Goal: Task Accomplishment & Management: Complete application form

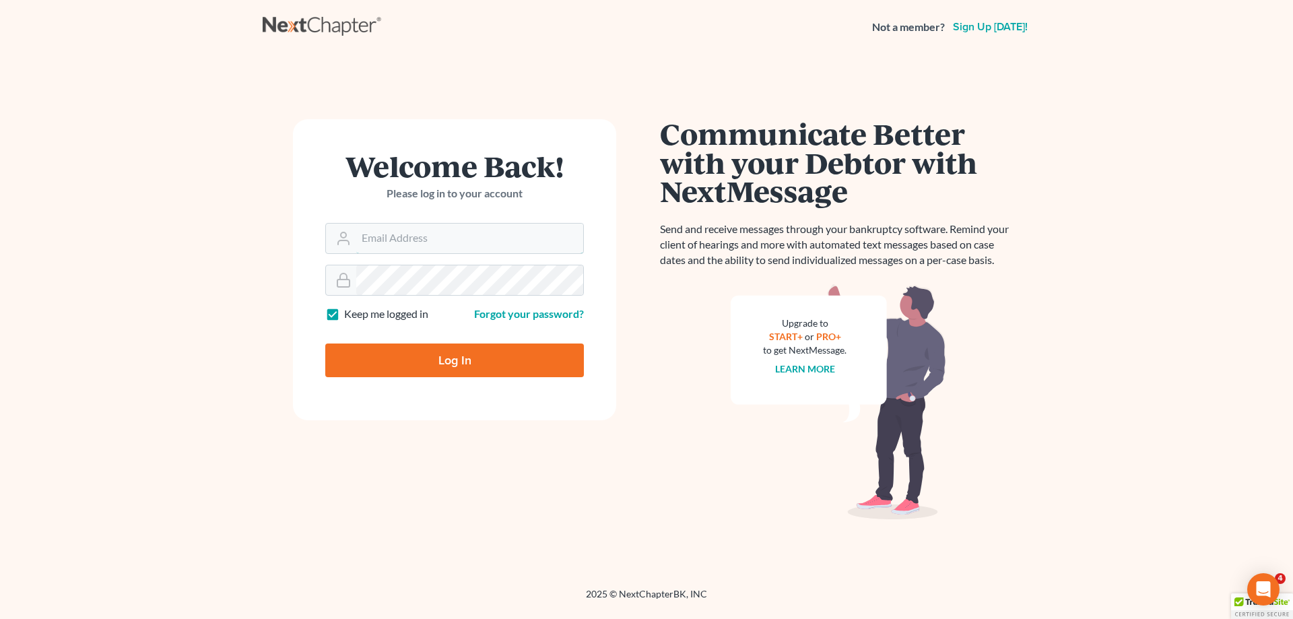
type input "[PERSON_NAME][EMAIL_ADDRESS][DOMAIN_NAME]"
click at [476, 361] on input "Log In" at bounding box center [454, 361] width 259 height 34
type input "Thinking..."
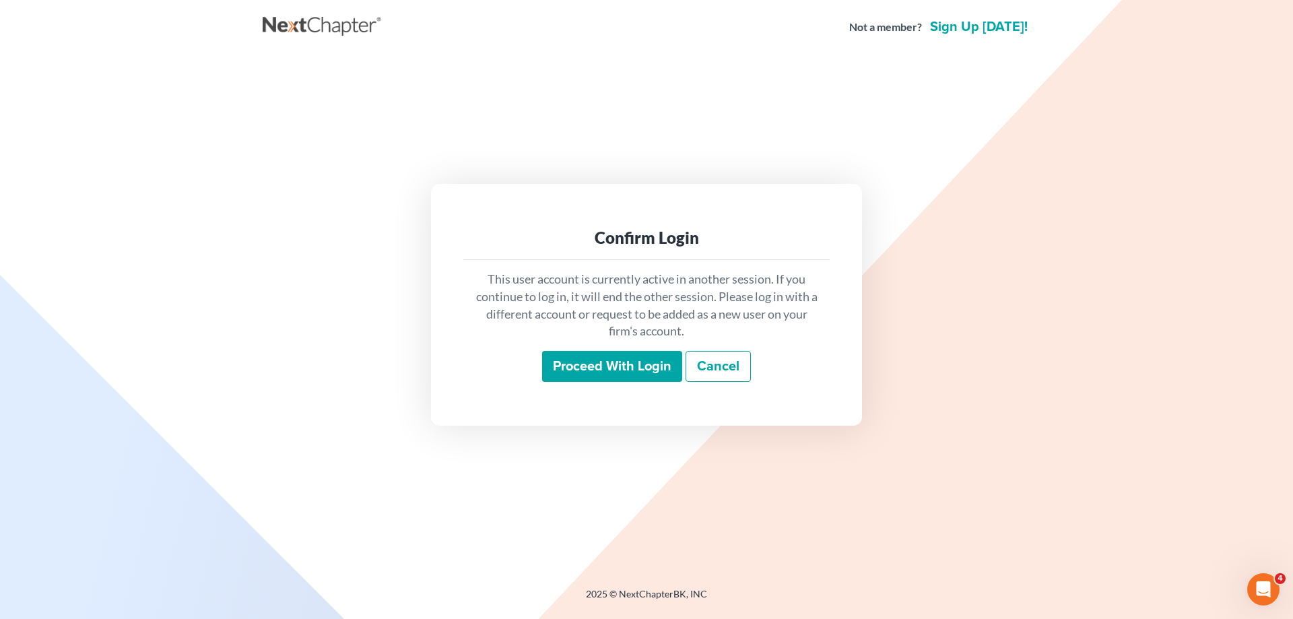
click at [646, 364] on input "Proceed with login" at bounding box center [612, 366] width 140 height 31
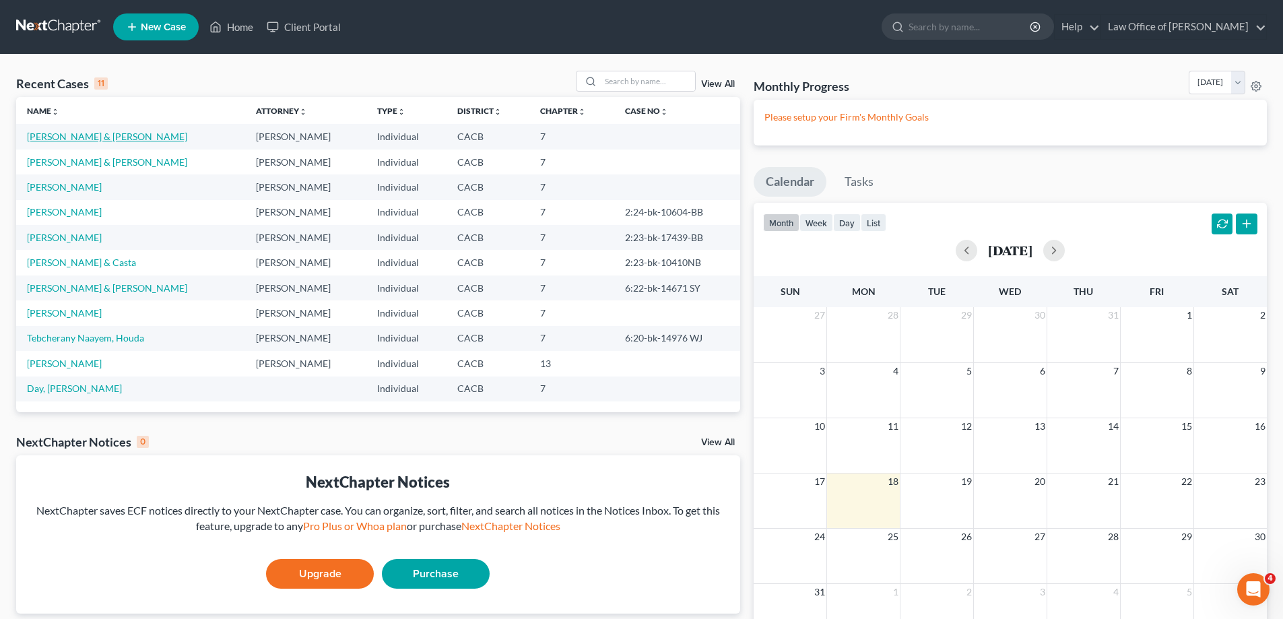
click at [133, 136] on link "[PERSON_NAME] & [PERSON_NAME]" at bounding box center [107, 136] width 160 height 11
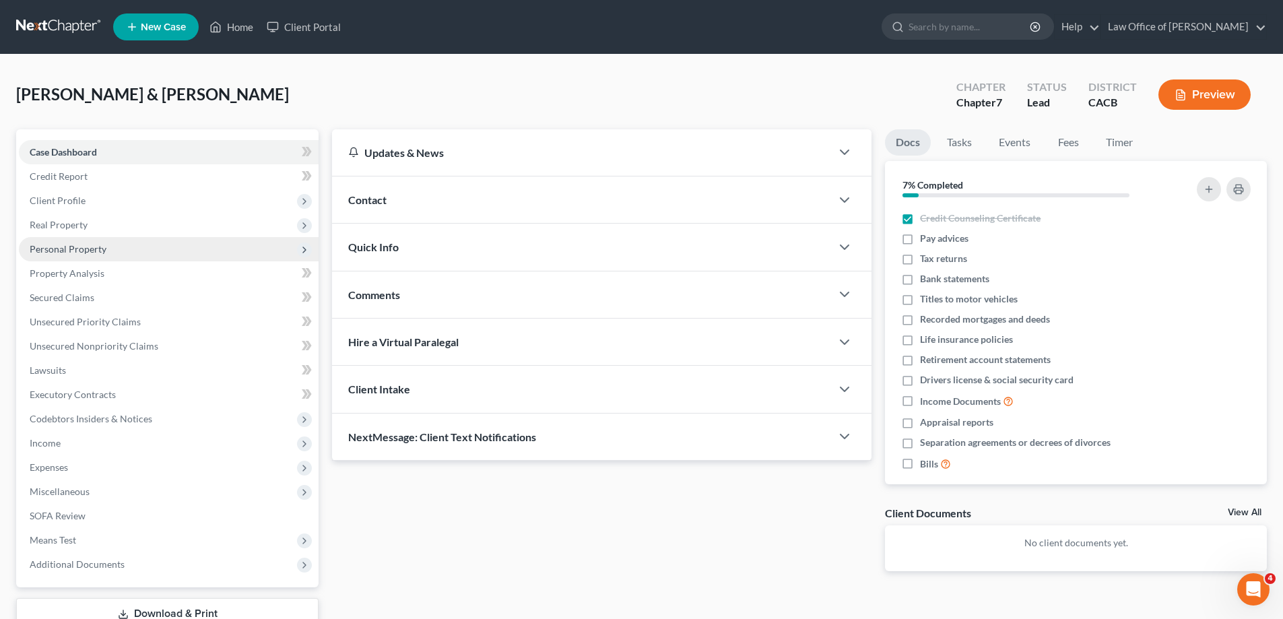
click at [77, 251] on span "Personal Property" at bounding box center [68, 248] width 77 height 11
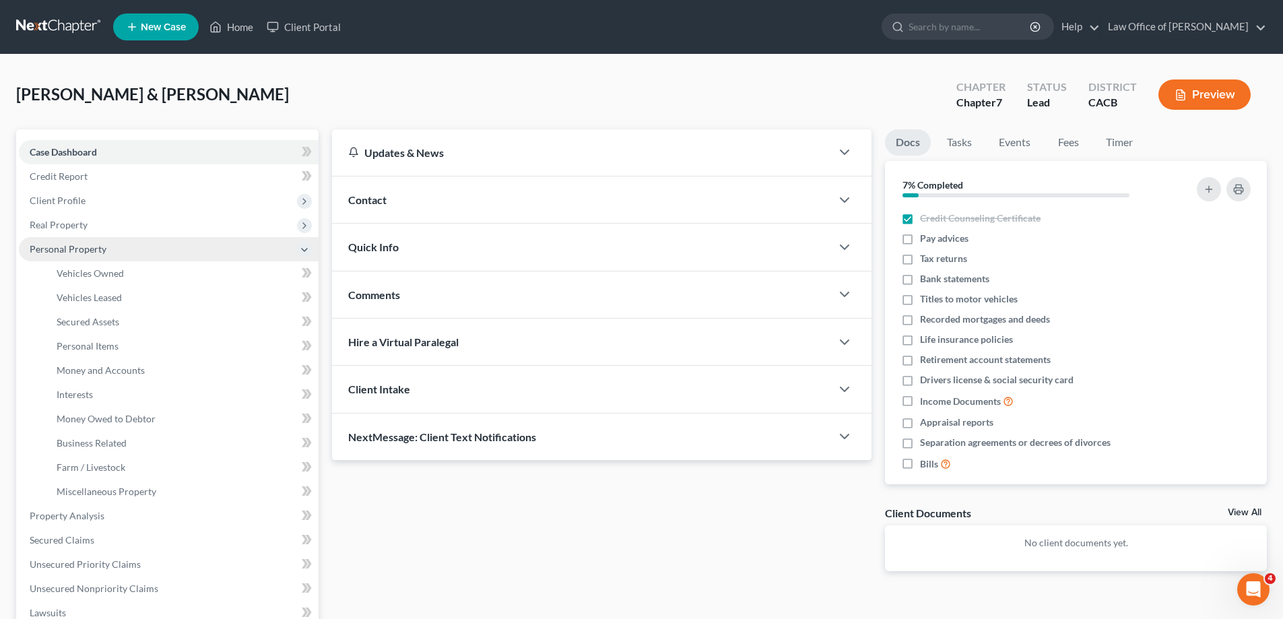
click at [77, 251] on span "Personal Property" at bounding box center [68, 248] width 77 height 11
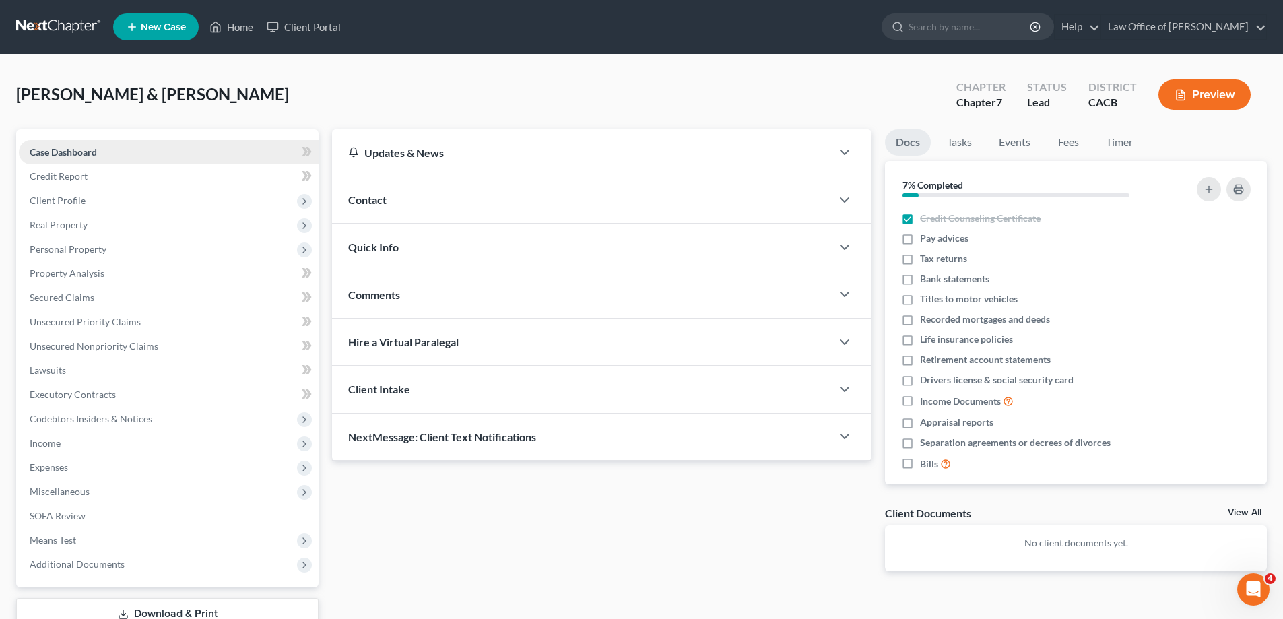
click at [94, 153] on span "Case Dashboard" at bounding box center [63, 151] width 67 height 11
click at [84, 152] on span "Case Dashboard" at bounding box center [63, 151] width 67 height 11
click at [79, 152] on span "Case Dashboard" at bounding box center [63, 151] width 67 height 11
click at [78, 154] on span "Case Dashboard" at bounding box center [63, 151] width 67 height 11
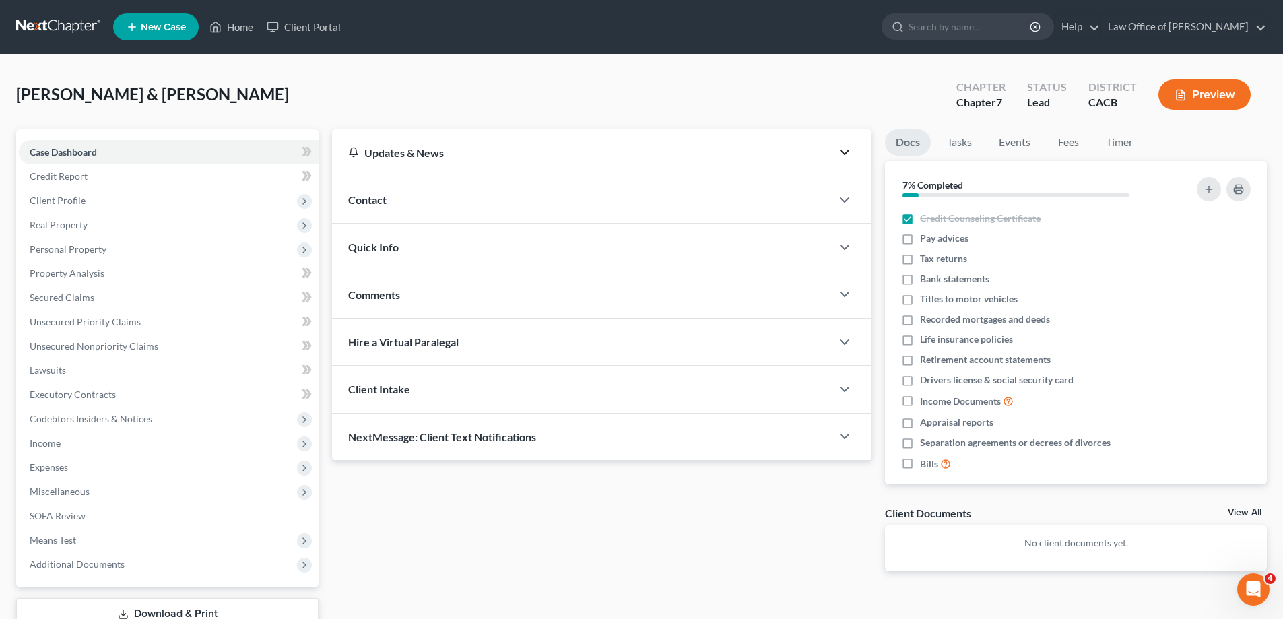
click at [841, 155] on icon "button" at bounding box center [845, 152] width 16 height 16
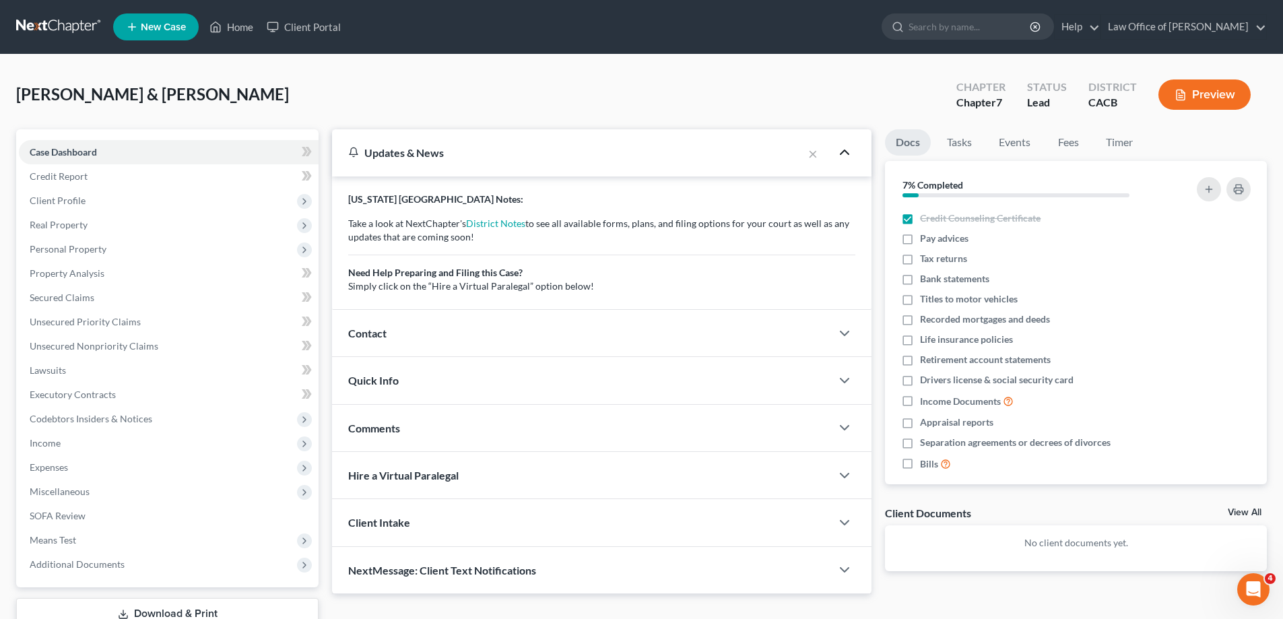
click at [841, 154] on polyline "button" at bounding box center [845, 152] width 8 height 4
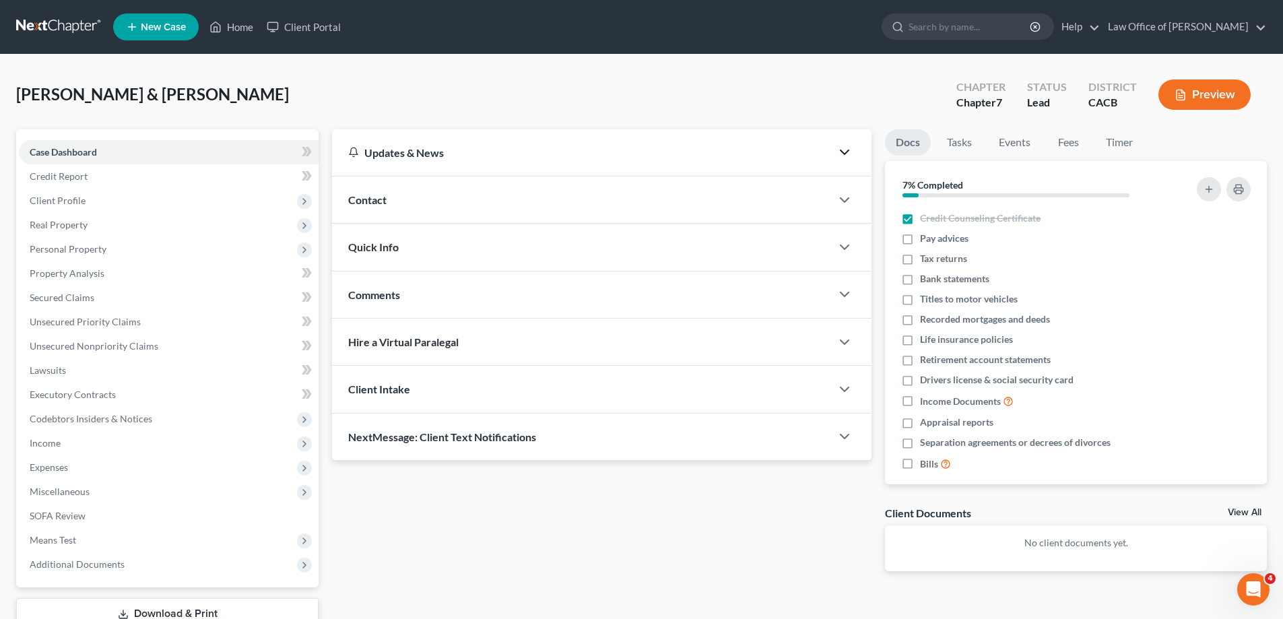
click at [841, 155] on icon "button" at bounding box center [845, 152] width 16 height 16
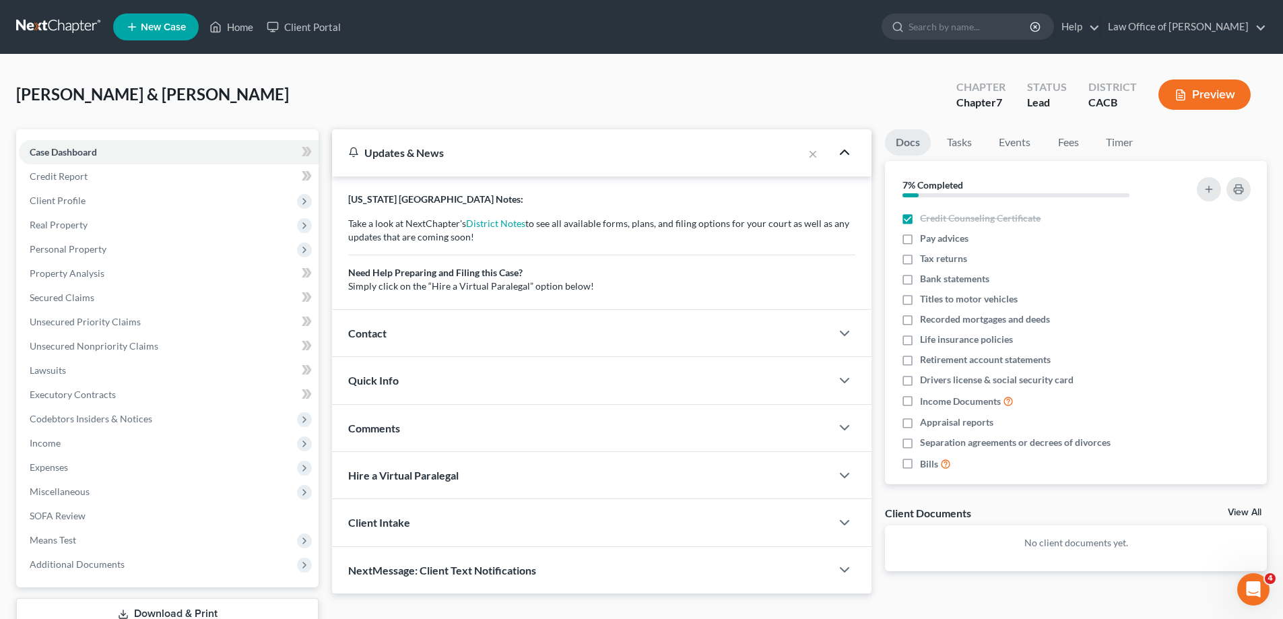
click at [841, 154] on polyline "button" at bounding box center [845, 152] width 8 height 4
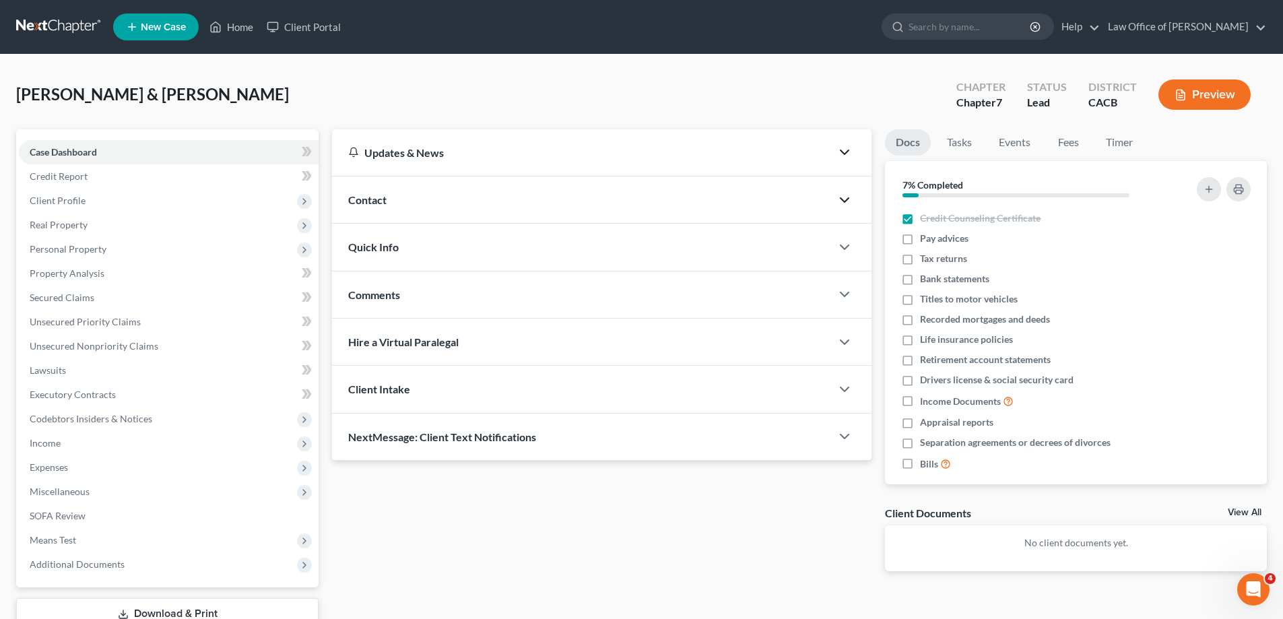
click at [846, 195] on icon "button" at bounding box center [845, 200] width 16 height 16
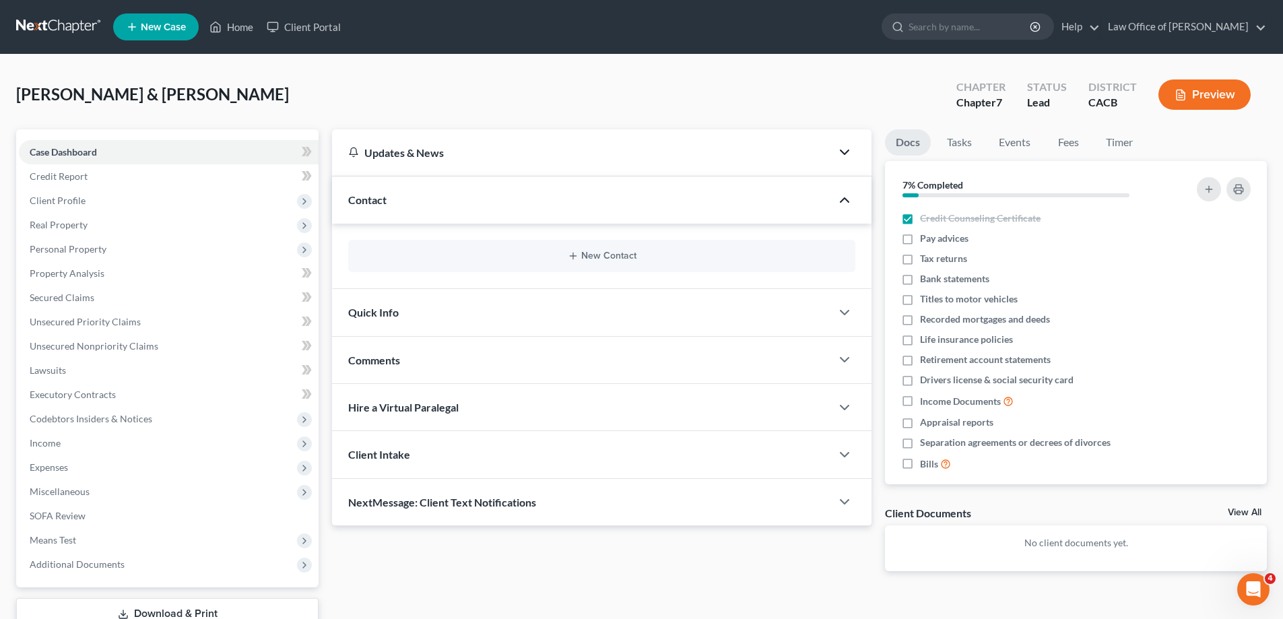
click at [846, 195] on icon "button" at bounding box center [845, 200] width 16 height 16
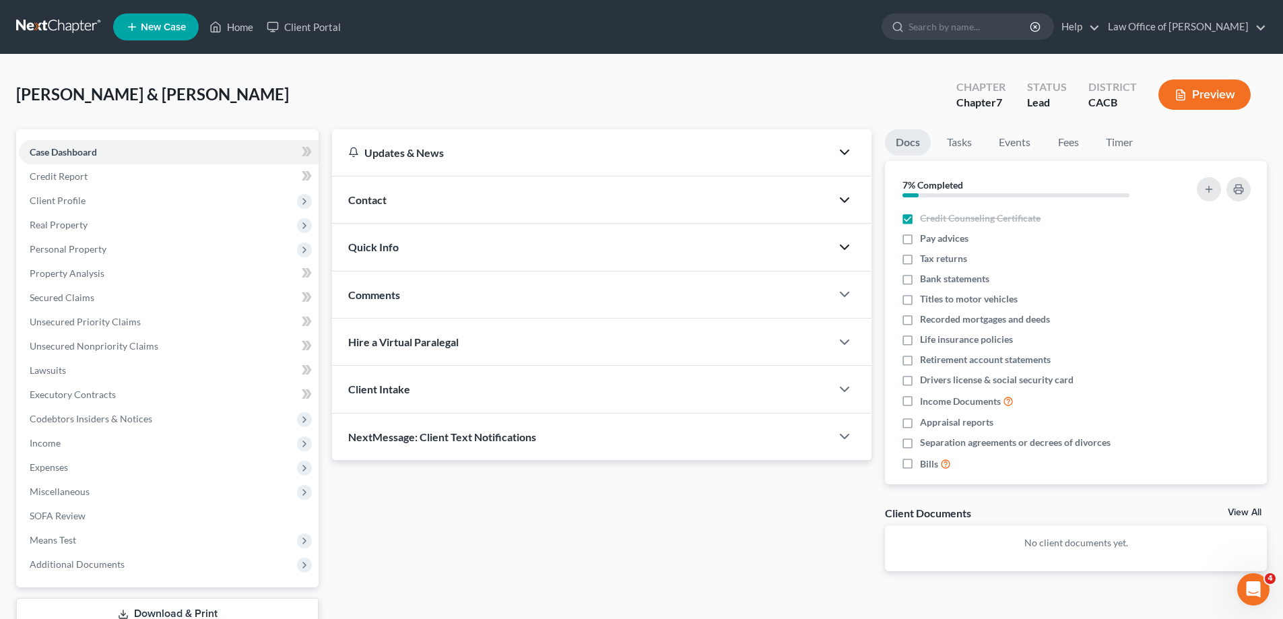
click at [845, 249] on polyline "button" at bounding box center [845, 247] width 8 height 4
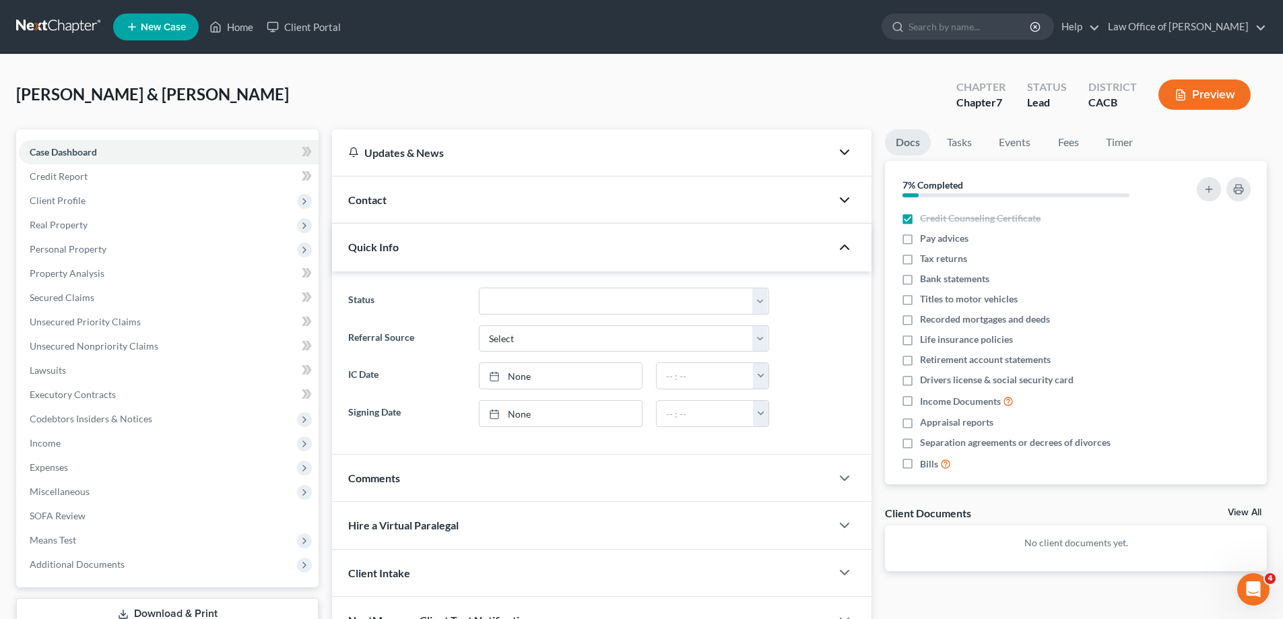
click at [845, 249] on icon "button" at bounding box center [845, 247] width 16 height 16
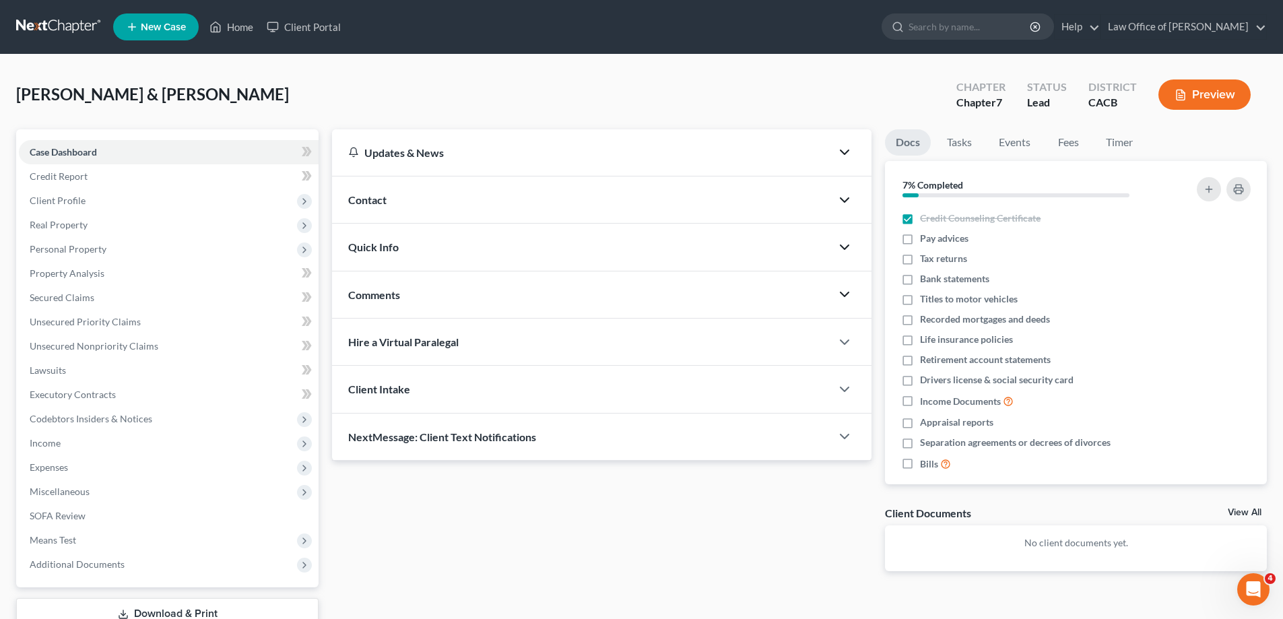
click at [845, 296] on polyline "button" at bounding box center [845, 294] width 8 height 4
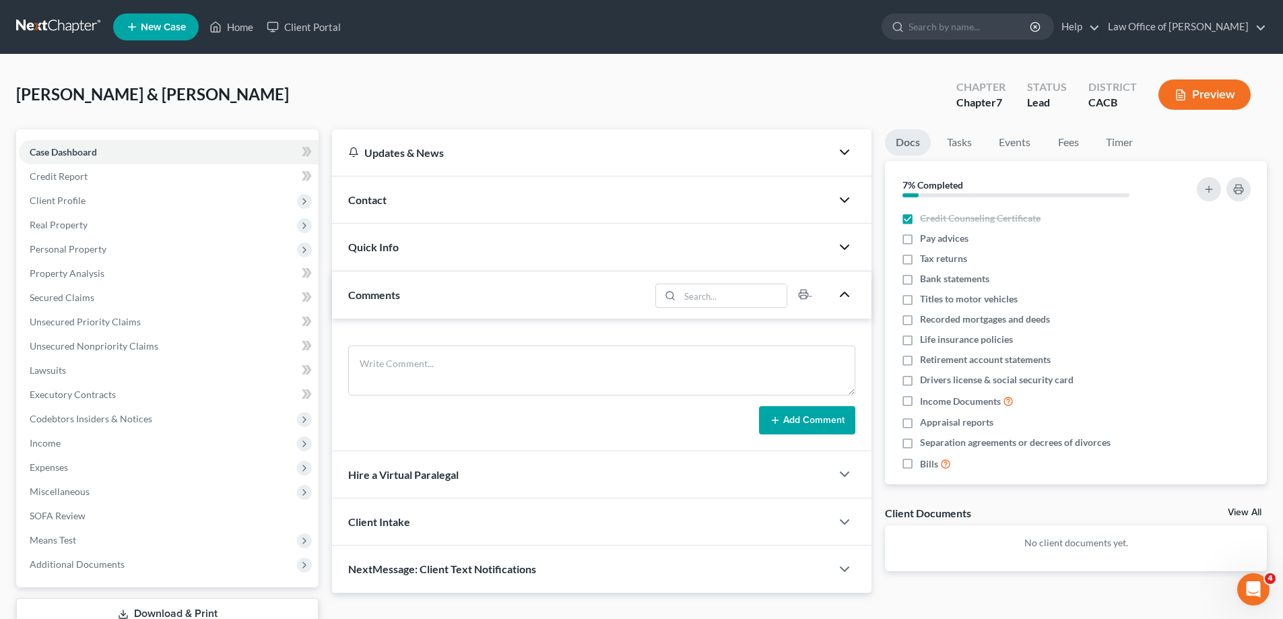
click at [845, 293] on polyline "button" at bounding box center [845, 294] width 8 height 4
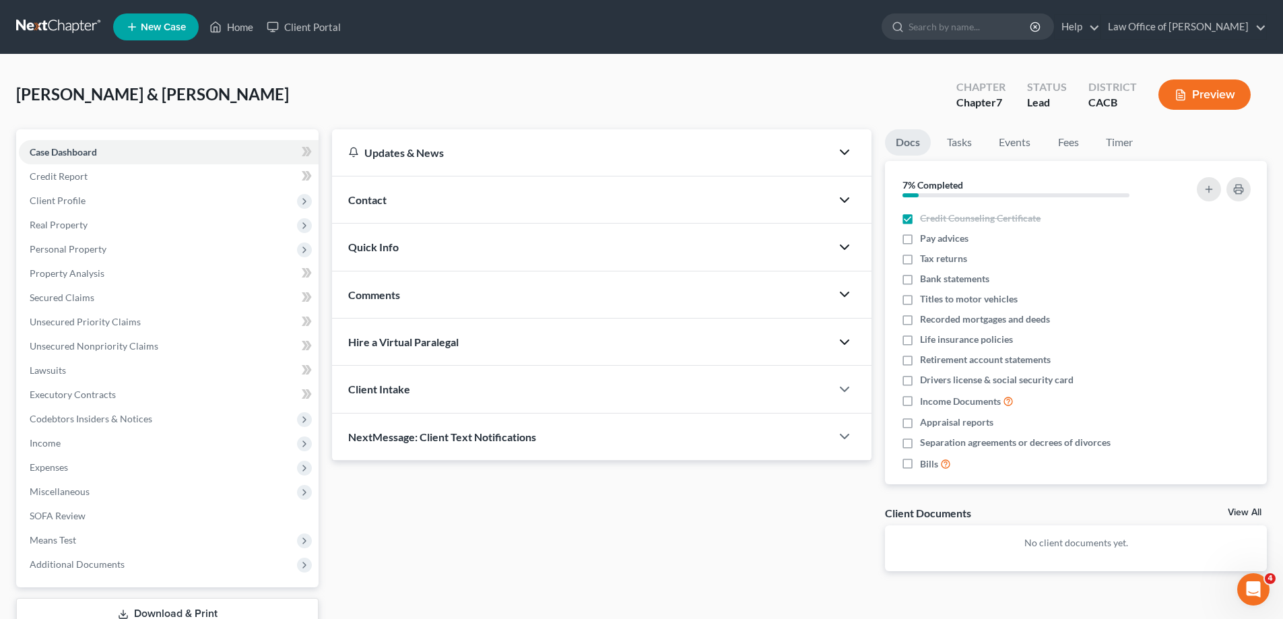
click at [845, 343] on polyline "button" at bounding box center [845, 342] width 8 height 4
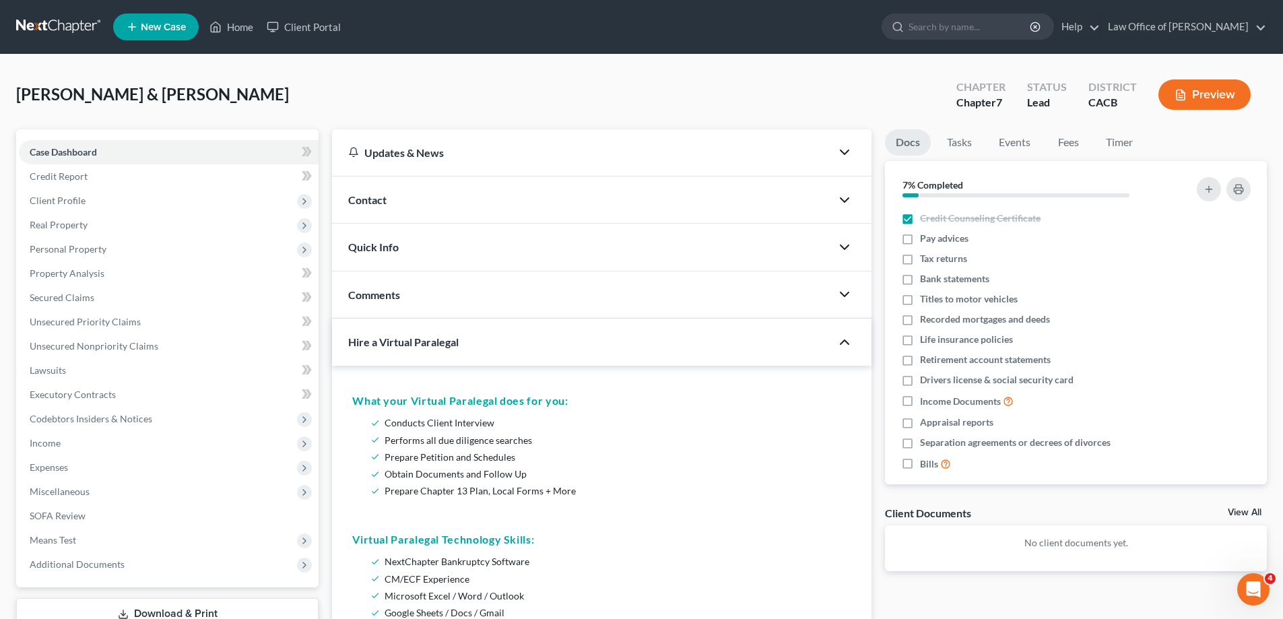
click at [845, 343] on icon "button" at bounding box center [845, 342] width 16 height 16
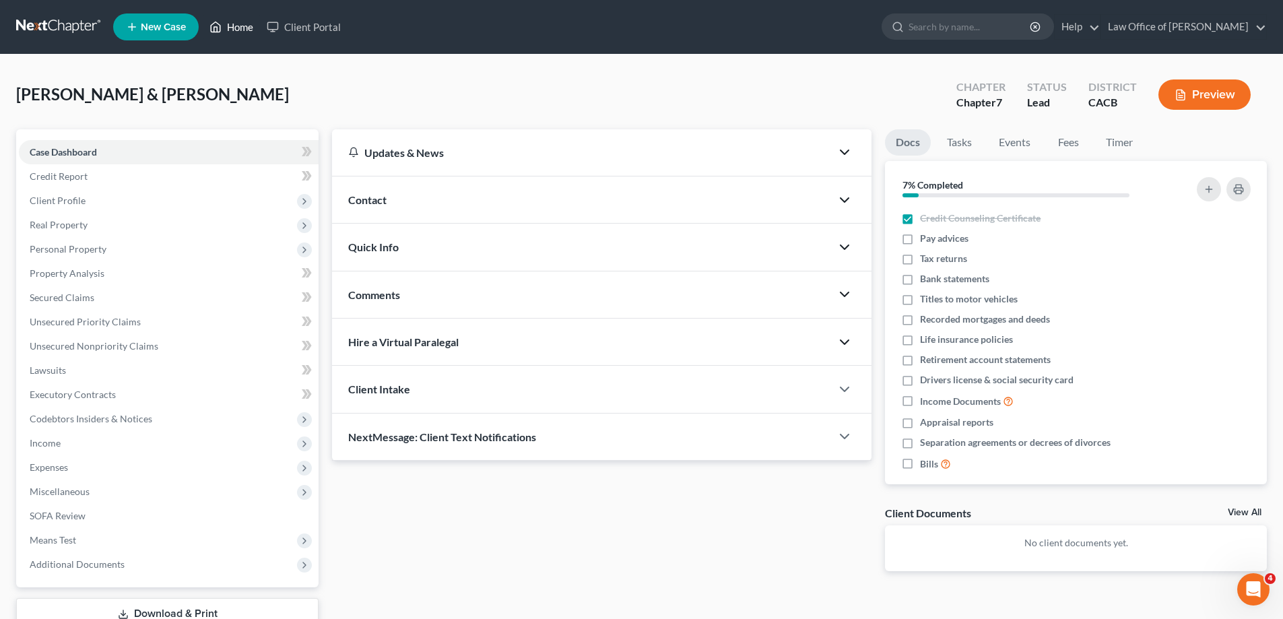
click at [232, 30] on link "Home" at bounding box center [231, 27] width 57 height 24
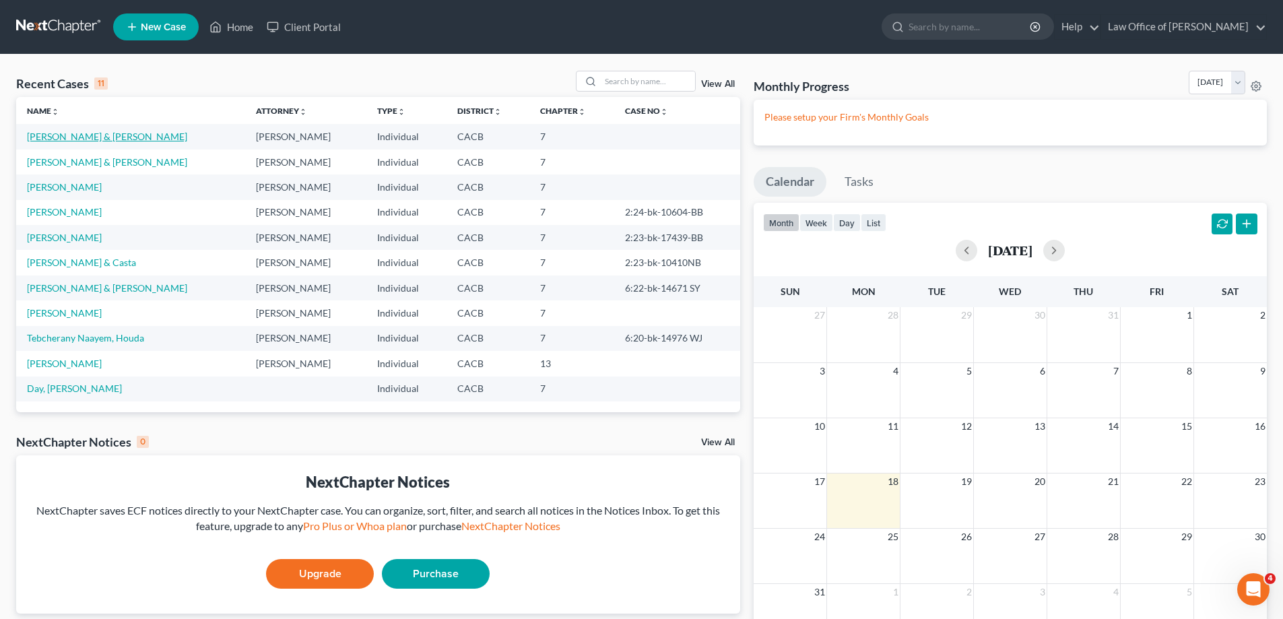
click at [109, 135] on link "[PERSON_NAME] & [PERSON_NAME]" at bounding box center [107, 136] width 160 height 11
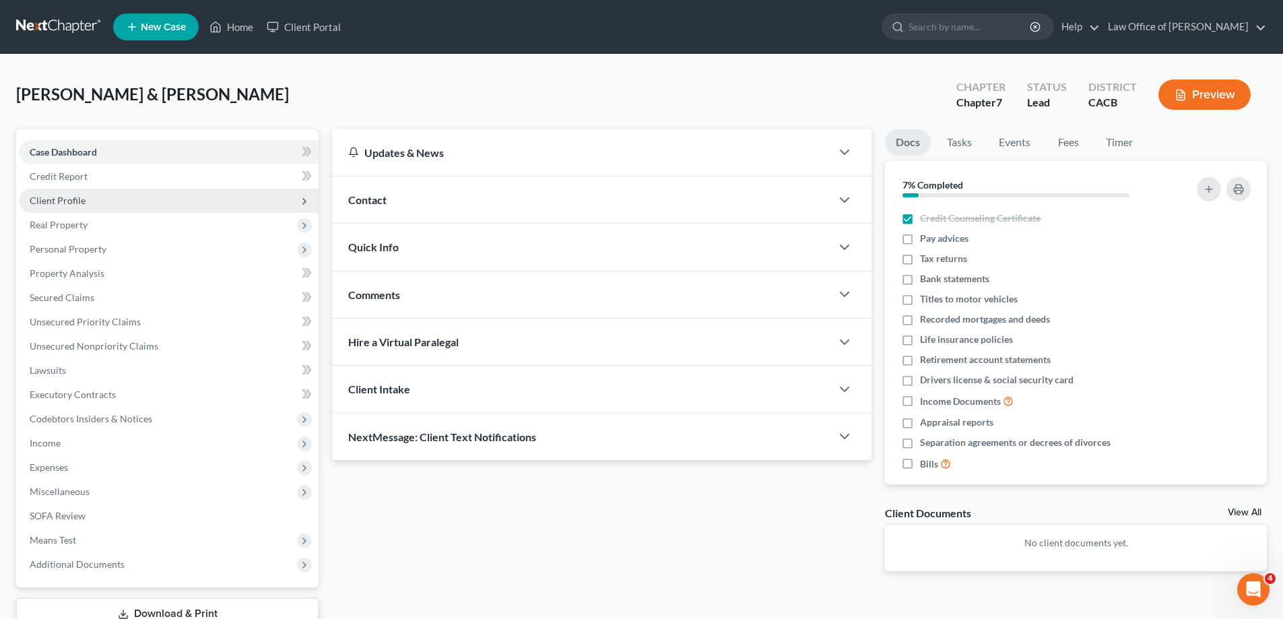
click at [308, 203] on icon at bounding box center [304, 201] width 11 height 11
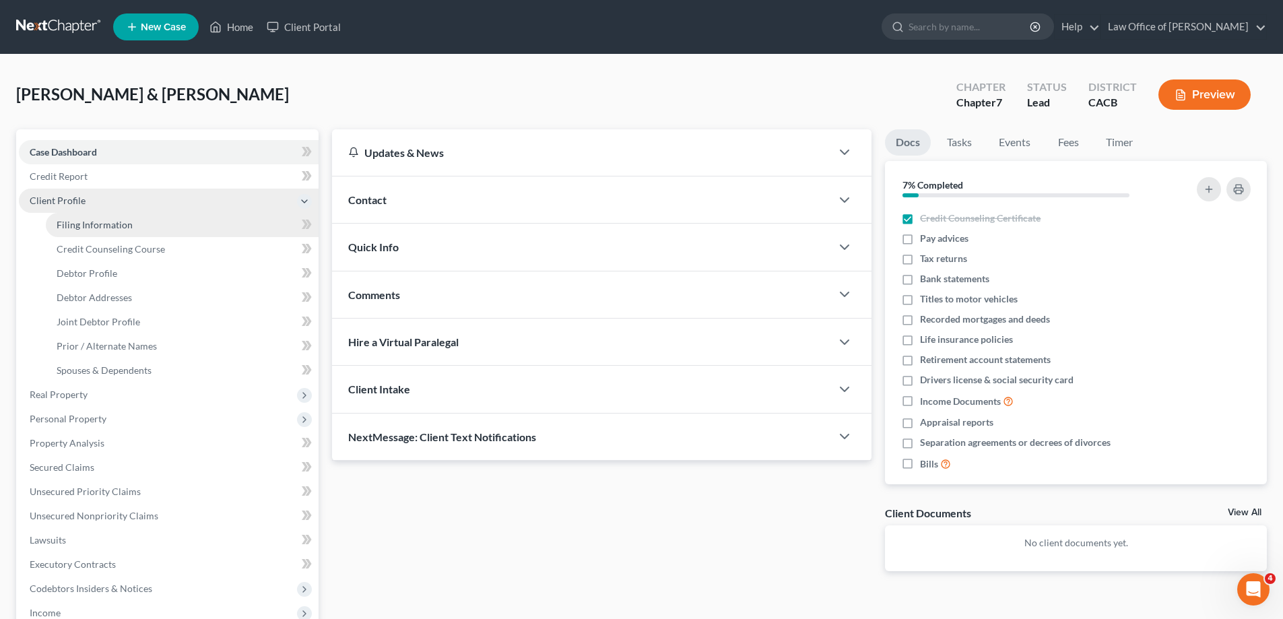
click at [203, 231] on link "Filing Information" at bounding box center [182, 225] width 273 height 24
select select "1"
select select "0"
select select "4"
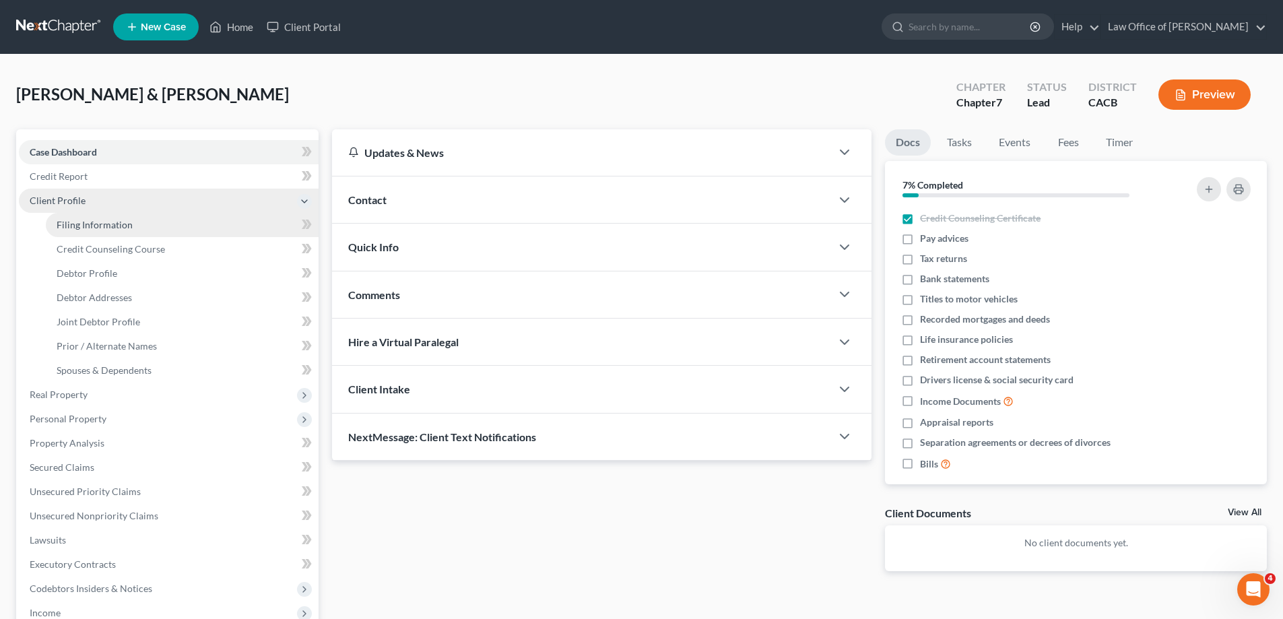
select select "0"
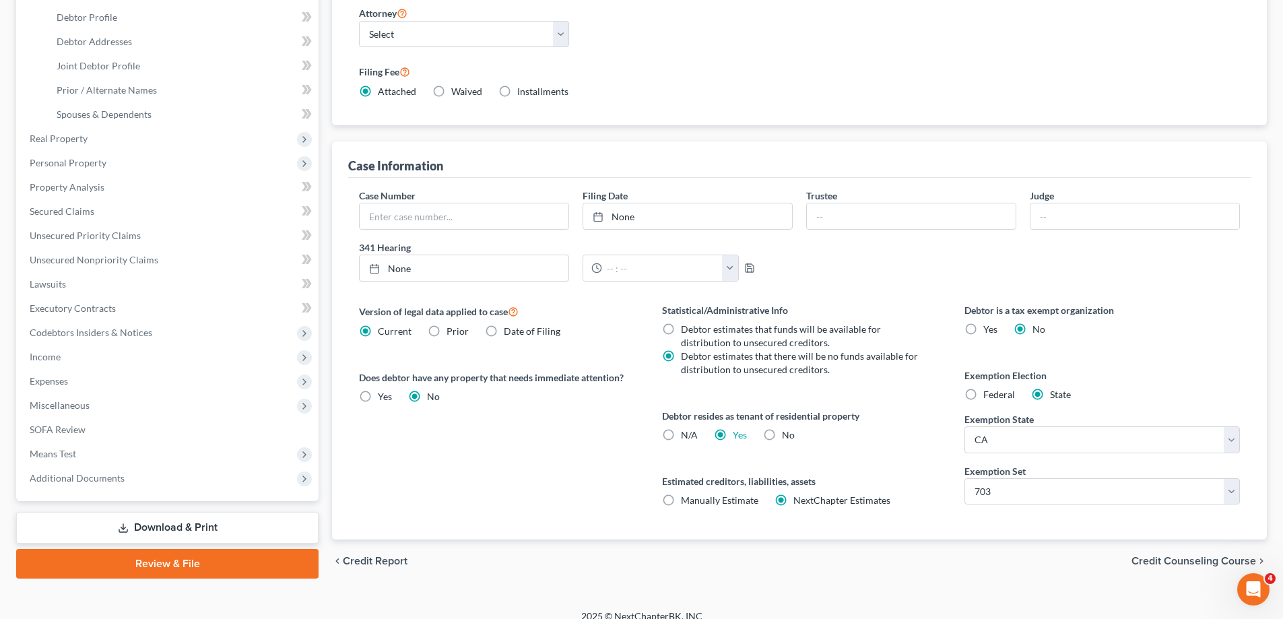
scroll to position [271, 0]
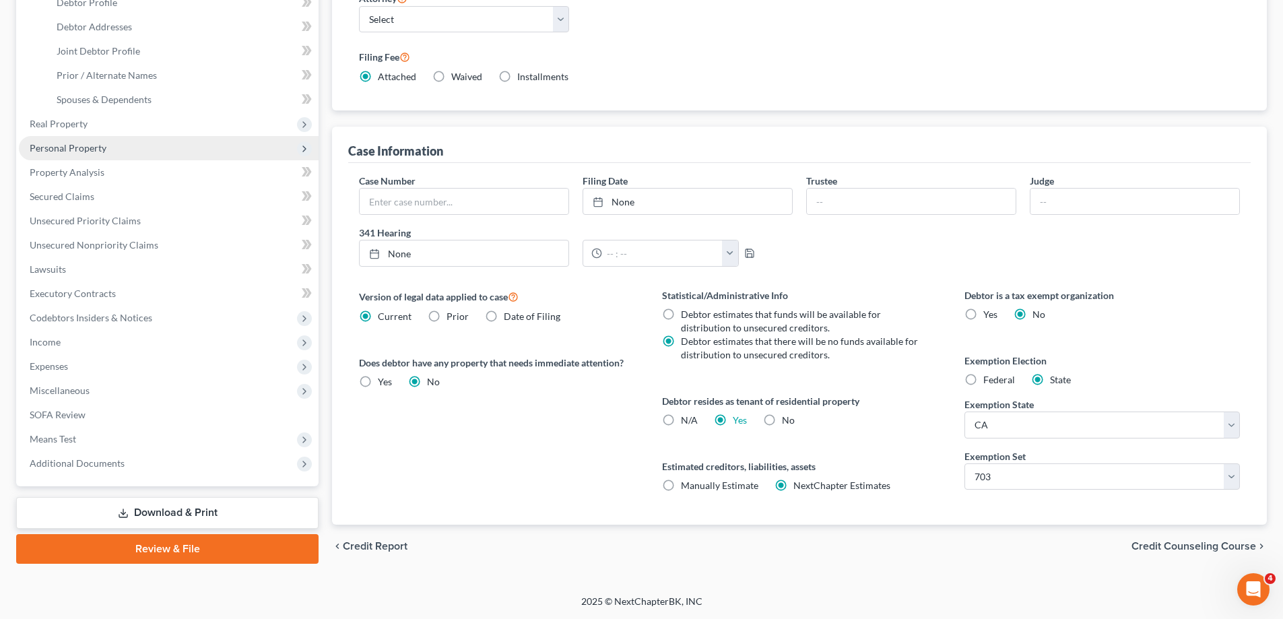
click at [75, 148] on span "Personal Property" at bounding box center [68, 147] width 77 height 11
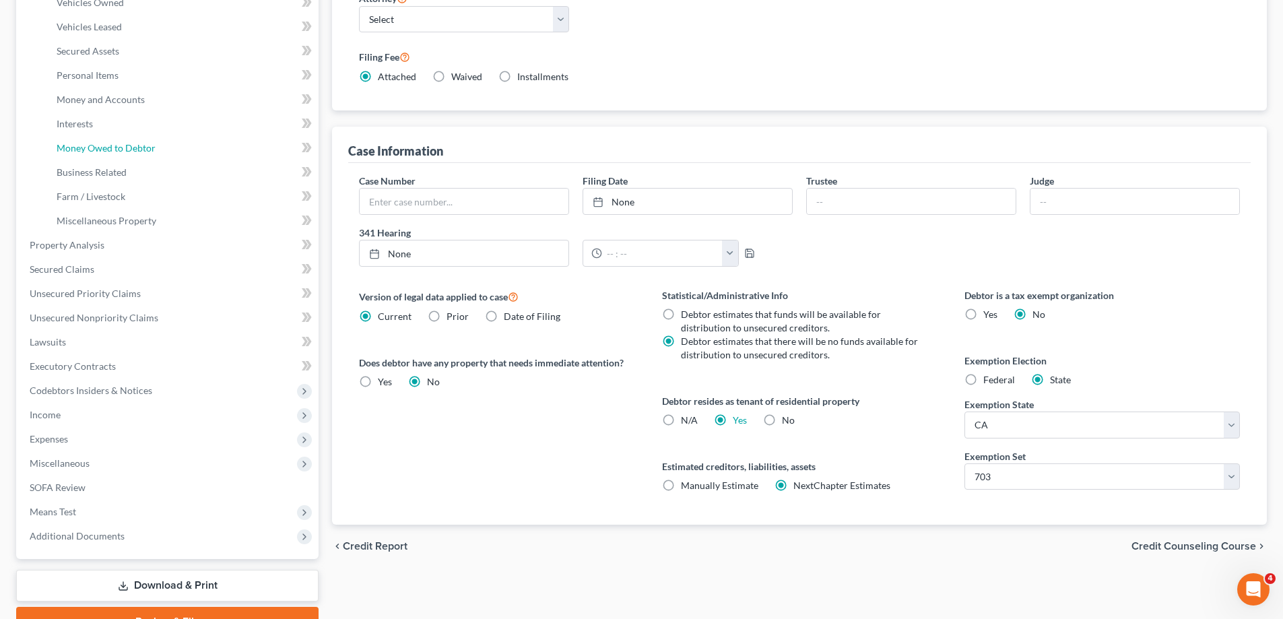
click at [75, 148] on span "Money Owed to Debtor" at bounding box center [106, 147] width 99 height 11
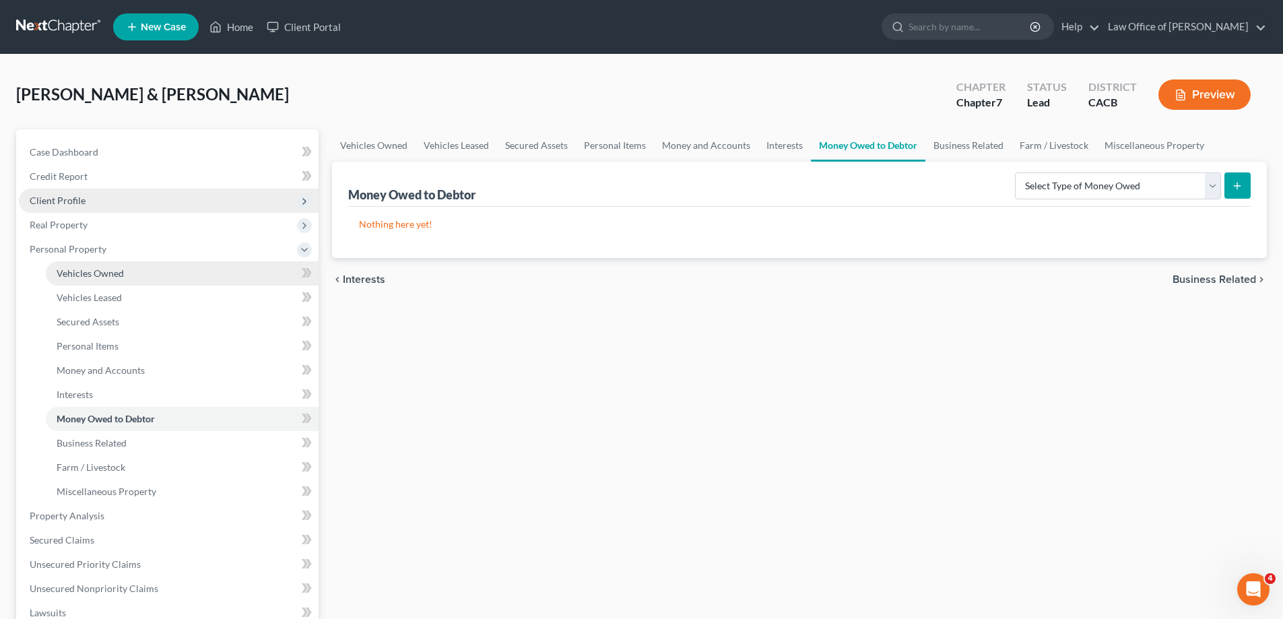
click at [139, 274] on link "Vehicles Owned" at bounding box center [182, 273] width 273 height 24
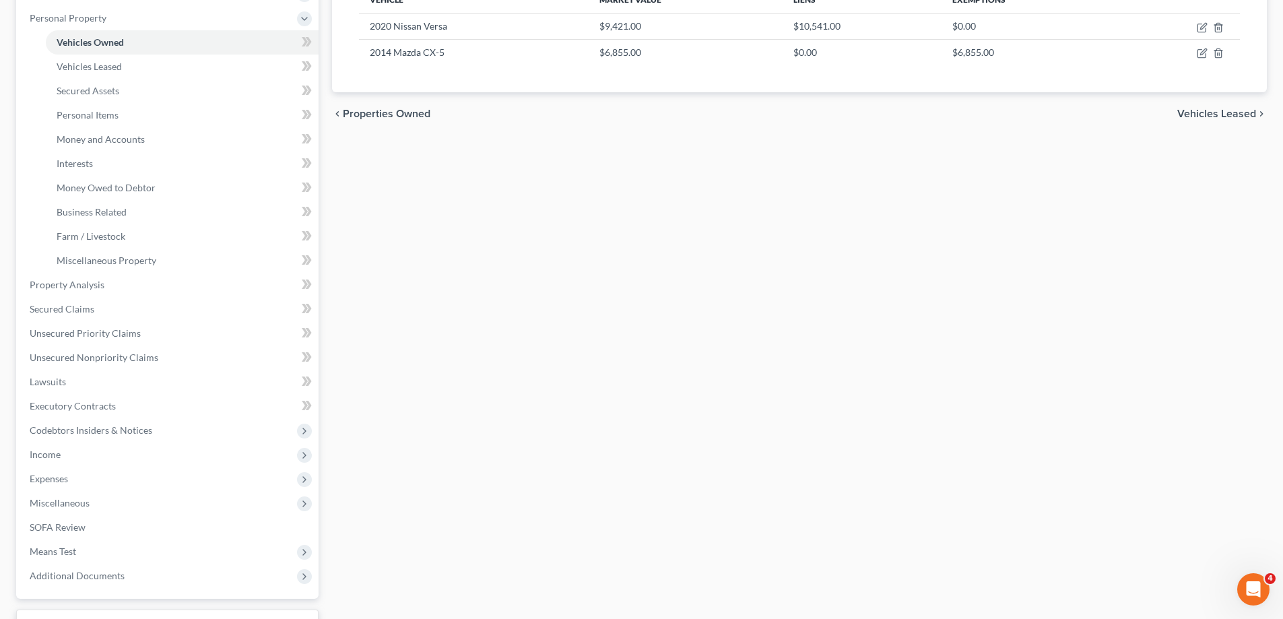
scroll to position [269, 0]
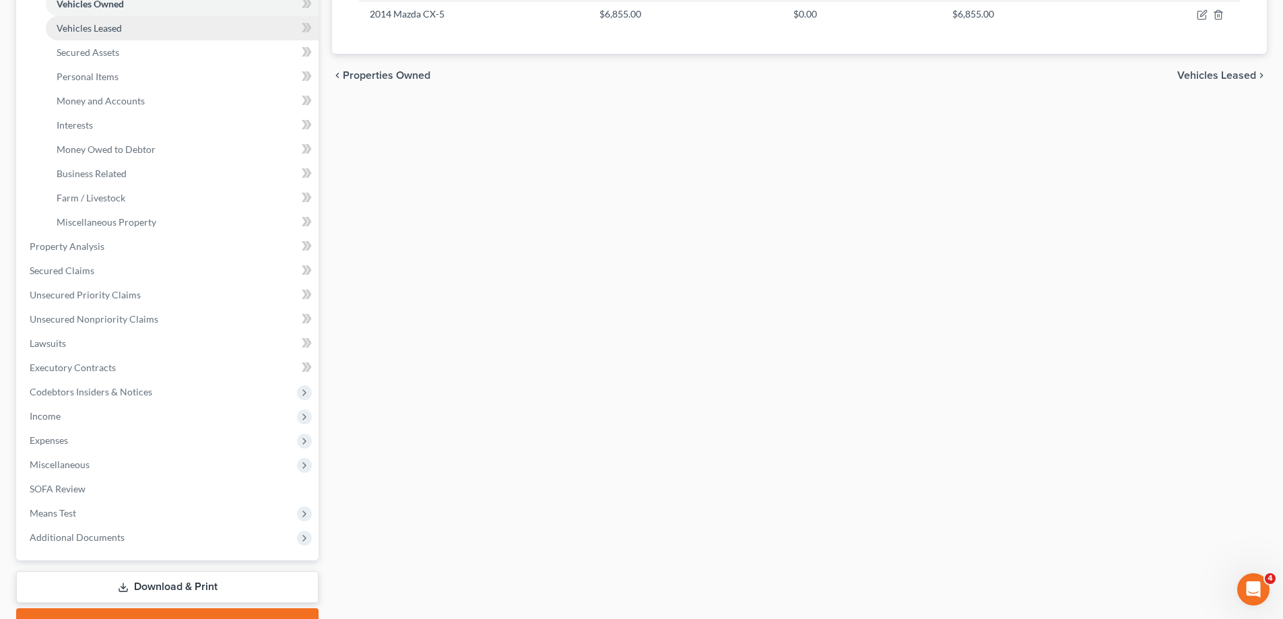
click at [133, 30] on link "Vehicles Leased" at bounding box center [182, 28] width 273 height 24
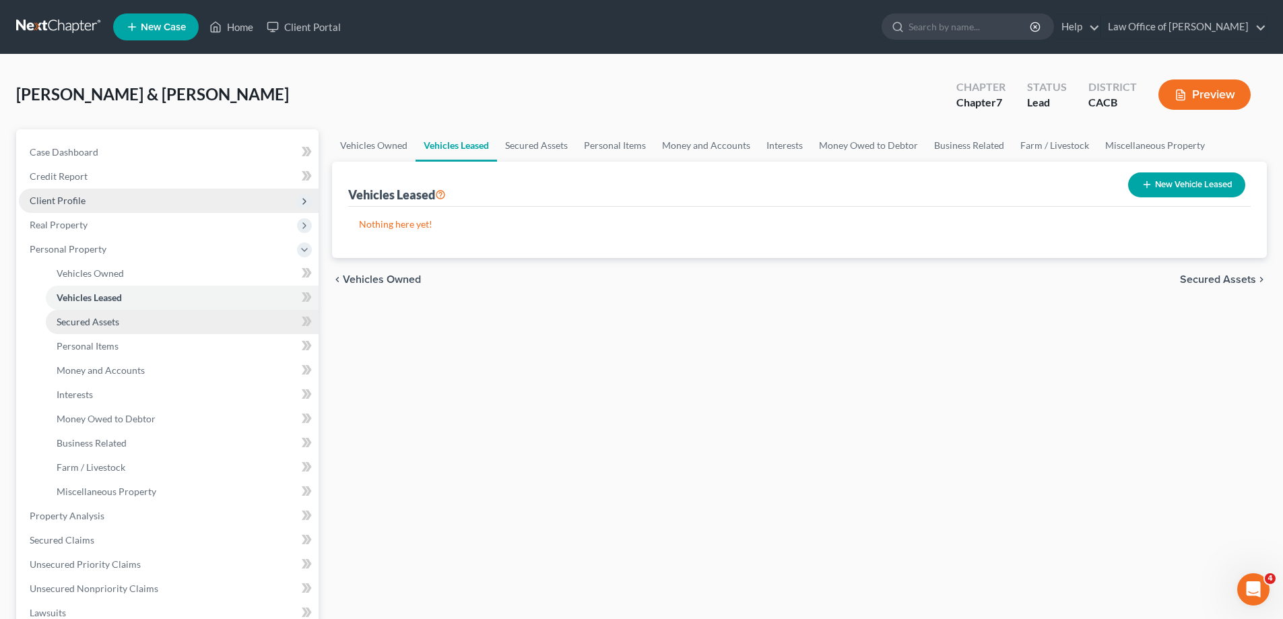
click at [123, 324] on link "Secured Assets" at bounding box center [182, 322] width 273 height 24
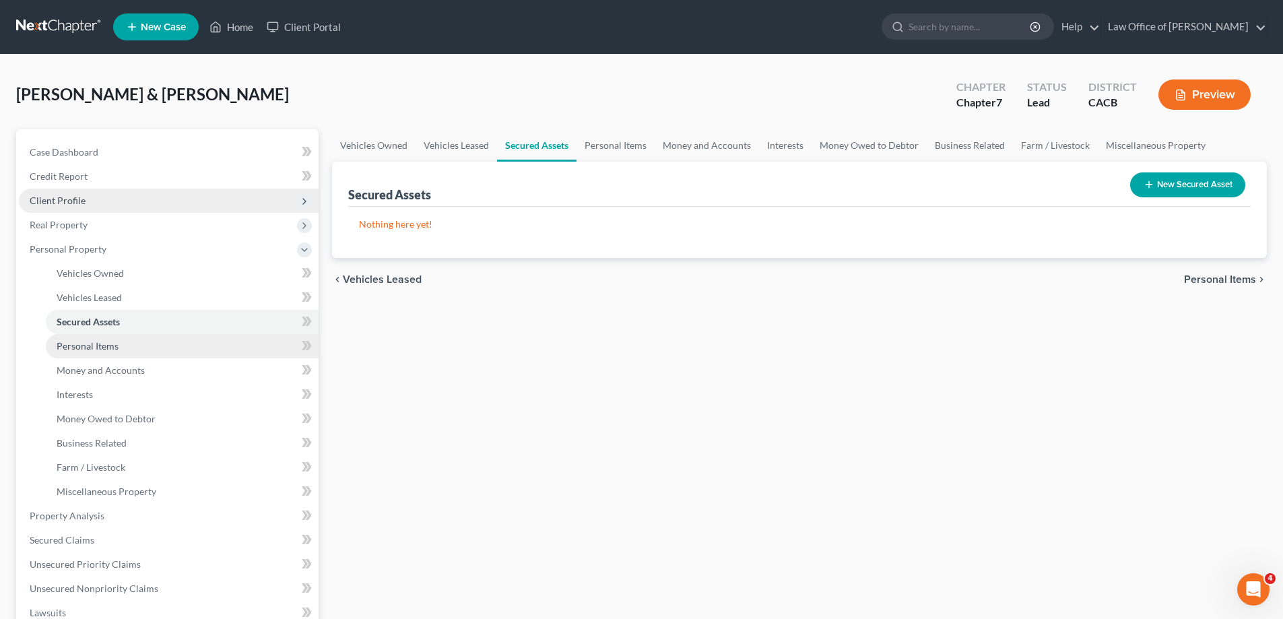
click at [119, 349] on link "Personal Items" at bounding box center [182, 346] width 273 height 24
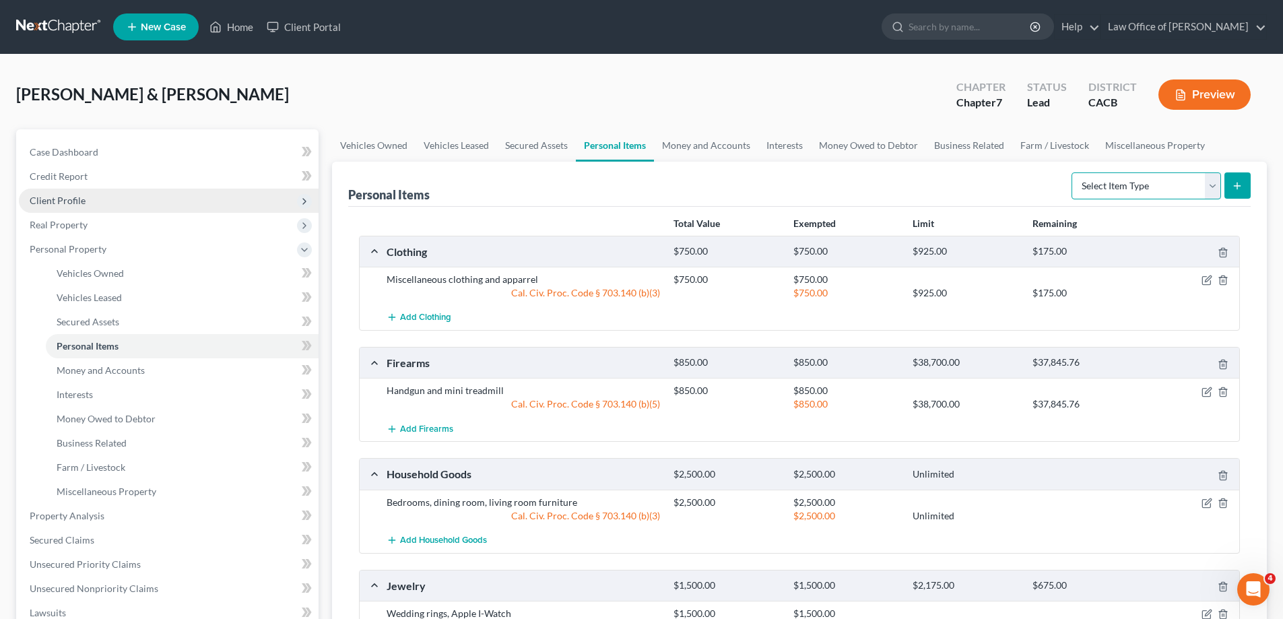
click at [1213, 193] on select "Select Item Type Clothing Collectibles Of Value Electronics Firearms Household …" at bounding box center [1147, 185] width 150 height 27
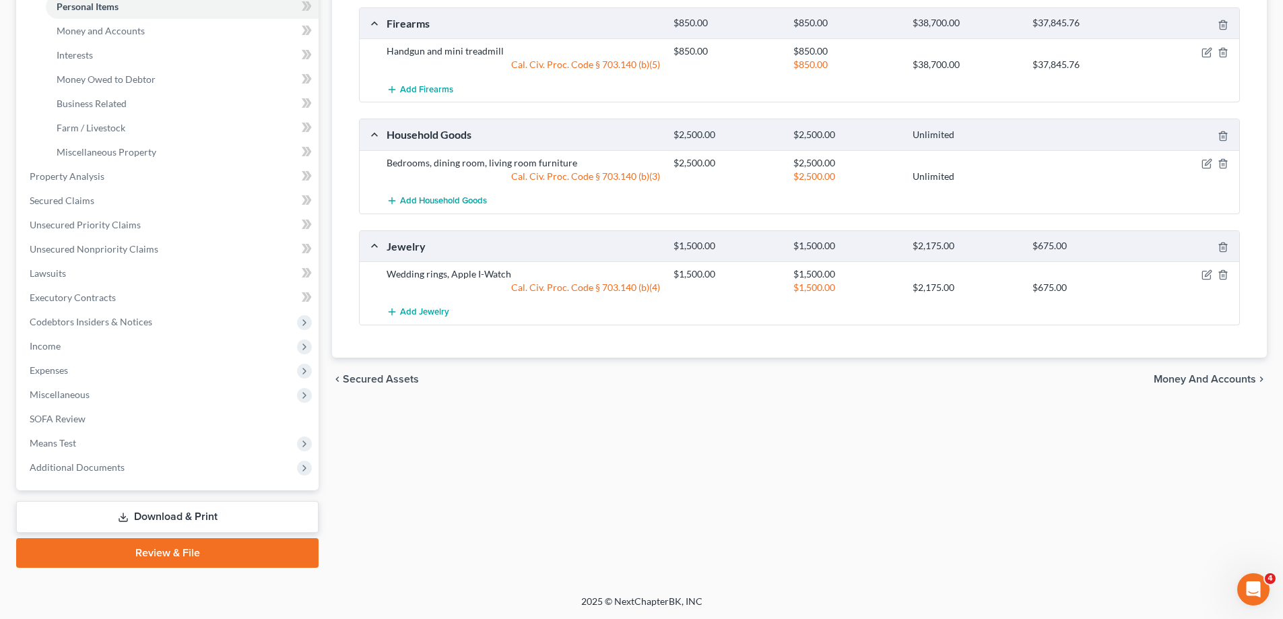
click at [1227, 380] on span "Money and Accounts" at bounding box center [1205, 379] width 102 height 11
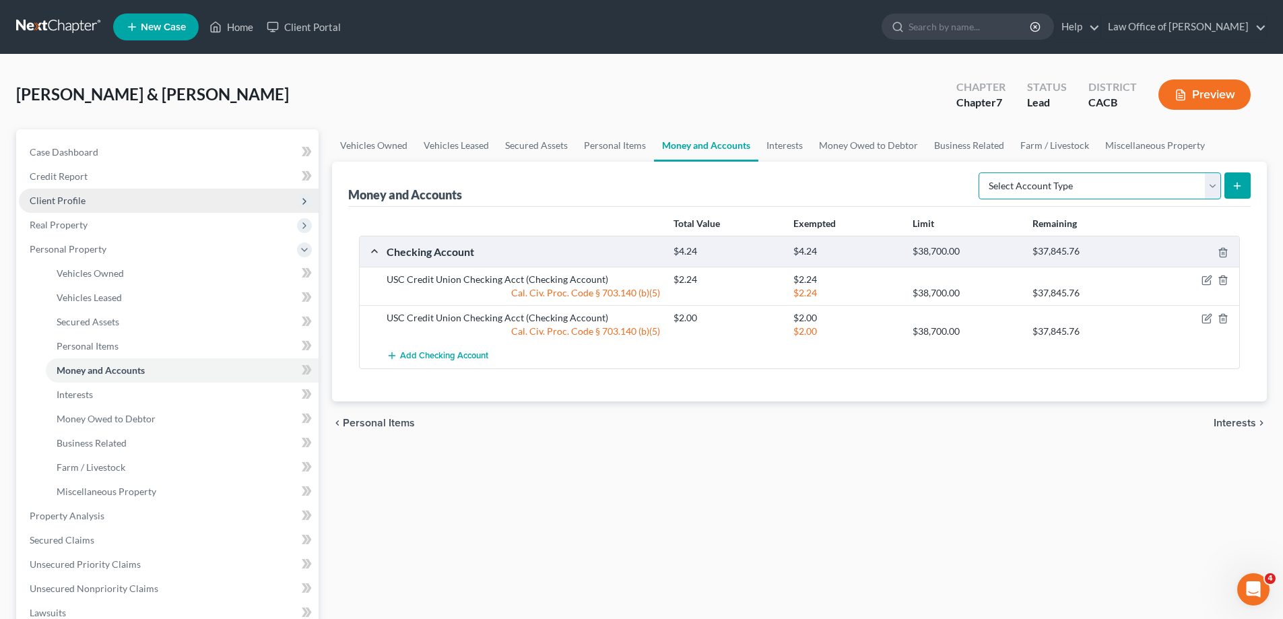
click at [1215, 189] on select "Select Account Type Brokerage Cash on Hand Certificates of Deposit Checking Acc…" at bounding box center [1100, 185] width 243 height 27
select select "security_deposits"
click at [982, 172] on select "Select Account Type Brokerage Cash on Hand Certificates of Deposit Checking Acc…" at bounding box center [1100, 185] width 243 height 27
click at [1241, 187] on icon "submit" at bounding box center [1237, 186] width 11 height 11
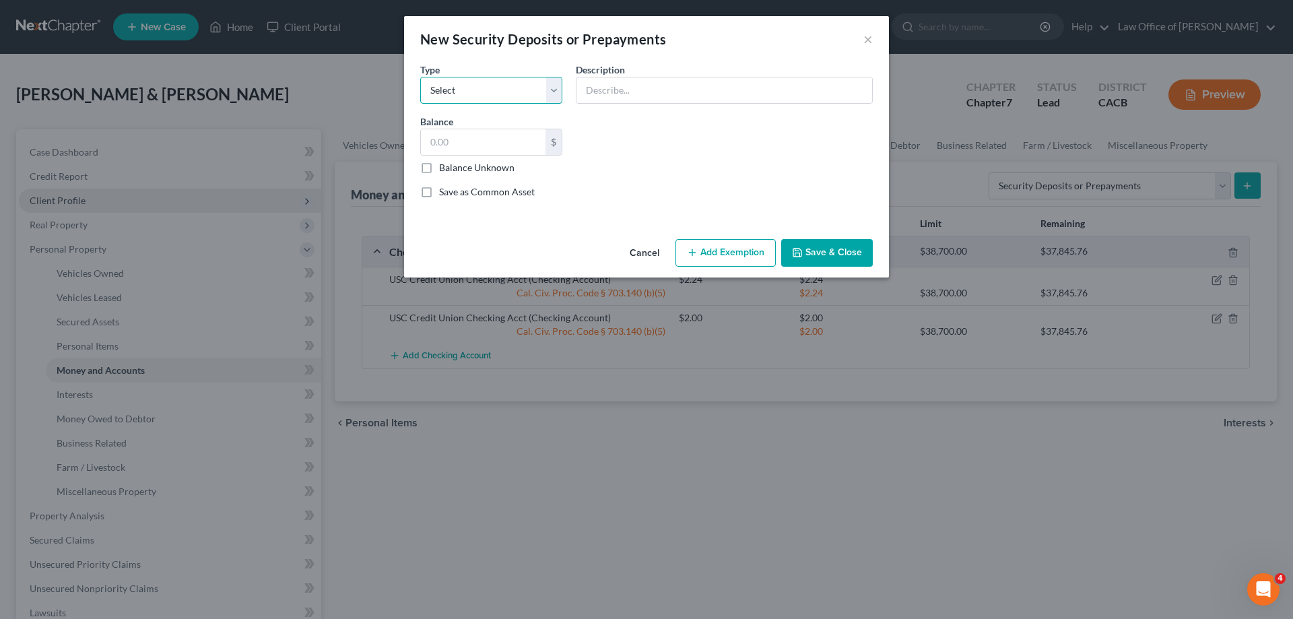
click at [550, 91] on select "Select Electric Gas Heating Oil Security Deposit On Rental Unit Prepaid Rent Te…" at bounding box center [491, 90] width 142 height 27
select select "3"
click at [420, 77] on select "Select Electric Gas Heating Oil Security Deposit On Rental Unit Prepaid Rent Te…" at bounding box center [491, 90] width 142 height 27
click at [617, 90] on input "text" at bounding box center [725, 90] width 296 height 26
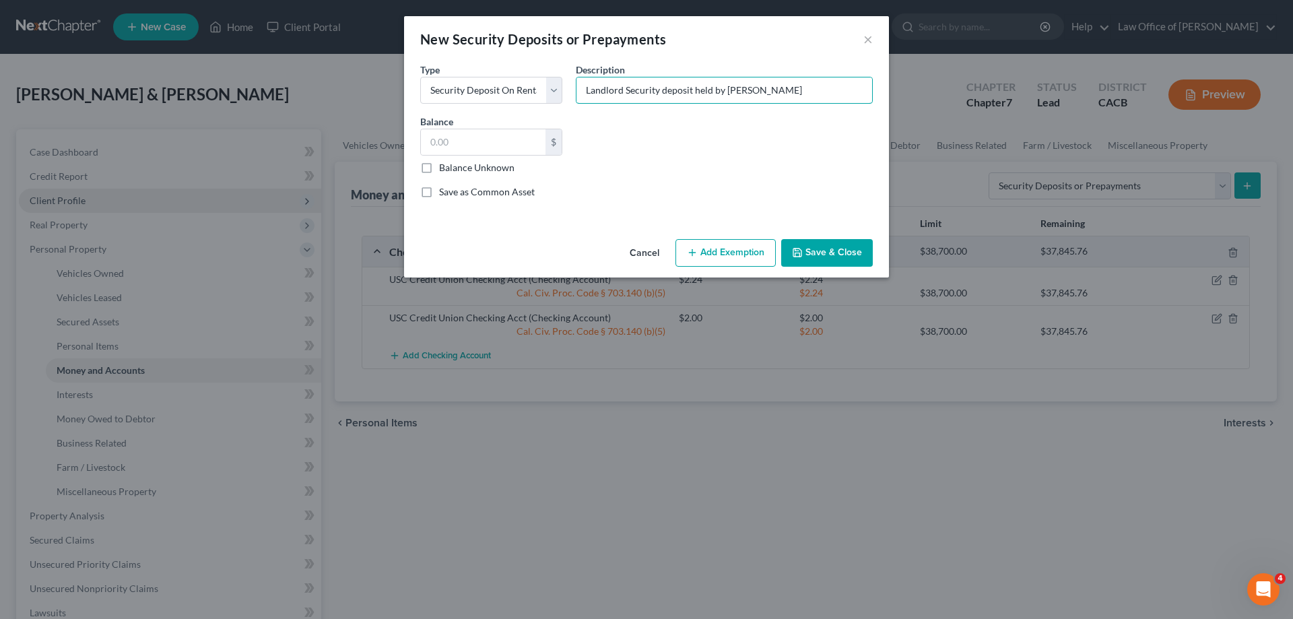
type input "Landlord Security deposit held by [PERSON_NAME]"
type input "2,000"
click at [740, 257] on button "Add Exemption" at bounding box center [726, 253] width 100 height 28
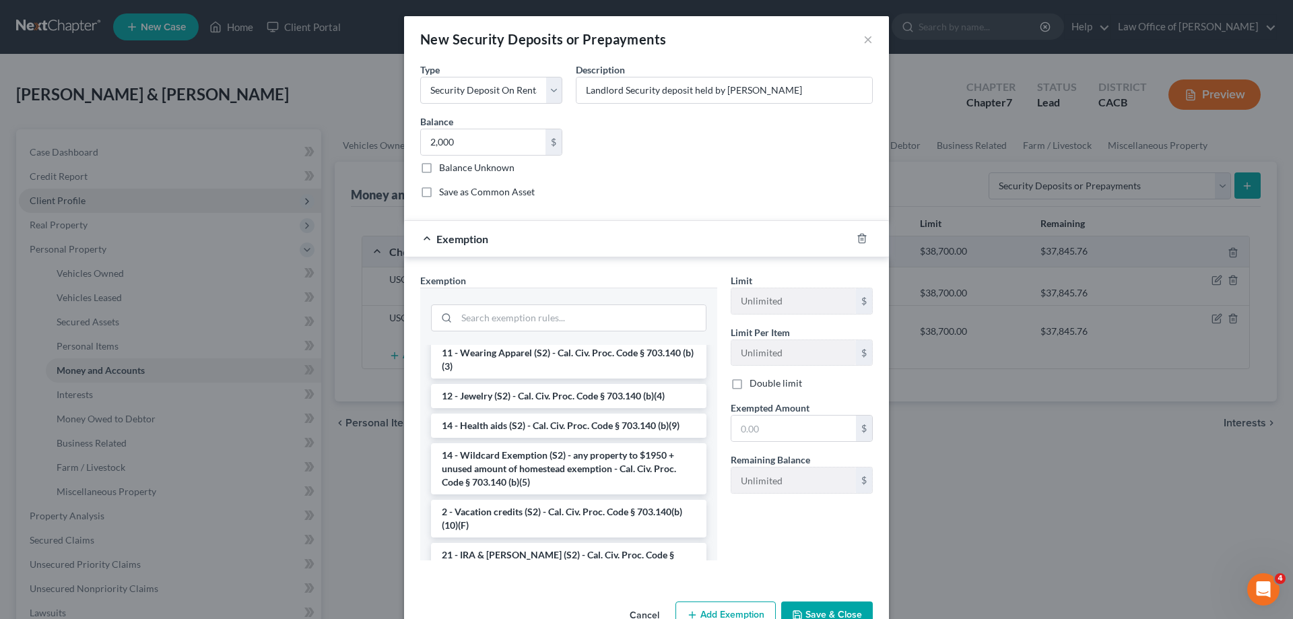
scroll to position [269, 0]
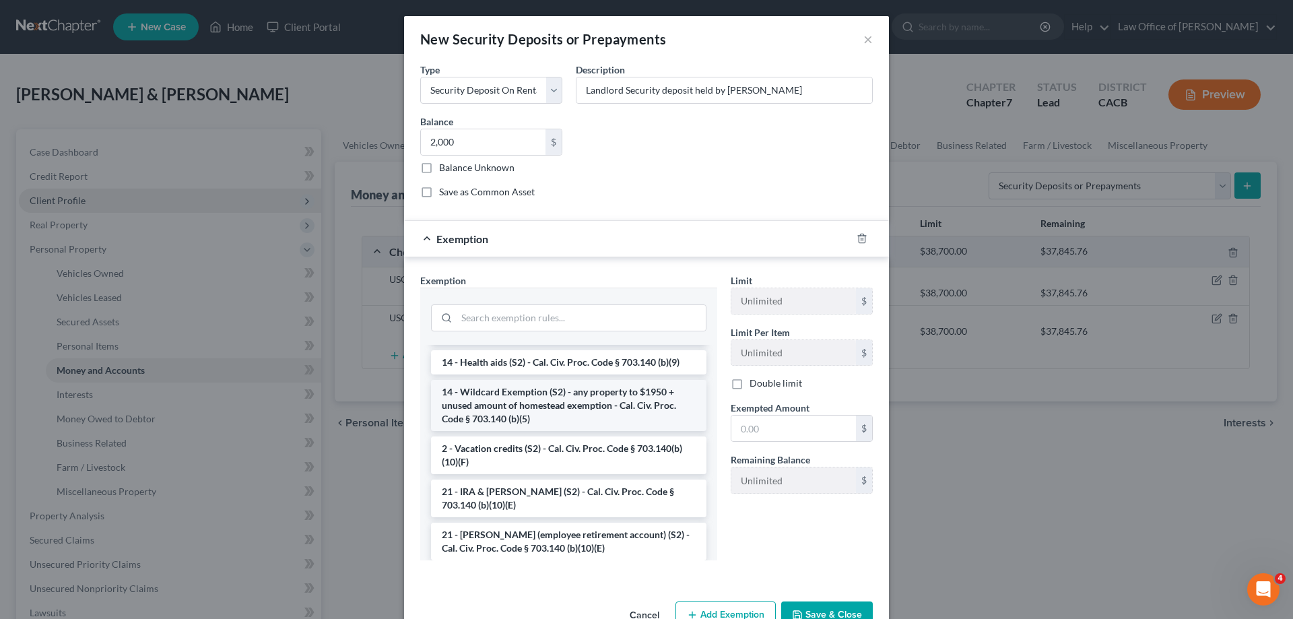
click at [569, 407] on li "14 - Wildcard Exemption (S2) - any property to $1950 + unused amount of homeste…" at bounding box center [569, 405] width 276 height 51
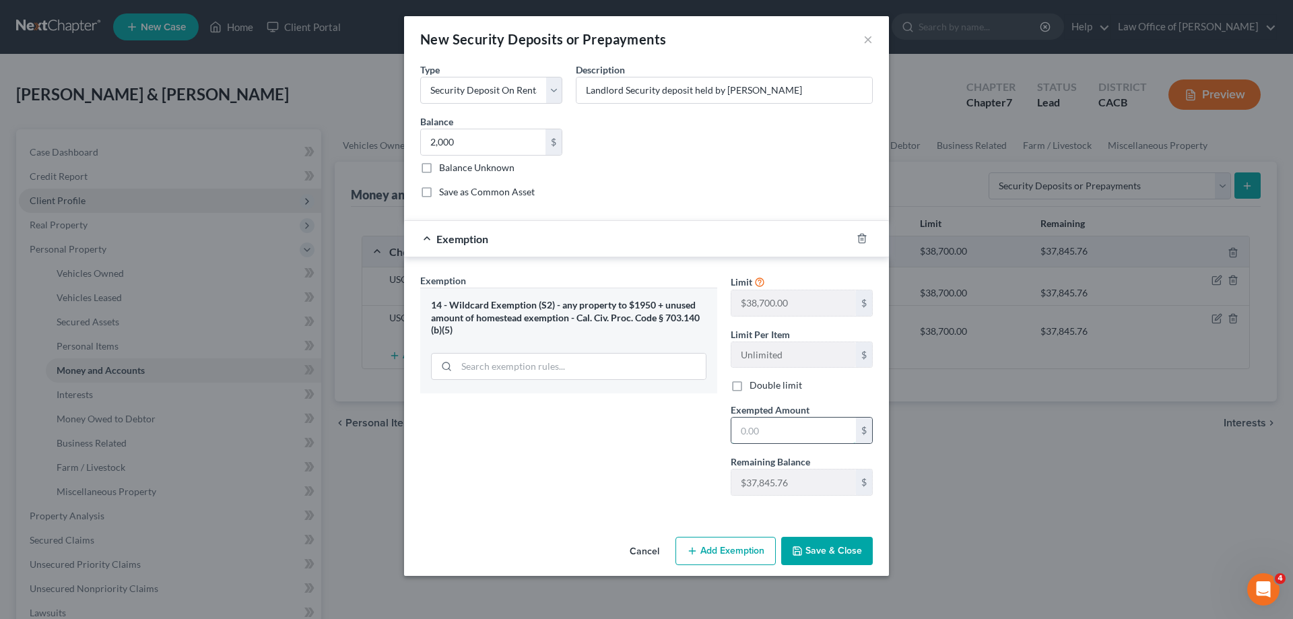
click at [785, 430] on input "text" at bounding box center [794, 431] width 125 height 26
type input "2,000"
click at [831, 556] on button "Save & Close" at bounding box center [827, 551] width 92 height 28
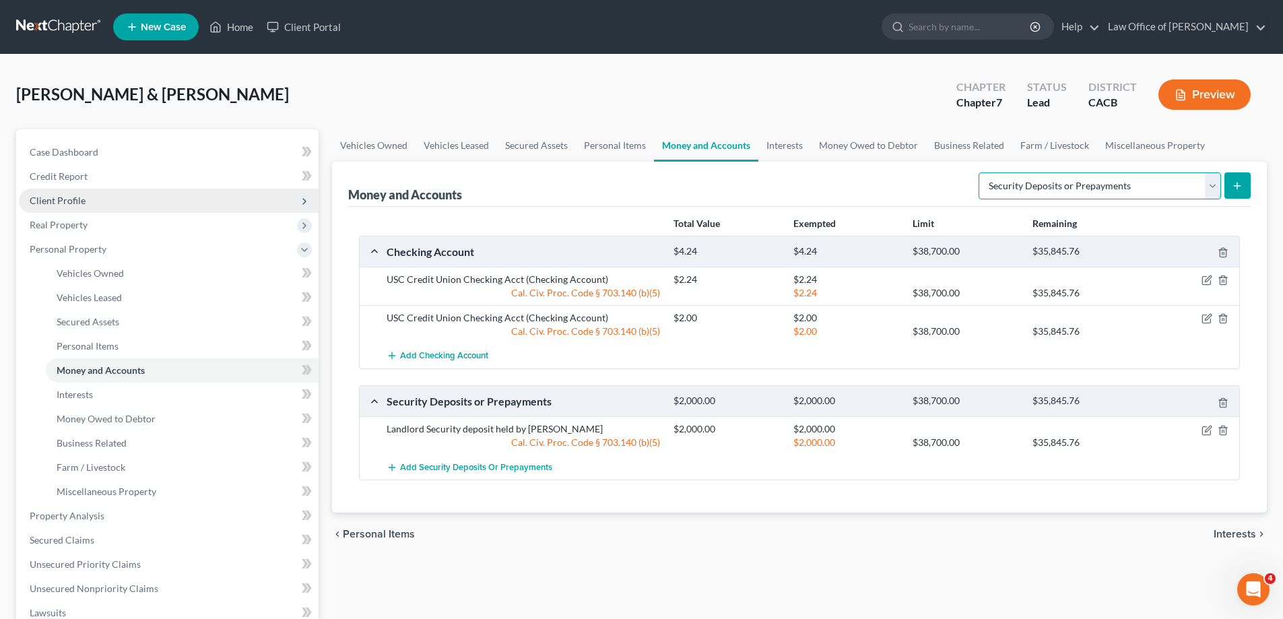
click at [1215, 187] on select "Select Account Type Brokerage Cash on Hand Certificates of Deposit Checking Acc…" at bounding box center [1100, 185] width 243 height 27
select select "cash_on_hand"
click at [982, 172] on select "Select Account Type Brokerage Cash on Hand Certificates of Deposit Checking Acc…" at bounding box center [1100, 185] width 243 height 27
click at [1239, 181] on icon "submit" at bounding box center [1237, 186] width 11 height 11
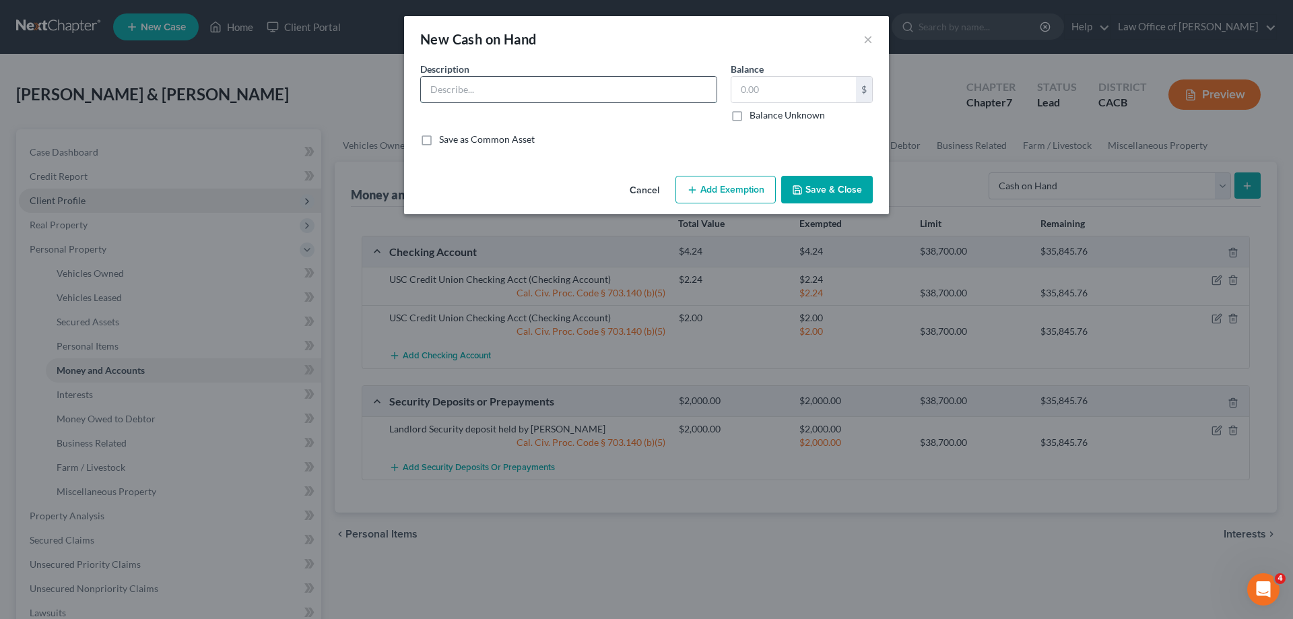
click at [449, 89] on input "text" at bounding box center [569, 90] width 296 height 26
type input "Cash on hand kept for personal expenses"
click at [723, 195] on button "Add Exemption" at bounding box center [726, 190] width 100 height 28
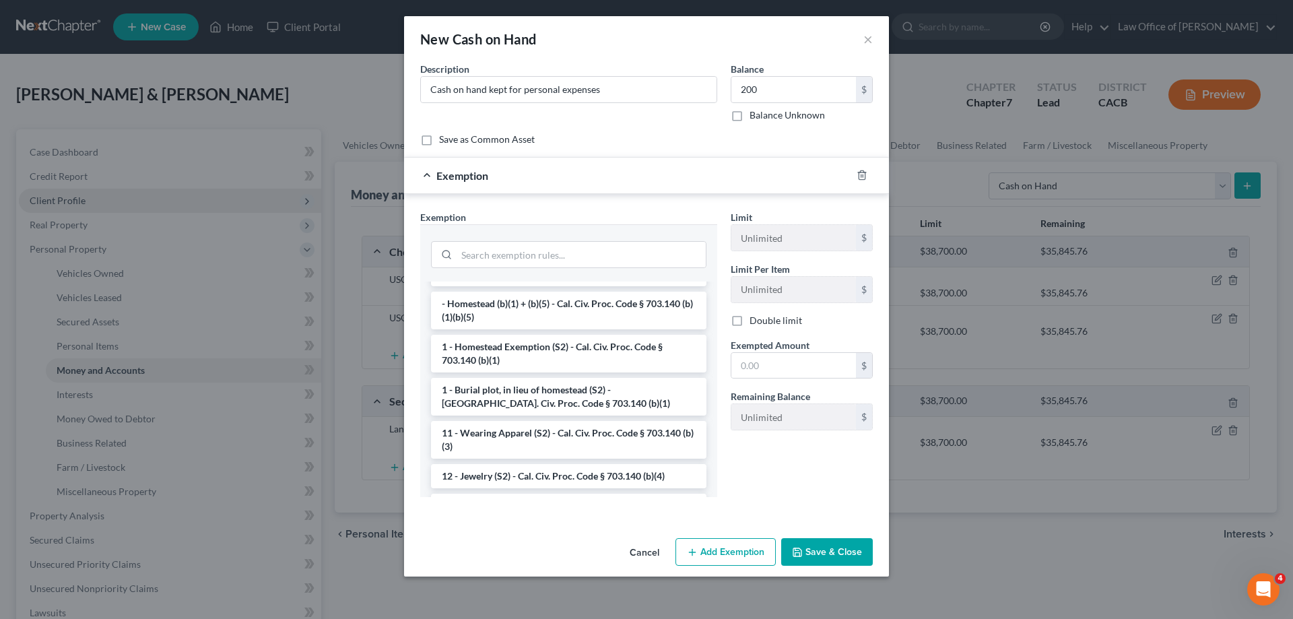
scroll to position [135, 0]
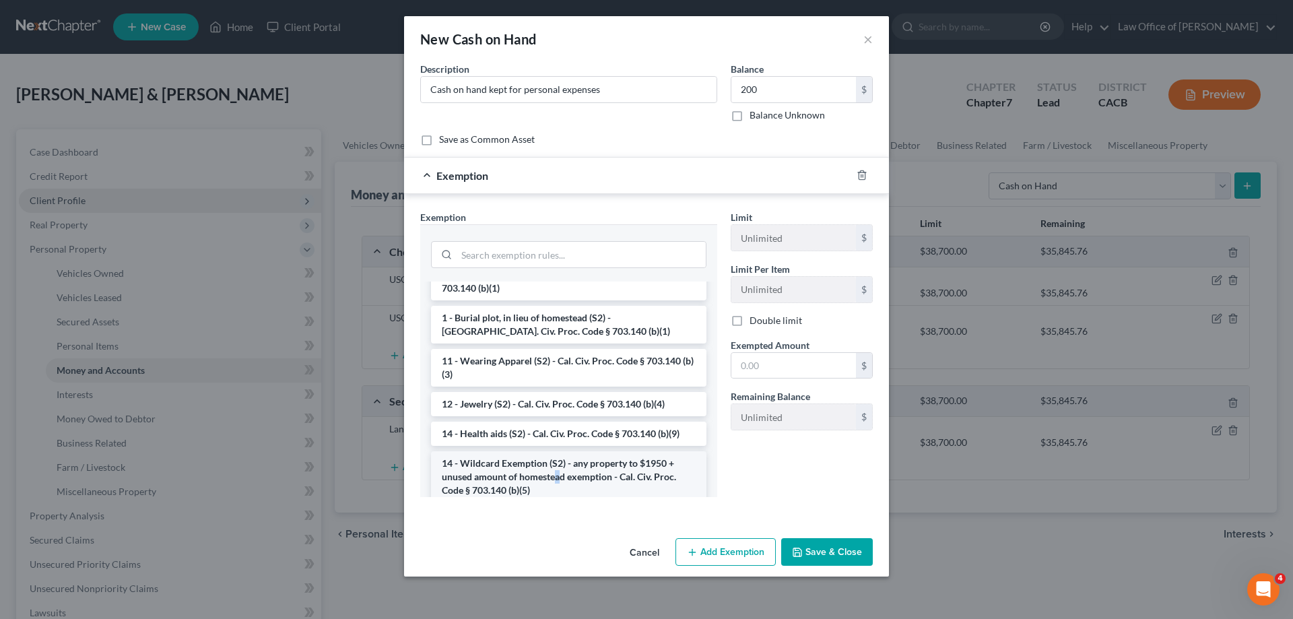
click at [558, 473] on li "14 - Wildcard Exemption (S2) - any property to $1950 + unused amount of homeste…" at bounding box center [569, 476] width 276 height 51
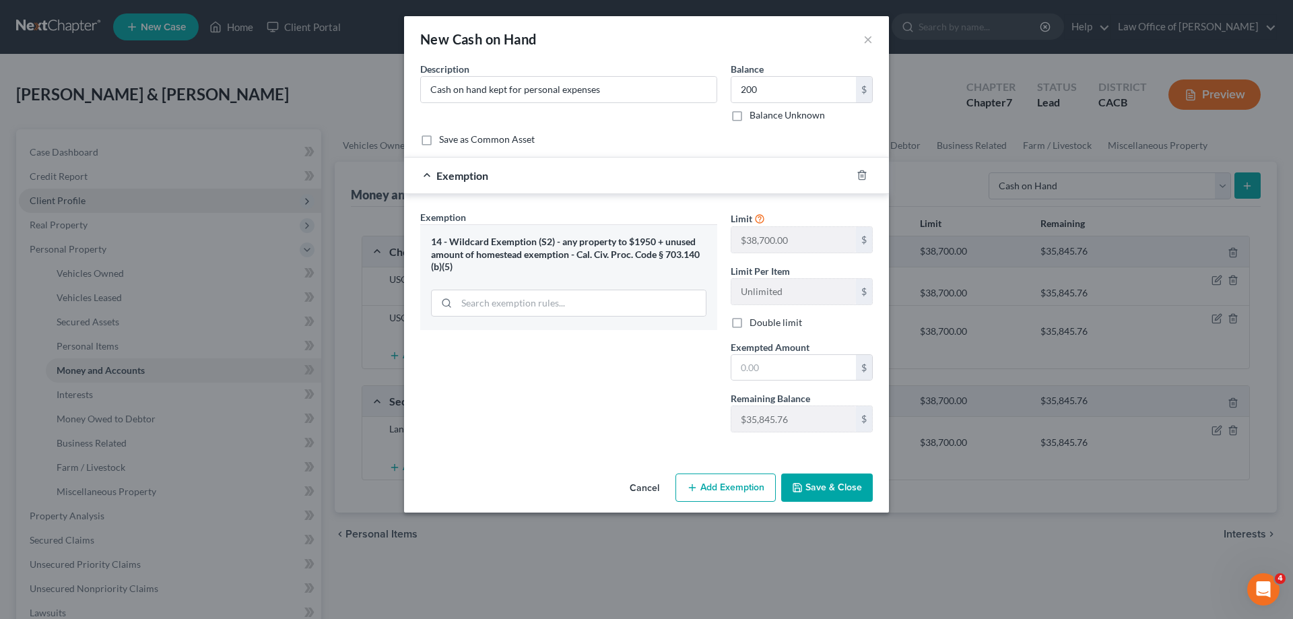
click at [822, 488] on button "Save & Close" at bounding box center [827, 488] width 92 height 28
click at [782, 86] on input "200" at bounding box center [794, 90] width 125 height 26
type input "200.00"
click at [552, 301] on input "search" at bounding box center [581, 303] width 249 height 26
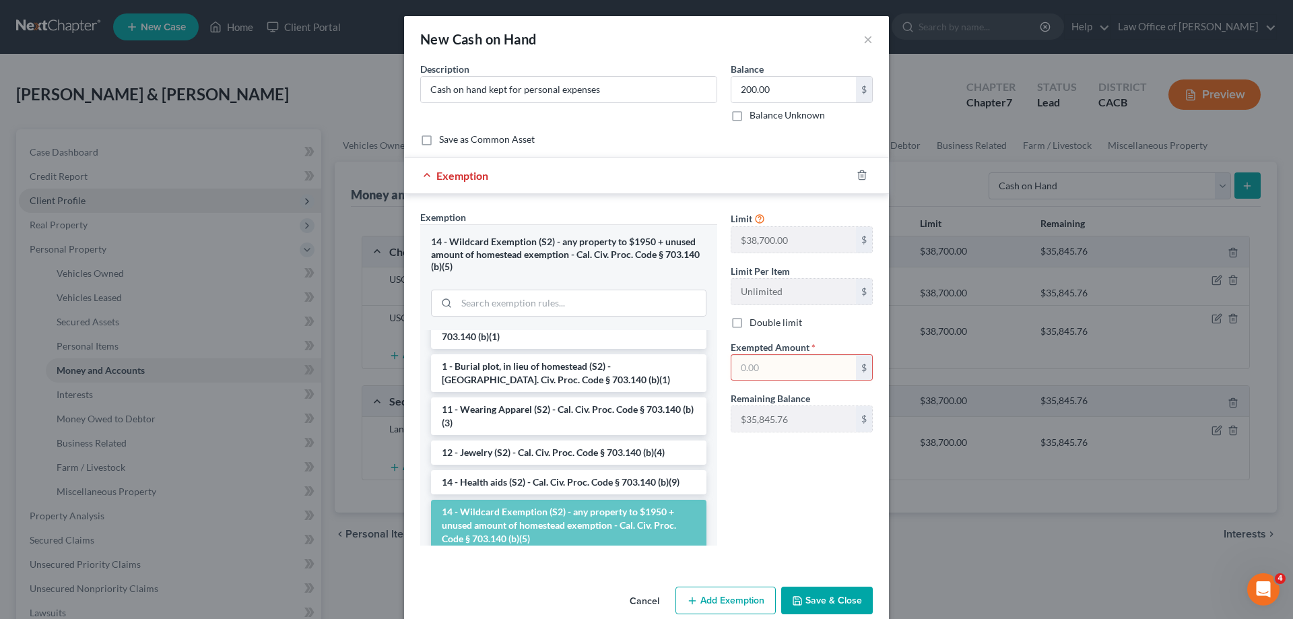
drag, startPoint x: 591, startPoint y: 535, endPoint x: 615, endPoint y: 514, distance: 31.5
click at [591, 532] on li "14 - Wildcard Exemption (S2) - any property to $1950 + unused amount of homeste…" at bounding box center [569, 525] width 276 height 51
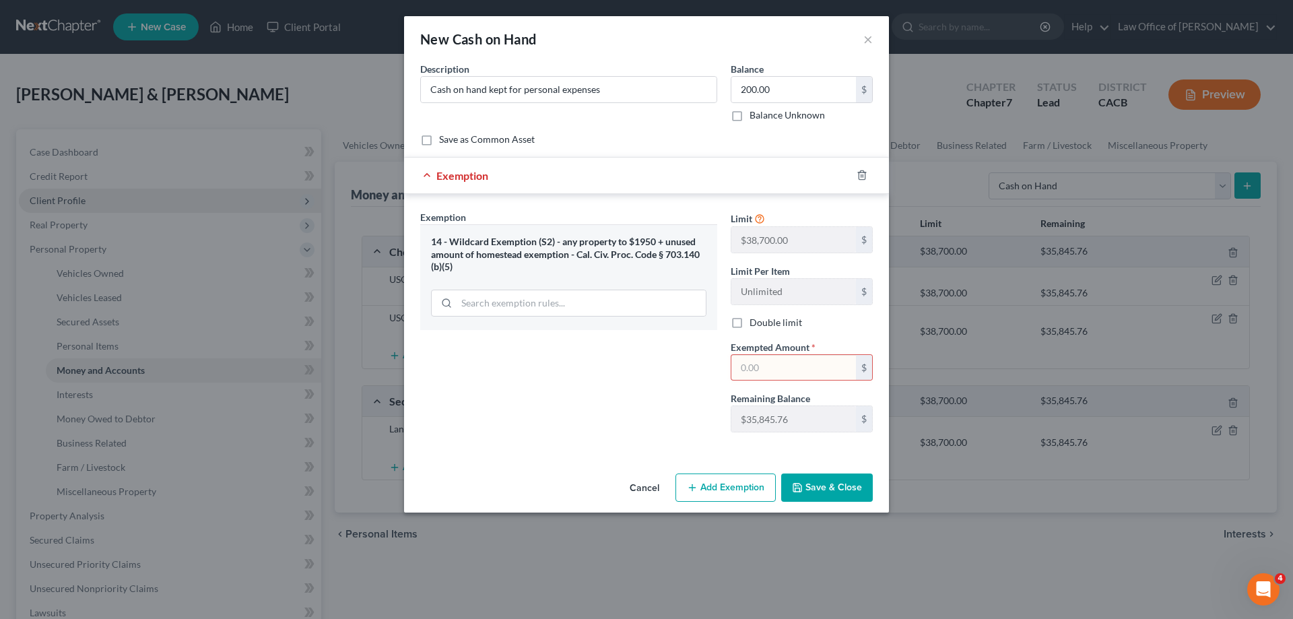
click at [786, 370] on input "text" at bounding box center [794, 368] width 125 height 26
drag, startPoint x: 781, startPoint y: 368, endPoint x: 675, endPoint y: 366, distance: 105.8
click at [675, 366] on div "Exemption Set must be selected for CA. Exemption * 14 - Wildcard Exemption (S2)…" at bounding box center [647, 327] width 466 height 234
type input "200.00"
click at [840, 490] on button "Save & Close" at bounding box center [827, 488] width 92 height 28
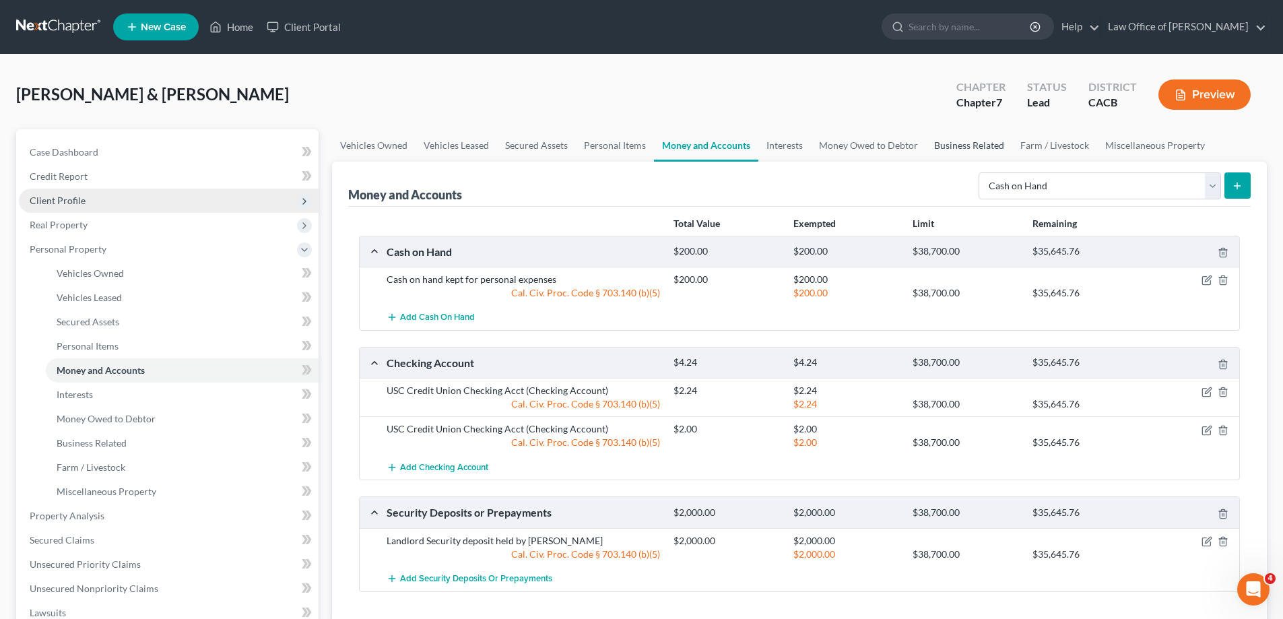
click at [955, 144] on link "Business Related" at bounding box center [969, 145] width 86 height 32
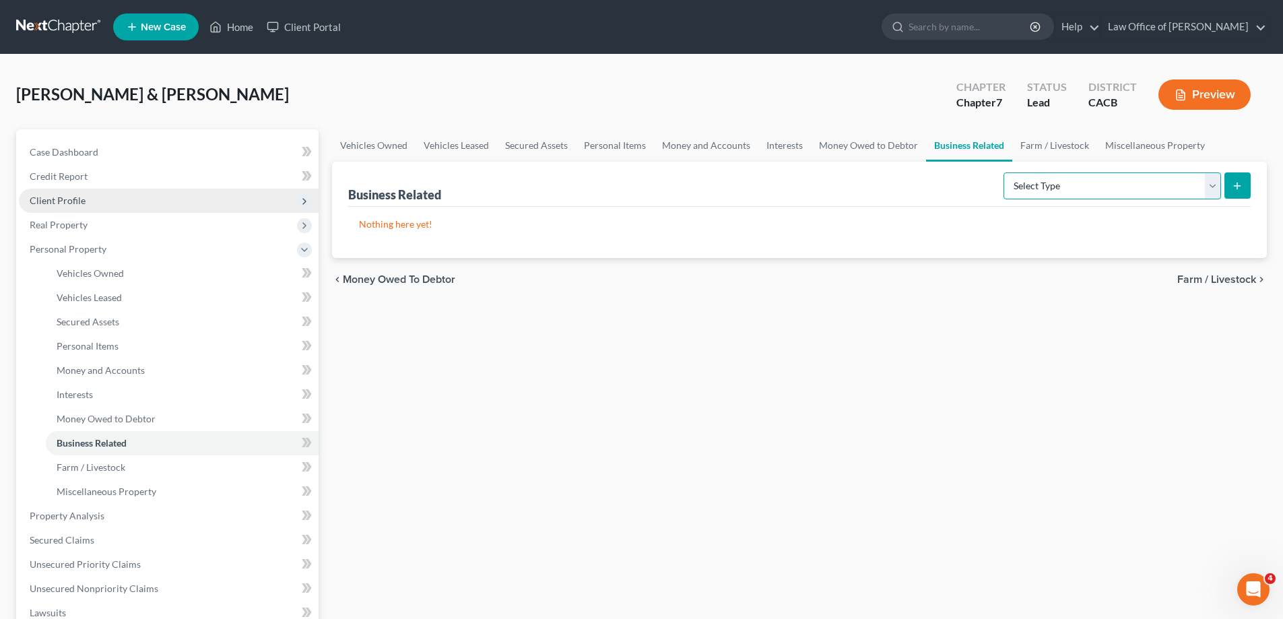
click at [1213, 188] on select "Select Type Customer Lists Franchises Inventory Licenses Machinery Office Equip…" at bounding box center [1113, 185] width 218 height 27
select select "machinery"
click at [1004, 172] on select "Select Type Customer Lists Franchises Inventory Licenses Machinery Office Equip…" at bounding box center [1113, 185] width 218 height 27
drag, startPoint x: 1240, startPoint y: 189, endPoint x: 1240, endPoint y: 182, distance: 7.4
click at [1240, 182] on icon "submit" at bounding box center [1237, 186] width 11 height 11
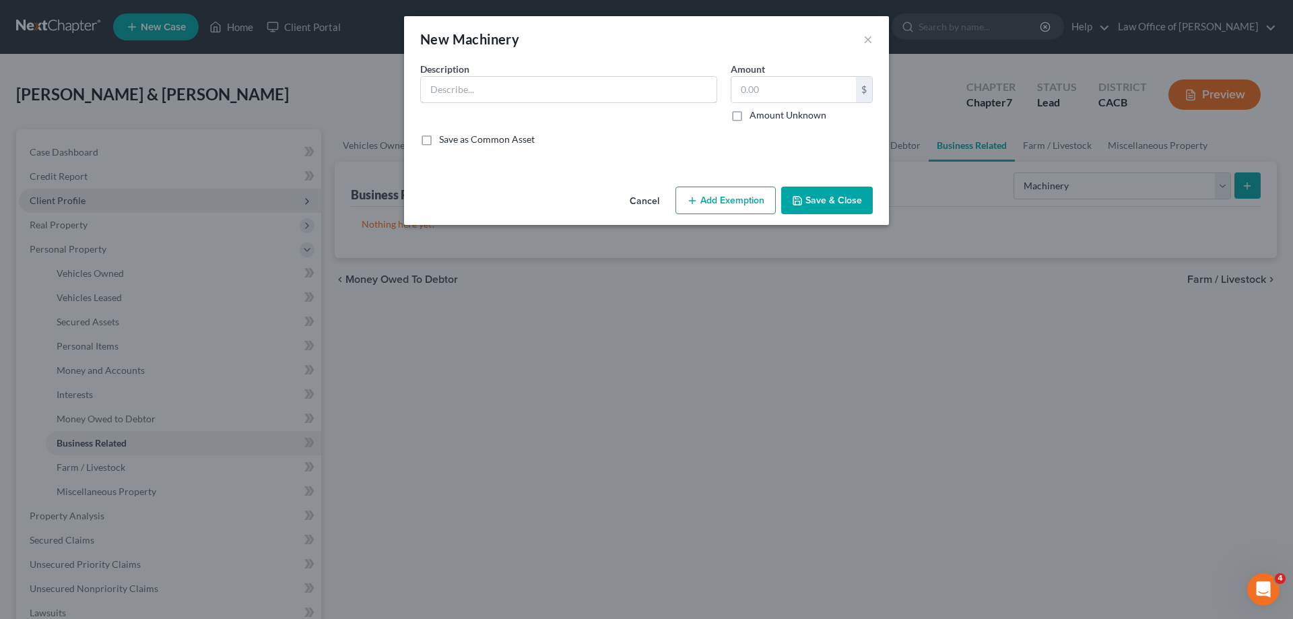
drag, startPoint x: 439, startPoint y: 84, endPoint x: 435, endPoint y: 75, distance: 9.4
click at [439, 83] on input "text" at bounding box center [569, 90] width 296 height 26
type input "Pressure washer, generator and auto detailing equipment"
type input "2"
click at [759, 92] on input "500" at bounding box center [794, 90] width 125 height 26
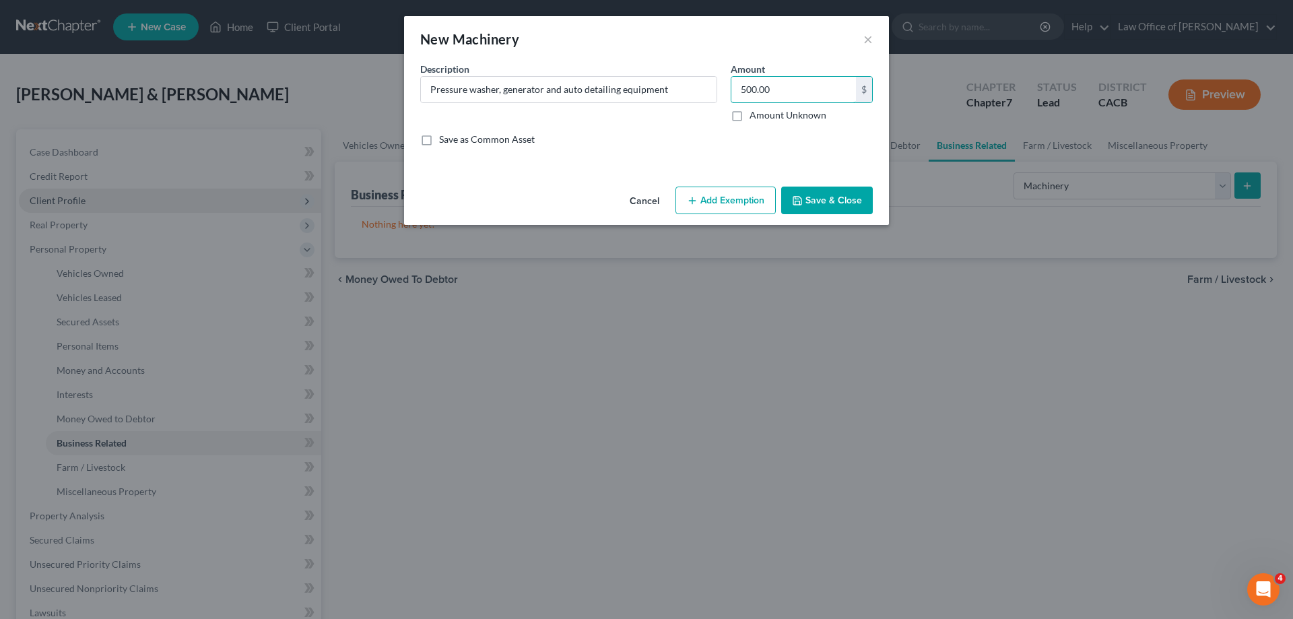
type input "500.00"
click at [722, 204] on button "Add Exemption" at bounding box center [726, 201] width 100 height 28
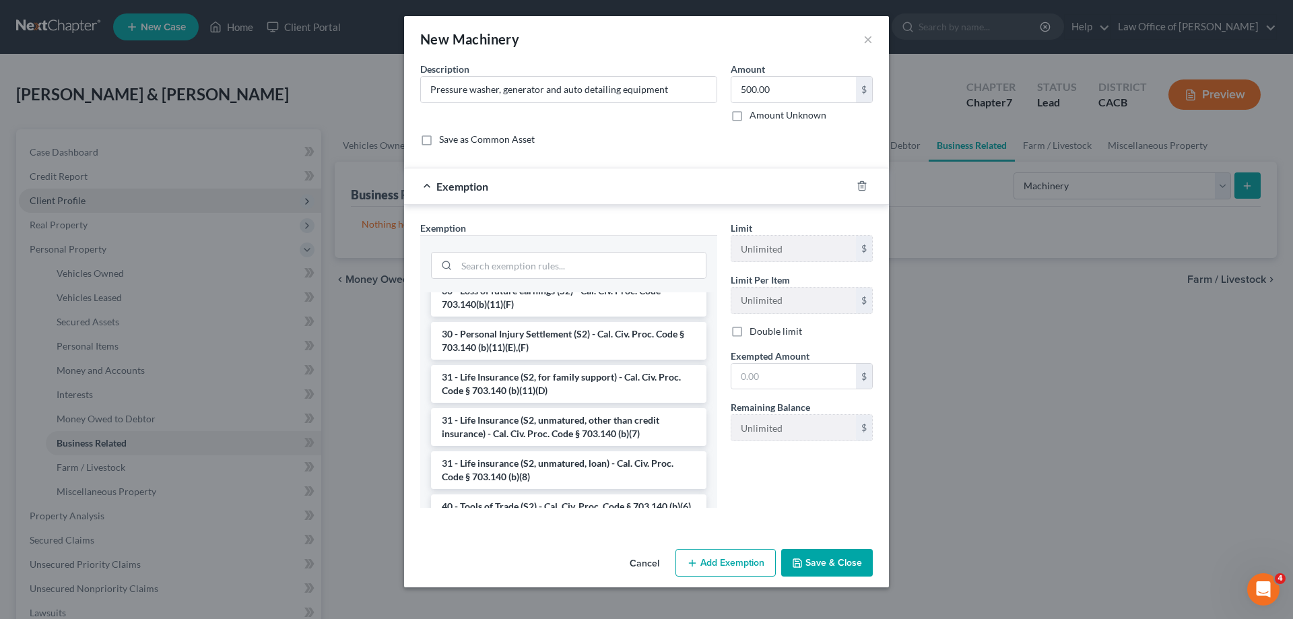
scroll to position [943, 0]
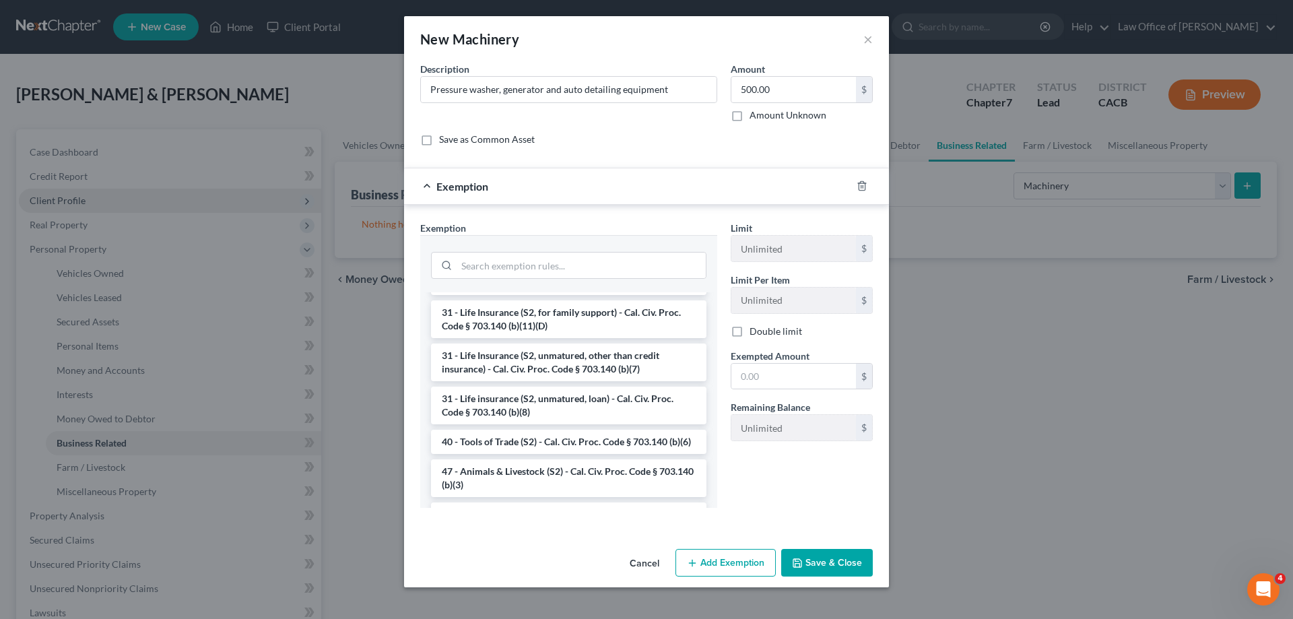
click at [526, 454] on li "40 - Tools of Trade (S2) - Cal. Civ. Proc. Code § 703.140 (b)(6)" at bounding box center [569, 442] width 276 height 24
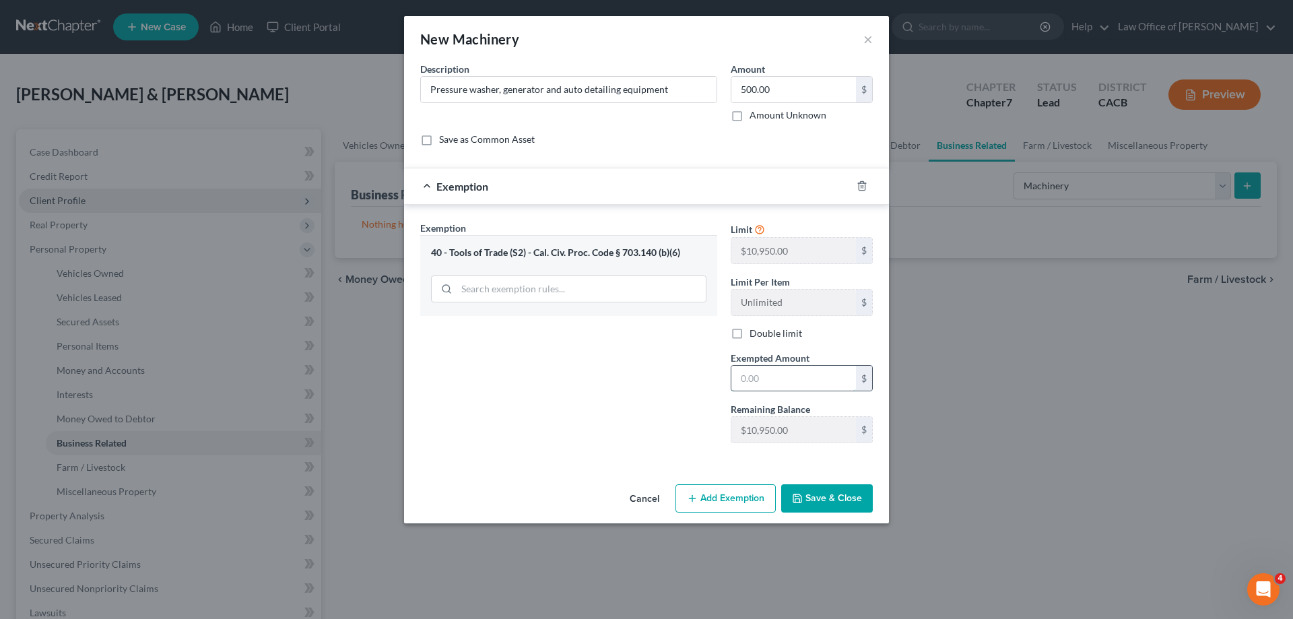
click at [792, 375] on input "text" at bounding box center [794, 379] width 125 height 26
type input "500.00"
drag, startPoint x: 833, startPoint y: 498, endPoint x: 833, endPoint y: 490, distance: 7.4
click at [833, 490] on button "Save & Close" at bounding box center [827, 498] width 92 height 28
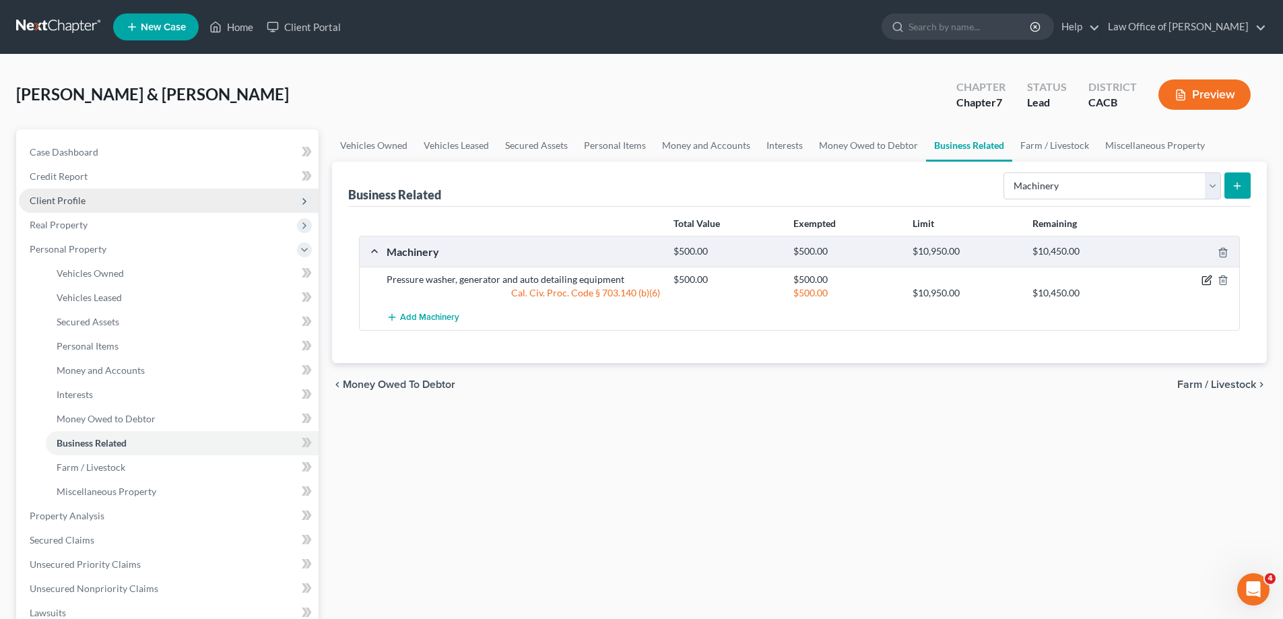
click at [1207, 280] on icon "button" at bounding box center [1207, 280] width 11 height 11
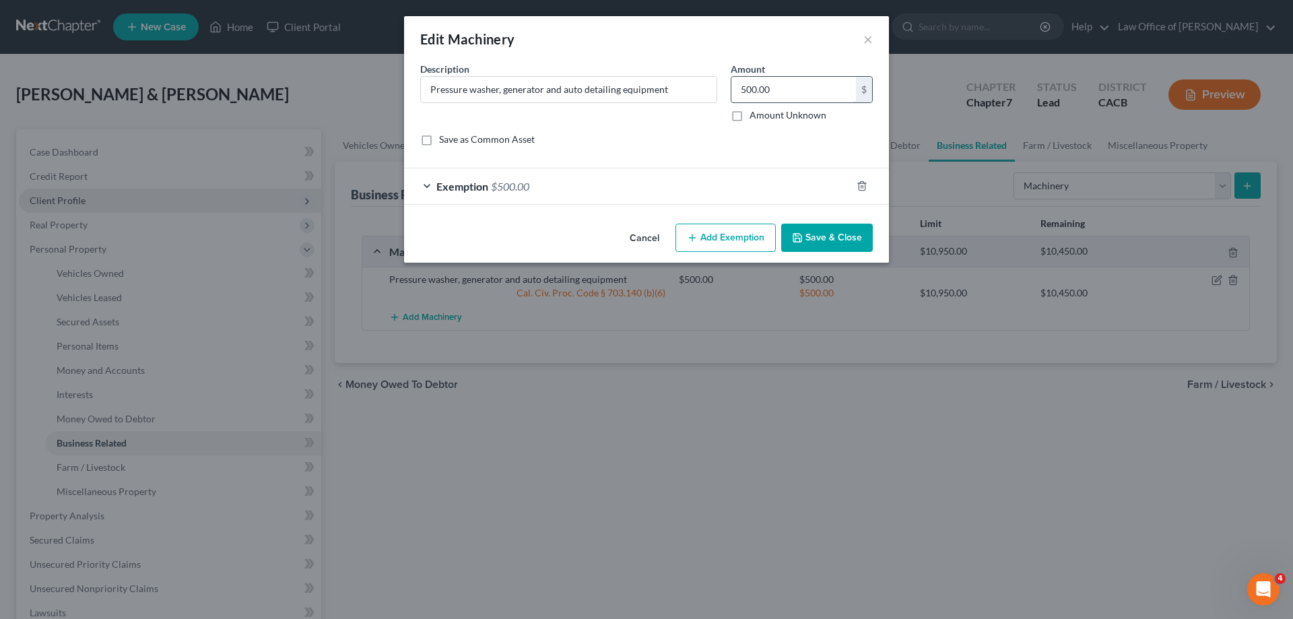
click at [783, 91] on input "500.00" at bounding box center [794, 90] width 125 height 26
type input "1,000.00"
click at [756, 238] on button "Add Exemption" at bounding box center [726, 238] width 100 height 28
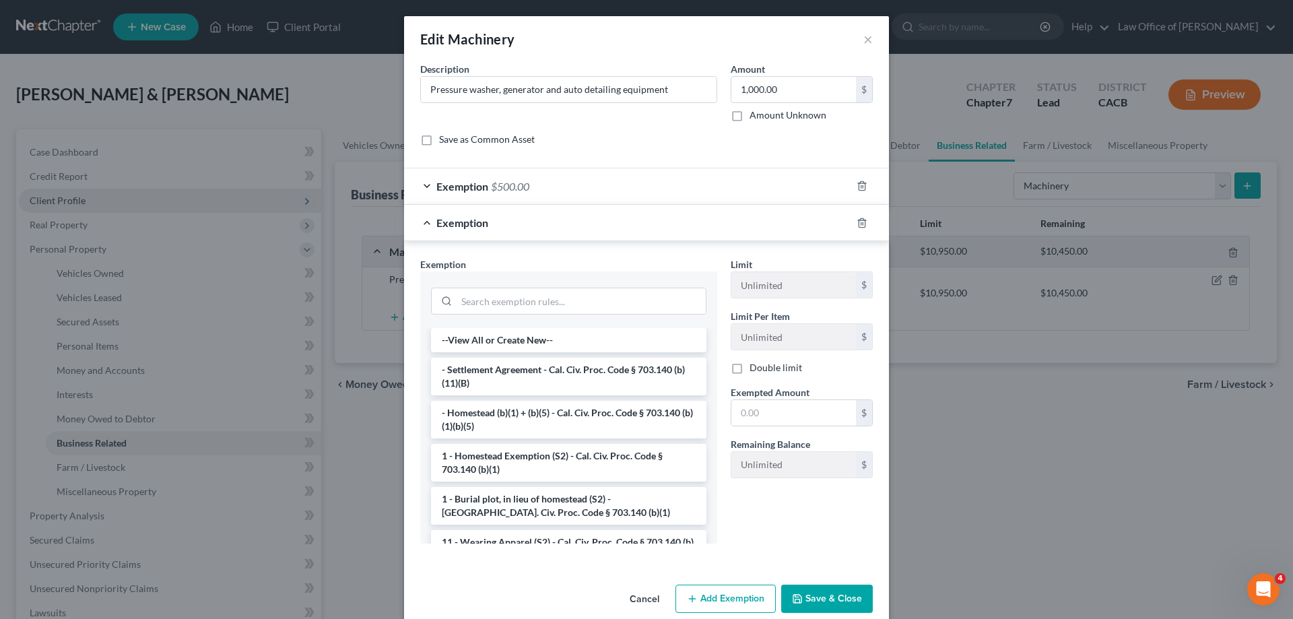
click at [658, 129] on div "Description * Pressure washer, generator and auto detailing equipment Amount 1,…" at bounding box center [647, 109] width 466 height 95
click at [427, 225] on div "Exemption" at bounding box center [627, 223] width 447 height 36
click at [425, 183] on div "Exemption $500.00" at bounding box center [627, 186] width 447 height 36
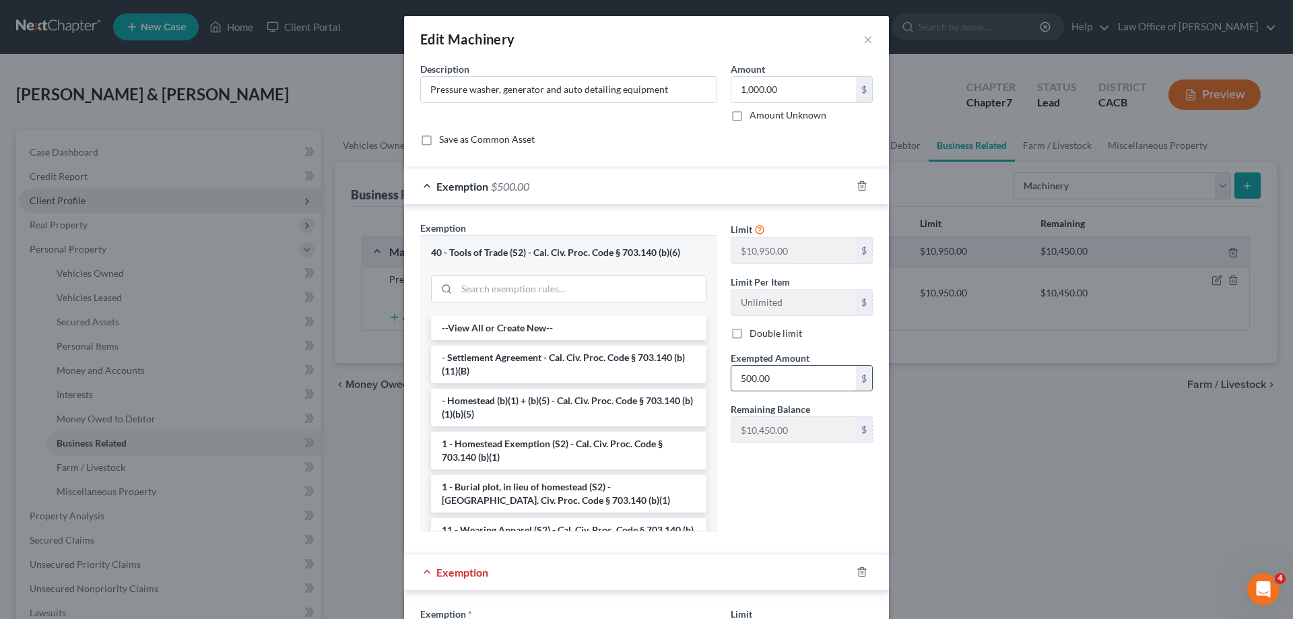
click at [779, 381] on input "500.00" at bounding box center [794, 379] width 125 height 26
type input "1,000.00"
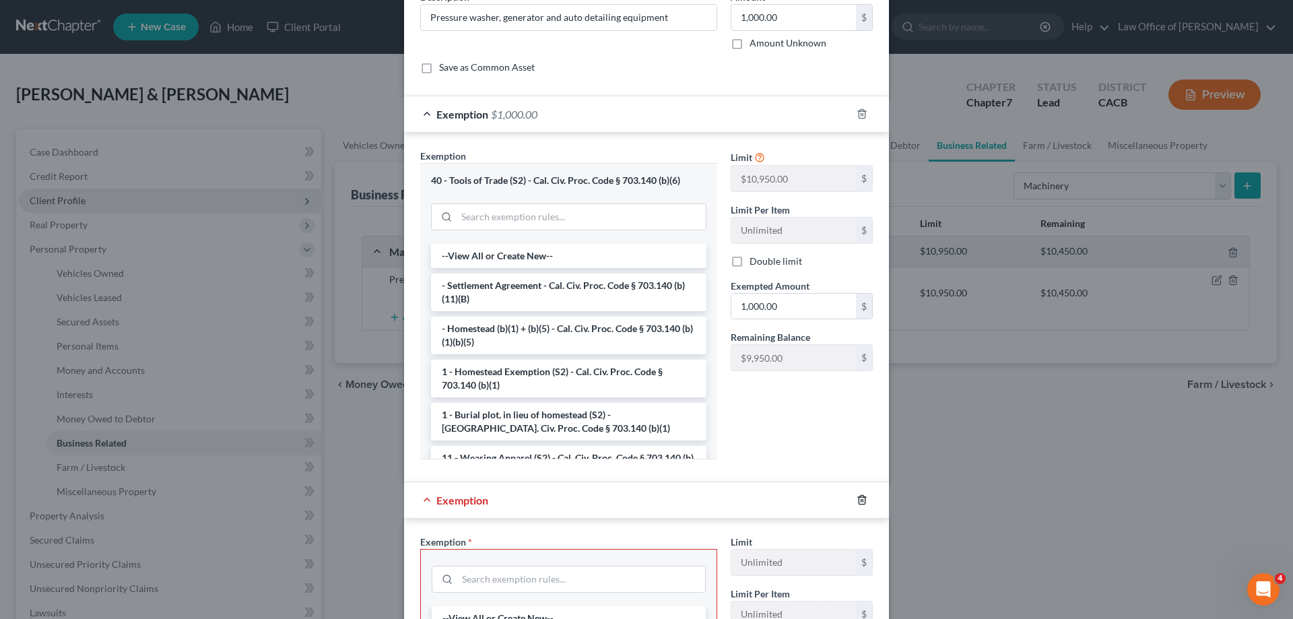
scroll to position [135, 0]
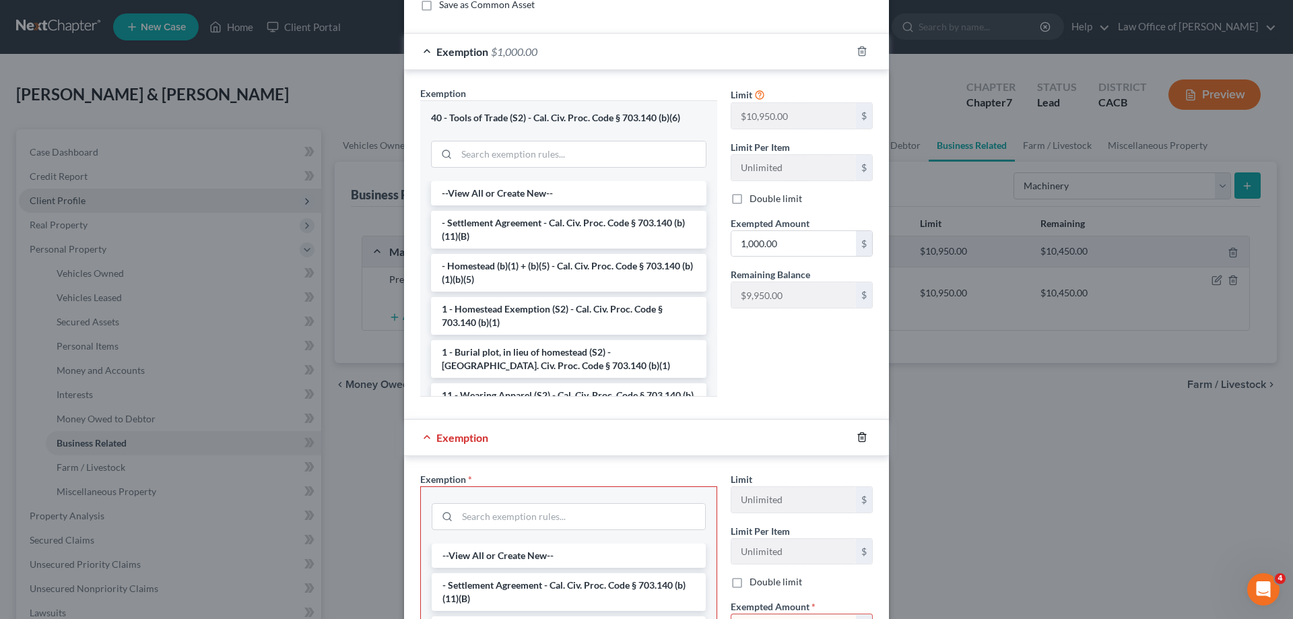
click at [859, 437] on icon "button" at bounding box center [862, 437] width 11 height 11
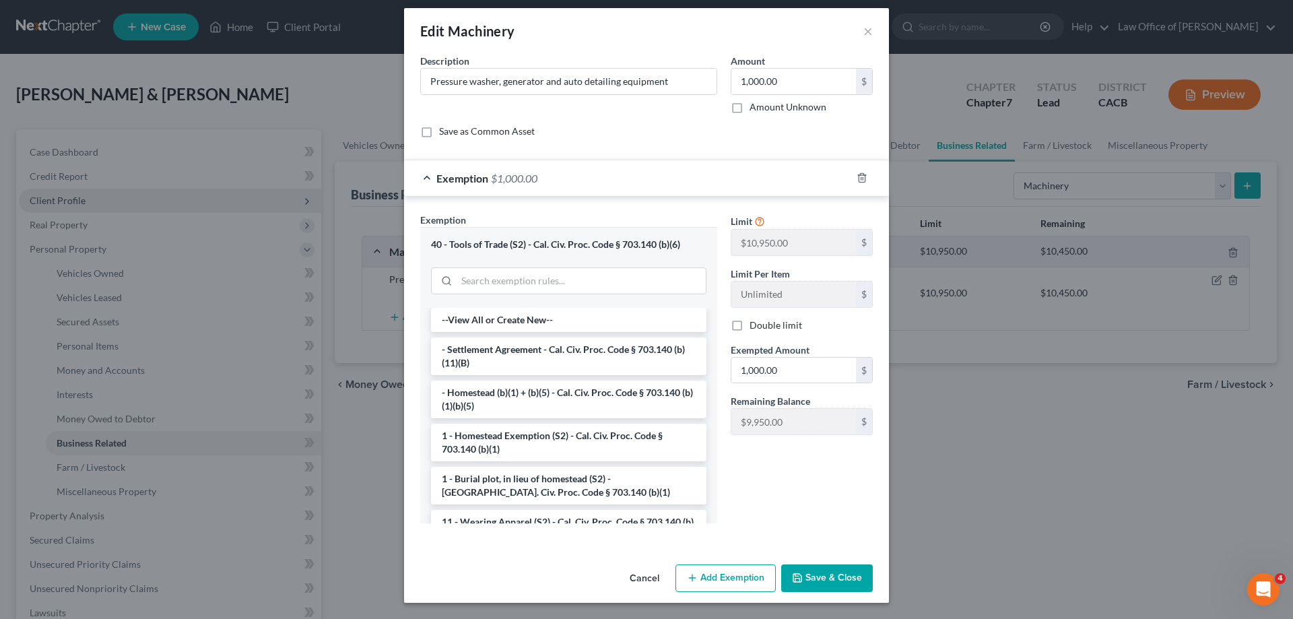
click at [817, 581] on button "Save & Close" at bounding box center [827, 579] width 92 height 28
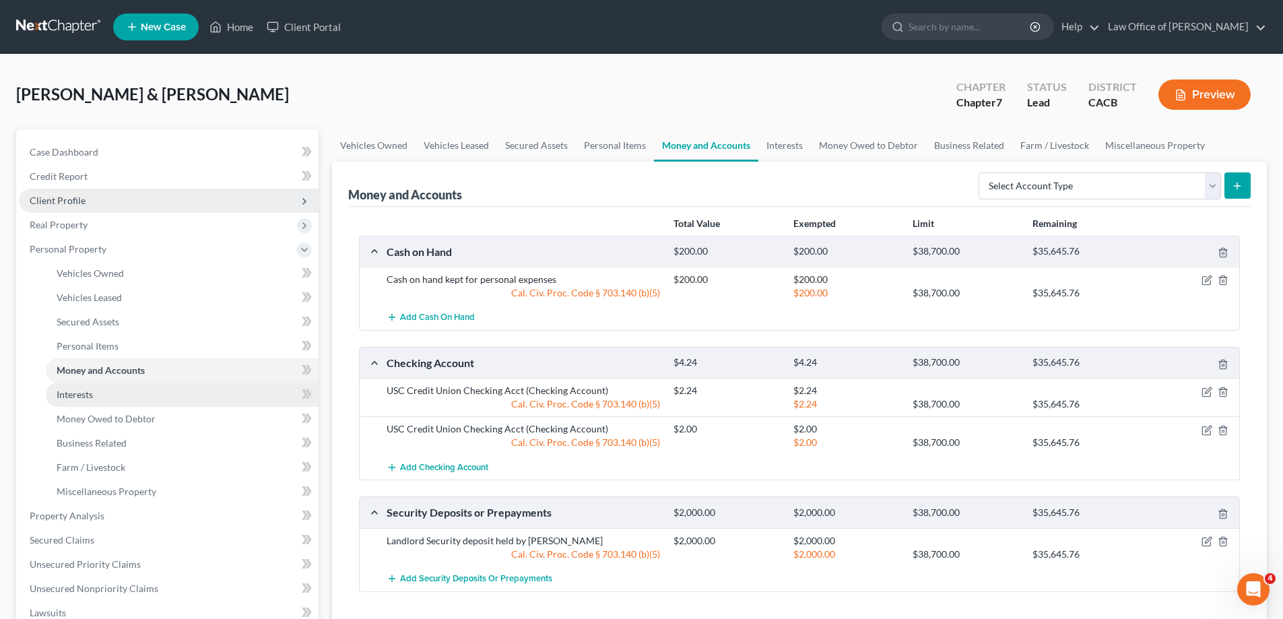
click at [94, 402] on link "Interests" at bounding box center [182, 395] width 273 height 24
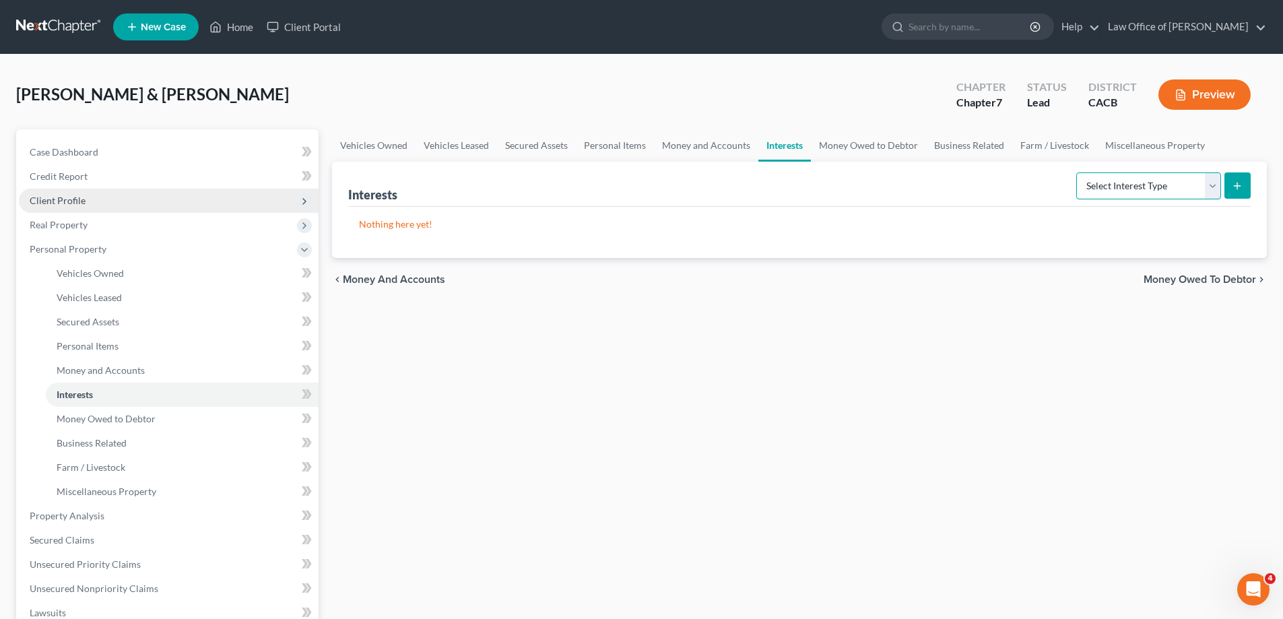
click at [1208, 188] on select "Select Interest Type 401K Annuity Bond Education IRA Government Bond Government…" at bounding box center [1149, 185] width 145 height 27
click at [1213, 189] on select "Select Interest Type 401K Annuity Bond Education IRA Government Bond Government…" at bounding box center [1149, 185] width 145 height 27
select select "other_retirement_plan"
click at [1078, 172] on select "Select Interest Type 401K Annuity Bond Education IRA Government Bond Government…" at bounding box center [1149, 185] width 145 height 27
click at [1241, 186] on line "submit" at bounding box center [1238, 186] width 6 height 0
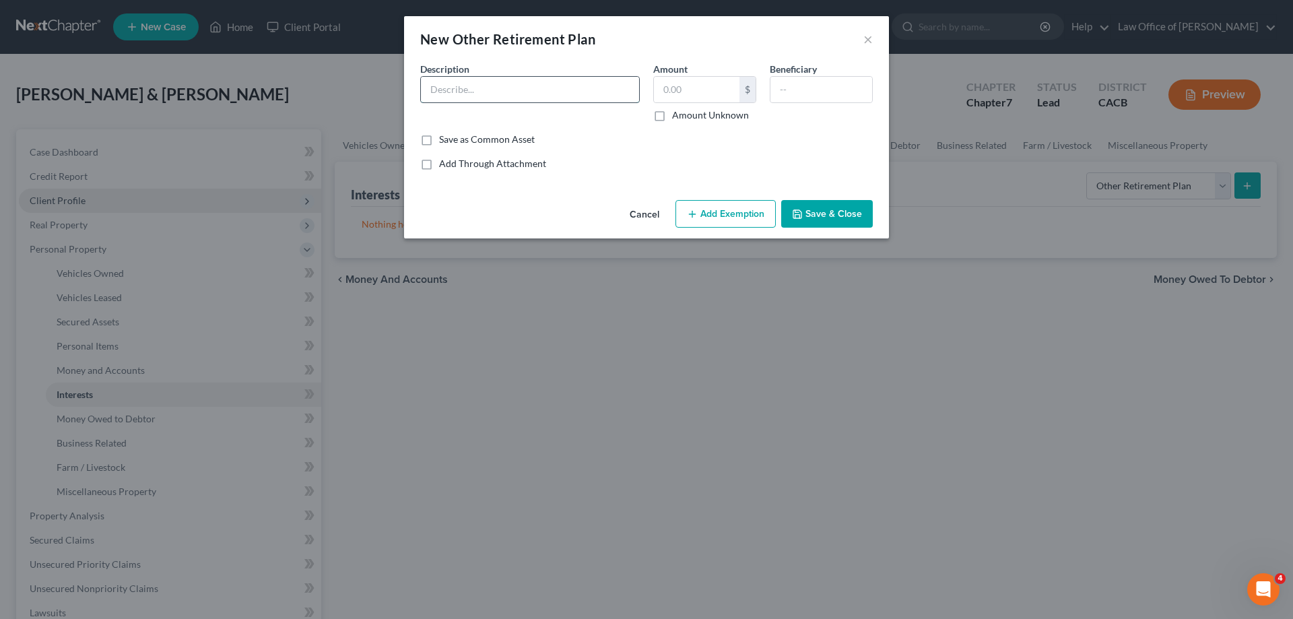
click at [500, 90] on input "text" at bounding box center [530, 90] width 218 height 26
type input "Vanguard 403b Plan"
type input "06,000"
click at [740, 218] on button "Add Exemption" at bounding box center [726, 214] width 100 height 28
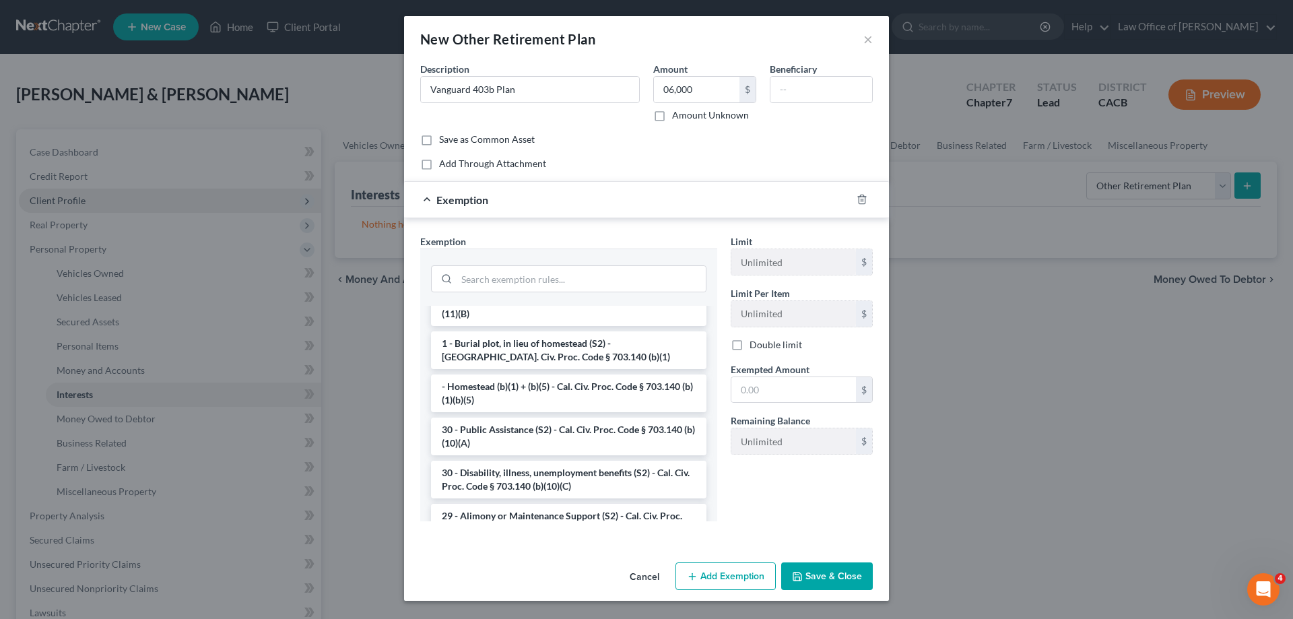
scroll to position [135, 0]
click at [504, 278] on input "search" at bounding box center [581, 279] width 249 height 26
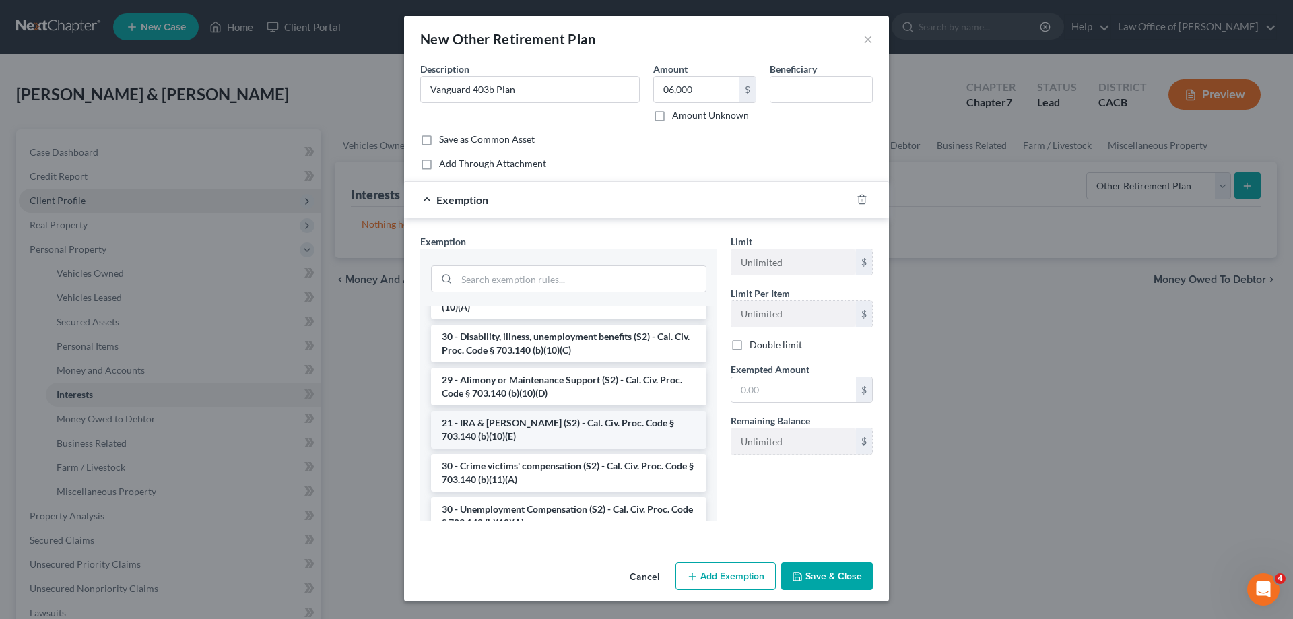
click at [604, 439] on li "21 - IRA & [PERSON_NAME] (S2) - Cal. Civ. Proc. Code § 703.140 (b)(10)(E)" at bounding box center [569, 430] width 276 height 38
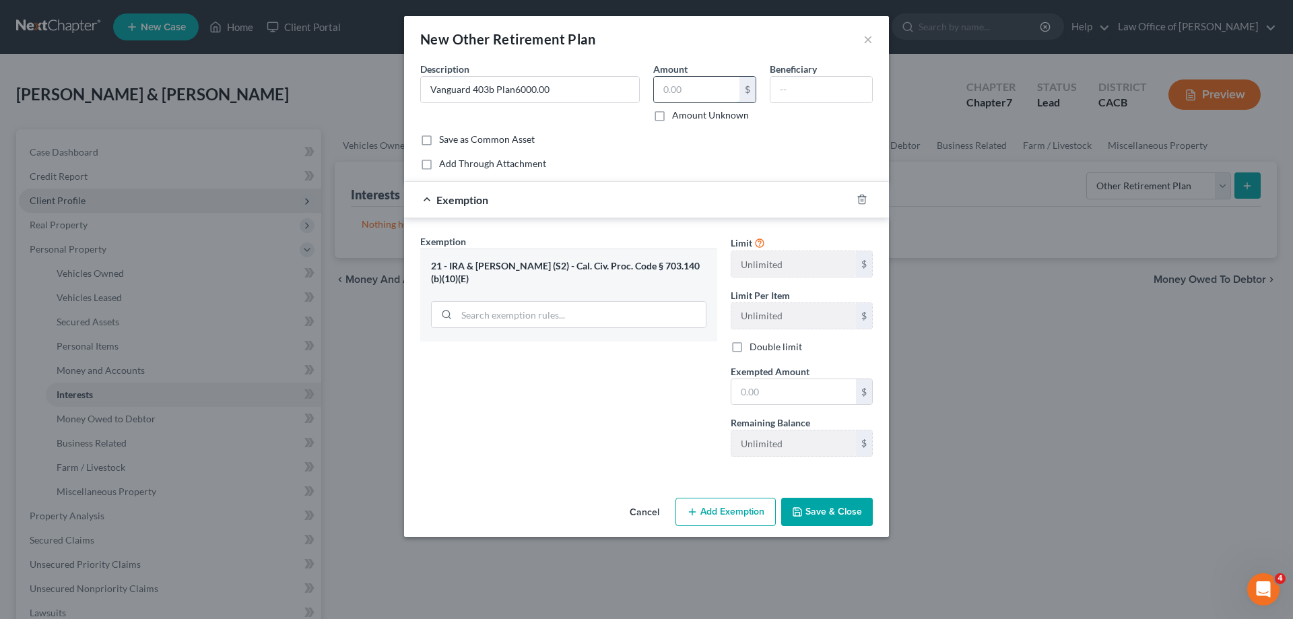
click at [691, 90] on input "text" at bounding box center [697, 90] width 86 height 26
click at [552, 91] on input "Vanguard 403b Plan6000.00" at bounding box center [530, 90] width 218 height 26
type input "Vanguard 403b Plan"
type input "6,000.00"
click at [813, 395] on input "text" at bounding box center [794, 392] width 125 height 26
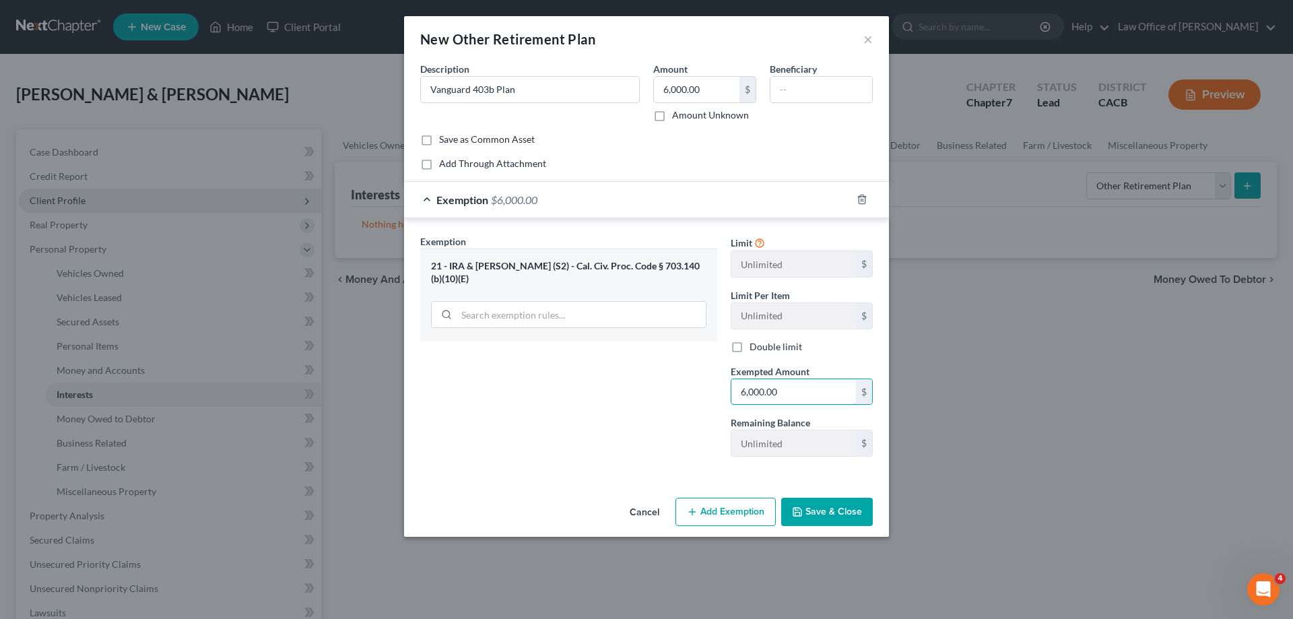
type input "6,000.00"
click at [838, 512] on button "Save & Close" at bounding box center [827, 512] width 92 height 28
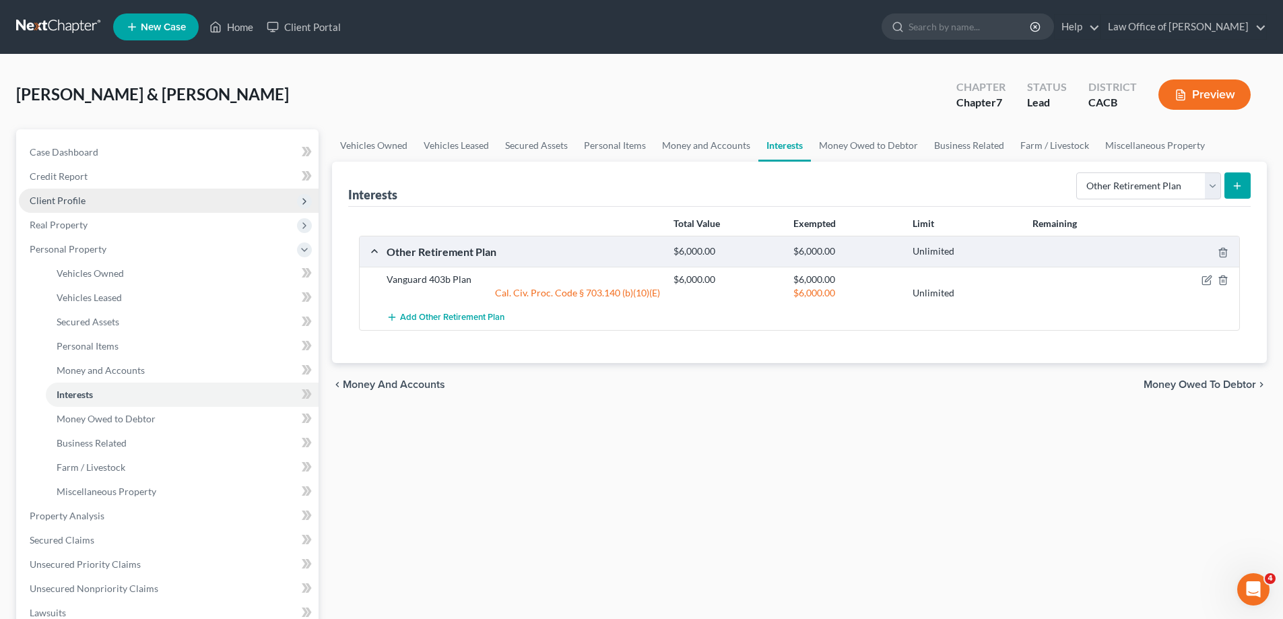
click at [1240, 184] on icon "submit" at bounding box center [1237, 186] width 11 height 11
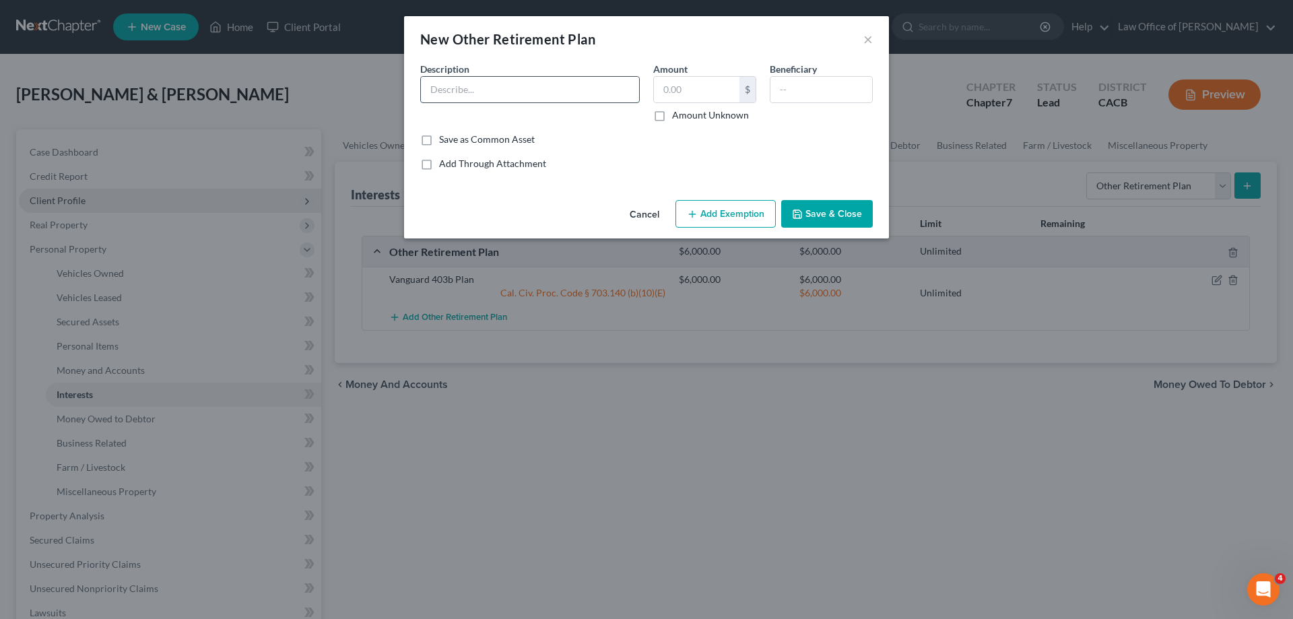
click at [526, 84] on input "text" at bounding box center [530, 90] width 218 height 26
type input "Vanguard 401A"
type input "44,000.00"
click at [810, 90] on input "text" at bounding box center [822, 90] width 102 height 26
type input "Spouse"
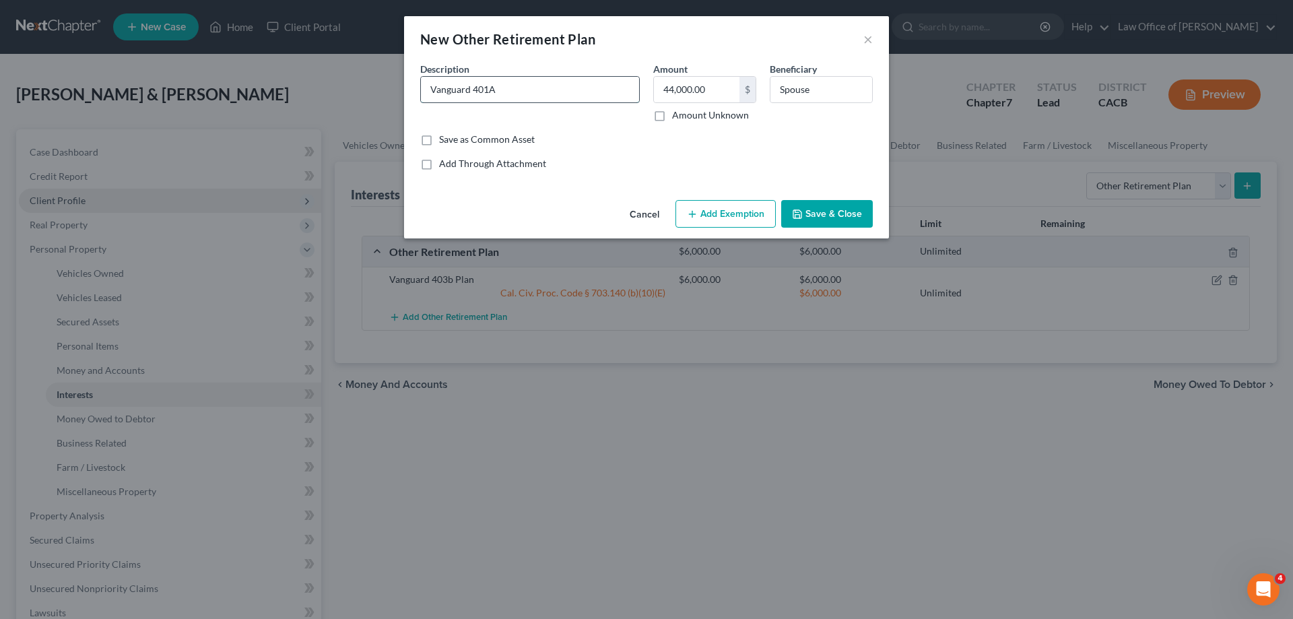
click at [500, 88] on input "Vanguard 401A" at bounding box center [530, 90] width 218 height 26
drag, startPoint x: 484, startPoint y: 89, endPoint x: 701, endPoint y: 84, distance: 217.7
click at [701, 84] on div "Description * Vanguard 401A held by Debtor [PERSON_NAME] 44,000.00 $ Amount Unk…" at bounding box center [647, 97] width 466 height 71
type input "Vanguard 401A held by Debtor [PERSON_NAME]"
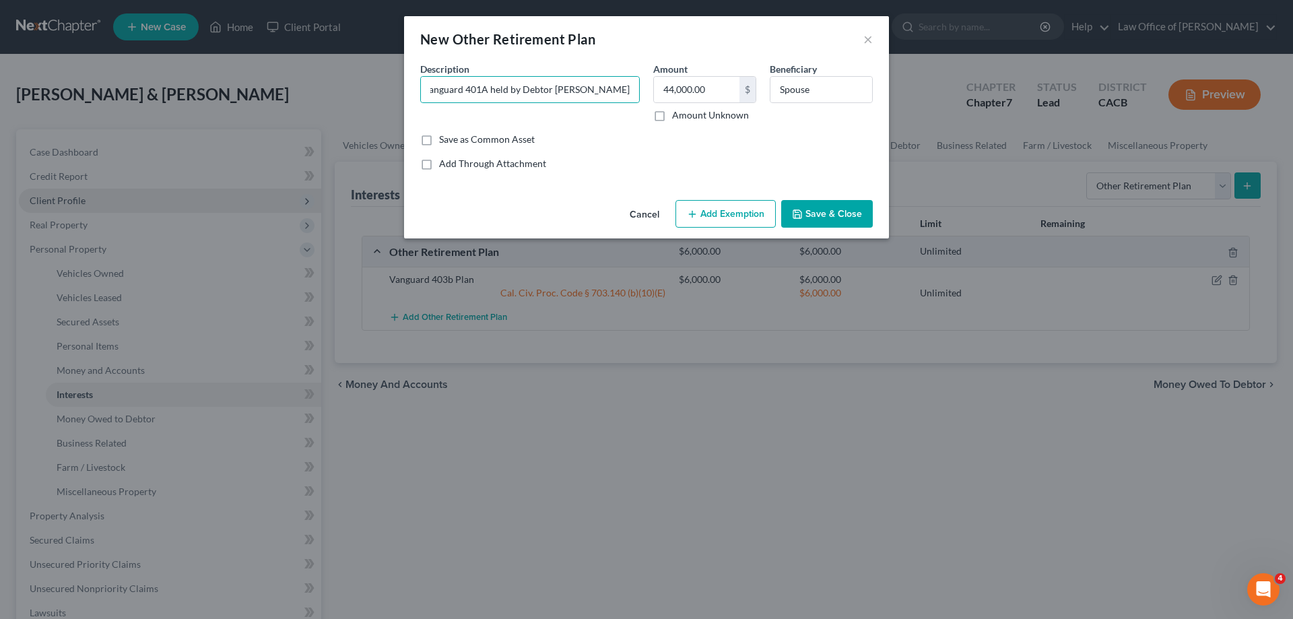
scroll to position [0, 0]
click at [739, 218] on button "Add Exemption" at bounding box center [726, 214] width 100 height 28
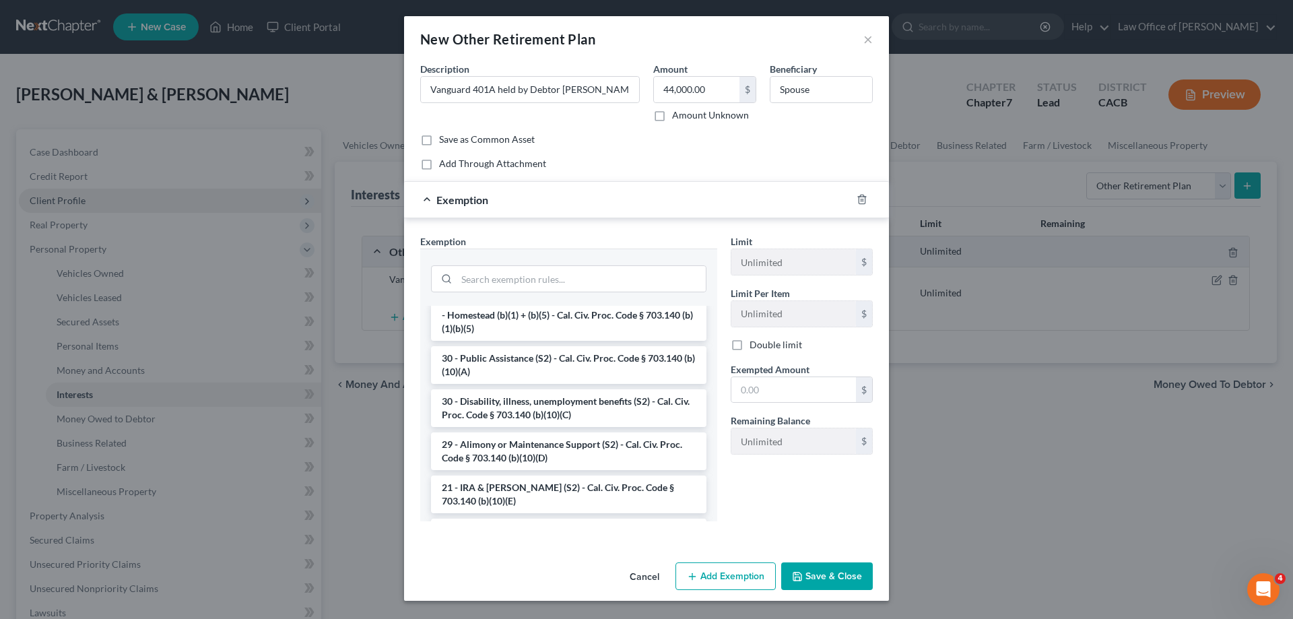
scroll to position [269, 0]
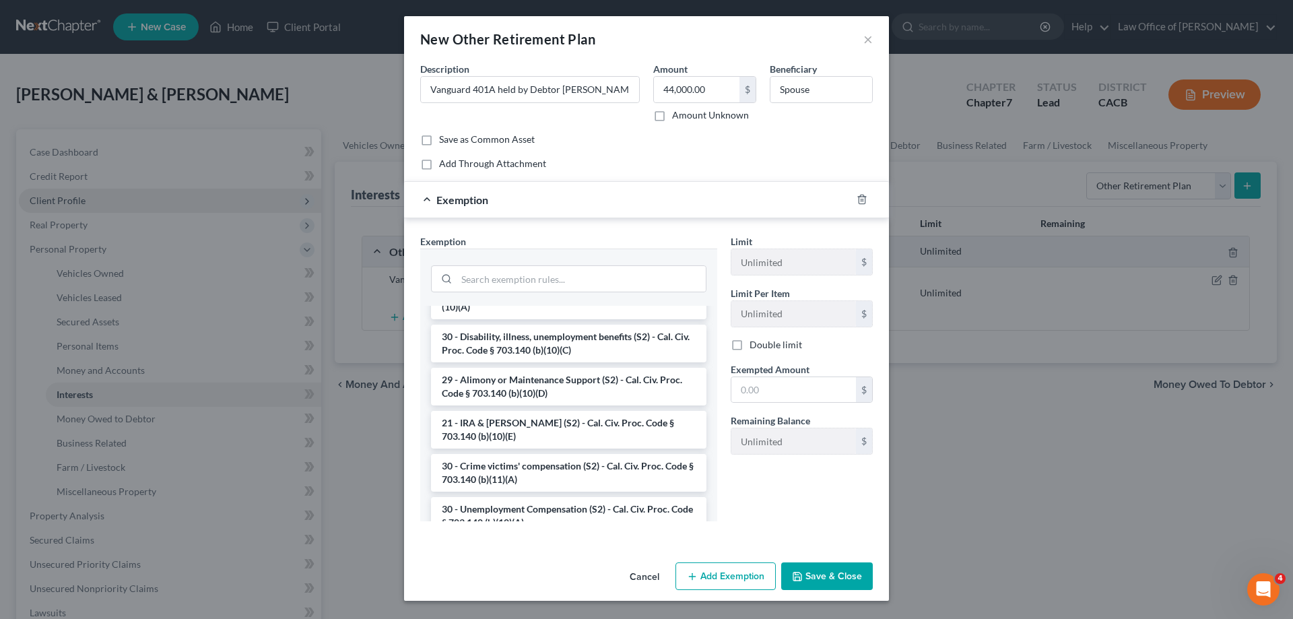
click at [552, 437] on li "21 - IRA & [PERSON_NAME] (S2) - Cal. Civ. Proc. Code § 703.140 (b)(10)(E)" at bounding box center [569, 430] width 276 height 38
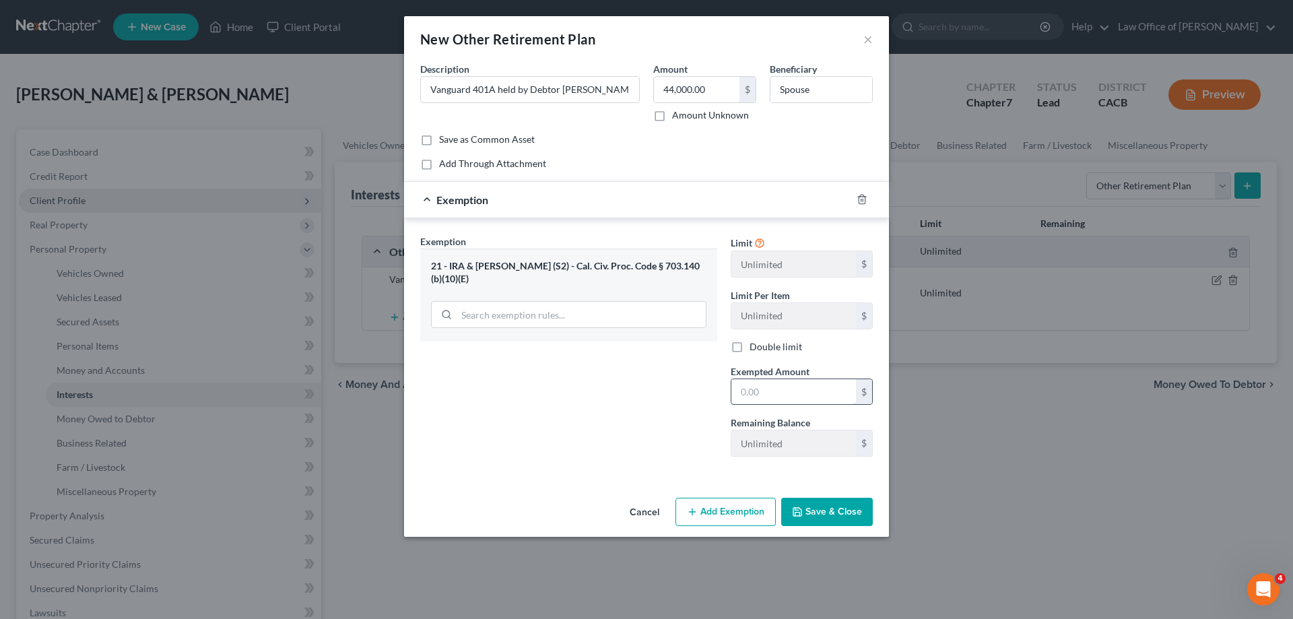
click at [781, 393] on input "text" at bounding box center [794, 392] width 125 height 26
type input "44,000.00"
click at [833, 511] on button "Save & Close" at bounding box center [827, 512] width 92 height 28
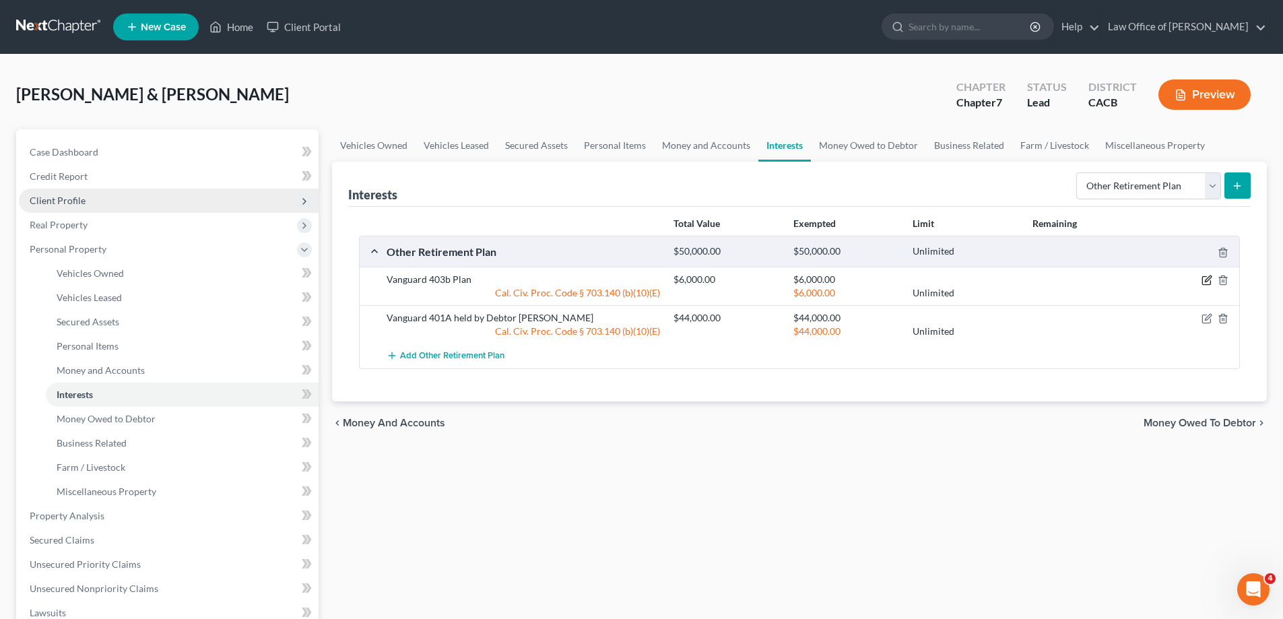
click at [1207, 280] on icon "button" at bounding box center [1208, 279] width 6 height 6
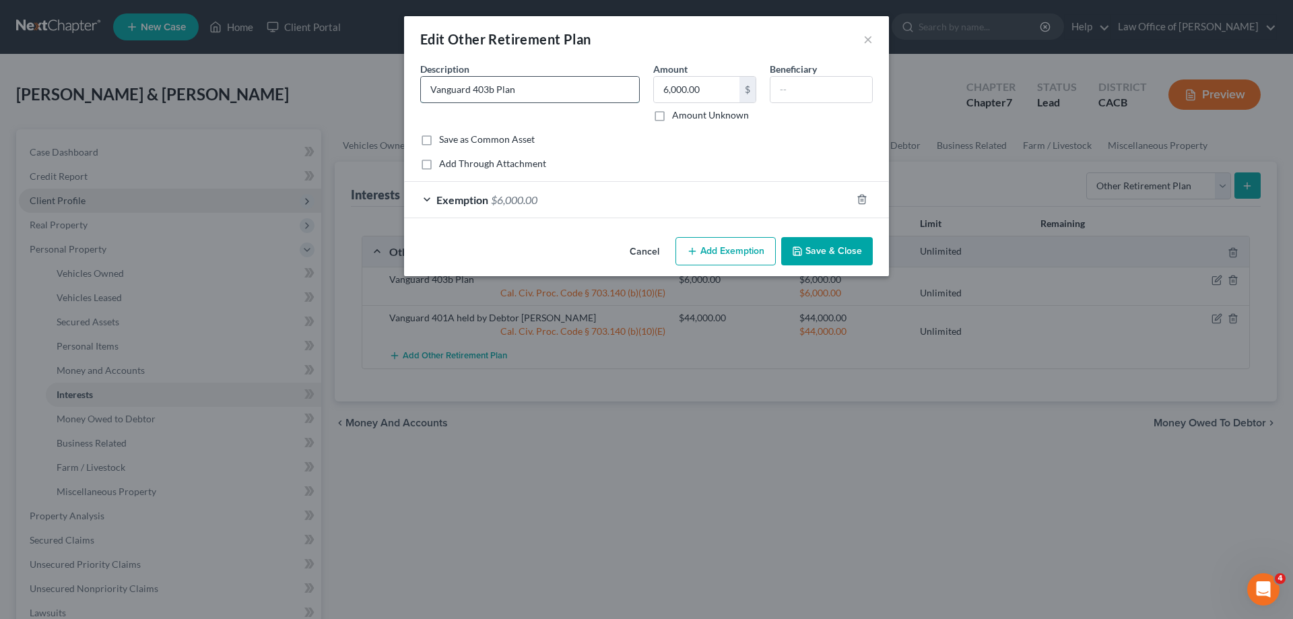
drag, startPoint x: 525, startPoint y: 93, endPoint x: 538, endPoint y: 84, distance: 16.1
click at [526, 92] on input "Vanguard 403b Plan" at bounding box center [530, 90] width 218 height 26
paste input "held by Debtor [PERSON_NAME]"
type input "Vanguard 403b Plan held by Debtor [PERSON_NAME]"
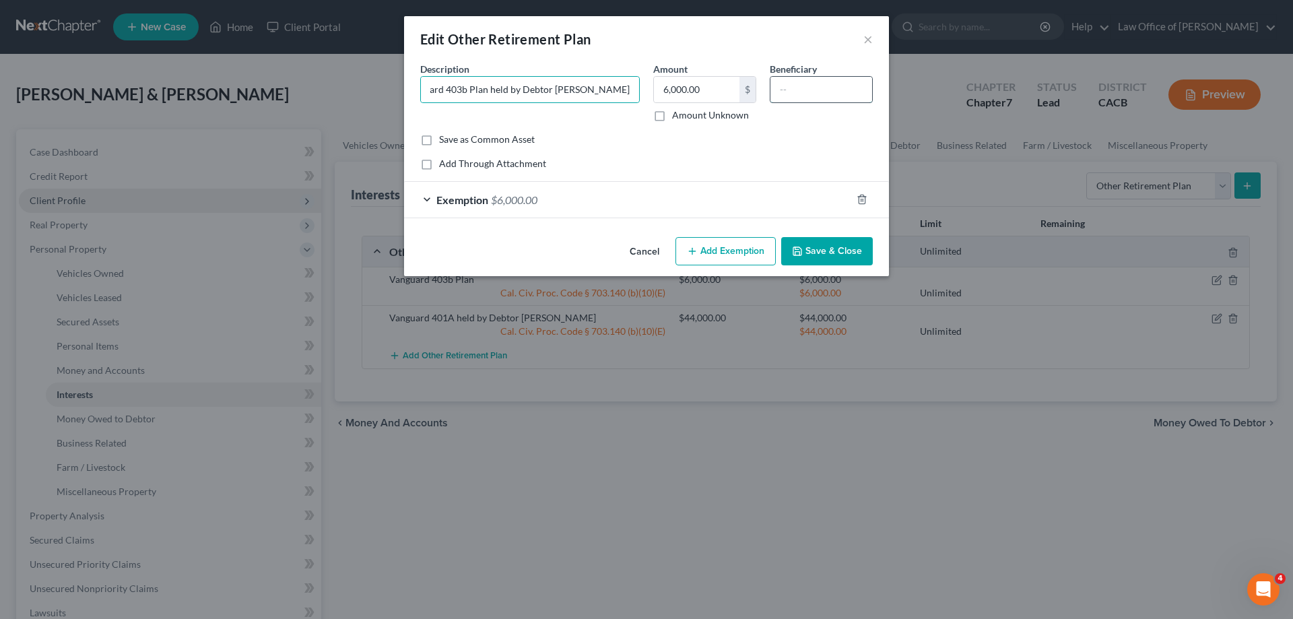
scroll to position [0, 0]
click at [798, 90] on input "text" at bounding box center [822, 90] width 102 height 26
type input "Spouse"
click at [827, 256] on button "Save & Close" at bounding box center [827, 251] width 92 height 28
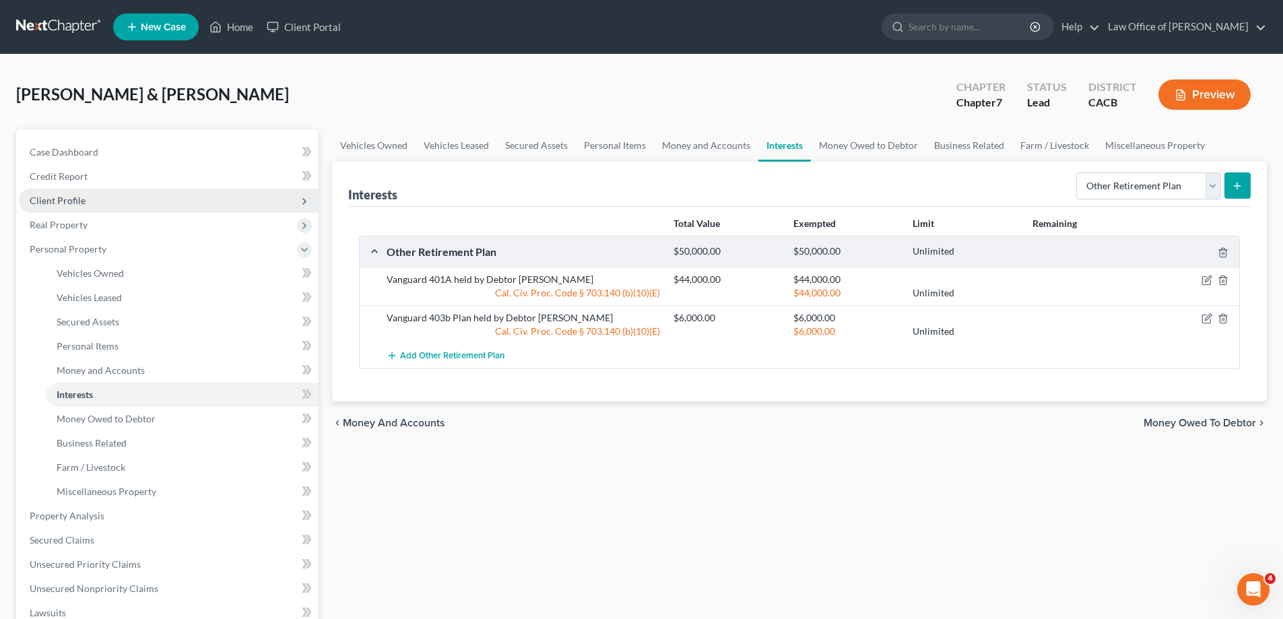
click at [1238, 185] on line "submit" at bounding box center [1238, 186] width 0 height 6
click at [1235, 188] on icon "submit" at bounding box center [1237, 186] width 11 height 11
click at [1213, 188] on select "Select Interest Type 401K Annuity Bond Education IRA Government Bond Government…" at bounding box center [1149, 185] width 145 height 27
click at [1078, 172] on select "Select Interest Type 401K Annuity Bond Education IRA Government Bond Government…" at bounding box center [1149, 185] width 145 height 27
click at [1240, 185] on icon "submit" at bounding box center [1237, 186] width 11 height 11
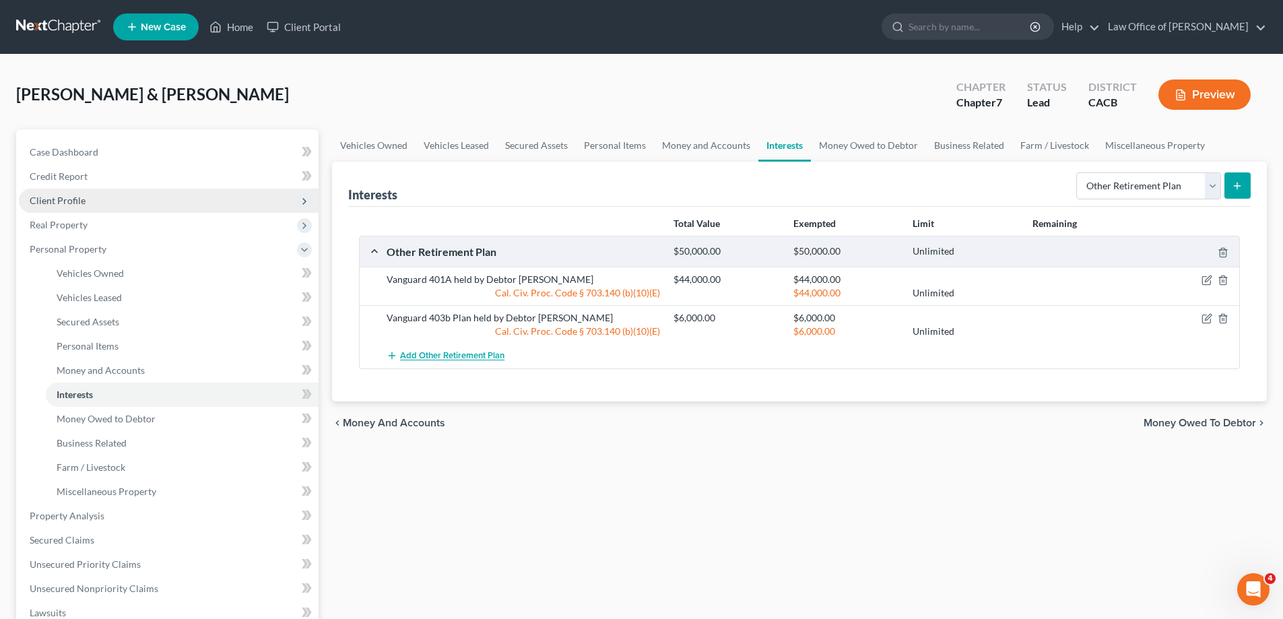
click at [444, 357] on span "Add Other Retirement Plan" at bounding box center [452, 356] width 104 height 11
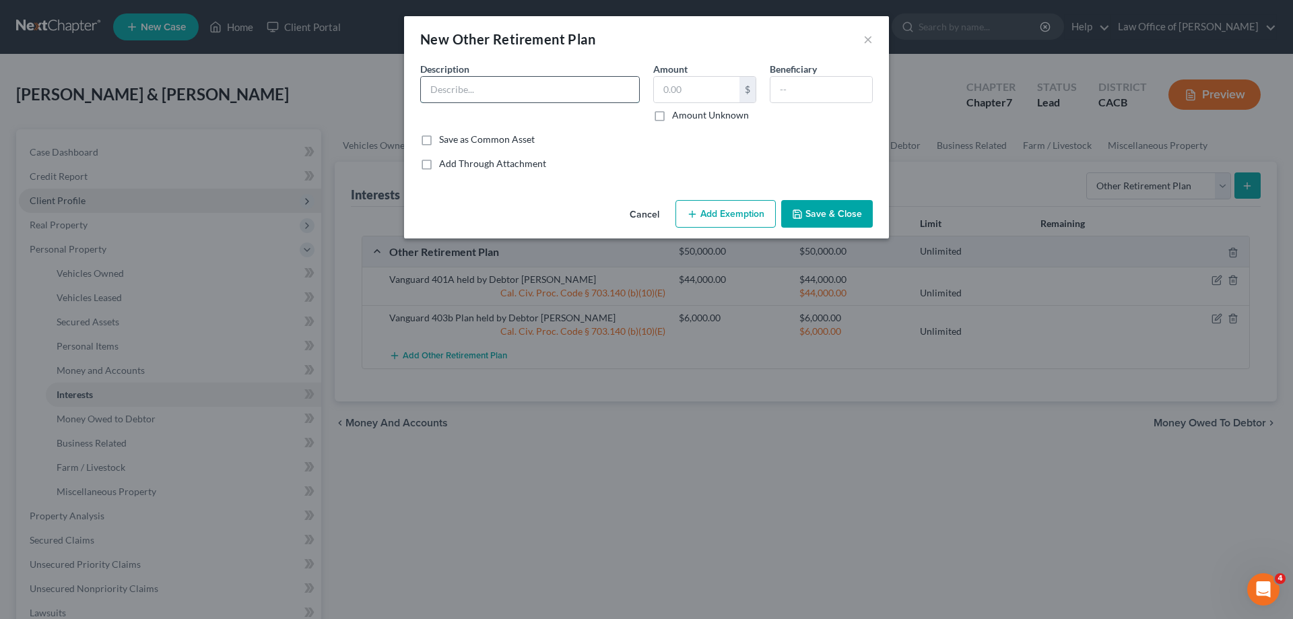
click at [480, 89] on input "text" at bounding box center [530, 90] width 218 height 26
paste input "held by Debtor [PERSON_NAME]"
type input "Fidelity 403b Plan held by Debtor [PERSON_NAME]"
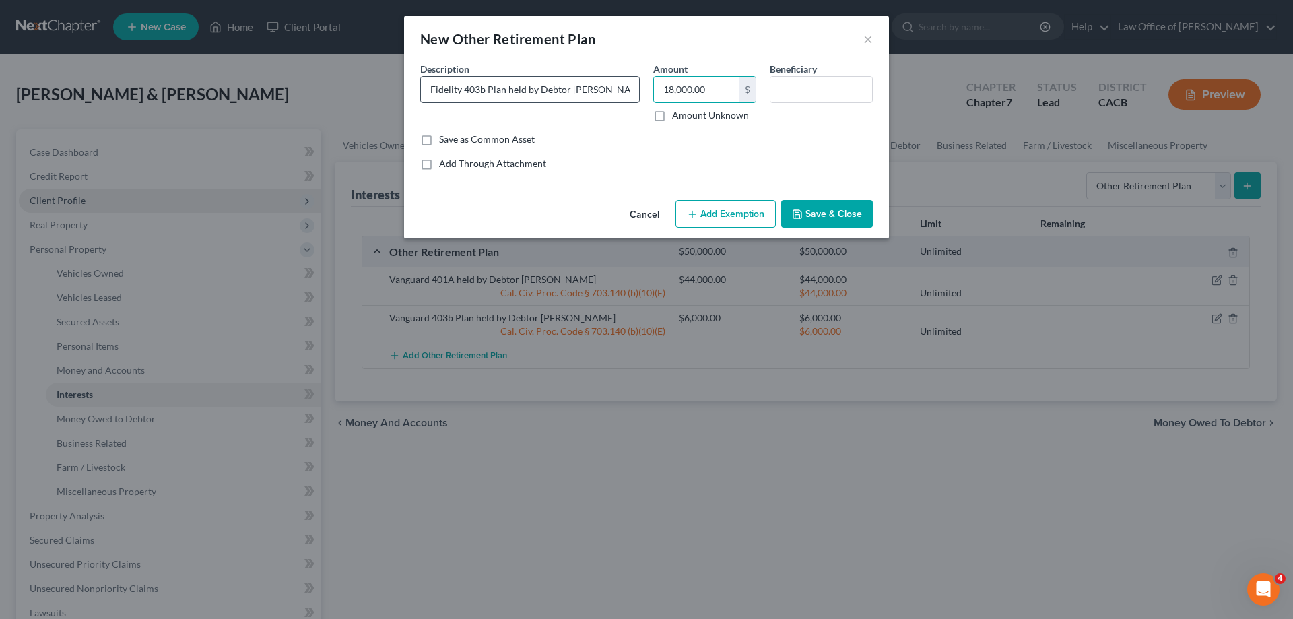
type input "18,000.00"
click at [803, 92] on input "text" at bounding box center [822, 90] width 102 height 26
type input "Spouse"
click at [758, 219] on button "Add Exemption" at bounding box center [726, 214] width 100 height 28
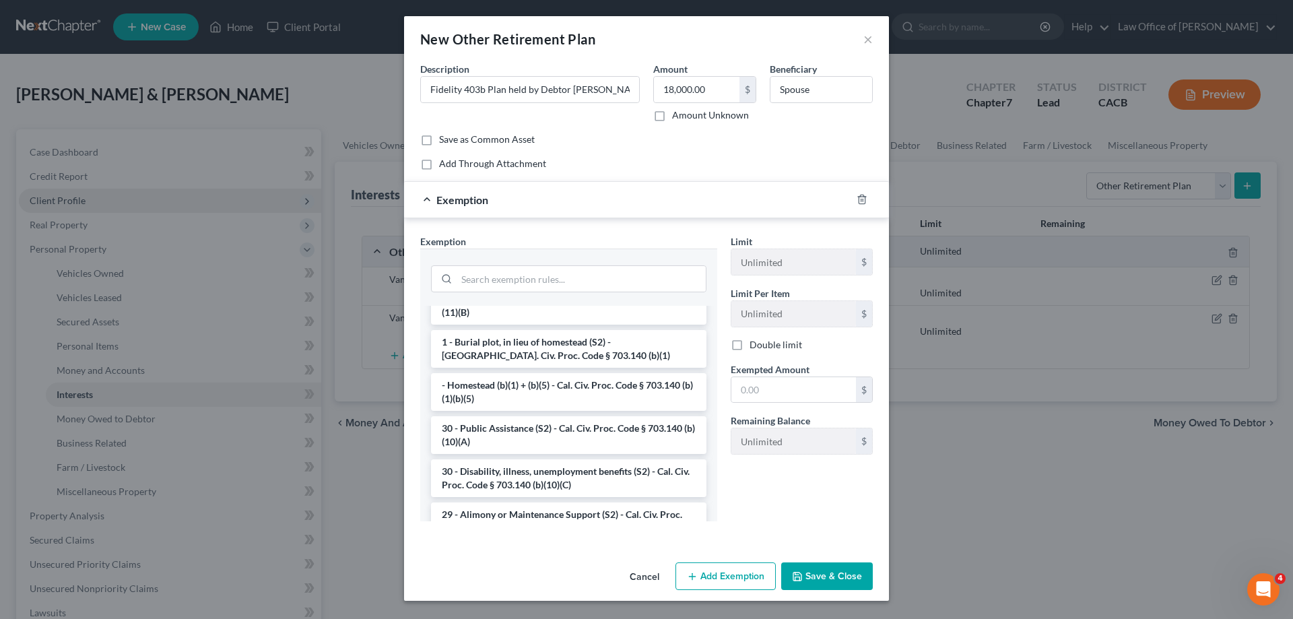
scroll to position [269, 0]
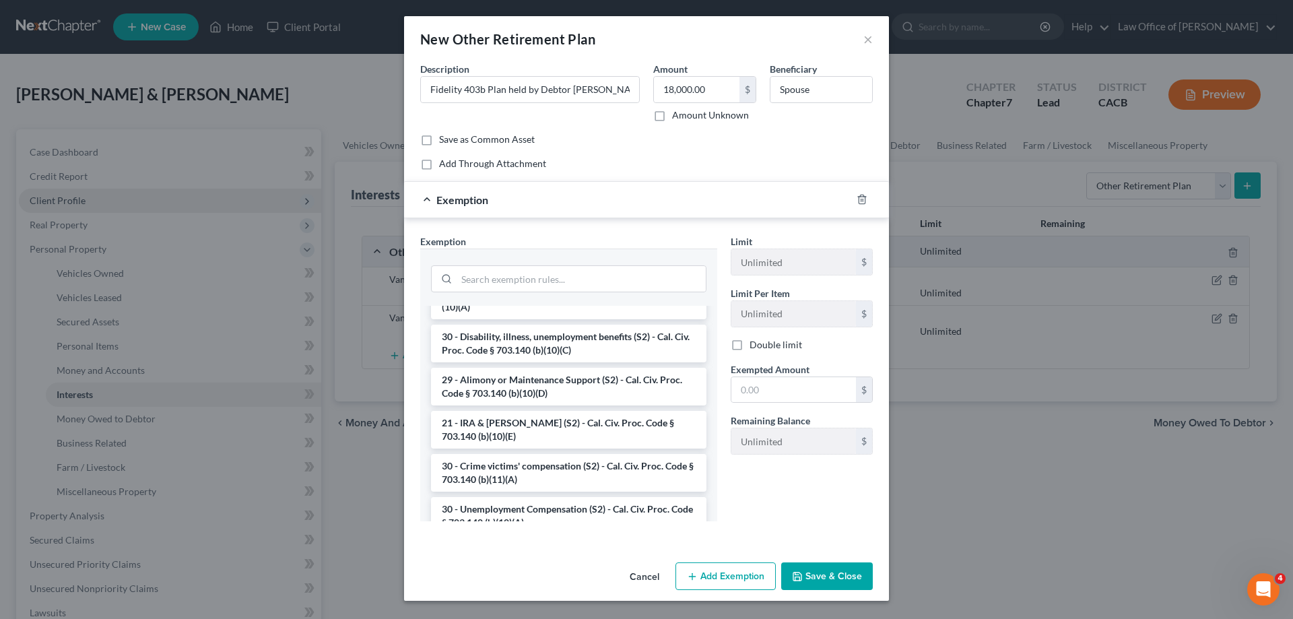
click at [503, 430] on li "21 - IRA & [PERSON_NAME] (S2) - Cal. Civ. Proc. Code § 703.140 (b)(10)(E)" at bounding box center [569, 430] width 276 height 38
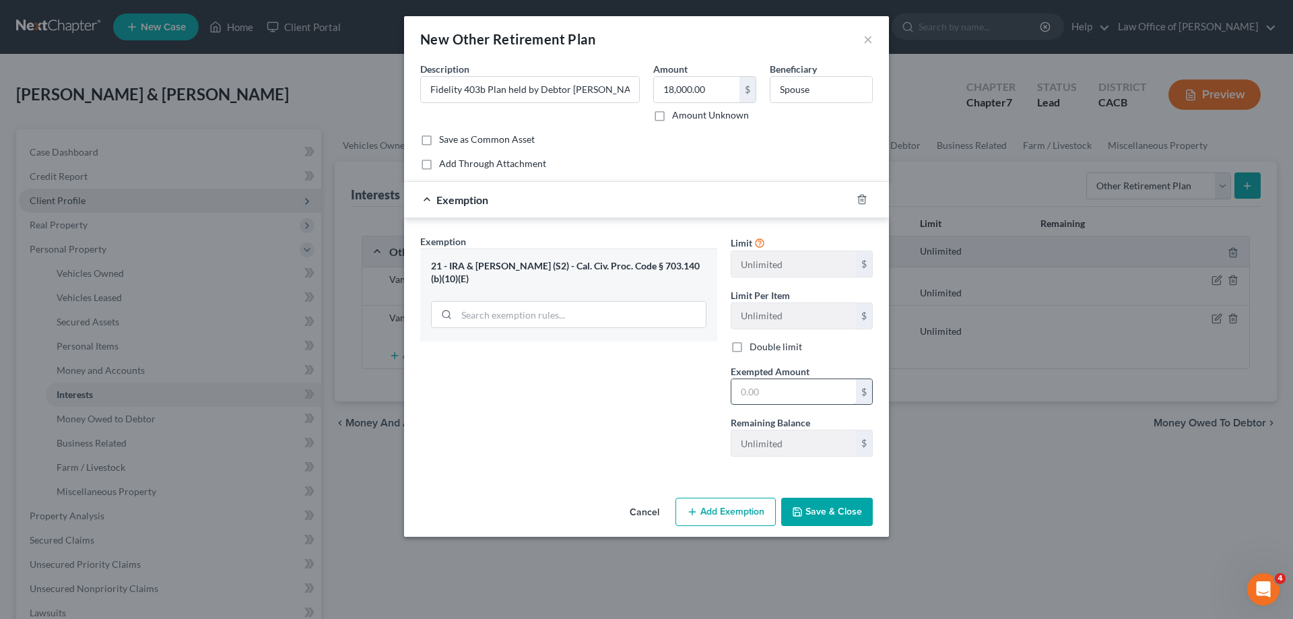
click at [778, 395] on input "text" at bounding box center [794, 392] width 125 height 26
type input "18,000.00"
drag, startPoint x: 832, startPoint y: 509, endPoint x: 828, endPoint y: 500, distance: 9.6
click at [829, 507] on button "Save & Close" at bounding box center [827, 512] width 92 height 28
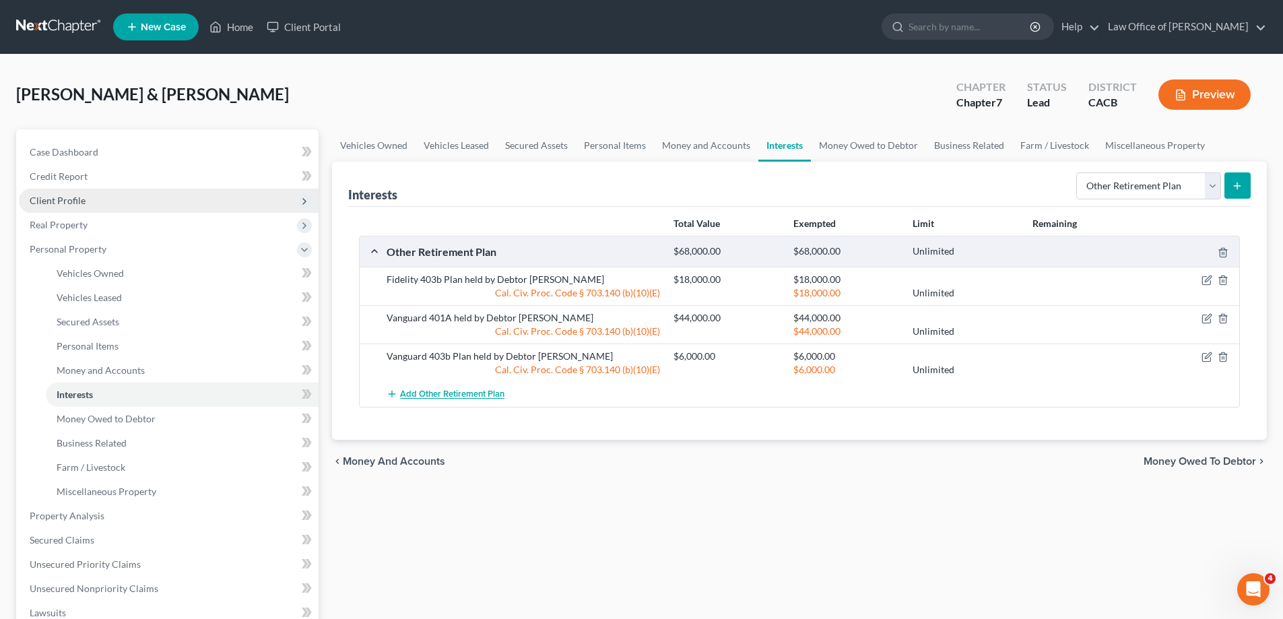
click at [464, 394] on span "Add Other Retirement Plan" at bounding box center [452, 394] width 104 height 11
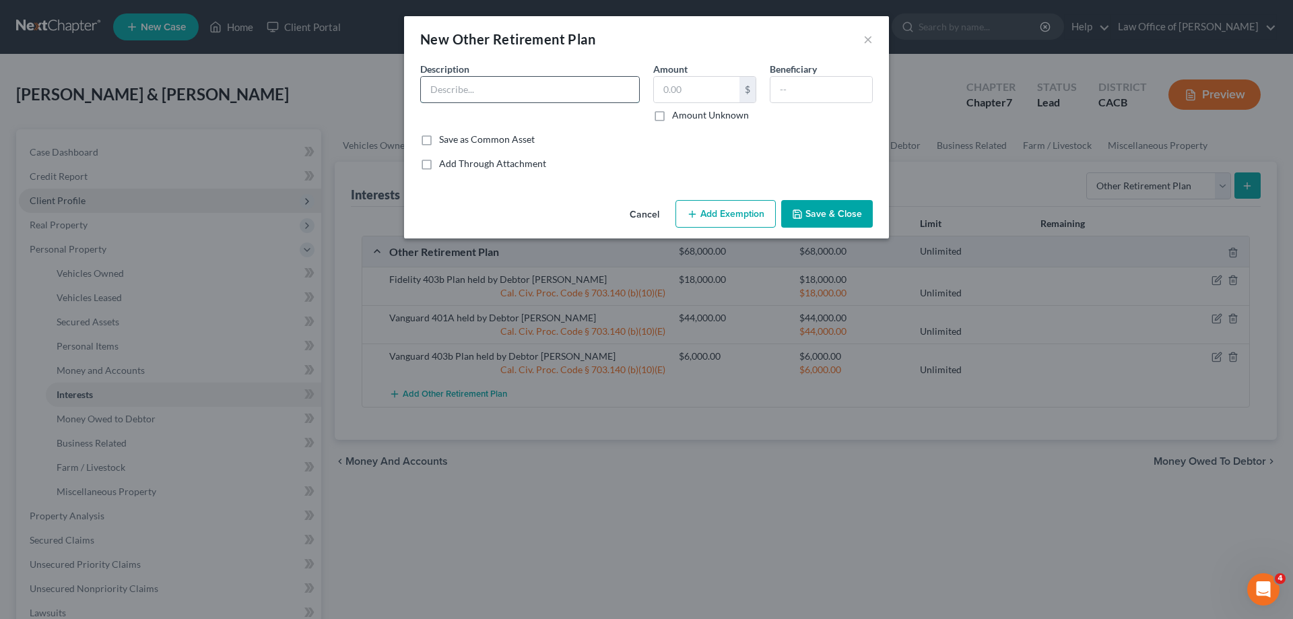
click at [442, 86] on input "text" at bounding box center [530, 90] width 218 height 26
type input "F"
paste input "held by Debtor [PERSON_NAME]"
type input "Fidelity 401A Plan held by Debtor [PERSON_NAME], subject to $16,000 Plan loan-v…"
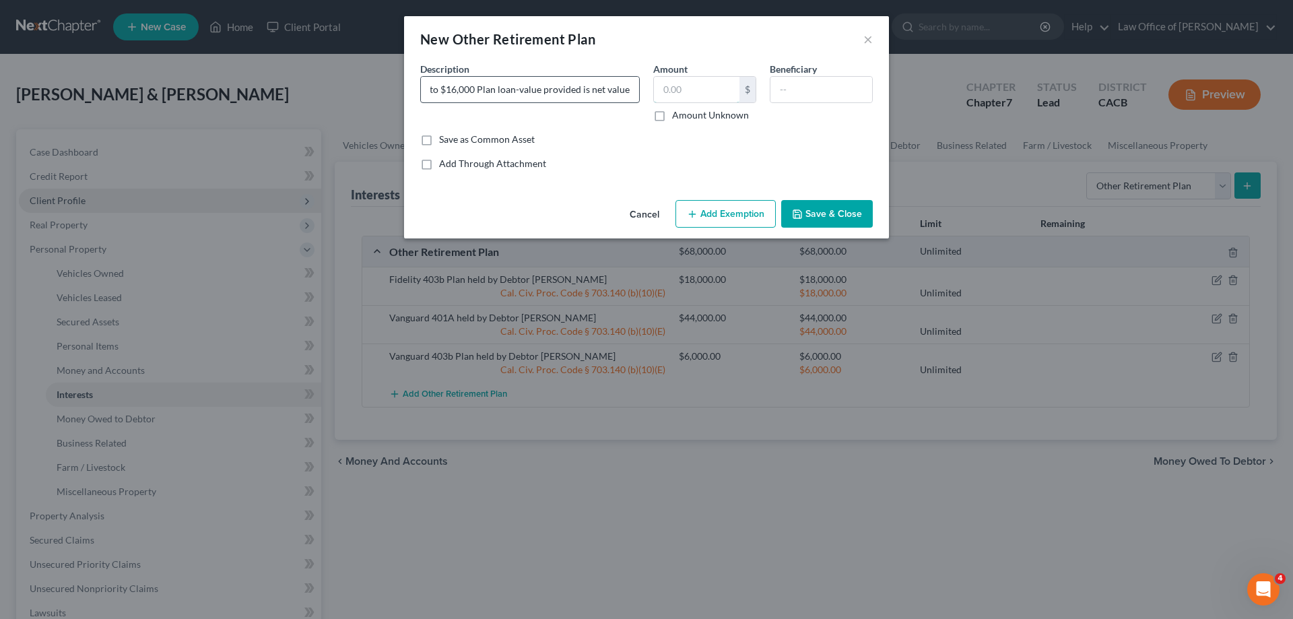
scroll to position [0, 0]
type input "30,000.00"
type input "Spouse"
click at [746, 212] on button "Add Exemption" at bounding box center [726, 214] width 100 height 28
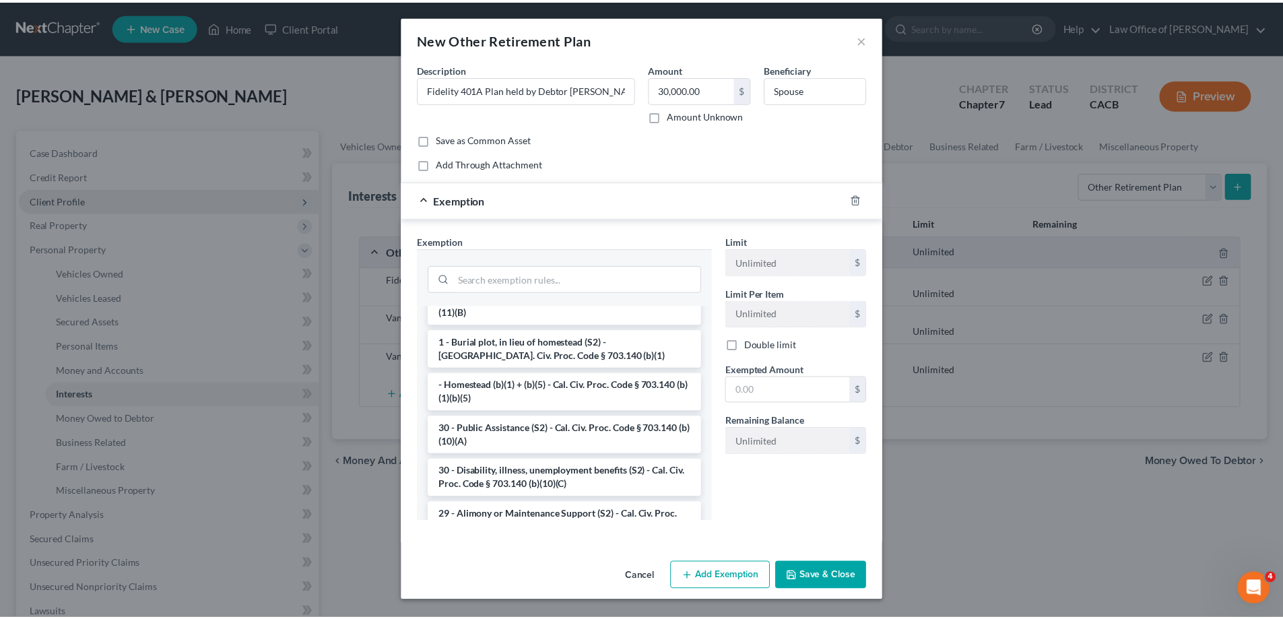
scroll to position [269, 0]
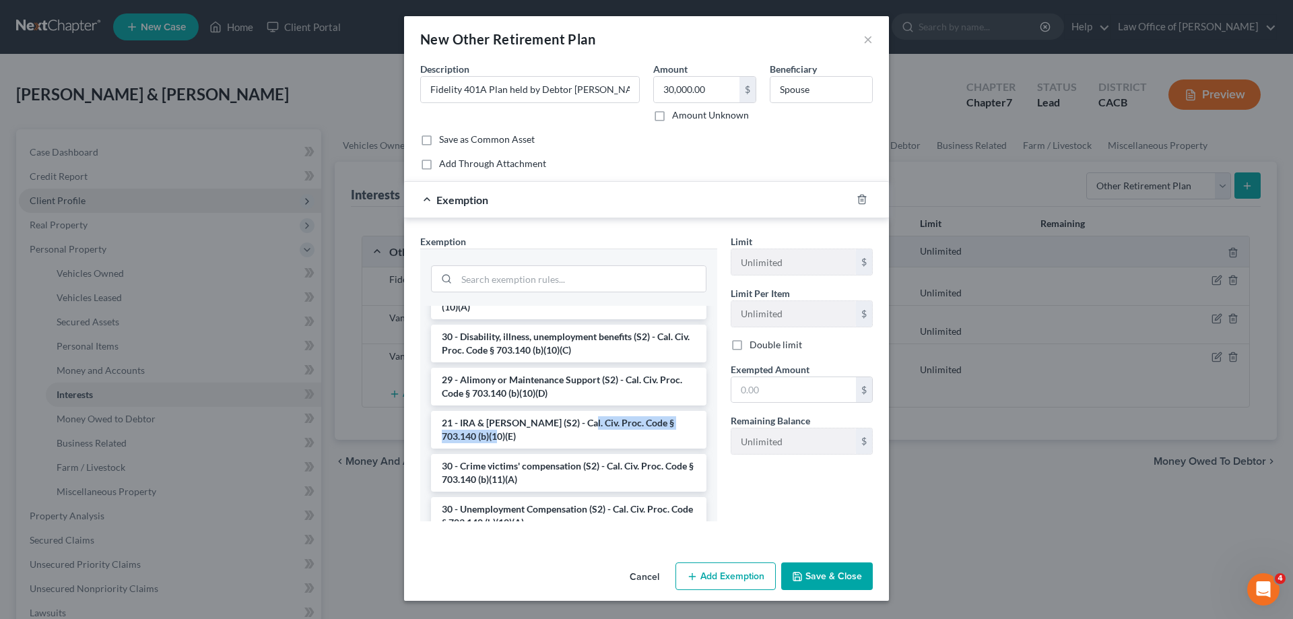
drag, startPoint x: 580, startPoint y: 436, endPoint x: 578, endPoint y: 428, distance: 7.7
click at [578, 428] on li "21 - IRA & [PERSON_NAME] (S2) - Cal. Civ. Proc. Code § 703.140 (b)(10)(E)" at bounding box center [569, 430] width 276 height 38
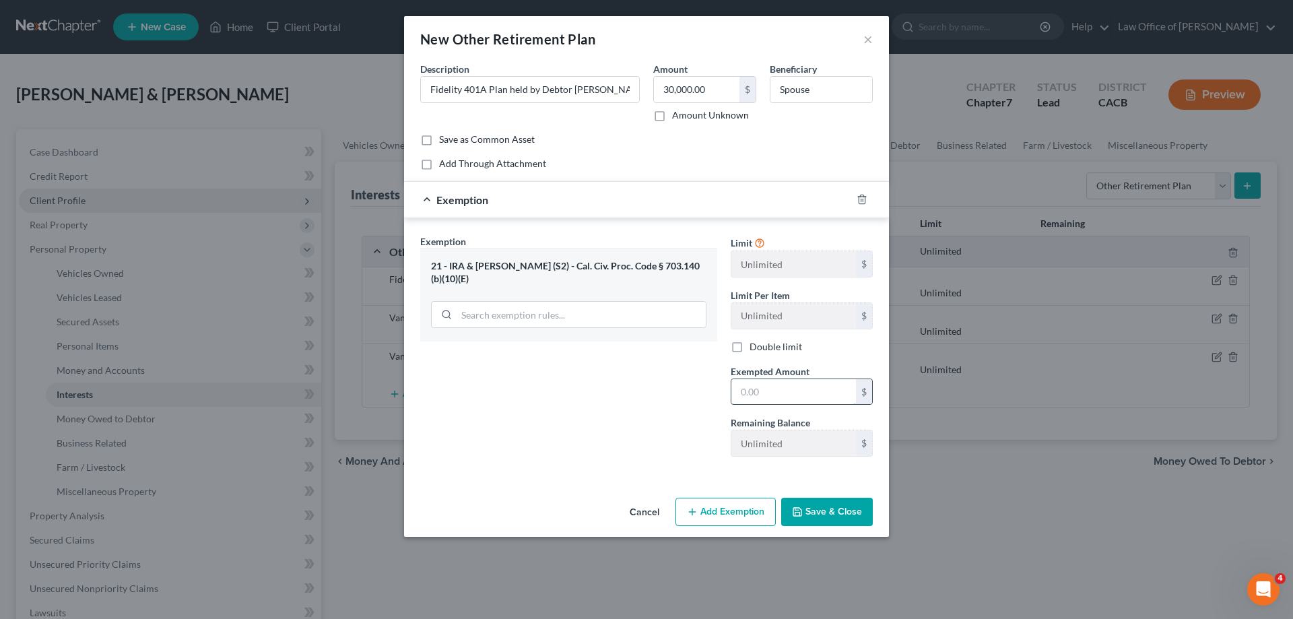
click at [794, 399] on input "text" at bounding box center [794, 392] width 125 height 26
type input "30,000.00"
click at [852, 510] on button "Save & Close" at bounding box center [827, 512] width 92 height 28
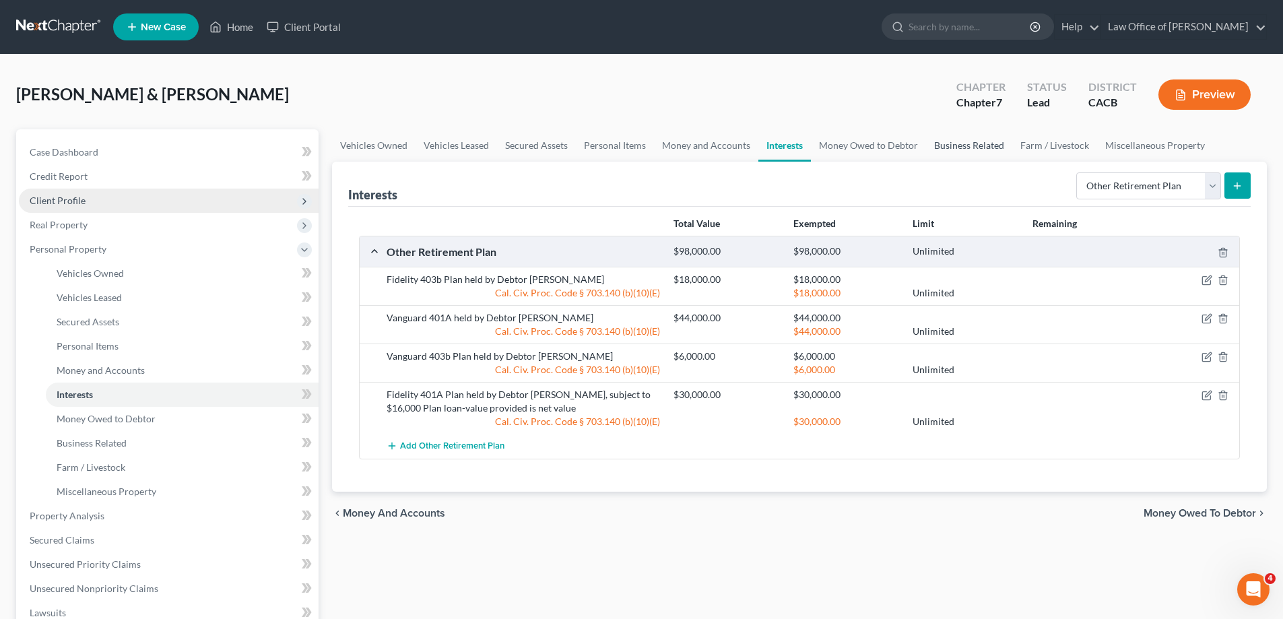
click at [991, 141] on link "Business Related" at bounding box center [969, 145] width 86 height 32
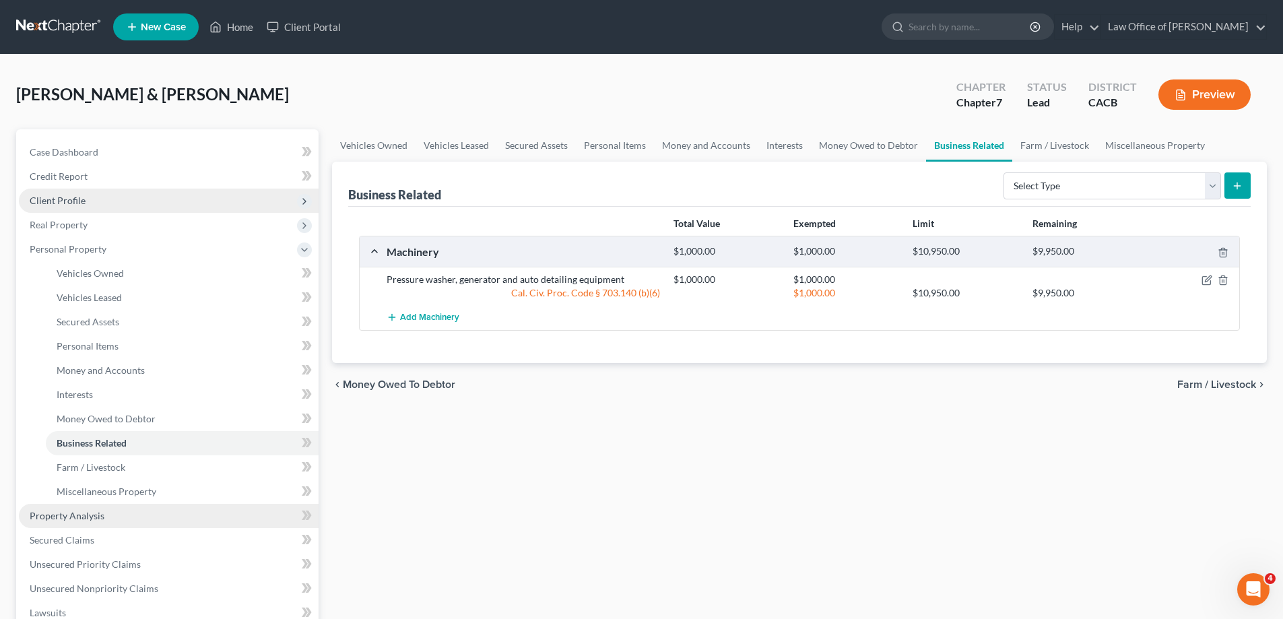
click at [79, 519] on span "Property Analysis" at bounding box center [67, 515] width 75 height 11
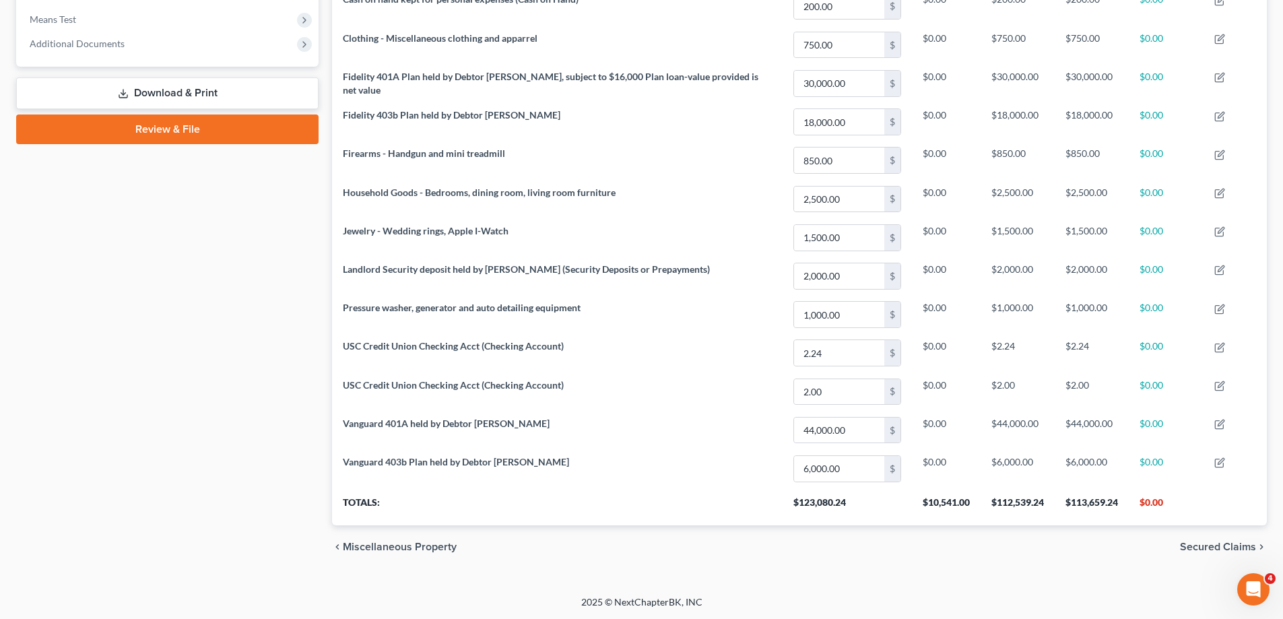
scroll to position [521, 0]
click at [1217, 547] on span "Secured Claims" at bounding box center [1218, 546] width 76 height 11
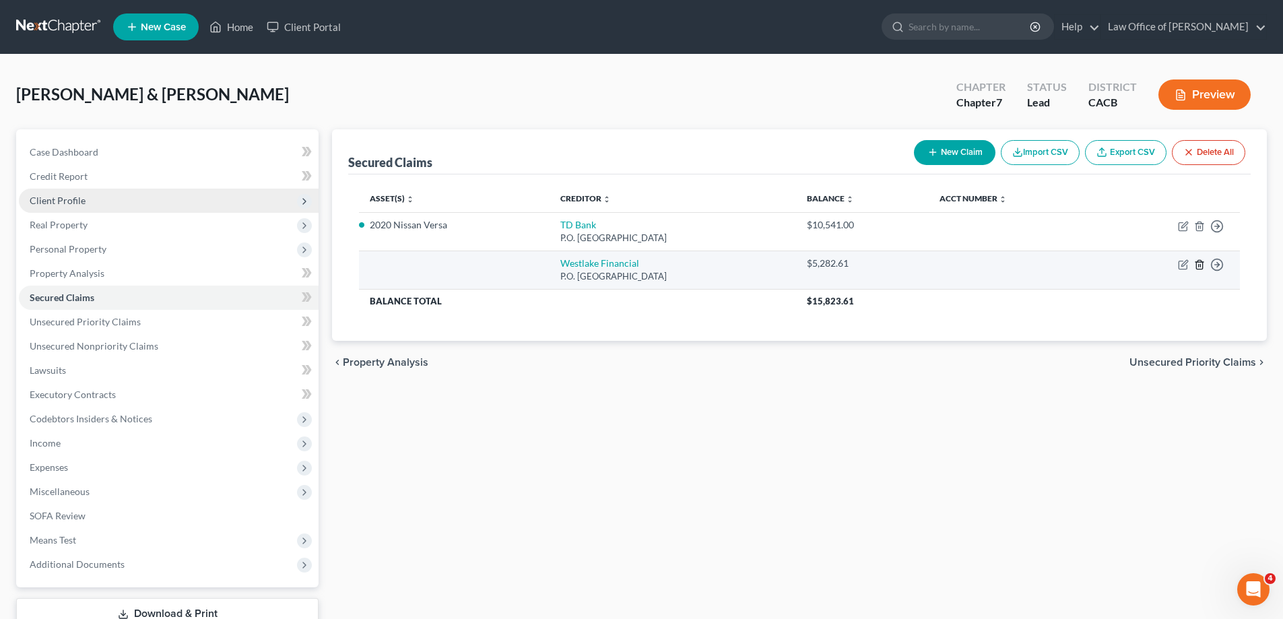
click at [1200, 265] on line "button" at bounding box center [1200, 265] width 0 height 3
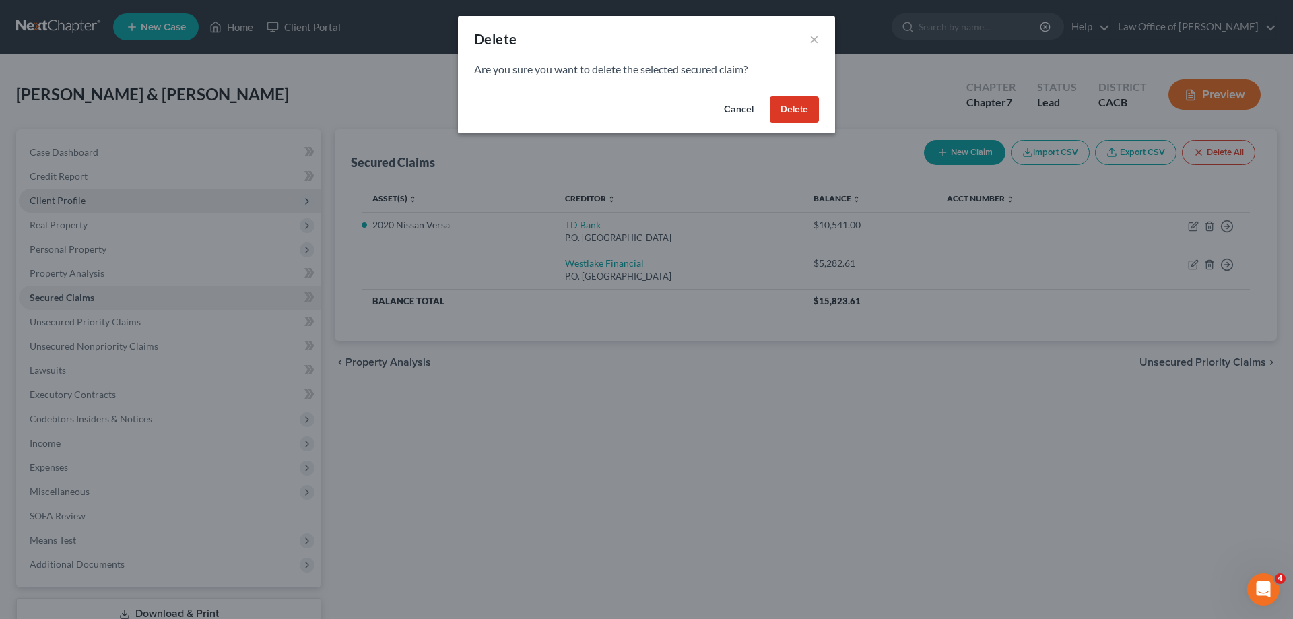
click at [798, 108] on button "Delete" at bounding box center [794, 109] width 49 height 27
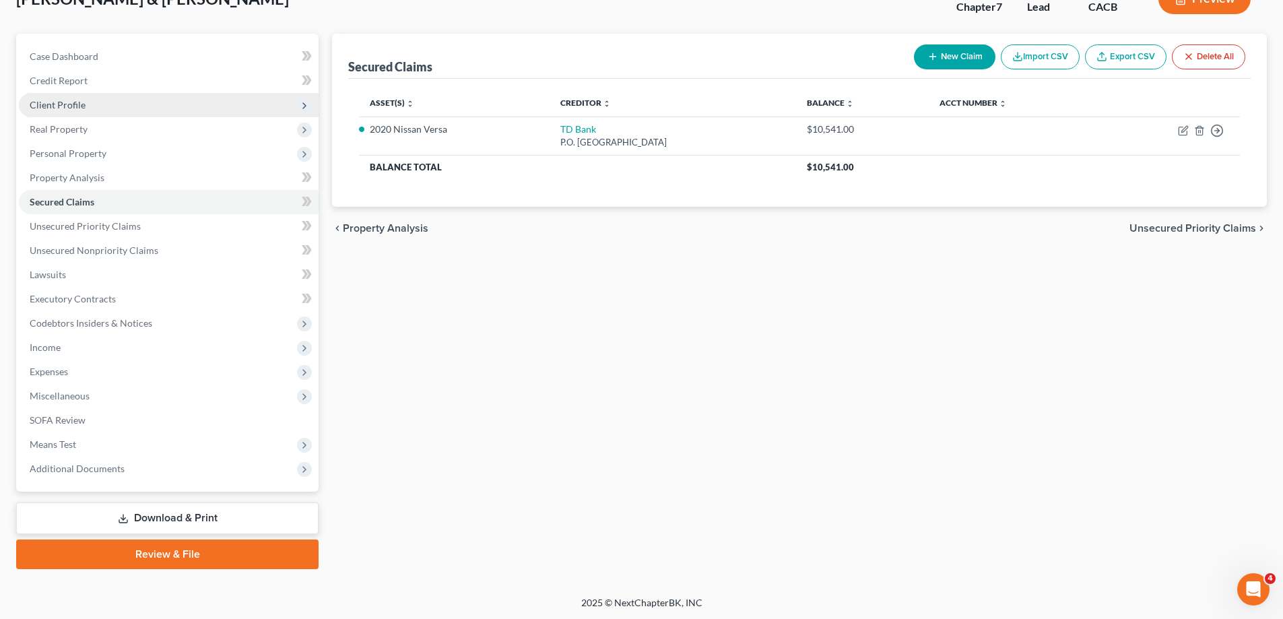
scroll to position [97, 0]
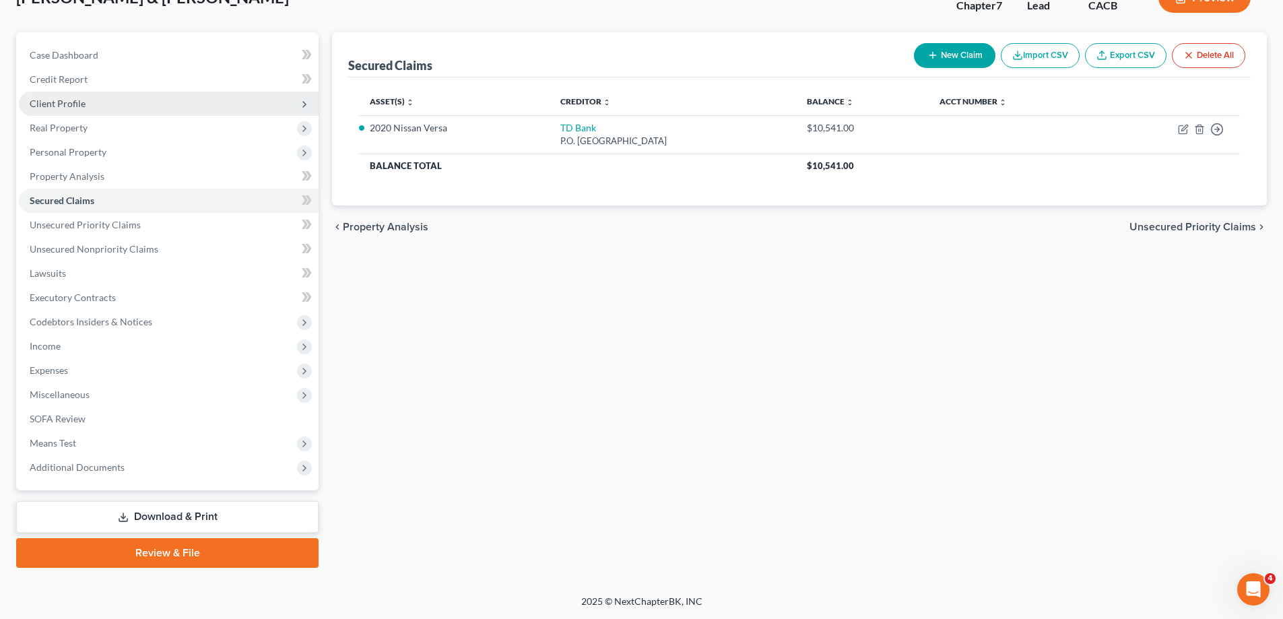
click at [1231, 224] on span "Unsecured Priority Claims" at bounding box center [1193, 227] width 127 height 11
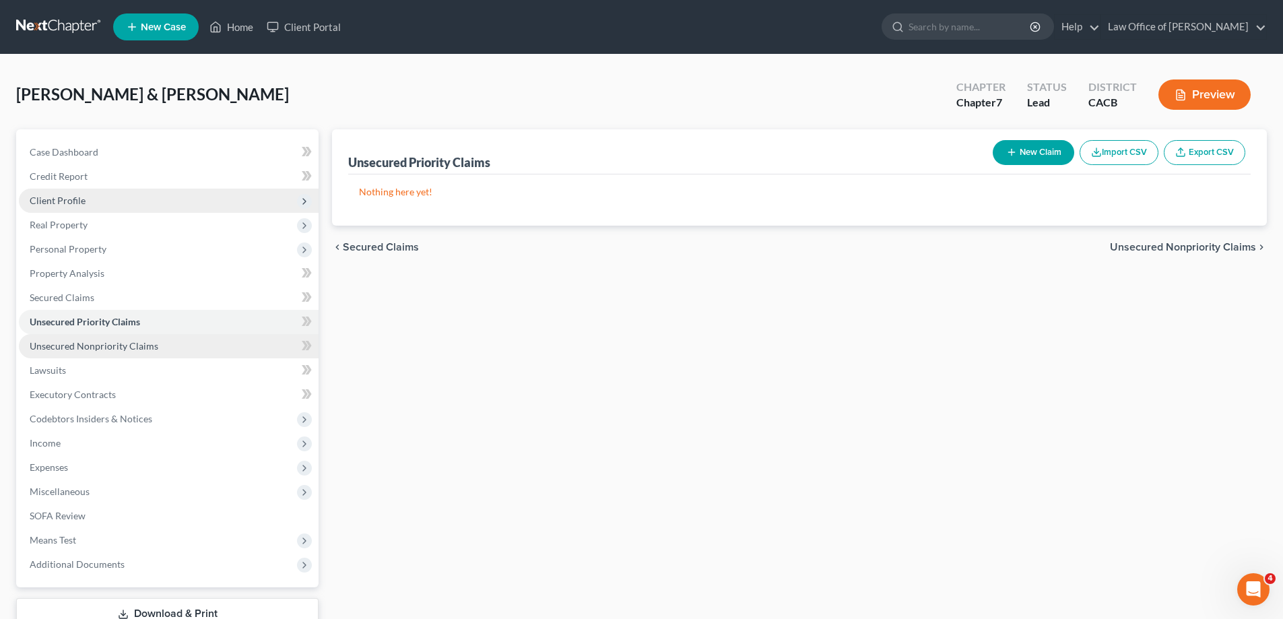
click at [125, 346] on span "Unsecured Nonpriority Claims" at bounding box center [94, 345] width 129 height 11
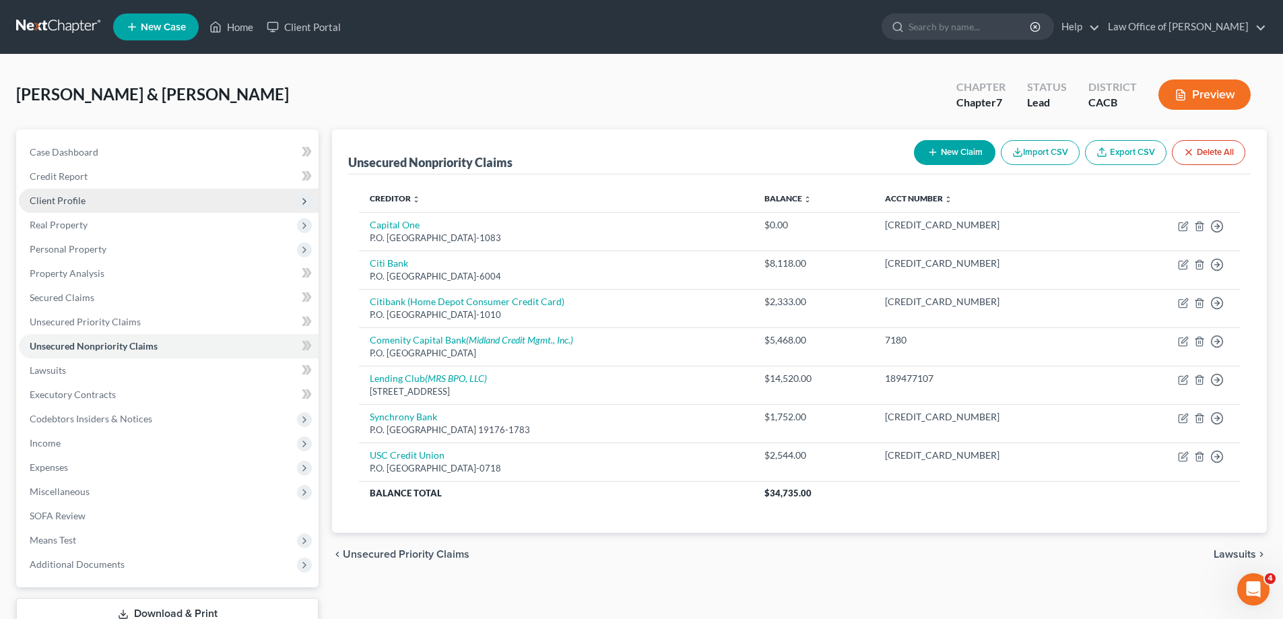
click at [963, 158] on button "New Claim" at bounding box center [955, 152] width 82 height 25
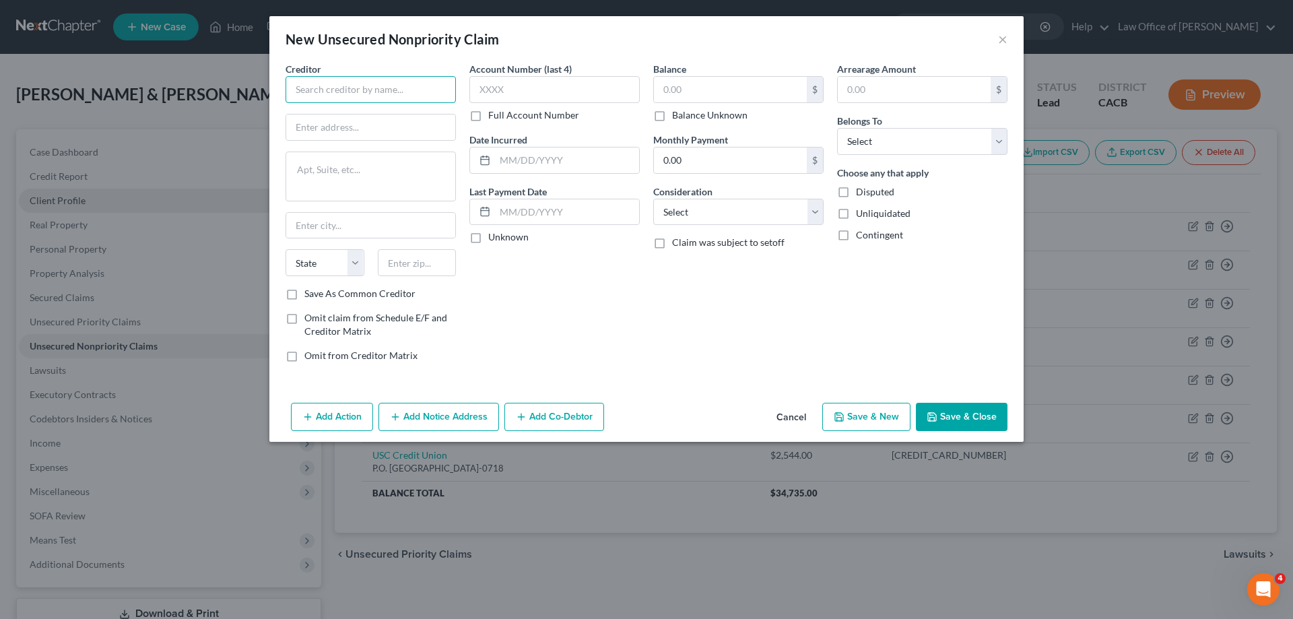
click at [356, 92] on input "text" at bounding box center [371, 89] width 170 height 27
type input "Westlake Financial"
type input "PO Box 76809"
type input "[GEOGRAPHIC_DATA]"
select select "4"
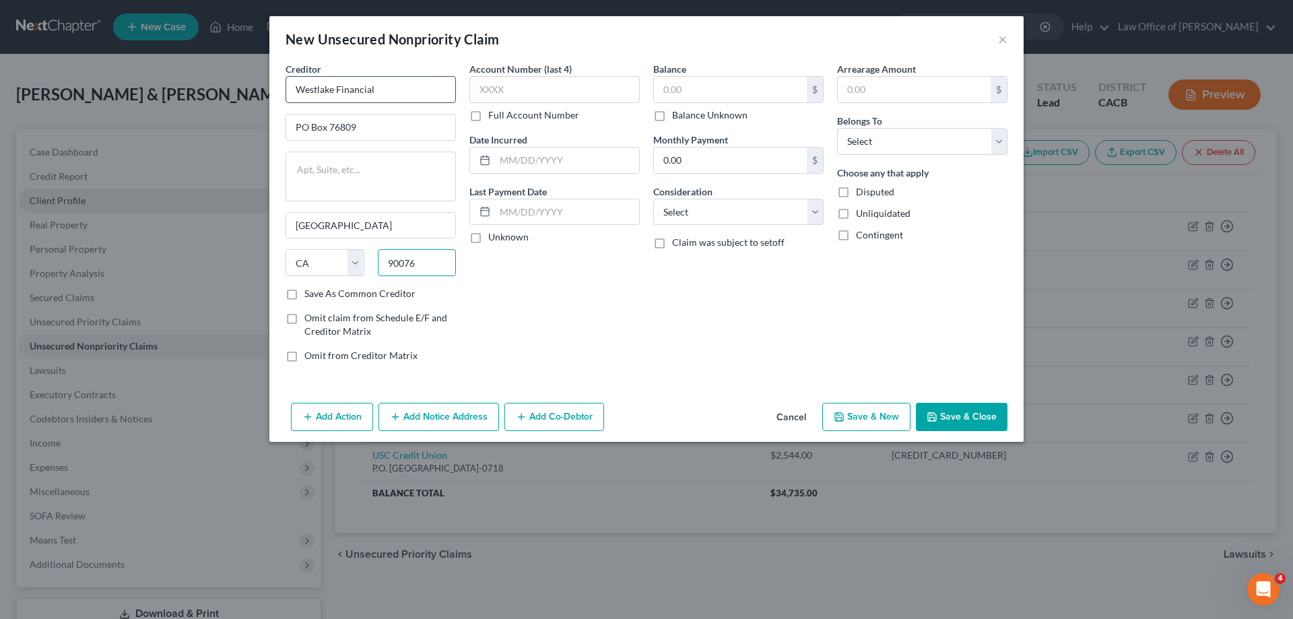
type input "90076"
click at [534, 95] on input "text" at bounding box center [555, 89] width 170 height 27
type input "2771"
click at [563, 164] on input "text" at bounding box center [567, 161] width 144 height 26
type input "[DATE]"
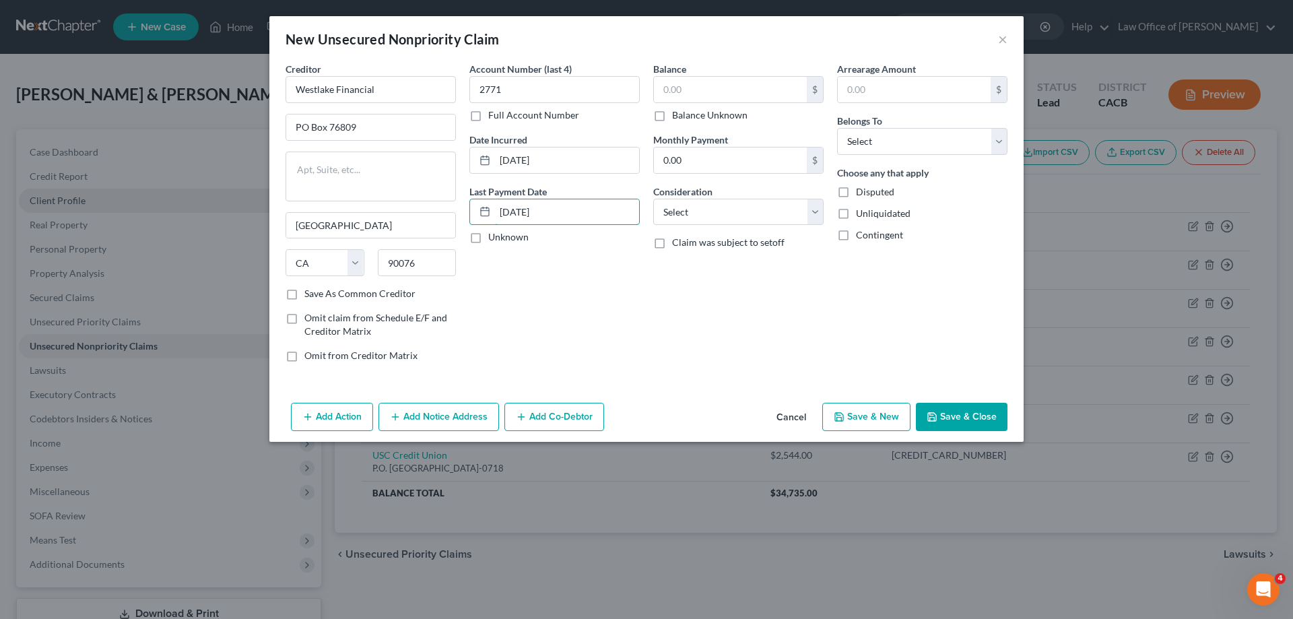
type input "[DATE]"
click at [721, 92] on input "text" at bounding box center [730, 90] width 153 height 26
type input "5,282"
click at [817, 214] on select "Select Cable / Satellite Services Collection Agency Credit Card Debt Debt Couns…" at bounding box center [738, 212] width 170 height 27
select select "4"
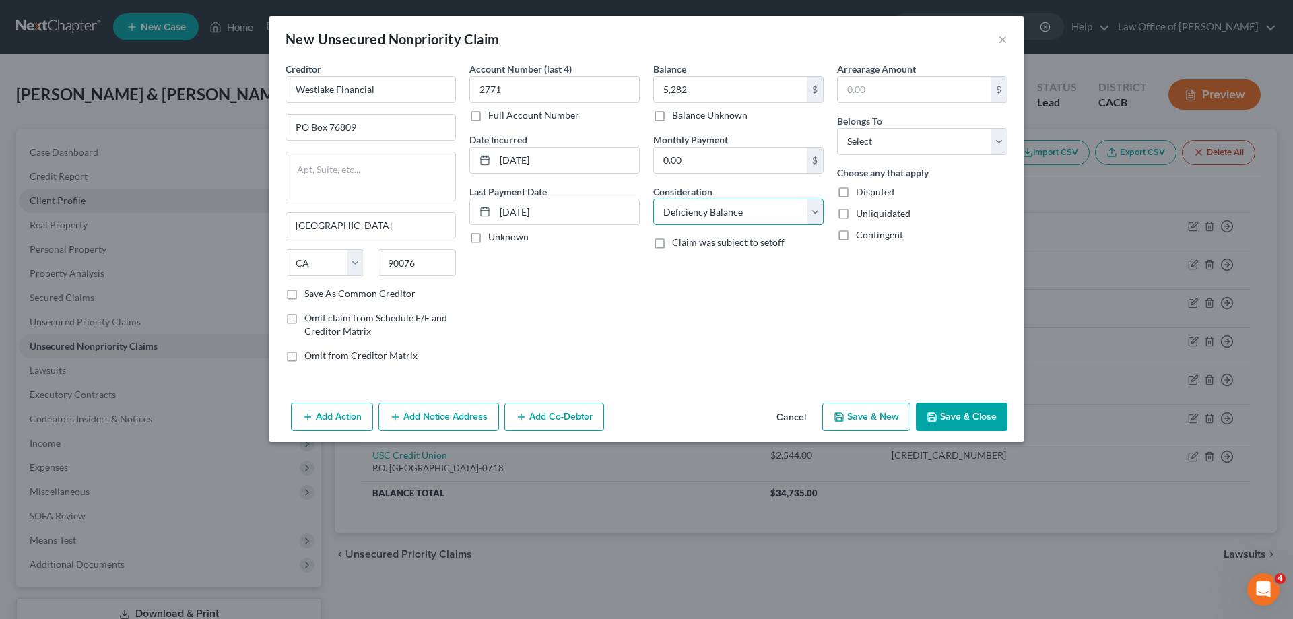
click at [653, 199] on select "Select Cable / Satellite Services Collection Agency Credit Card Debt Debt Couns…" at bounding box center [738, 212] width 170 height 27
click at [998, 140] on select "Select Debtor 1 Only Debtor 2 Only Debtor 1 And Debtor 2 Only At Least One Of T…" at bounding box center [922, 141] width 170 height 27
select select "4"
click at [837, 128] on select "Select Debtor 1 Only Debtor 2 Only Debtor 1 And Debtor 2 Only At Least One Of T…" at bounding box center [922, 141] width 170 height 27
click at [958, 420] on button "Save & Close" at bounding box center [962, 417] width 92 height 28
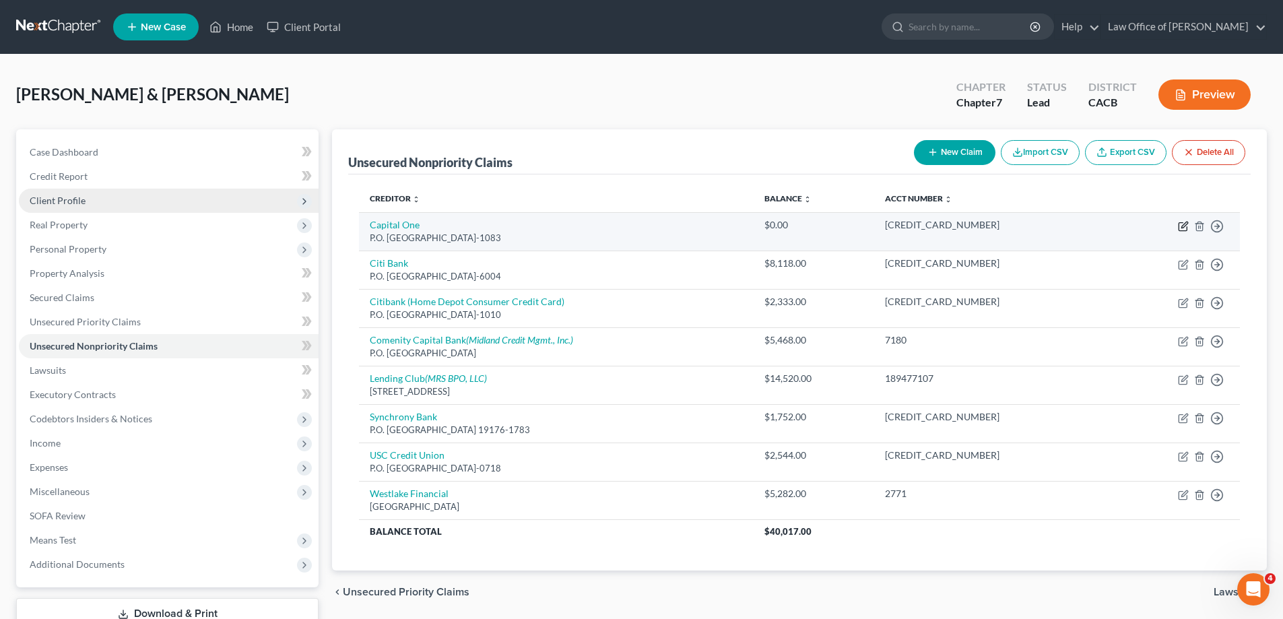
drag, startPoint x: 645, startPoint y: 226, endPoint x: 1186, endPoint y: 226, distance: 541.0
click at [1186, 226] on icon "button" at bounding box center [1183, 226] width 11 height 11
select select "28"
select select "2"
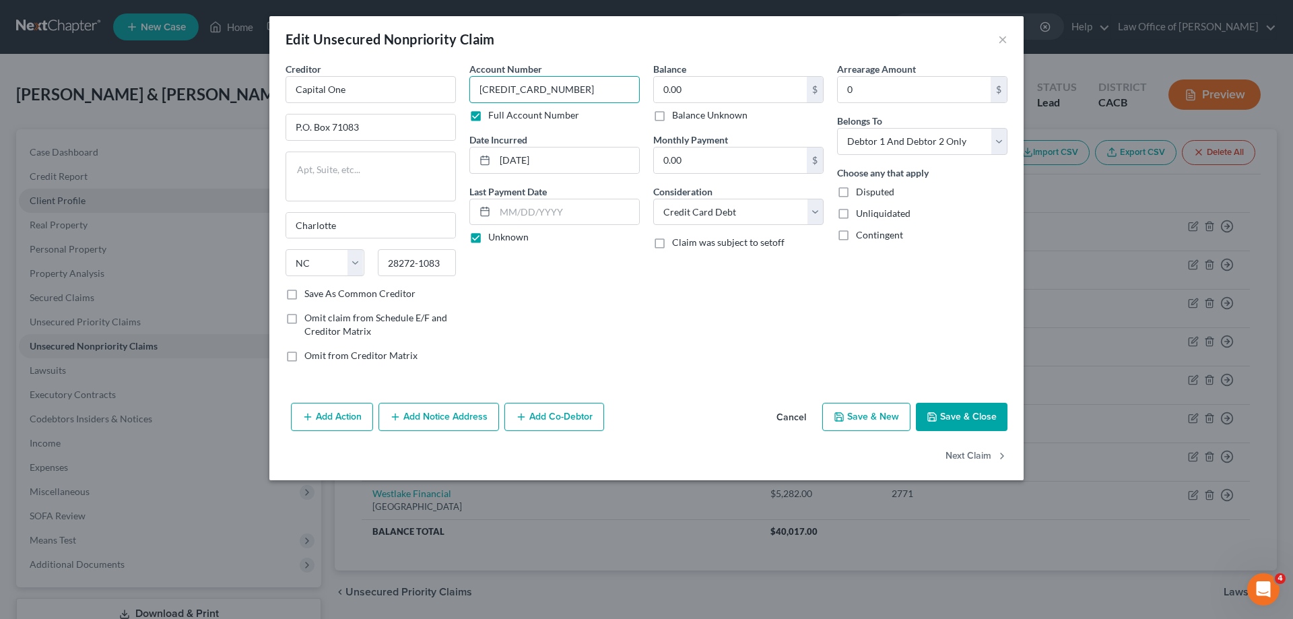
drag, startPoint x: 555, startPoint y: 91, endPoint x: 413, endPoint y: 67, distance: 144.1
click at [413, 67] on div "Creditor * Capital One P.O. [GEOGRAPHIC_DATA] [US_STATE] AK AR AZ CA CO CT DE D…" at bounding box center [647, 217] width 736 height 311
type input "9234"
click at [959, 418] on button "Save & Close" at bounding box center [962, 417] width 92 height 28
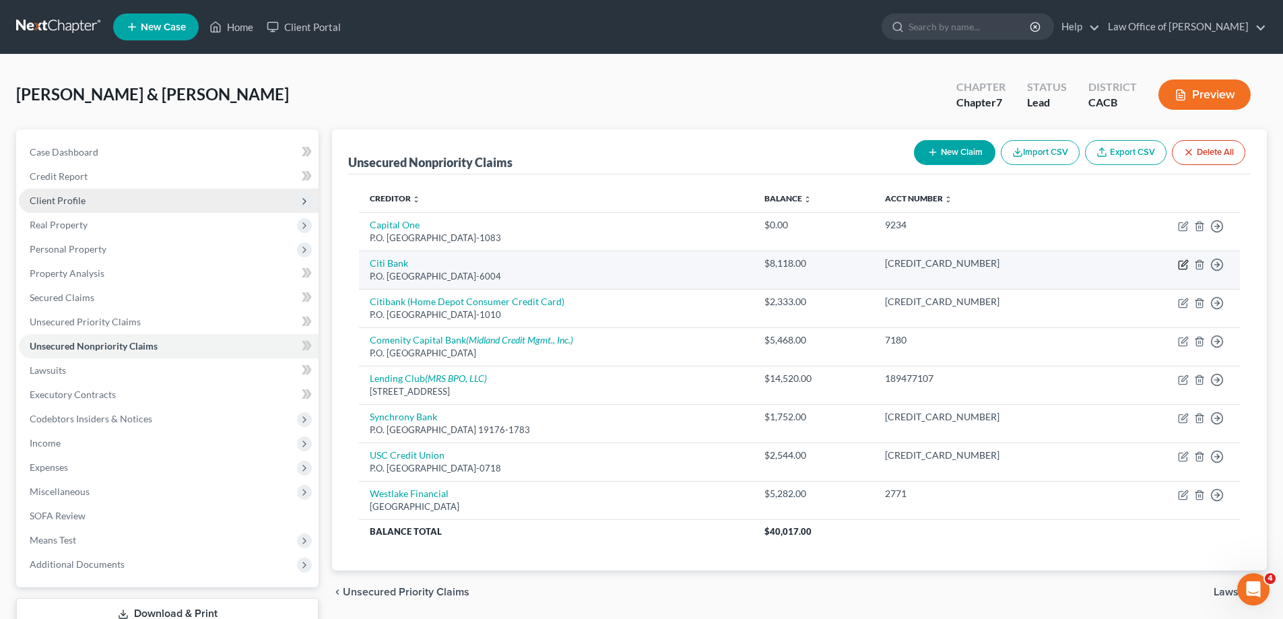
click at [1185, 261] on icon "button" at bounding box center [1183, 264] width 11 height 11
select select "43"
select select "2"
select select "0"
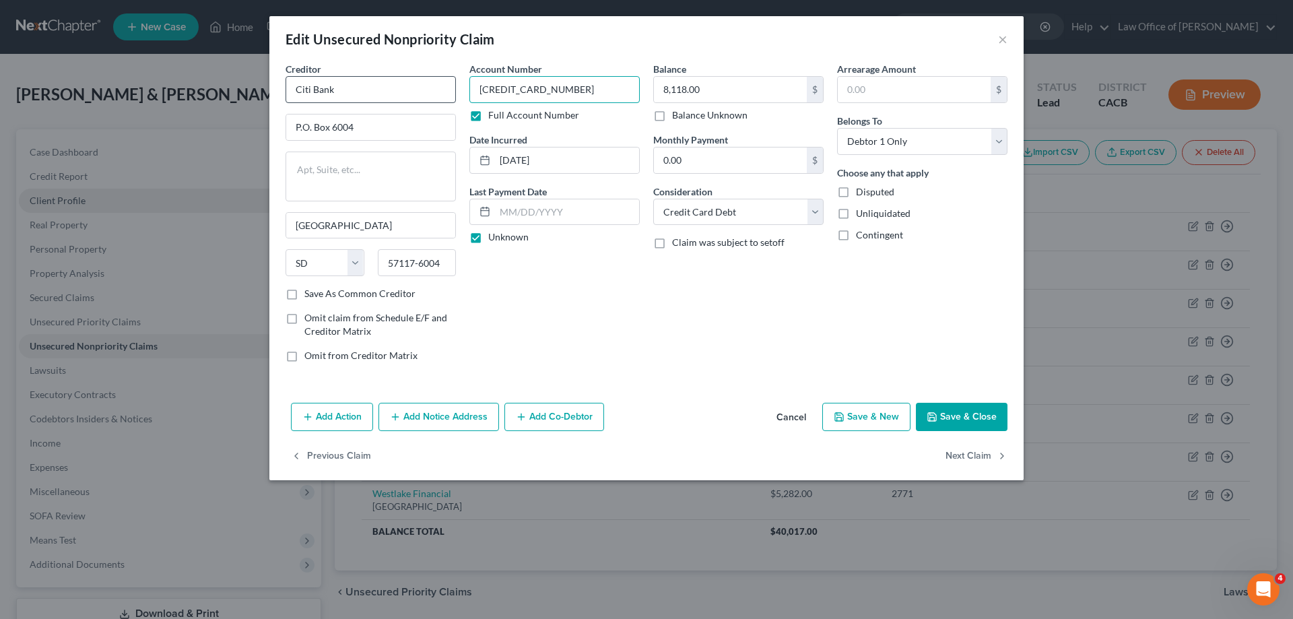
drag, startPoint x: 553, startPoint y: 89, endPoint x: 453, endPoint y: 87, distance: 100.4
click at [453, 87] on div "Creditor * Citi Bank P.O. [GEOGRAPHIC_DATA] [US_STATE] AK AR AZ CA CO [GEOGRAPH…" at bounding box center [647, 217] width 736 height 311
type input "4622"
click at [488, 113] on label "Full Account Number" at bounding box center [533, 114] width 91 height 13
click at [494, 113] on input "Full Account Number" at bounding box center [498, 112] width 9 height 9
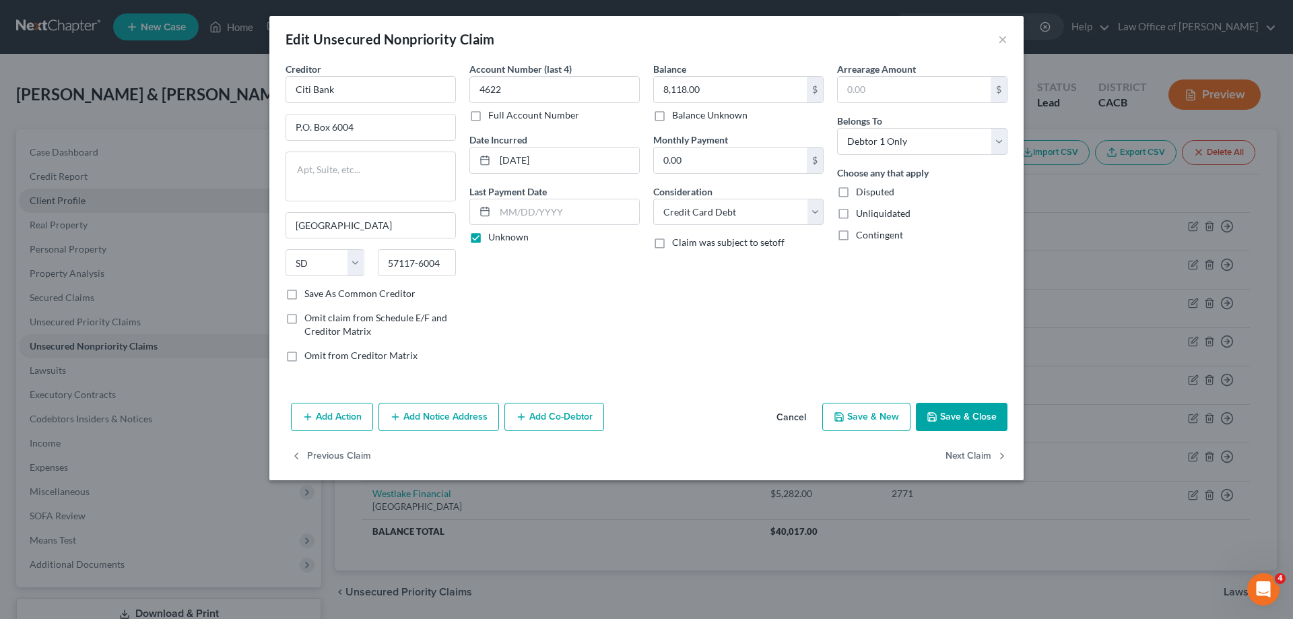
click at [955, 420] on button "Save & Close" at bounding box center [962, 417] width 92 height 28
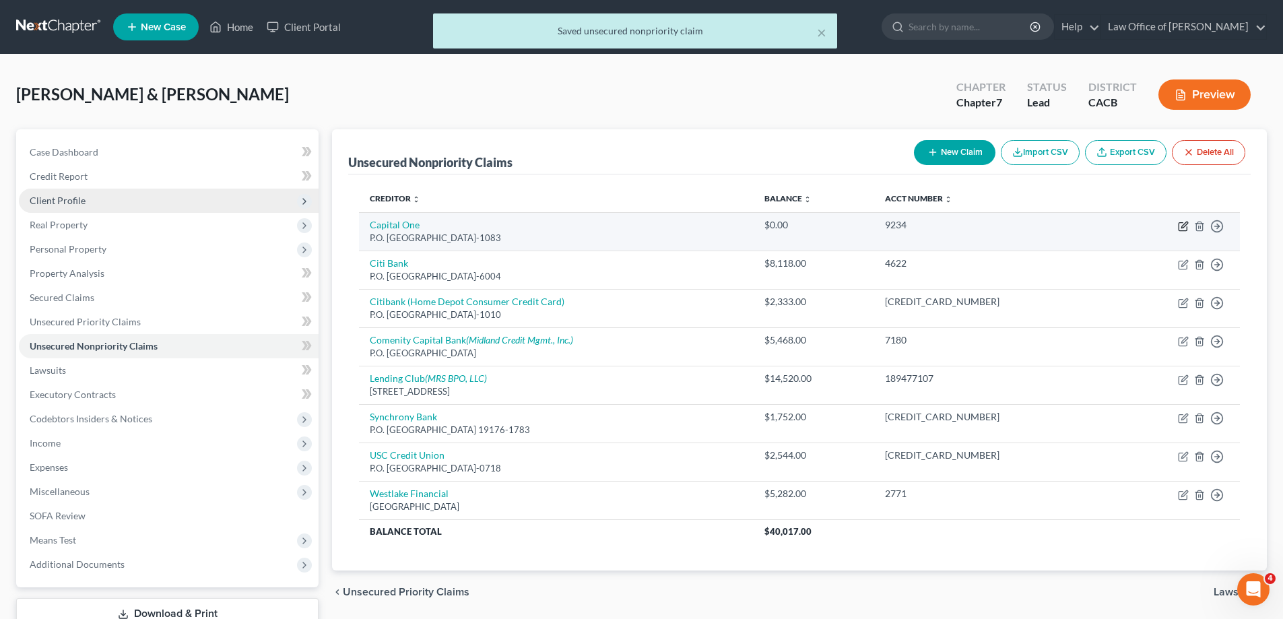
click at [1181, 226] on icon "button" at bounding box center [1183, 226] width 11 height 11
select select "28"
select select "2"
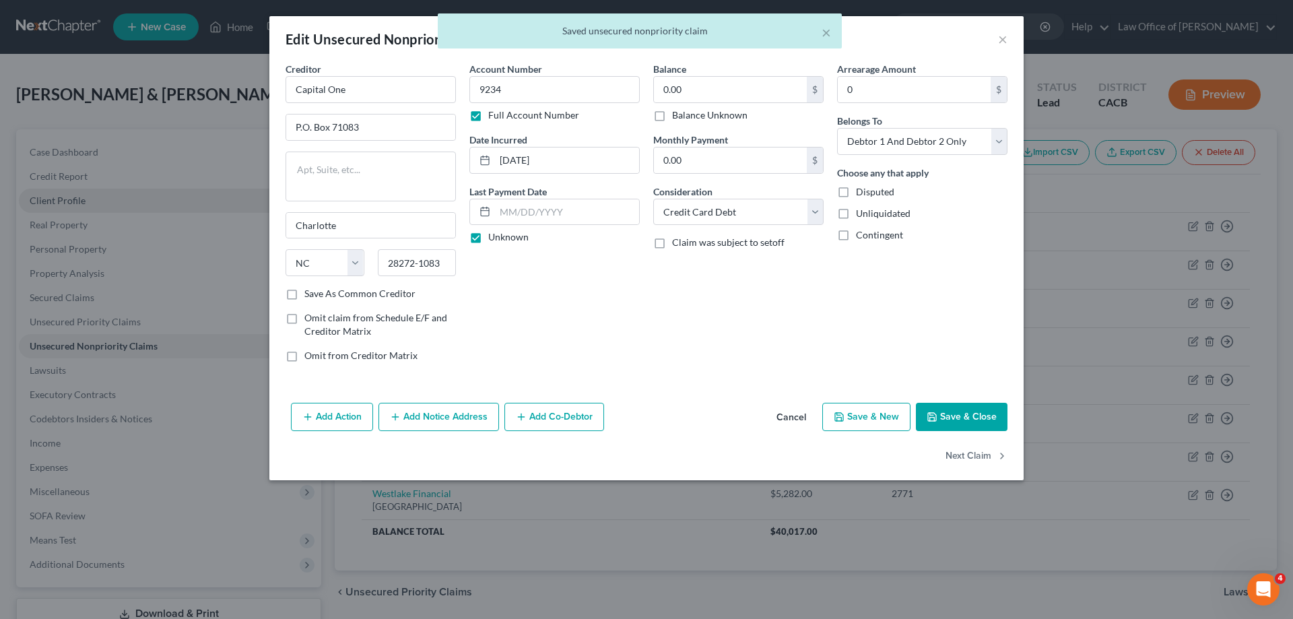
click at [488, 118] on label "Full Account Number" at bounding box center [533, 114] width 91 height 13
click at [494, 117] on input "Full Account Number" at bounding box center [498, 112] width 9 height 9
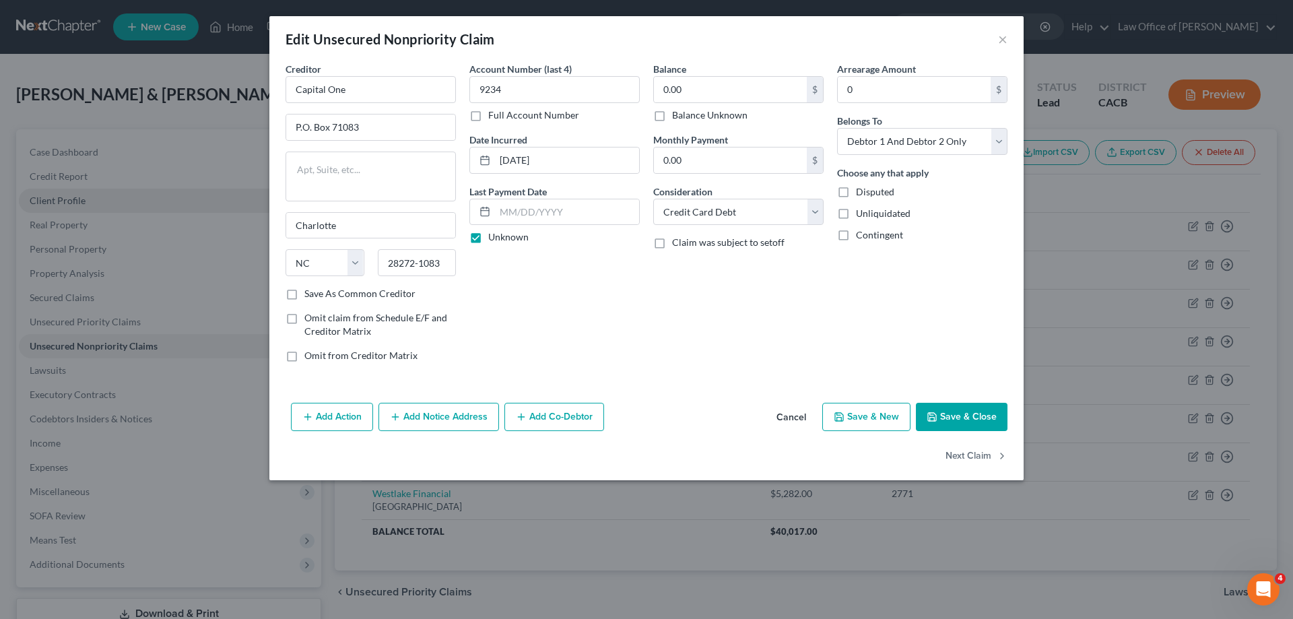
click at [969, 416] on button "Save & Close" at bounding box center [962, 417] width 92 height 28
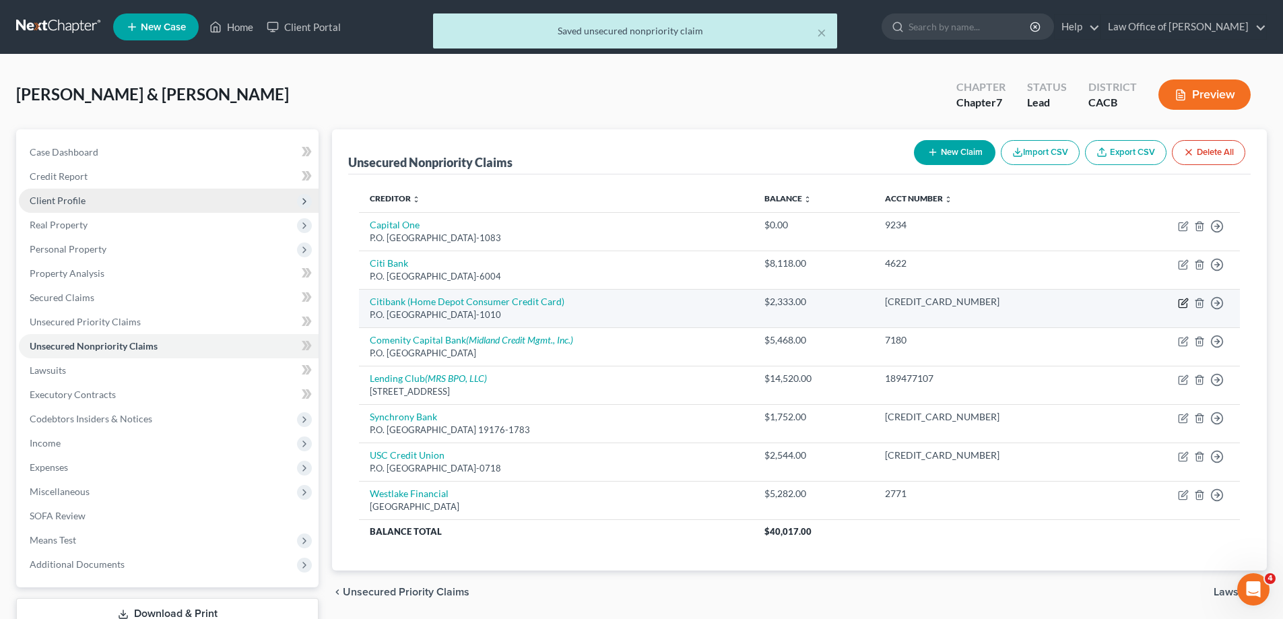
click at [1182, 304] on icon "button" at bounding box center [1185, 301] width 6 height 6
select select "18"
select select "2"
select select "1"
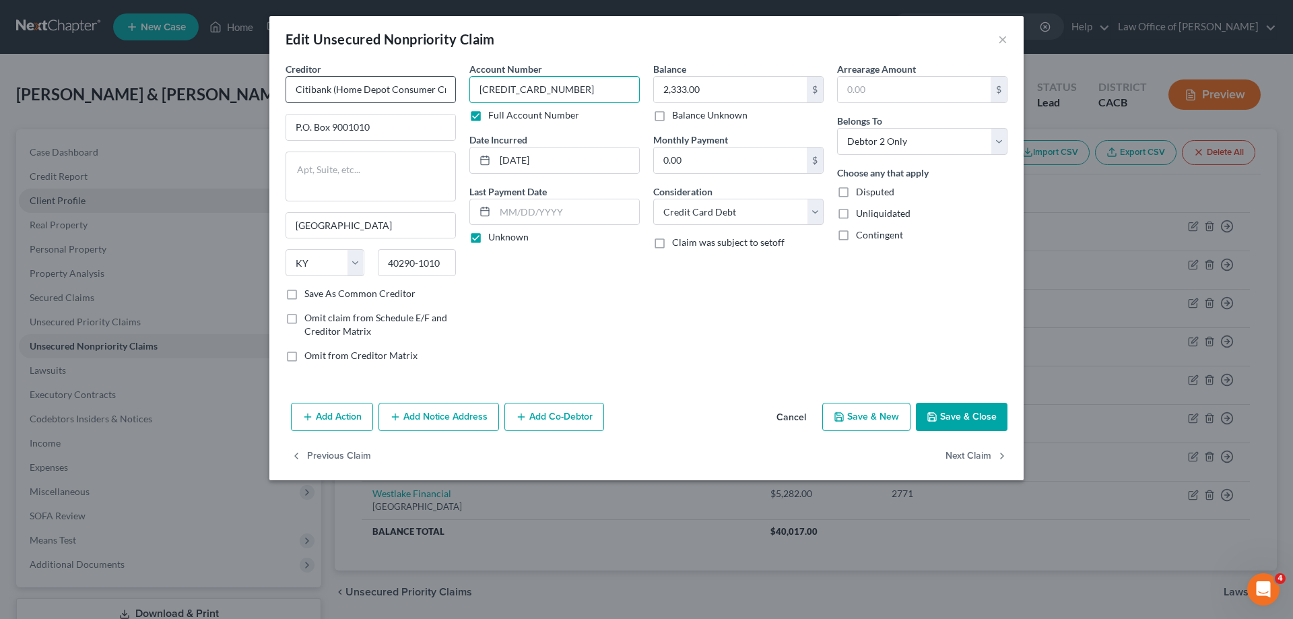
drag, startPoint x: 556, startPoint y: 90, endPoint x: 431, endPoint y: 96, distance: 125.4
click at [431, 96] on div "Creditor * Citibank (Home Depot Consumer Credit Card) P.O. Box 9001010 [GEOGRAP…" at bounding box center [647, 217] width 736 height 311
type input "7417"
click at [488, 119] on label "Full Account Number" at bounding box center [533, 114] width 91 height 13
click at [494, 117] on input "Full Account Number" at bounding box center [498, 112] width 9 height 9
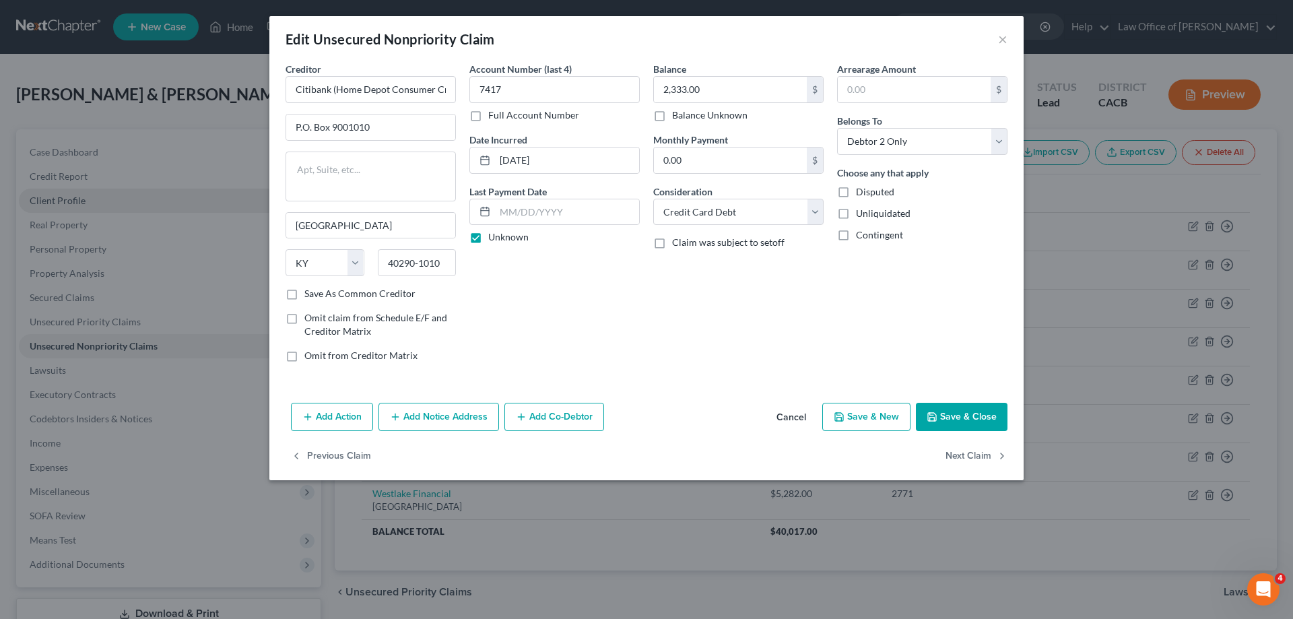
click at [959, 418] on button "Save & Close" at bounding box center [962, 417] width 92 height 28
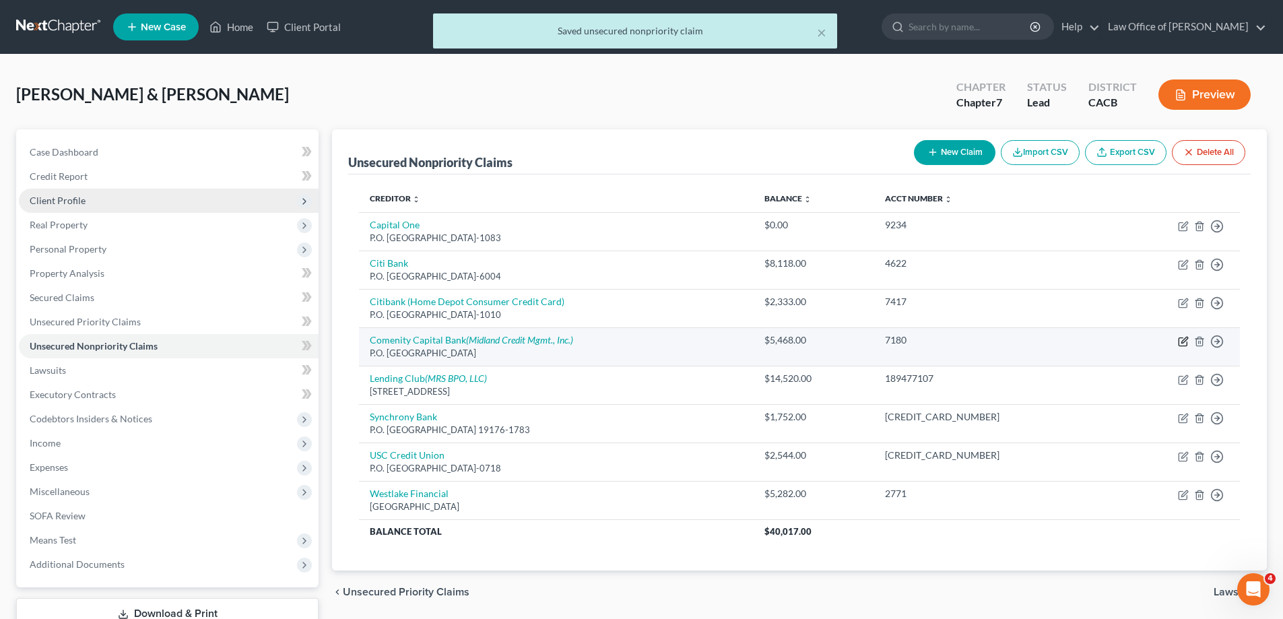
click at [1182, 340] on icon "button" at bounding box center [1183, 341] width 11 height 11
select select "36"
select select "2"
select select "0"
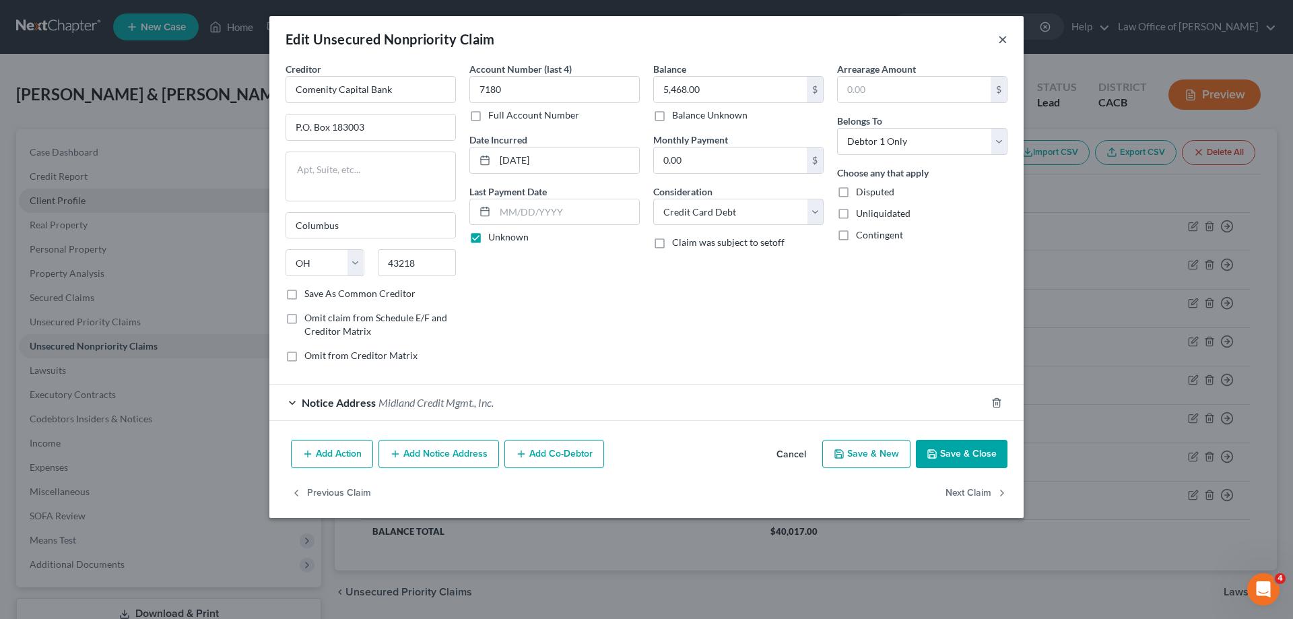
click at [1004, 42] on button "×" at bounding box center [1002, 39] width 9 height 16
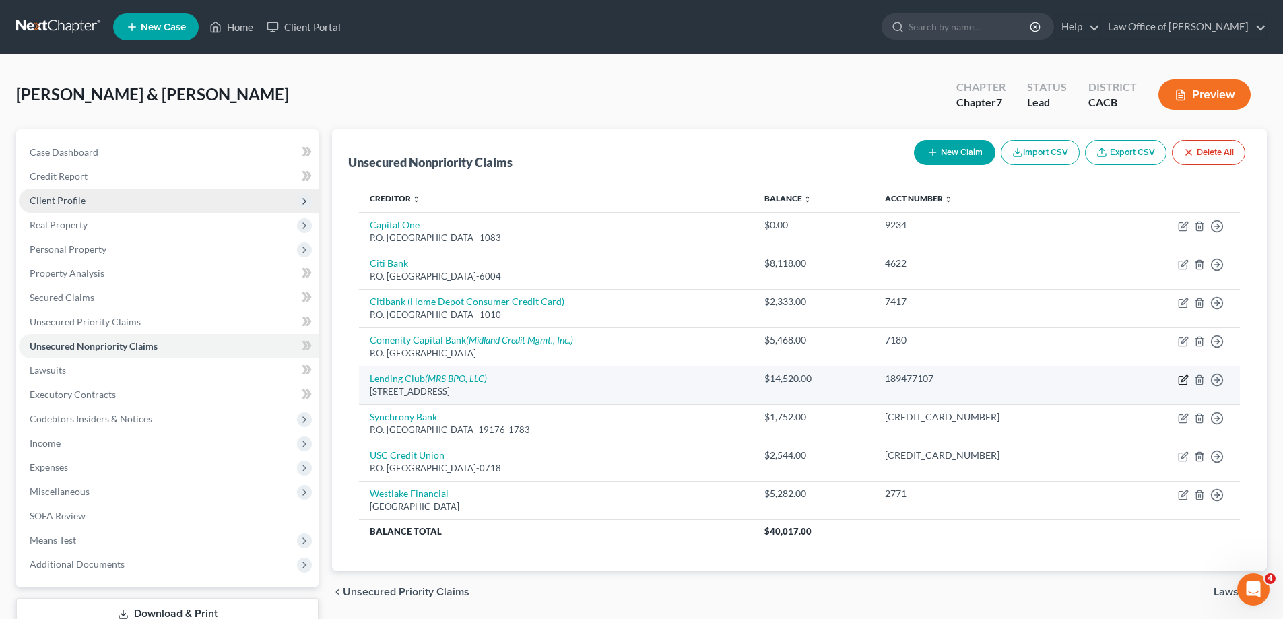
click at [1182, 381] on icon "button" at bounding box center [1185, 378] width 6 height 6
select select "4"
select select "2"
select select "0"
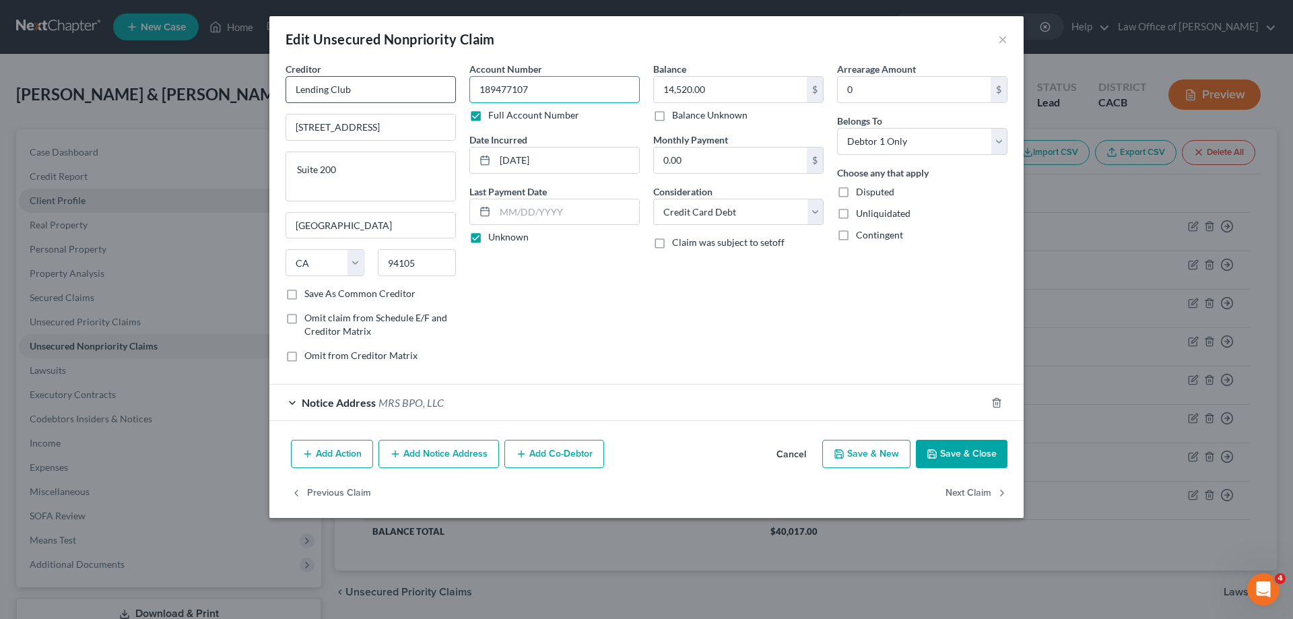
drag, startPoint x: 505, startPoint y: 88, endPoint x: 439, endPoint y: 77, distance: 67.6
click at [439, 77] on div "Creditor * Lending Club [STREET_ADDRESS][GEOGRAPHIC_DATA] [US_STATE][GEOGRAPHIC…" at bounding box center [647, 217] width 736 height 311
type input "7107"
click at [488, 119] on label "Full Account Number" at bounding box center [533, 114] width 91 height 13
click at [494, 117] on input "Full Account Number" at bounding box center [498, 112] width 9 height 9
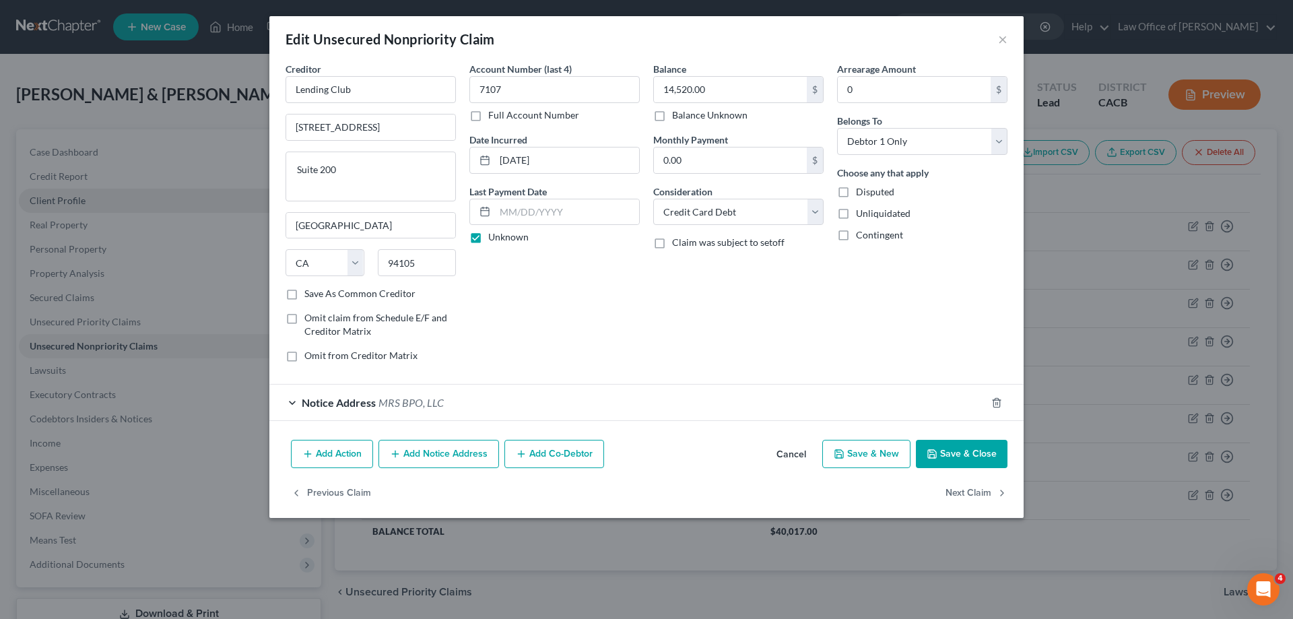
click at [969, 455] on button "Save & Close" at bounding box center [962, 454] width 92 height 28
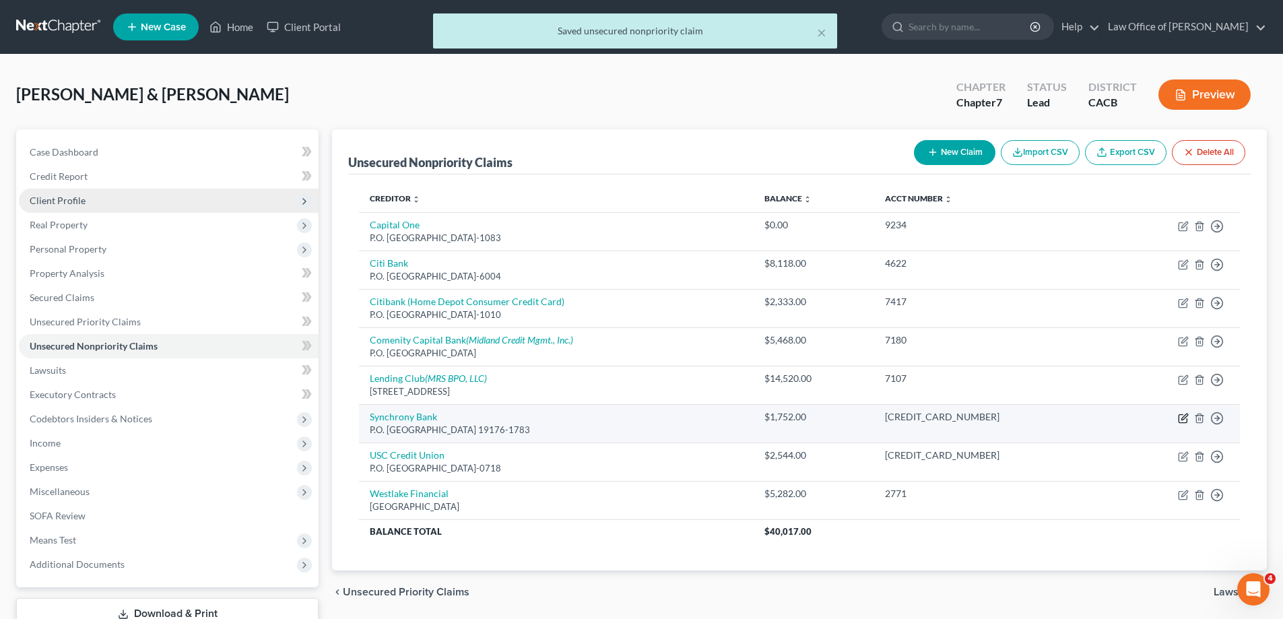
click at [1185, 418] on icon "button" at bounding box center [1185, 417] width 6 height 6
select select "39"
select select "2"
select select "0"
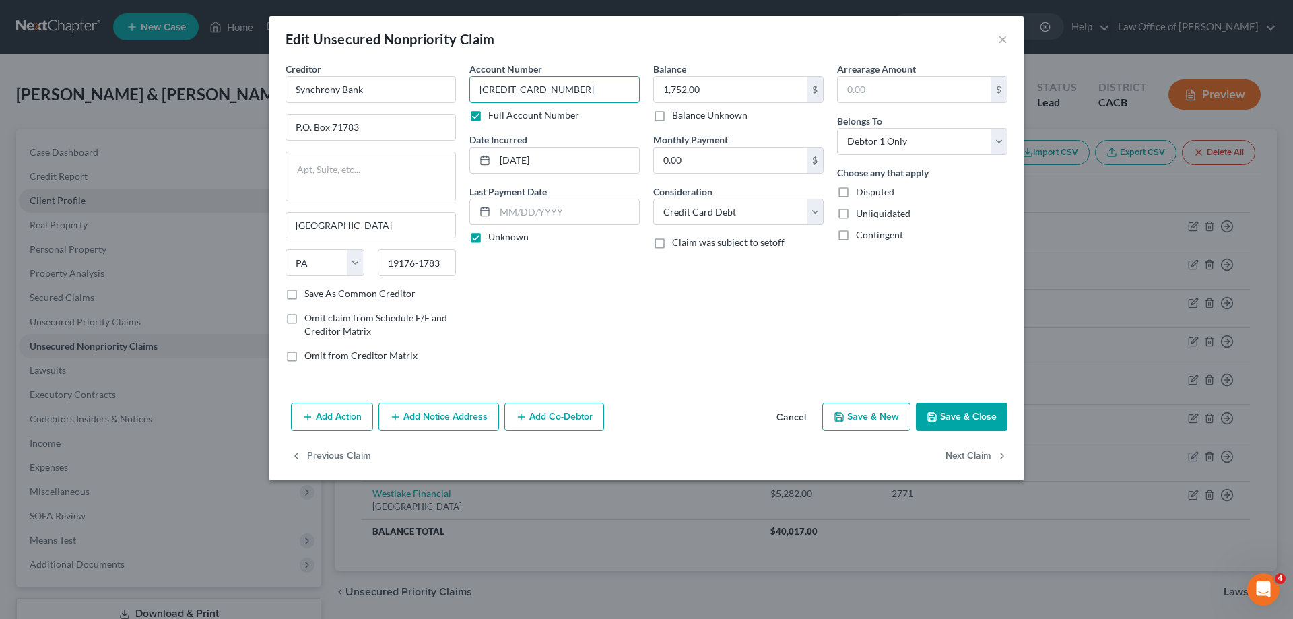
drag, startPoint x: 555, startPoint y: 88, endPoint x: 457, endPoint y: 71, distance: 99.9
click at [457, 71] on div "Creditor * Synchrony Bank P.O. [GEOGRAPHIC_DATA] [US_STATE] AK AR AZ CA CO CT D…" at bounding box center [647, 217] width 736 height 311
type input "0676"
click at [488, 117] on label "Full Account Number" at bounding box center [533, 114] width 91 height 13
click at [494, 117] on input "Full Account Number" at bounding box center [498, 112] width 9 height 9
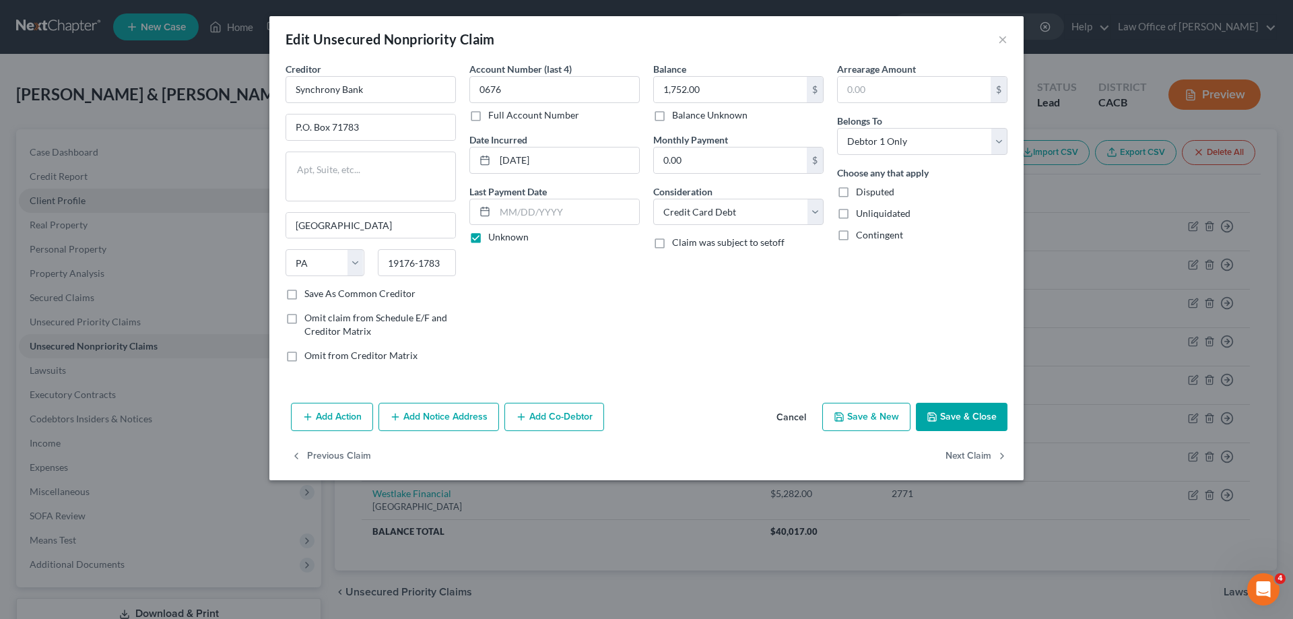
click at [966, 421] on button "Save & Close" at bounding box center [962, 417] width 92 height 28
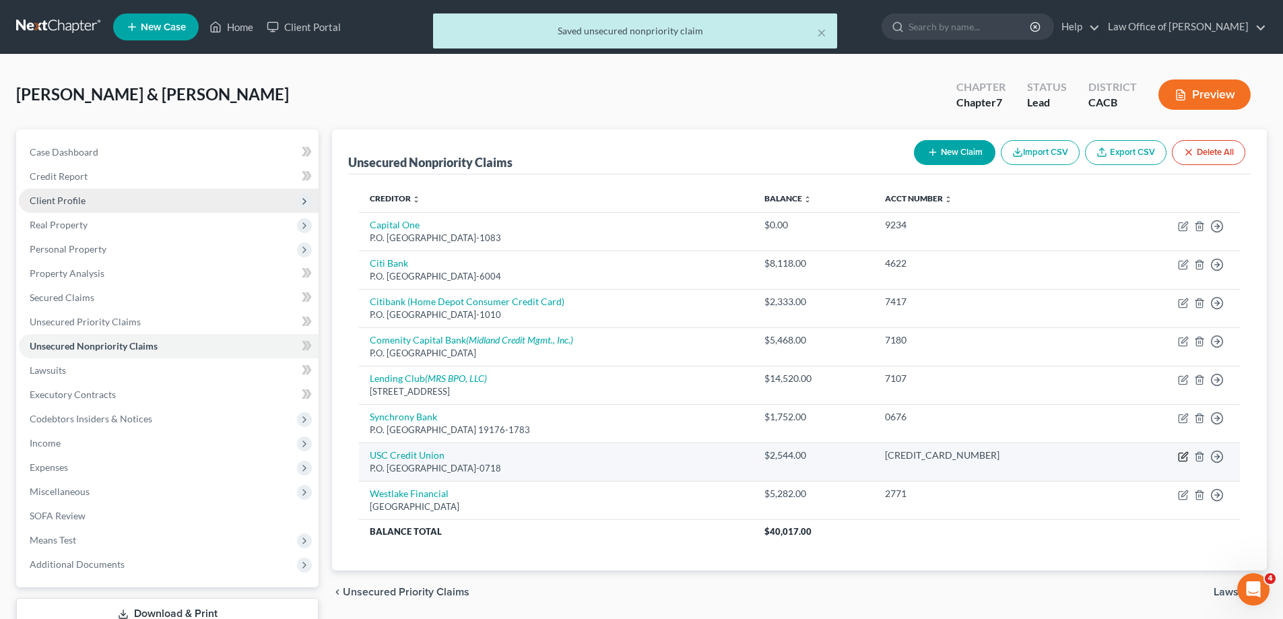
click at [1181, 457] on icon "button" at bounding box center [1183, 456] width 11 height 11
select select "4"
select select "2"
select select "0"
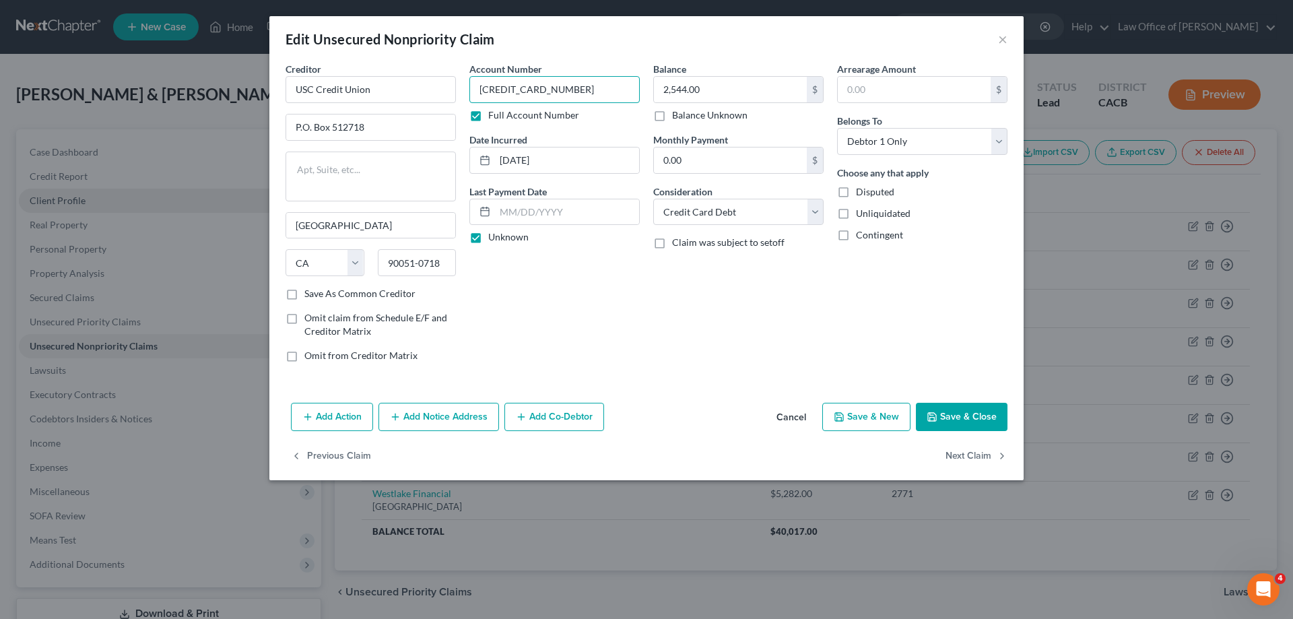
drag, startPoint x: 554, startPoint y: 90, endPoint x: 425, endPoint y: 105, distance: 130.2
click at [425, 105] on div "Creditor * USC Credit Union P.O. Box 512718 [GEOGRAPHIC_DATA] [US_STATE] AK AR …" at bounding box center [647, 217] width 736 height 311
type input "4594"
click at [965, 417] on button "Save & Close" at bounding box center [962, 417] width 92 height 28
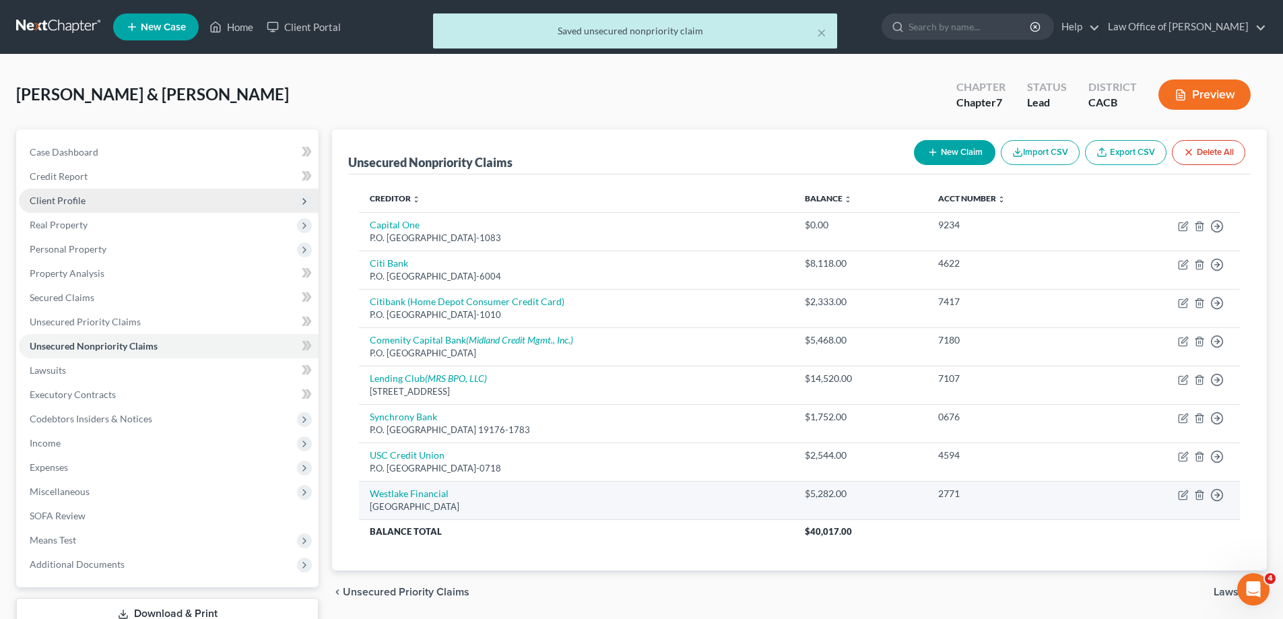
click at [706, 507] on div "[GEOGRAPHIC_DATA]" at bounding box center [577, 507] width 414 height 13
click at [1180, 495] on icon "button" at bounding box center [1183, 495] width 11 height 11
select select "4"
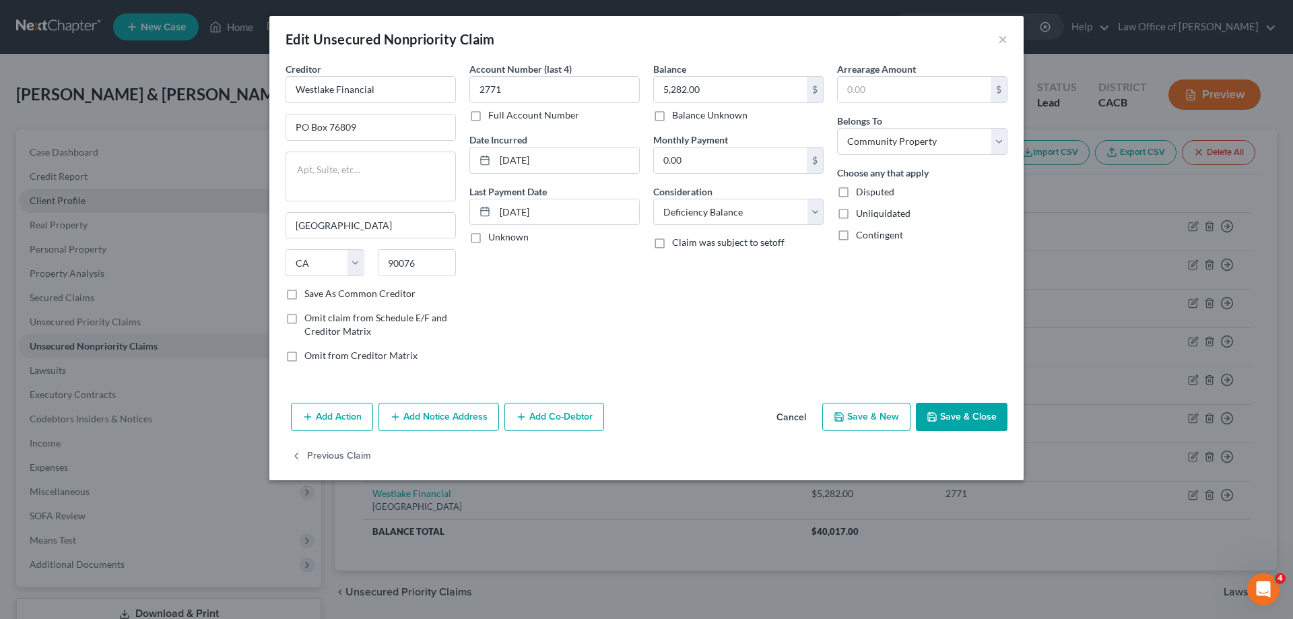
click at [488, 234] on label "Unknown" at bounding box center [508, 236] width 40 height 13
click at [494, 234] on input "Unknown" at bounding box center [498, 234] width 9 height 9
checkbox input "true"
click at [973, 424] on button "Save & Close" at bounding box center [962, 417] width 92 height 28
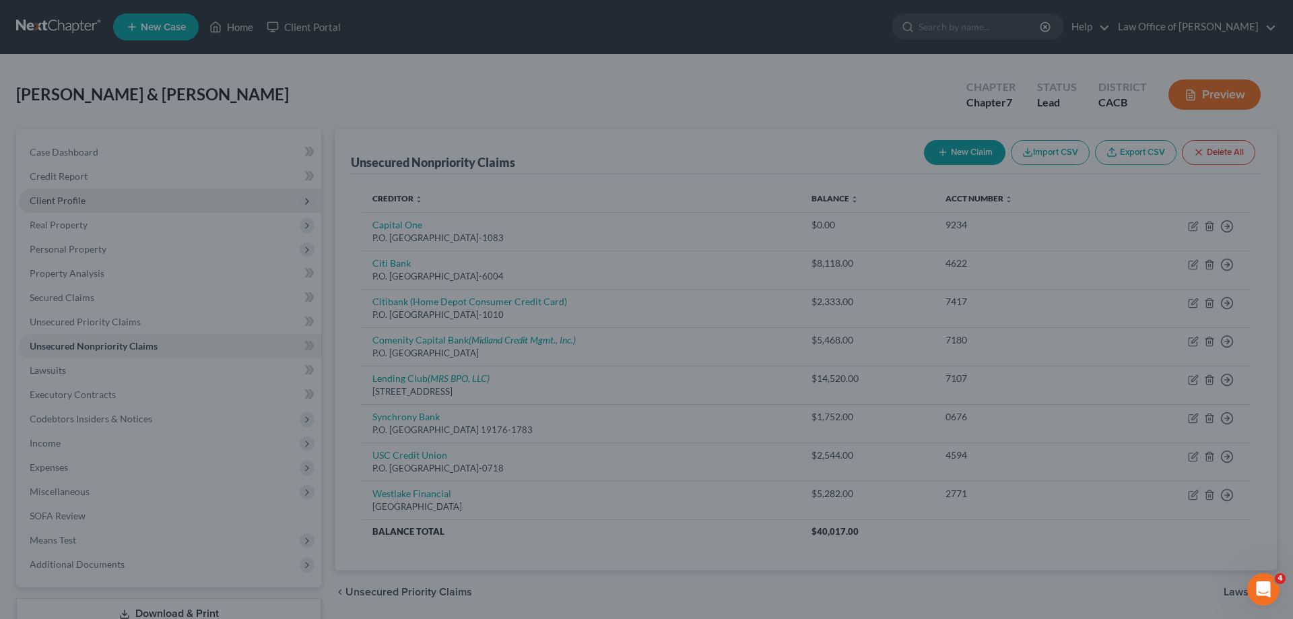
type input "0"
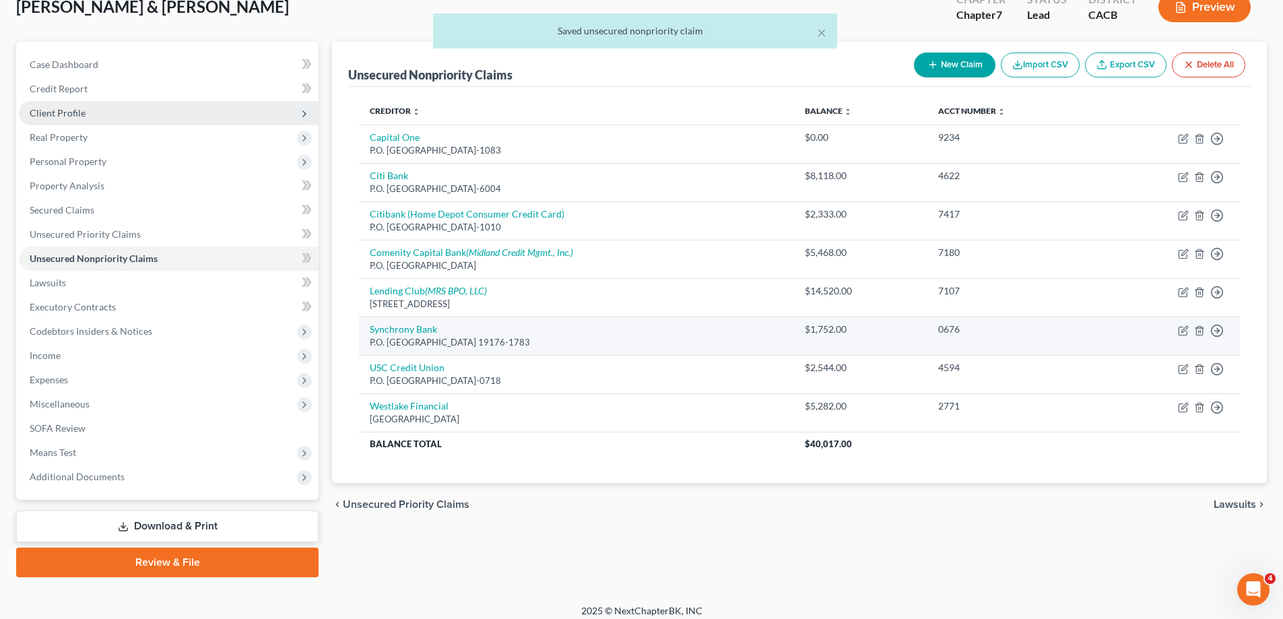
scroll to position [97, 0]
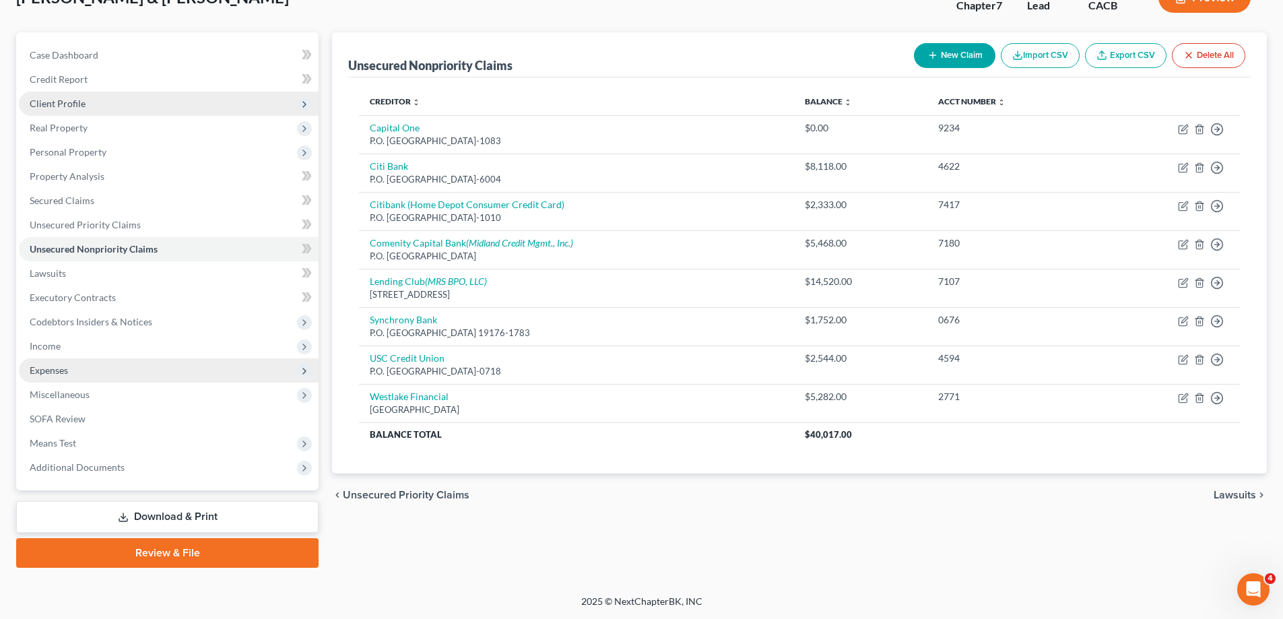
click at [120, 358] on span "Expenses" at bounding box center [169, 370] width 300 height 24
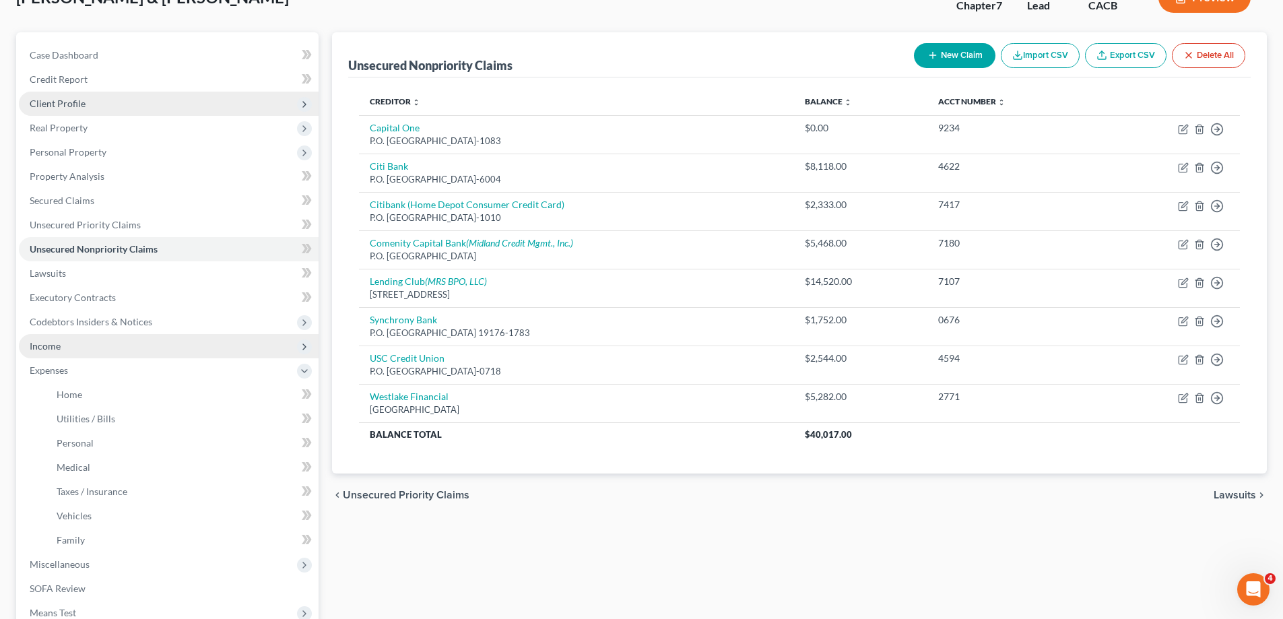
click at [106, 351] on span "Income" at bounding box center [169, 346] width 300 height 24
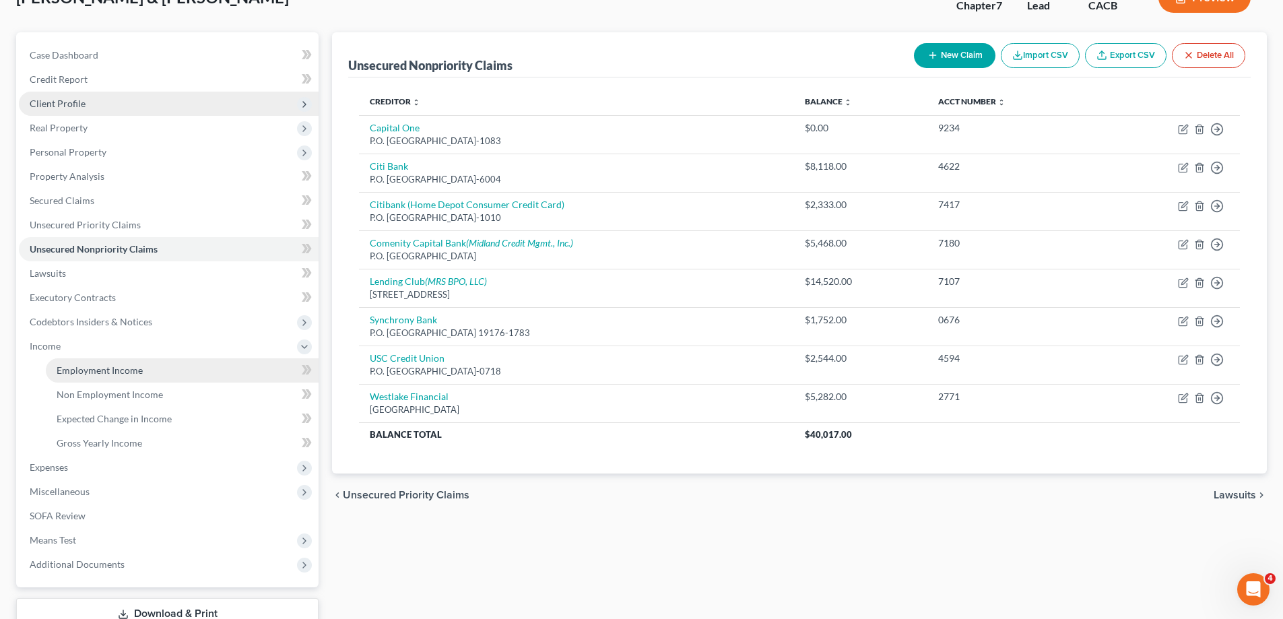
click at [120, 373] on span "Employment Income" at bounding box center [100, 369] width 86 height 11
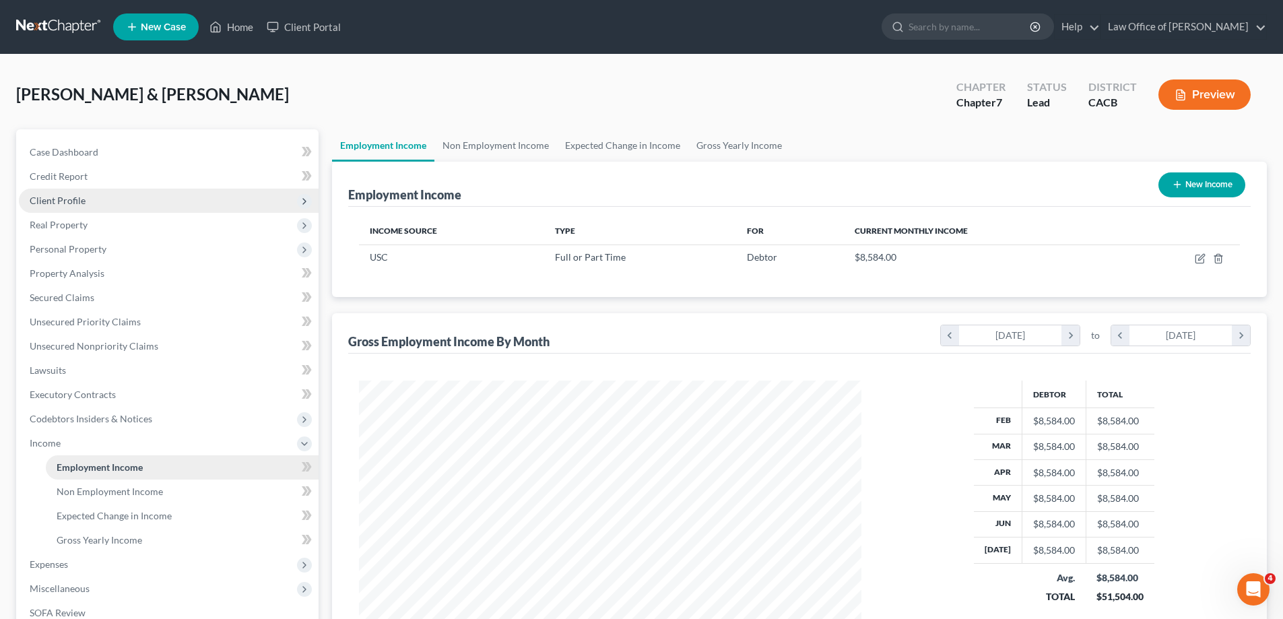
scroll to position [251, 530]
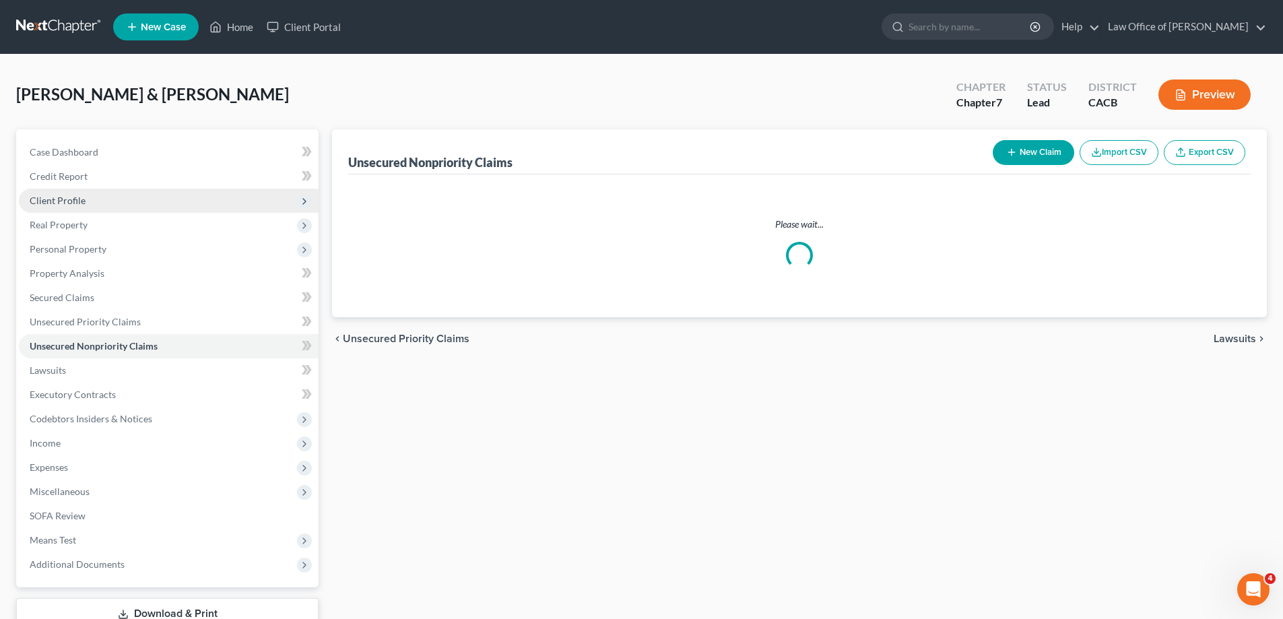
scroll to position [97, 0]
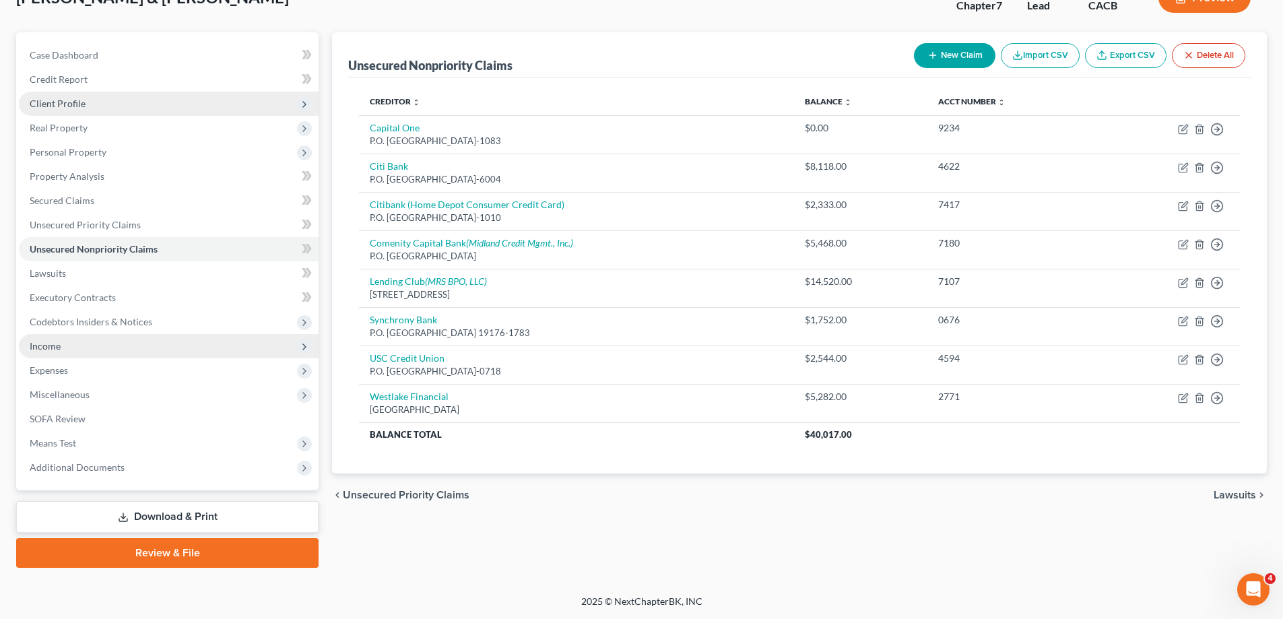
click at [74, 350] on span "Income" at bounding box center [169, 346] width 300 height 24
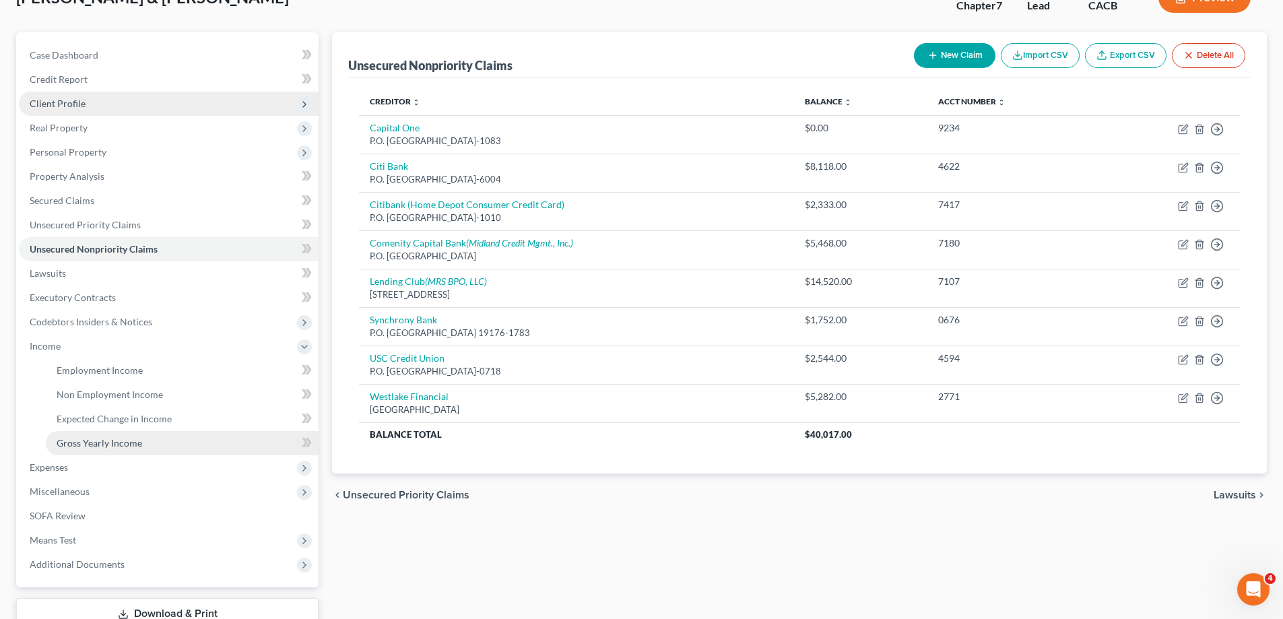
click at [123, 446] on span "Gross Yearly Income" at bounding box center [100, 442] width 86 height 11
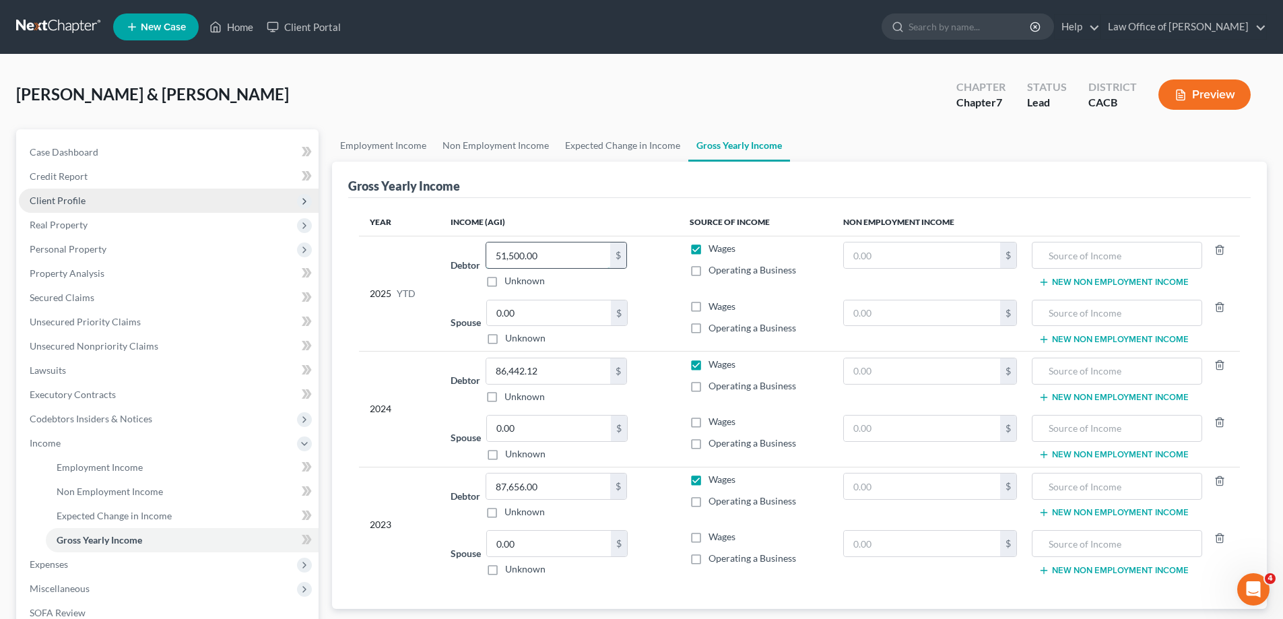
click at [567, 258] on input "51,500.00" at bounding box center [548, 256] width 124 height 26
type input "60,088"
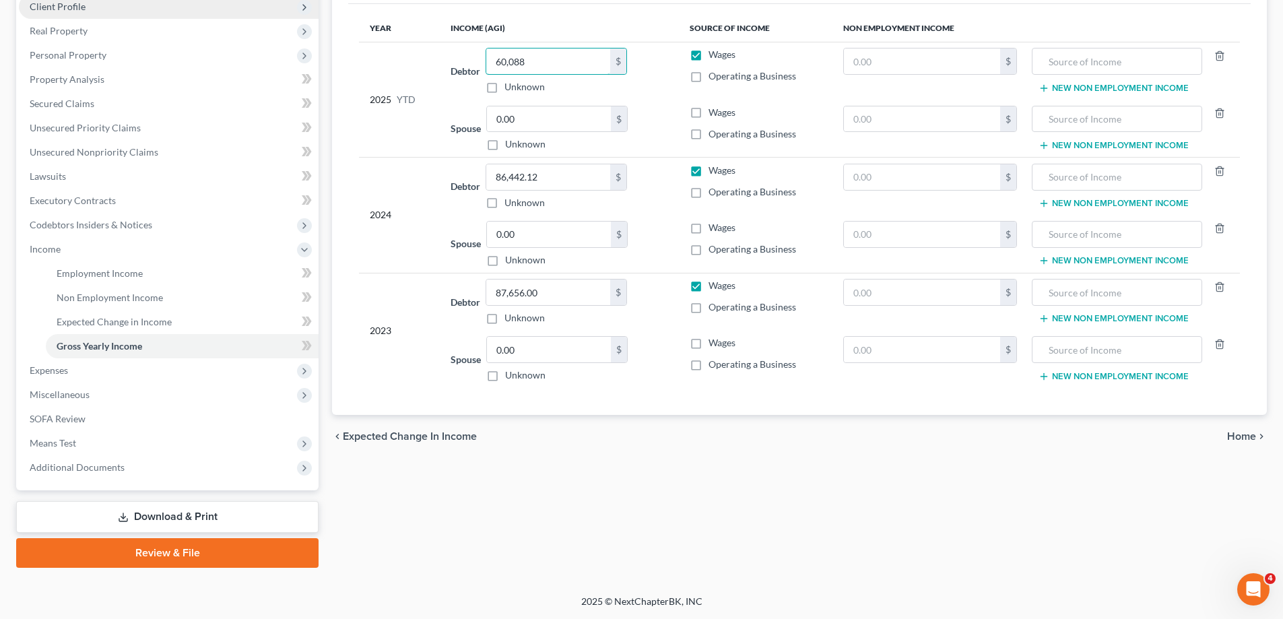
scroll to position [59, 0]
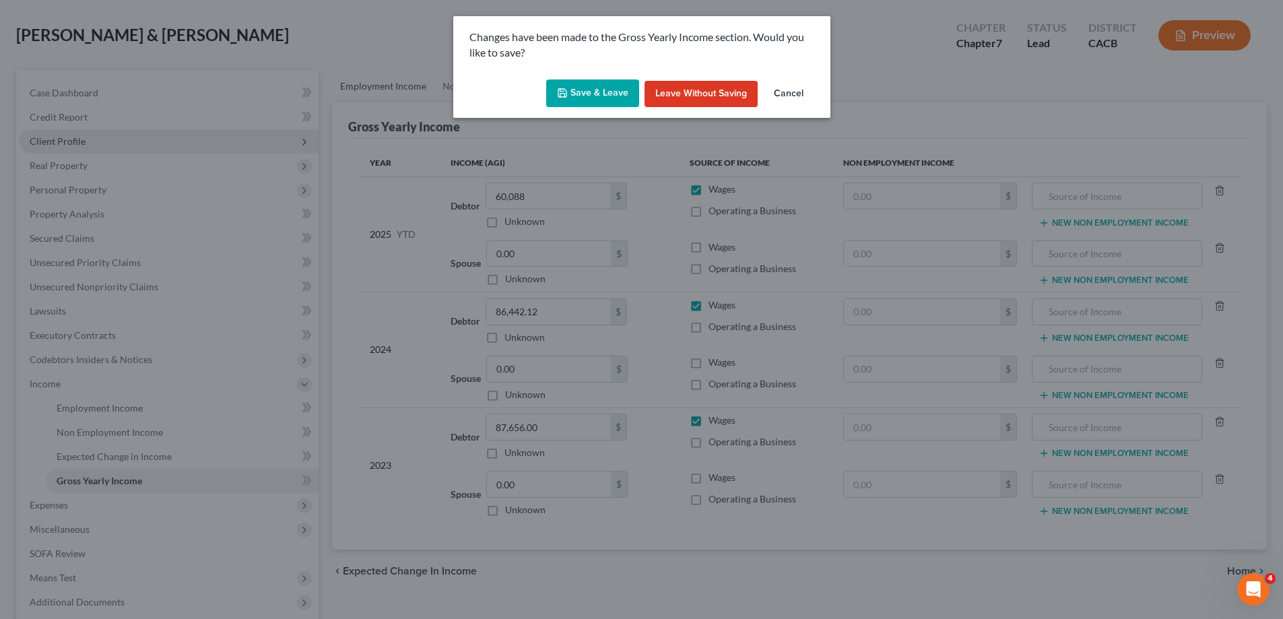
scroll to position [97, 0]
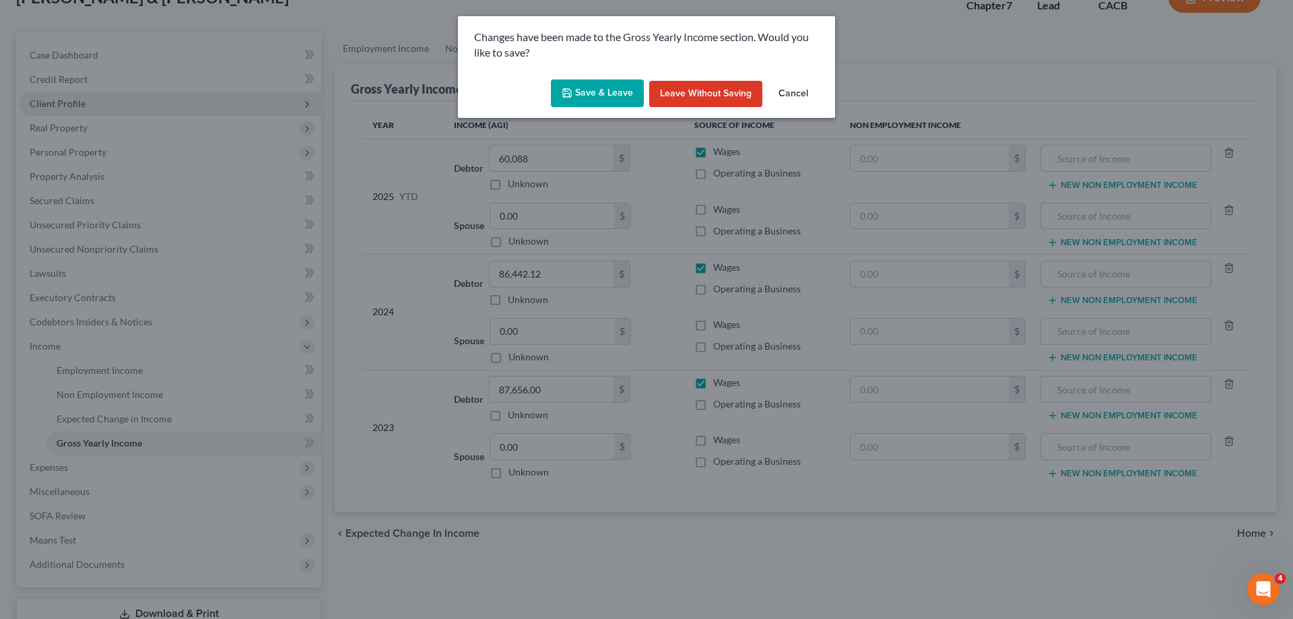
click at [788, 93] on button "Cancel" at bounding box center [793, 94] width 51 height 27
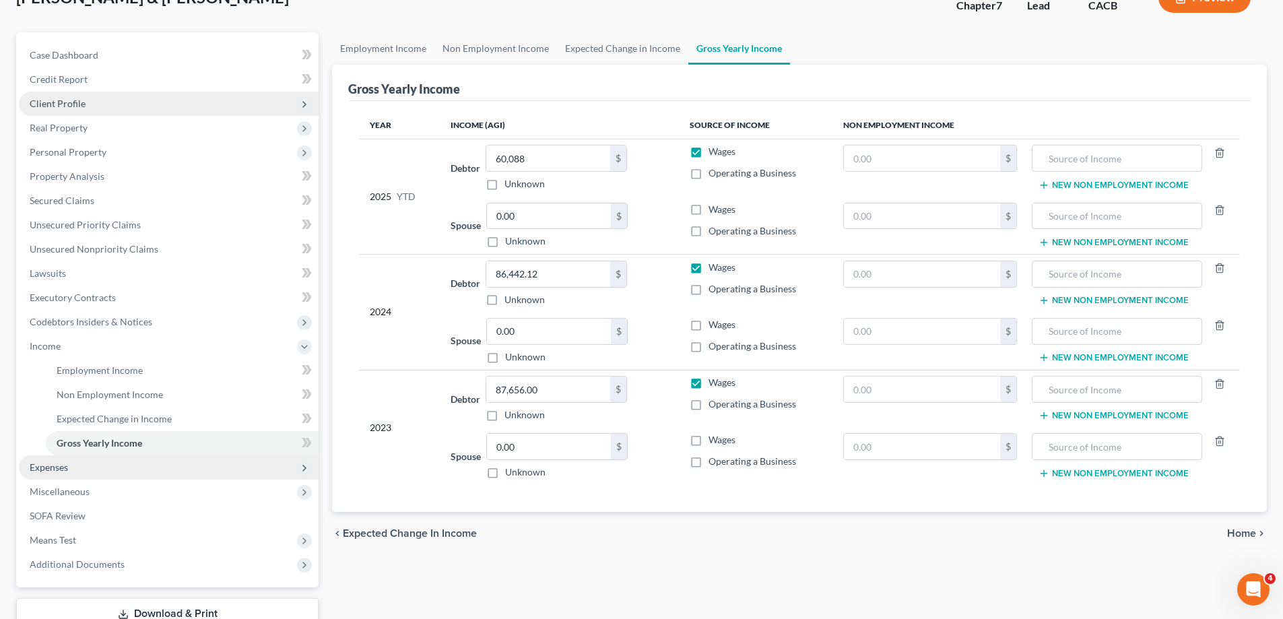
click at [83, 470] on span "Expenses" at bounding box center [169, 467] width 300 height 24
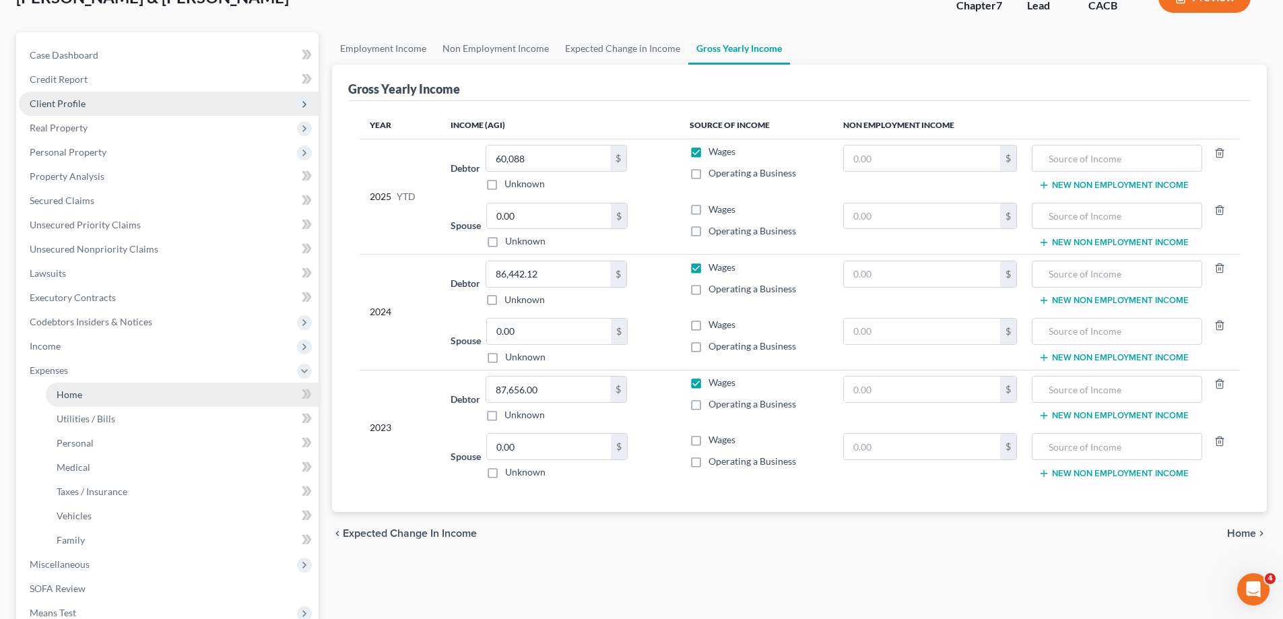
click at [118, 394] on link "Home" at bounding box center [182, 395] width 273 height 24
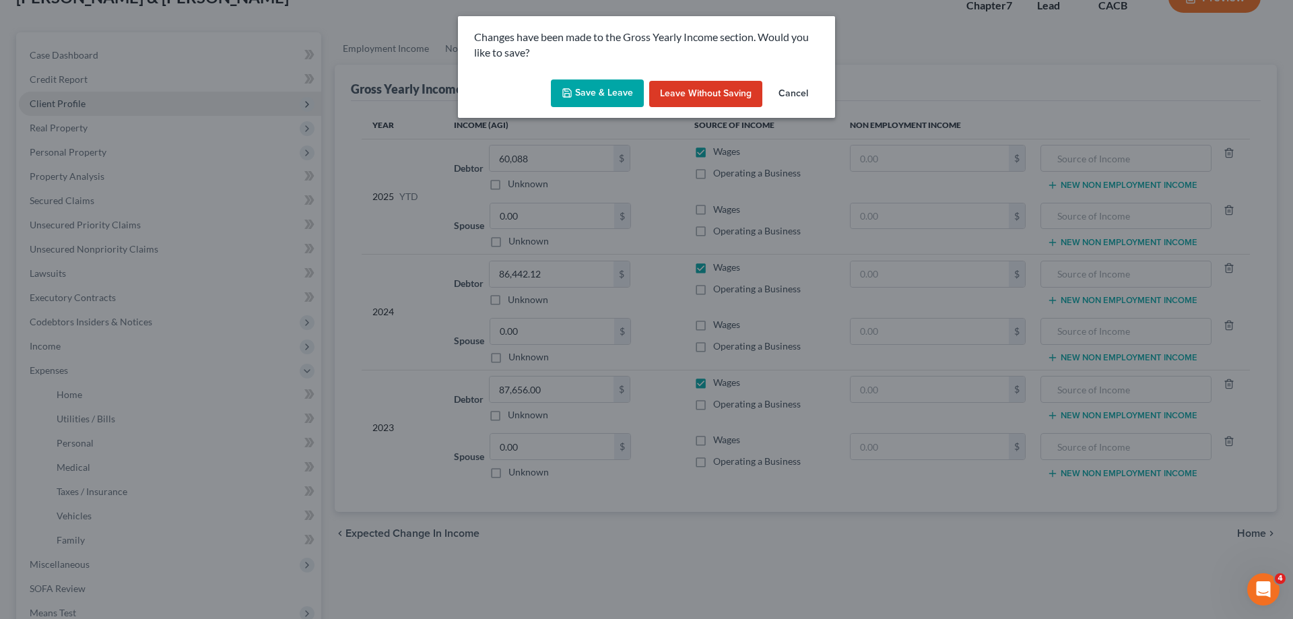
click at [800, 92] on button "Cancel" at bounding box center [793, 94] width 51 height 27
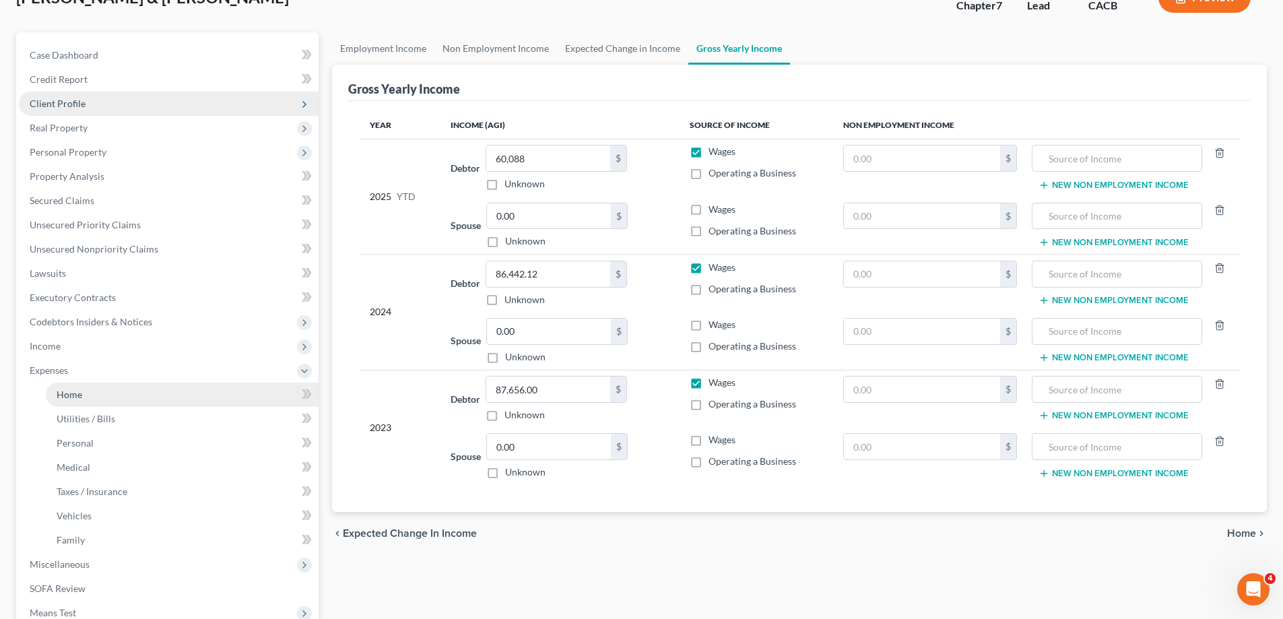
click at [82, 397] on link "Home" at bounding box center [182, 395] width 273 height 24
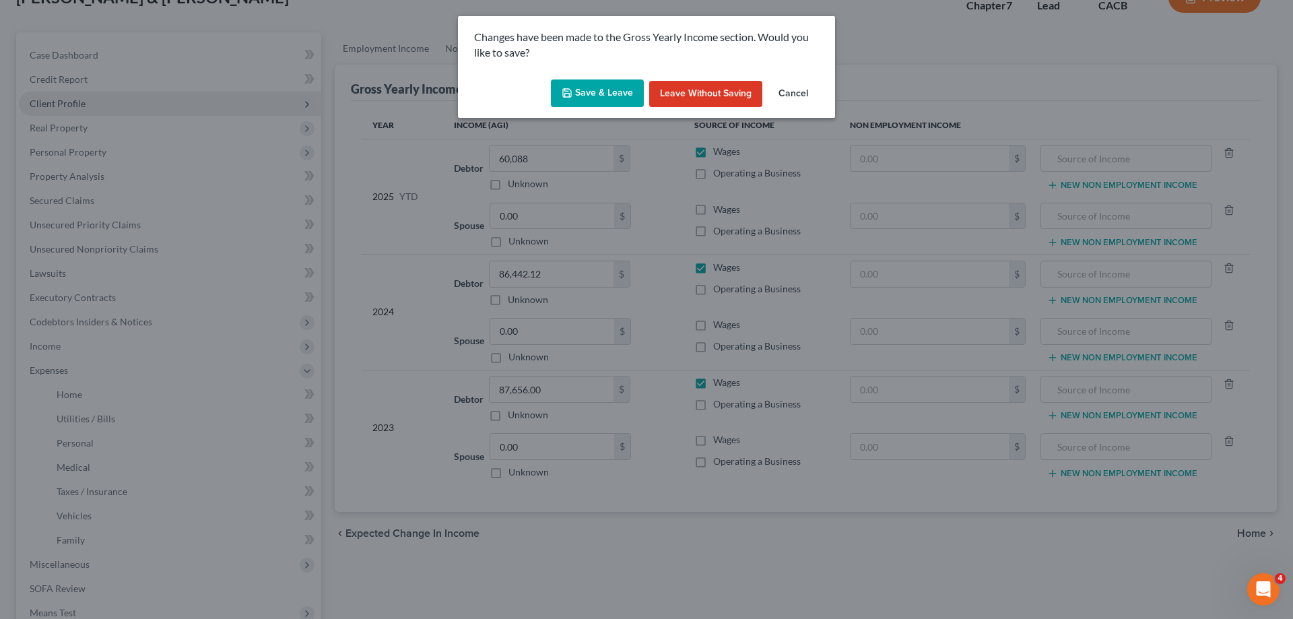
click at [614, 91] on button "Save & Leave" at bounding box center [597, 93] width 93 height 28
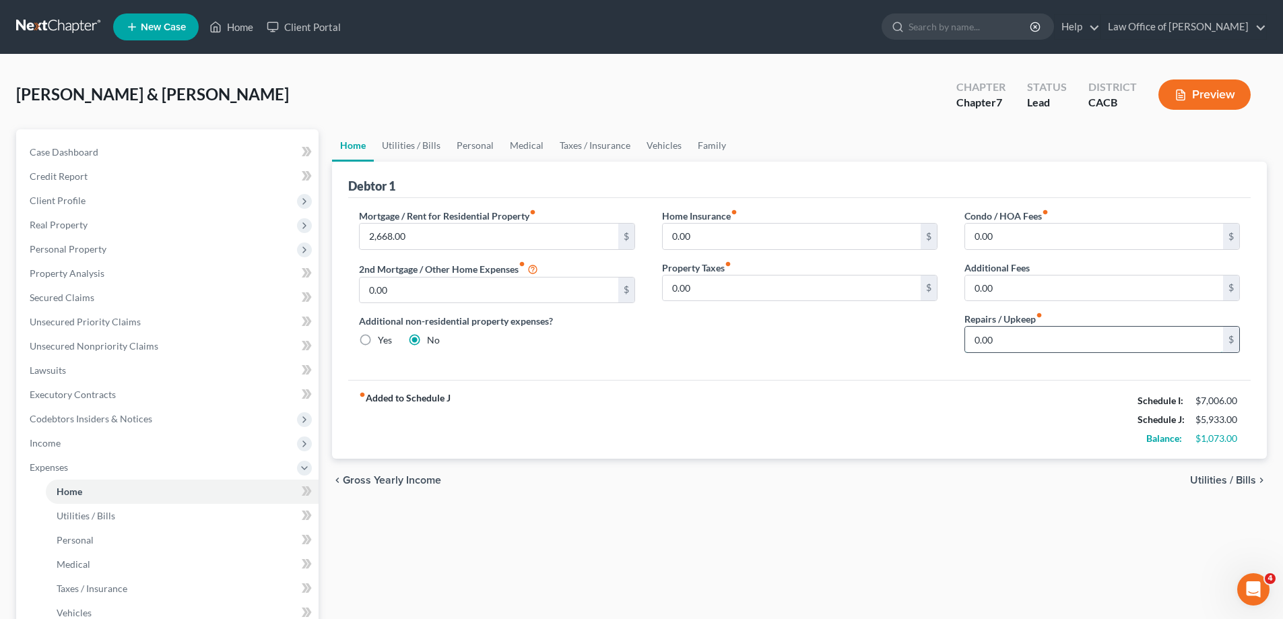
click at [1010, 347] on input "0.00" at bounding box center [1094, 340] width 258 height 26
type input "50.00"
click at [128, 519] on link "Utilities / Bills" at bounding box center [182, 516] width 273 height 24
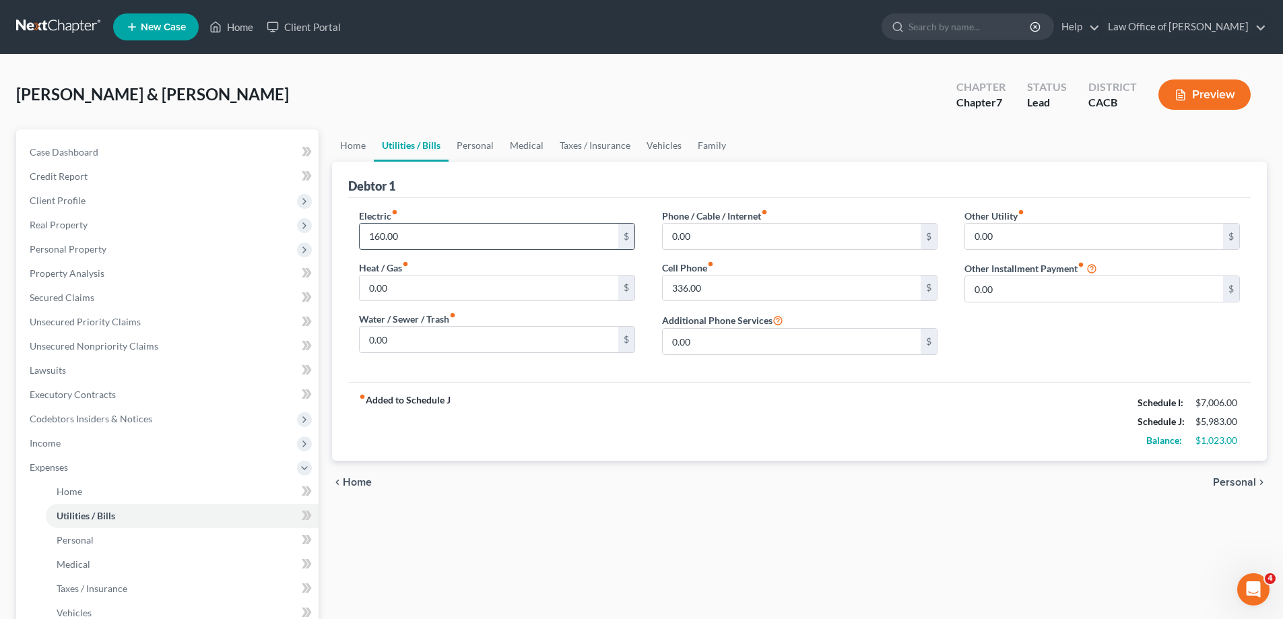
click at [430, 236] on input "160.00" at bounding box center [489, 237] width 258 height 26
type input "250"
type input "1"
type input "75"
click at [90, 543] on span "Personal" at bounding box center [75, 539] width 37 height 11
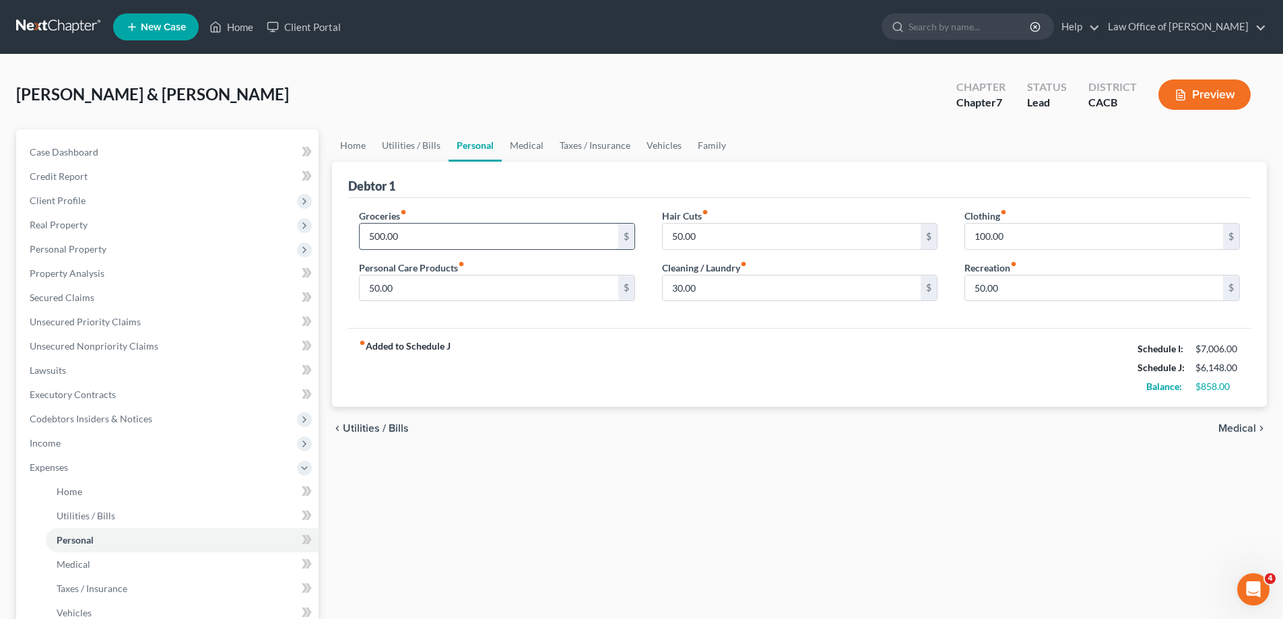
type input "9"
type input "1,000.00"
type input "250.00"
type input "150.00"
click at [97, 566] on link "Medical" at bounding box center [182, 564] width 273 height 24
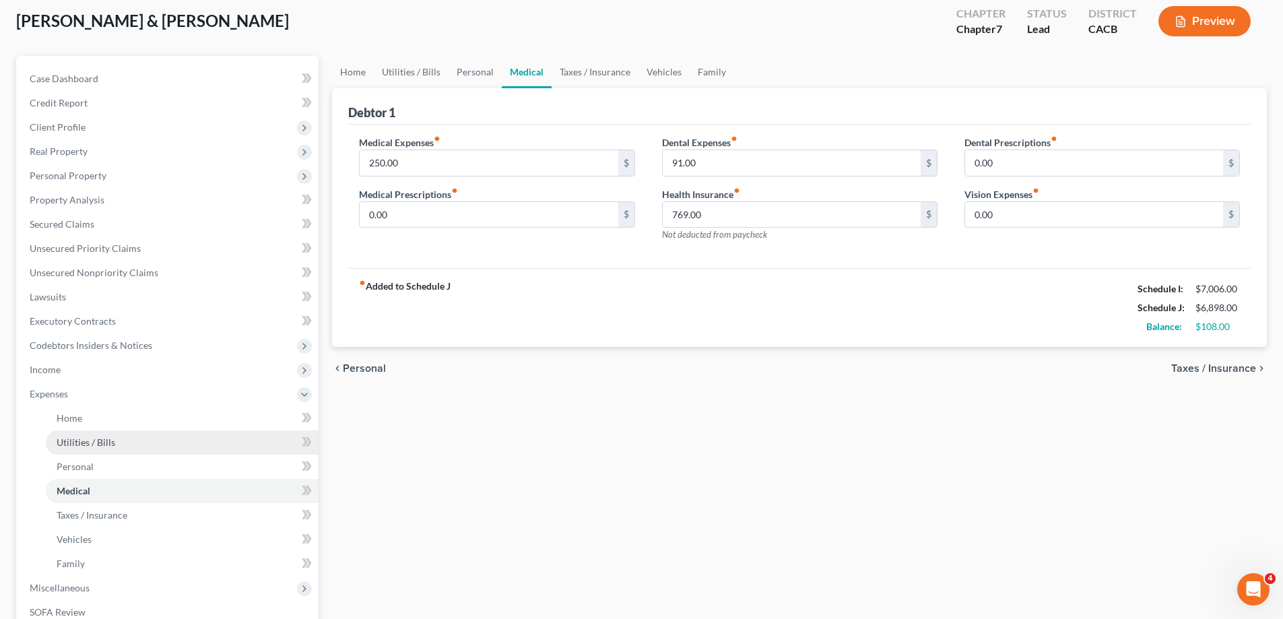
scroll to position [135, 0]
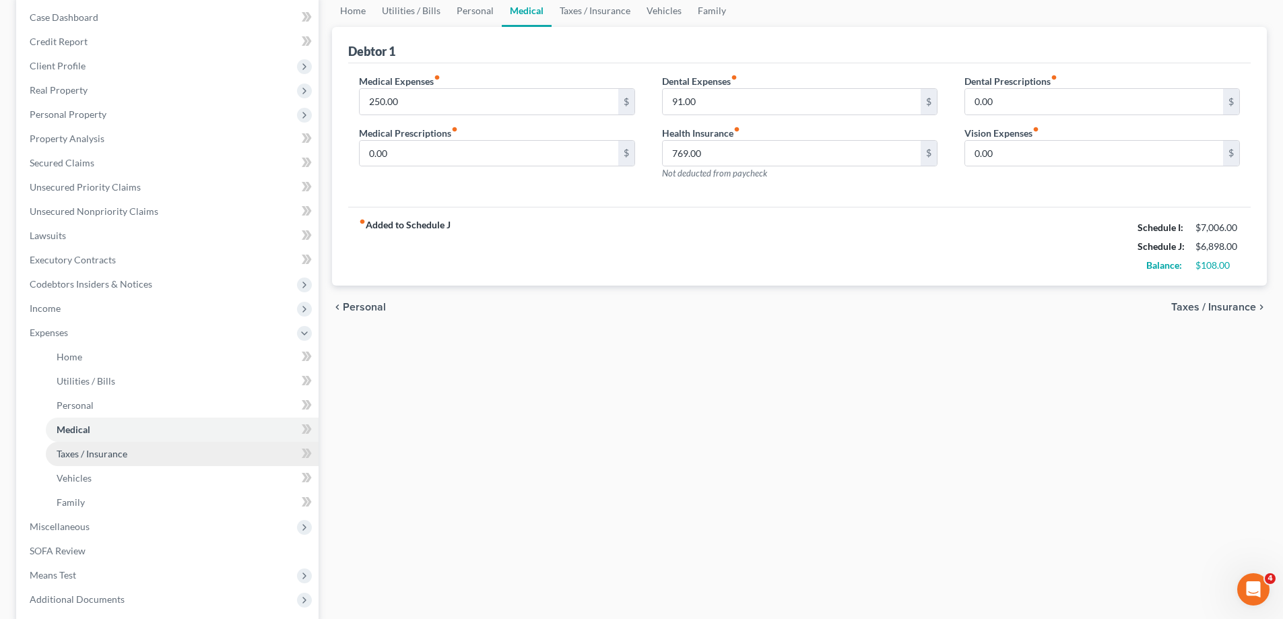
click at [129, 457] on link "Taxes / Insurance" at bounding box center [182, 454] width 273 height 24
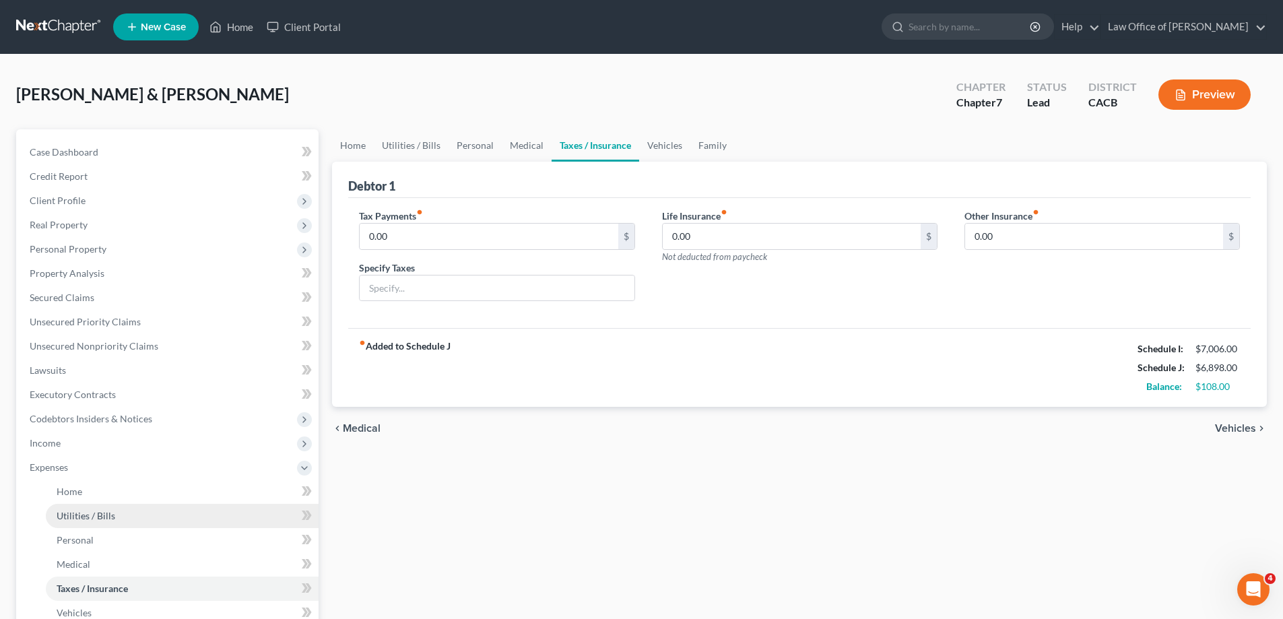
scroll to position [135, 0]
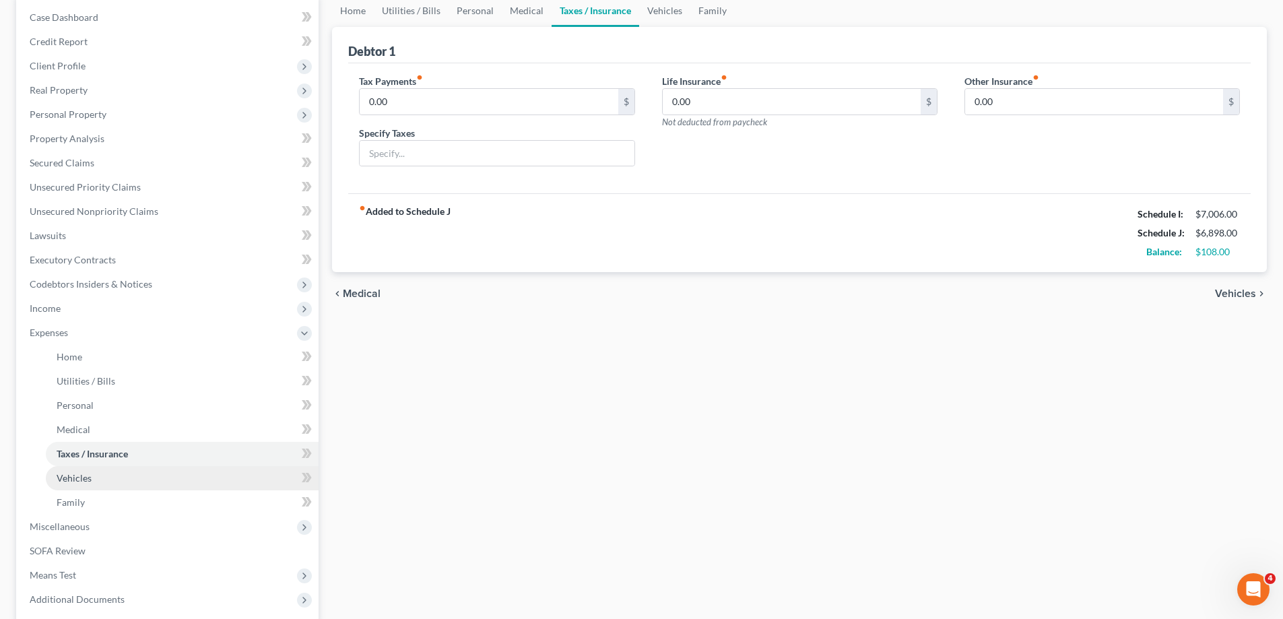
click at [117, 478] on link "Vehicles" at bounding box center [182, 478] width 273 height 24
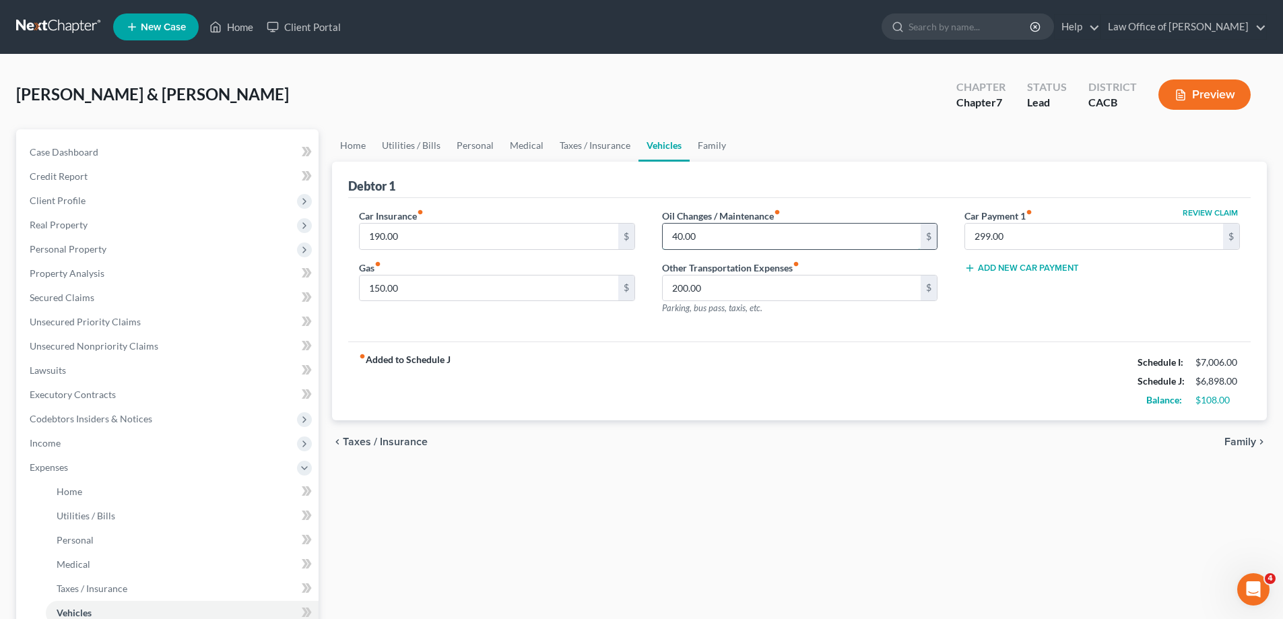
click at [707, 236] on input "40.00" at bounding box center [792, 237] width 258 height 26
type input "100.00"
drag, startPoint x: 416, startPoint y: 286, endPoint x: 428, endPoint y: 286, distance: 11.5
click at [417, 286] on input "150.00" at bounding box center [489, 289] width 258 height 26
type input "300.00"
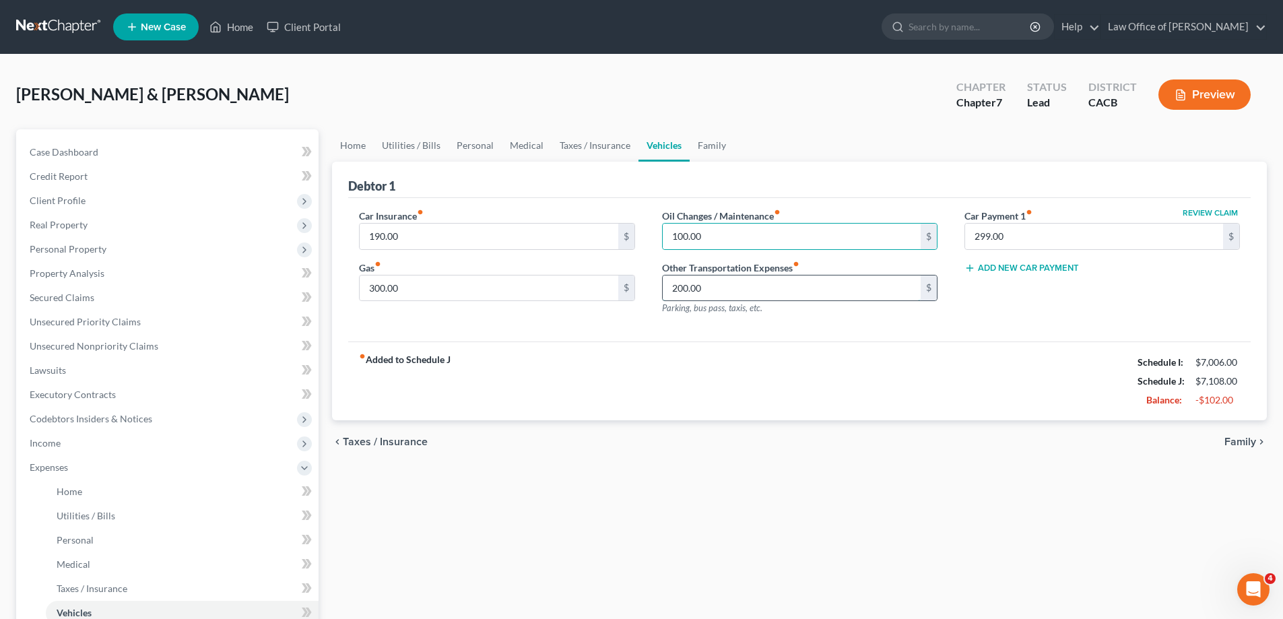
click at [744, 289] on input "200.00" at bounding box center [792, 289] width 258 height 26
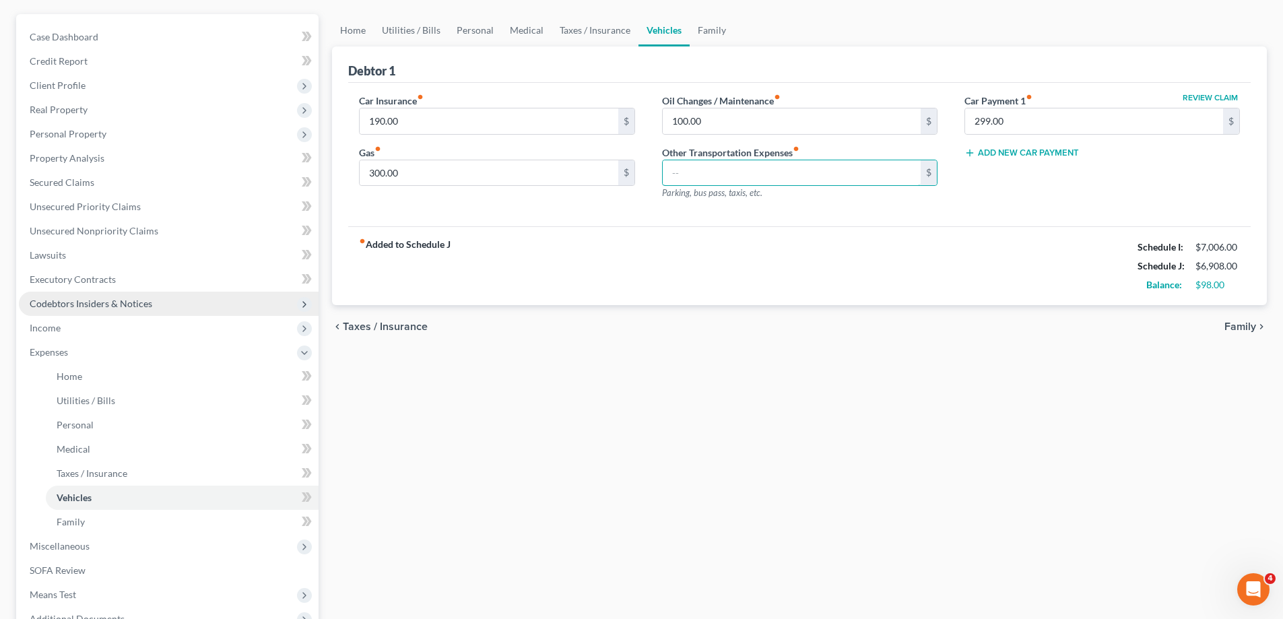
scroll to position [135, 0]
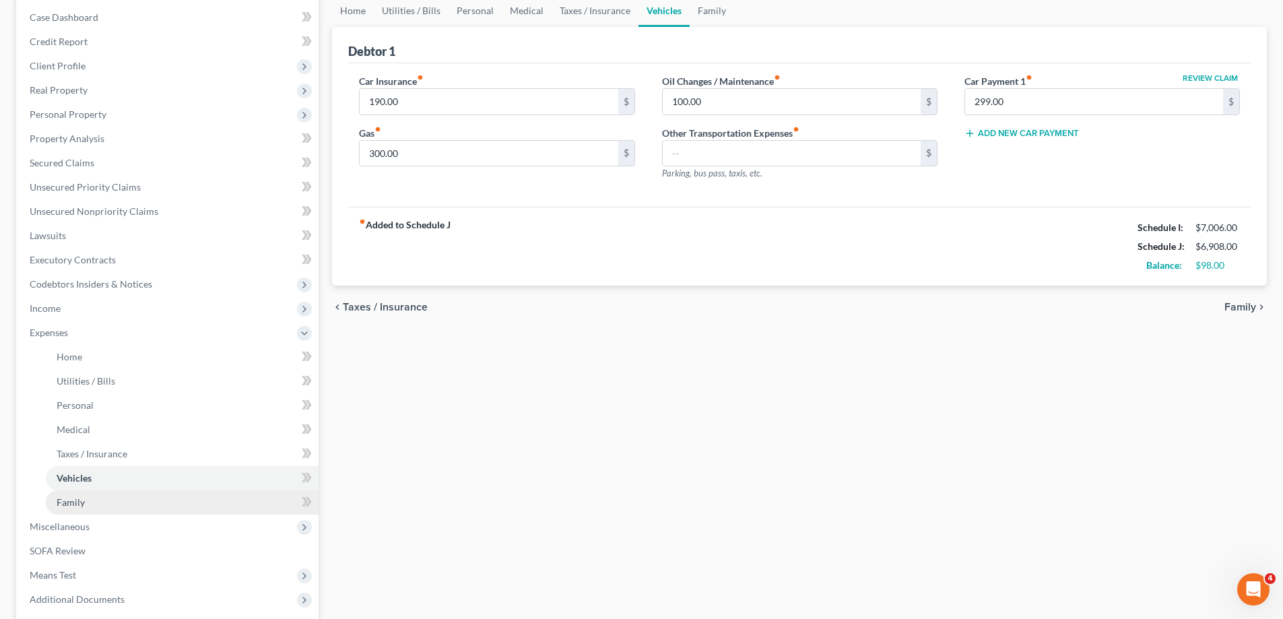
click at [99, 506] on link "Family" at bounding box center [182, 502] width 273 height 24
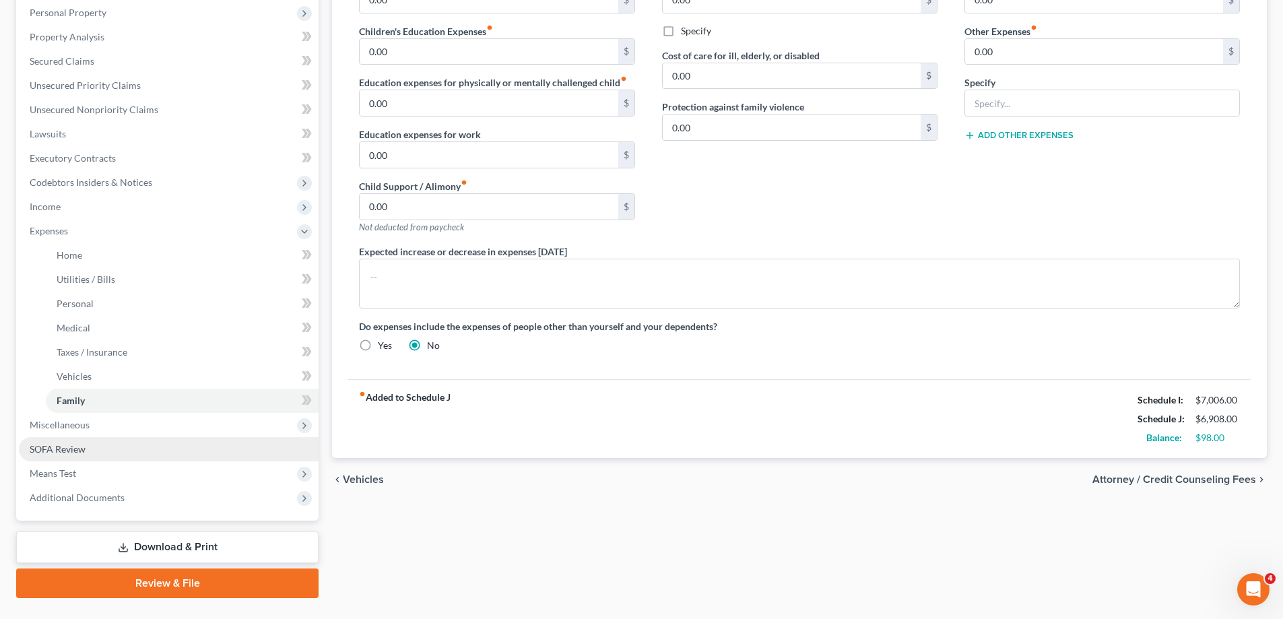
scroll to position [267, 0]
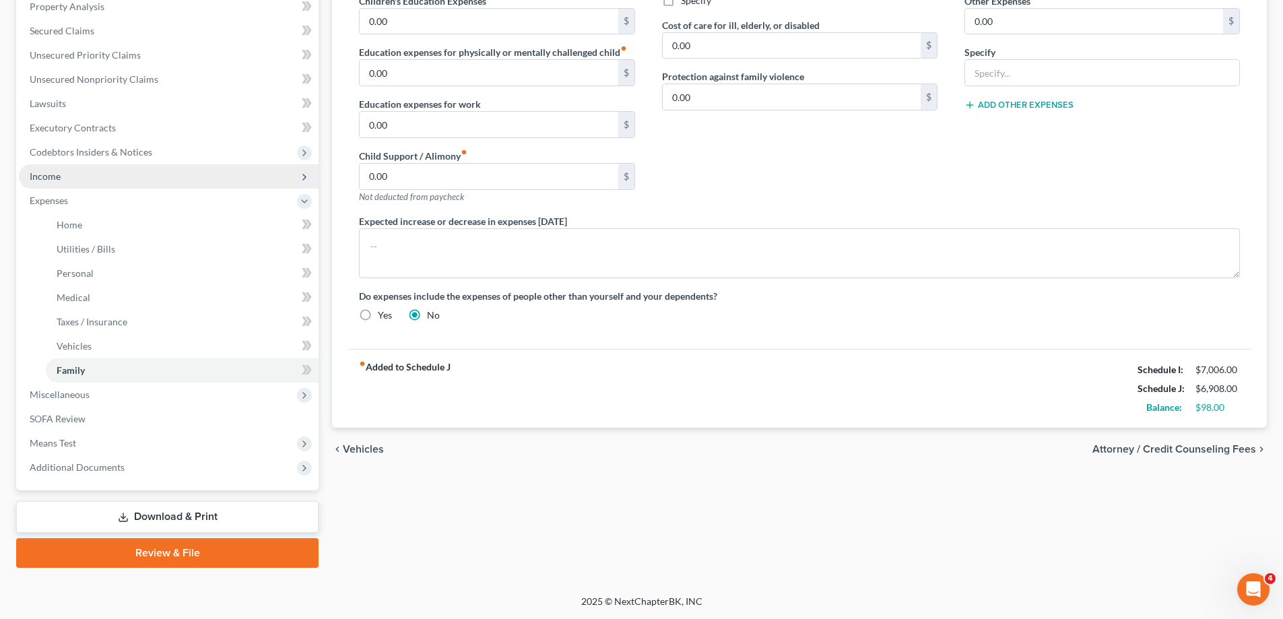
click at [57, 178] on span "Income" at bounding box center [45, 175] width 31 height 11
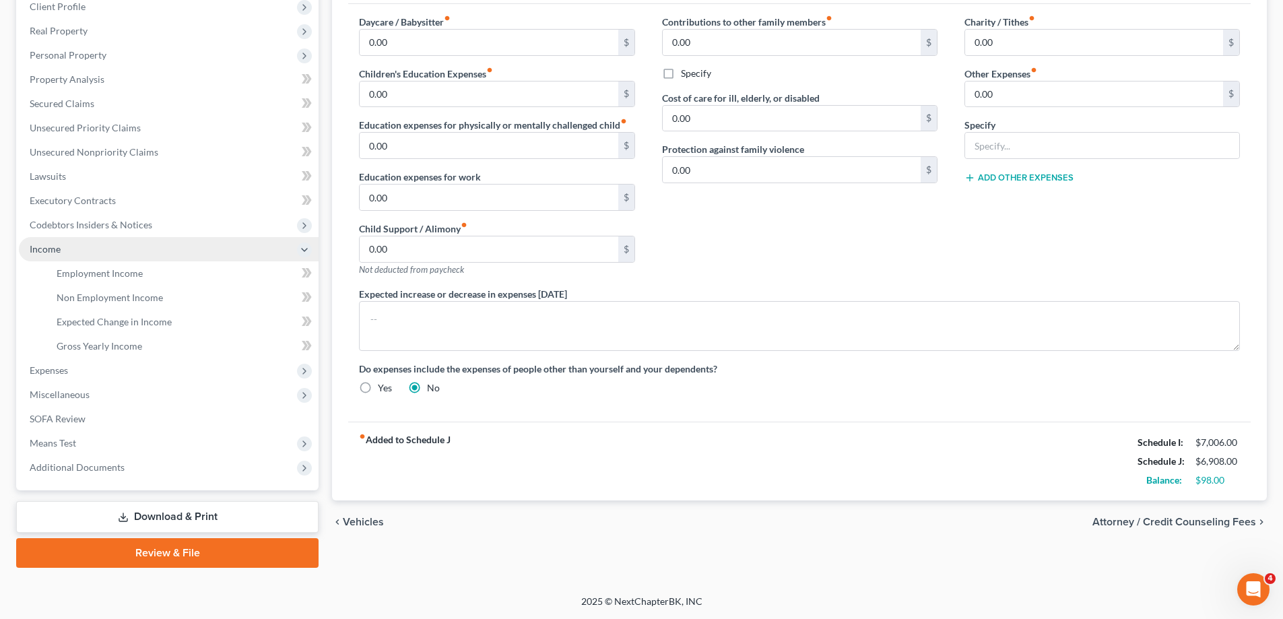
scroll to position [194, 0]
click at [152, 276] on link "Employment Income" at bounding box center [182, 273] width 273 height 24
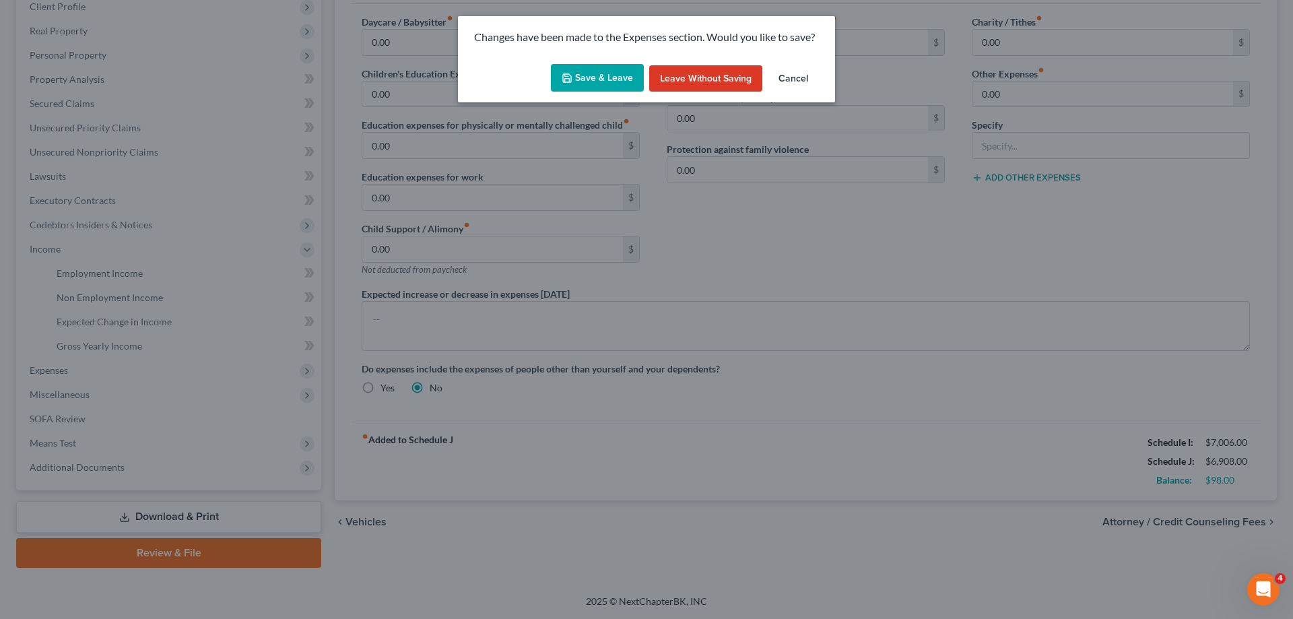
click at [602, 79] on button "Save & Leave" at bounding box center [597, 78] width 93 height 28
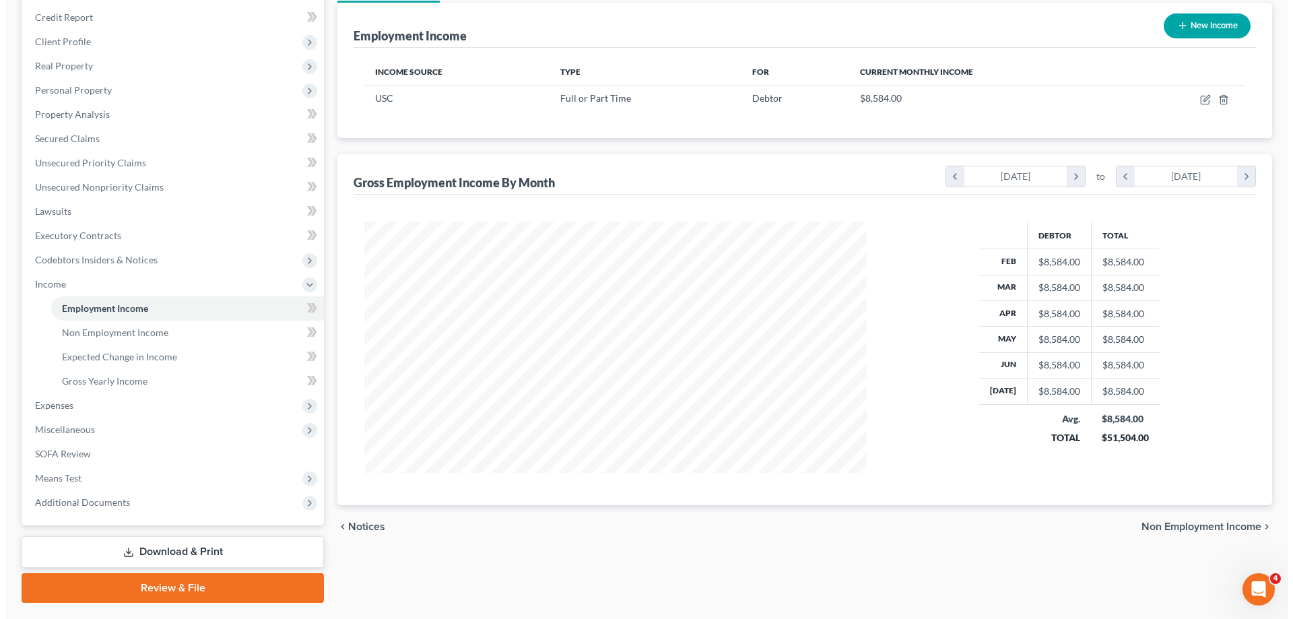
scroll to position [194, 0]
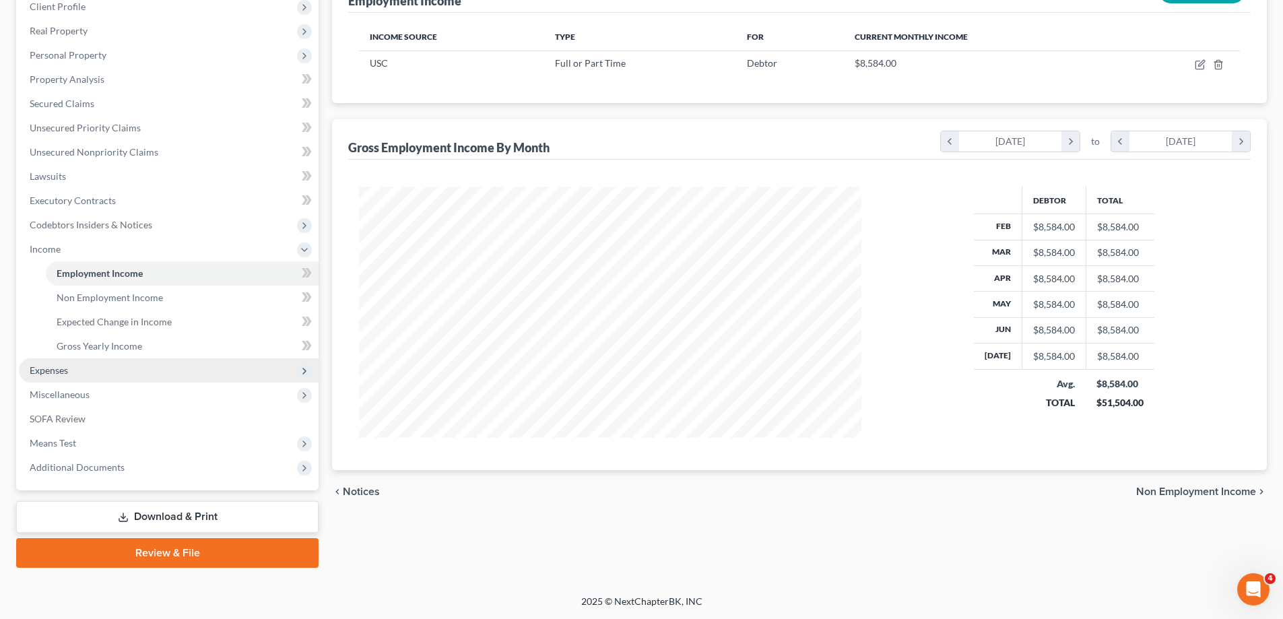
click at [77, 372] on span "Expenses" at bounding box center [169, 370] width 300 height 24
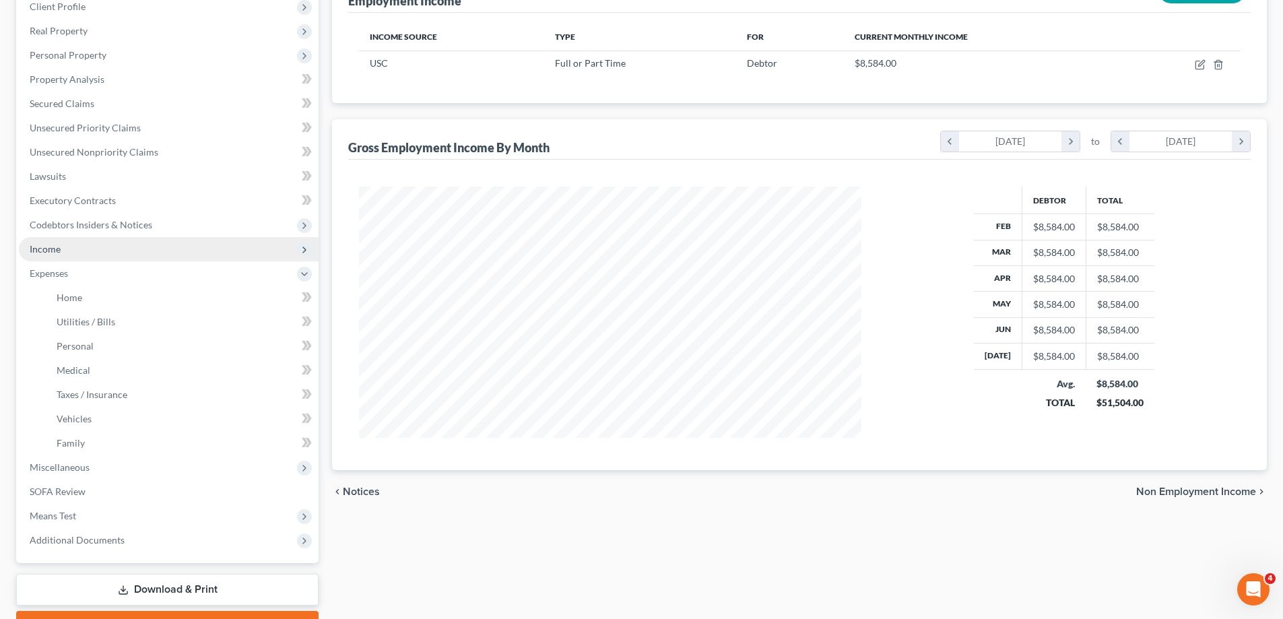
click at [63, 249] on span "Income" at bounding box center [169, 249] width 300 height 24
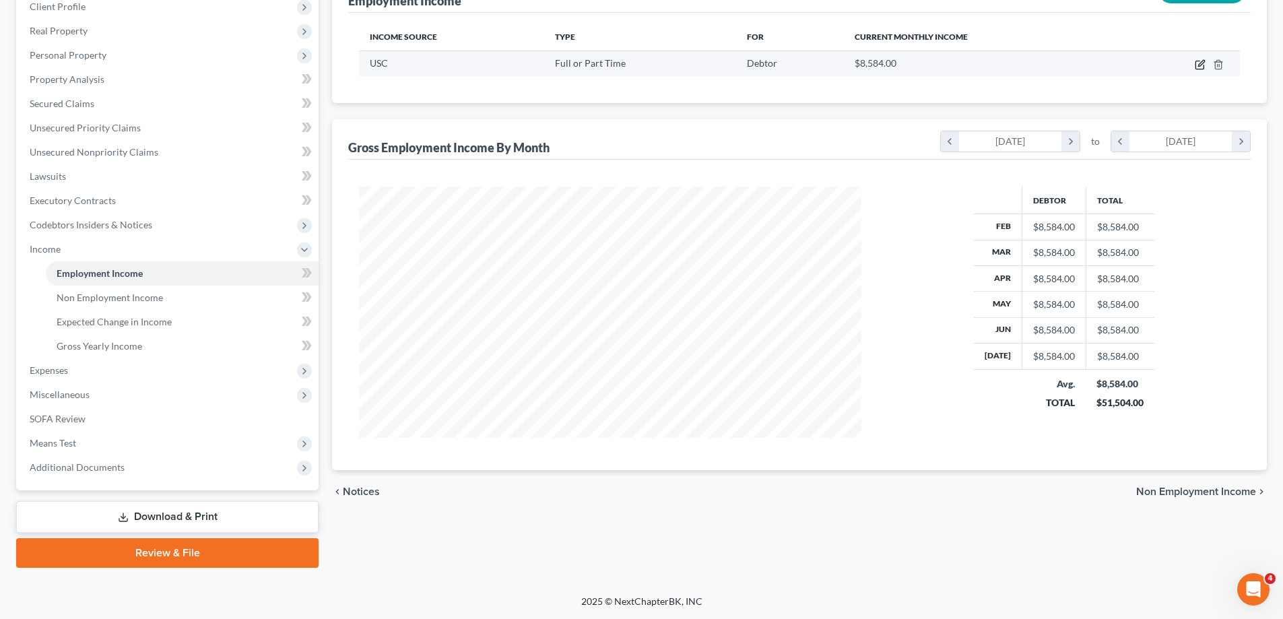
click at [1203, 63] on icon "button" at bounding box center [1200, 64] width 11 height 11
select select "0"
select select "4"
select select "0"
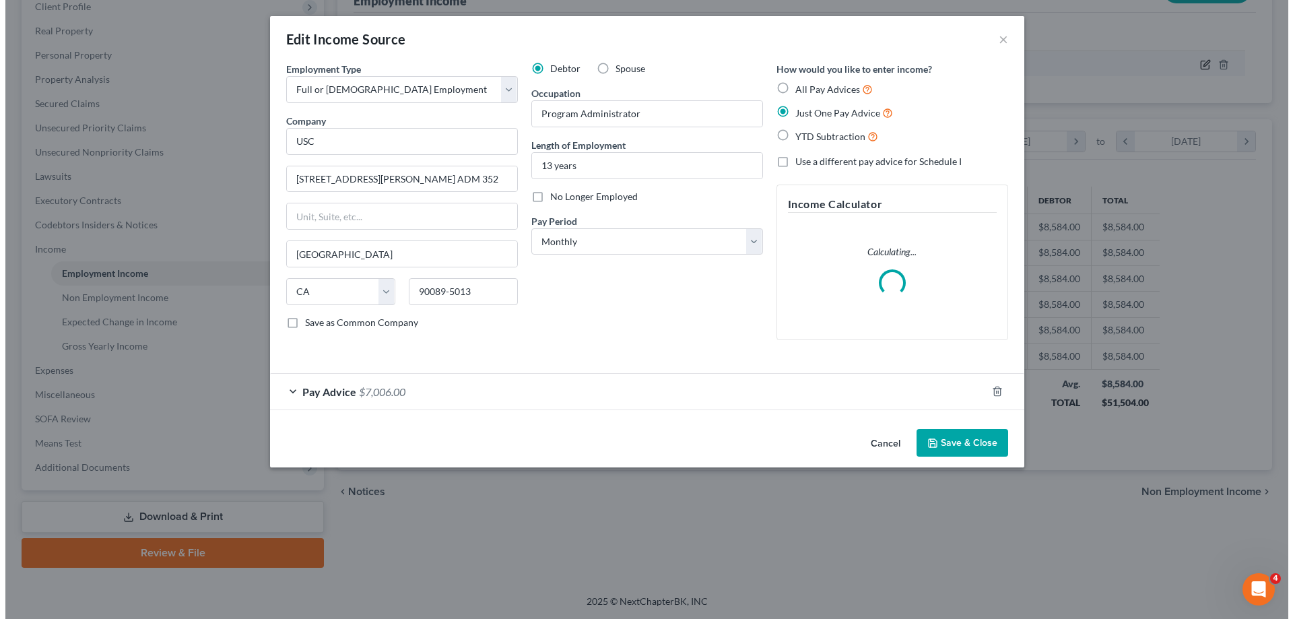
scroll to position [253, 534]
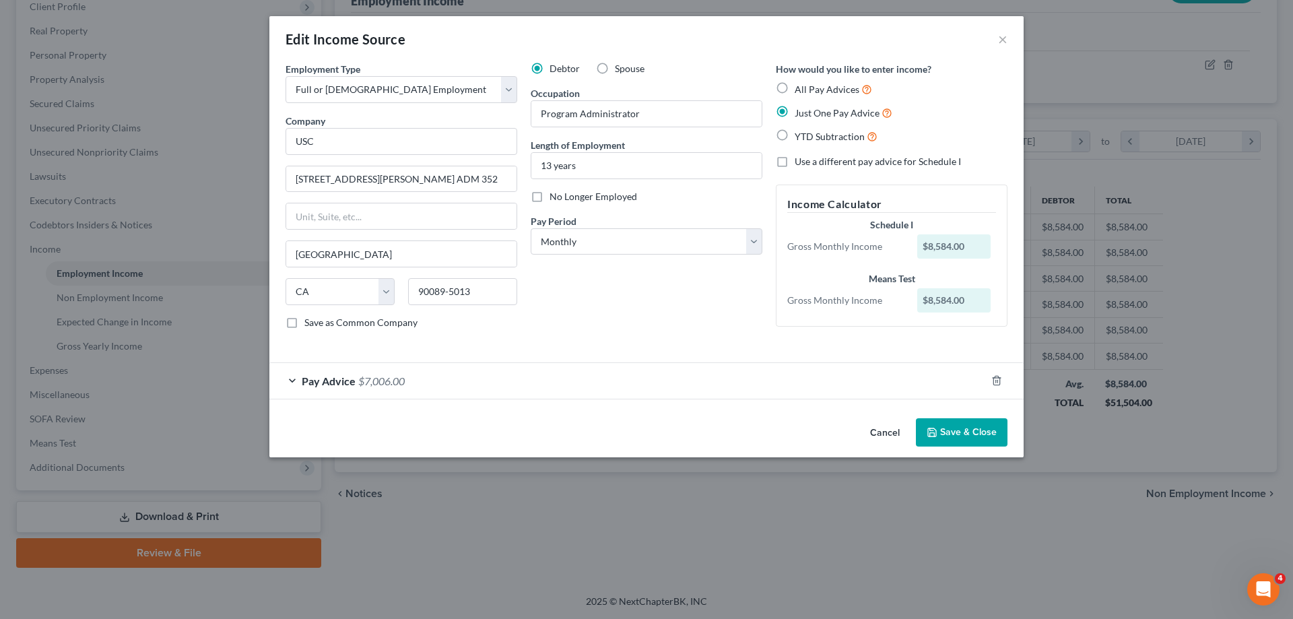
click at [294, 383] on div "Pay Advice $7,006.00" at bounding box center [627, 381] width 717 height 36
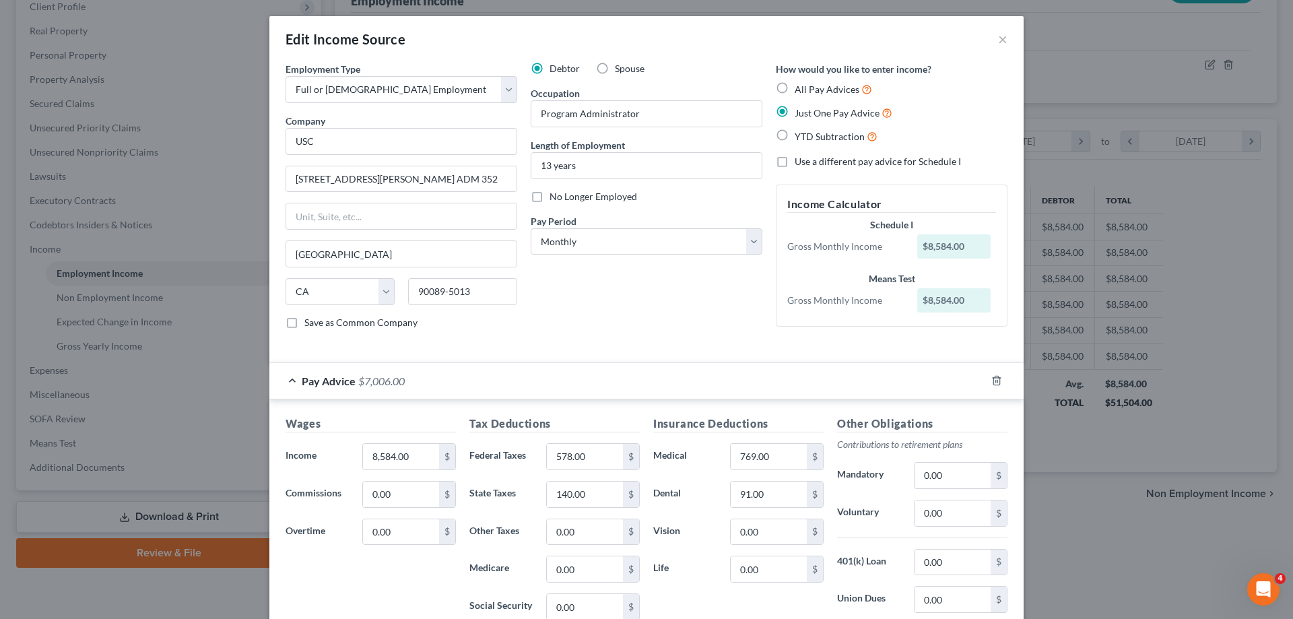
scroll to position [135, 0]
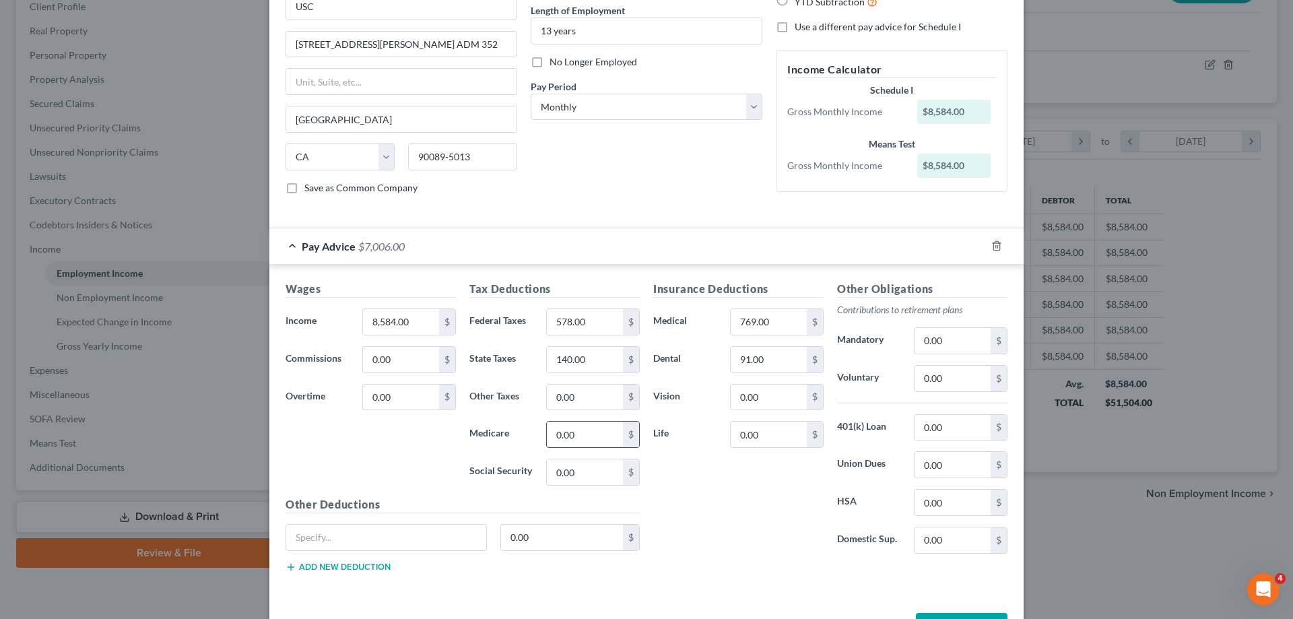
click at [599, 441] on input "0.00" at bounding box center [585, 435] width 76 height 26
type input "105"
click at [577, 471] on input "0.00" at bounding box center [585, 472] width 76 height 26
type input "452"
click at [792, 320] on input "769.00" at bounding box center [769, 322] width 76 height 26
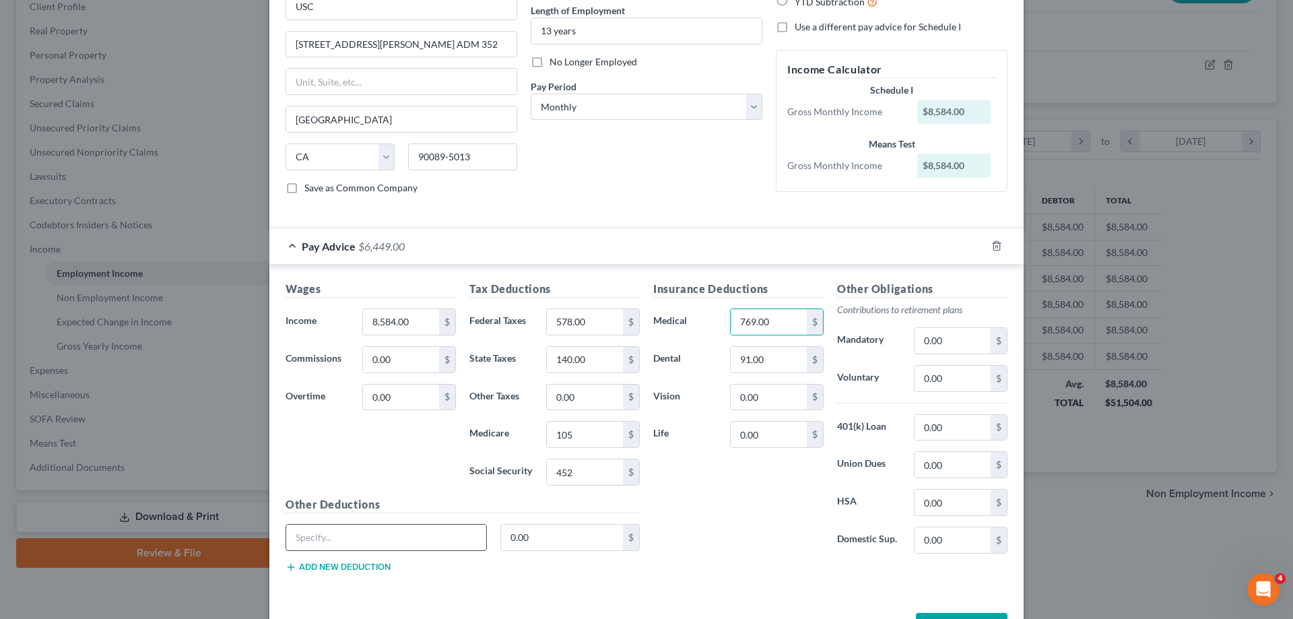
click at [342, 540] on input "text" at bounding box center [386, 538] width 200 height 26
type input "Employee parking and other mandatory"
type input "248"
click at [544, 532] on input "248" at bounding box center [562, 538] width 123 height 26
type input "248.00"
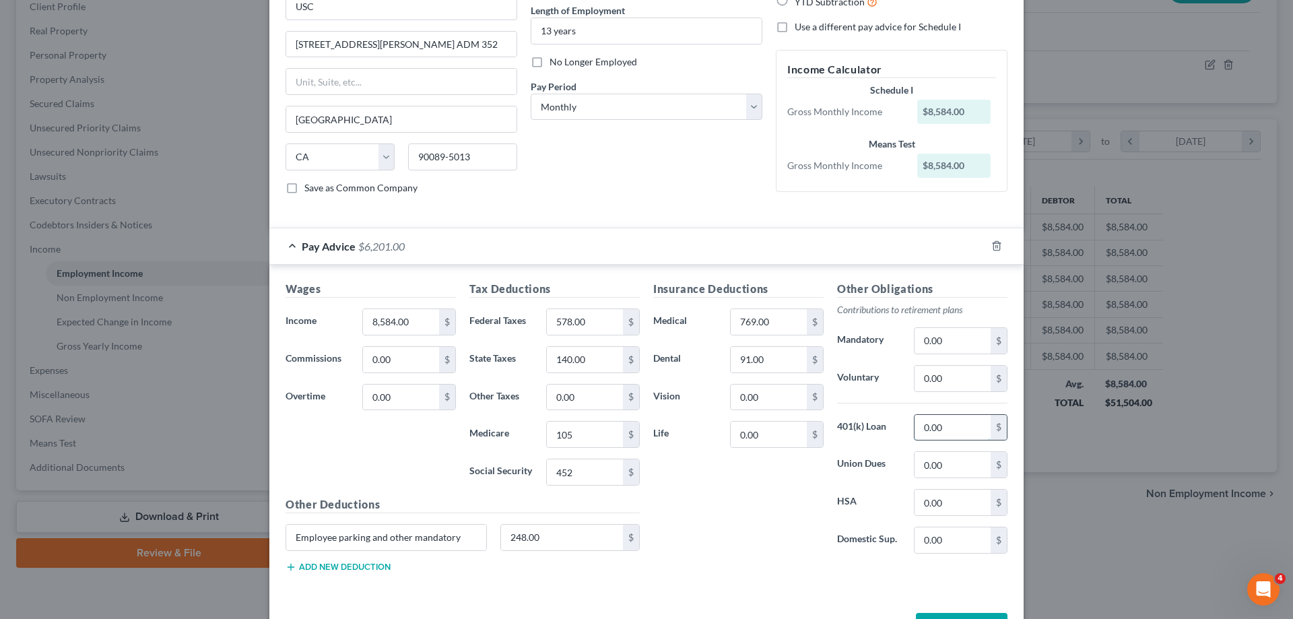
click at [948, 432] on input "0.00" at bounding box center [953, 428] width 76 height 26
type input "487.26"
click at [579, 437] on input "105" at bounding box center [585, 435] width 76 height 26
type input "105.00"
click at [575, 474] on input "452" at bounding box center [585, 472] width 76 height 26
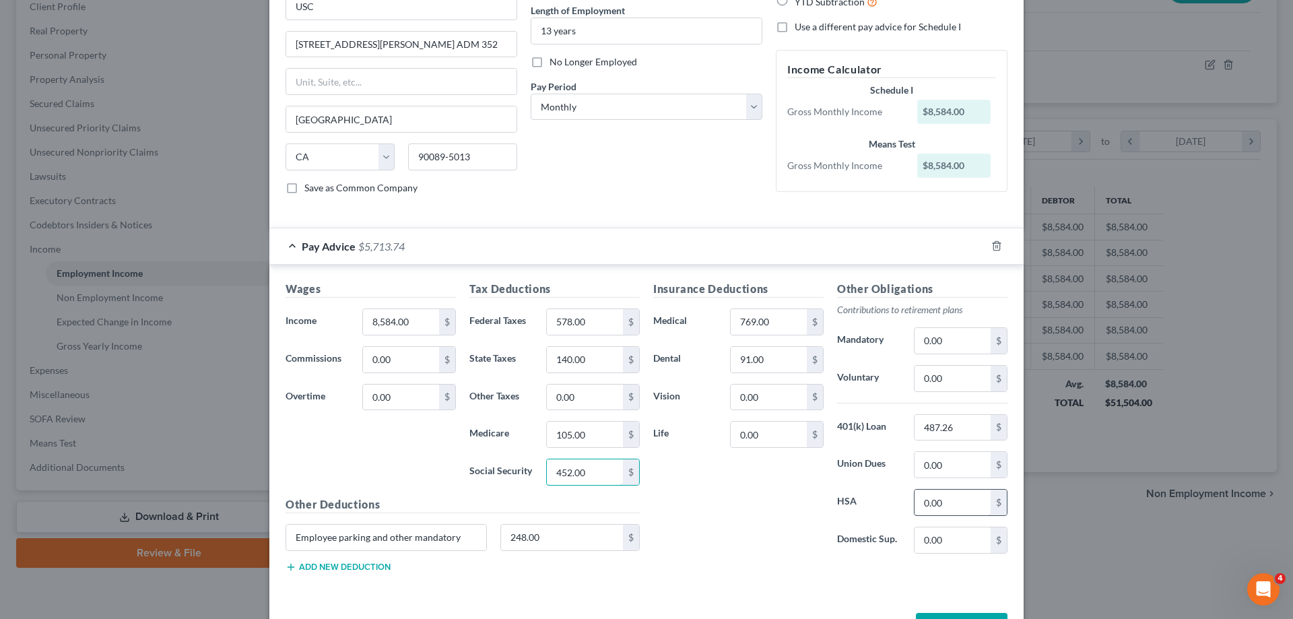
type input "452.00"
click at [955, 503] on input "0.00" at bounding box center [953, 503] width 76 height 26
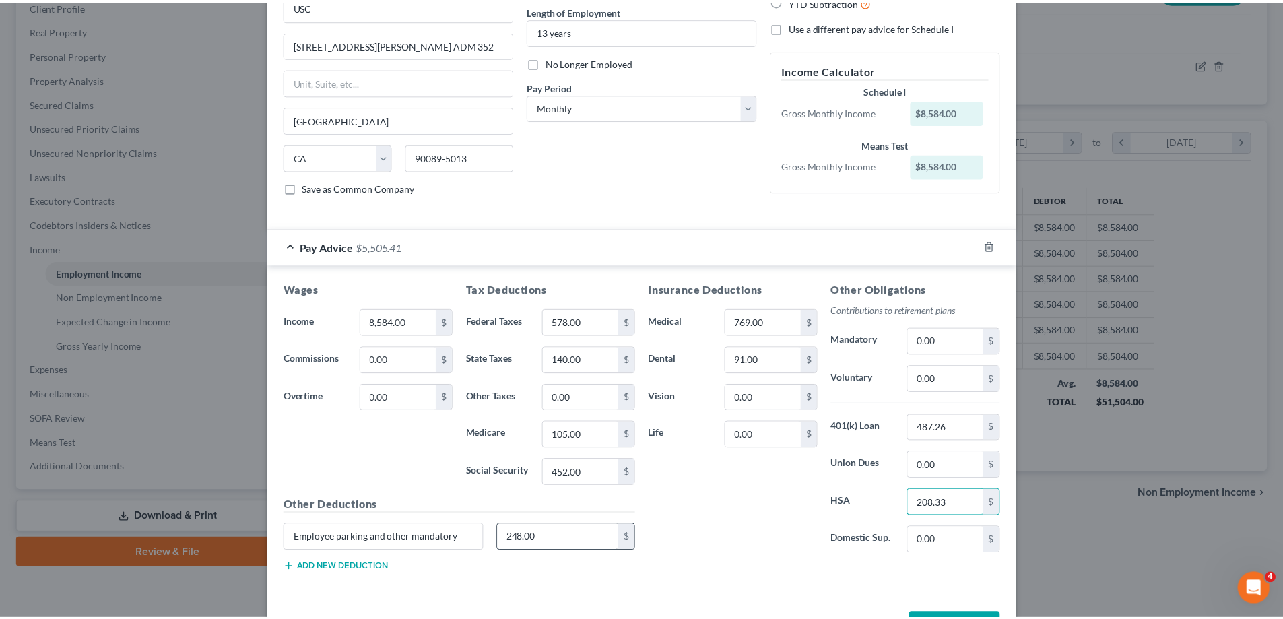
scroll to position [183, 0]
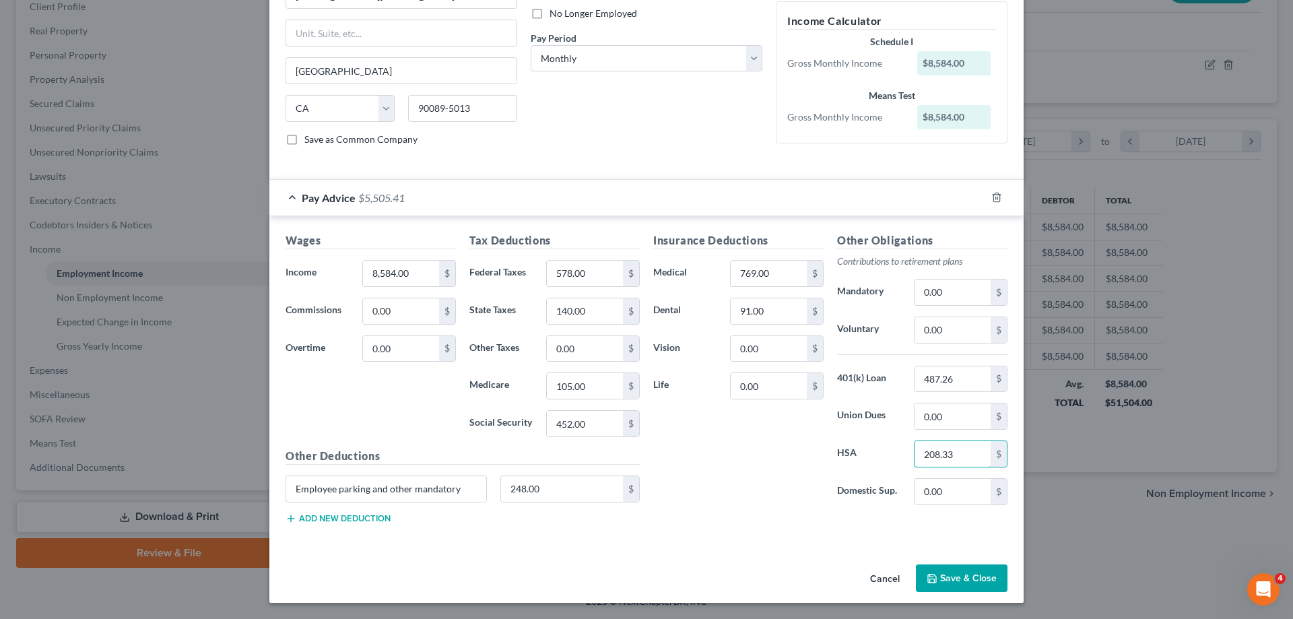
type input "208.33"
click at [958, 576] on button "Save & Close" at bounding box center [962, 579] width 92 height 28
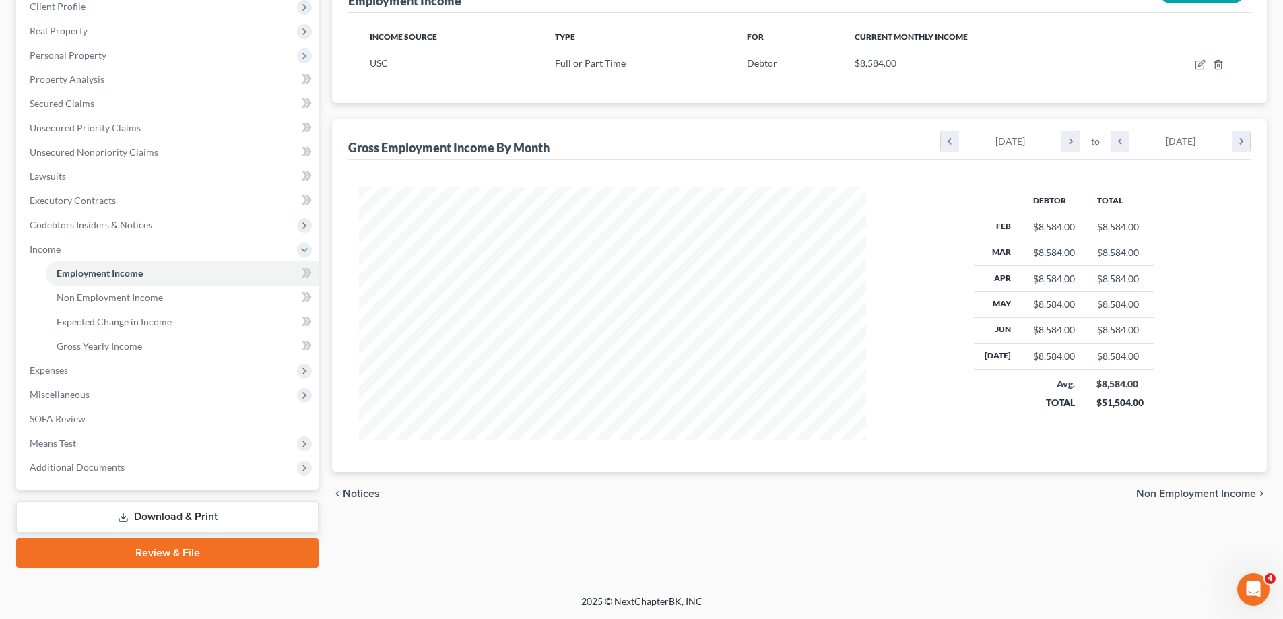
scroll to position [673421, 673142]
click at [65, 371] on span "Expenses" at bounding box center [49, 369] width 38 height 11
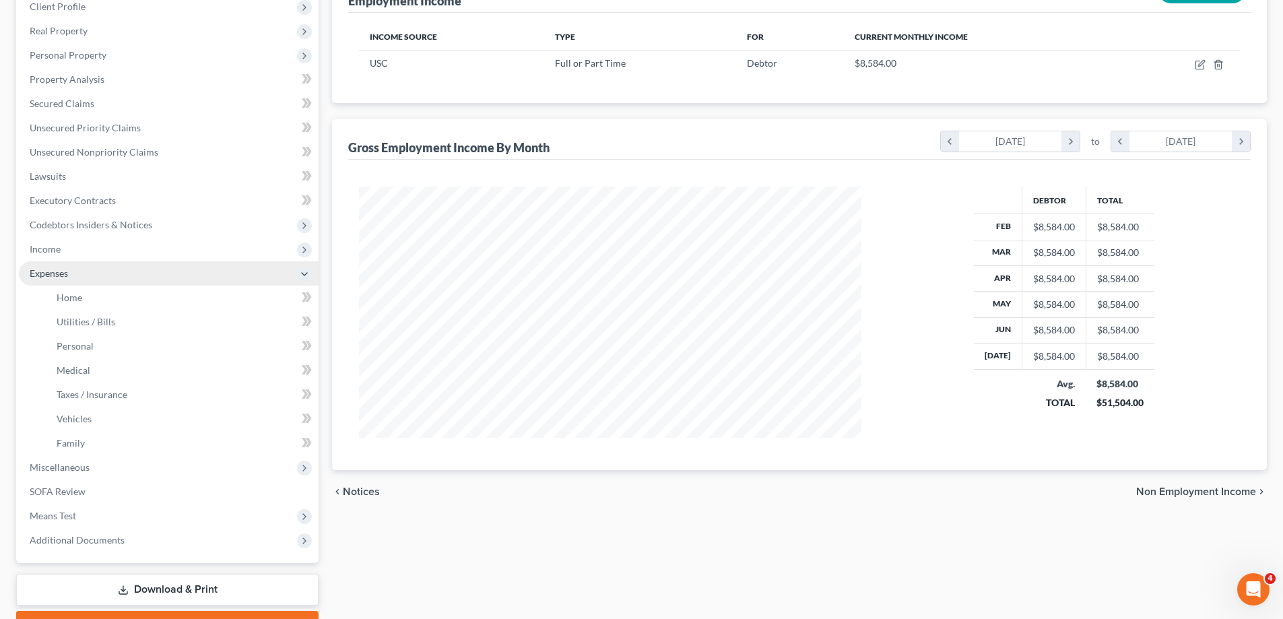
click at [59, 274] on span "Expenses" at bounding box center [49, 272] width 38 height 11
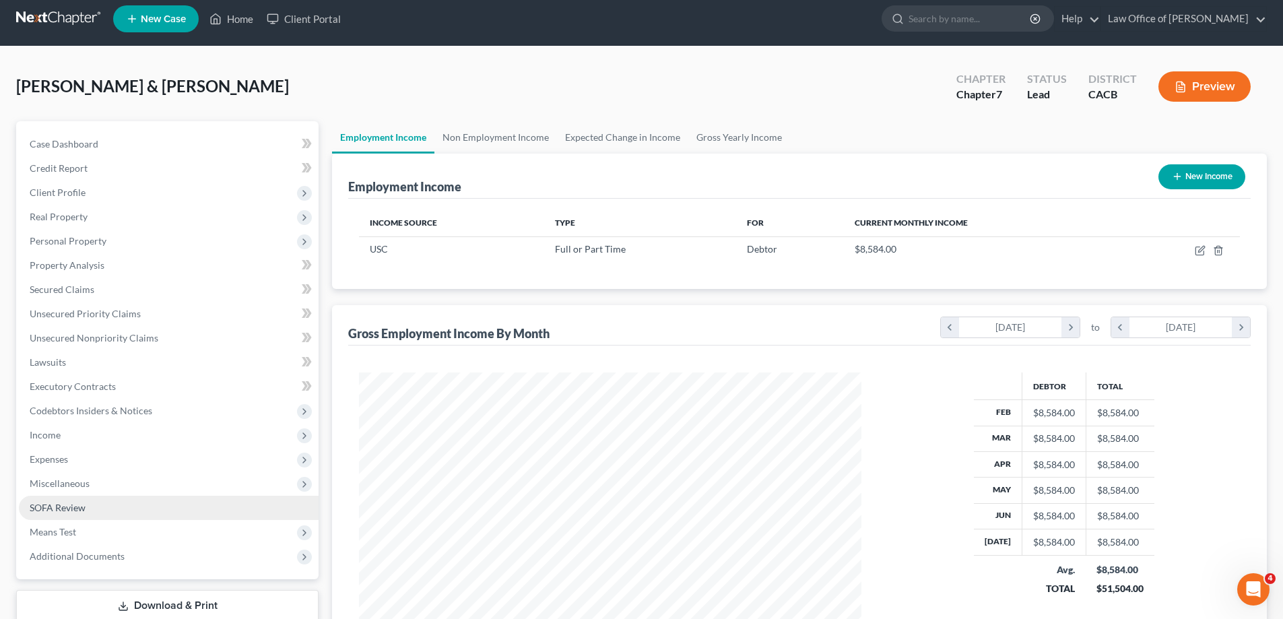
scroll to position [0, 0]
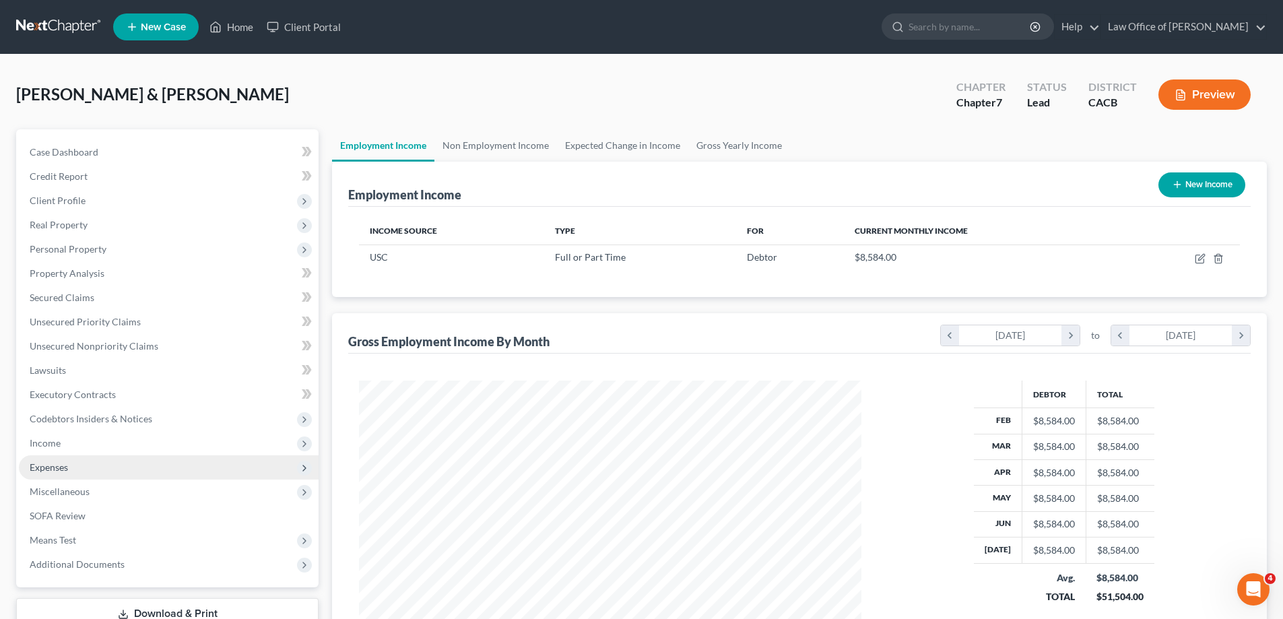
click at [72, 470] on span "Expenses" at bounding box center [169, 467] width 300 height 24
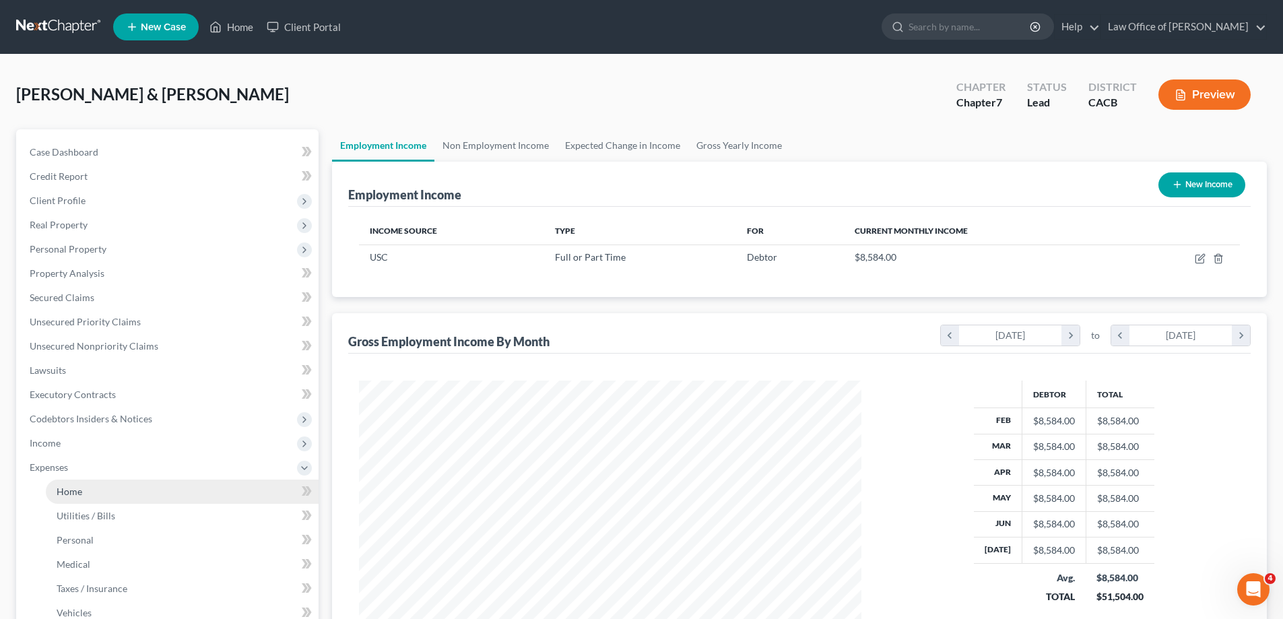
click at [86, 491] on link "Home" at bounding box center [182, 492] width 273 height 24
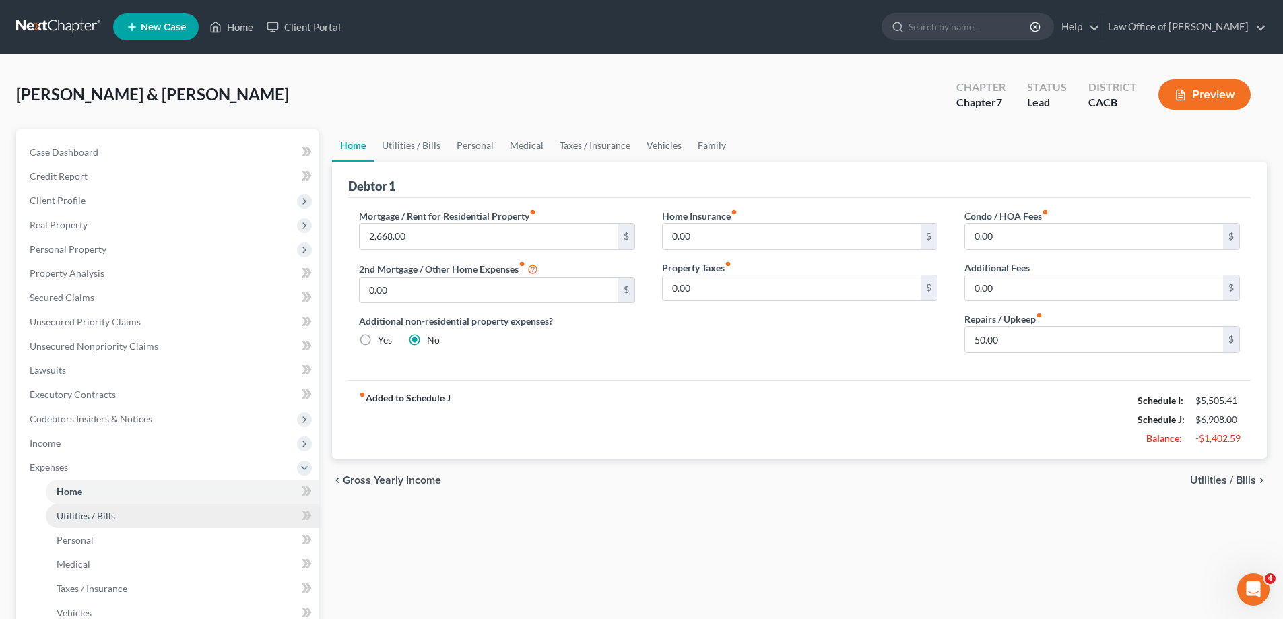
click at [255, 518] on link "Utilities / Bills" at bounding box center [182, 516] width 273 height 24
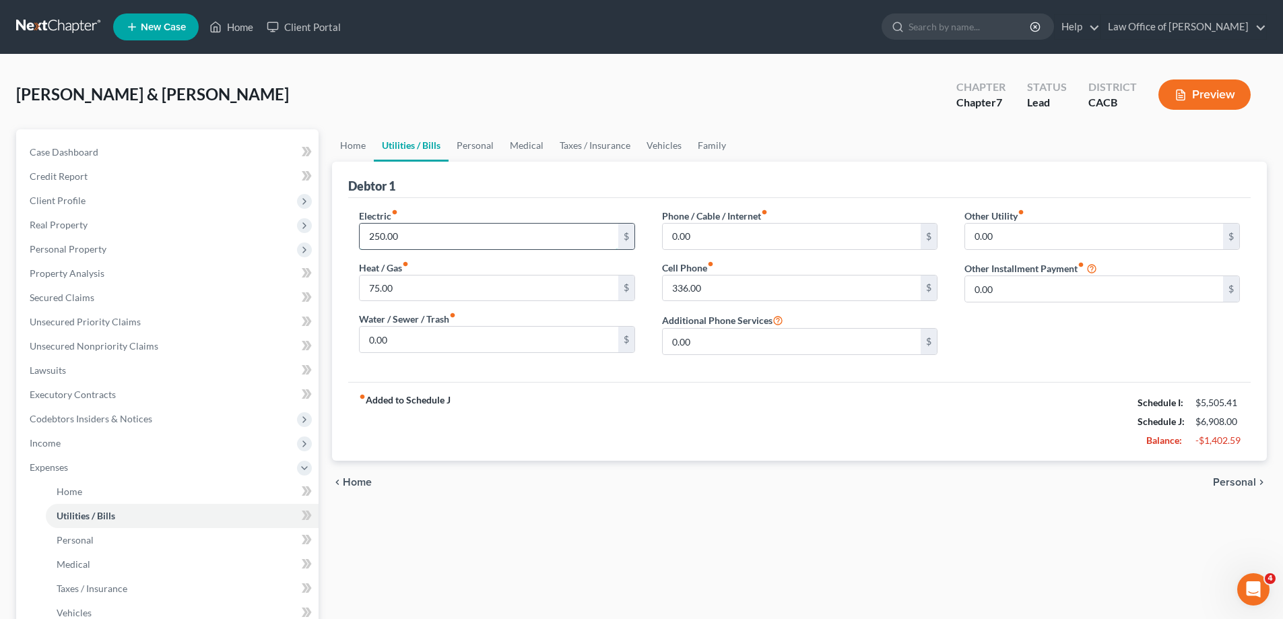
click at [430, 231] on input "250.00" at bounding box center [489, 237] width 258 height 26
type input "150.00"
click at [416, 291] on input "75.00" at bounding box center [489, 289] width 258 height 26
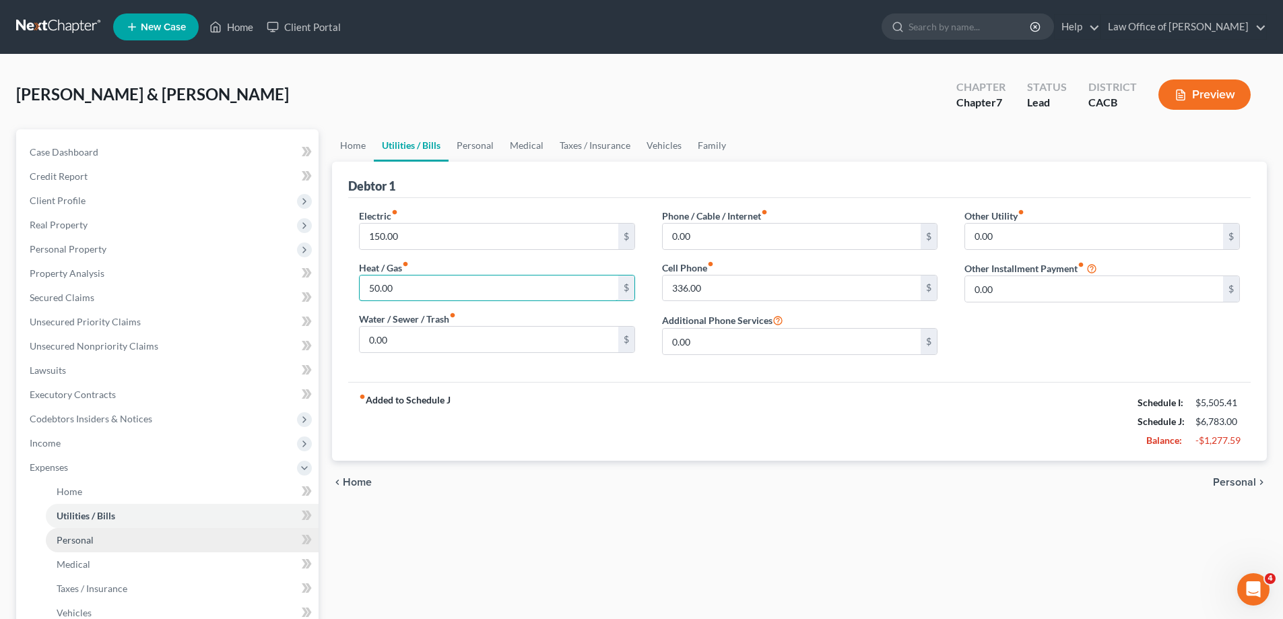
type input "50.00"
click at [84, 543] on span "Personal" at bounding box center [75, 539] width 37 height 11
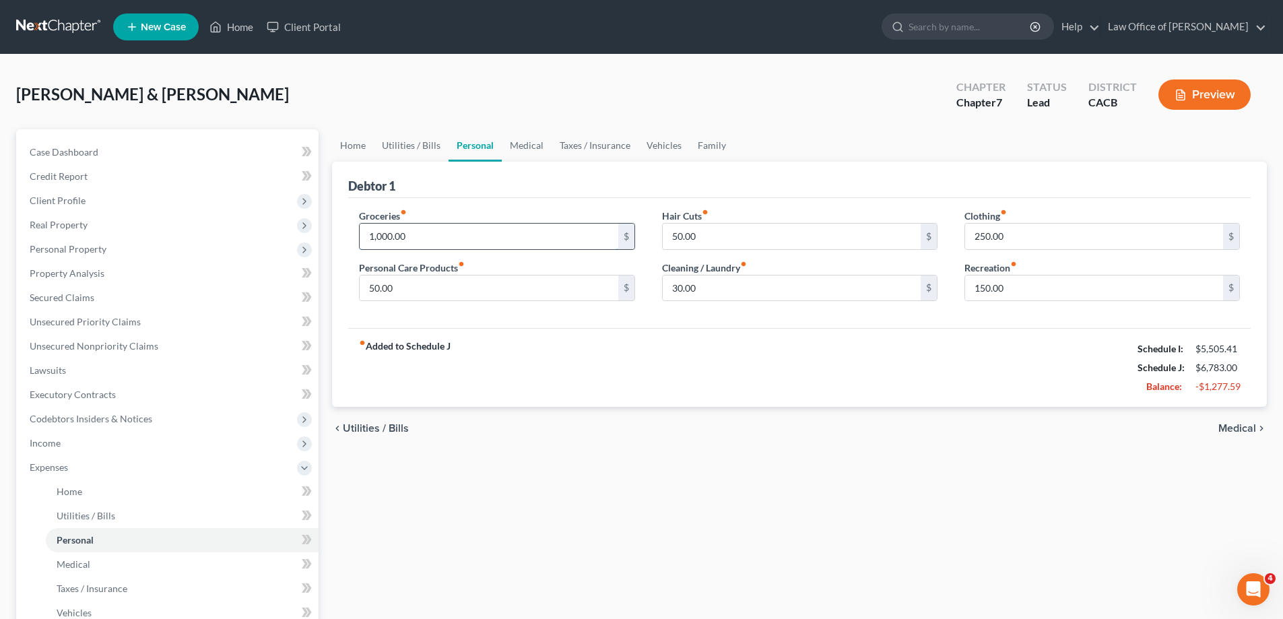
click at [423, 243] on input "1,000.00" at bounding box center [489, 237] width 258 height 26
type input "600.00"
click at [1023, 290] on input "150.00" at bounding box center [1094, 289] width 258 height 26
type input "50.00"
click at [1028, 235] on input "250.00" at bounding box center [1094, 237] width 258 height 26
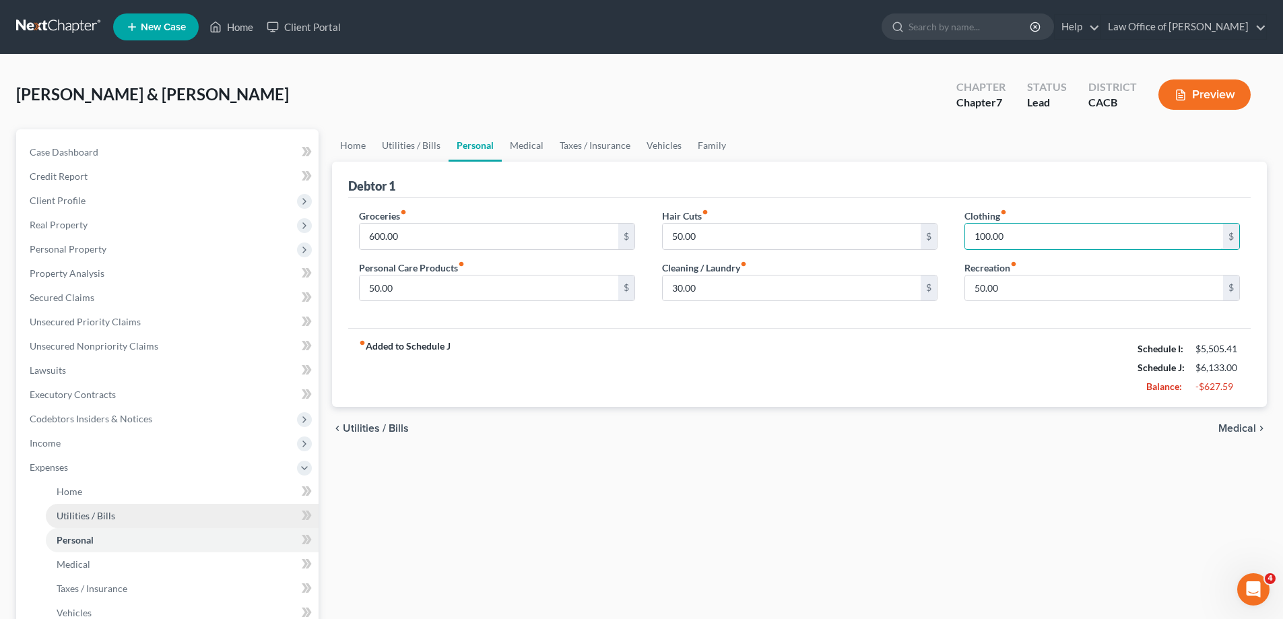
scroll to position [135, 0]
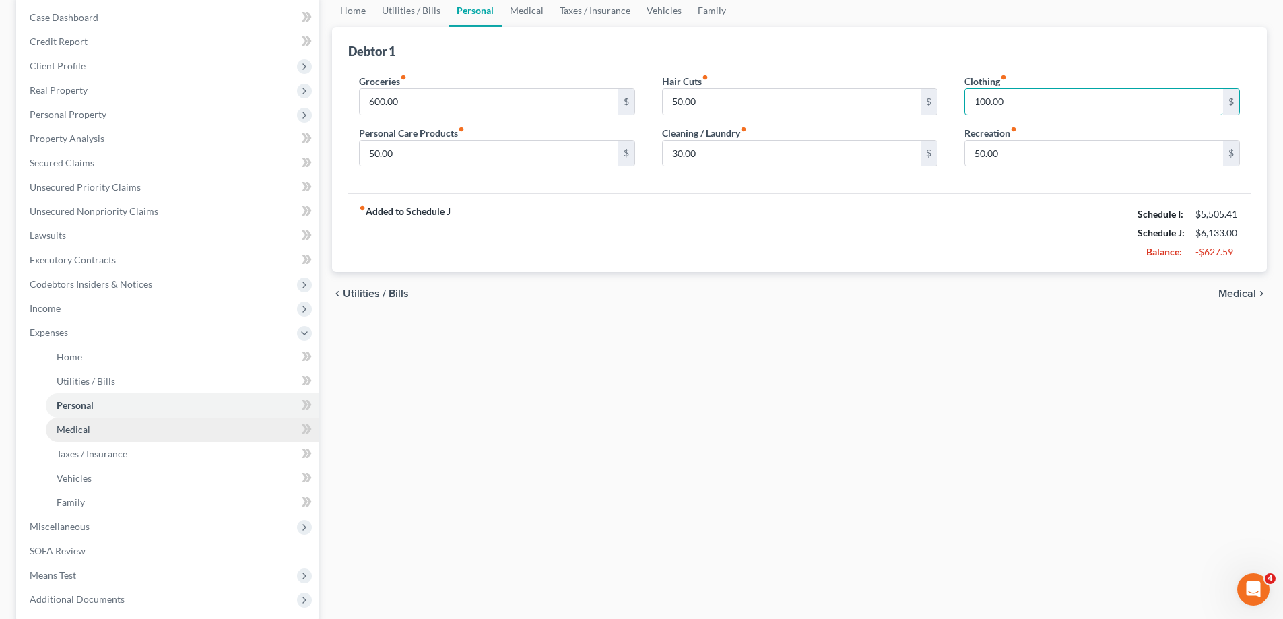
type input "100.00"
click at [88, 430] on span "Medical" at bounding box center [74, 429] width 34 height 11
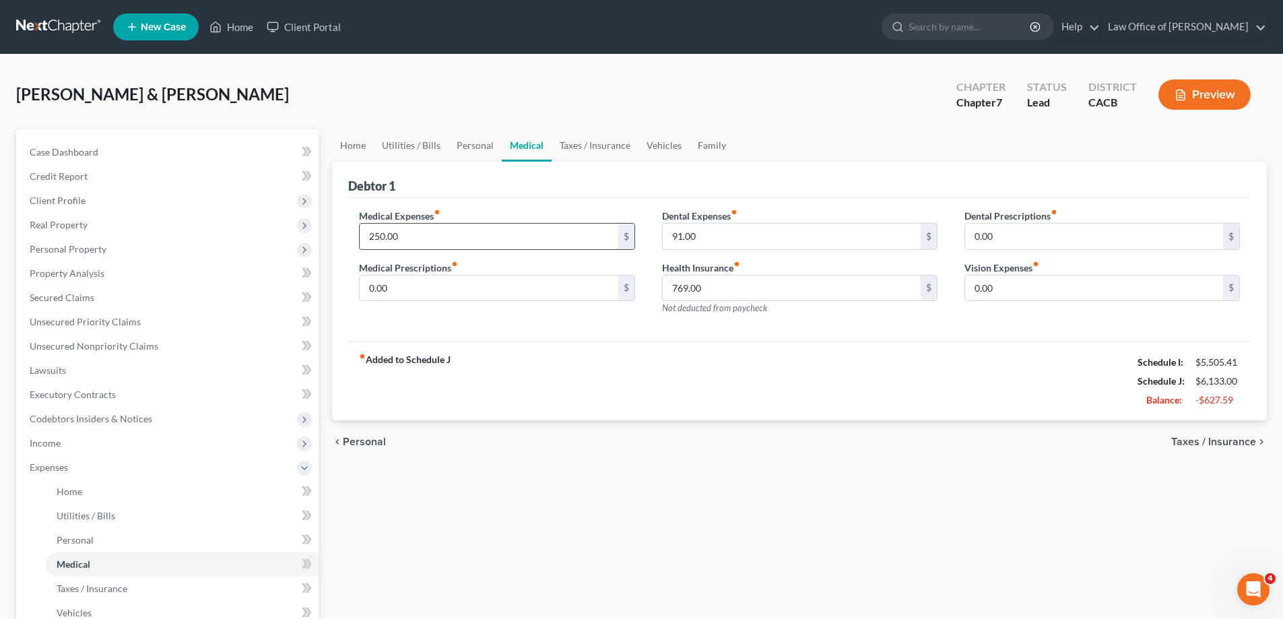
click at [414, 240] on input "250.00" at bounding box center [489, 237] width 258 height 26
click at [389, 233] on input "0" at bounding box center [489, 237] width 258 height 26
type input "0.00"
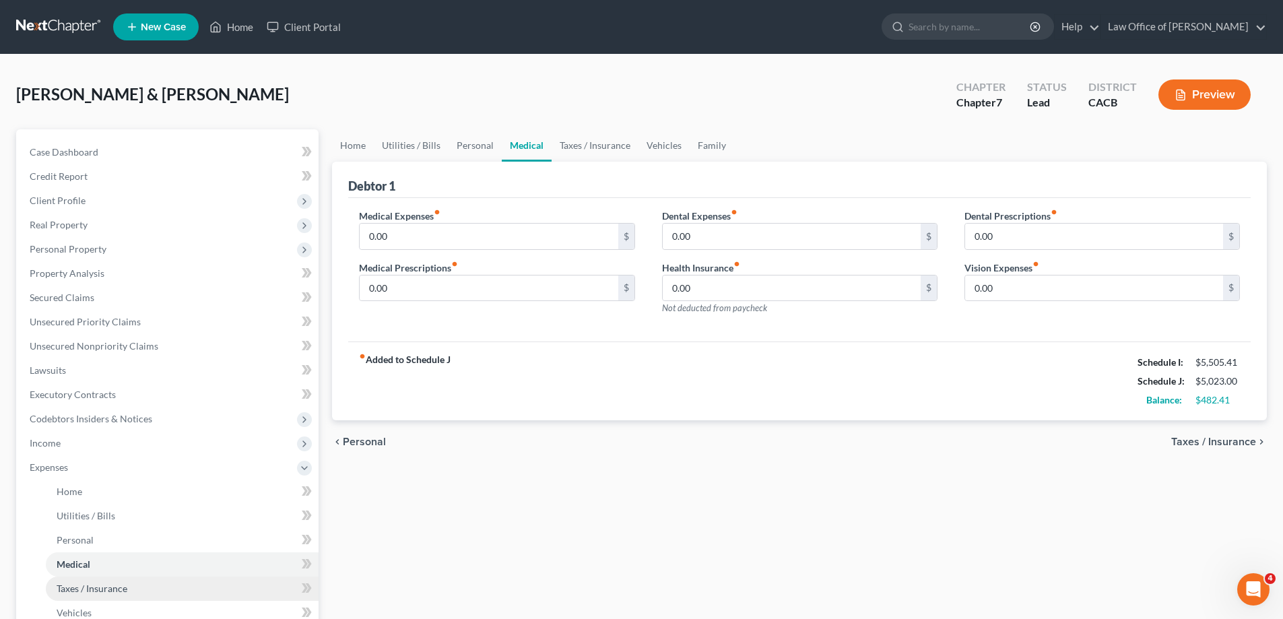
click at [148, 591] on link "Taxes / Insurance" at bounding box center [182, 589] width 273 height 24
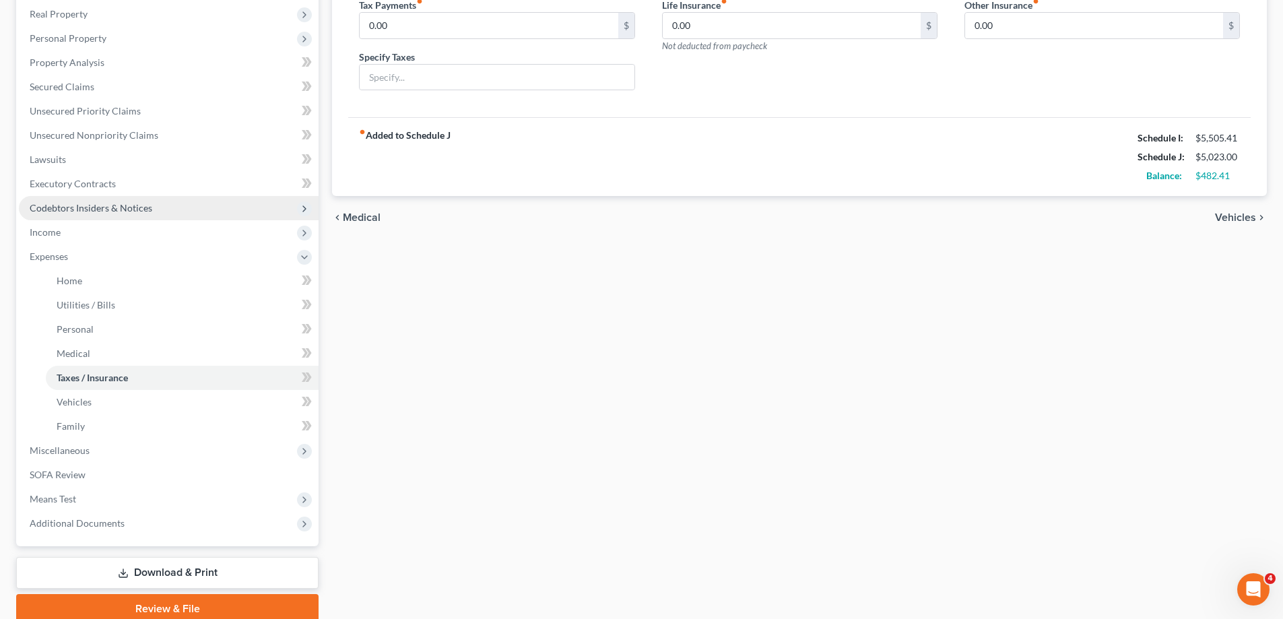
scroll to position [267, 0]
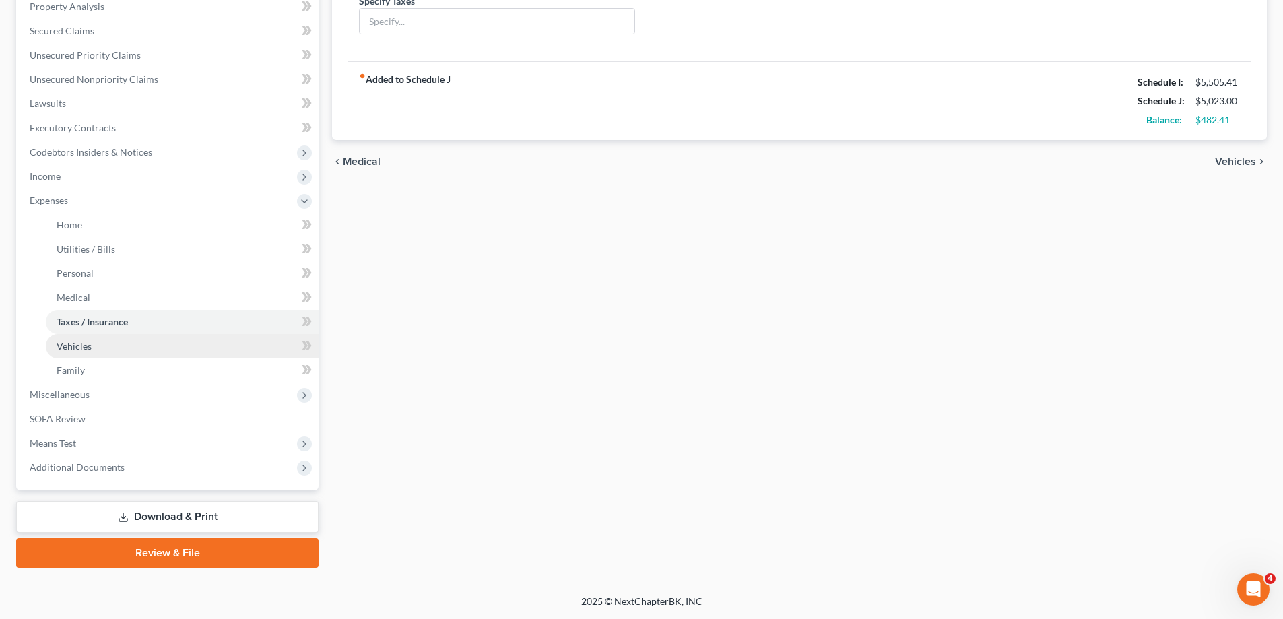
click at [97, 351] on link "Vehicles" at bounding box center [182, 346] width 273 height 24
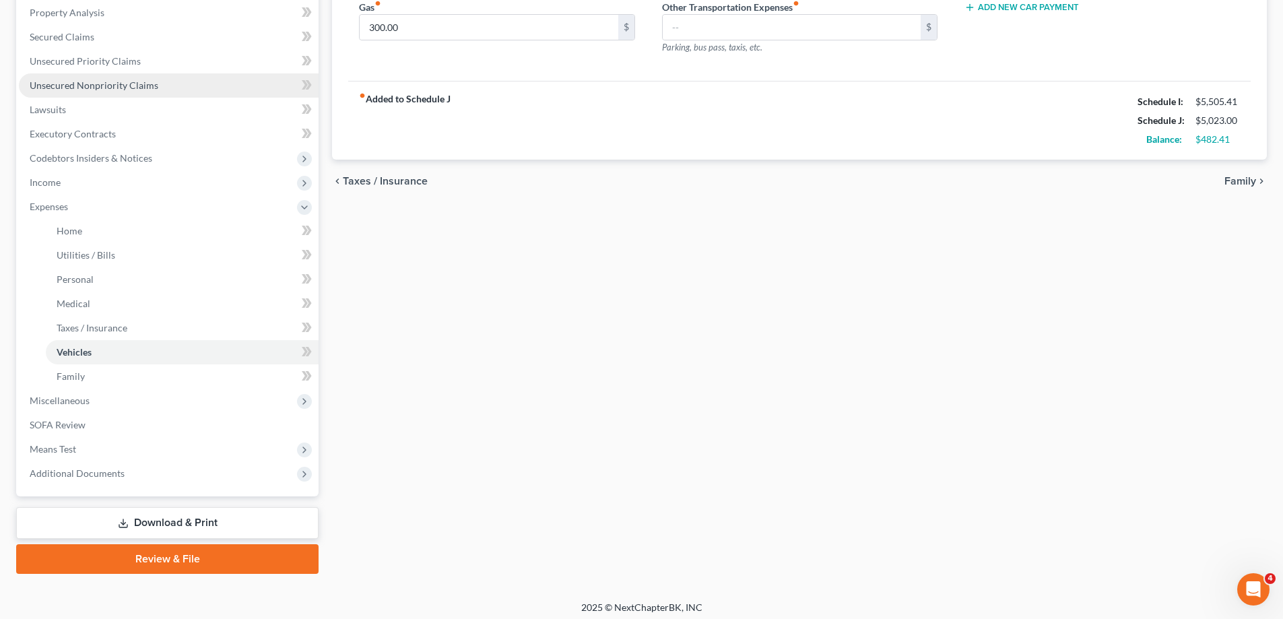
scroll to position [267, 0]
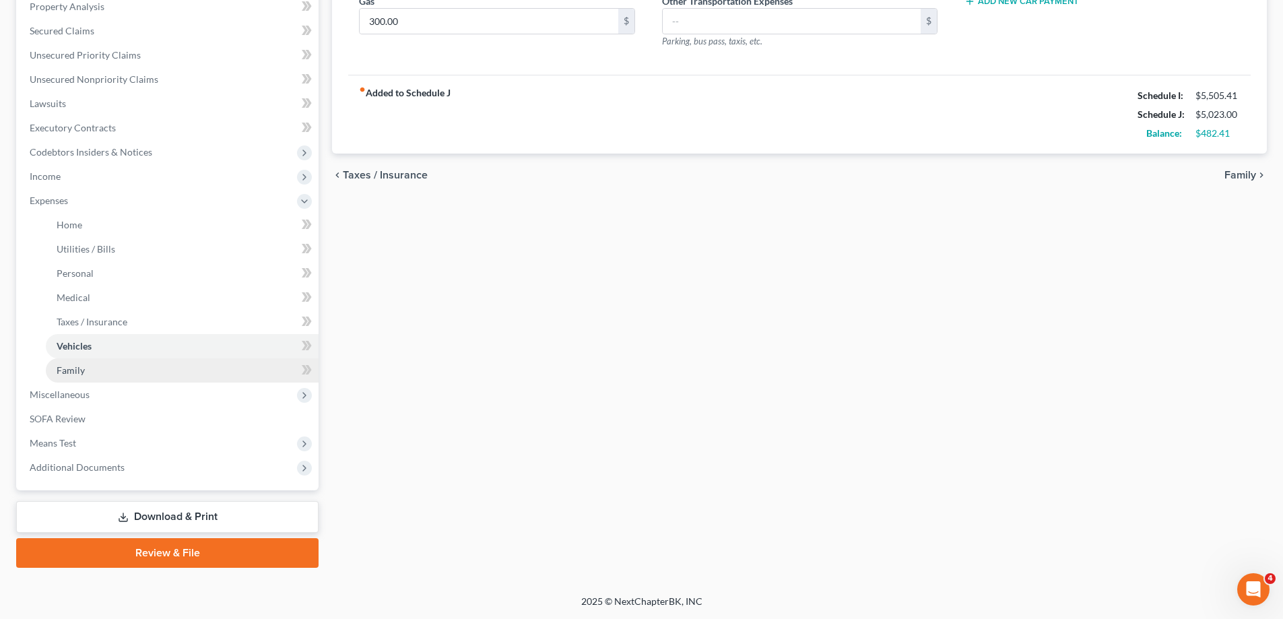
click at [122, 370] on link "Family" at bounding box center [182, 370] width 273 height 24
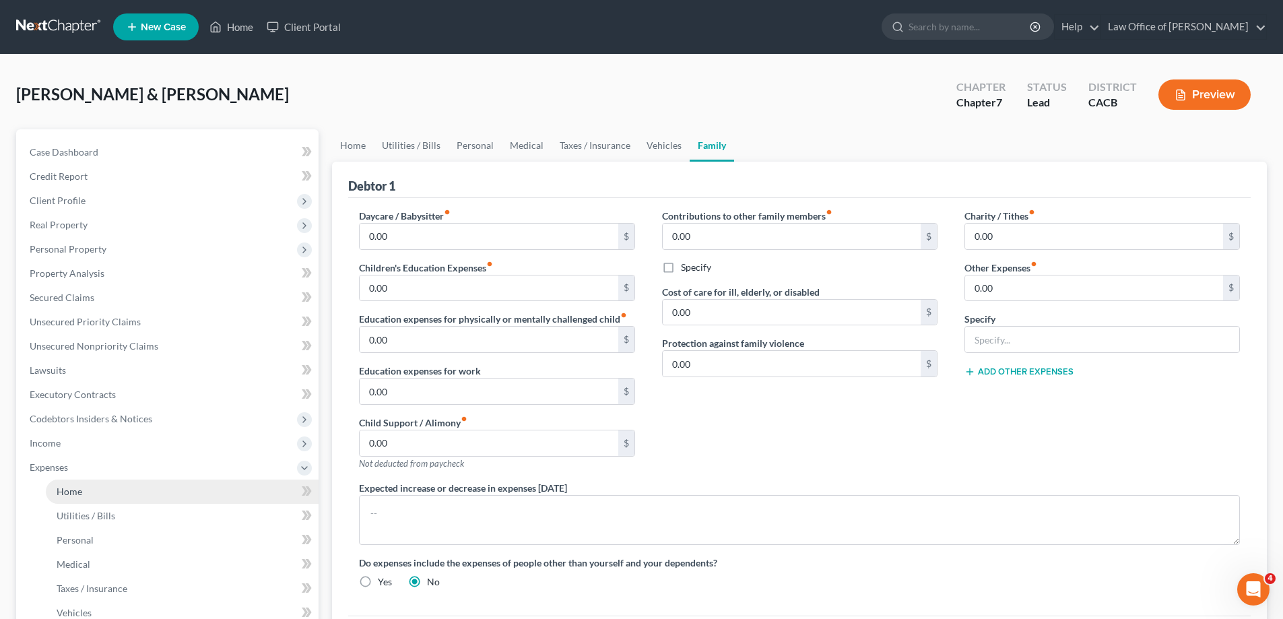
click at [116, 497] on link "Home" at bounding box center [182, 492] width 273 height 24
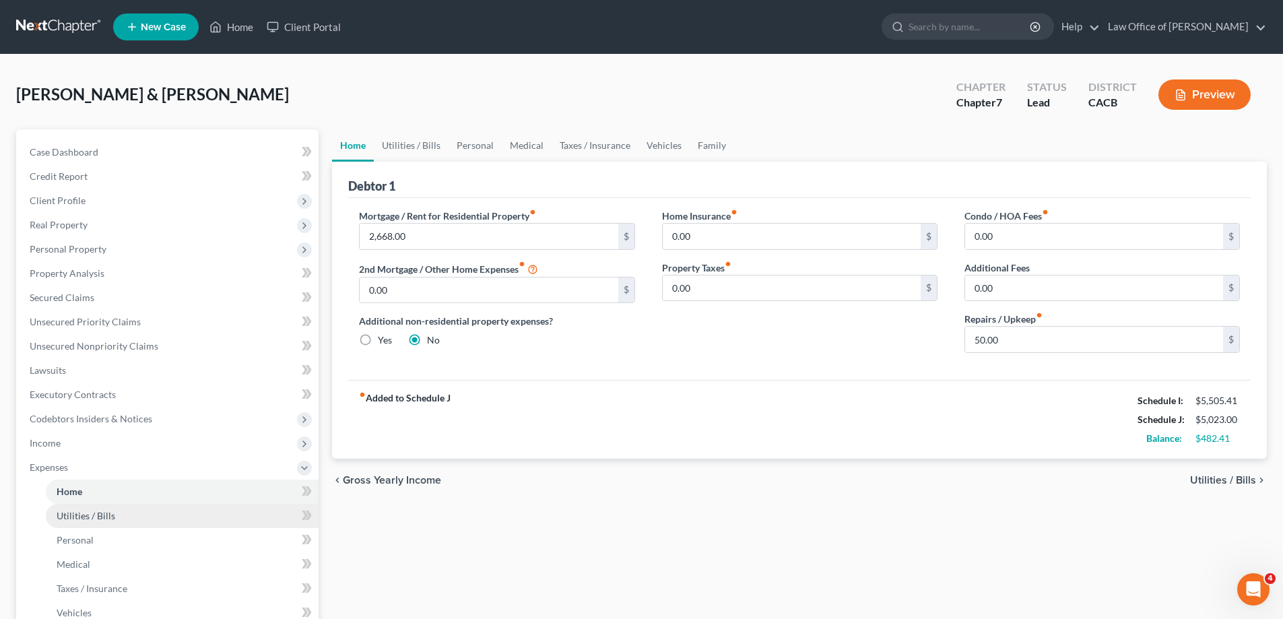
click at [110, 520] on span "Utilities / Bills" at bounding box center [86, 515] width 59 height 11
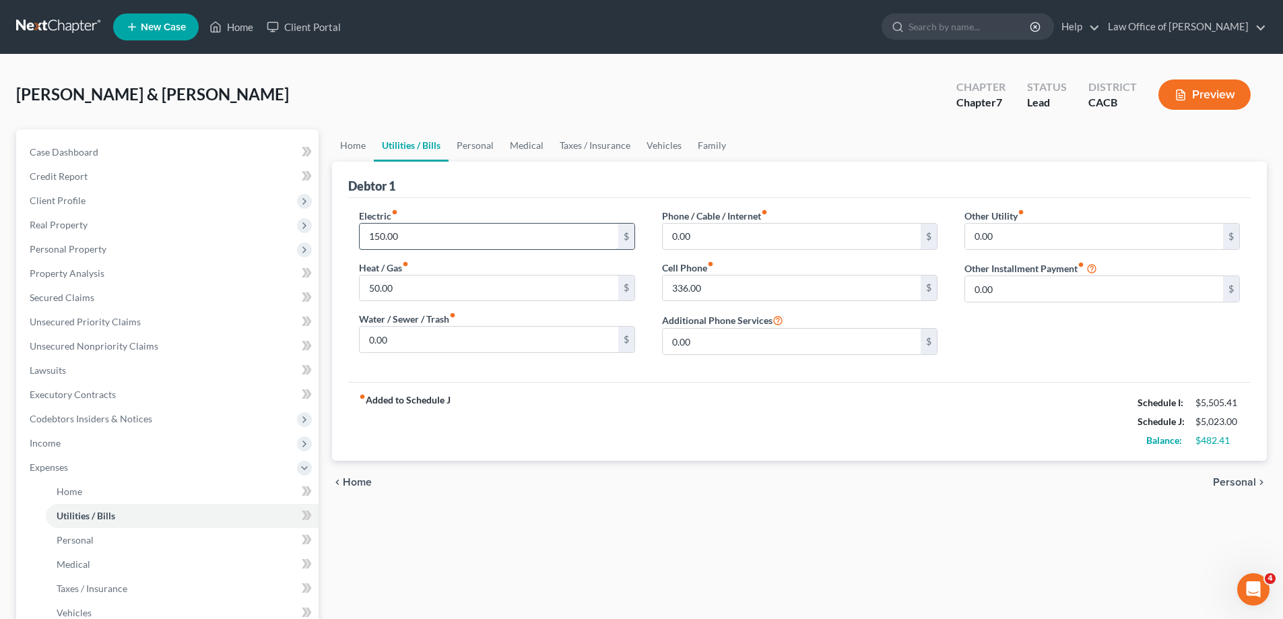
click at [409, 234] on input "150.00" at bounding box center [489, 237] width 258 height 26
click at [406, 282] on input "50.00" at bounding box center [489, 289] width 258 height 26
type input "75.00"
click at [102, 544] on link "Personal" at bounding box center [182, 540] width 273 height 24
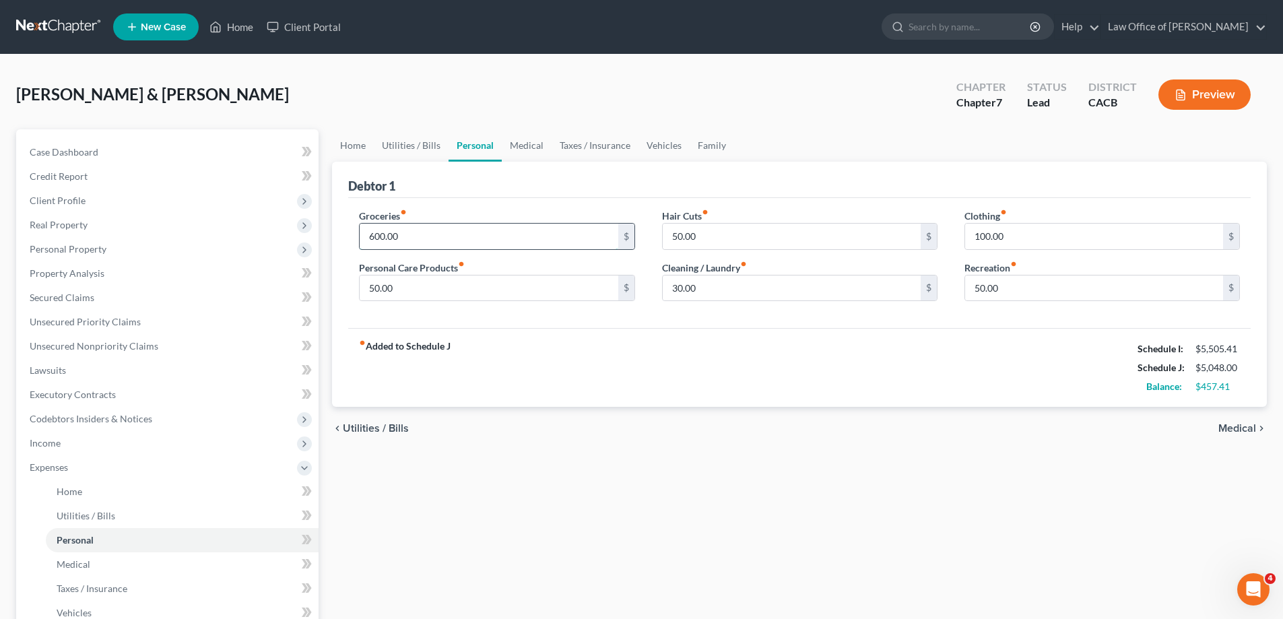
click at [412, 240] on input "600.00" at bounding box center [489, 237] width 258 height 26
type input "900.00"
click at [1025, 290] on input "50.00" at bounding box center [1094, 289] width 258 height 26
type input "100.00"
click at [1024, 240] on input "100.00" at bounding box center [1094, 237] width 258 height 26
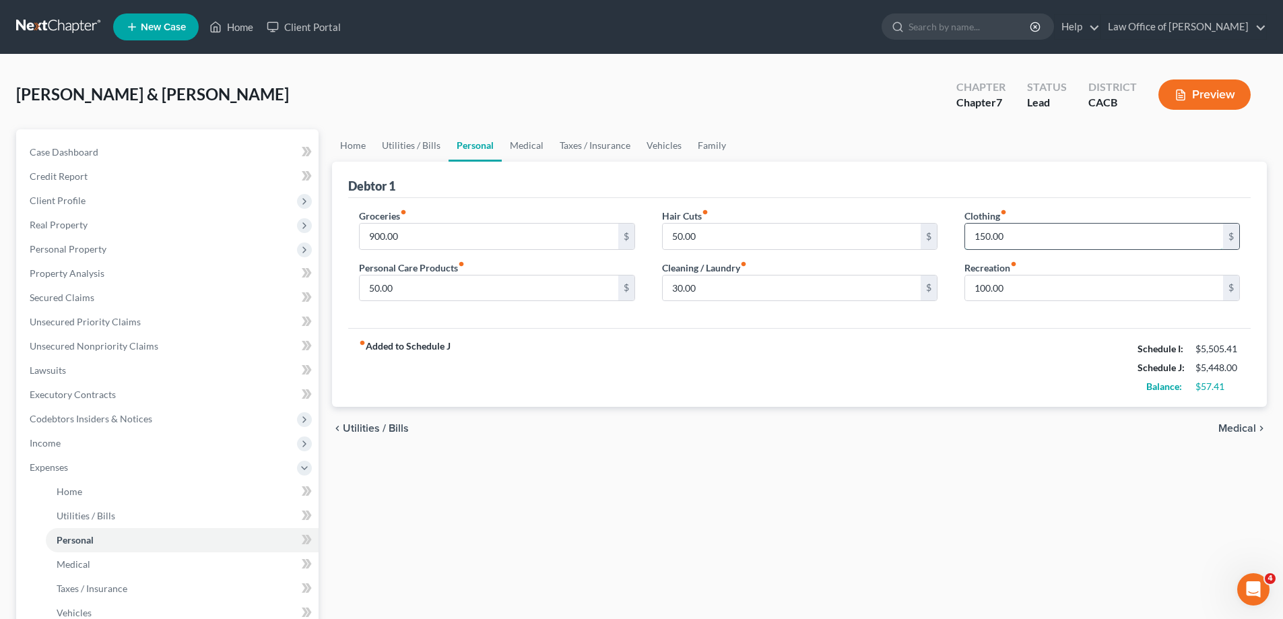
type input "150.00"
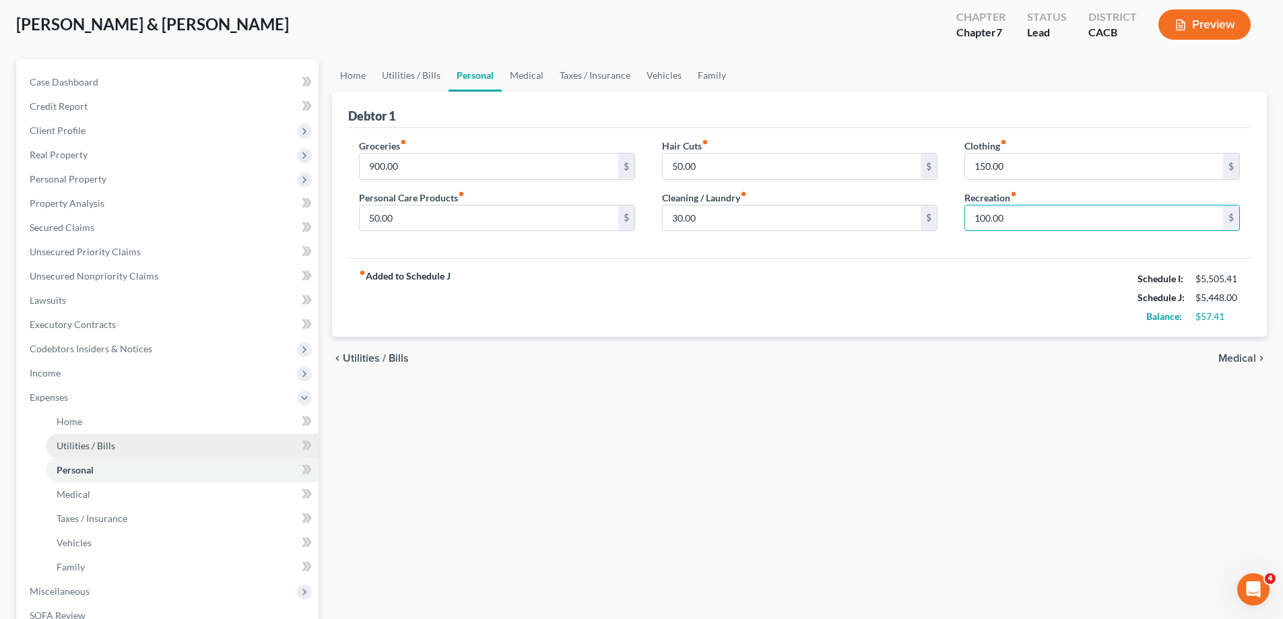
scroll to position [135, 0]
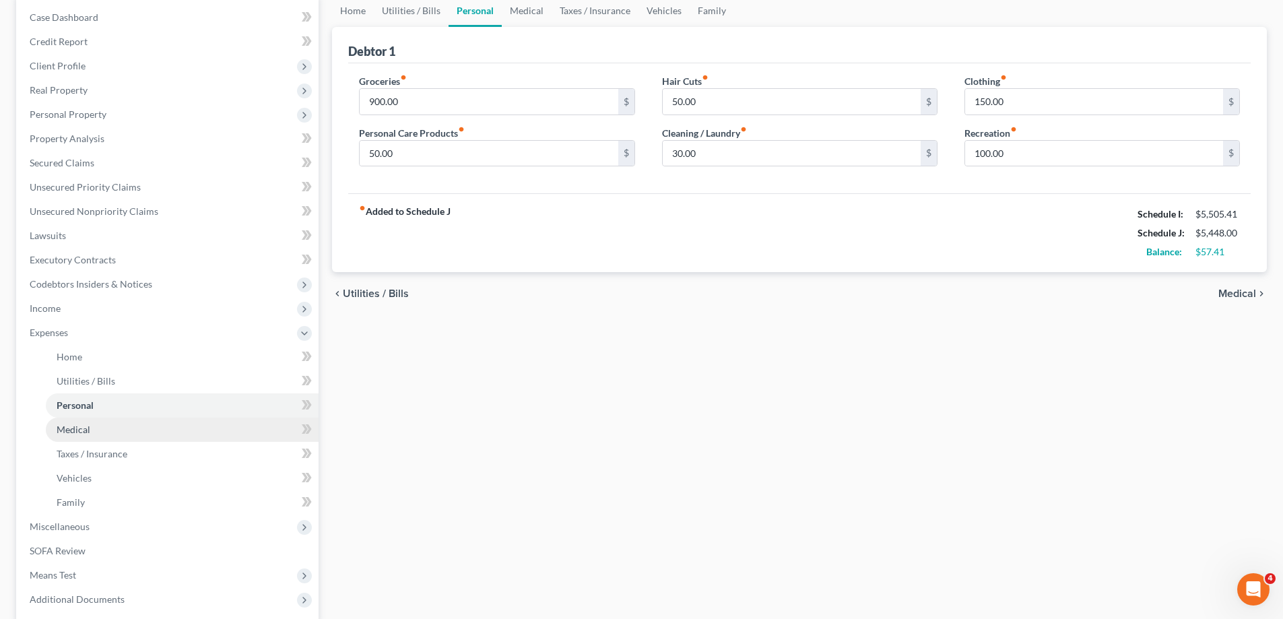
click at [103, 436] on link "Medical" at bounding box center [182, 430] width 273 height 24
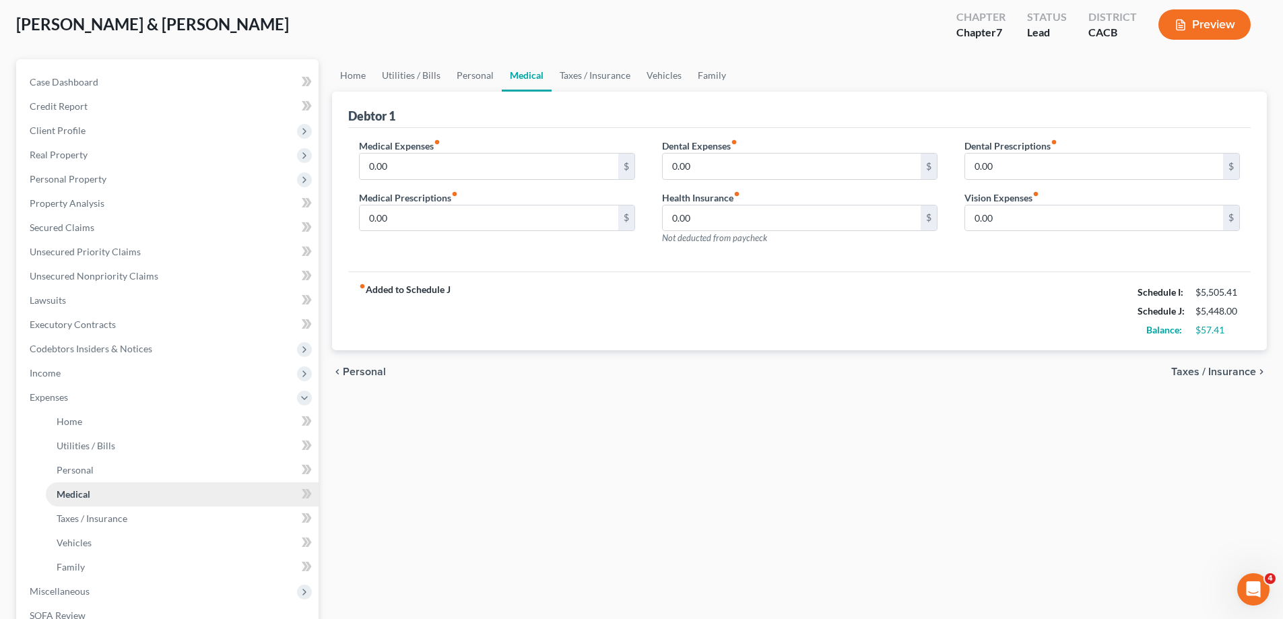
scroll to position [135, 0]
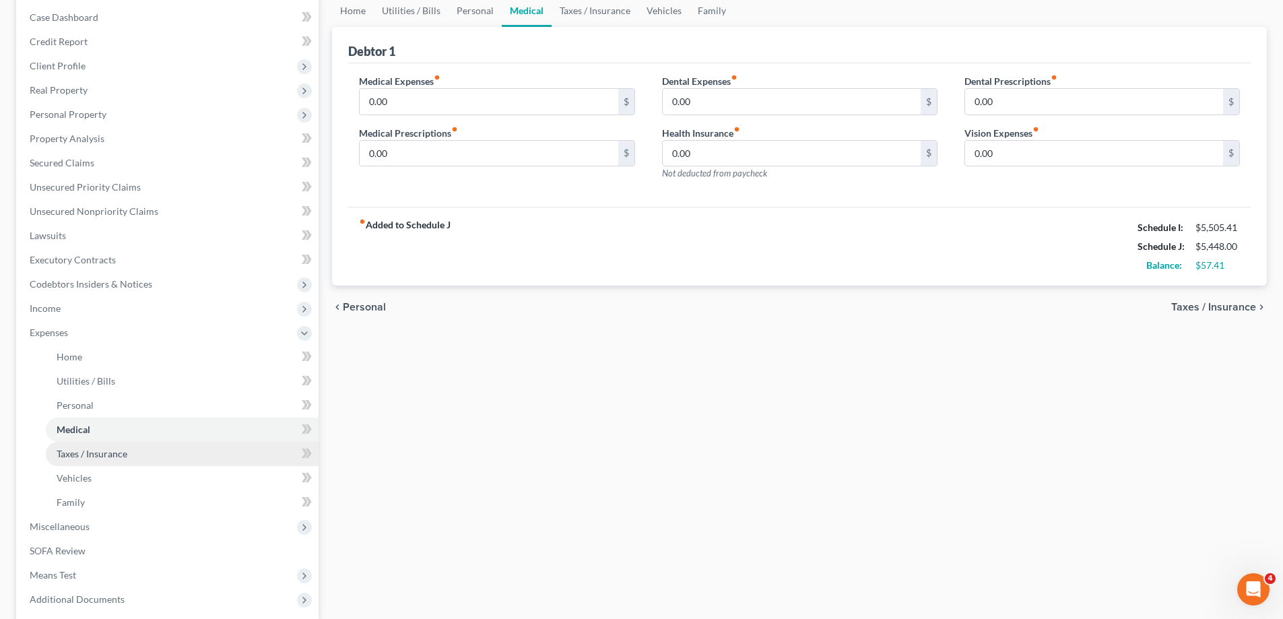
click at [108, 456] on span "Taxes / Insurance" at bounding box center [92, 453] width 71 height 11
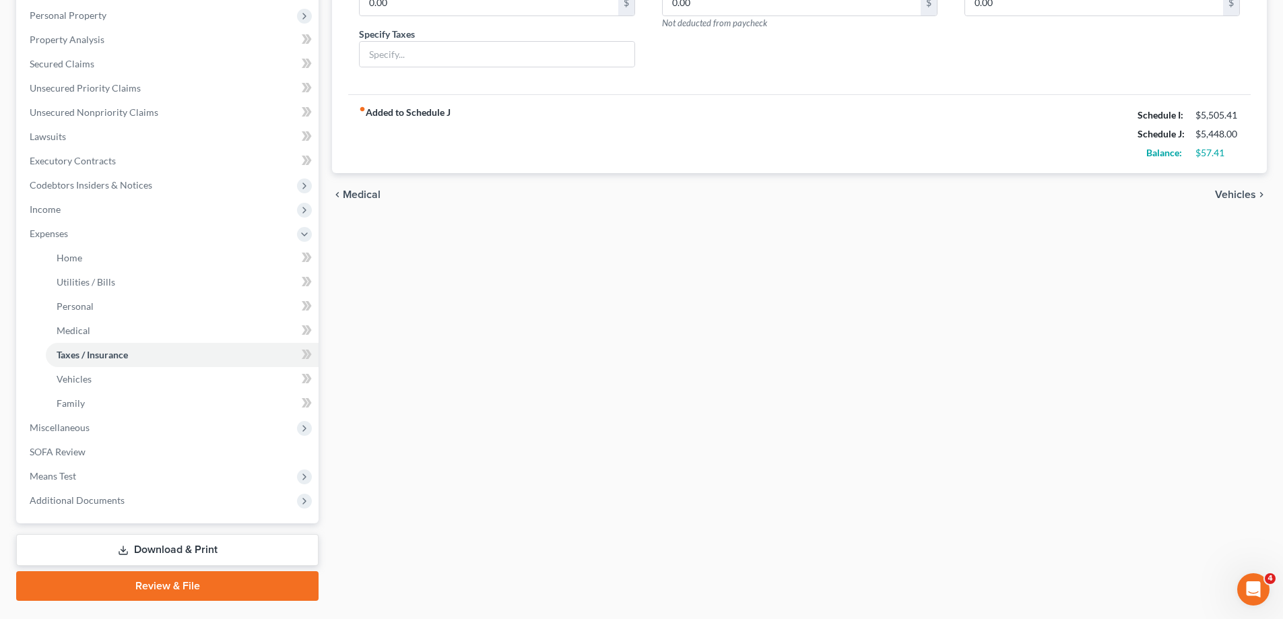
scroll to position [267, 0]
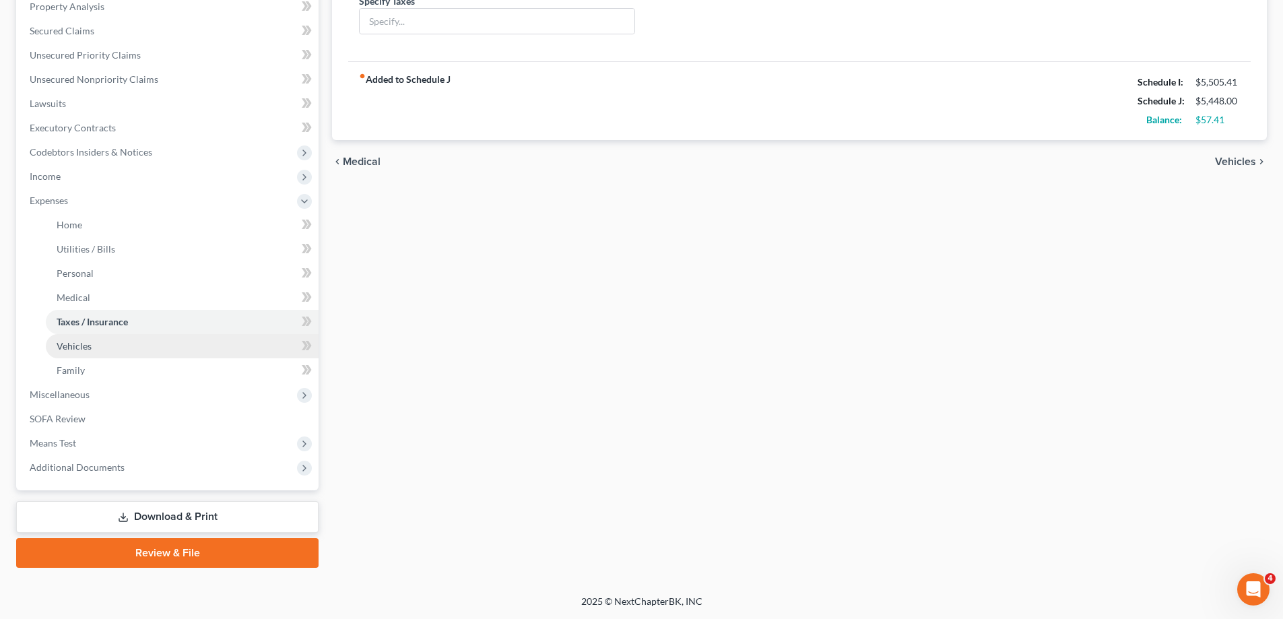
click at [100, 349] on link "Vehicles" at bounding box center [182, 346] width 273 height 24
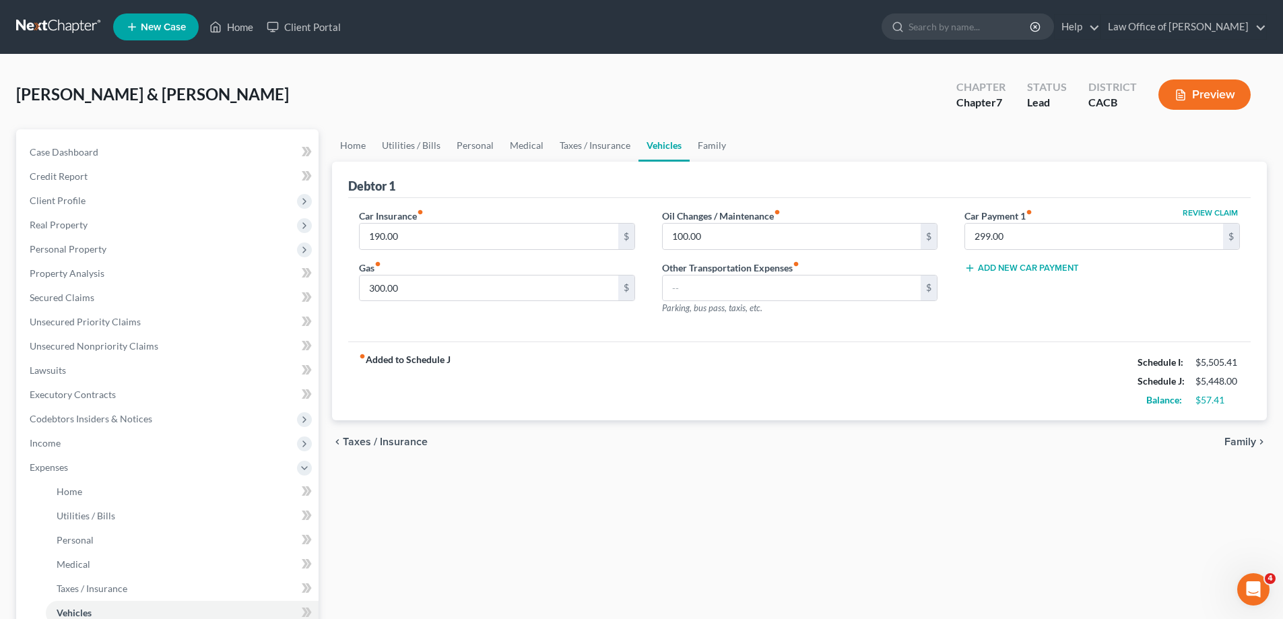
scroll to position [267, 0]
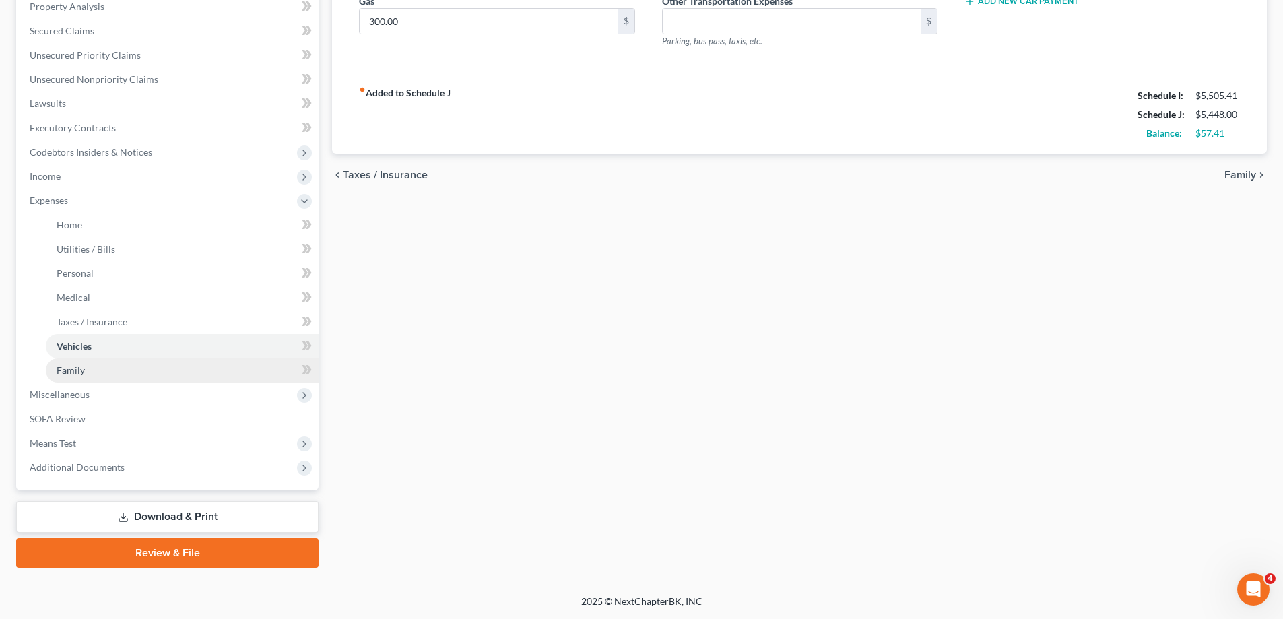
click at [101, 372] on link "Family" at bounding box center [182, 370] width 273 height 24
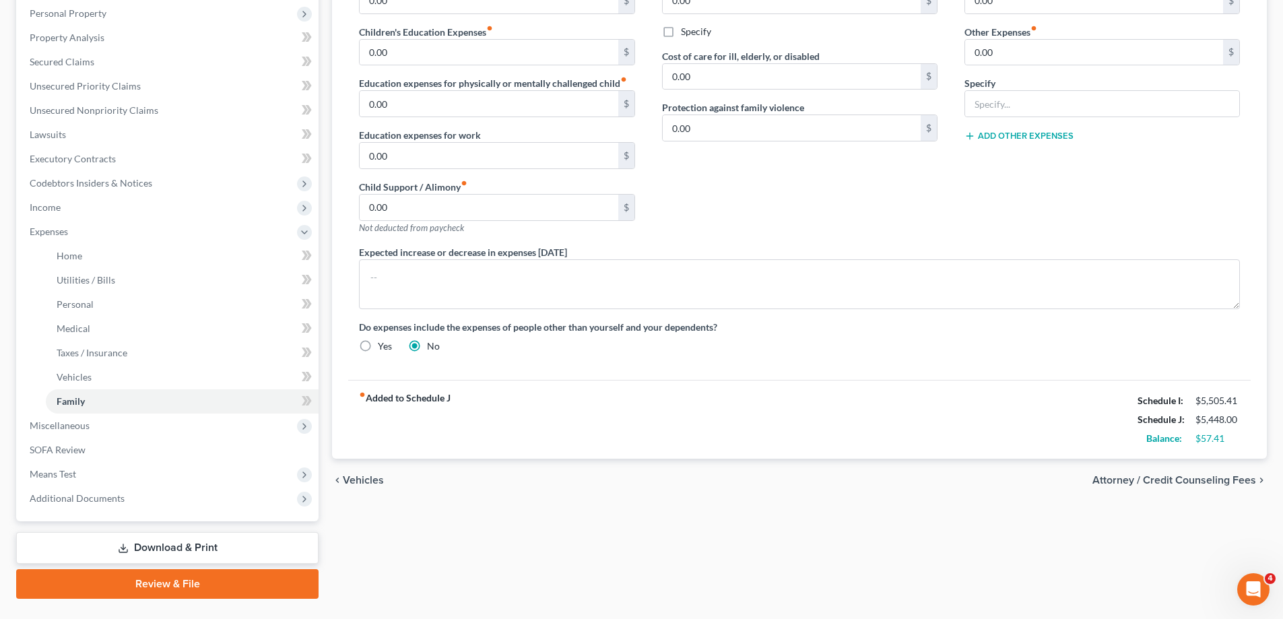
scroll to position [267, 0]
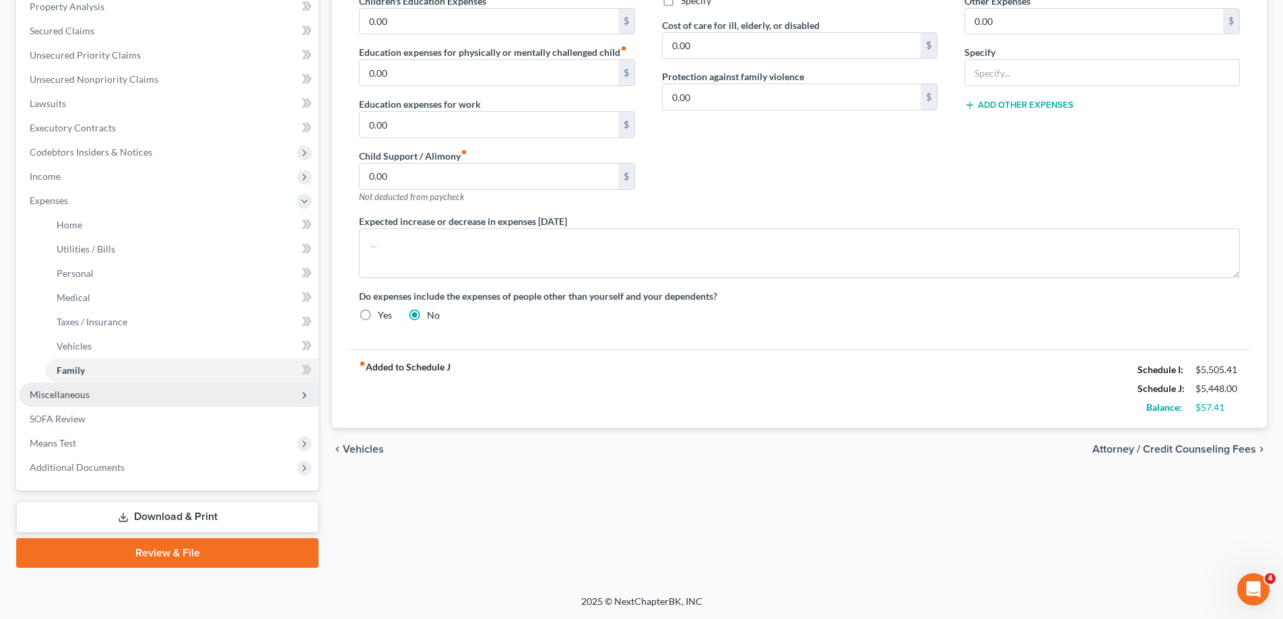
click at [70, 395] on span "Miscellaneous" at bounding box center [60, 394] width 60 height 11
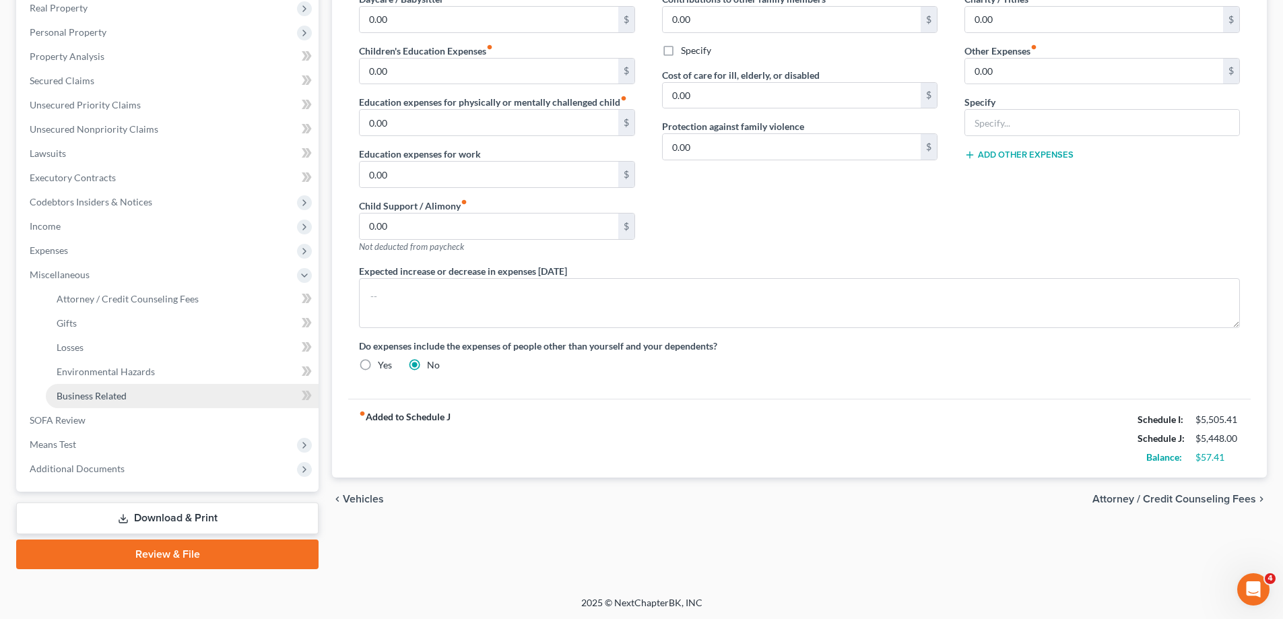
scroll to position [218, 0]
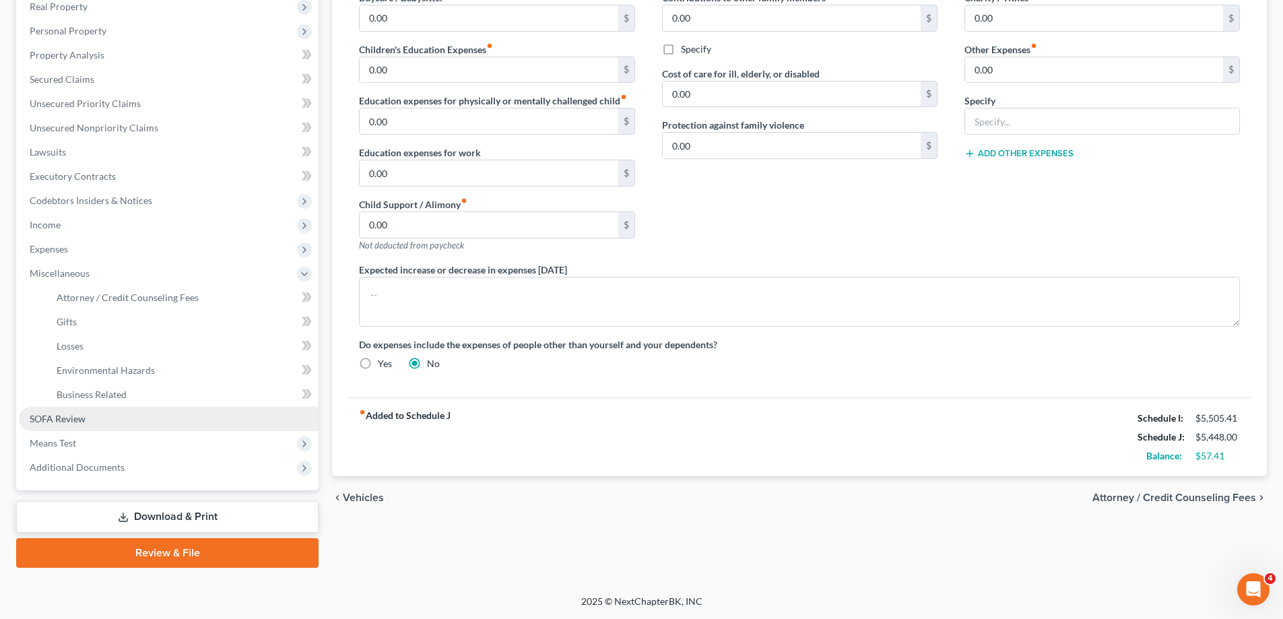
click at [70, 418] on span "SOFA Review" at bounding box center [58, 418] width 56 height 11
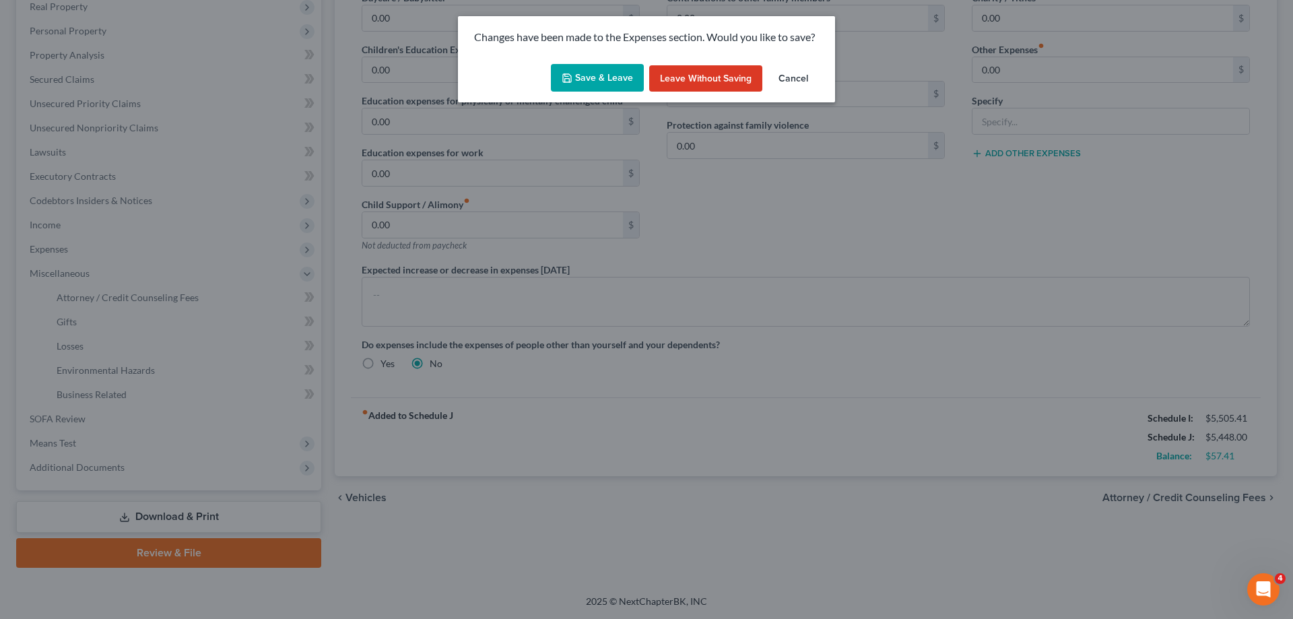
click at [609, 75] on button "Save & Leave" at bounding box center [597, 78] width 93 height 28
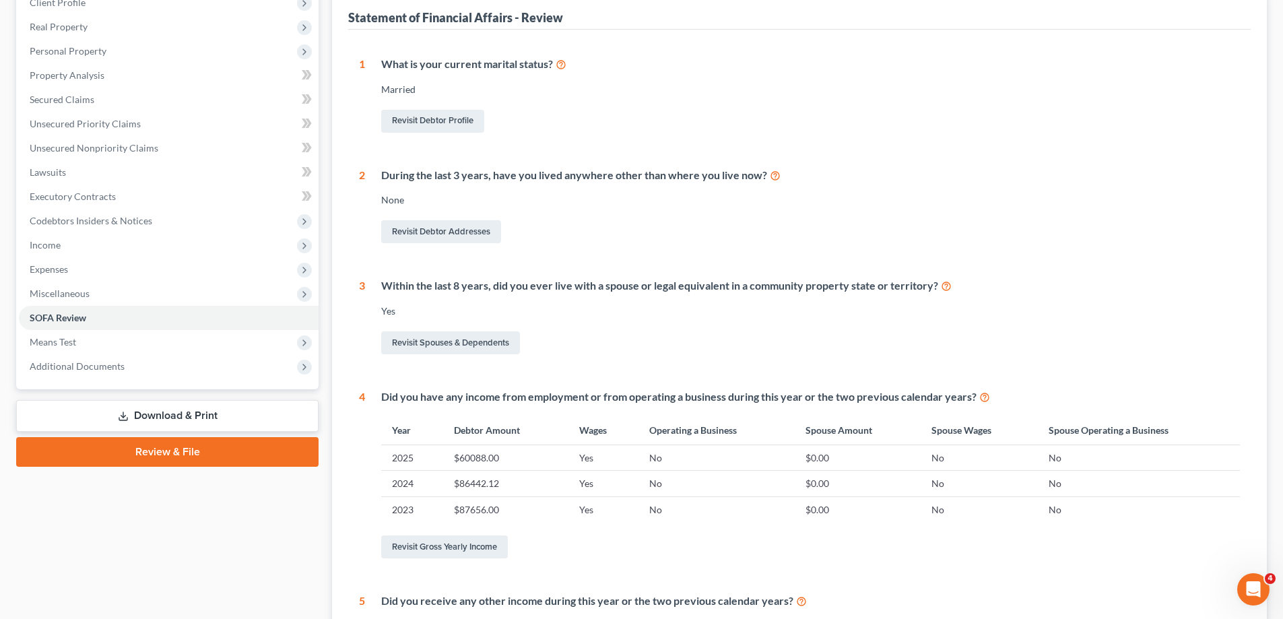
scroll to position [125, 0]
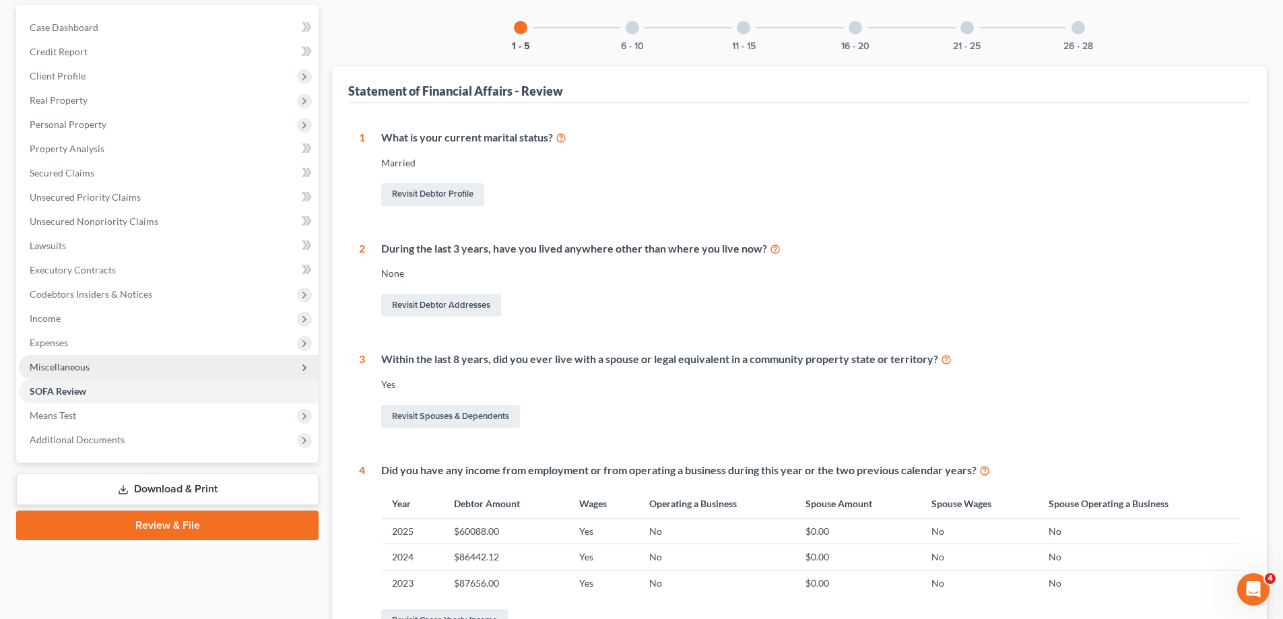
click at [79, 371] on span "Miscellaneous" at bounding box center [60, 366] width 60 height 11
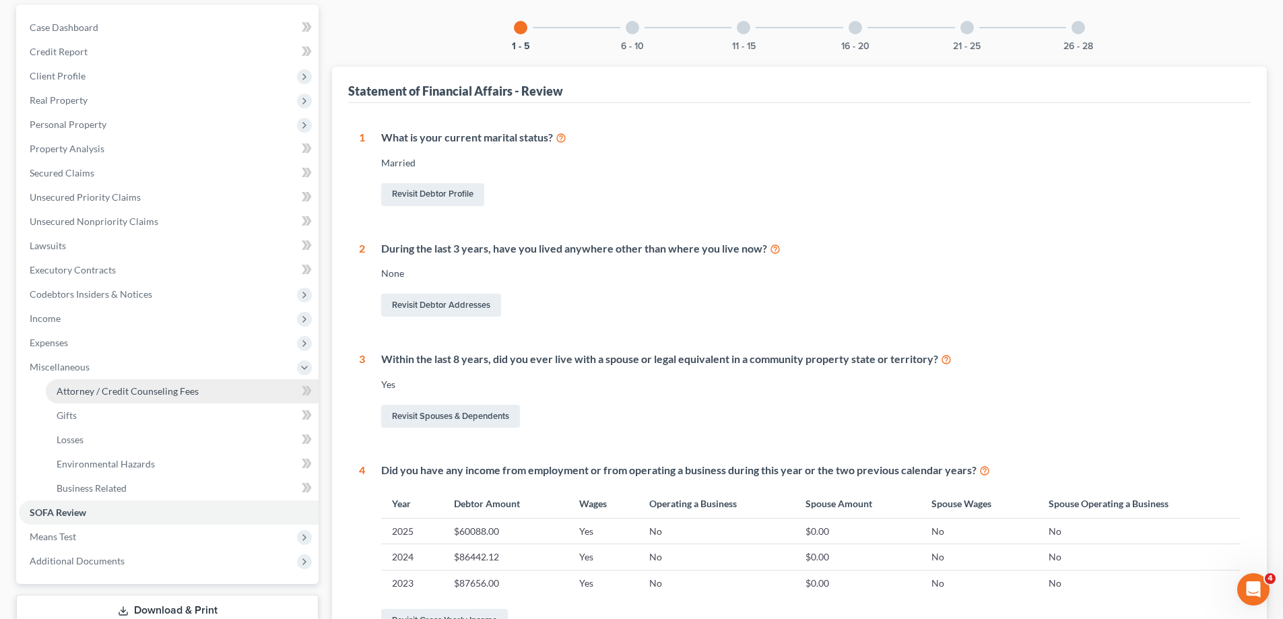
click at [137, 390] on span "Attorney / Credit Counseling Fees" at bounding box center [128, 390] width 142 height 11
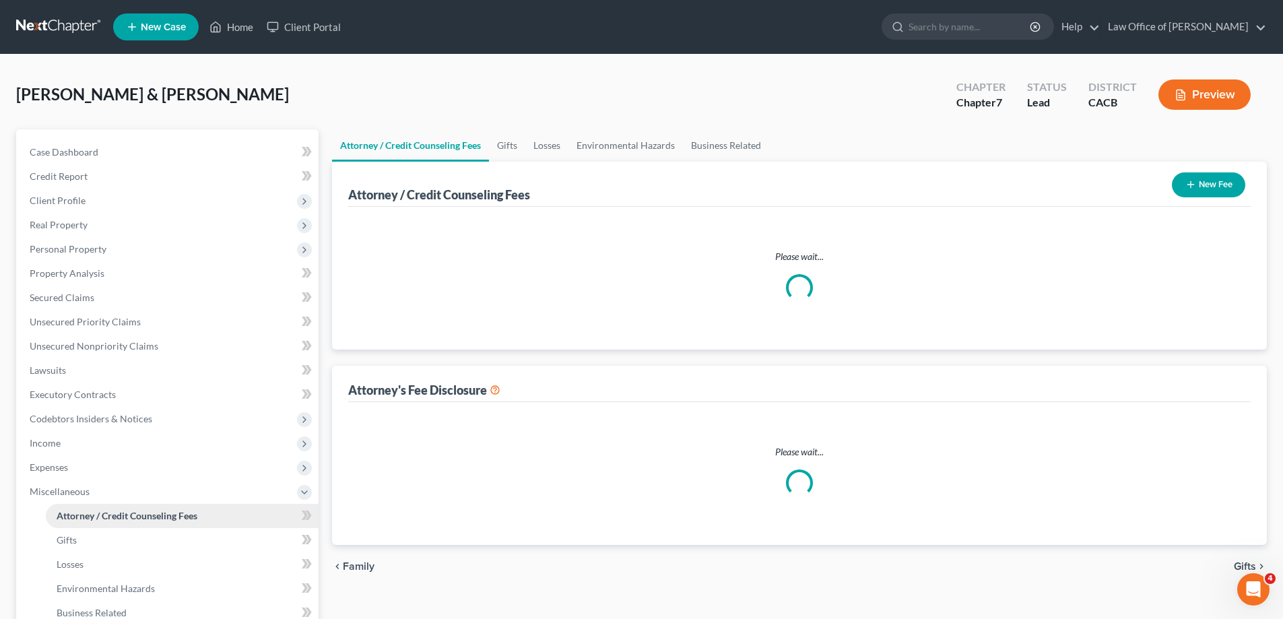
select select "0"
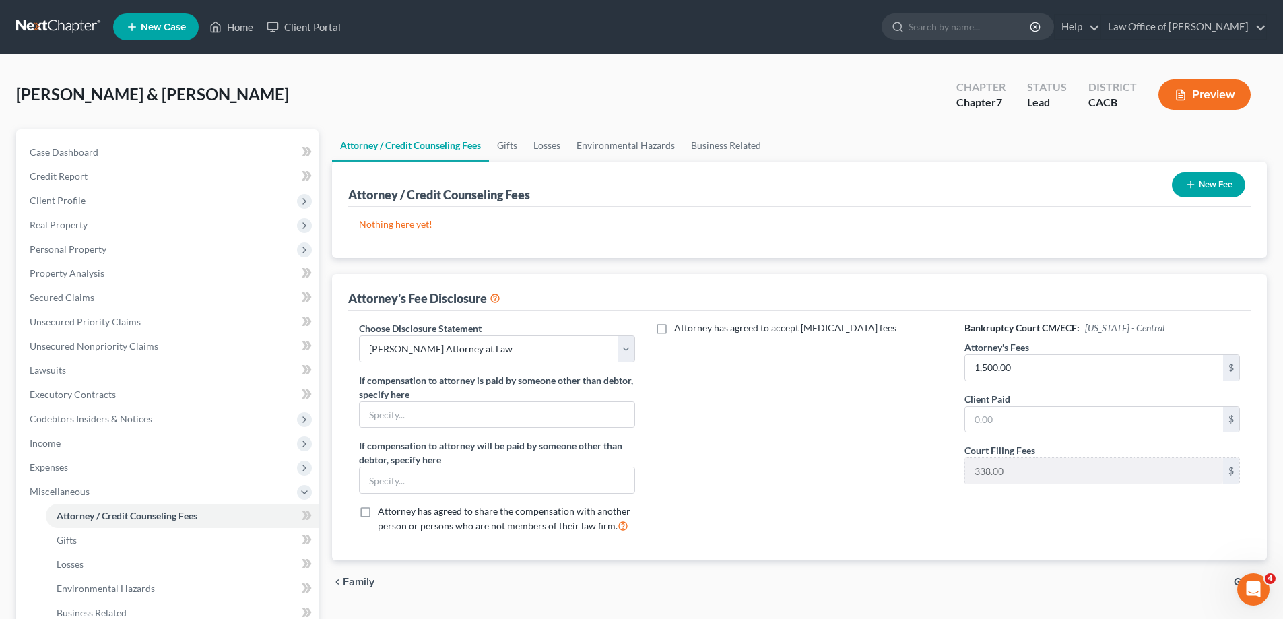
click at [1217, 185] on button "New Fee" at bounding box center [1208, 184] width 73 height 25
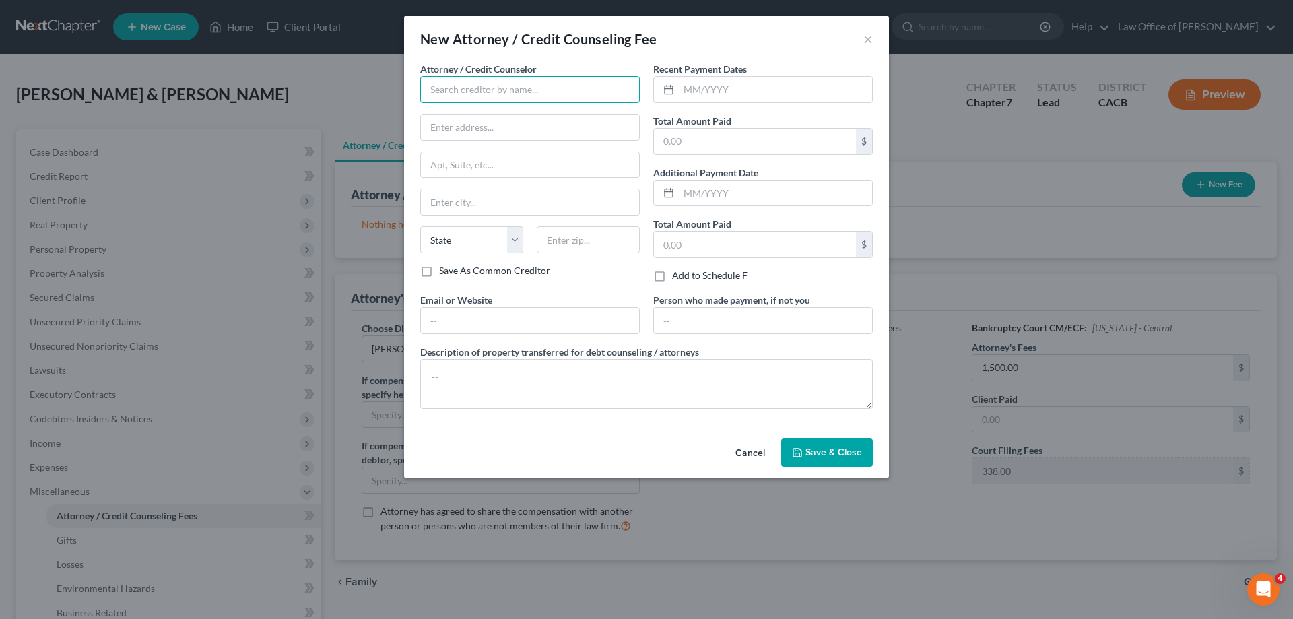
click at [472, 88] on input "text" at bounding box center [530, 89] width 220 height 27
type input "[PERSON_NAME]"
type input "[STREET_ADDRESS][PERSON_NAME]"
type input "Covina"
select select "4"
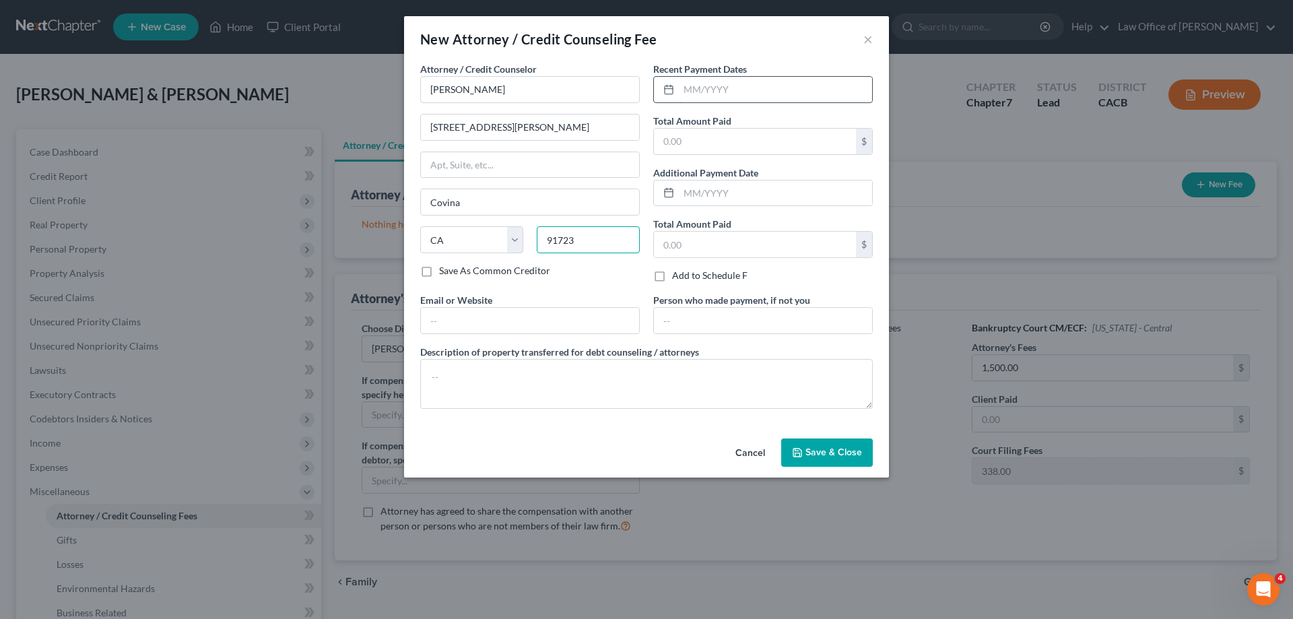
type input "91723"
click at [752, 96] on input "text" at bounding box center [775, 90] width 193 height 26
type input "[DATE]"
type input "1,500.00"
click at [510, 326] on input "text" at bounding box center [530, 321] width 218 height 26
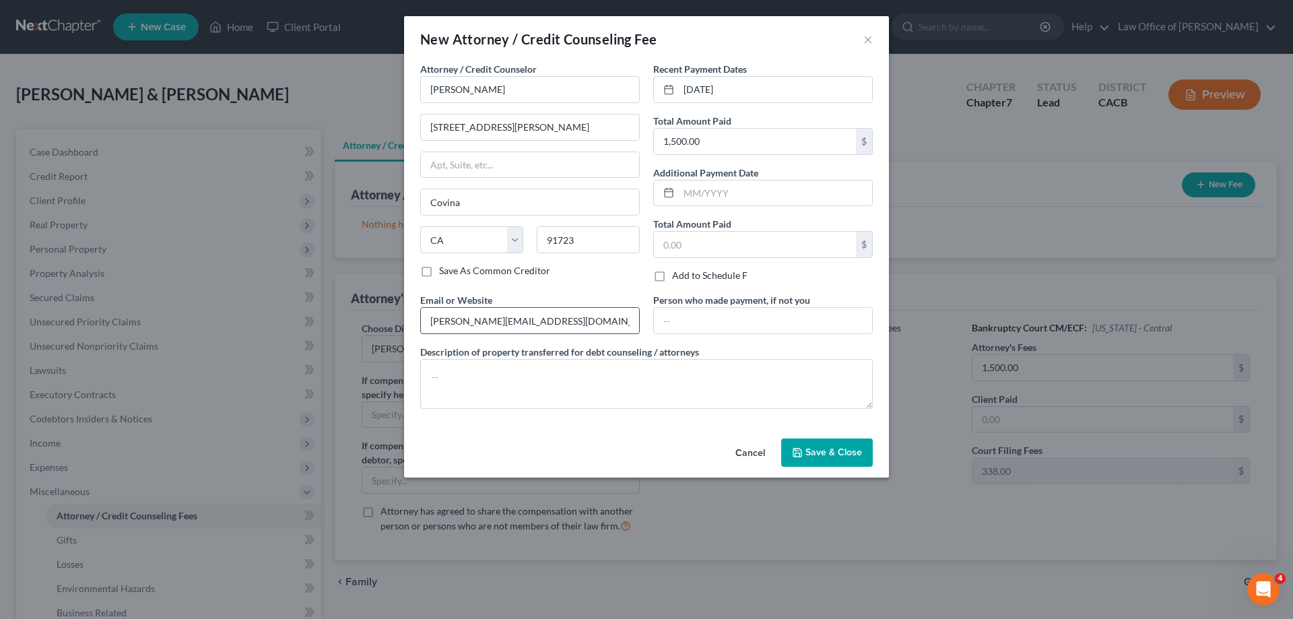
type input "[PERSON_NAME][EMAIL_ADDRESS][DOMAIN_NAME]"
click at [824, 455] on span "Save & Close" at bounding box center [834, 452] width 57 height 11
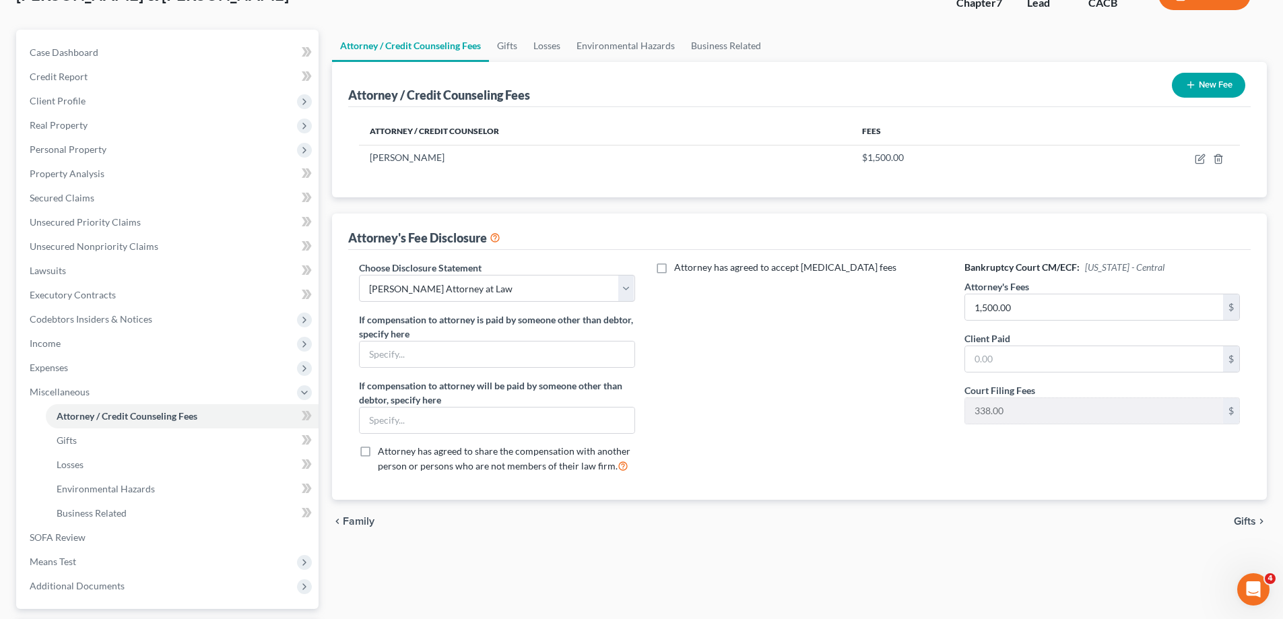
scroll to position [218, 0]
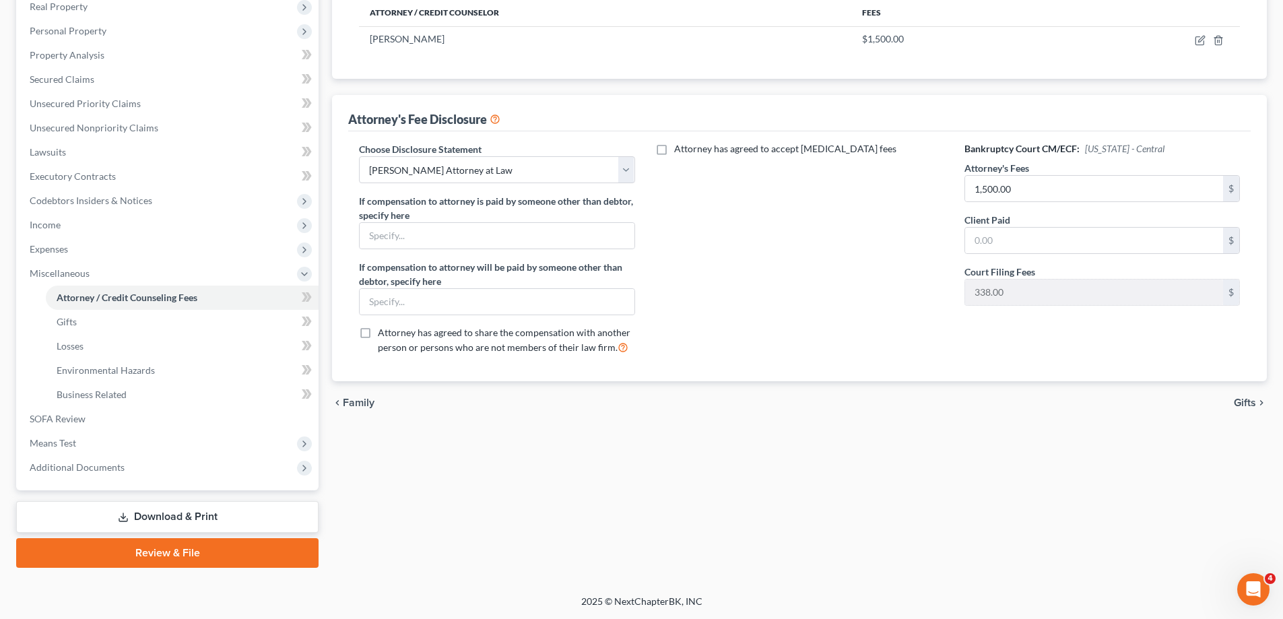
click at [1249, 399] on span "Gifts" at bounding box center [1245, 402] width 22 height 11
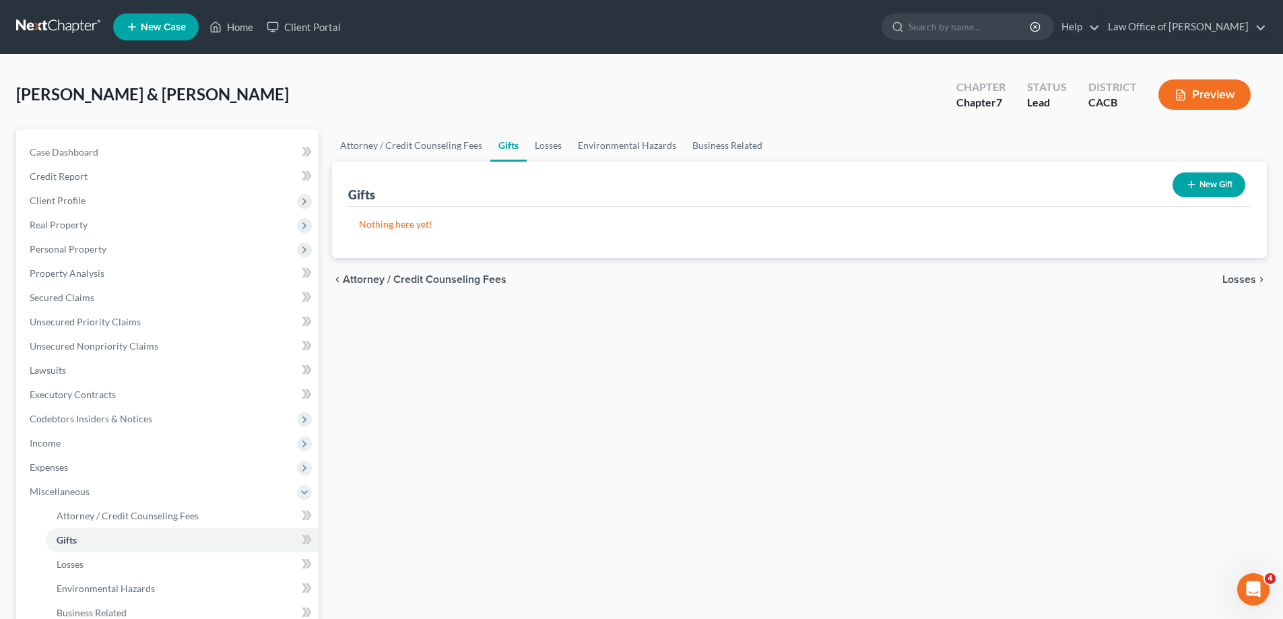
click at [1248, 280] on span "Losses" at bounding box center [1240, 279] width 34 height 11
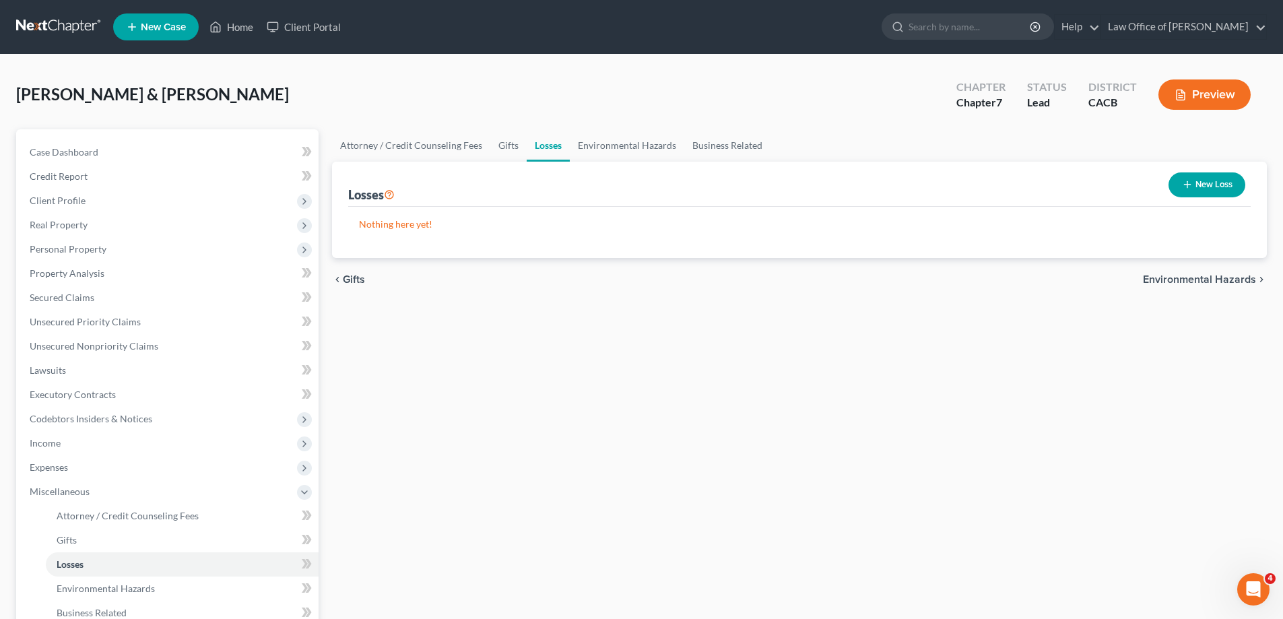
click at [1195, 282] on span "Environmental Hazards" at bounding box center [1199, 279] width 113 height 11
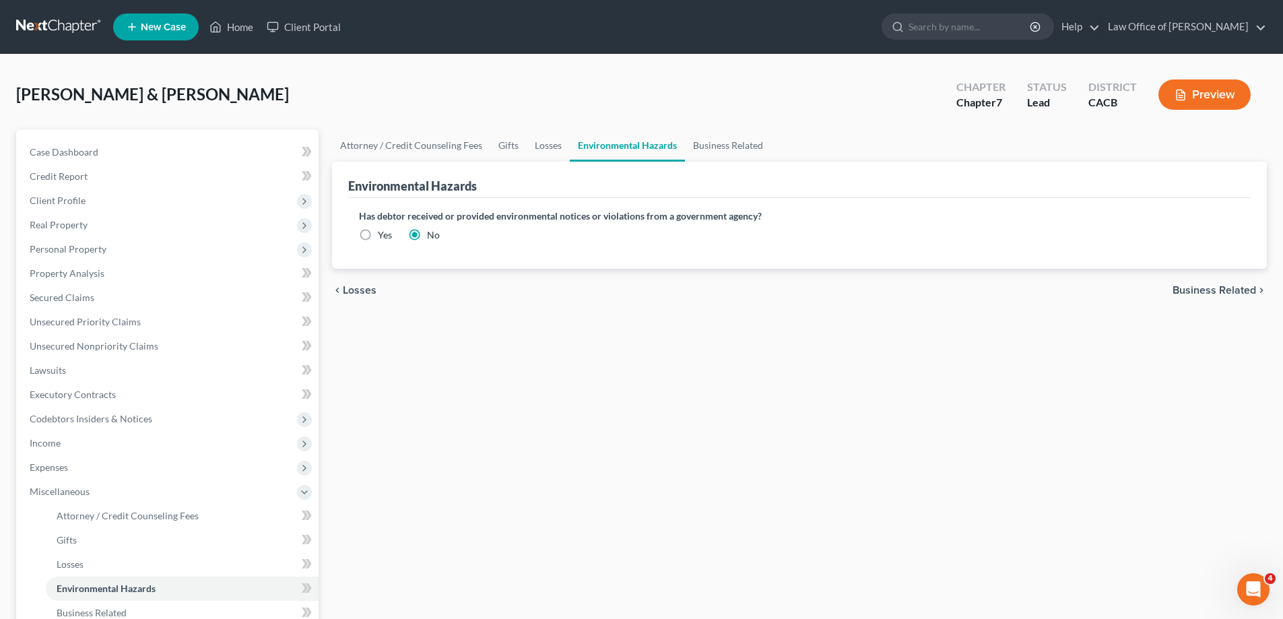
click at [1209, 291] on span "Business Related" at bounding box center [1215, 290] width 84 height 11
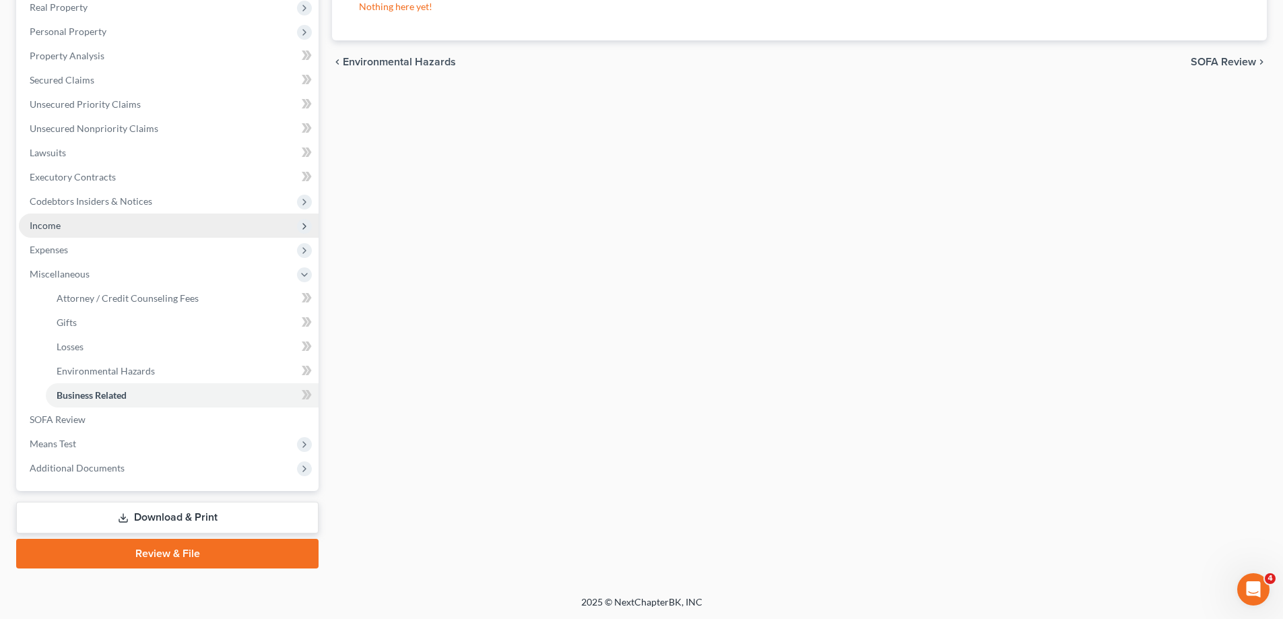
scroll to position [218, 0]
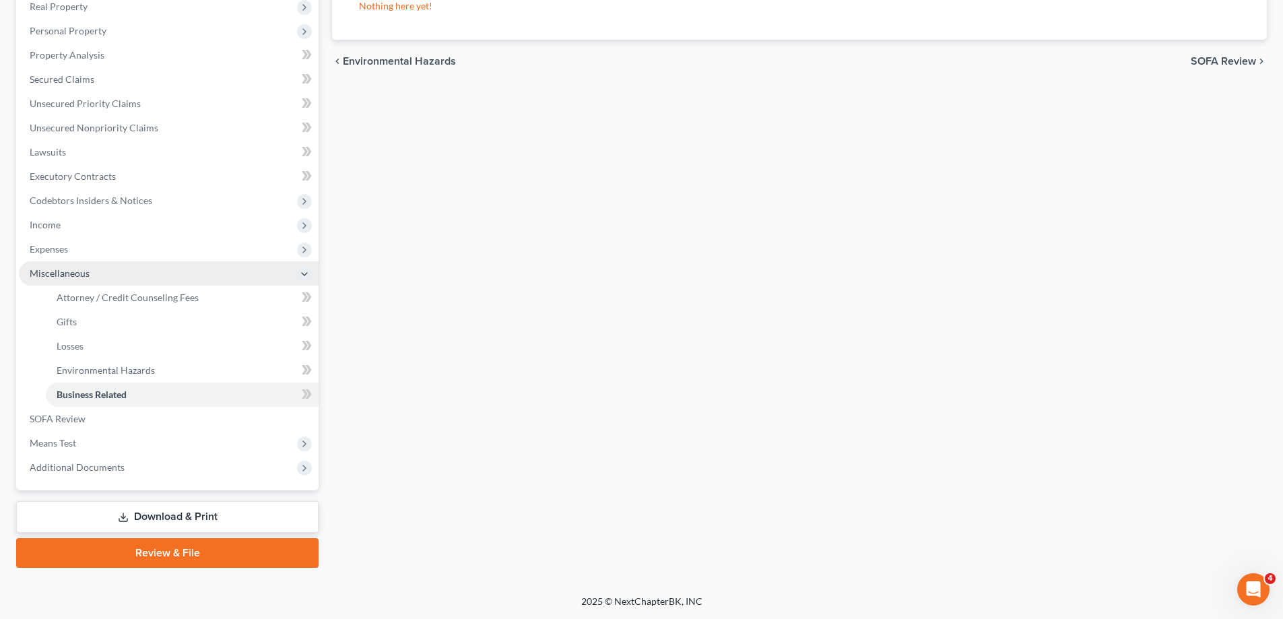
click at [84, 276] on span "Miscellaneous" at bounding box center [60, 272] width 60 height 11
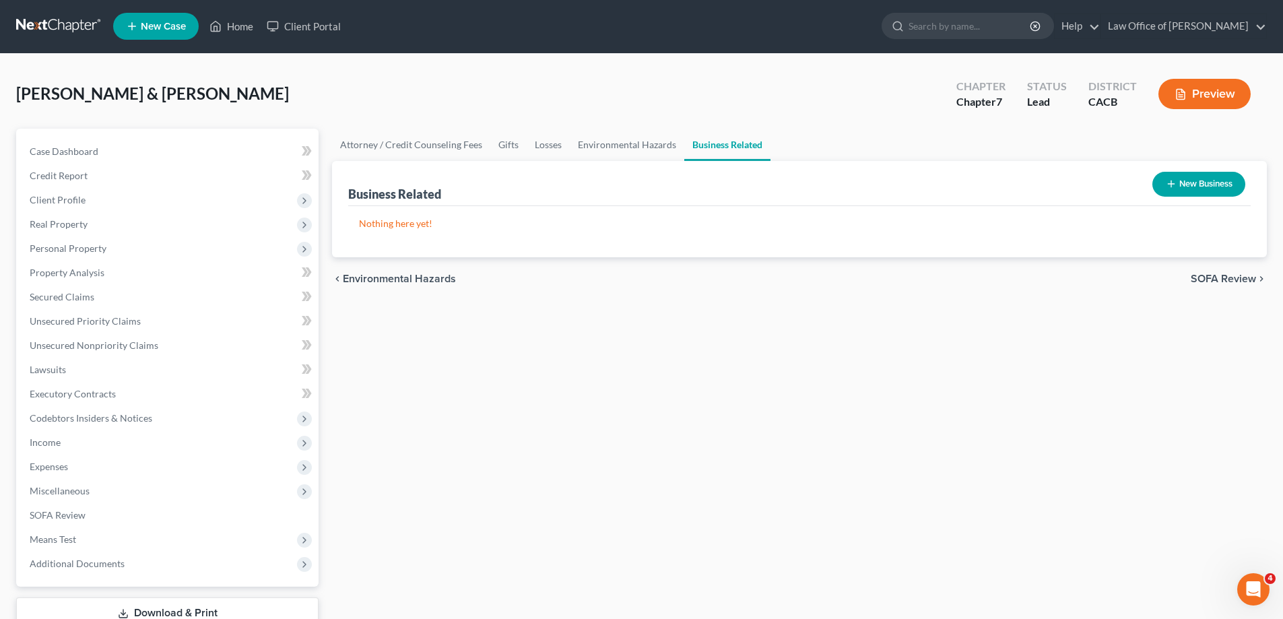
scroll to position [0, 0]
click at [1258, 594] on div "Open Intercom Messenger" at bounding box center [1251, 587] width 44 height 44
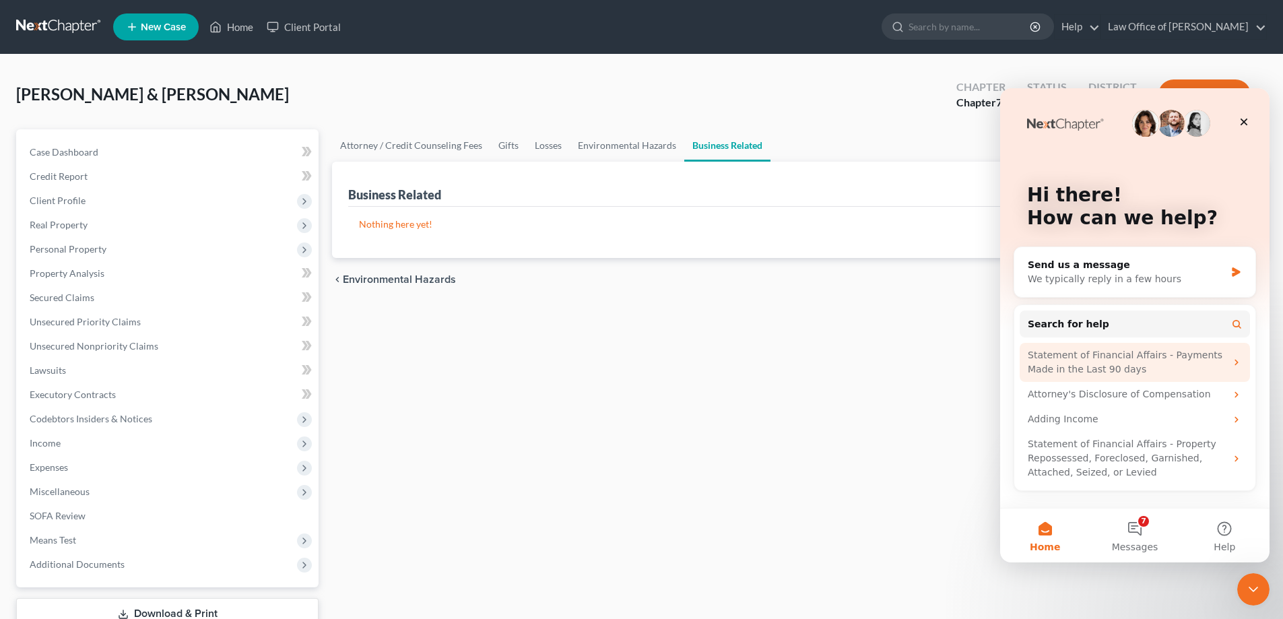
click at [1103, 369] on div "Statement of Financial Affairs - Payments Made in the Last 90 days" at bounding box center [1127, 362] width 198 height 28
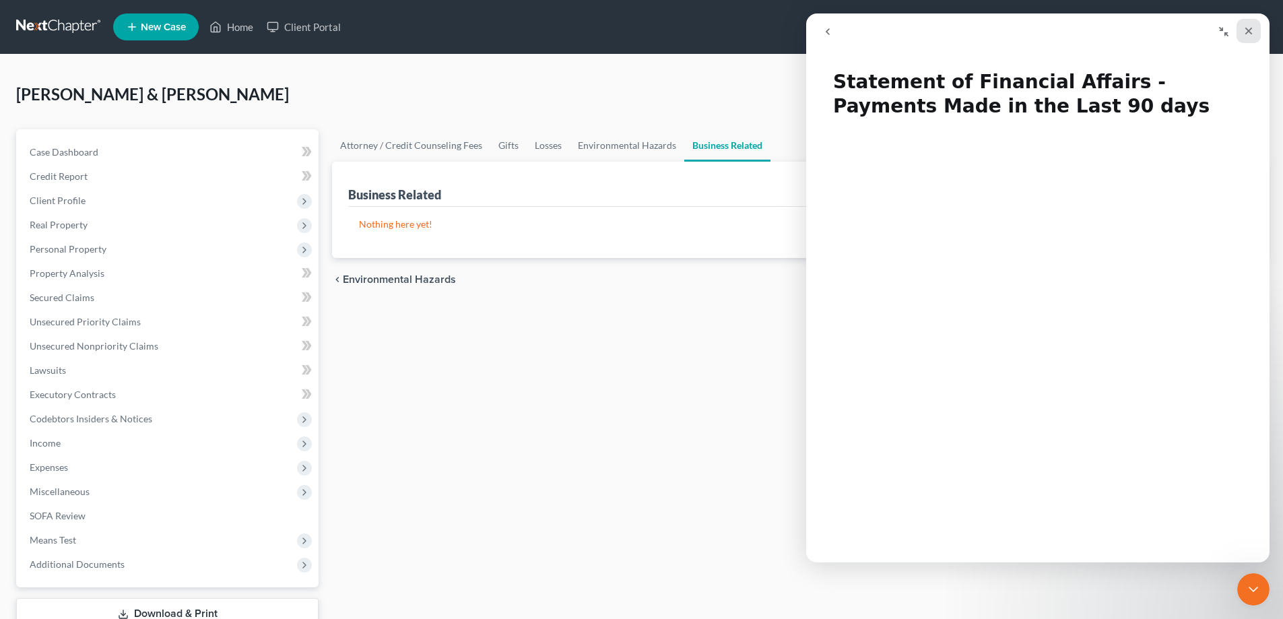
click at [1254, 34] on div "Close" at bounding box center [1249, 31] width 24 height 24
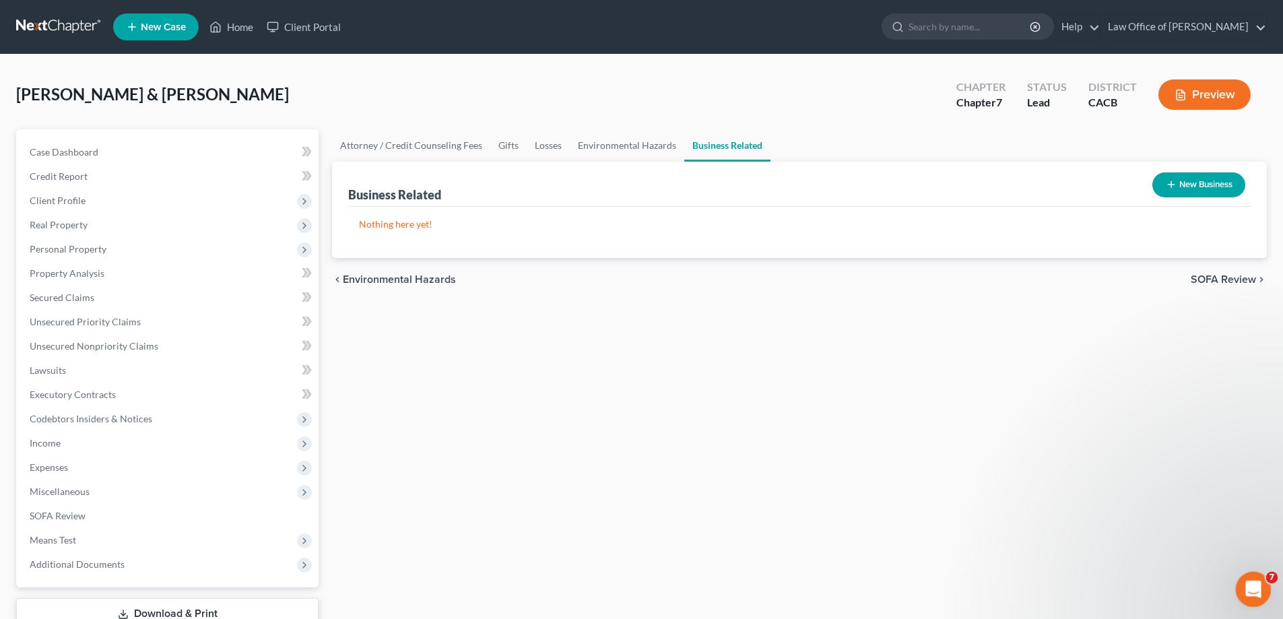
click at [1252, 581] on icon "Open Intercom Messenger" at bounding box center [1252, 588] width 22 height 22
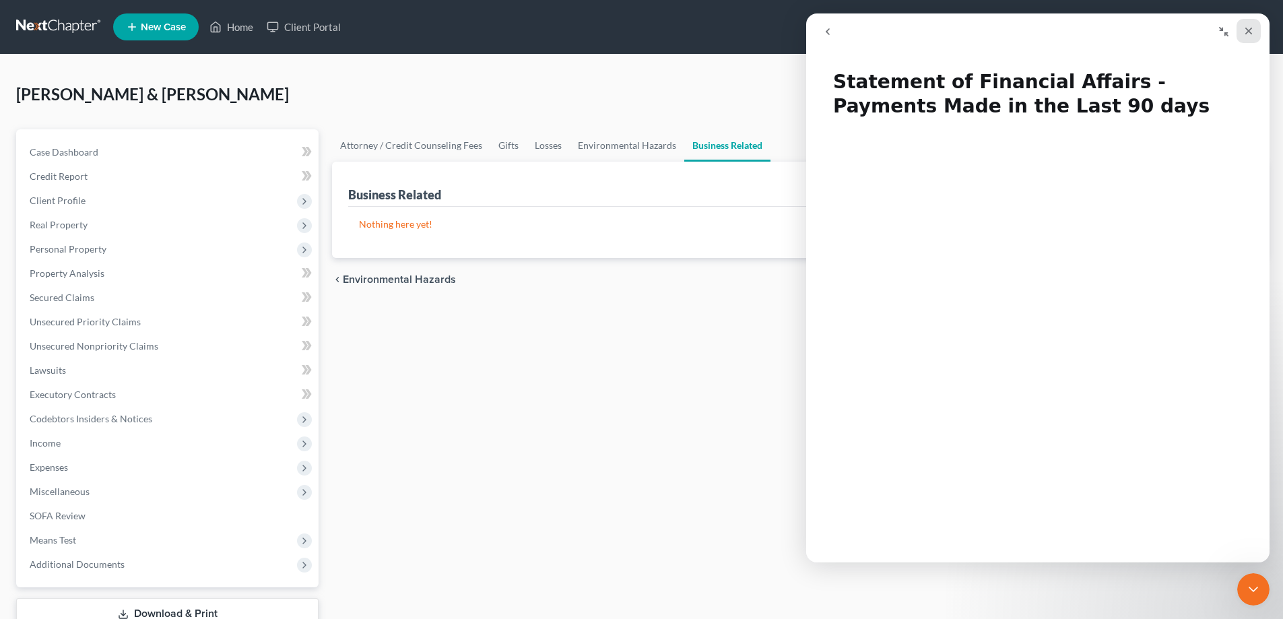
click at [1247, 28] on icon "Close" at bounding box center [1249, 31] width 7 height 7
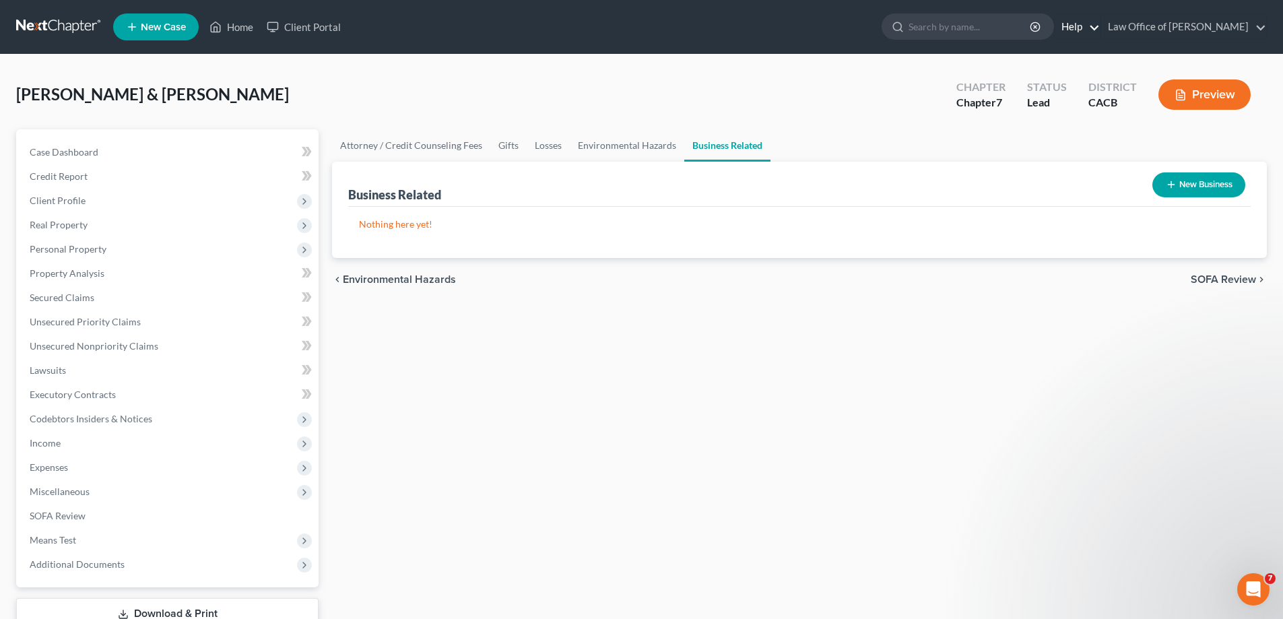
click at [1100, 28] on link "Help" at bounding box center [1077, 27] width 45 height 24
click at [1066, 64] on link "Help Center" at bounding box center [1046, 55] width 107 height 23
click at [55, 350] on span "Unsecured Nonpriority Claims" at bounding box center [94, 345] width 129 height 11
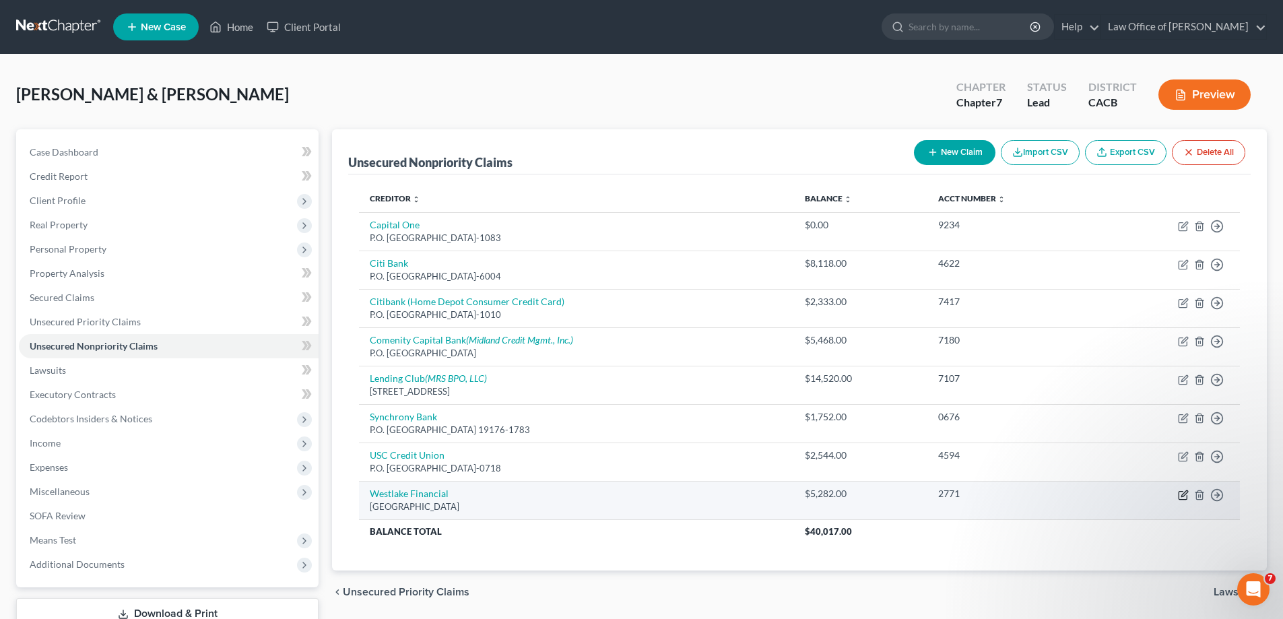
click at [1183, 490] on icon "button" at bounding box center [1183, 495] width 11 height 11
select select "4"
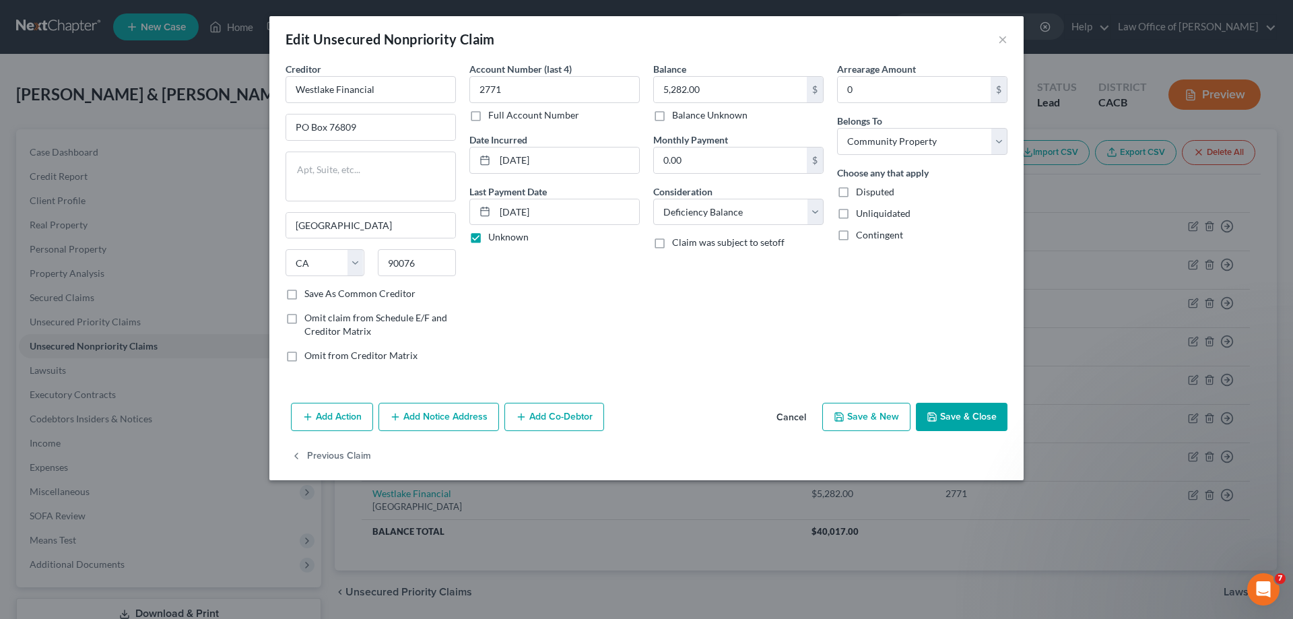
click at [326, 418] on button "Add Action" at bounding box center [332, 417] width 82 height 28
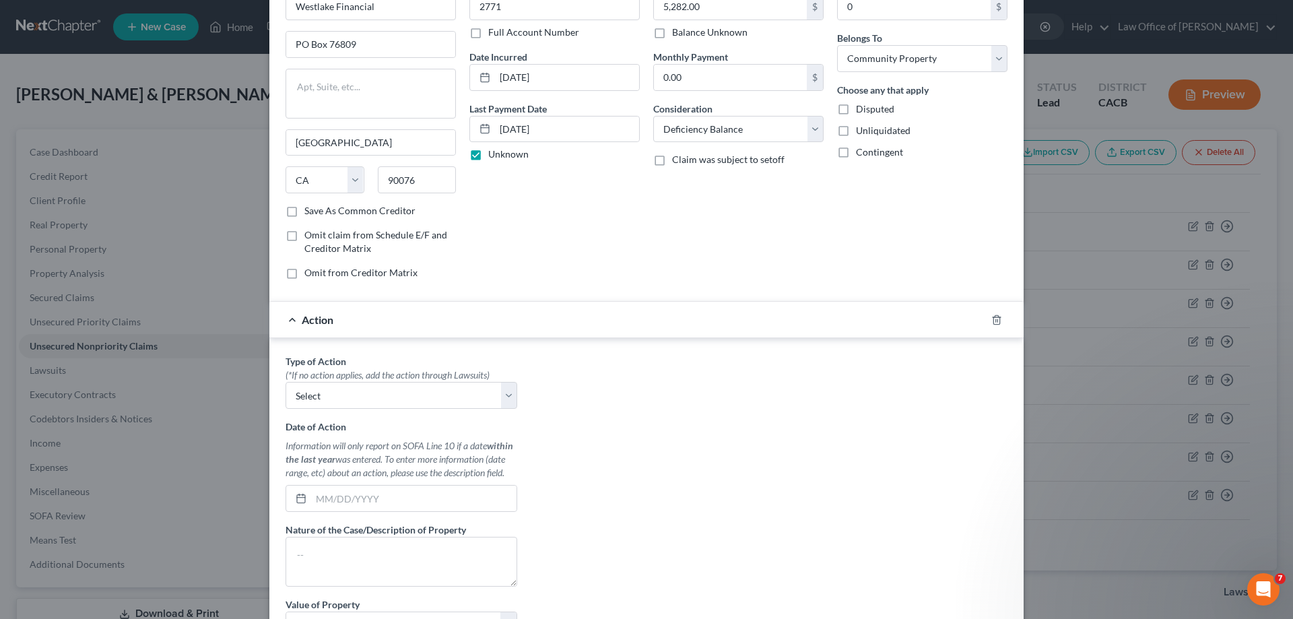
scroll to position [135, 0]
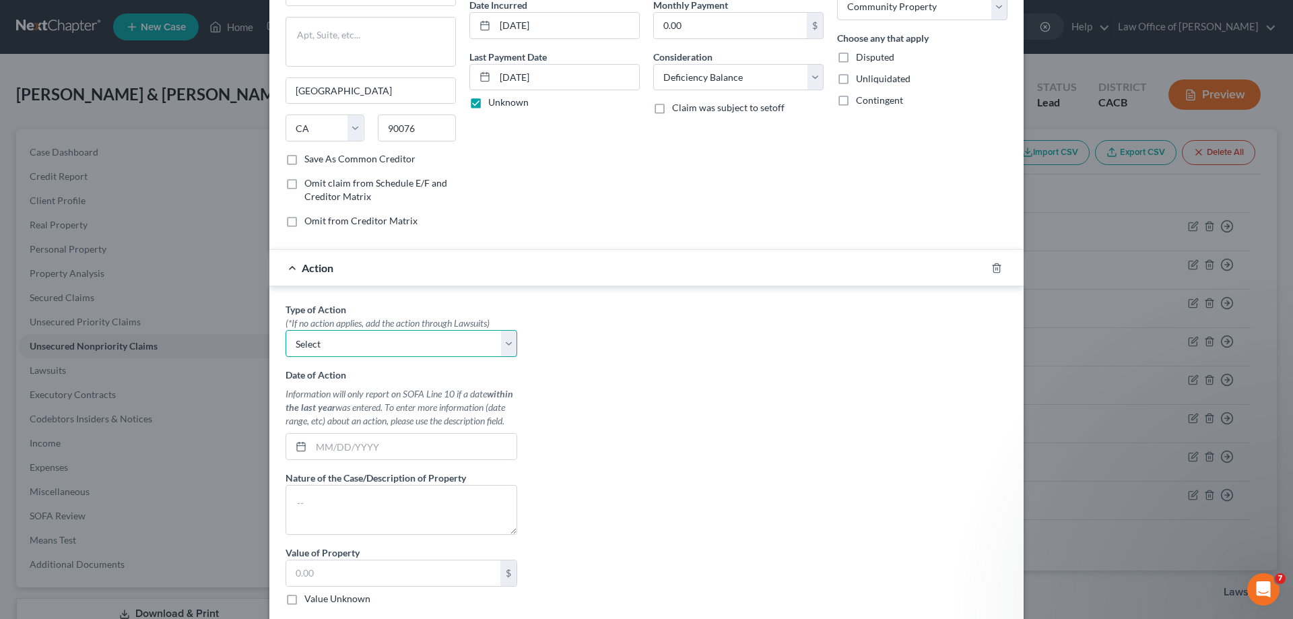
click at [502, 347] on select "Select Repossession Garnishment Foreclosure Personal Injury Attached, Seized, O…" at bounding box center [402, 343] width 232 height 27
select select "0"
click at [286, 330] on select "Select Repossession Garnishment Foreclosure Personal Injury Attached, Seized, O…" at bounding box center [402, 343] width 232 height 27
click at [382, 449] on input "text" at bounding box center [413, 447] width 205 height 26
type input "[DATE]"
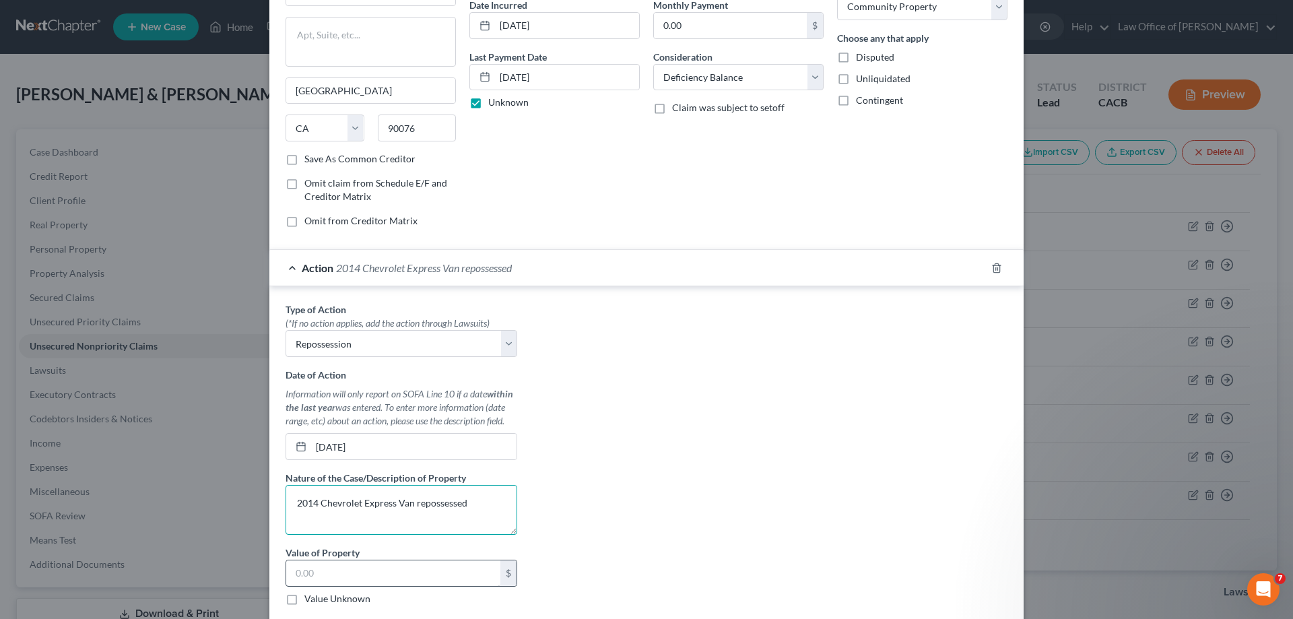
type textarea "2014 Chevrolet Express Van repossessed"
click at [344, 578] on input "text" at bounding box center [393, 573] width 214 height 26
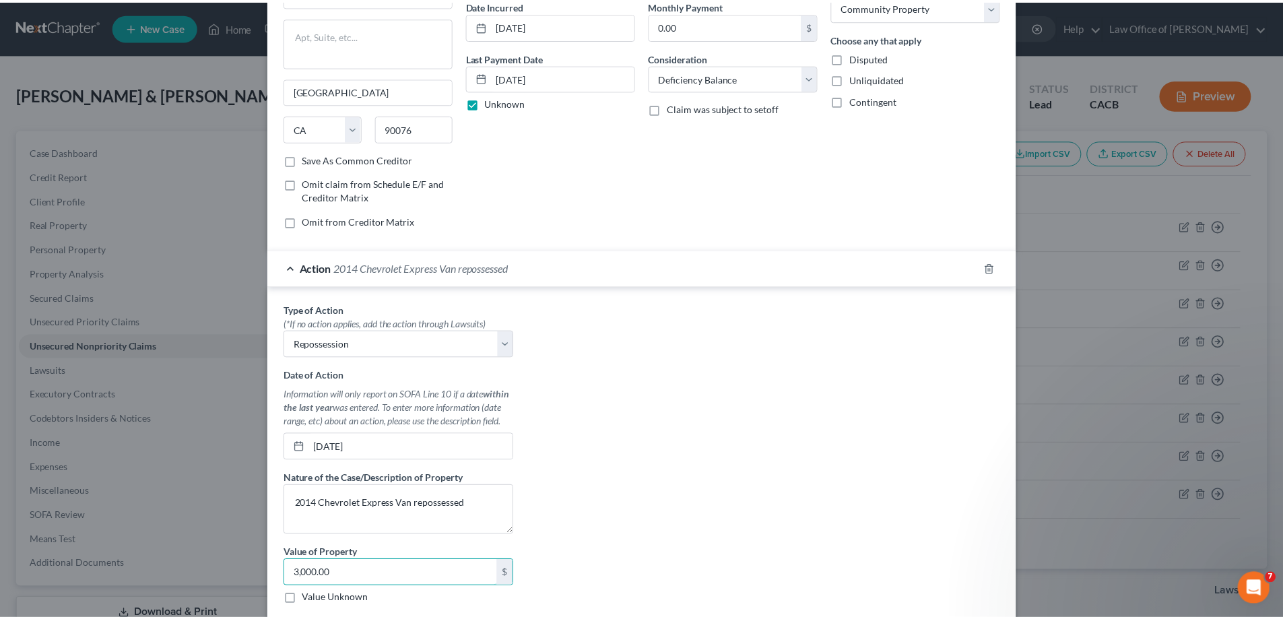
scroll to position [269, 0]
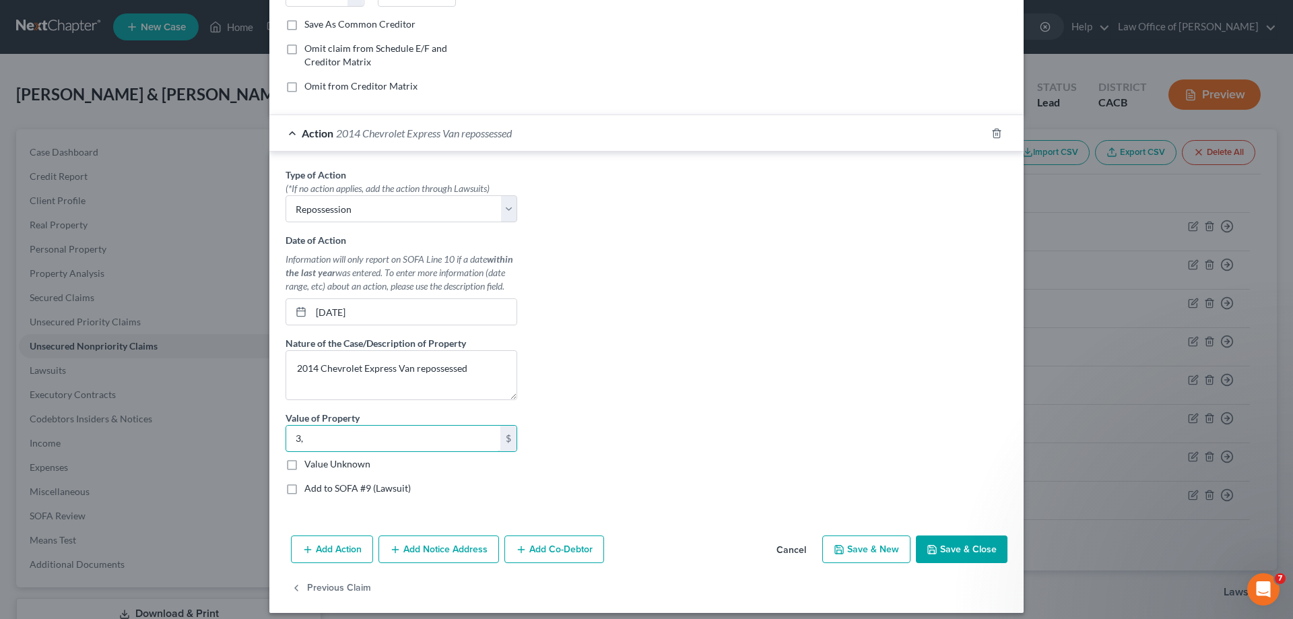
type input "3"
click at [304, 464] on label "Value Unknown" at bounding box center [337, 463] width 66 height 13
click at [310, 464] on input "Value Unknown" at bounding box center [314, 461] width 9 height 9
checkbox input "true"
type input "0.00"
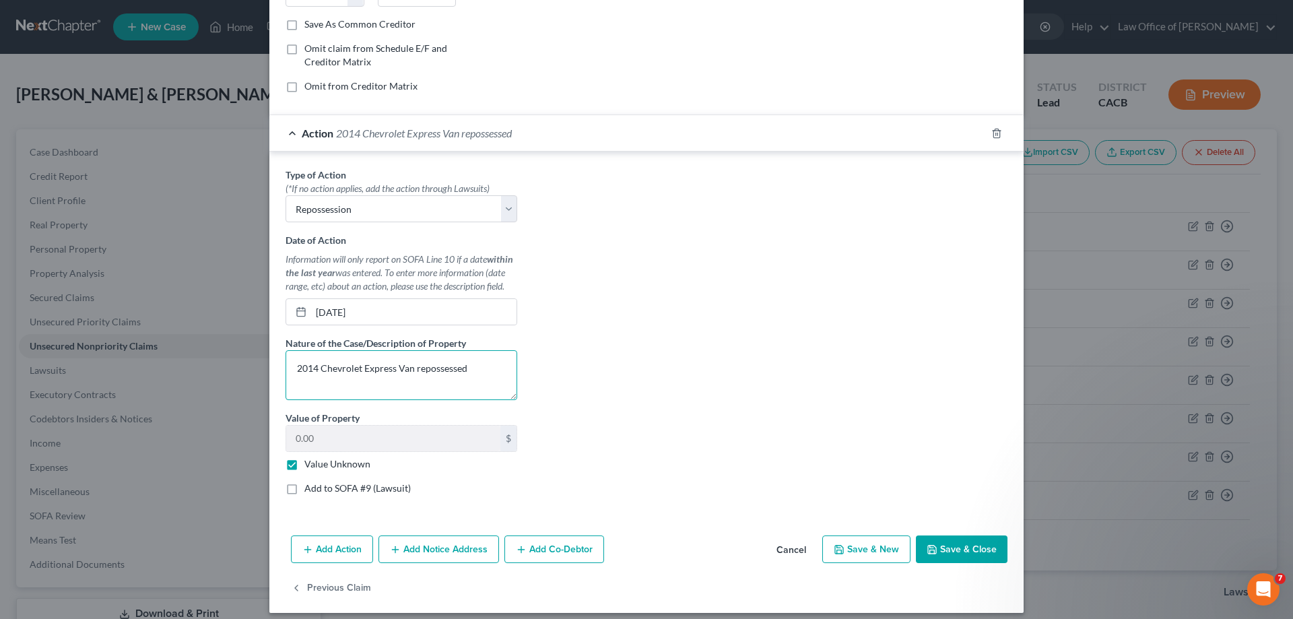
click at [471, 367] on textarea "2014 Chevrolet Express Van repossessed" at bounding box center [402, 375] width 232 height 50
type textarea "2014 Chevrolet Express Van repossessed and sold at auction."
click at [951, 550] on button "Save & Close" at bounding box center [962, 550] width 92 height 28
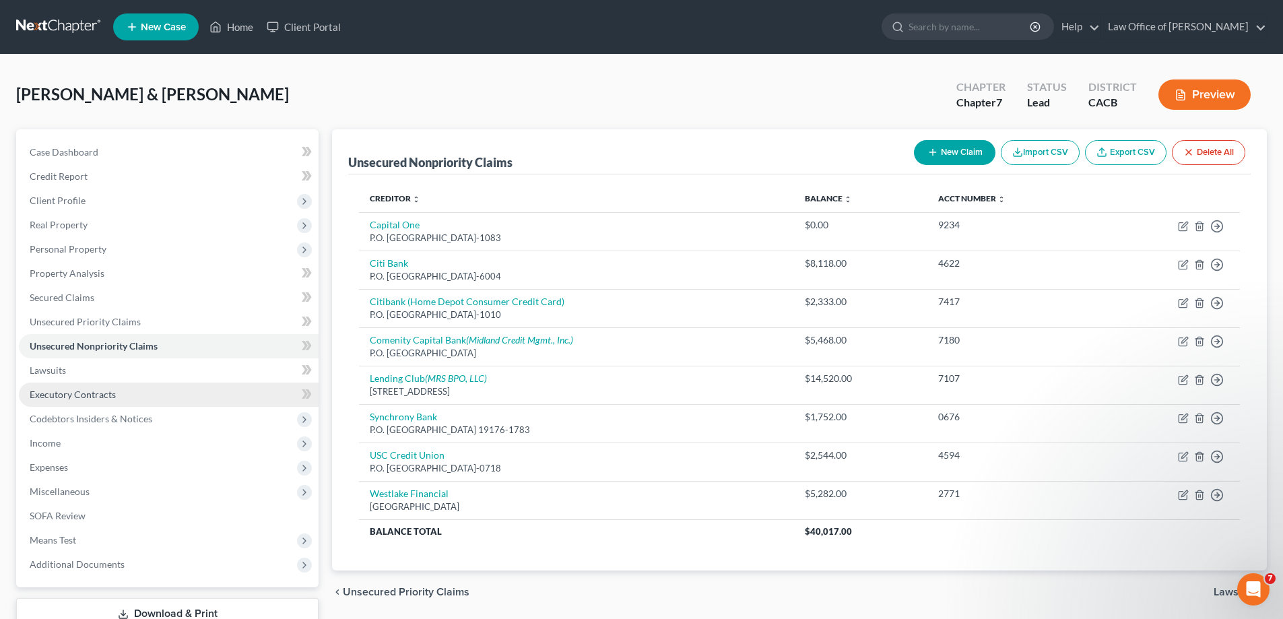
scroll to position [97, 0]
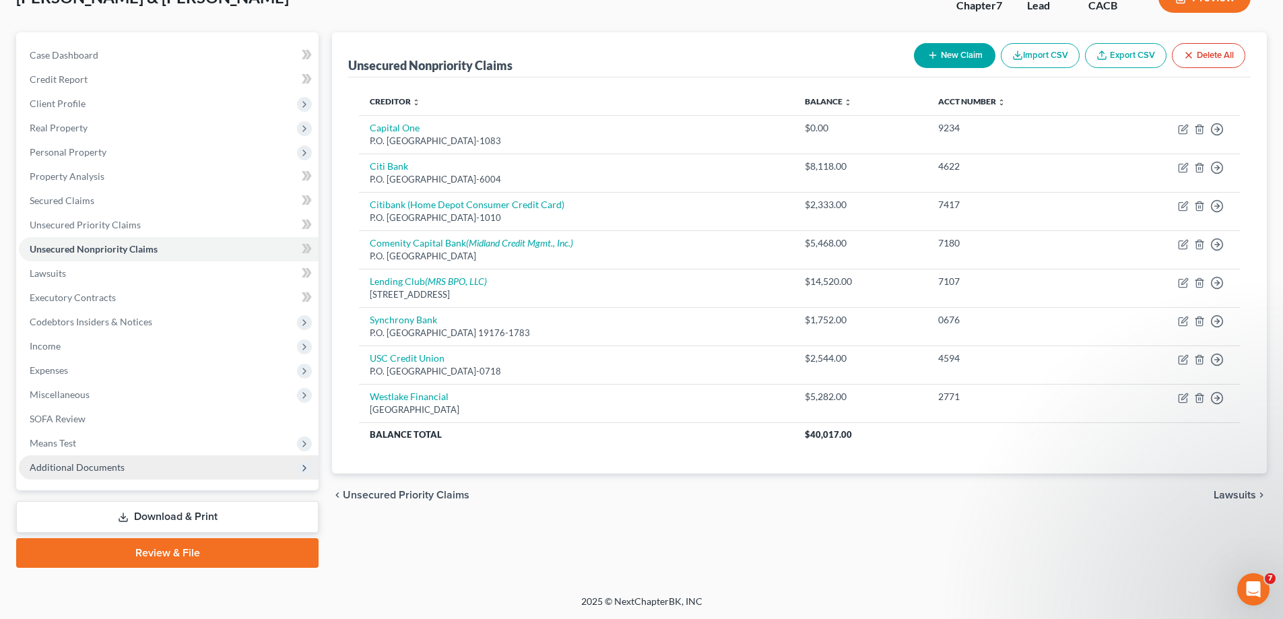
click at [98, 469] on span "Additional Documents" at bounding box center [77, 466] width 95 height 11
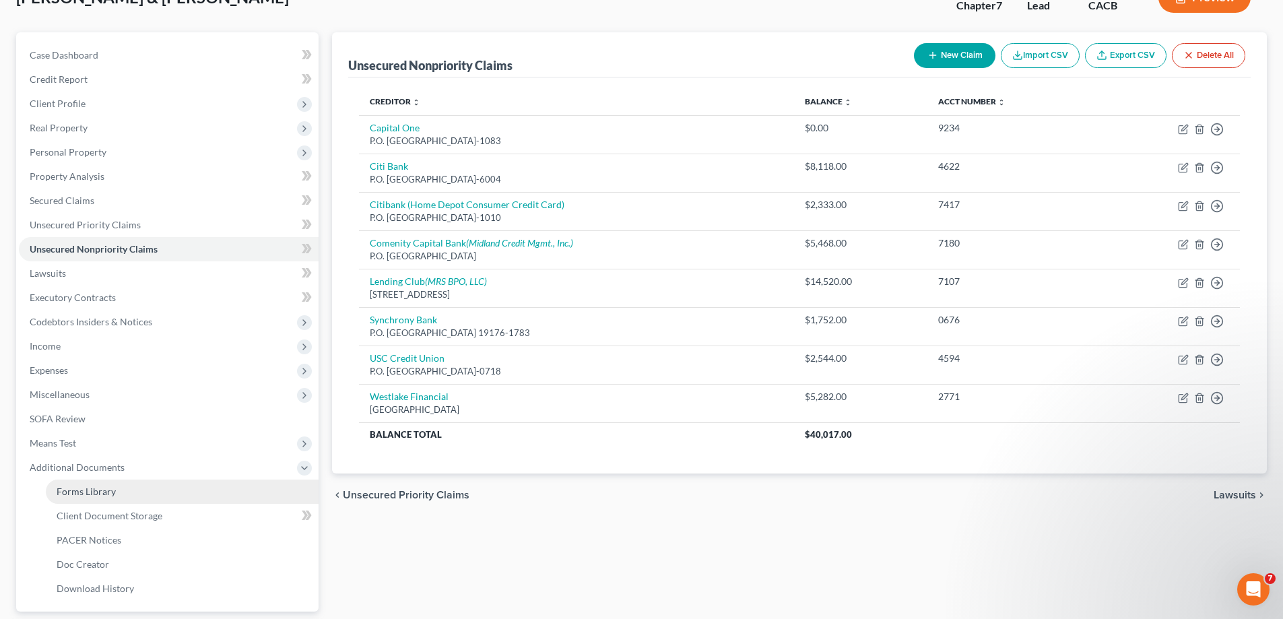
click at [121, 490] on link "Forms Library" at bounding box center [182, 492] width 273 height 24
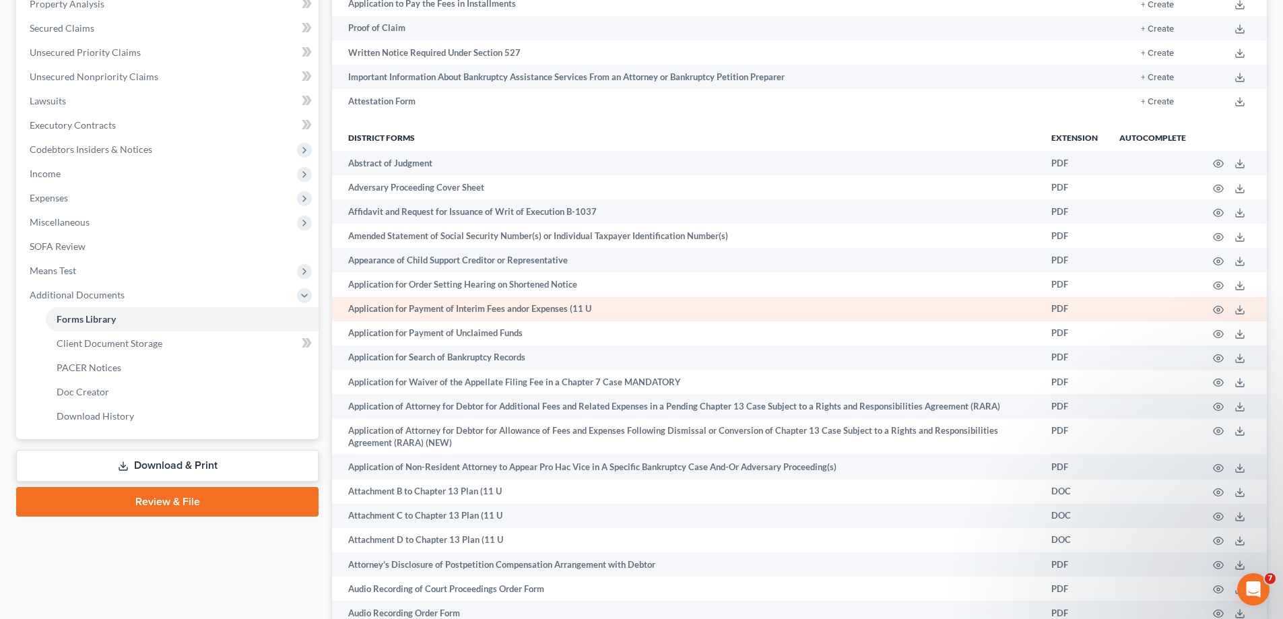
scroll to position [1213, 0]
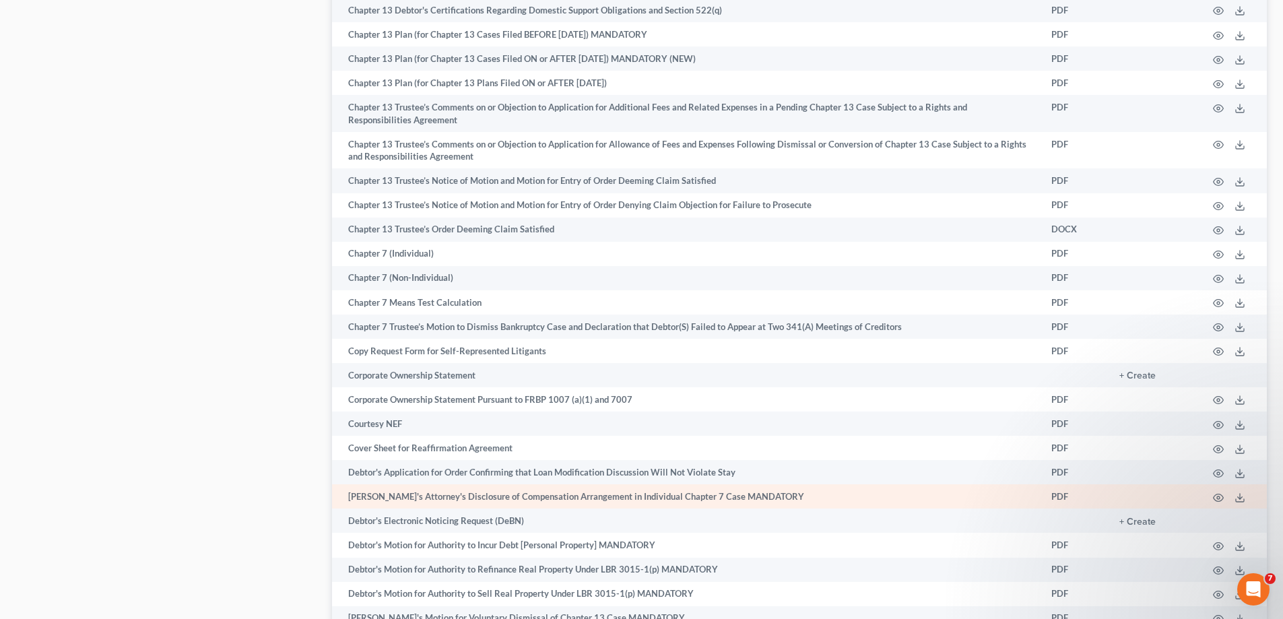
click at [594, 494] on td "[PERSON_NAME]'s Attorney's Disclosure of Compensation Arrangement in Individual…" at bounding box center [686, 496] width 709 height 24
click at [1240, 500] on icon at bounding box center [1240, 497] width 11 height 11
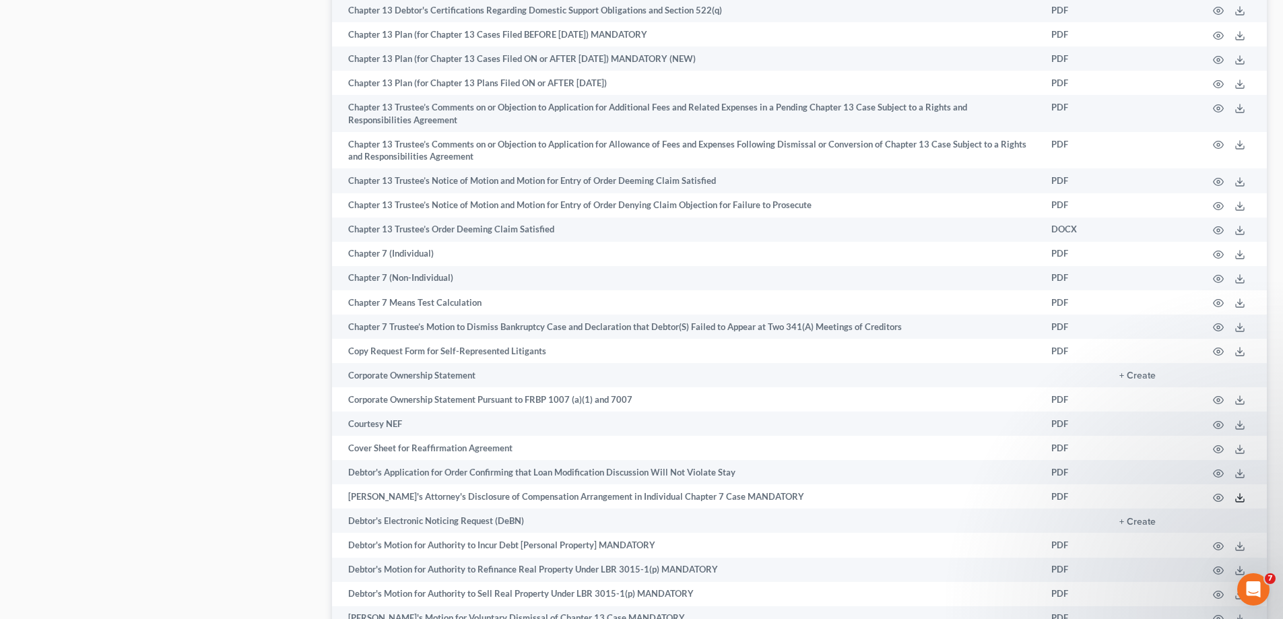
scroll to position [0, 0]
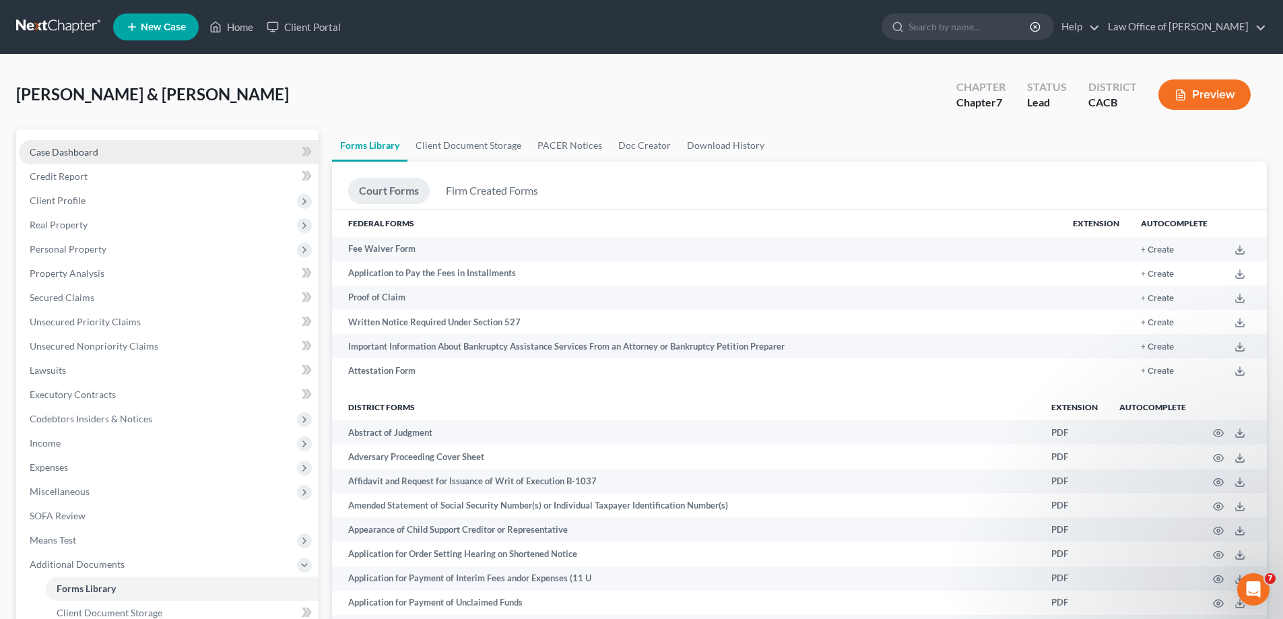
click at [111, 154] on link "Case Dashboard" at bounding box center [169, 152] width 300 height 24
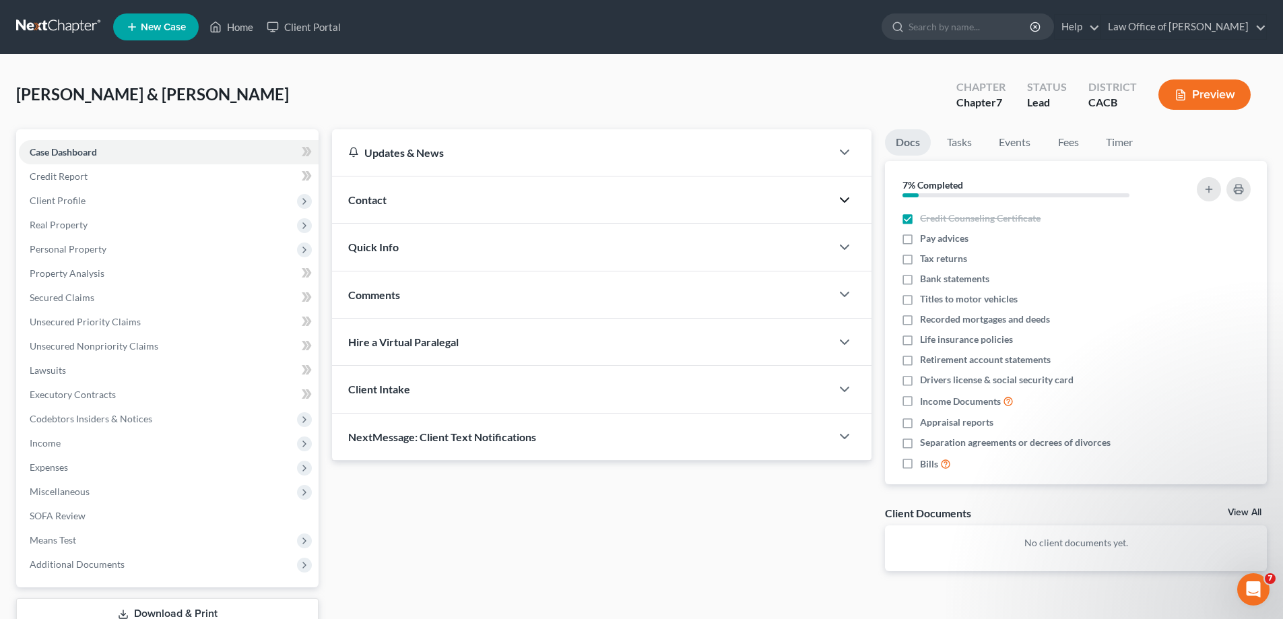
click at [845, 200] on icon "button" at bounding box center [845, 200] width 16 height 16
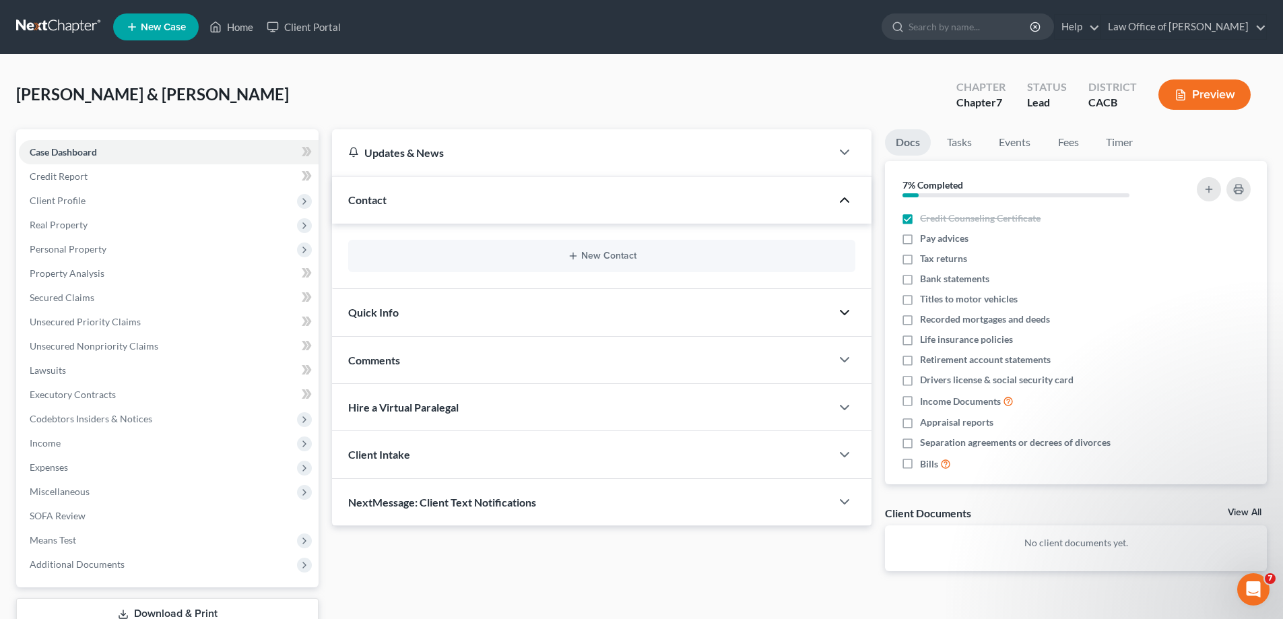
click at [843, 313] on polyline "button" at bounding box center [845, 313] width 8 height 4
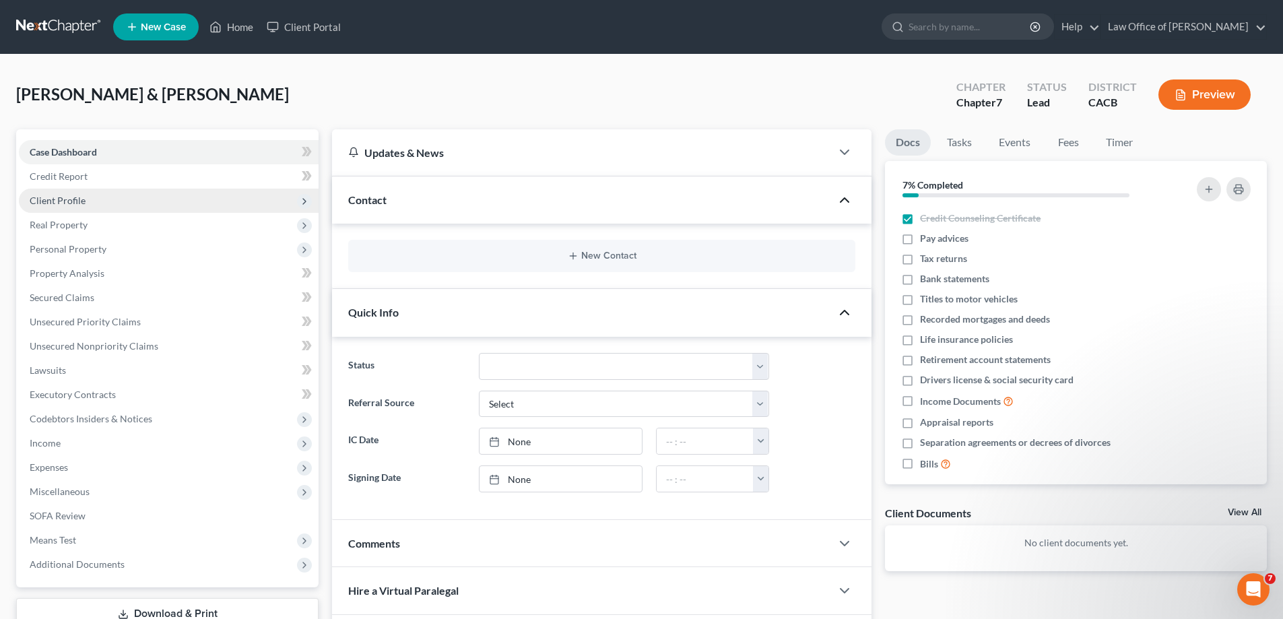
click at [70, 205] on span "Client Profile" at bounding box center [58, 200] width 56 height 11
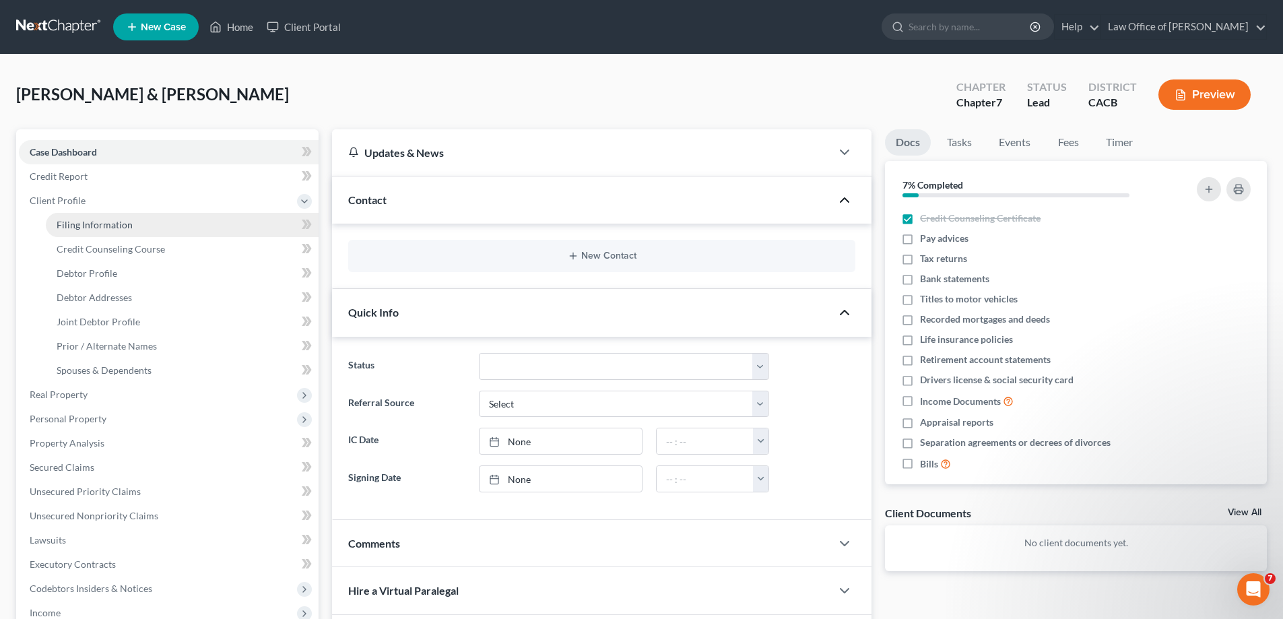
click at [116, 228] on span "Filing Information" at bounding box center [95, 224] width 76 height 11
select select "1"
select select "0"
select select "7"
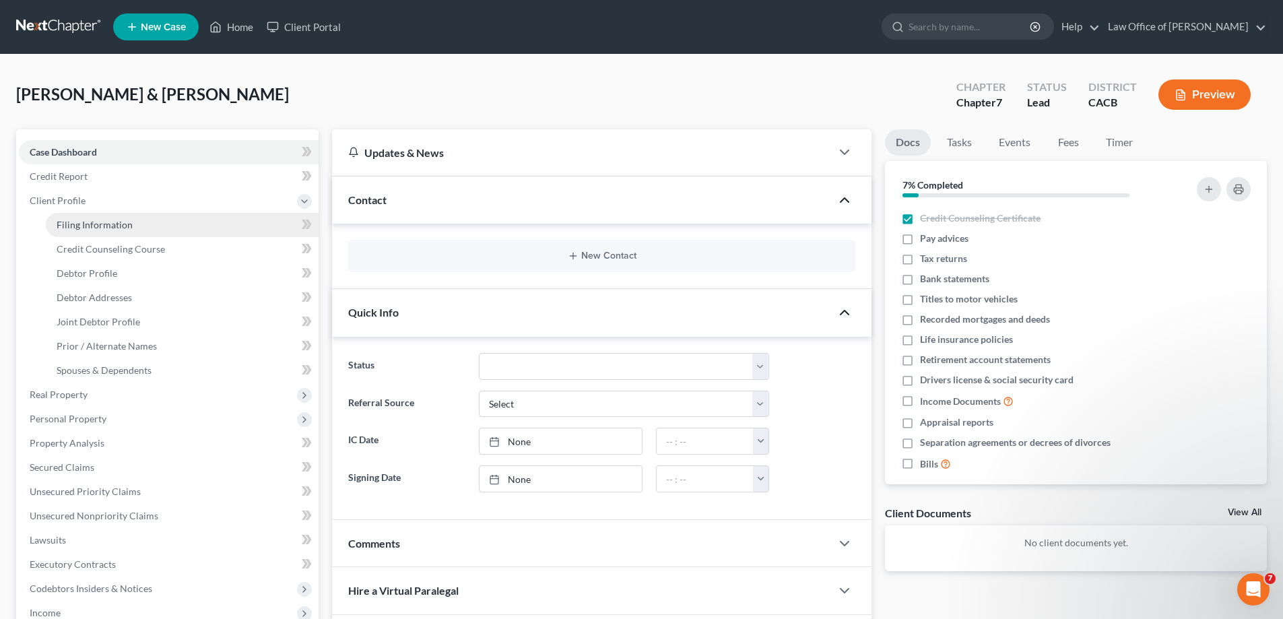
select select "0"
select select "4"
select select "0"
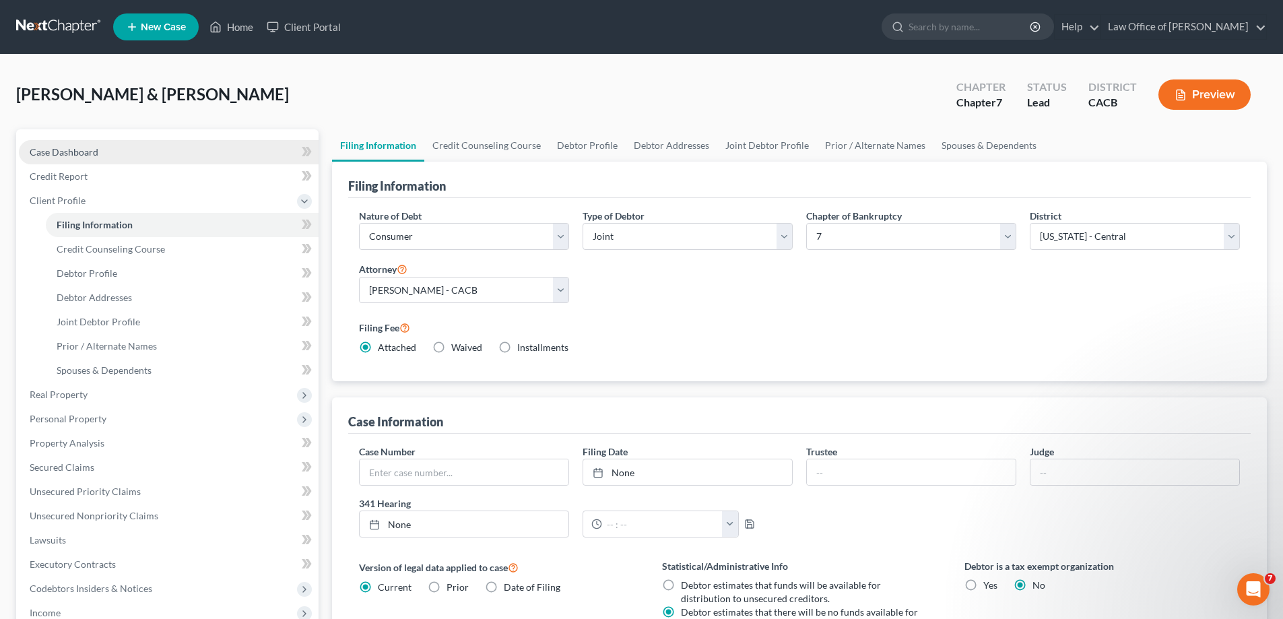
click at [94, 152] on span "Case Dashboard" at bounding box center [64, 151] width 69 height 11
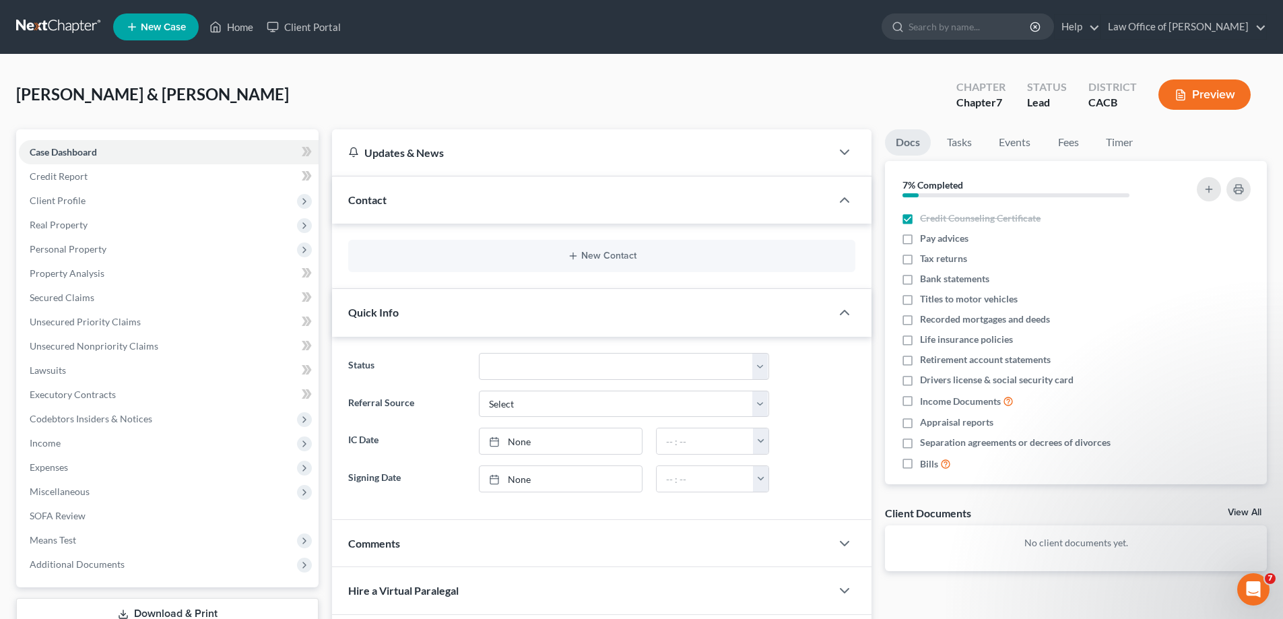
drag, startPoint x: 63, startPoint y: 568, endPoint x: 357, endPoint y: 449, distance: 316.7
click at [66, 565] on span "Additional Documents" at bounding box center [77, 563] width 95 height 11
click at [108, 589] on span "Forms Library" at bounding box center [86, 588] width 59 height 11
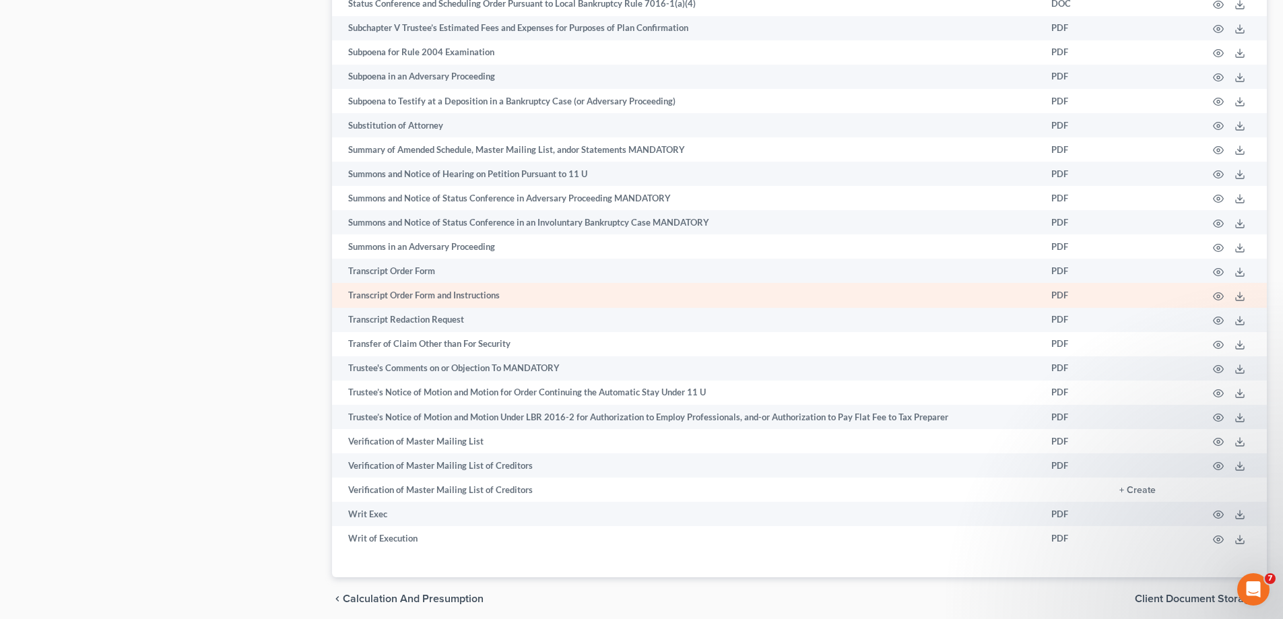
scroll to position [6602, 0]
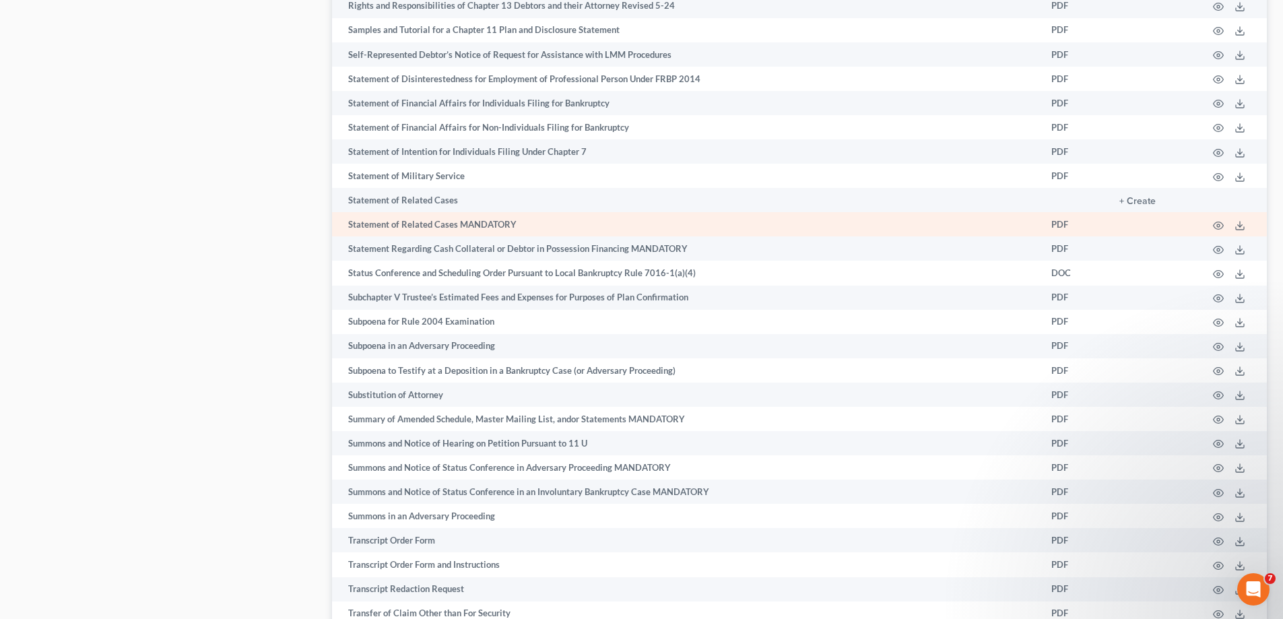
click at [1058, 224] on td "PDF" at bounding box center [1075, 224] width 68 height 24
click at [1238, 226] on icon at bounding box center [1240, 225] width 11 height 11
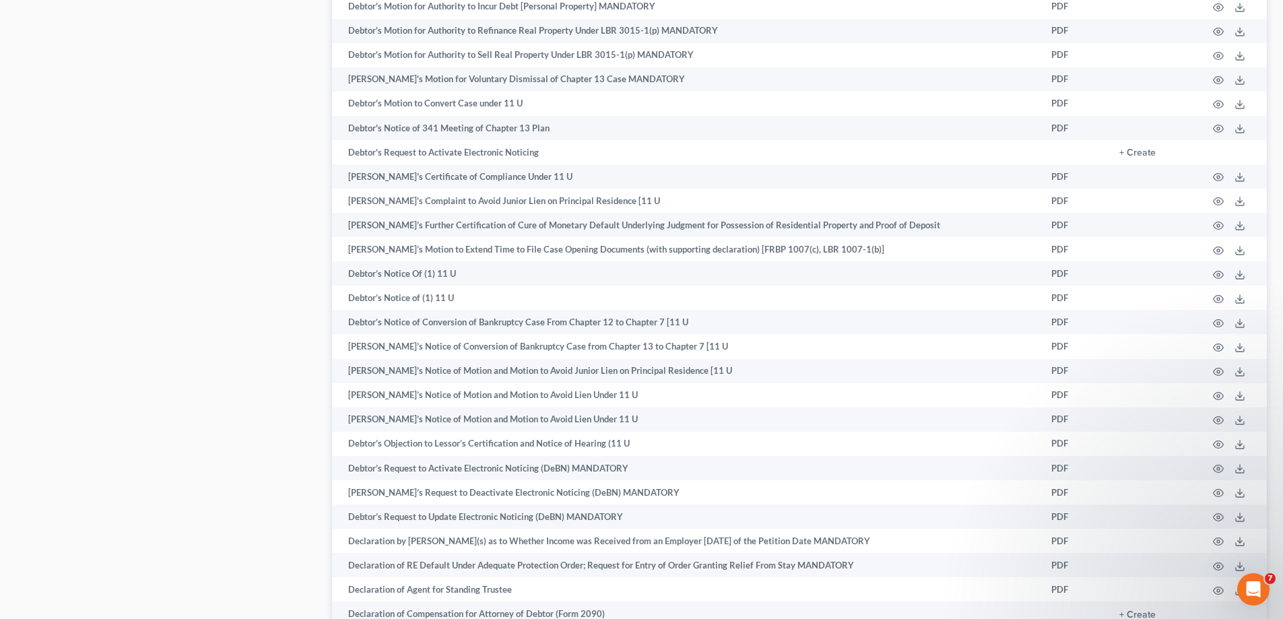
scroll to position [2021, 0]
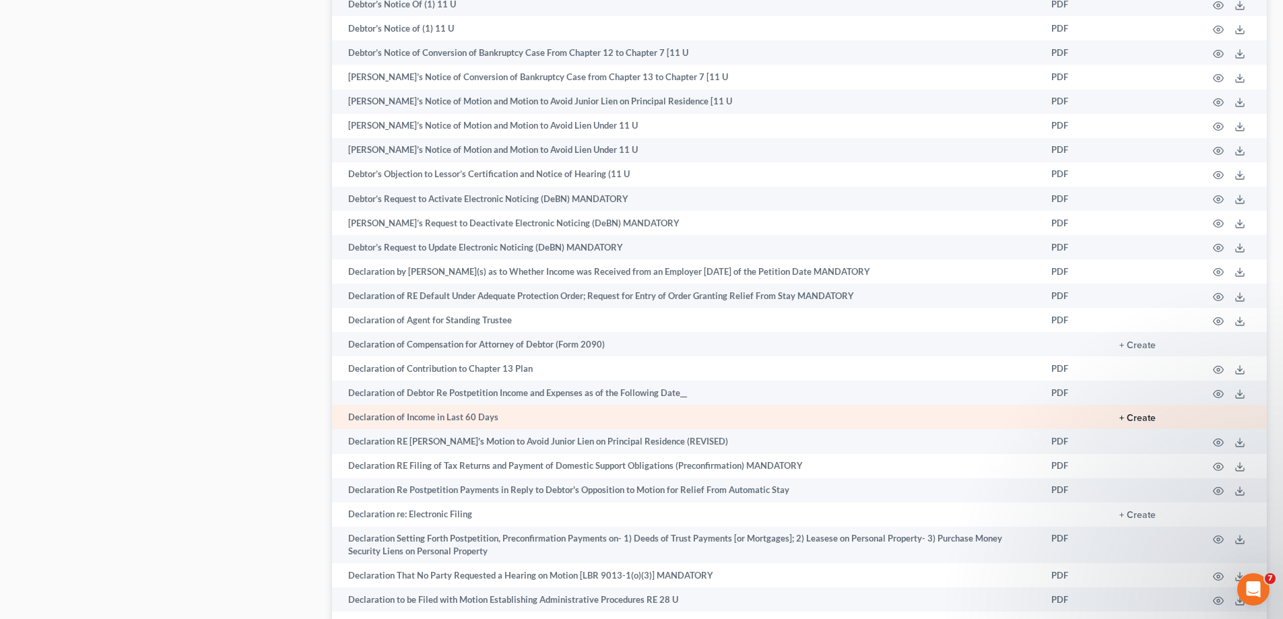
click at [1150, 419] on button "+ Create" at bounding box center [1138, 418] width 36 height 9
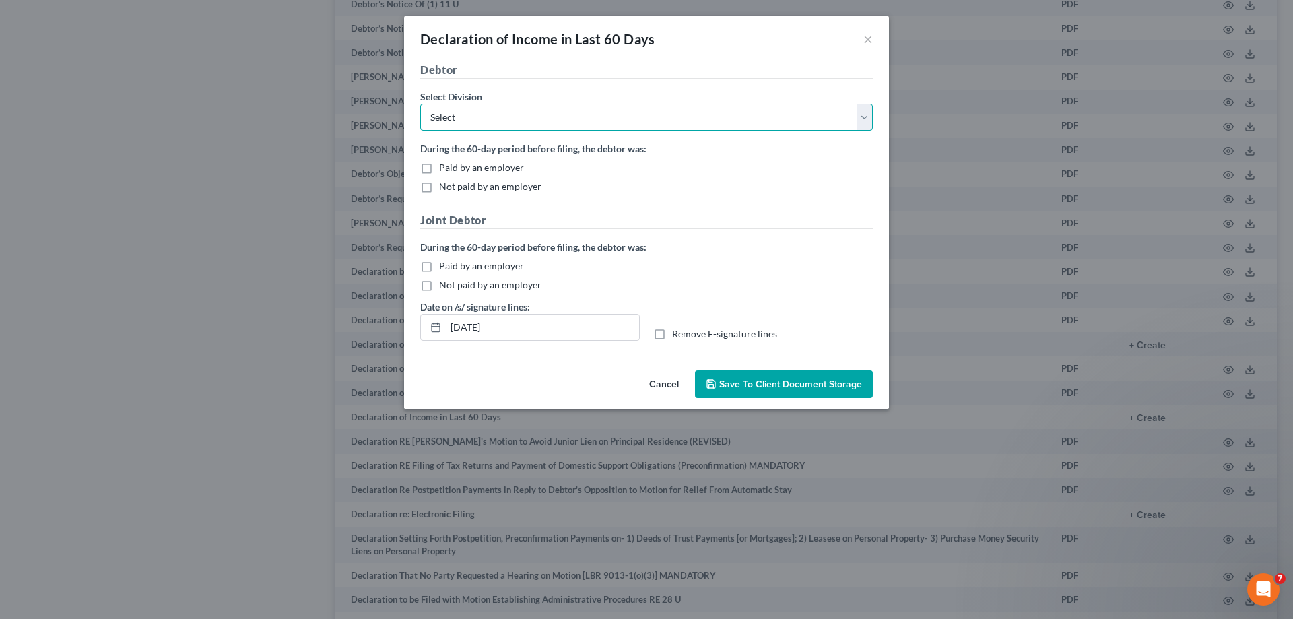
click at [866, 117] on select "Select [GEOGRAPHIC_DATA] [GEOGRAPHIC_DATA] [GEOGRAPHIC_DATA][PERSON_NAME] [GEOG…" at bounding box center [646, 117] width 453 height 27
select select "0"
click at [420, 104] on select "Select [GEOGRAPHIC_DATA] [GEOGRAPHIC_DATA] [GEOGRAPHIC_DATA][PERSON_NAME] [GEOG…" at bounding box center [646, 117] width 453 height 27
click at [439, 168] on label "Paid by an employer" at bounding box center [481, 167] width 85 height 13
click at [445, 168] on input "Paid by an employer" at bounding box center [449, 165] width 9 height 9
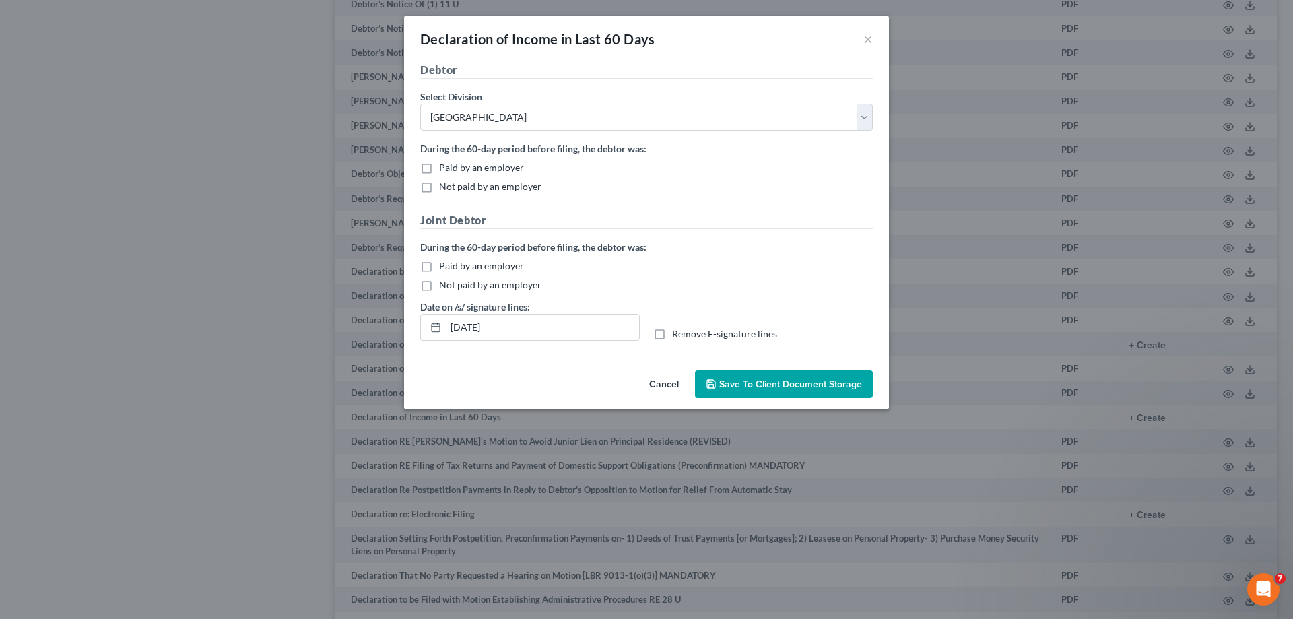
checkbox input "true"
click at [439, 288] on label "Not paid by an employer" at bounding box center [490, 284] width 102 height 13
click at [445, 287] on input "Not paid by an employer" at bounding box center [449, 282] width 9 height 9
checkbox input "true"
click at [672, 336] on label "Remove E-signature lines" at bounding box center [724, 333] width 105 height 13
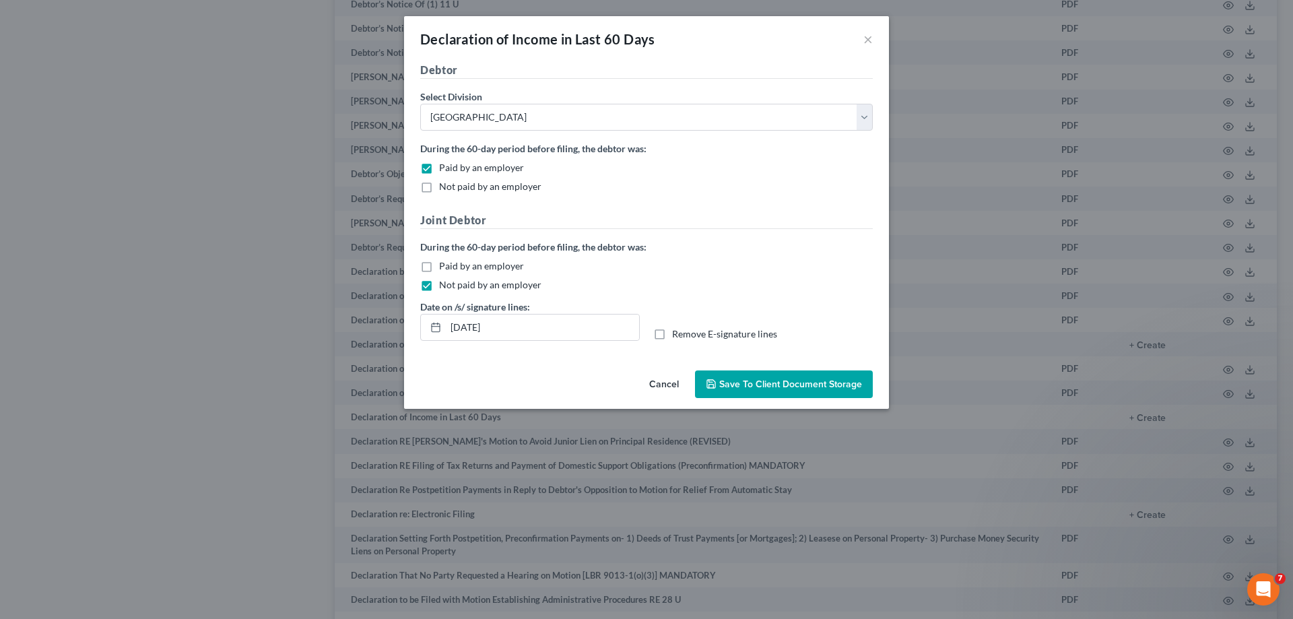
click at [678, 336] on input "Remove E-signature lines" at bounding box center [682, 331] width 9 height 9
checkbox input "true"
click at [773, 384] on span "Save to Client Document Storage" at bounding box center [790, 384] width 143 height 11
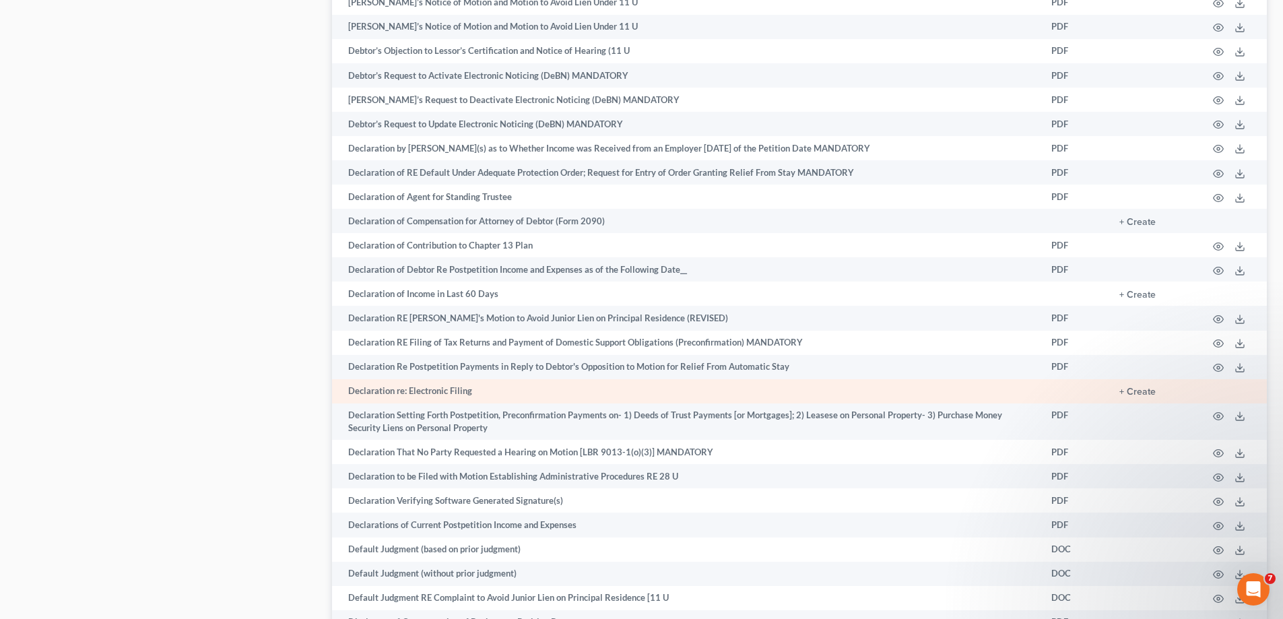
scroll to position [2156, 0]
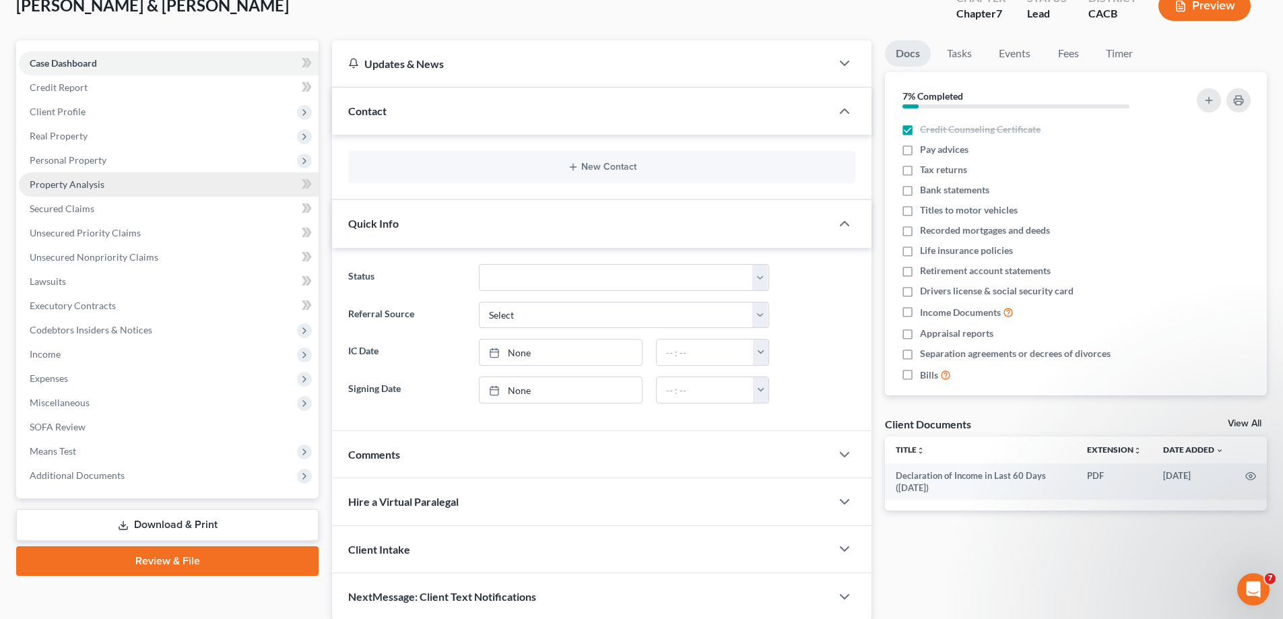
scroll to position [141, 0]
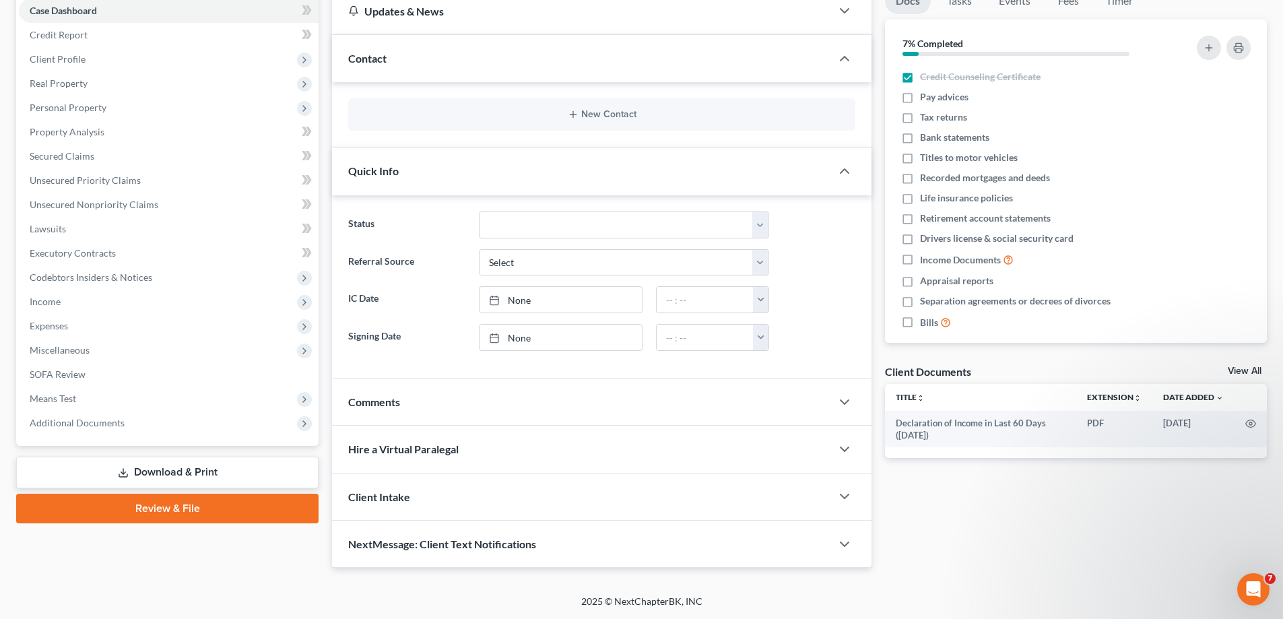
click at [190, 469] on link "Download & Print" at bounding box center [167, 473] width 302 height 32
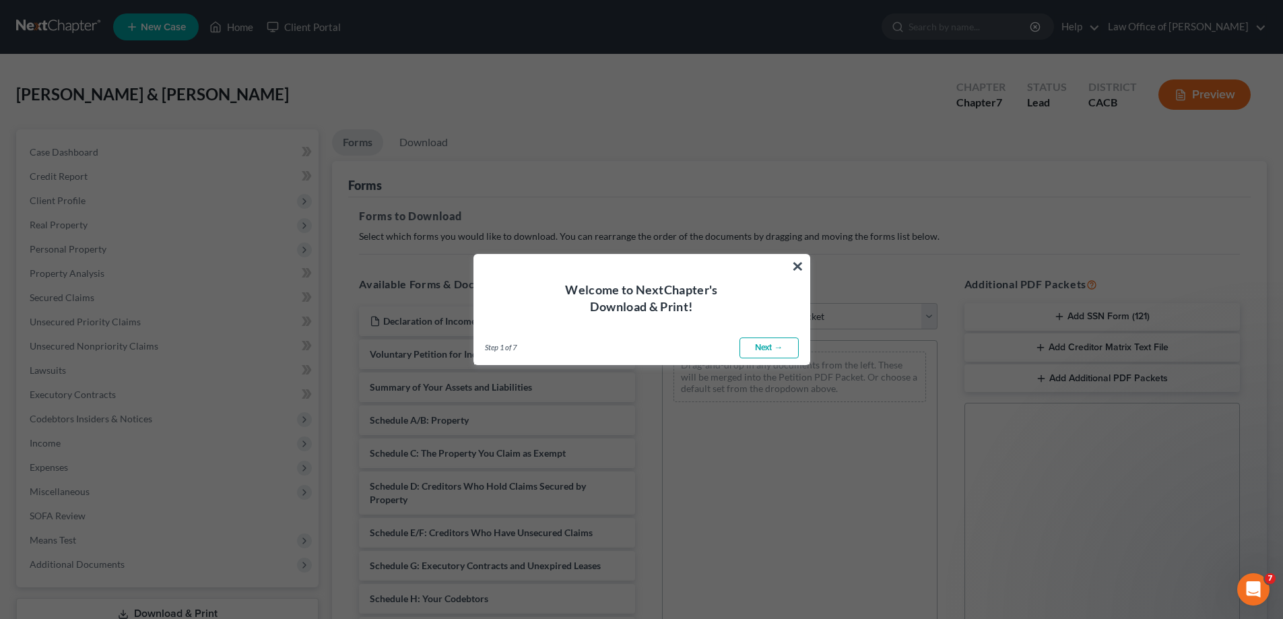
click at [768, 346] on link "Next →" at bounding box center [769, 349] width 59 height 22
select select "0"
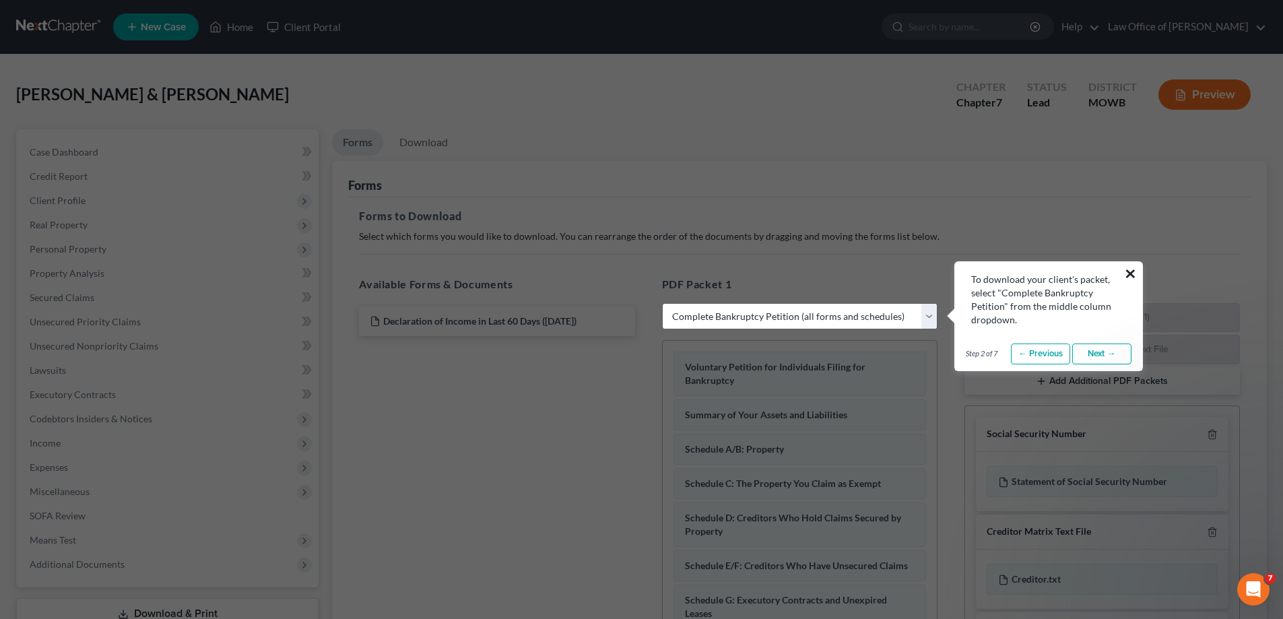
click at [1130, 269] on button "×" at bounding box center [1130, 274] width 13 height 22
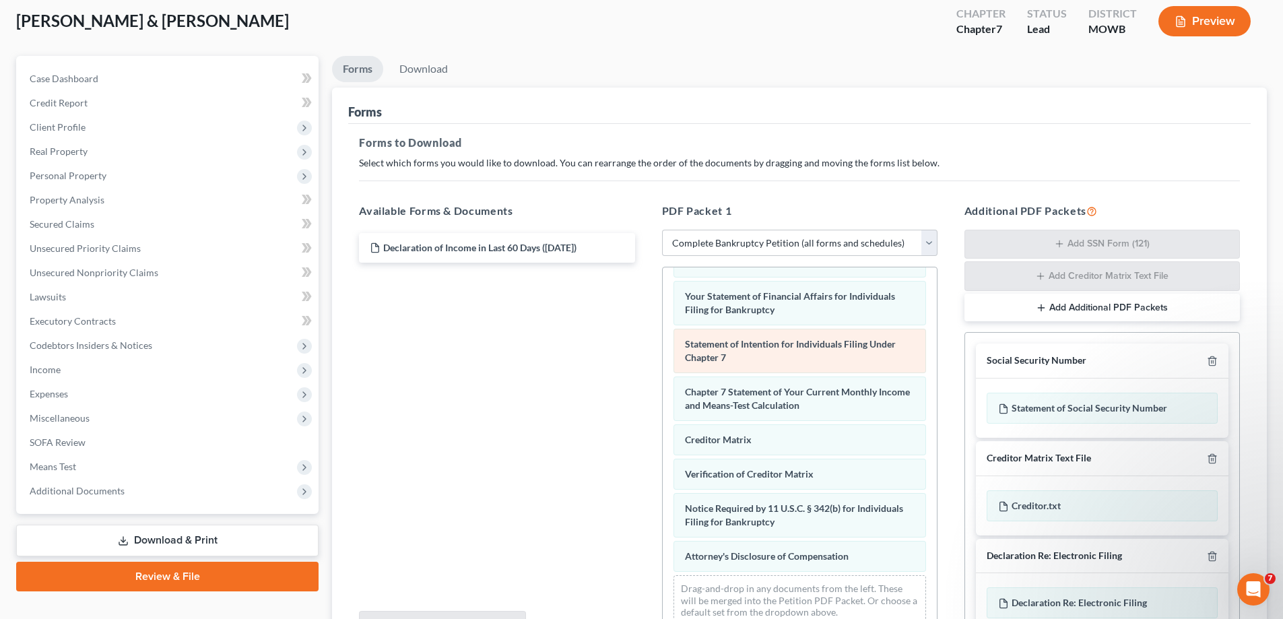
scroll to position [135, 0]
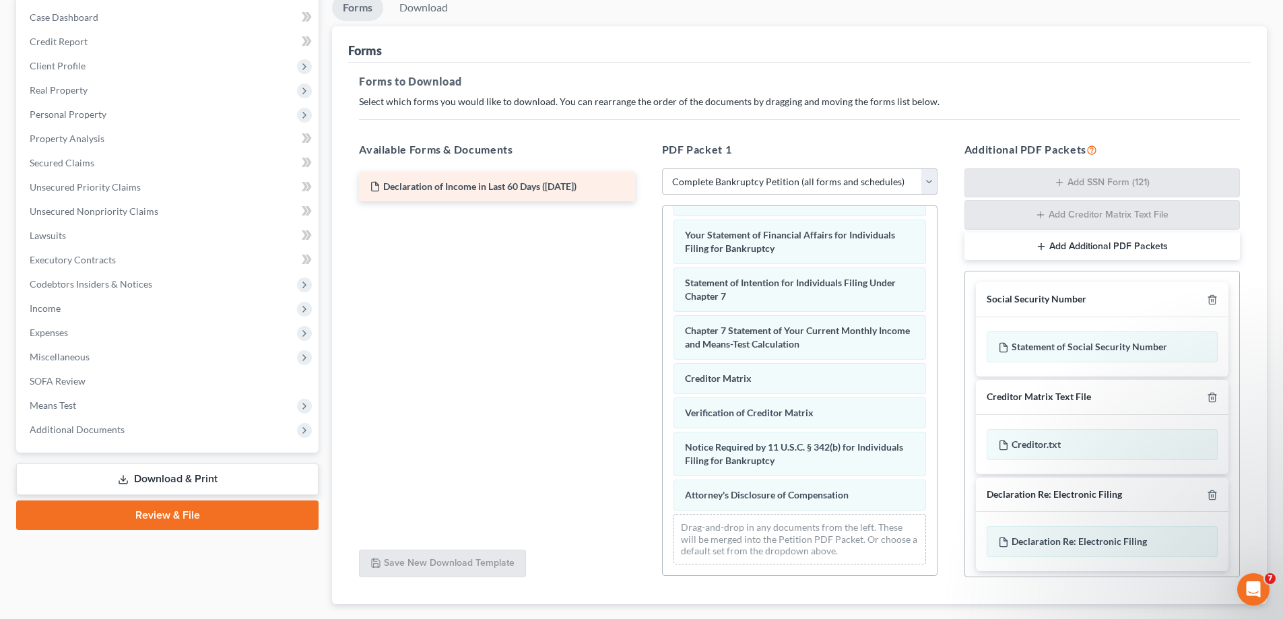
click at [474, 189] on span "Declaration of Income in Last 60 Days ([DATE])" at bounding box center [479, 186] width 193 height 11
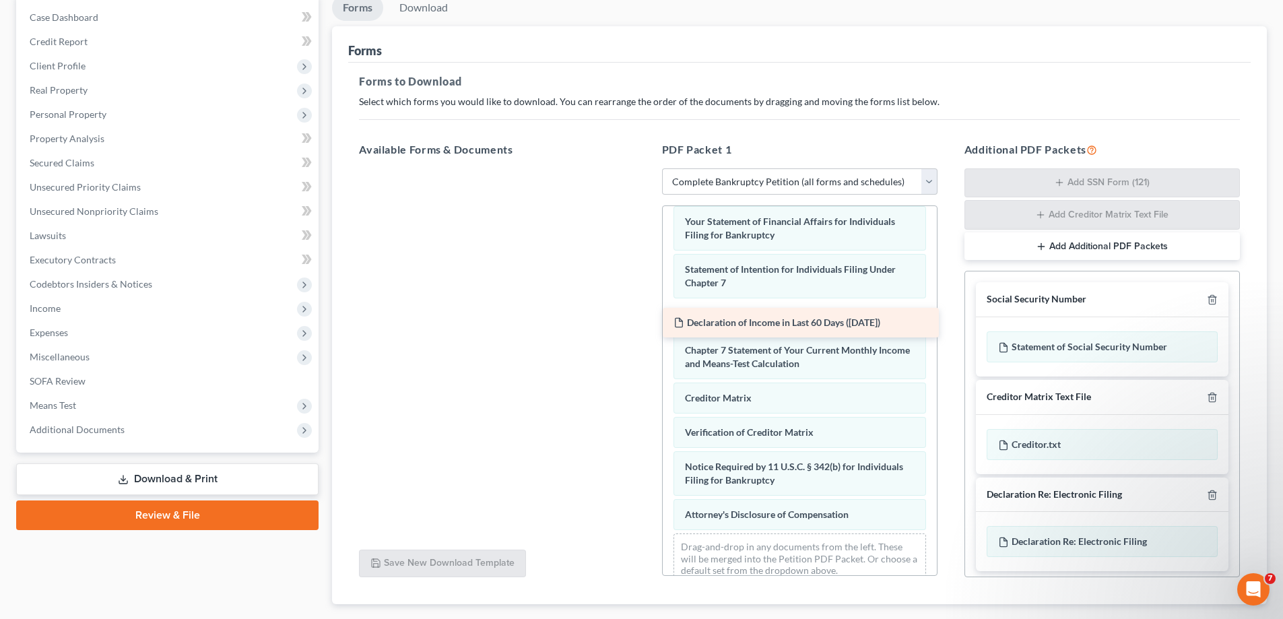
drag, startPoint x: 473, startPoint y: 185, endPoint x: 777, endPoint y: 321, distance: 333.2
click at [645, 168] on div "Declaration of Income in Last 60 Days ([DATE]) Declaration of Income in Last 60…" at bounding box center [496, 168] width 297 height 0
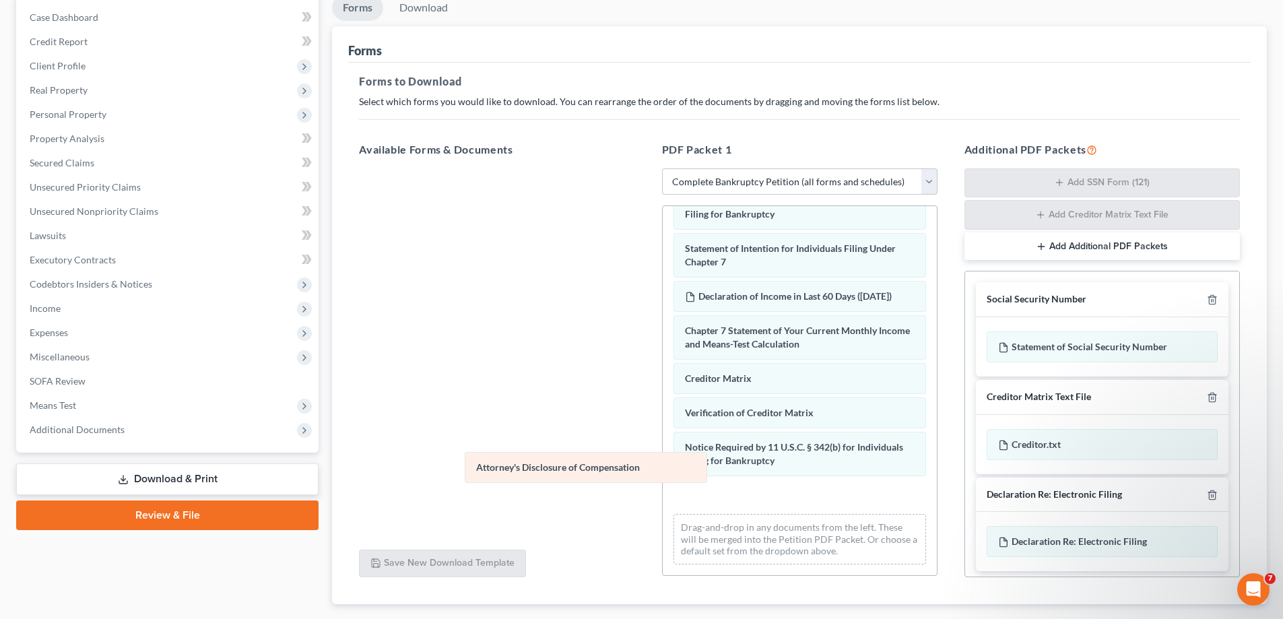
scroll to position [443, 0]
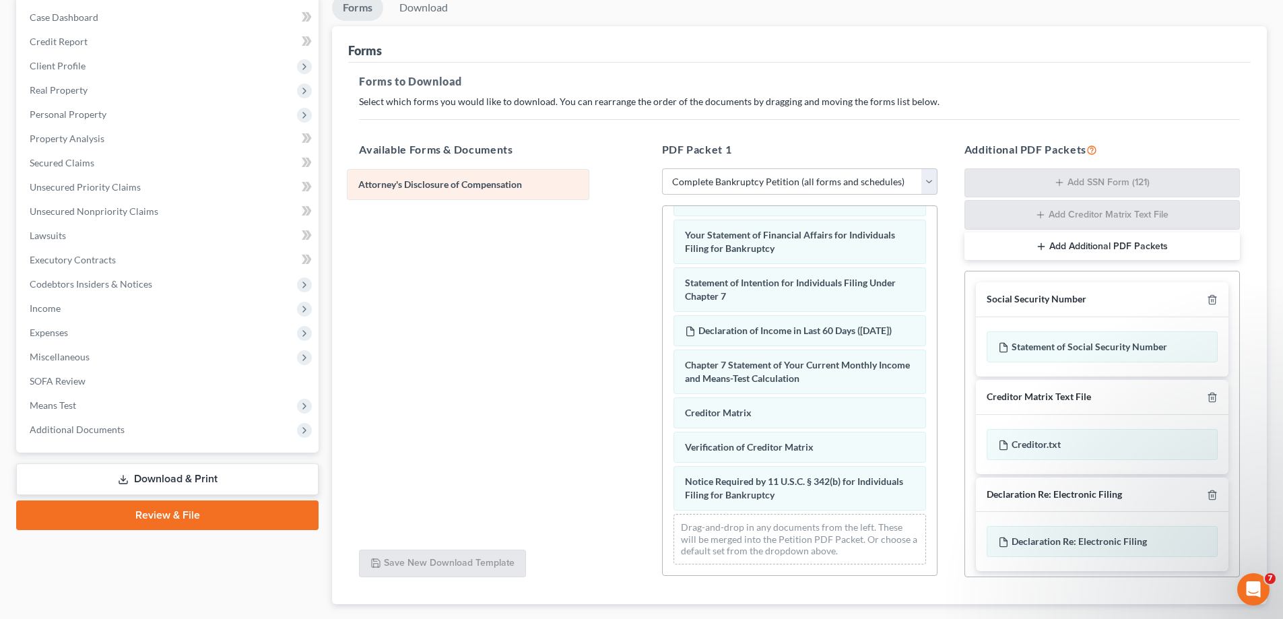
drag, startPoint x: 802, startPoint y: 491, endPoint x: 476, endPoint y: 181, distance: 450.3
click at [663, 181] on div "Attorney's Disclosure of Compensation Voluntary Petition for Individuals Filing…" at bounding box center [800, 182] width 274 height 785
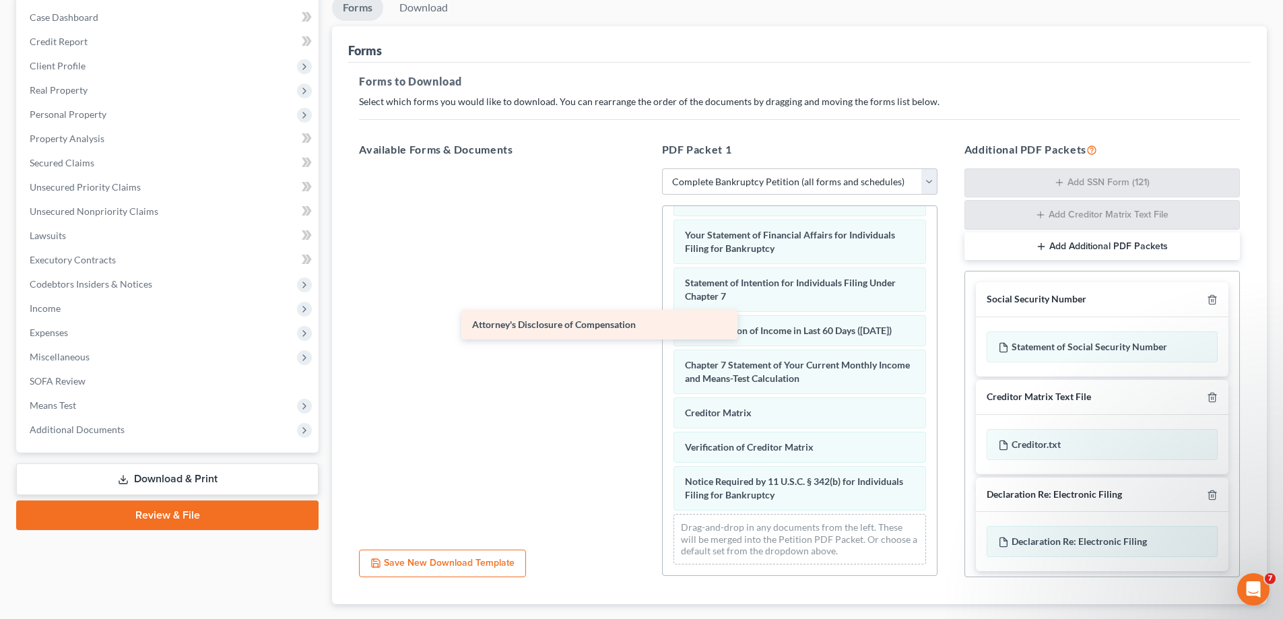
scroll to position [477, 0]
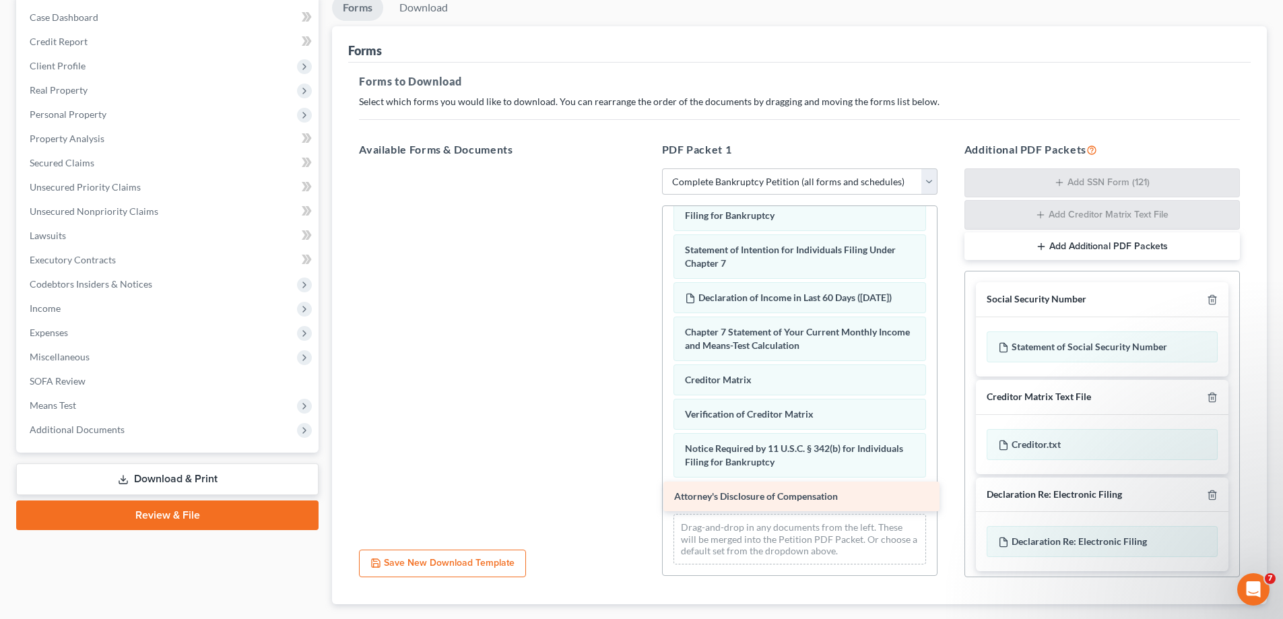
drag, startPoint x: 480, startPoint y: 182, endPoint x: 784, endPoint y: 492, distance: 434.5
click at [645, 168] on div "Attorney's Disclosure of Compensation Attorney's Disclosure of Compensation" at bounding box center [496, 168] width 297 height 0
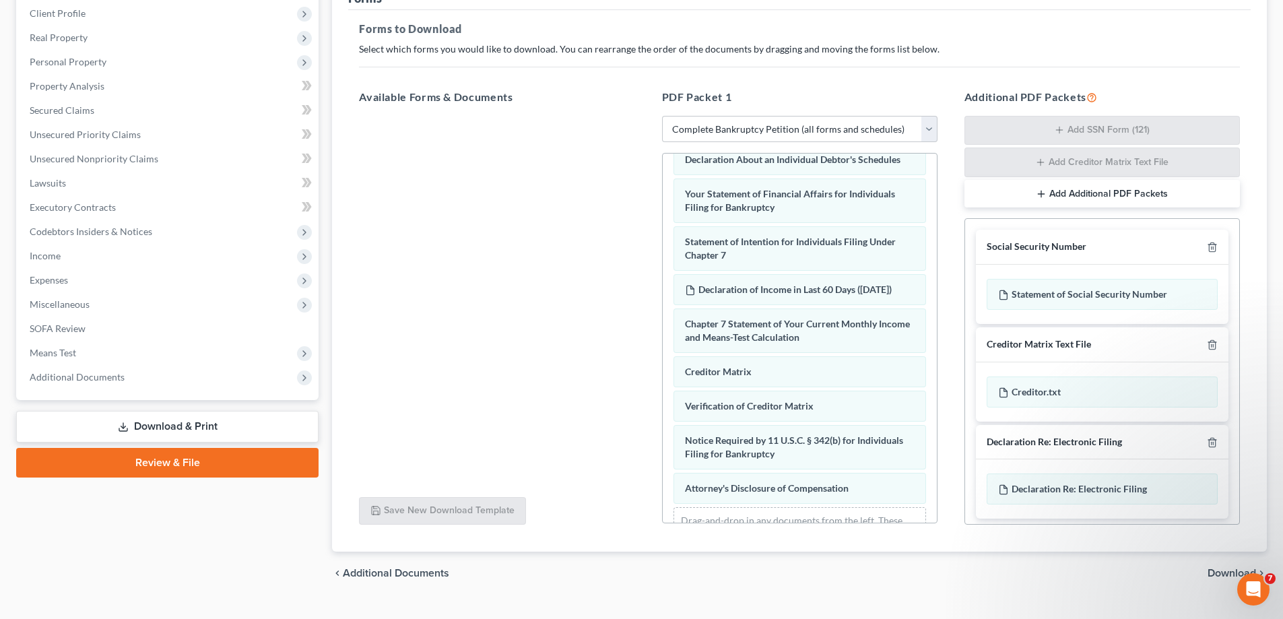
scroll to position [214, 0]
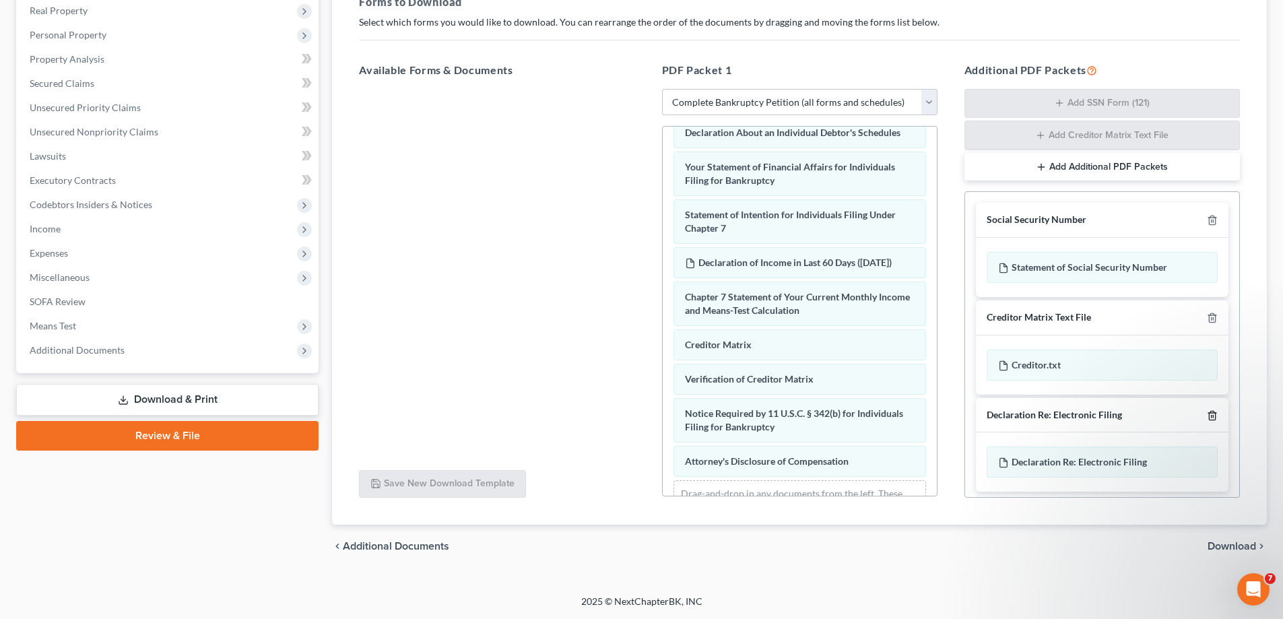
click at [1213, 415] on line "button" at bounding box center [1213, 416] width 0 height 3
click at [1221, 545] on span "Download" at bounding box center [1232, 546] width 49 height 11
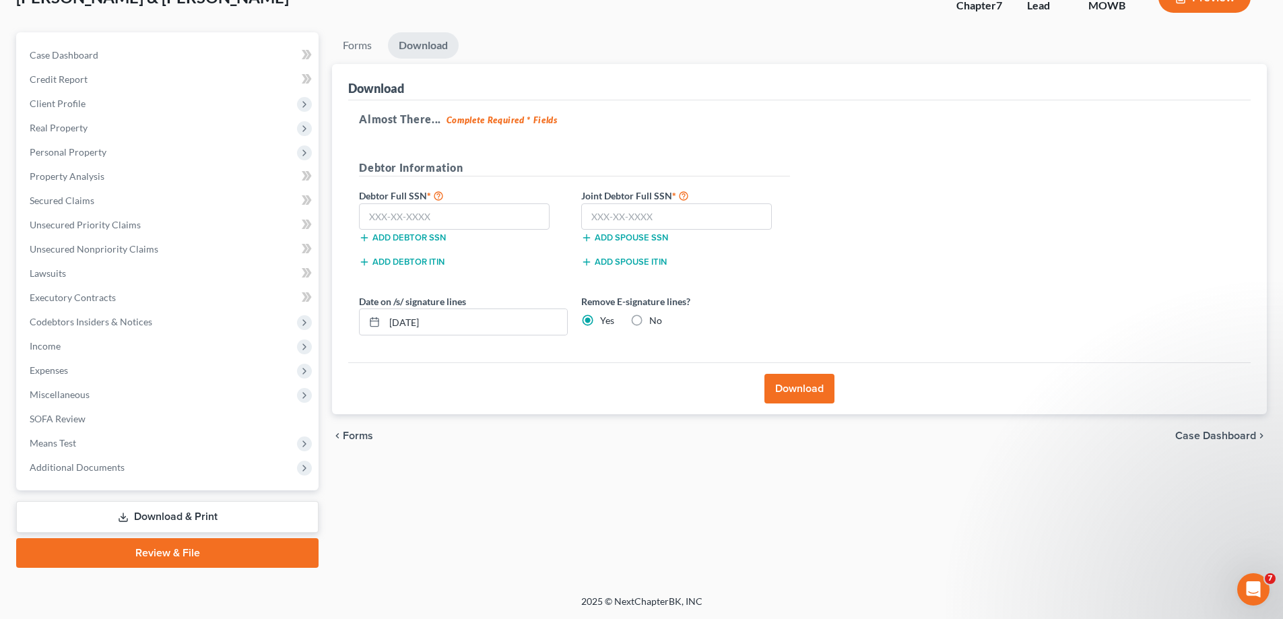
scroll to position [97, 0]
click at [465, 218] on input "text" at bounding box center [454, 216] width 191 height 27
type input "616-20-2858"
click at [675, 219] on input "text" at bounding box center [676, 216] width 191 height 27
type input "566-71-0201"
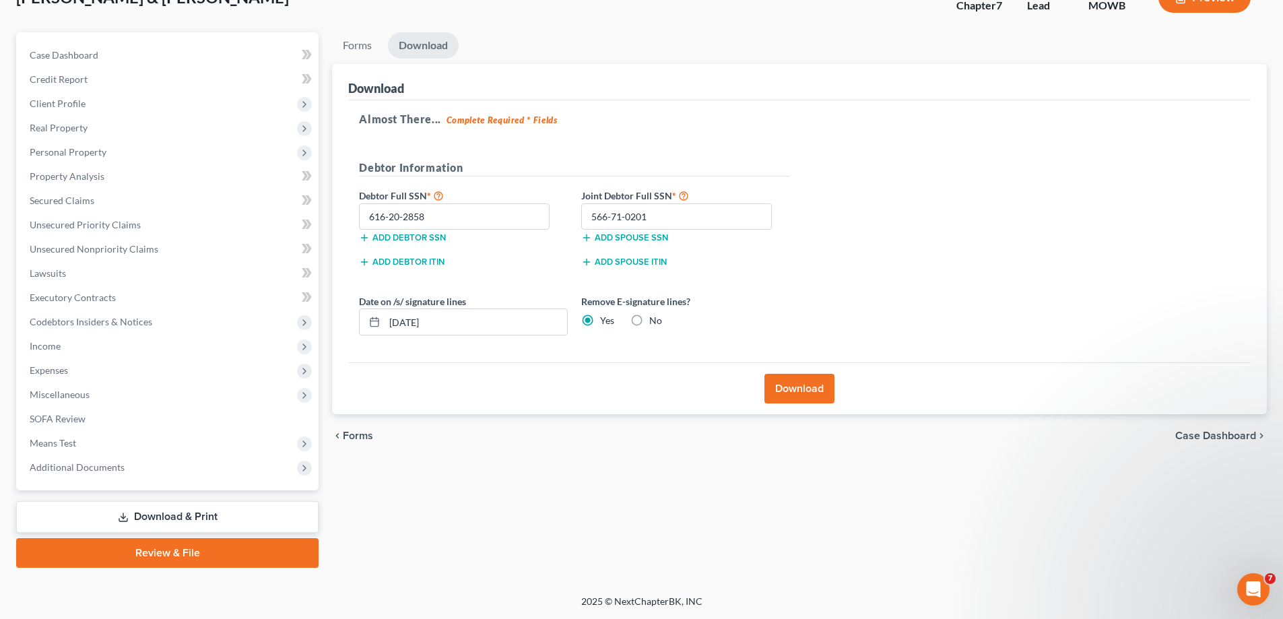
click at [791, 387] on button "Download" at bounding box center [800, 389] width 70 height 30
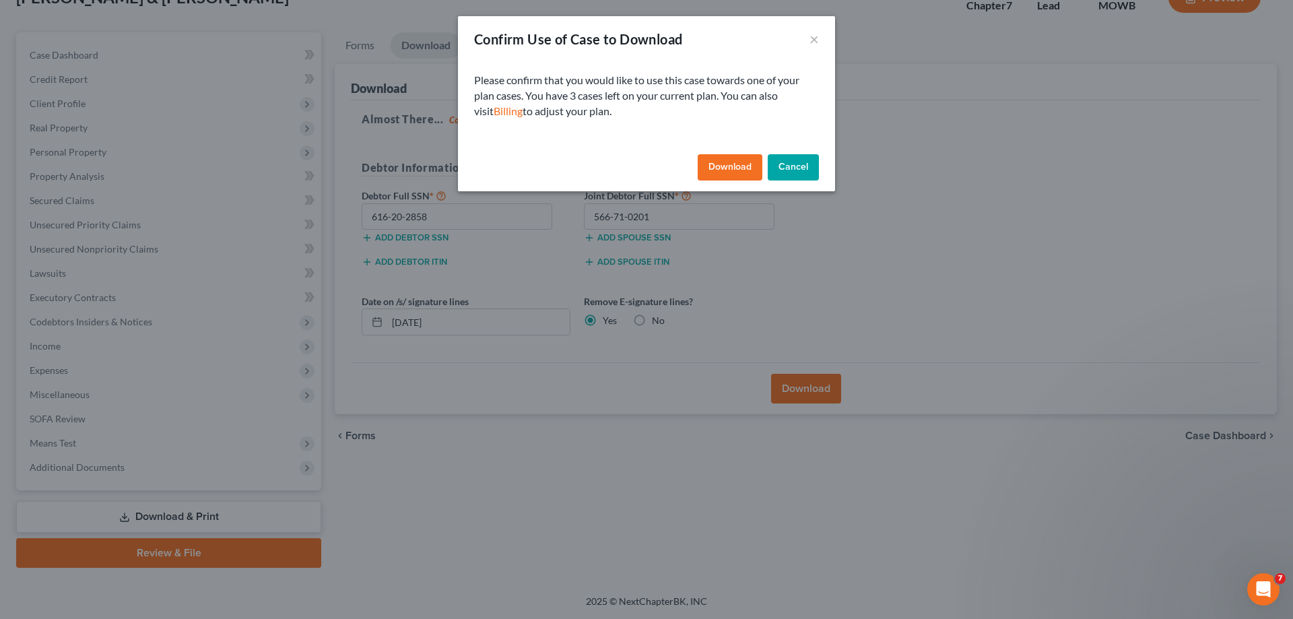
click at [734, 167] on button "Download" at bounding box center [730, 167] width 65 height 27
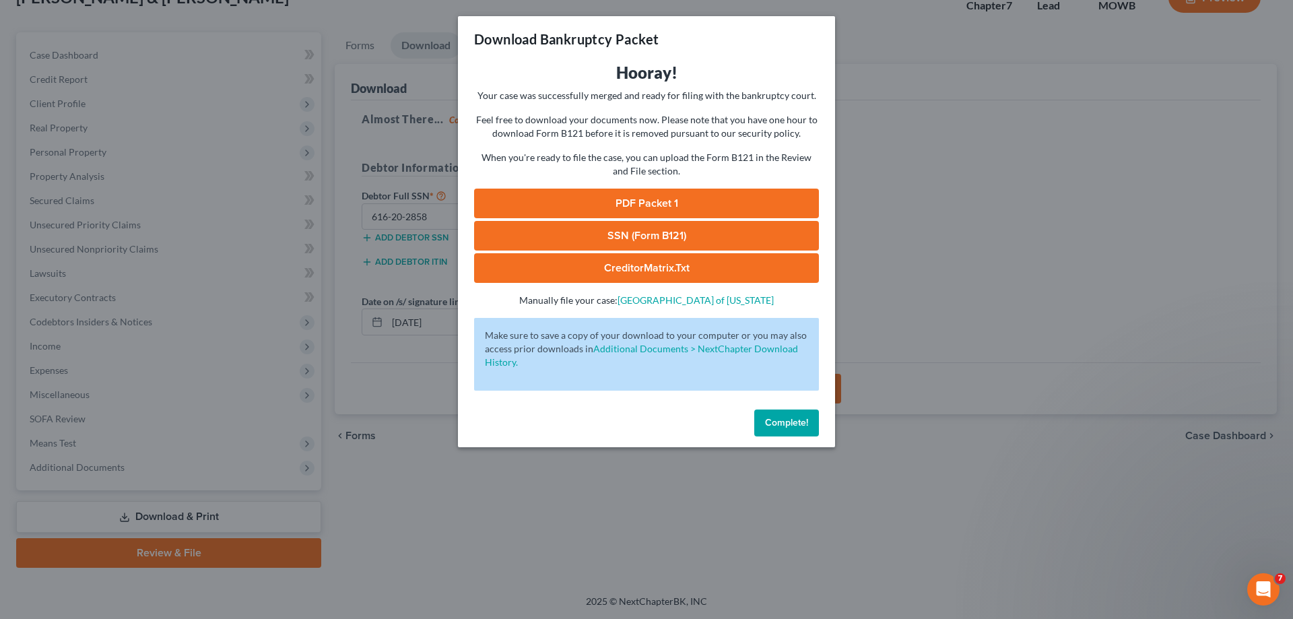
click at [653, 204] on link "PDF Packet 1" at bounding box center [646, 204] width 345 height 30
click at [651, 234] on link "SSN (Form B121)" at bounding box center [646, 236] width 345 height 30
click at [655, 267] on link "CreditorMatrix.txt" at bounding box center [646, 268] width 345 height 30
click at [801, 421] on span "Complete!" at bounding box center [786, 422] width 43 height 11
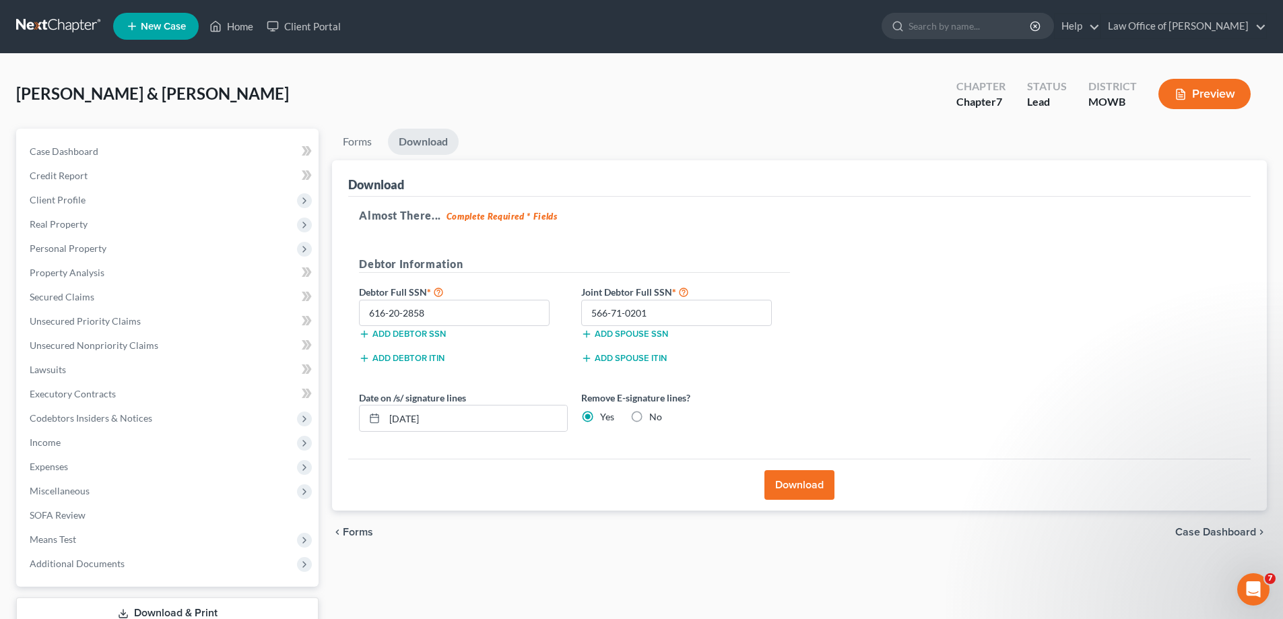
scroll to position [0, 0]
click at [1100, 28] on link "Help" at bounding box center [1077, 27] width 45 height 24
click at [1076, 59] on link "Help Center" at bounding box center [1046, 55] width 107 height 23
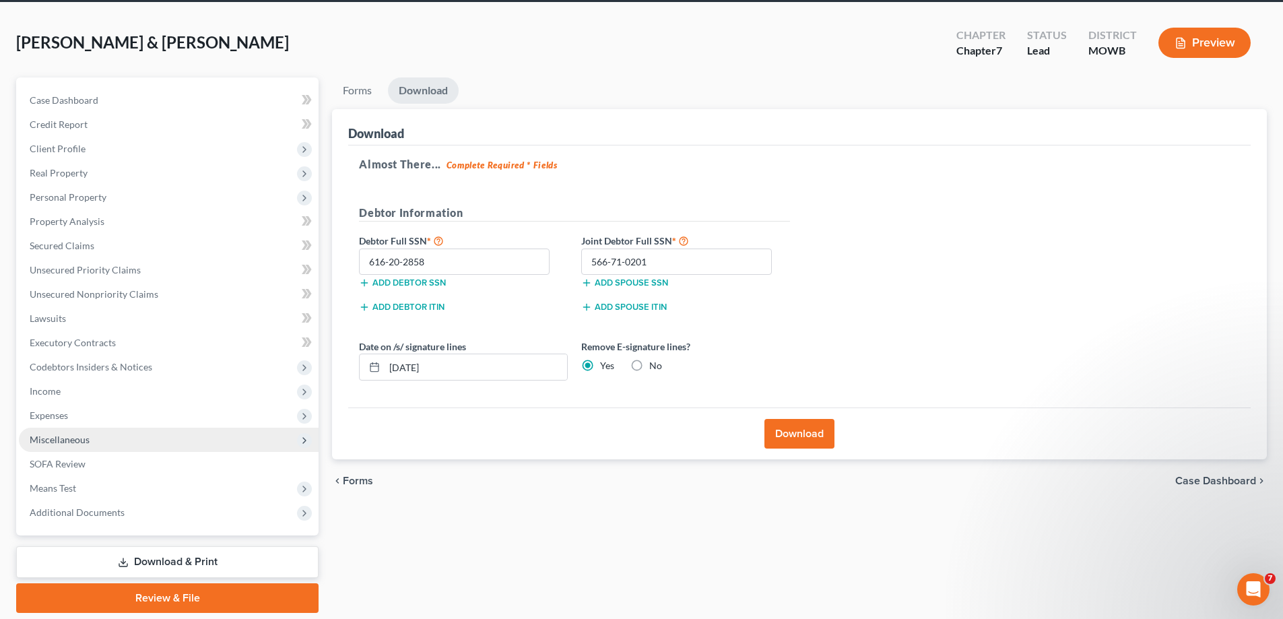
scroll to position [97, 0]
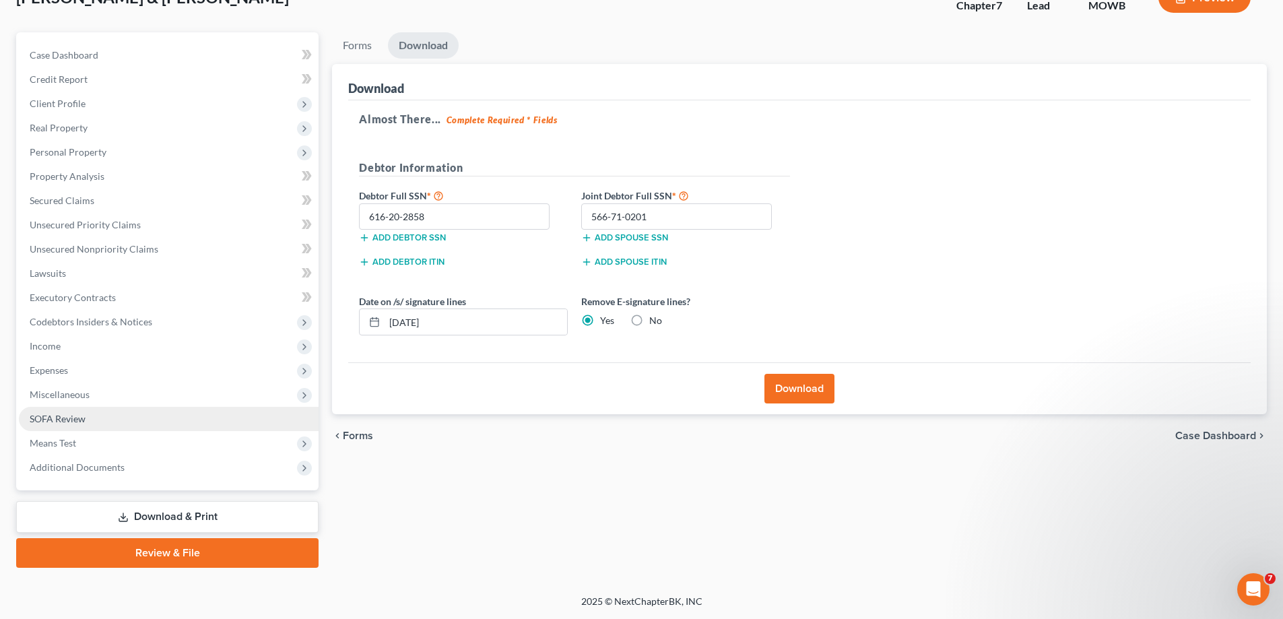
click at [81, 420] on span "SOFA Review" at bounding box center [58, 418] width 56 height 11
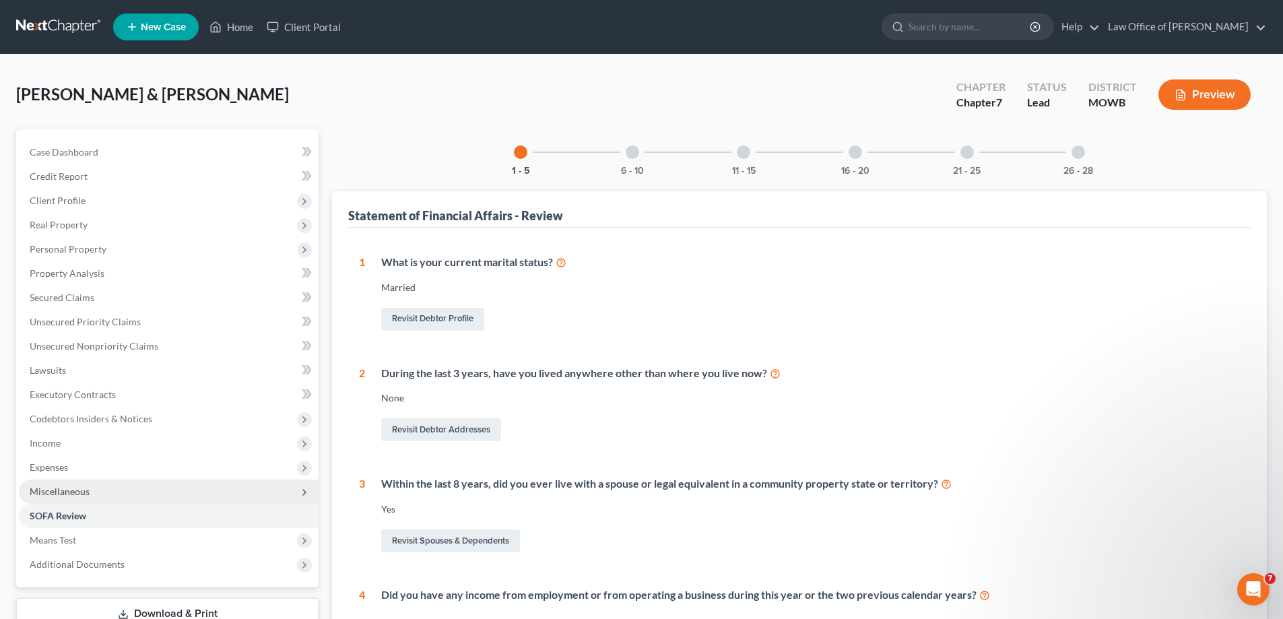
click at [82, 491] on span "Miscellaneous" at bounding box center [60, 491] width 60 height 11
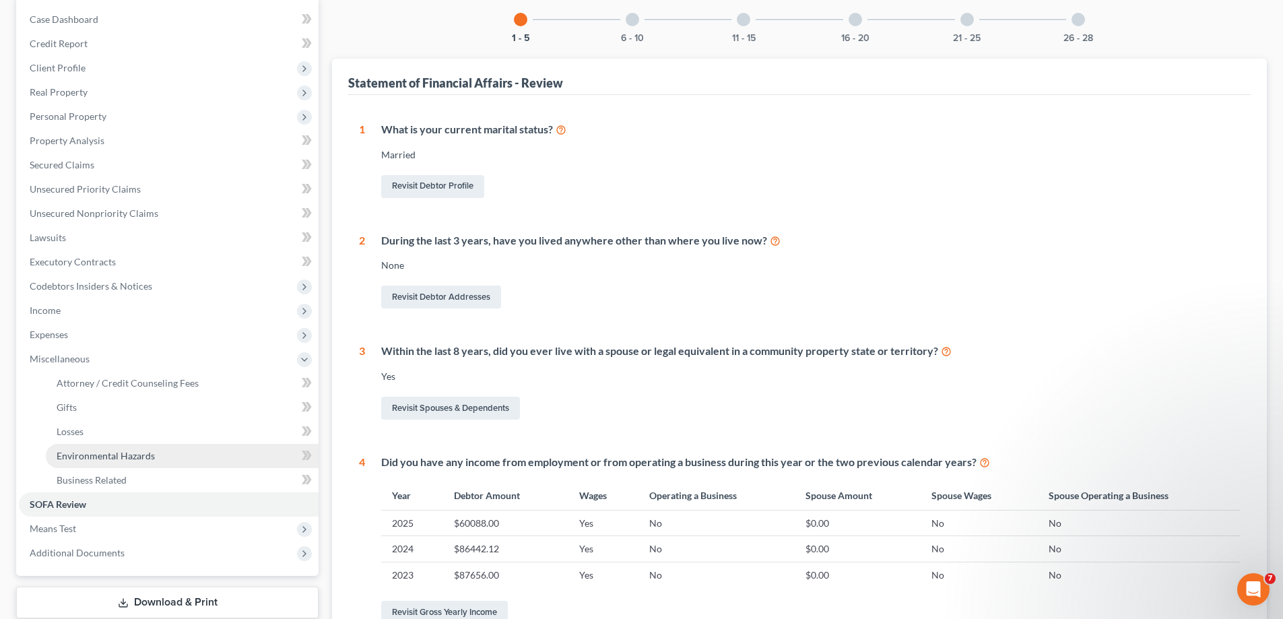
scroll to position [135, 0]
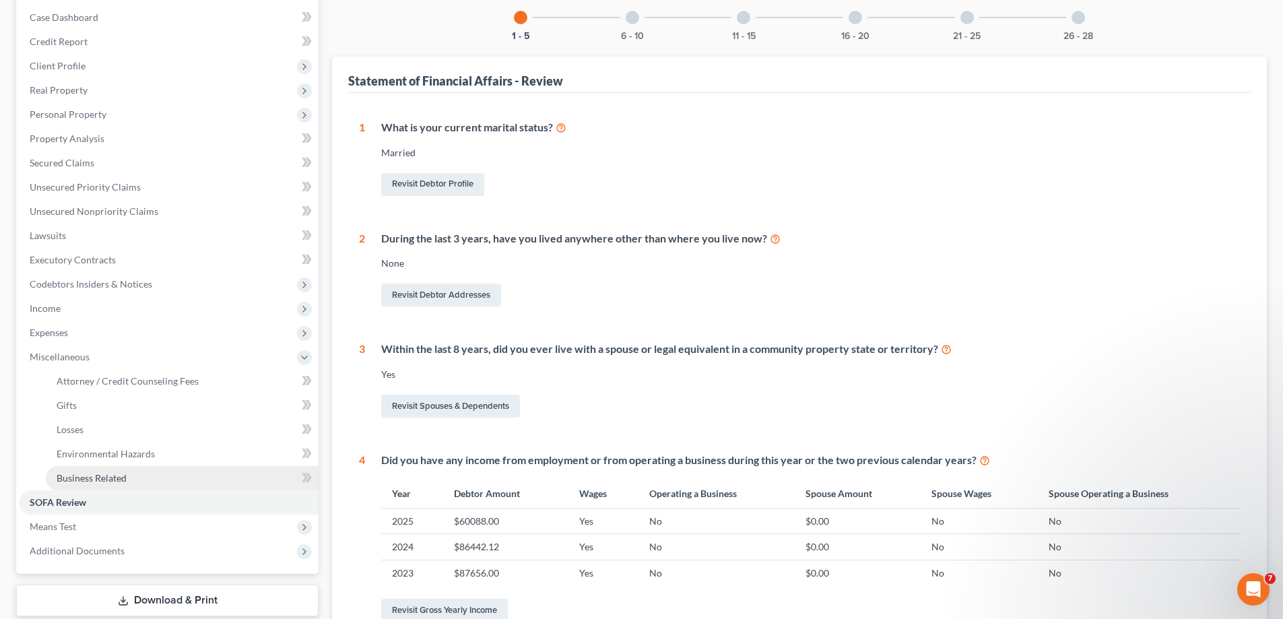
click at [116, 480] on span "Business Related" at bounding box center [92, 477] width 70 height 11
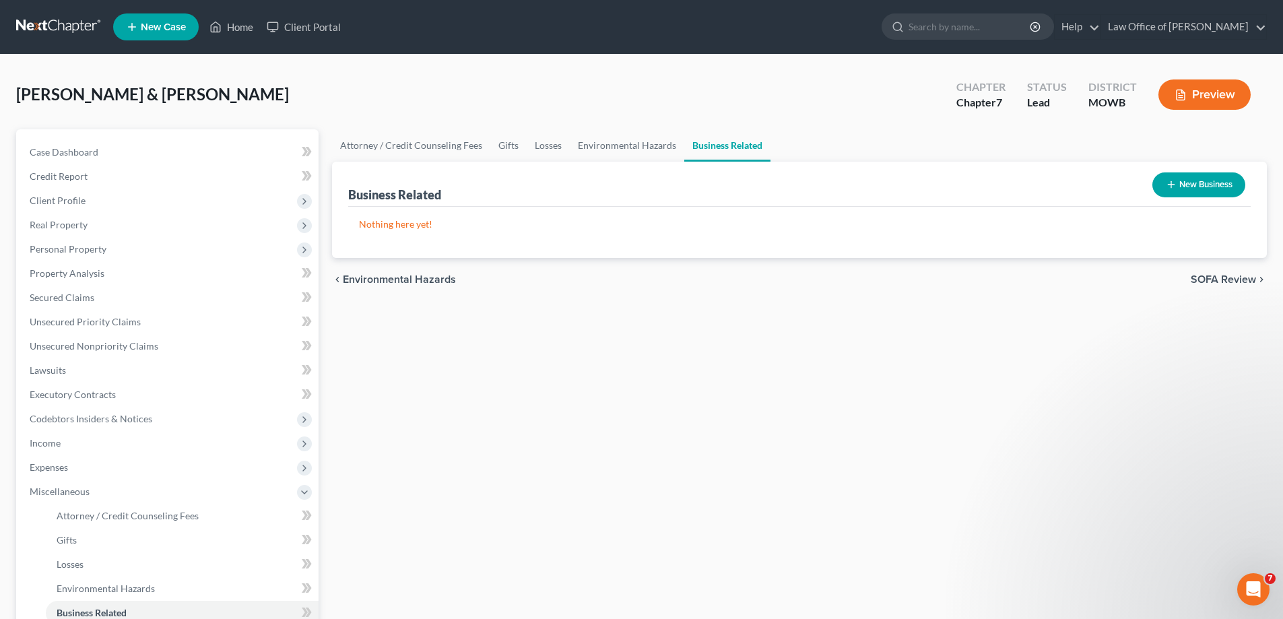
click at [1200, 185] on button "New Business" at bounding box center [1199, 184] width 93 height 25
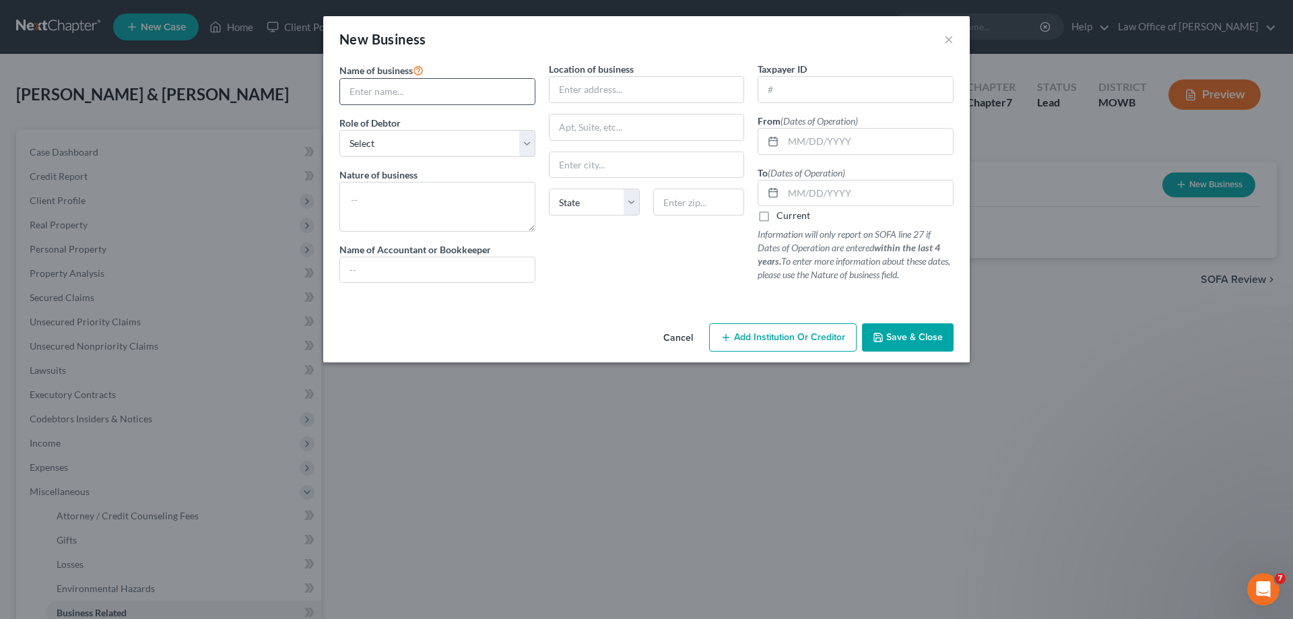
click at [447, 96] on input "text" at bounding box center [437, 92] width 195 height 26
type input "Xtreme Sudz"
click at [527, 152] on select "Select A member of a limited liability company (LLC) or limited liability partn…" at bounding box center [438, 143] width 196 height 27
select select "sole_proprietor"
click at [340, 130] on select "Select A member of a limited liability company (LLC) or limited liability partn…" at bounding box center [438, 143] width 196 height 27
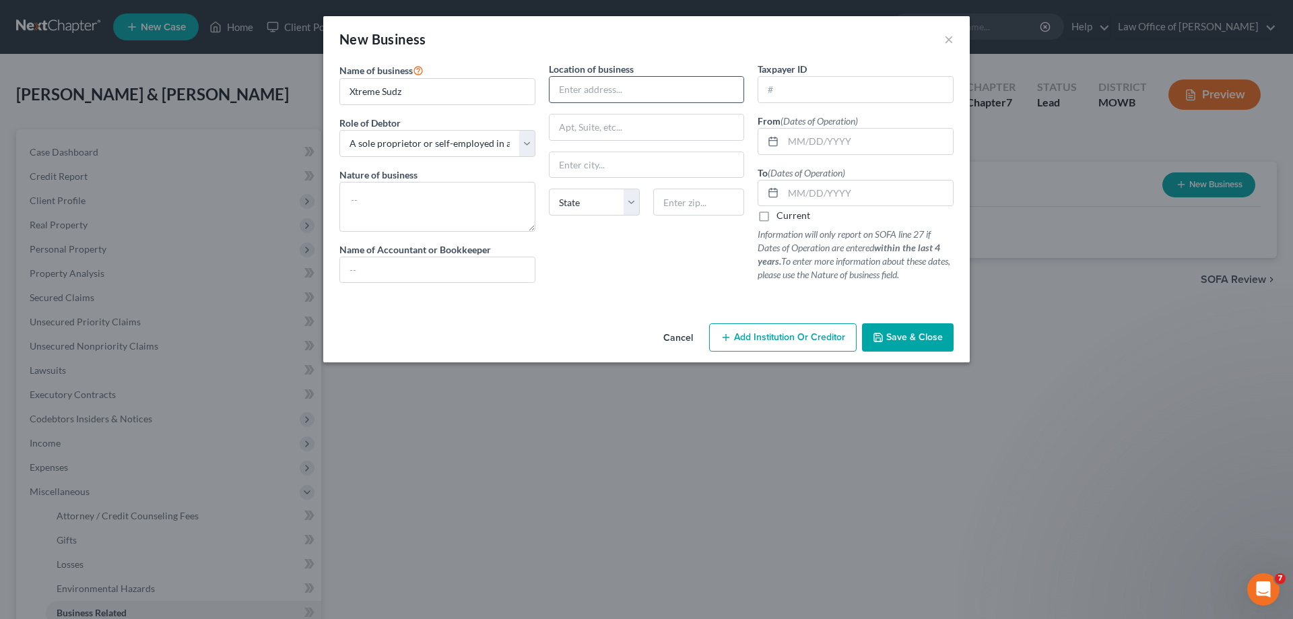
click at [628, 85] on input "text" at bounding box center [647, 90] width 195 height 26
type input "[STREET_ADDRESS]"
type input "[GEOGRAPHIC_DATA]"
select select "4"
type input "91745"
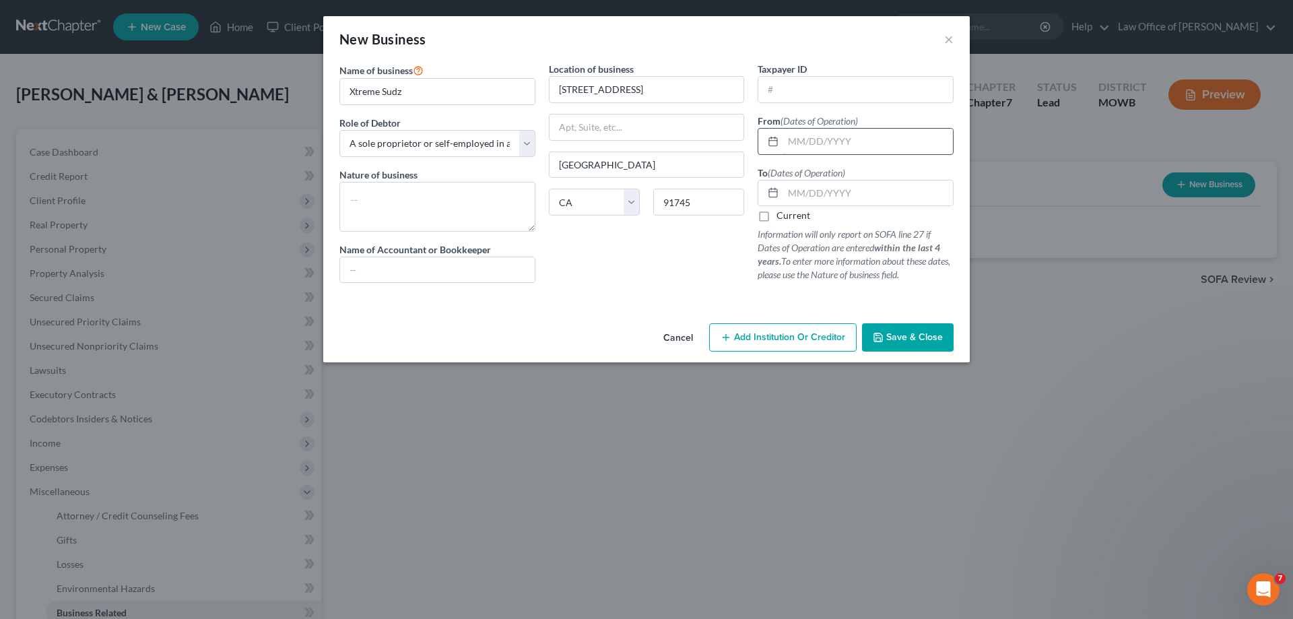
click at [866, 139] on input "text" at bounding box center [868, 142] width 170 height 26
type input "[DATE]"
drag, startPoint x: 858, startPoint y: 199, endPoint x: 871, endPoint y: 186, distance: 18.6
click at [860, 195] on input "text" at bounding box center [868, 194] width 170 height 26
type input "[DATE]"
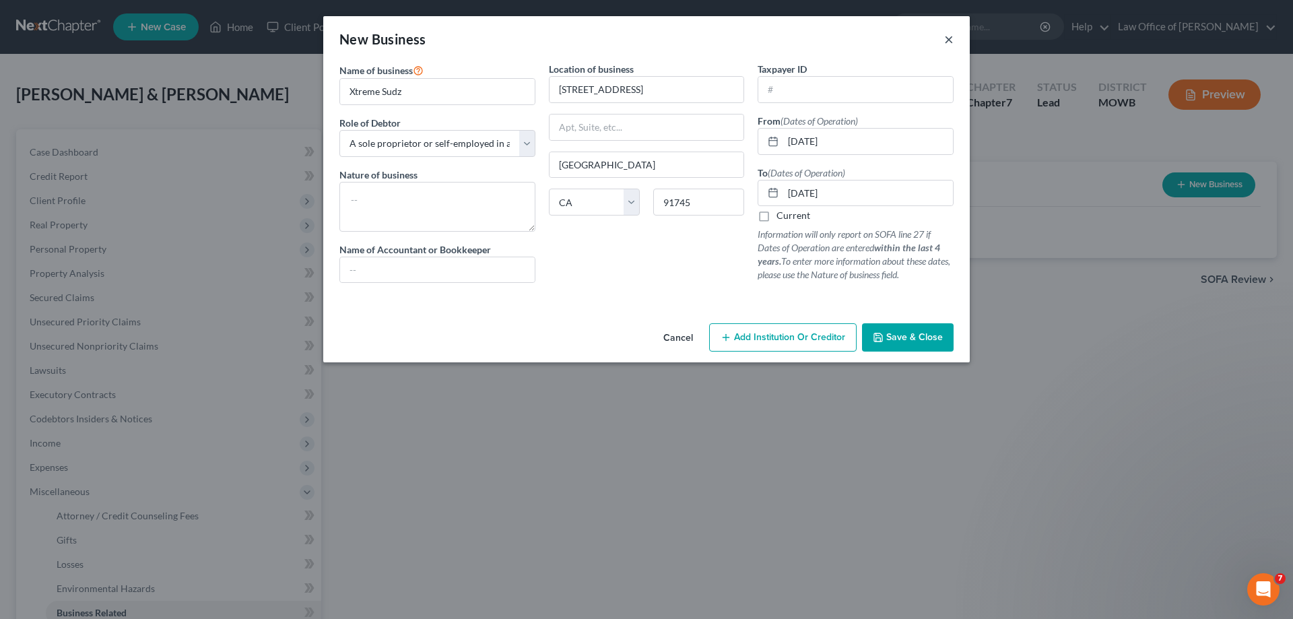
click at [949, 41] on button "×" at bounding box center [948, 39] width 9 height 16
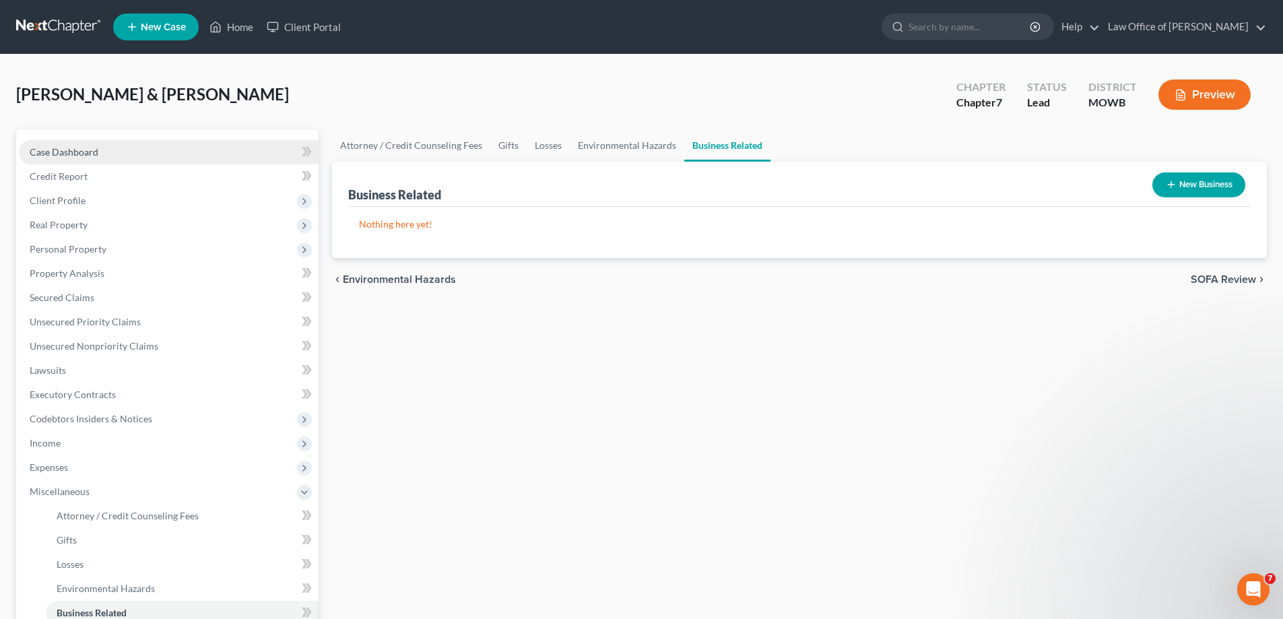
click at [77, 158] on link "Case Dashboard" at bounding box center [169, 152] width 300 height 24
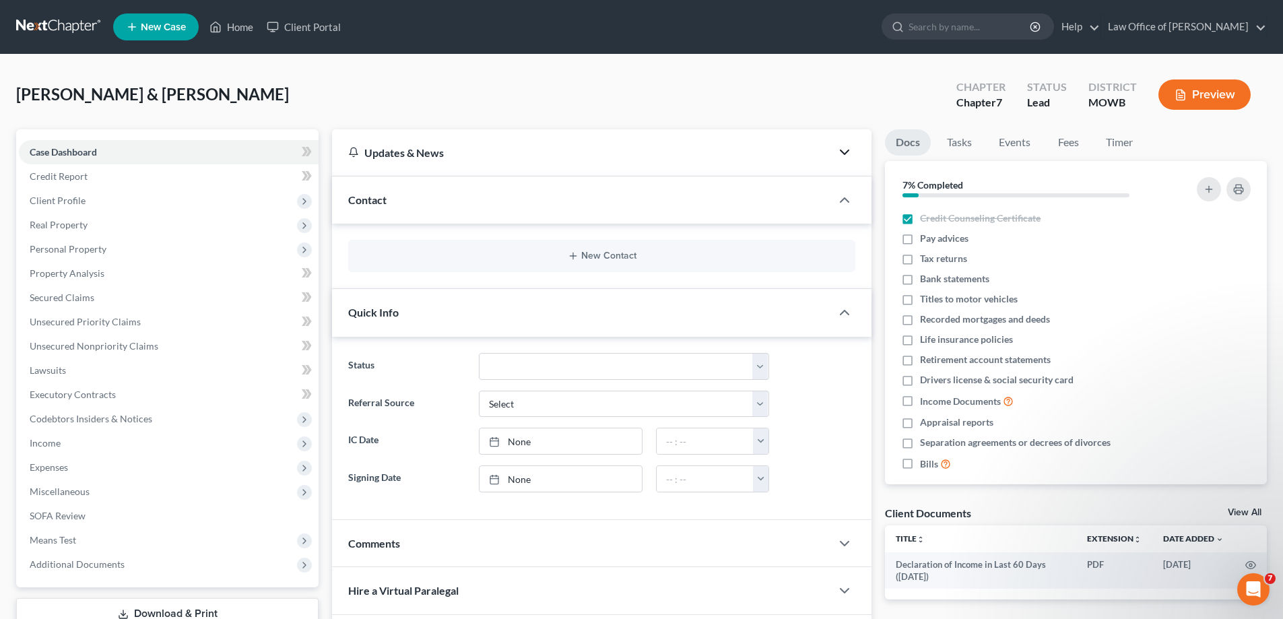
click at [844, 153] on polyline "button" at bounding box center [845, 152] width 8 height 4
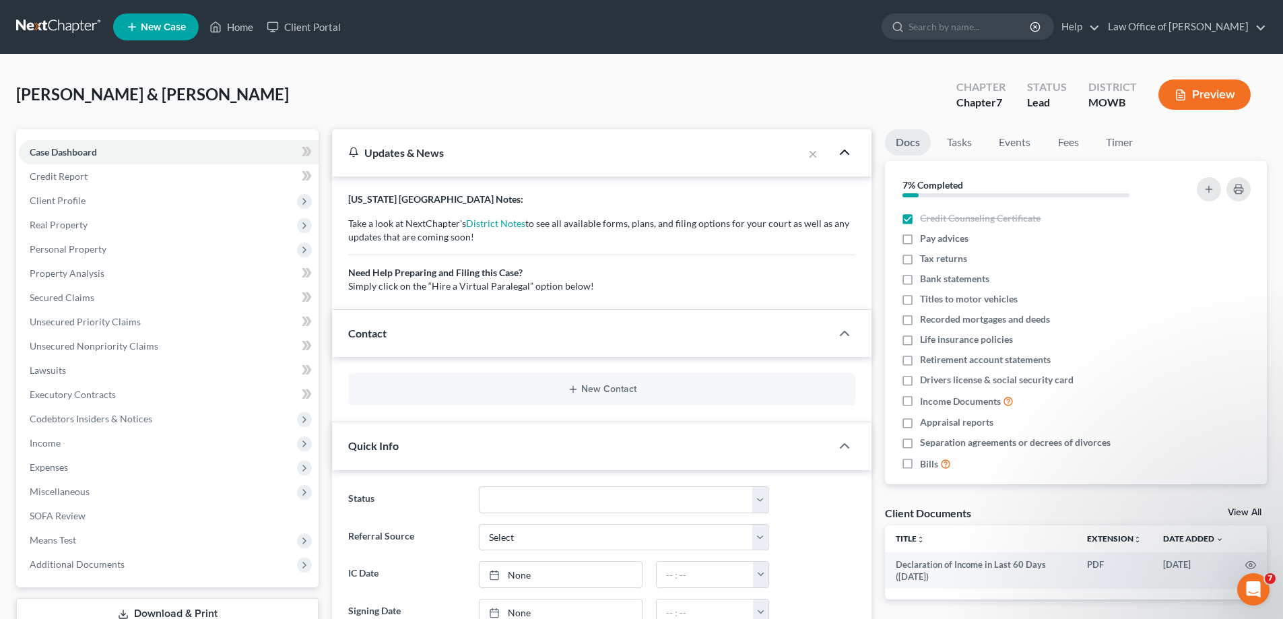
click at [844, 153] on icon "button" at bounding box center [845, 152] width 16 height 16
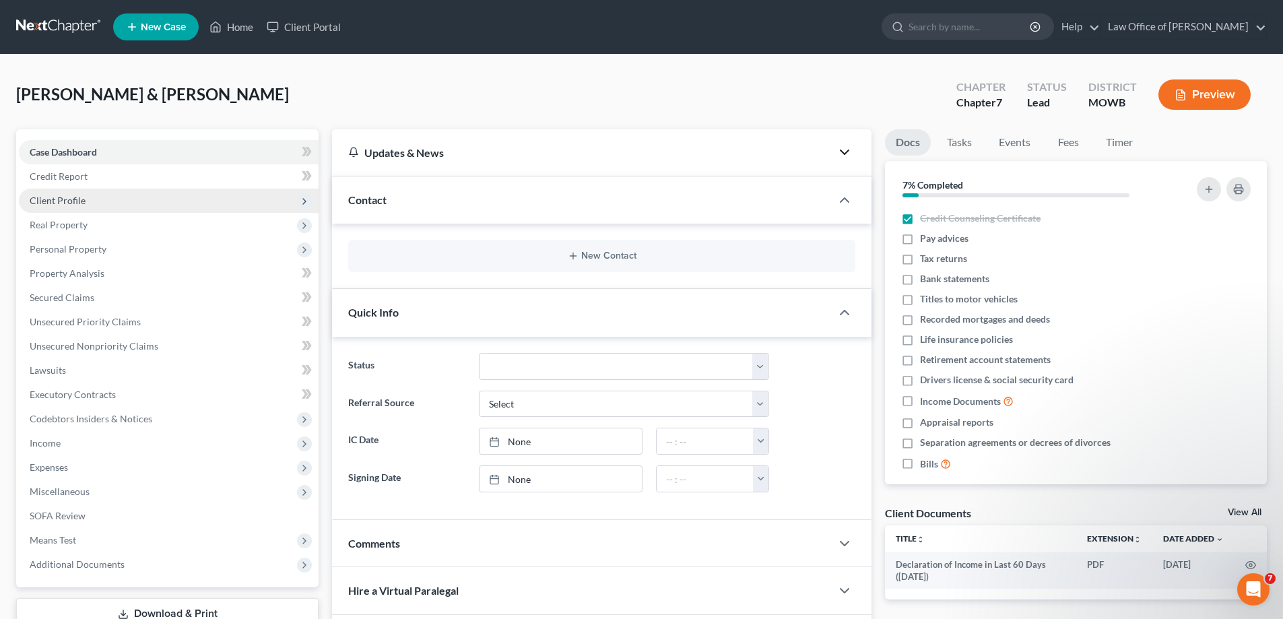
click at [131, 202] on span "Client Profile" at bounding box center [169, 201] width 300 height 24
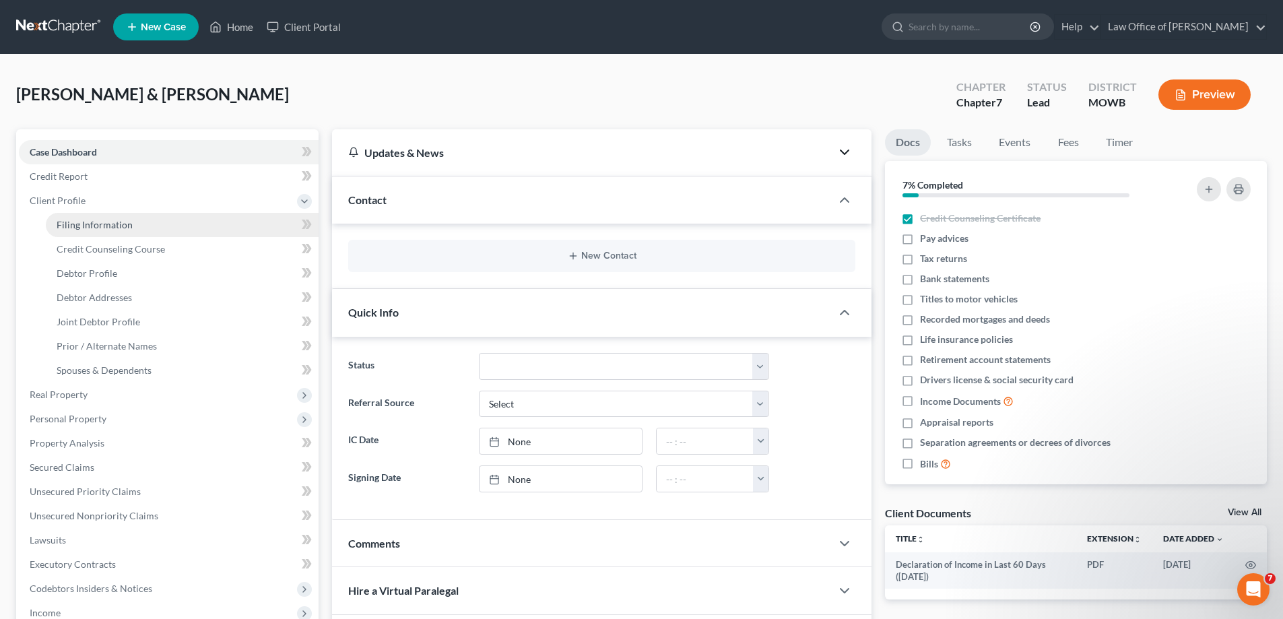
click at [137, 226] on link "Filing Information" at bounding box center [182, 225] width 273 height 24
select select "1"
select select "0"
select select "7"
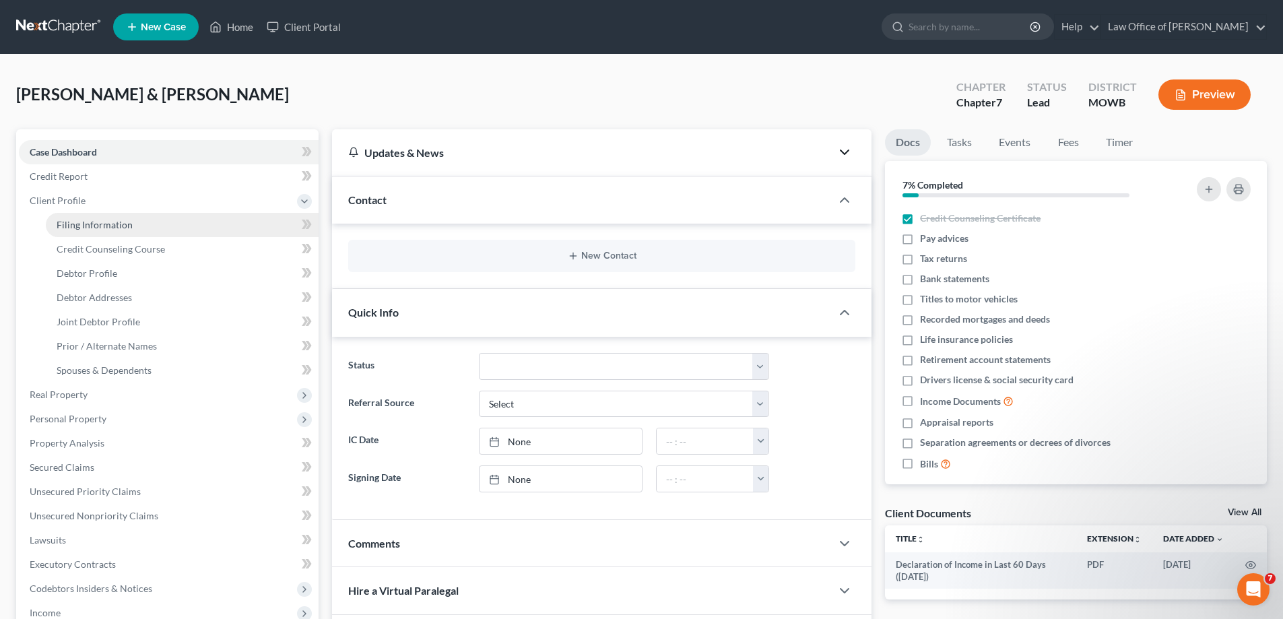
select select "0"
select select "4"
select select "0"
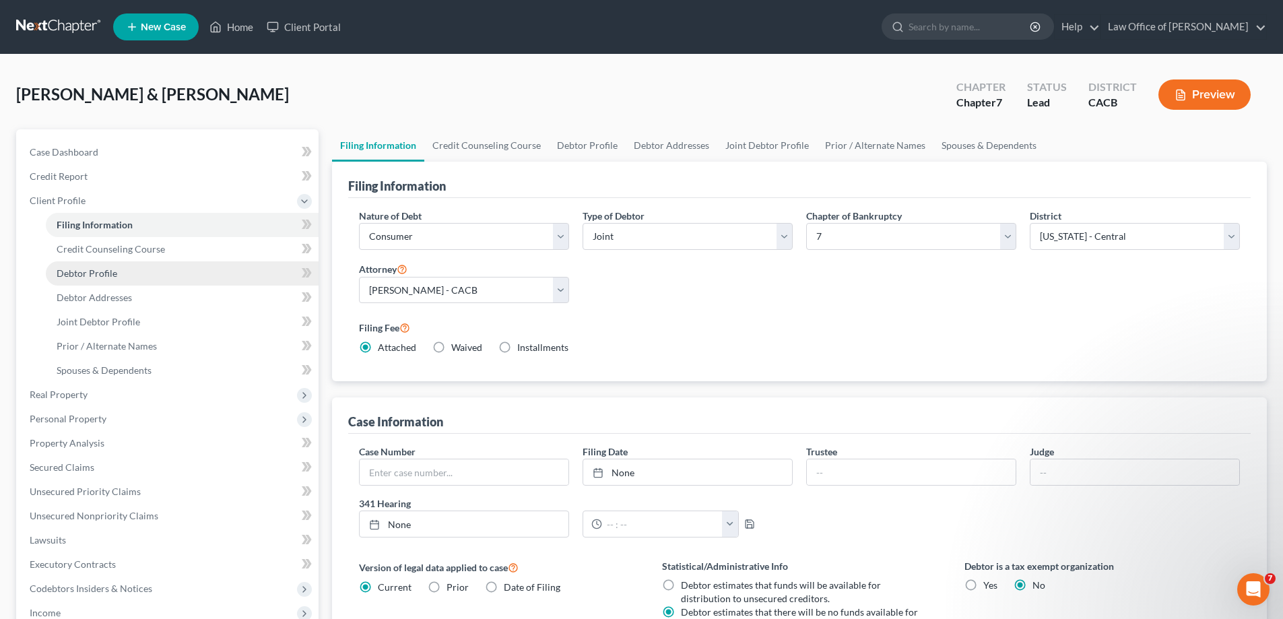
click at [131, 279] on link "Debtor Profile" at bounding box center [182, 273] width 273 height 24
select select "1"
select select "3"
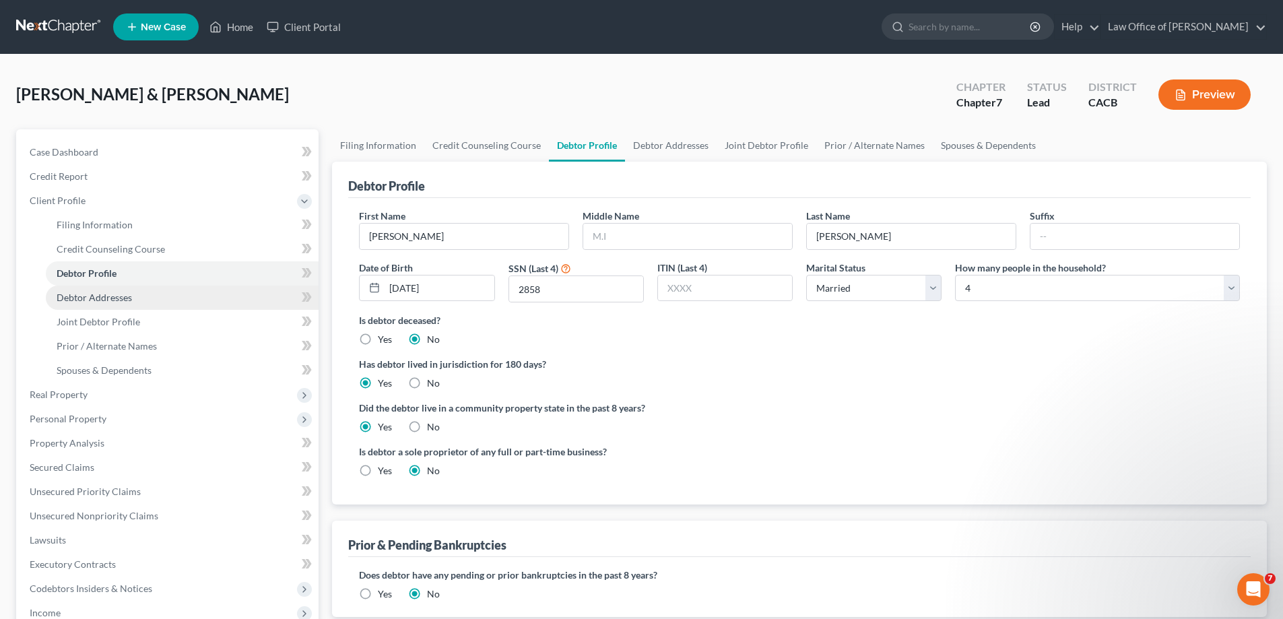
click at [133, 304] on link "Debtor Addresses" at bounding box center [182, 298] width 273 height 24
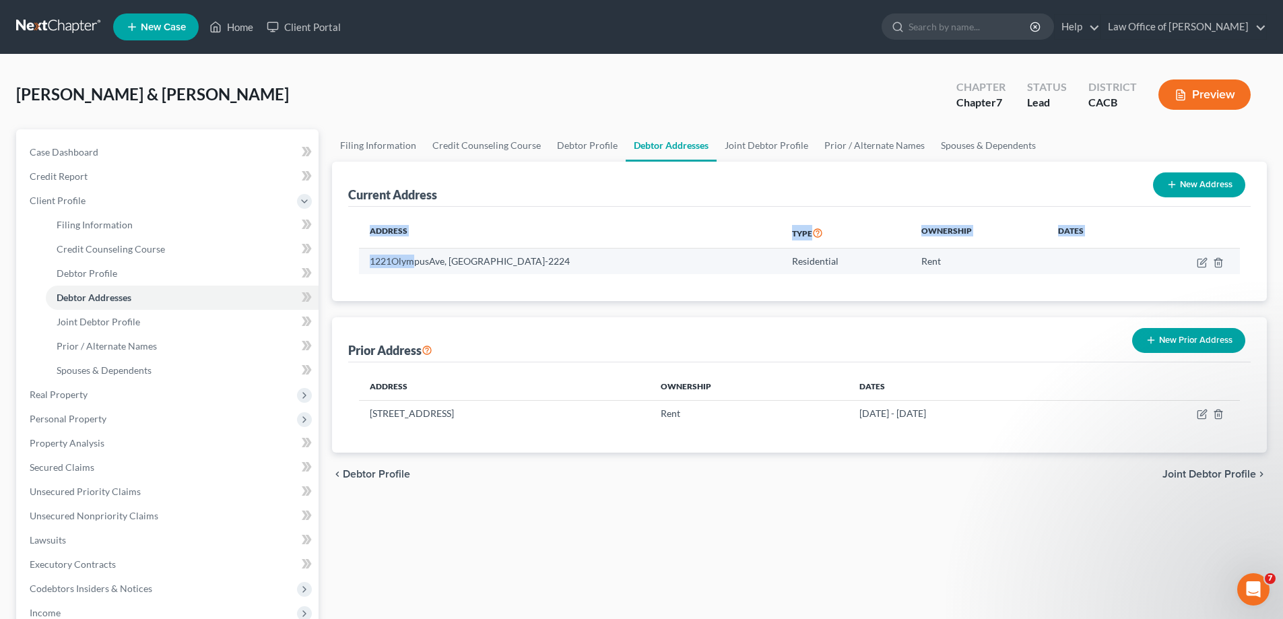
drag, startPoint x: 412, startPoint y: 273, endPoint x: 403, endPoint y: 256, distance: 19.3
click at [411, 273] on td "1221OlympusAve, [GEOGRAPHIC_DATA]-2224" at bounding box center [570, 262] width 422 height 26
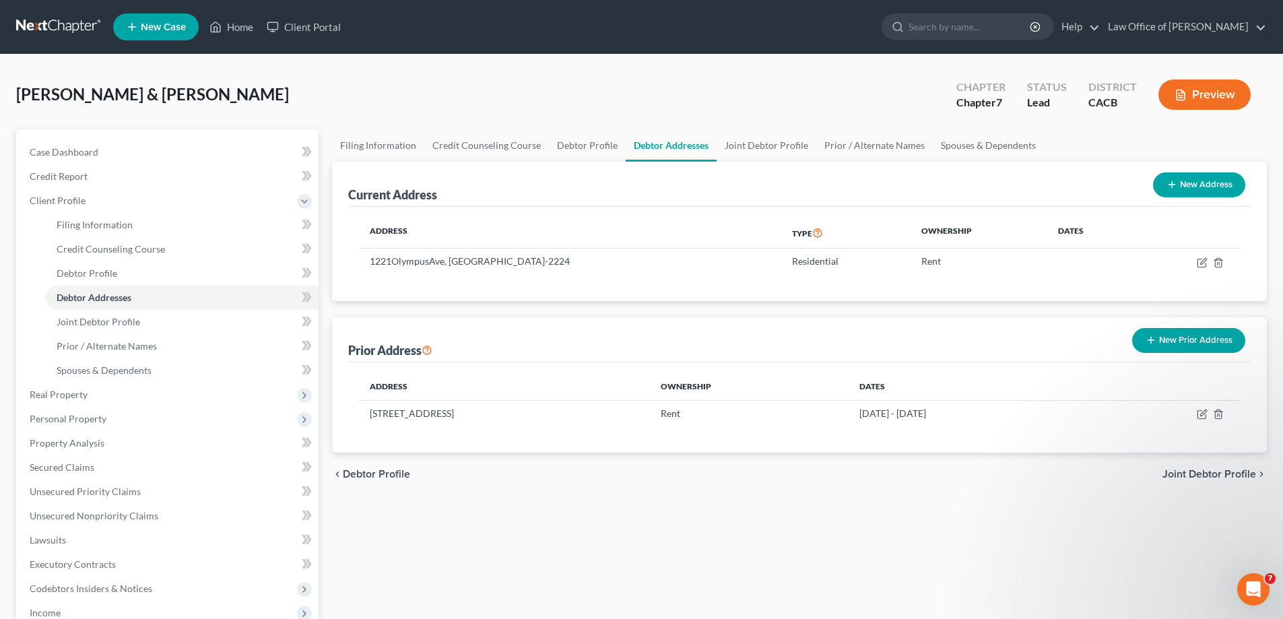
drag, startPoint x: 393, startPoint y: 259, endPoint x: 433, endPoint y: 230, distance: 49.7
click at [396, 253] on td "1221OlympusAve, [GEOGRAPHIC_DATA]-2224" at bounding box center [570, 262] width 422 height 26
drag, startPoint x: 403, startPoint y: 265, endPoint x: 417, endPoint y: 247, distance: 23.6
click at [403, 265] on td "1221OlympusAve, [GEOGRAPHIC_DATA]-2224" at bounding box center [570, 262] width 422 height 26
click at [392, 259] on td "1221OlympusAve, [GEOGRAPHIC_DATA]-2224" at bounding box center [570, 262] width 422 height 26
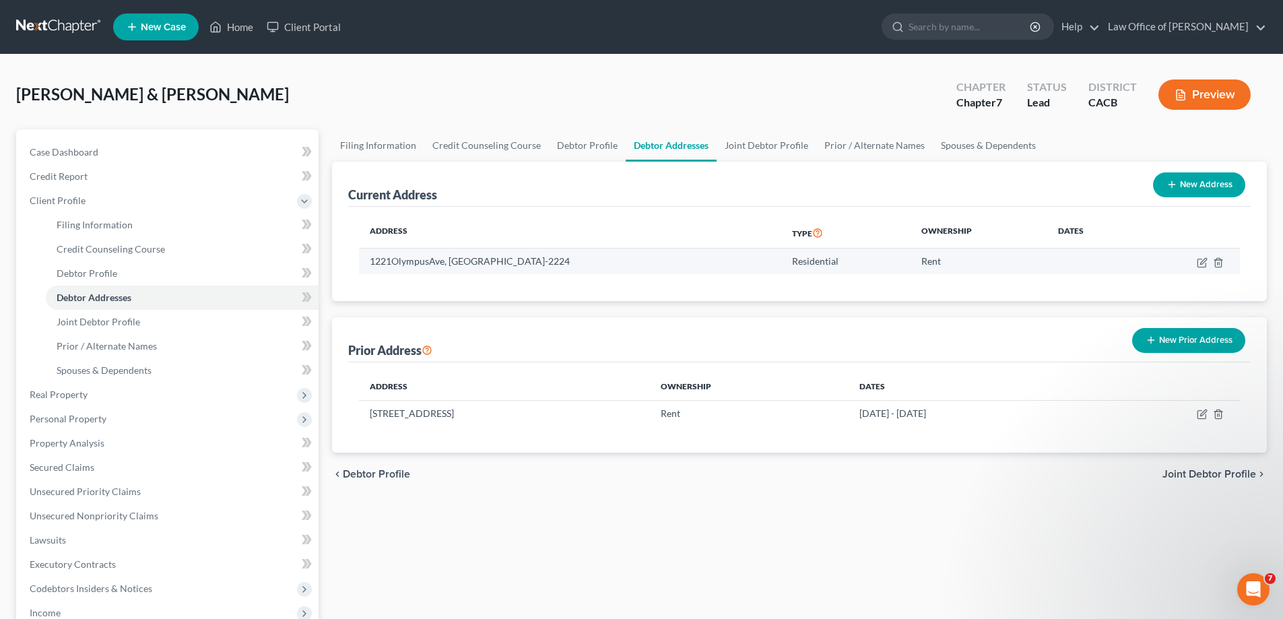
click at [452, 256] on td "1221OlympusAve, [GEOGRAPHIC_DATA]-2224" at bounding box center [570, 262] width 422 height 26
click at [607, 259] on td "1221OlympusAve, [GEOGRAPHIC_DATA]-2224" at bounding box center [570, 262] width 422 height 26
click at [597, 261] on td "1221OlympusAve, [GEOGRAPHIC_DATA]-2224" at bounding box center [570, 262] width 422 height 26
click at [598, 261] on td "1221OlympusAve, [GEOGRAPHIC_DATA]-2224" at bounding box center [570, 262] width 422 height 26
click at [1203, 262] on icon "button" at bounding box center [1202, 262] width 11 height 11
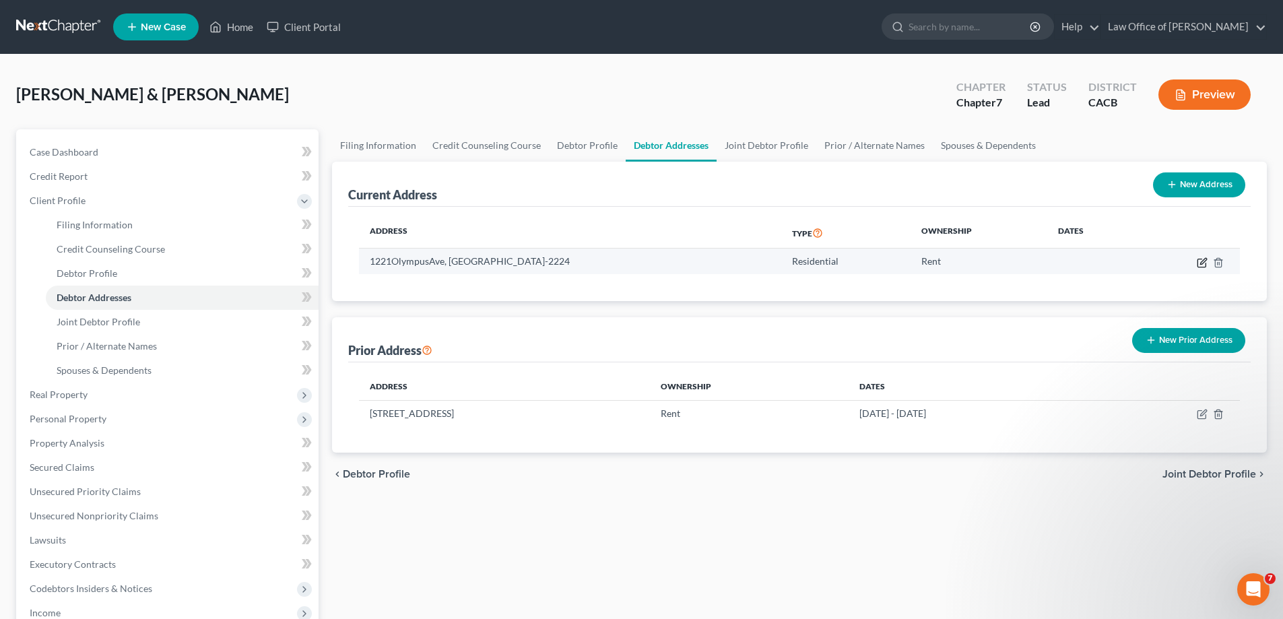
select select "4"
select select "0"
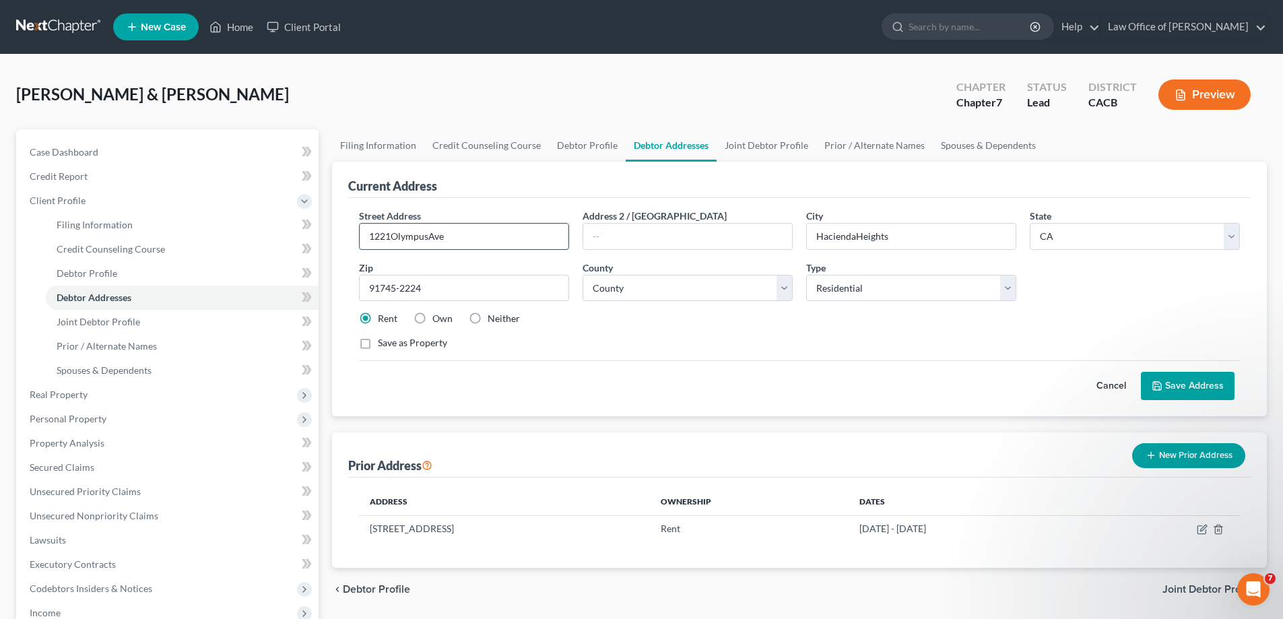
drag, startPoint x: 391, startPoint y: 233, endPoint x: 409, endPoint y: 228, distance: 18.1
click at [391, 232] on input "1221OlympusAve" at bounding box center [464, 237] width 209 height 26
type input "1221 OlympusAve"
drag, startPoint x: 890, startPoint y: 237, endPoint x: 858, endPoint y: 235, distance: 31.7
click at [882, 237] on input "HaciendaHeights" at bounding box center [911, 237] width 209 height 26
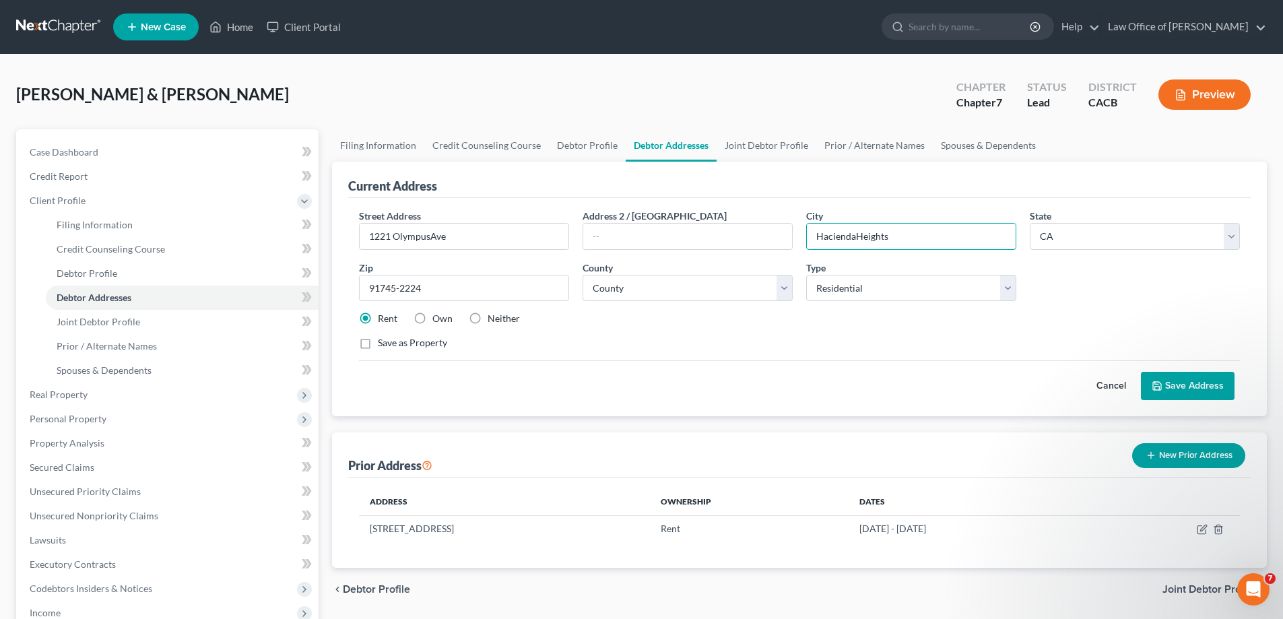
drag, startPoint x: 857, startPoint y: 236, endPoint x: 1007, endPoint y: 200, distance: 154.4
click at [858, 233] on input "HaciendaHeights" at bounding box center [911, 237] width 209 height 26
type input "[GEOGRAPHIC_DATA]"
click at [430, 286] on input "91745-2224" at bounding box center [464, 288] width 210 height 27
type input "91745"
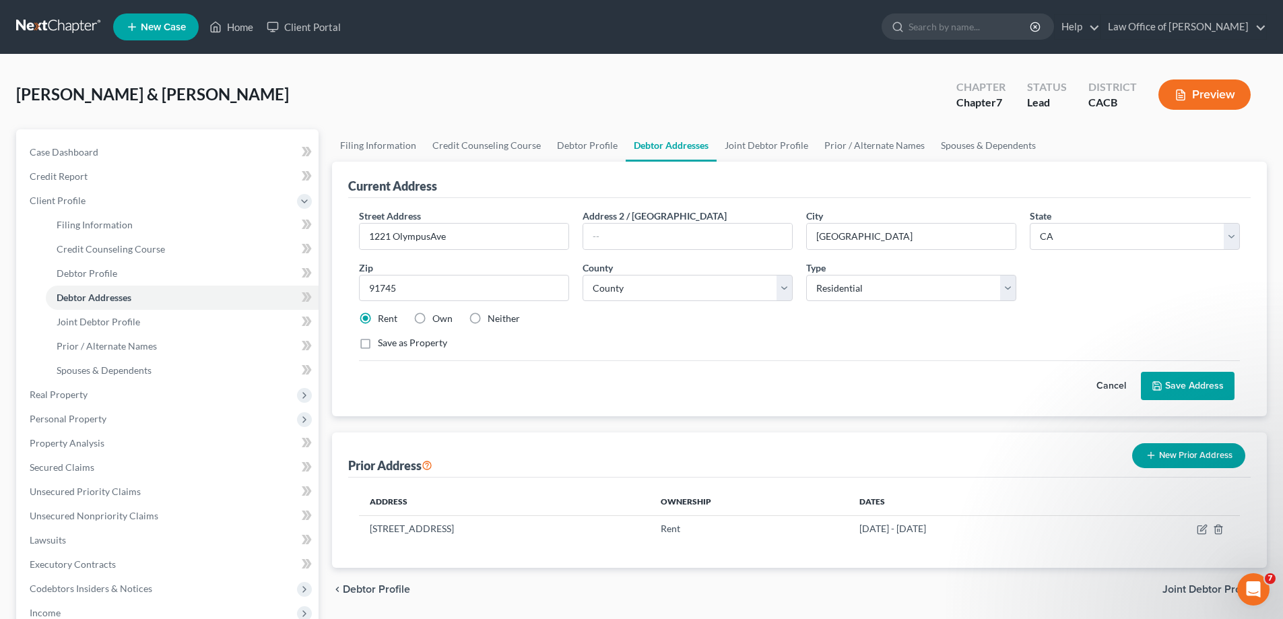
click at [1179, 378] on button "Save Address" at bounding box center [1188, 386] width 94 height 28
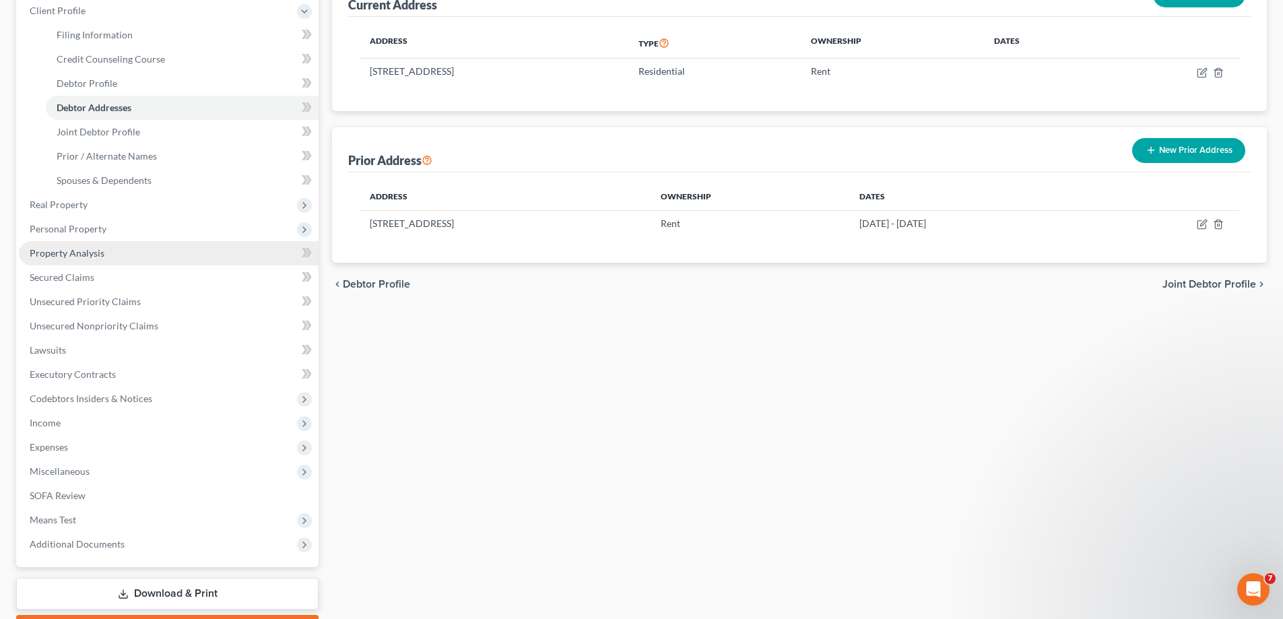
scroll to position [267, 0]
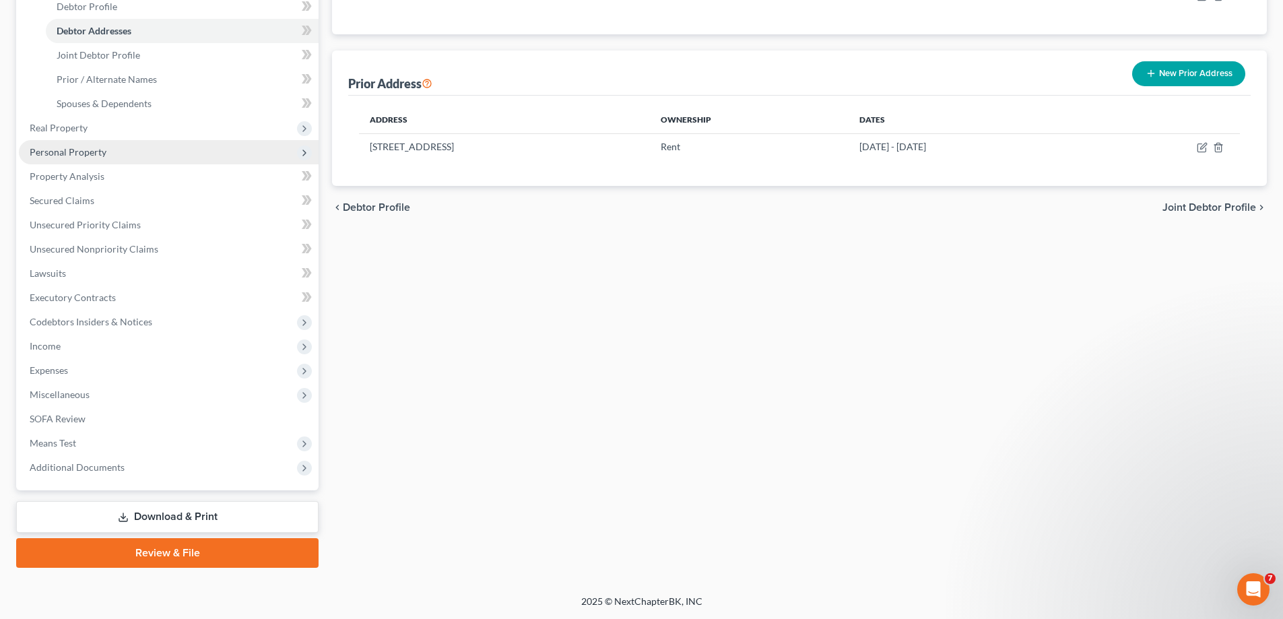
click at [302, 156] on icon at bounding box center [304, 153] width 11 height 11
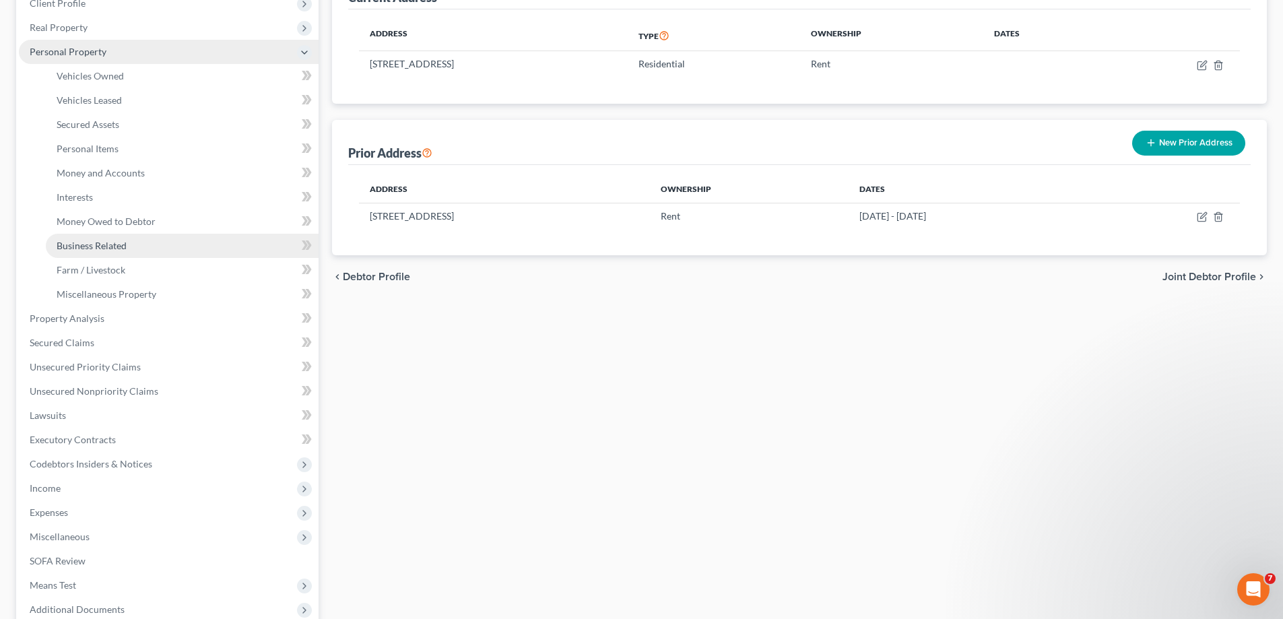
scroll to position [132, 0]
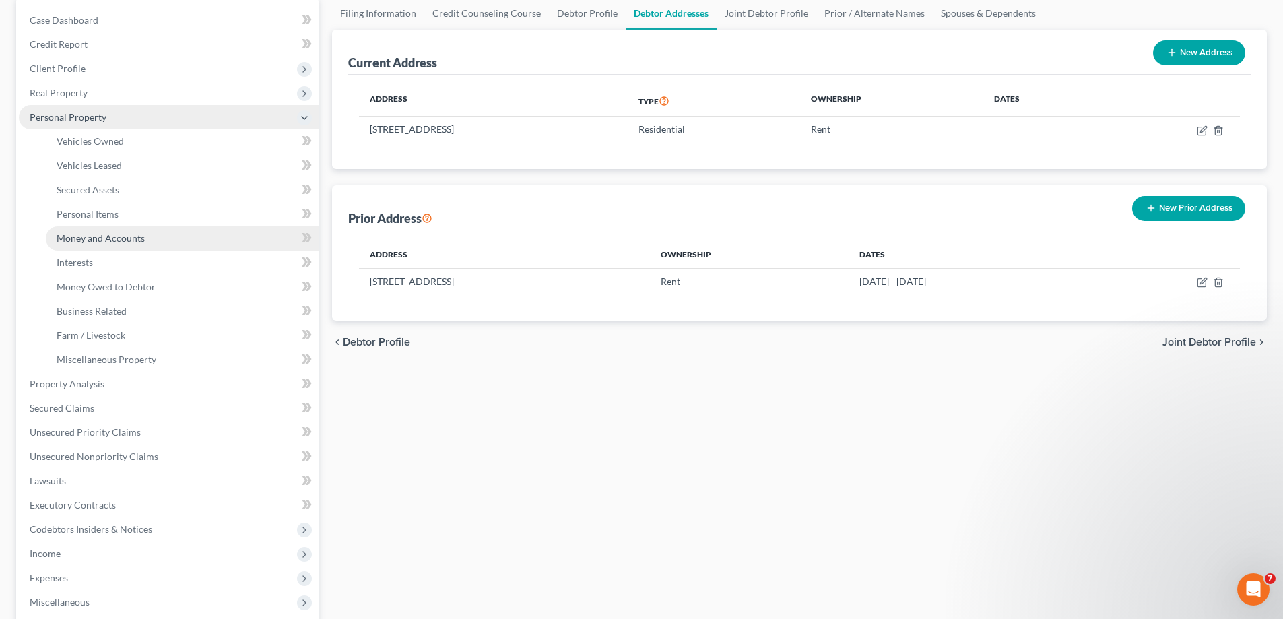
click at [106, 239] on span "Money and Accounts" at bounding box center [101, 237] width 88 height 11
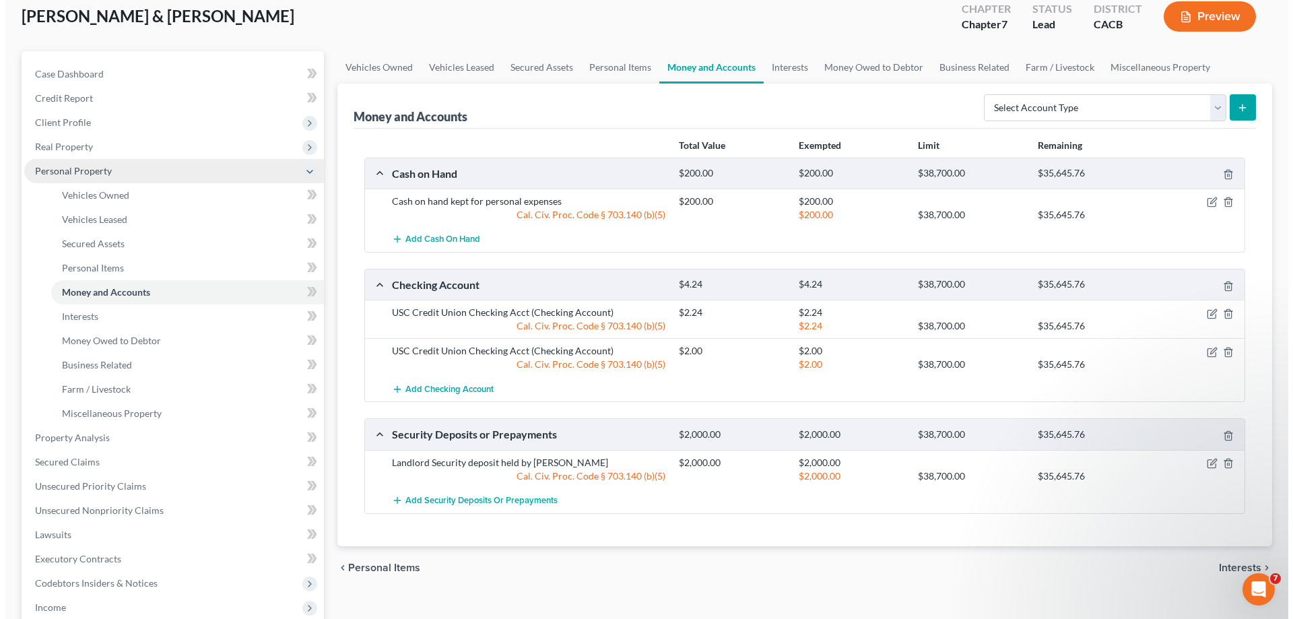
scroll to position [70, 0]
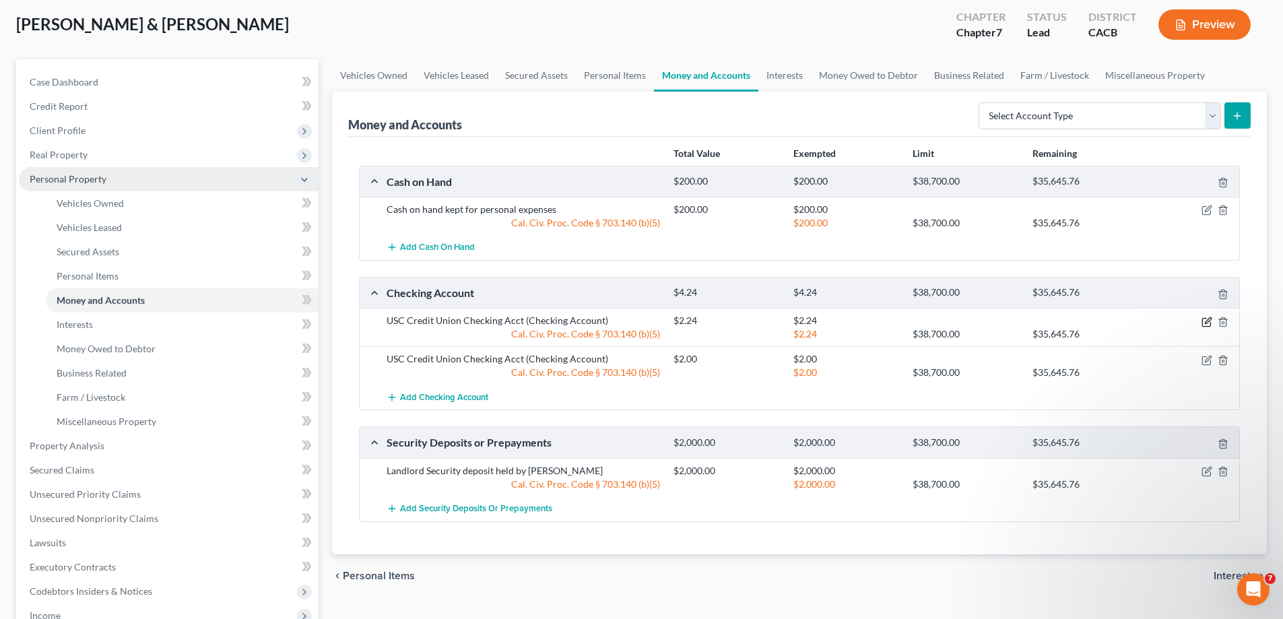
click at [1205, 323] on icon "button" at bounding box center [1208, 320] width 6 height 6
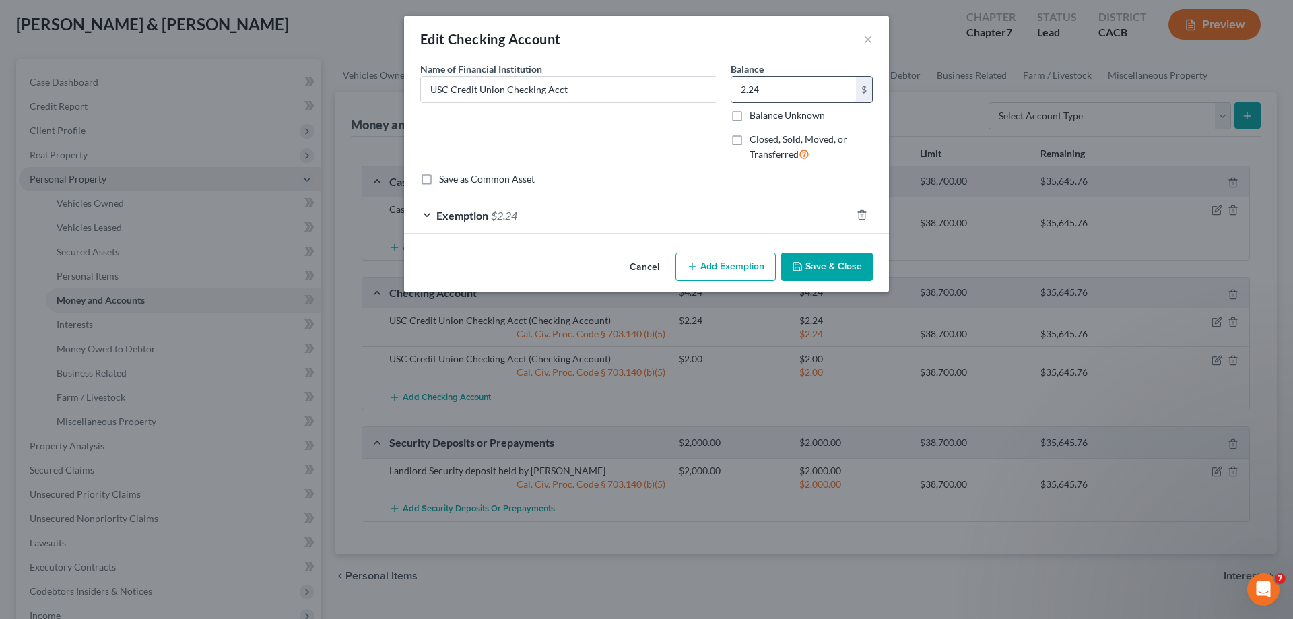
click at [771, 88] on input "2.24" at bounding box center [794, 90] width 125 height 26
type input "2,500.00"
click at [864, 214] on icon "button" at bounding box center [862, 215] width 11 height 11
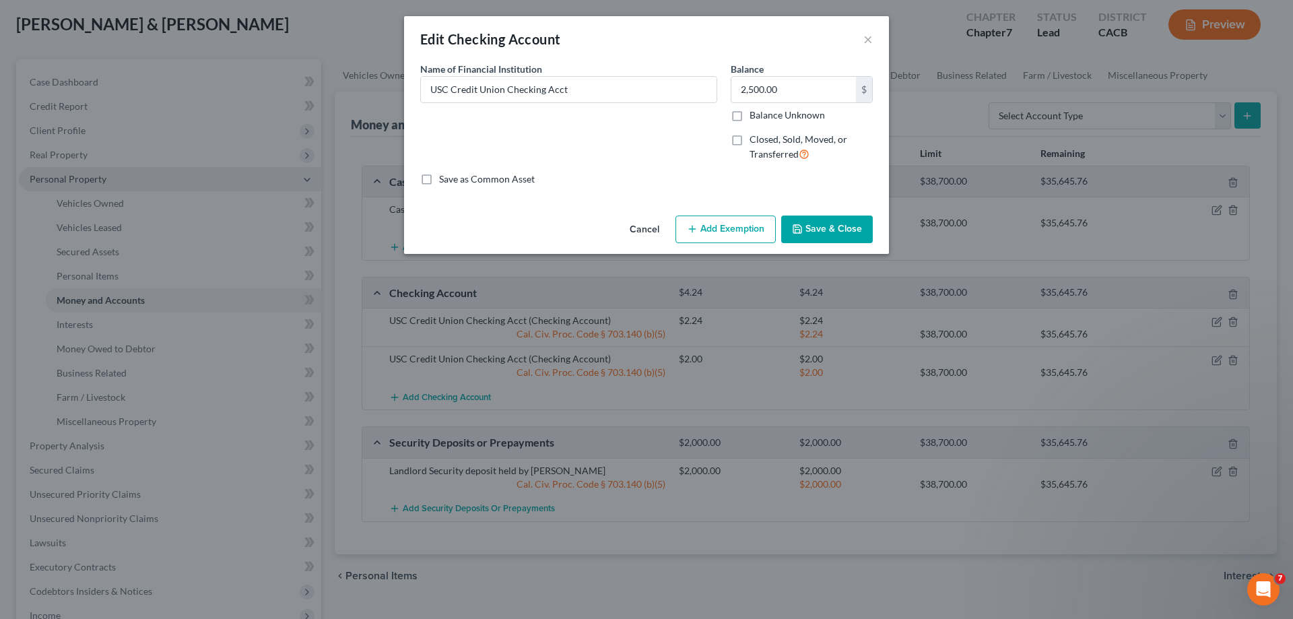
click at [717, 229] on button "Add Exemption" at bounding box center [726, 230] width 100 height 28
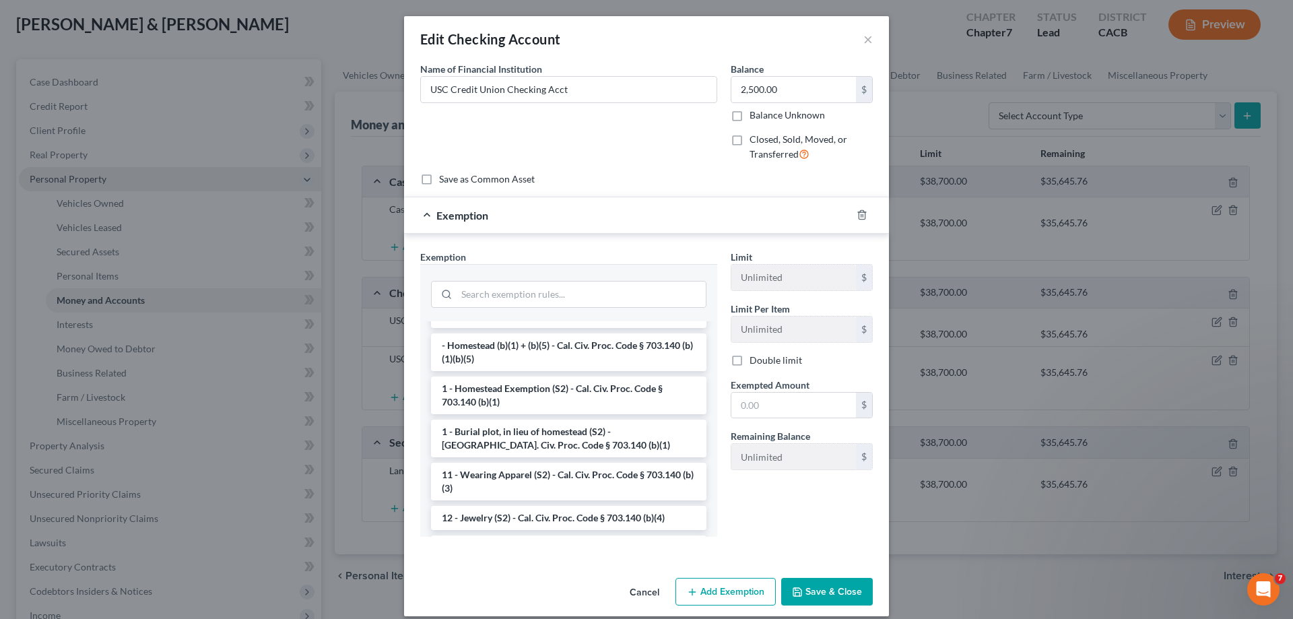
scroll to position [135, 0]
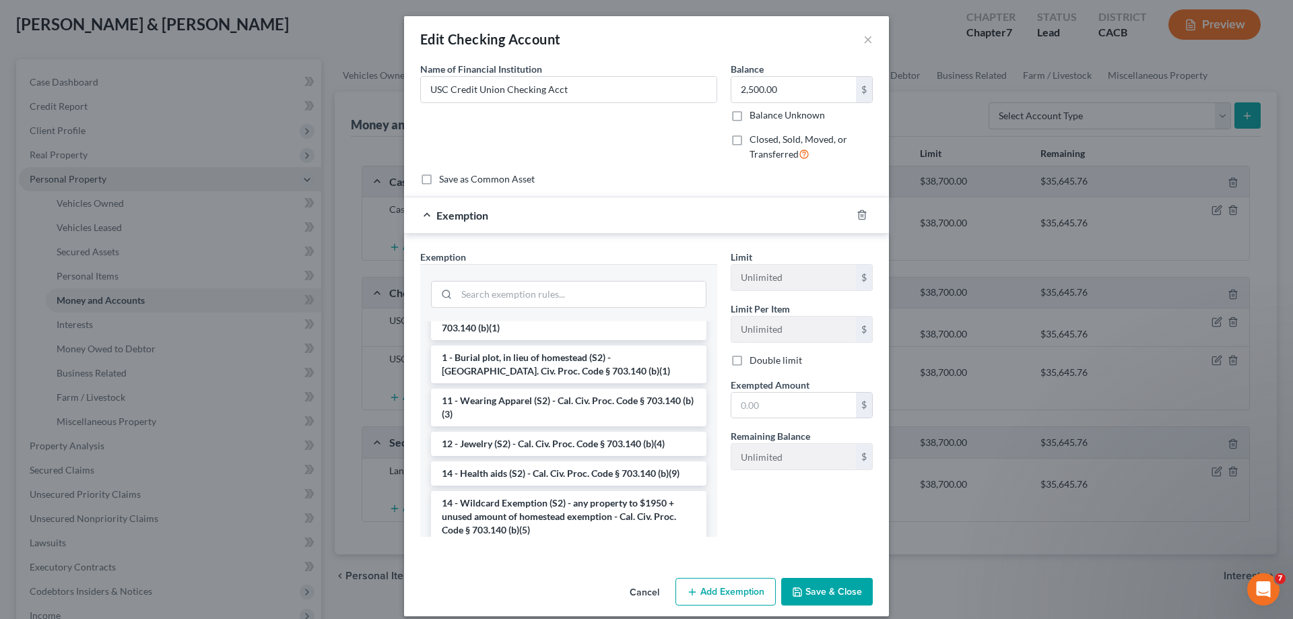
drag, startPoint x: 560, startPoint y: 517, endPoint x: 568, endPoint y: 511, distance: 9.2
click at [562, 517] on li "14 - Wildcard Exemption (S2) - any property to $1950 + unused amount of homeste…" at bounding box center [569, 516] width 276 height 51
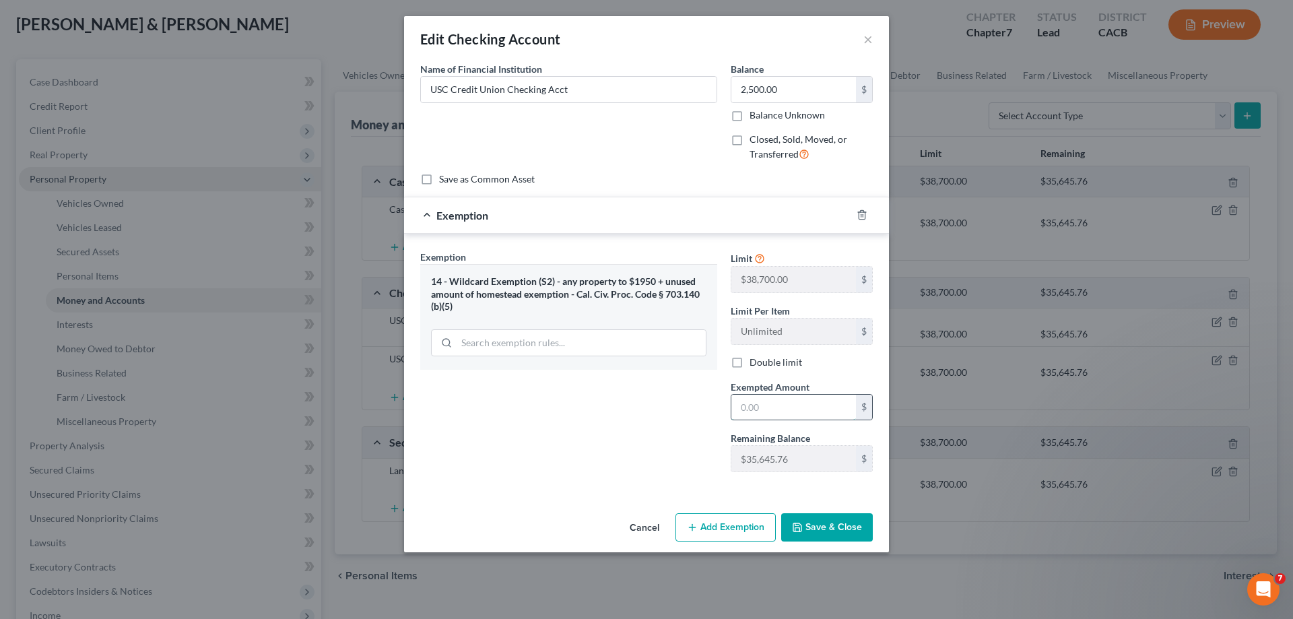
drag, startPoint x: 789, startPoint y: 413, endPoint x: 862, endPoint y: 350, distance: 97.0
click at [789, 412] on input "text" at bounding box center [794, 408] width 125 height 26
type input "2,500.00"
click at [861, 528] on button "Save & Close" at bounding box center [827, 527] width 92 height 28
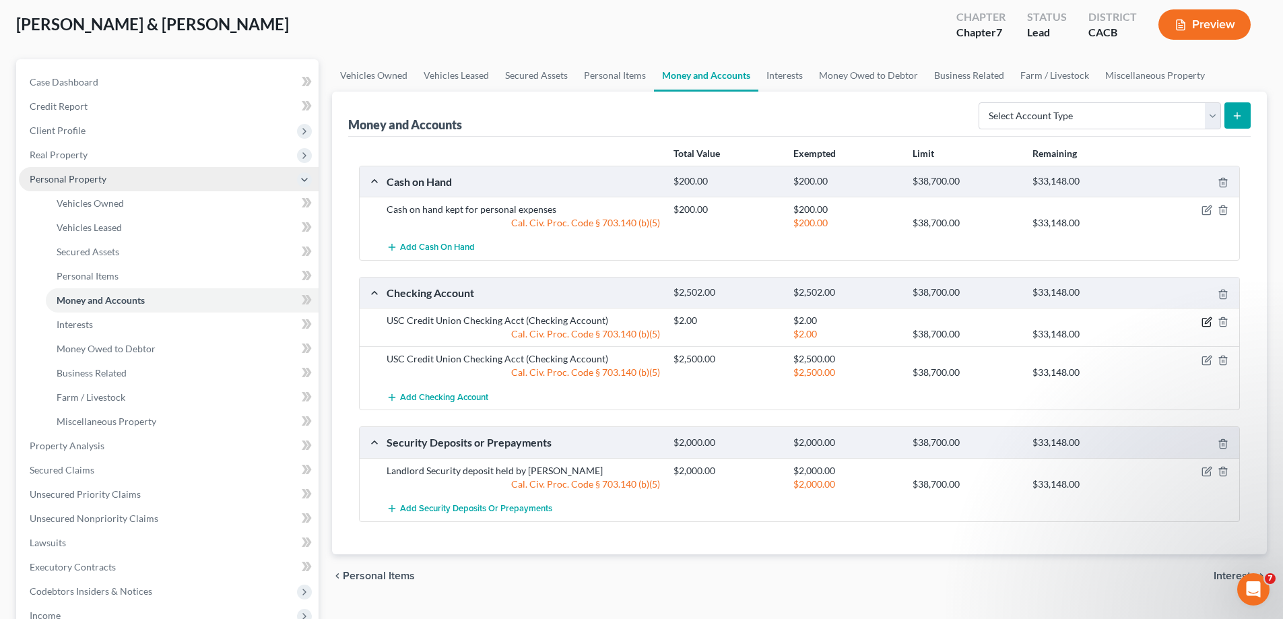
click at [1205, 321] on icon "button" at bounding box center [1207, 322] width 11 height 11
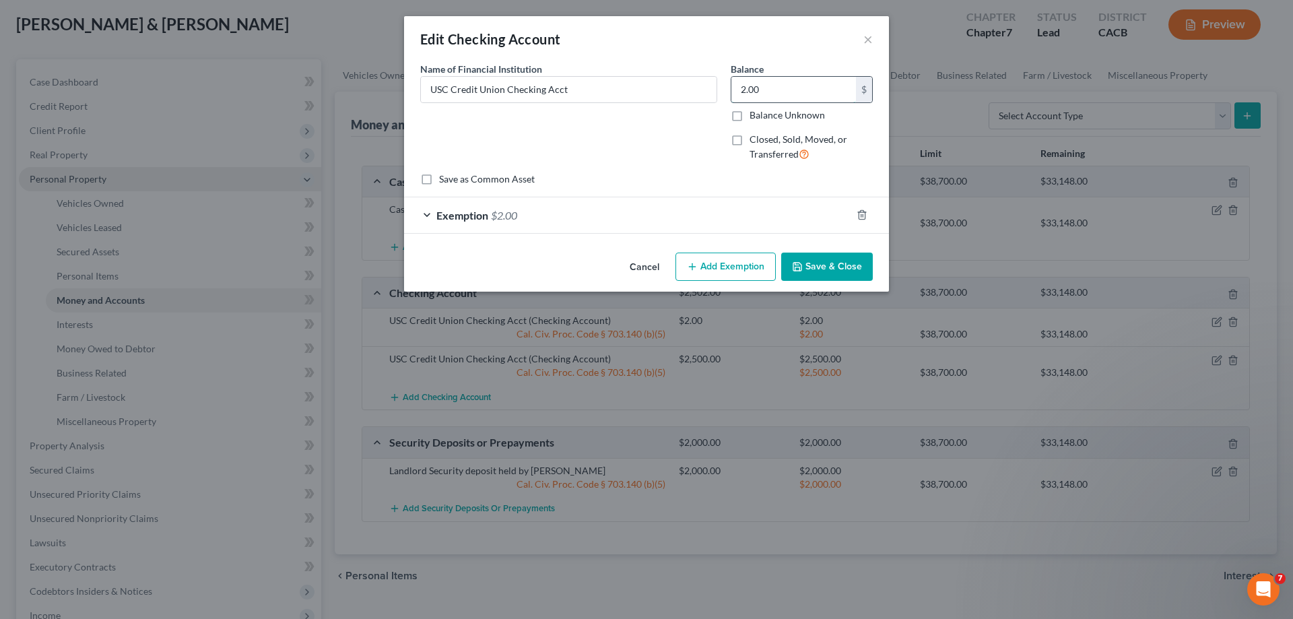
click at [771, 86] on input "2.00" at bounding box center [794, 90] width 125 height 26
type input "18.00"
click at [426, 216] on div "Exemption $2.00" at bounding box center [627, 215] width 447 height 36
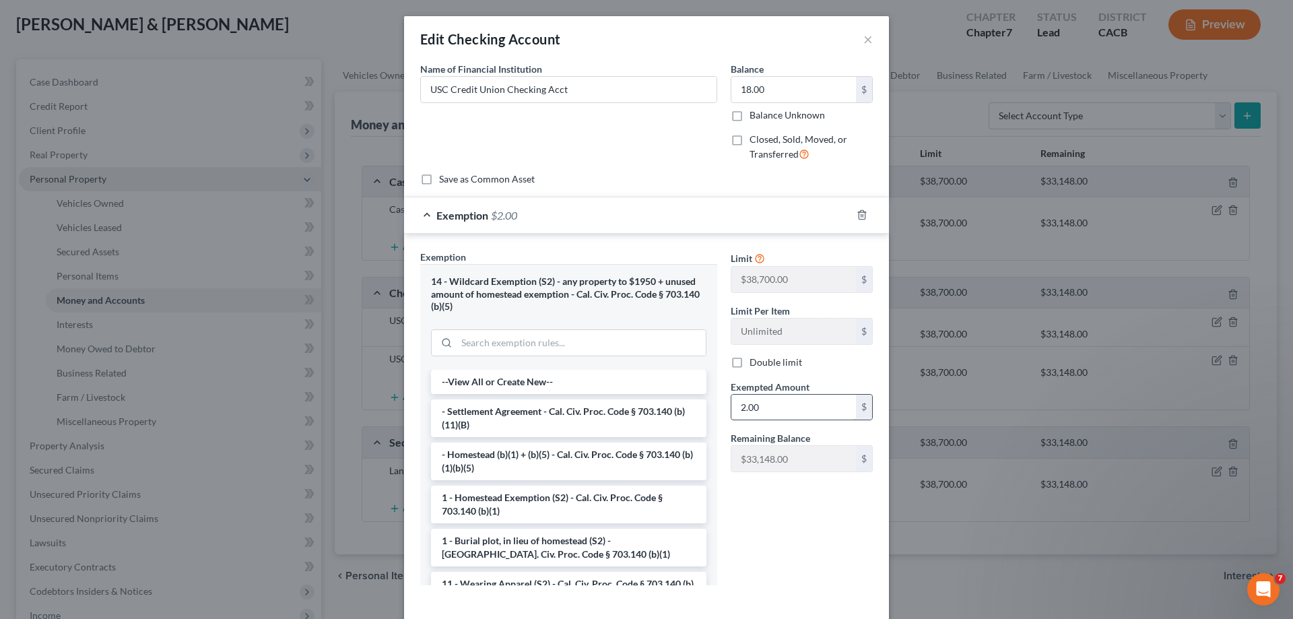
click at [774, 409] on input "2.00" at bounding box center [794, 408] width 125 height 26
type input "18.00"
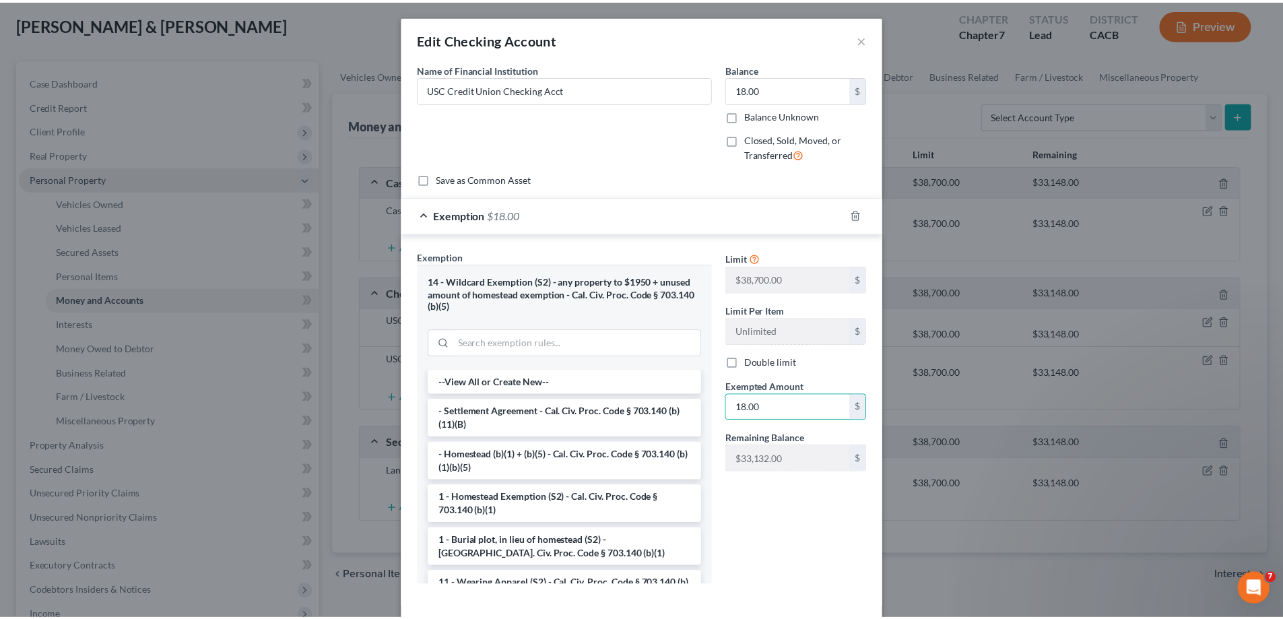
scroll to position [62, 0]
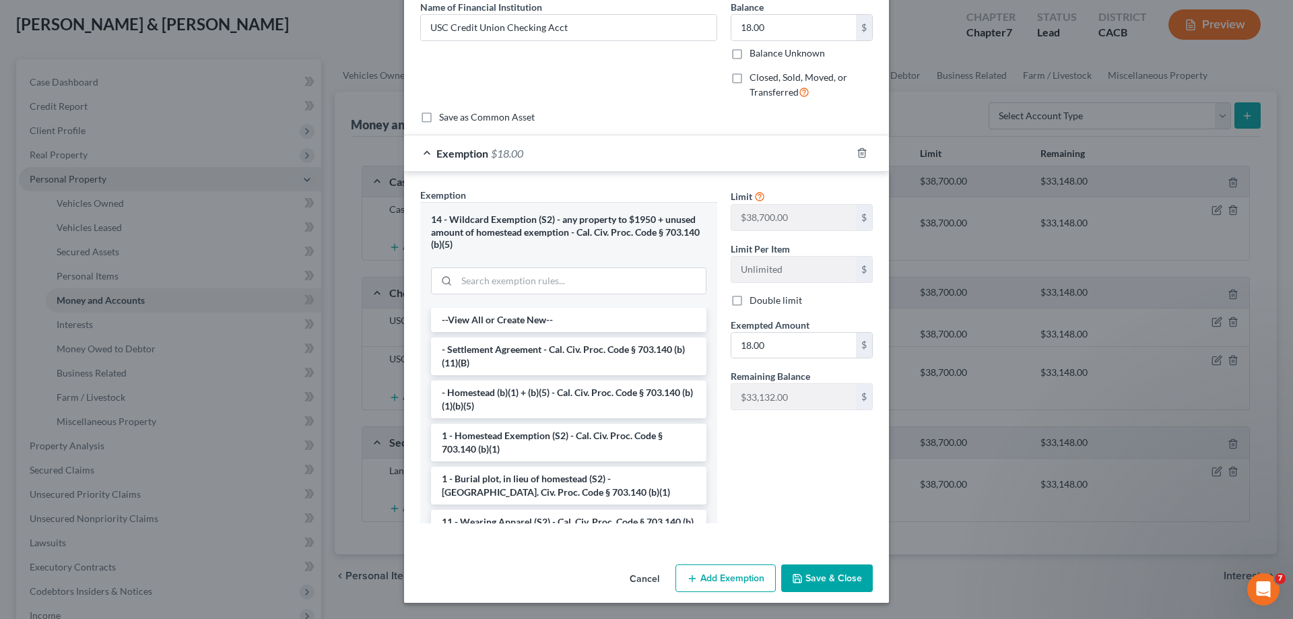
click at [821, 585] on button "Save & Close" at bounding box center [827, 579] width 92 height 28
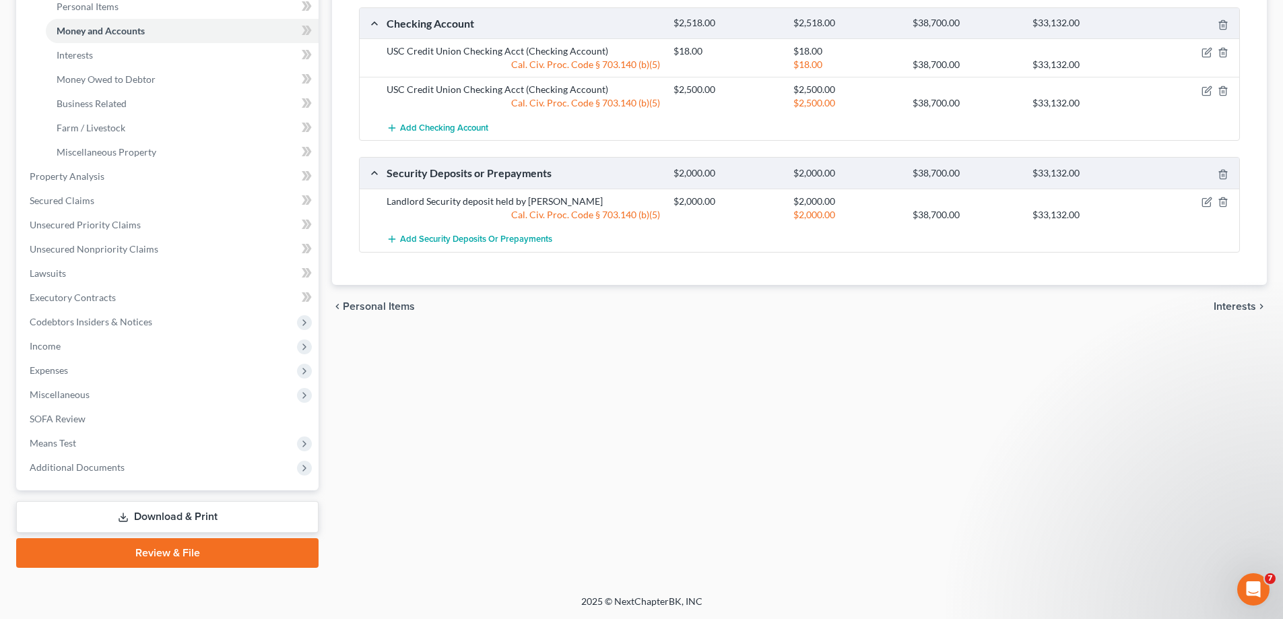
scroll to position [0, 0]
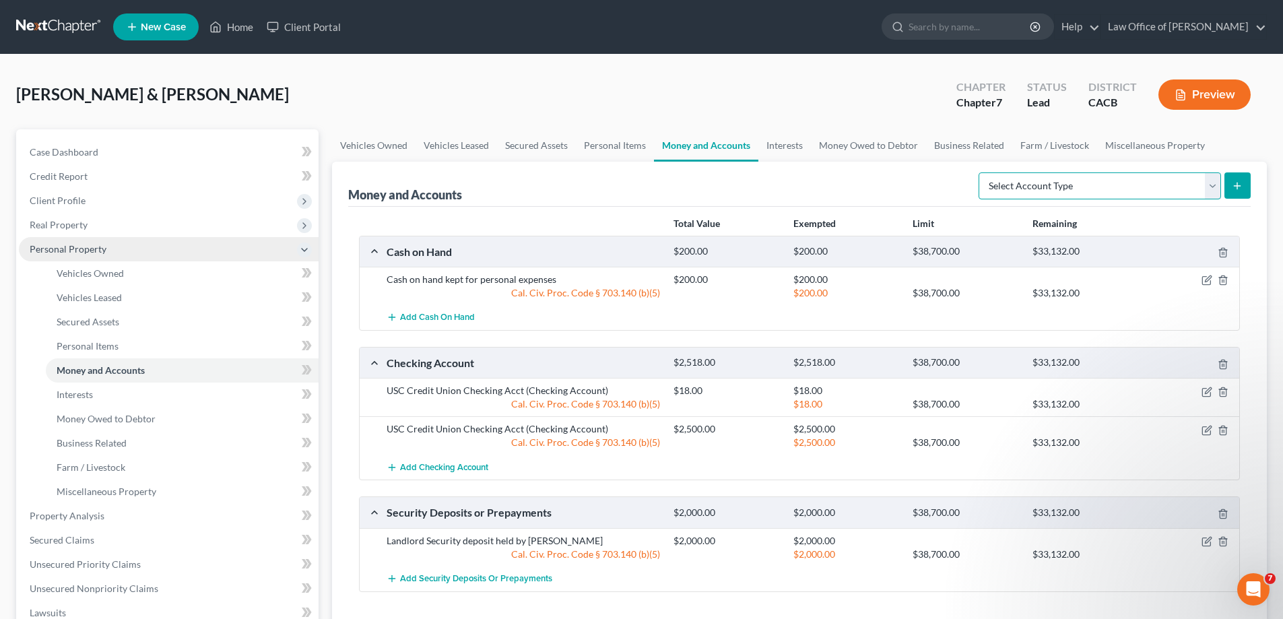
click at [1215, 188] on select "Select Account Type Brokerage Cash on Hand Certificates of Deposit Checking Acc…" at bounding box center [1100, 185] width 243 height 27
select select "checking"
click at [982, 172] on select "Select Account Type Brokerage Cash on Hand Certificates of Deposit Checking Acc…" at bounding box center [1100, 185] width 243 height 27
click at [1236, 187] on icon "submit" at bounding box center [1237, 186] width 11 height 11
click at [1237, 187] on icon "submit" at bounding box center [1237, 186] width 11 height 11
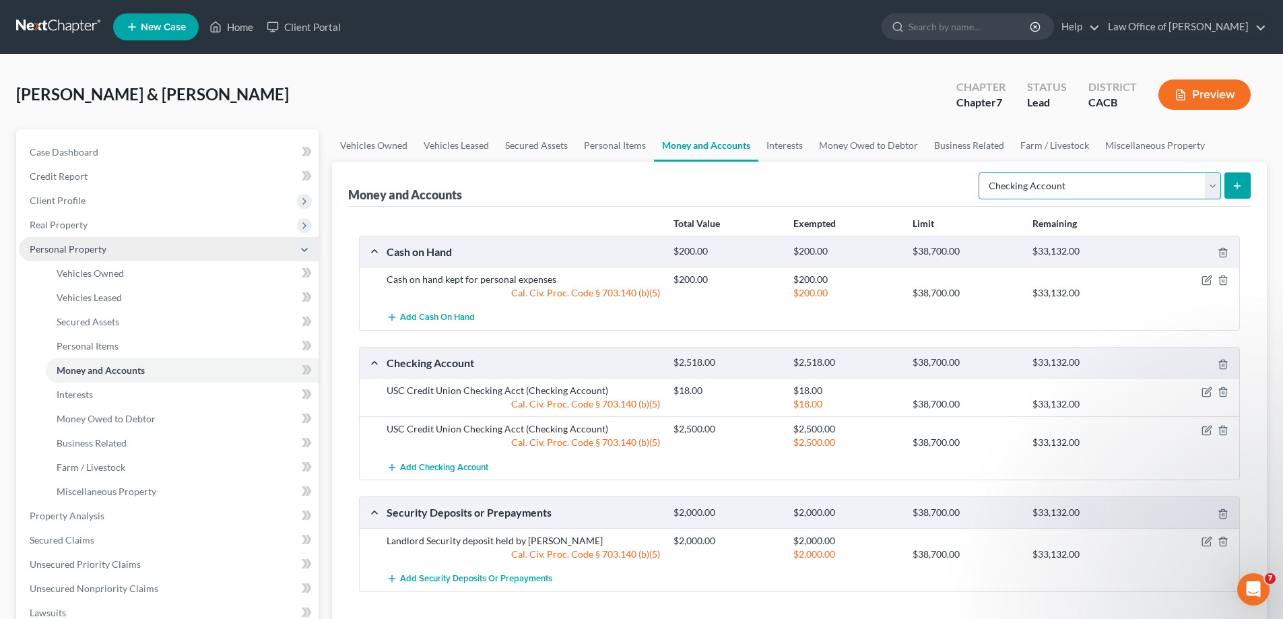
click at [1213, 187] on select "Select Account Type Brokerage Cash on Hand Certificates of Deposit Checking Acc…" at bounding box center [1100, 185] width 243 height 27
drag, startPoint x: 1254, startPoint y: 217, endPoint x: 1248, endPoint y: 199, distance: 19.4
click at [1252, 216] on div "Money and Accounts Select Account Type Brokerage Cash on Hand Certificates of D…" at bounding box center [799, 393] width 935 height 463
click at [1236, 187] on icon "submit" at bounding box center [1237, 186] width 11 height 11
click at [113, 395] on link "Interests" at bounding box center [182, 395] width 273 height 24
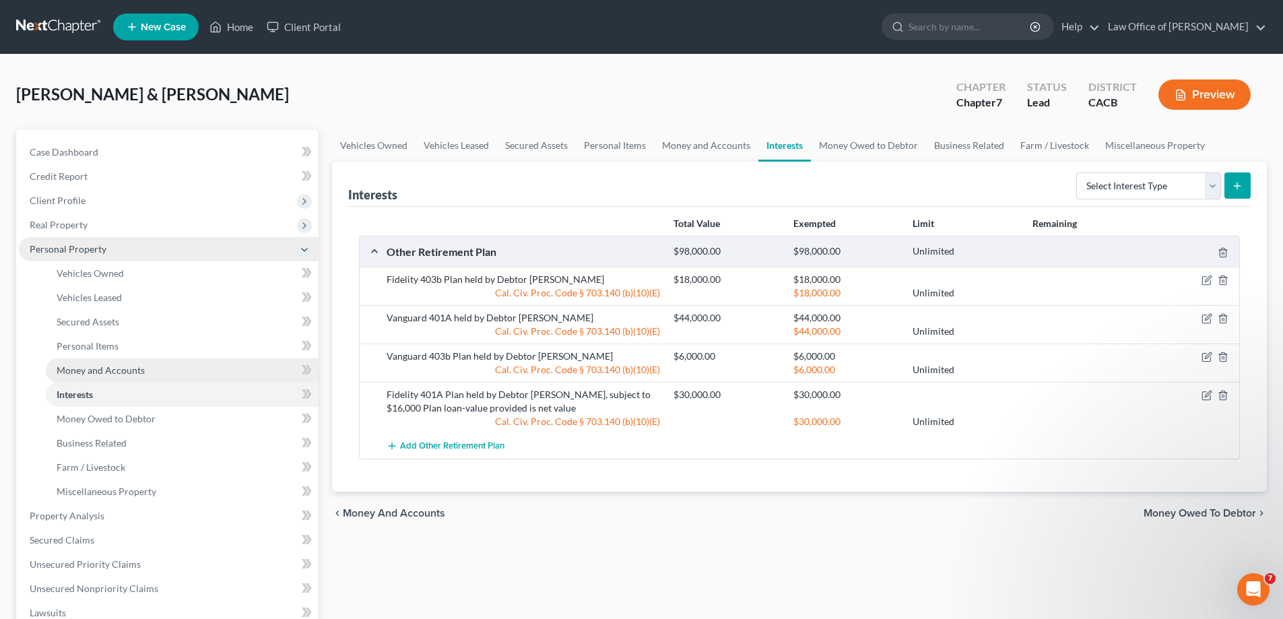
click at [105, 371] on span "Money and Accounts" at bounding box center [101, 369] width 88 height 11
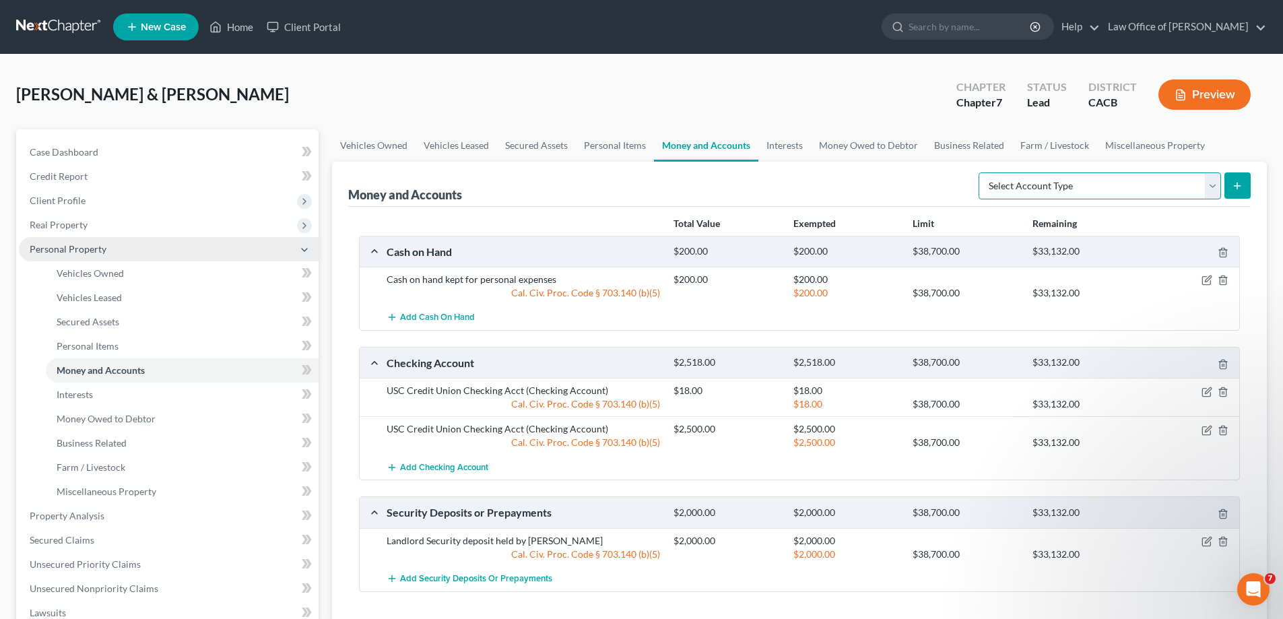
click at [1213, 184] on select "Select Account Type Brokerage Cash on Hand Certificates of Deposit Checking Acc…" at bounding box center [1100, 185] width 243 height 27
click at [923, 168] on div "Money and Accounts Select Account Type Brokerage Cash on Hand Certificates of D…" at bounding box center [799, 184] width 903 height 45
click at [1238, 184] on line "submit" at bounding box center [1238, 186] width 0 height 6
click at [1216, 186] on select "Select Account Type Brokerage Cash on Hand Certificates of Deposit Checking Acc…" at bounding box center [1100, 185] width 243 height 27
select select "checking"
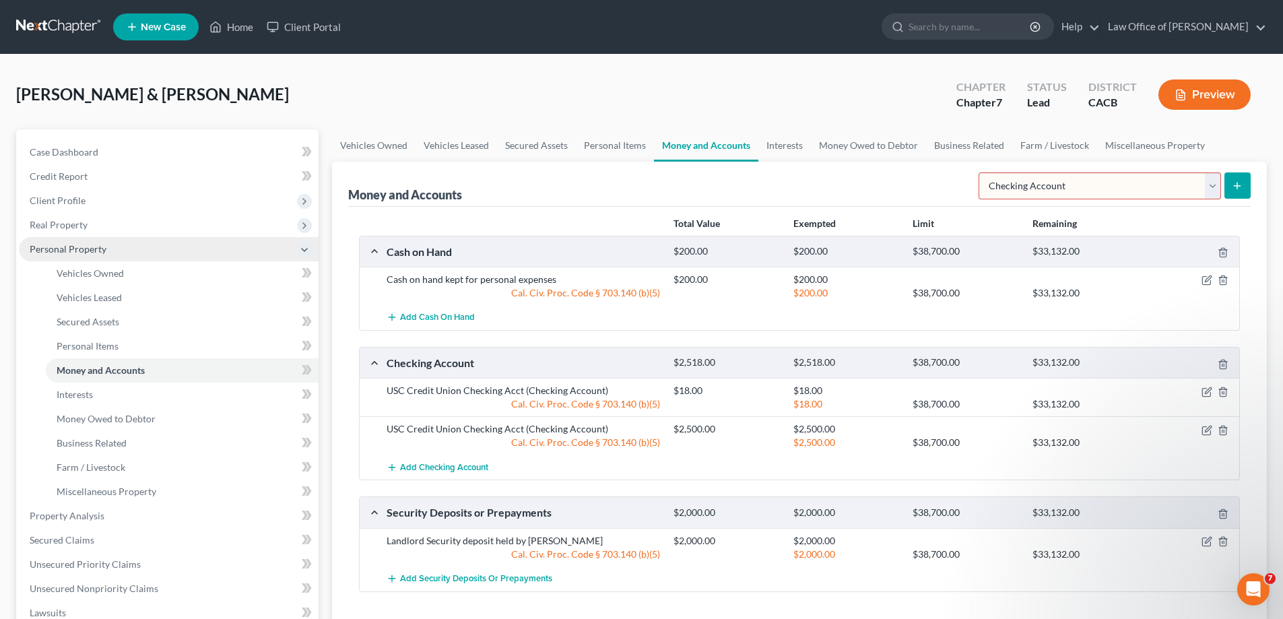
click at [982, 172] on select "Select Account Type Brokerage Cash on Hand Certificates of Deposit Checking Acc…" at bounding box center [1100, 185] width 243 height 27
click at [1242, 184] on icon "submit" at bounding box center [1237, 186] width 11 height 11
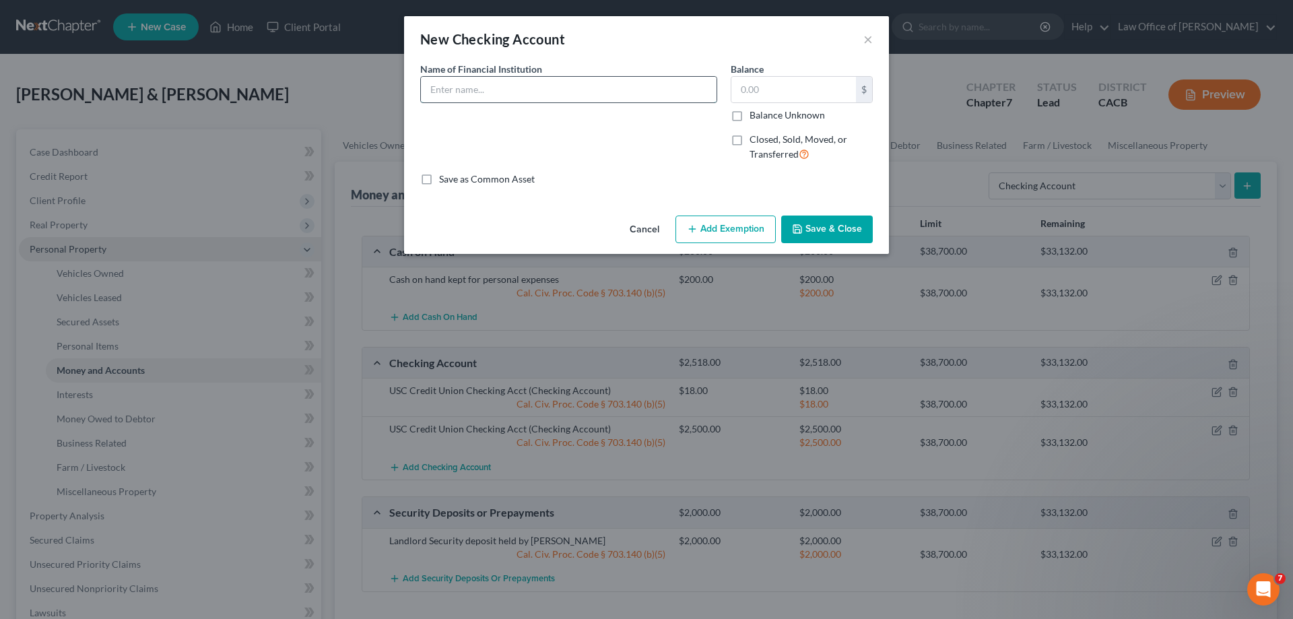
click at [590, 88] on input "text" at bounding box center [569, 90] width 296 height 26
type input "Bank of America Checking Account"
type input "0.00"
click at [824, 225] on button "Save & Close" at bounding box center [827, 230] width 92 height 28
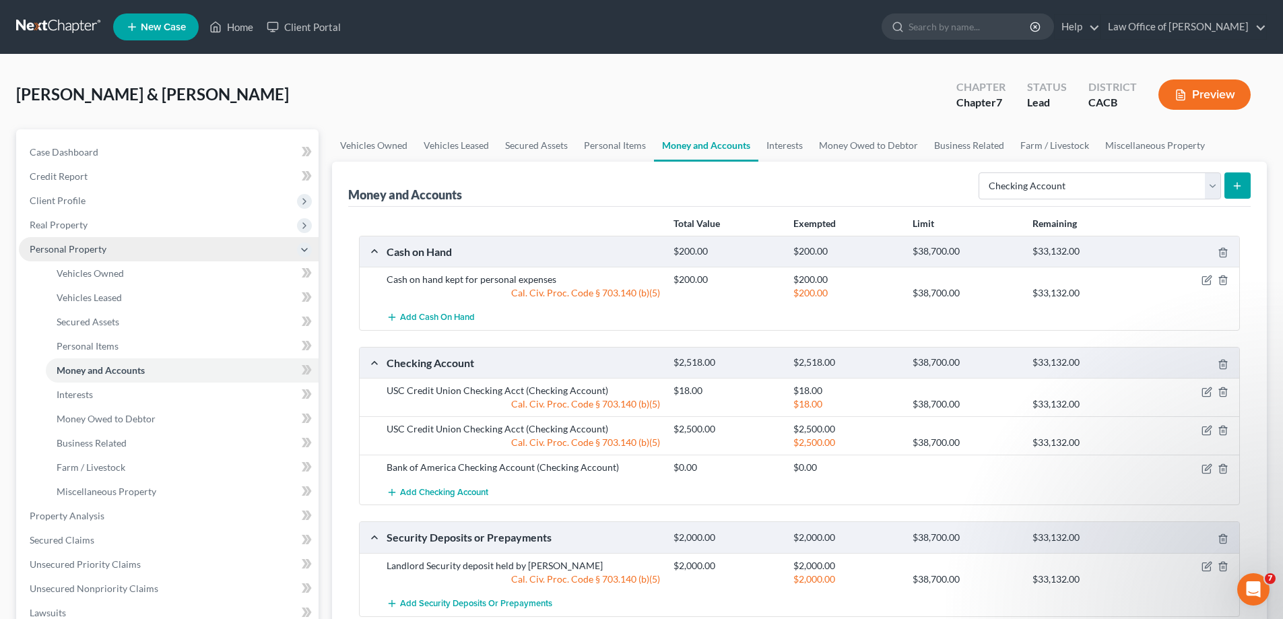
scroll to position [340, 0]
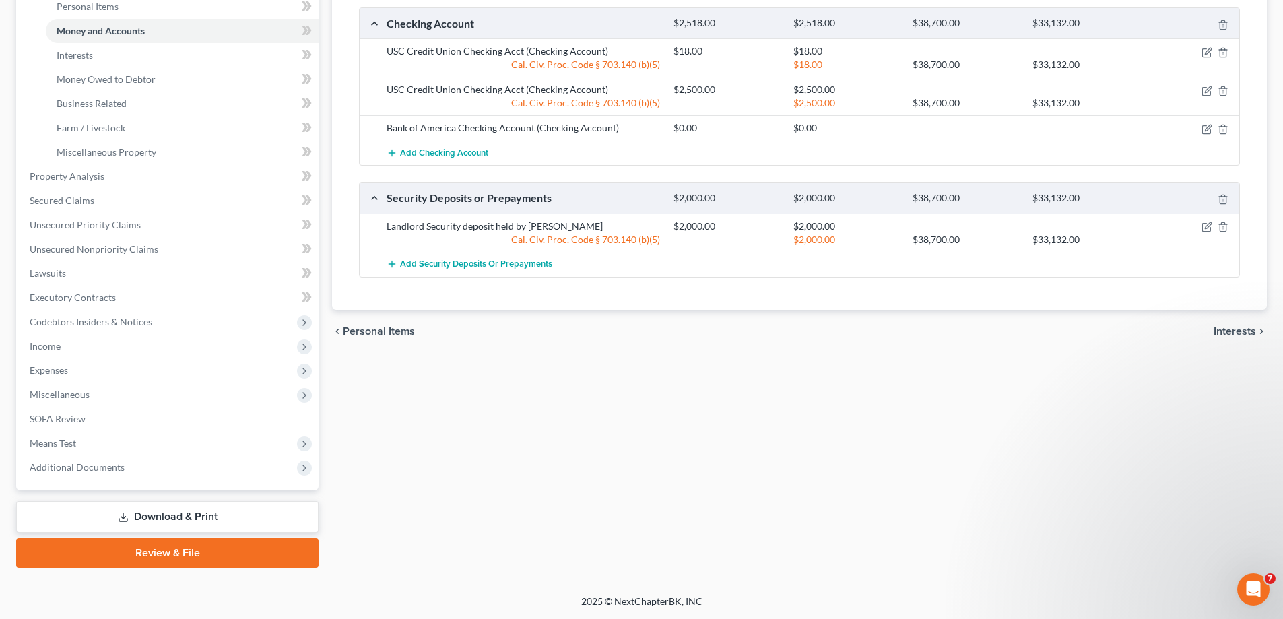
click at [172, 517] on link "Download & Print" at bounding box center [167, 517] width 302 height 32
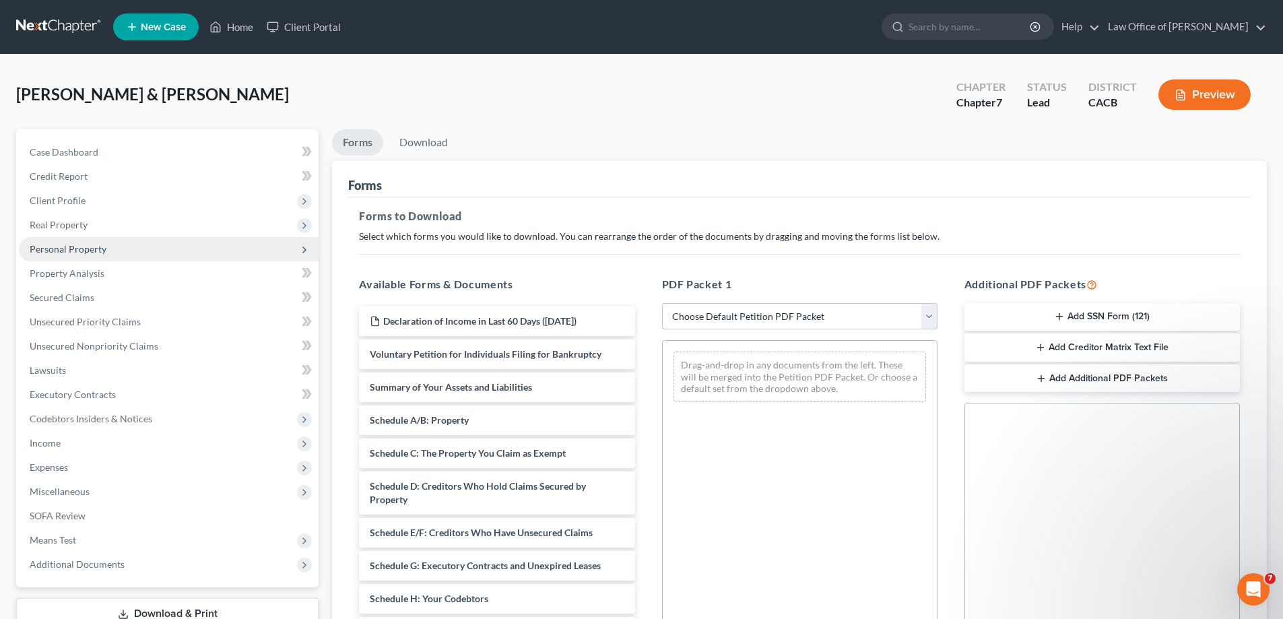
click at [930, 319] on select "Choose Default Petition PDF Packet Complete Bankruptcy Petition (all forms and …" at bounding box center [800, 316] width 276 height 27
select select "0"
click at [662, 303] on select "Choose Default Petition PDF Packet Complete Bankruptcy Petition (all forms and …" at bounding box center [800, 316] width 276 height 27
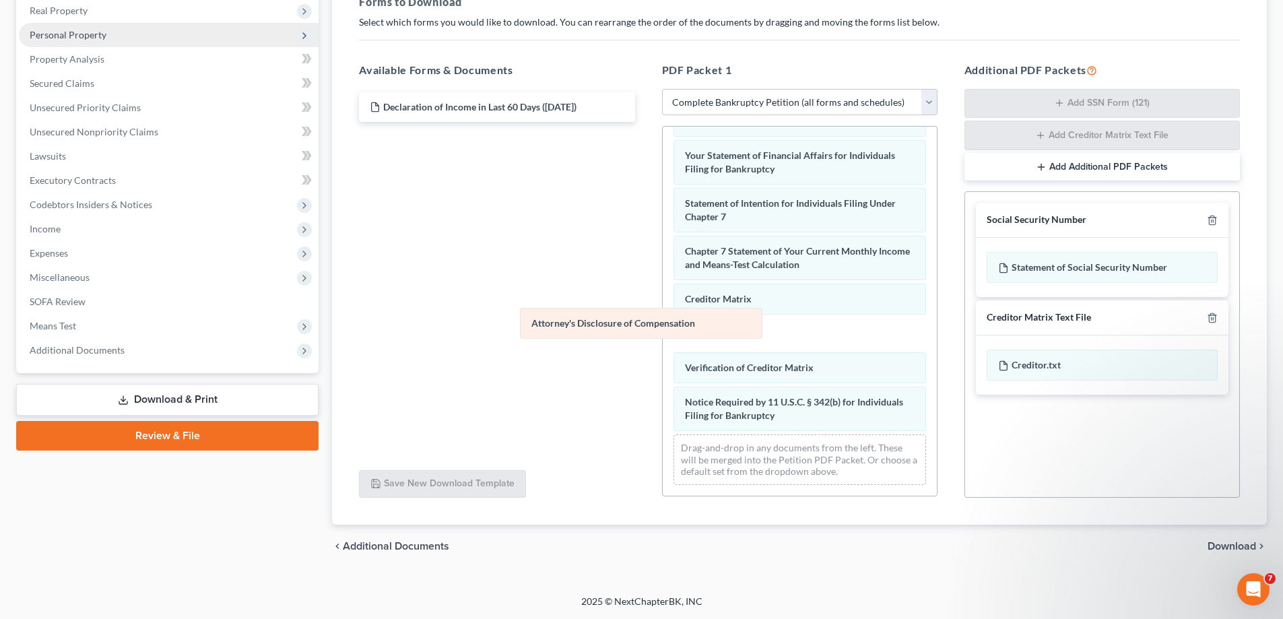
scroll to position [395, 0]
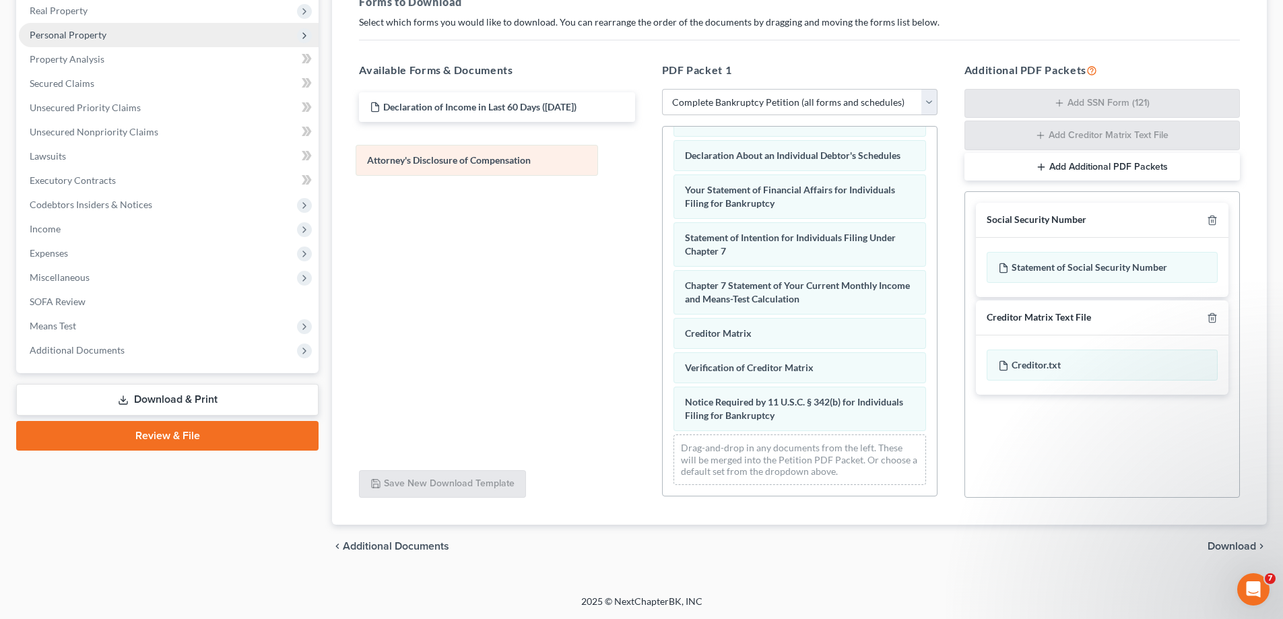
drag, startPoint x: 741, startPoint y: 415, endPoint x: 423, endPoint y: 160, distance: 407.8
click at [663, 160] on div "Attorney's Disclosure of Compensation Voluntary Petition for Individuals Filing…" at bounding box center [800, 120] width 274 height 750
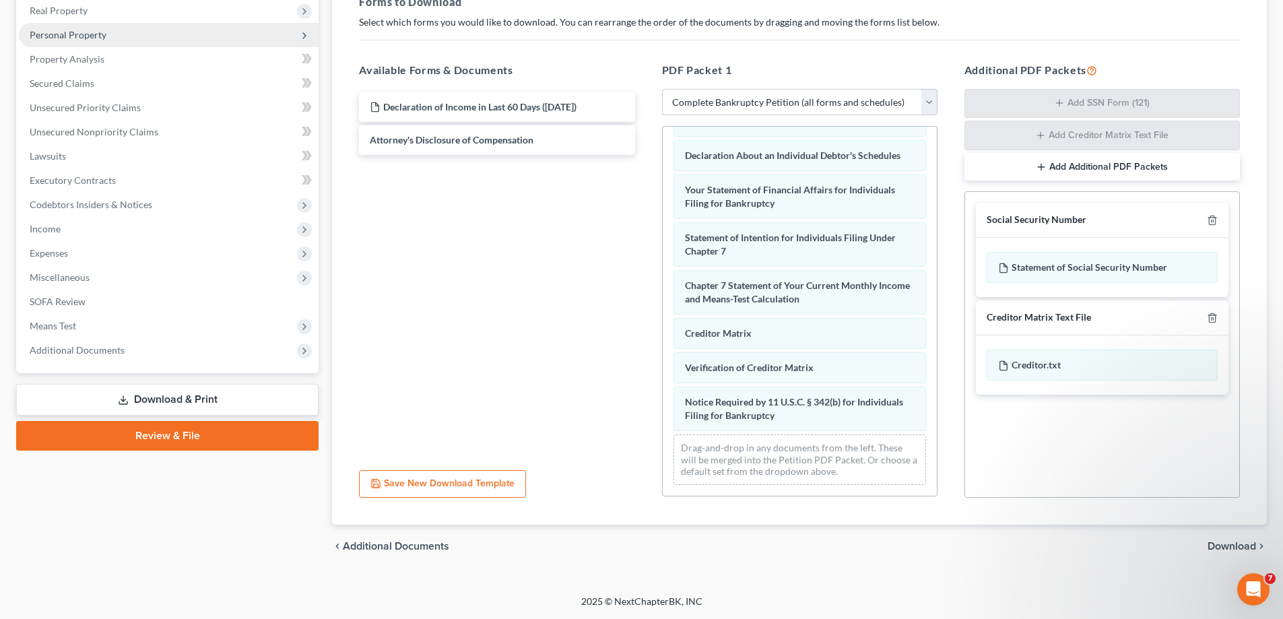
click at [1213, 226] on div at bounding box center [1210, 220] width 16 height 13
click at [1211, 220] on icon "button" at bounding box center [1212, 220] width 11 height 11
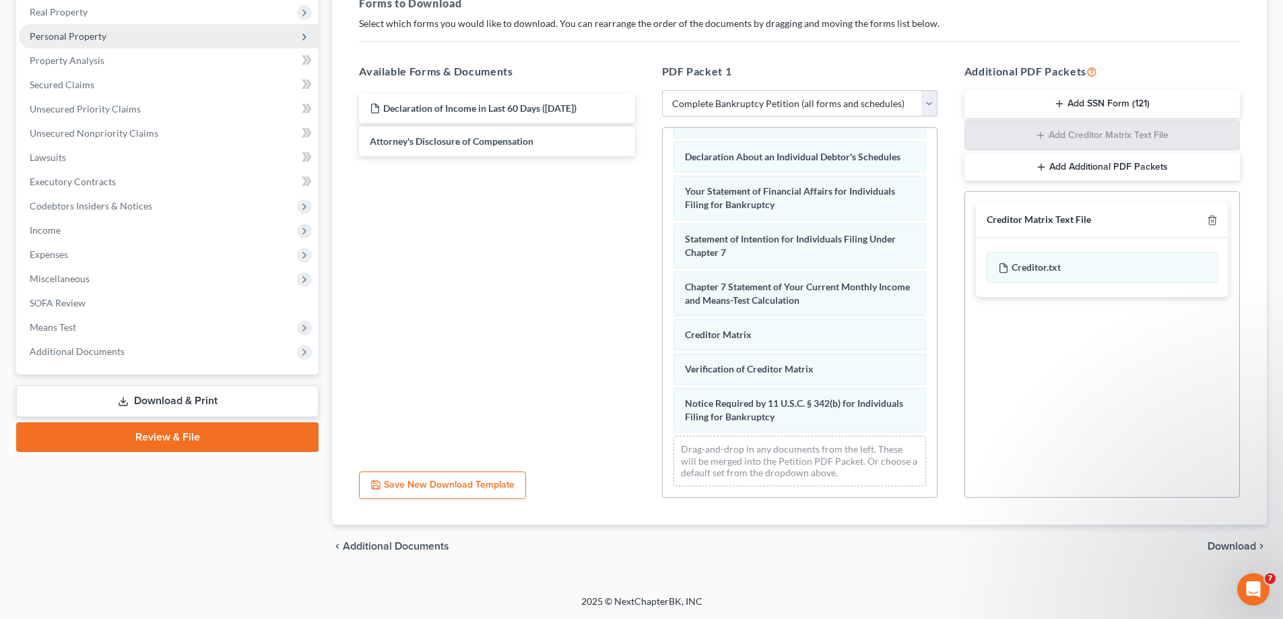
scroll to position [213, 0]
click at [1227, 546] on span "Download" at bounding box center [1232, 546] width 49 height 11
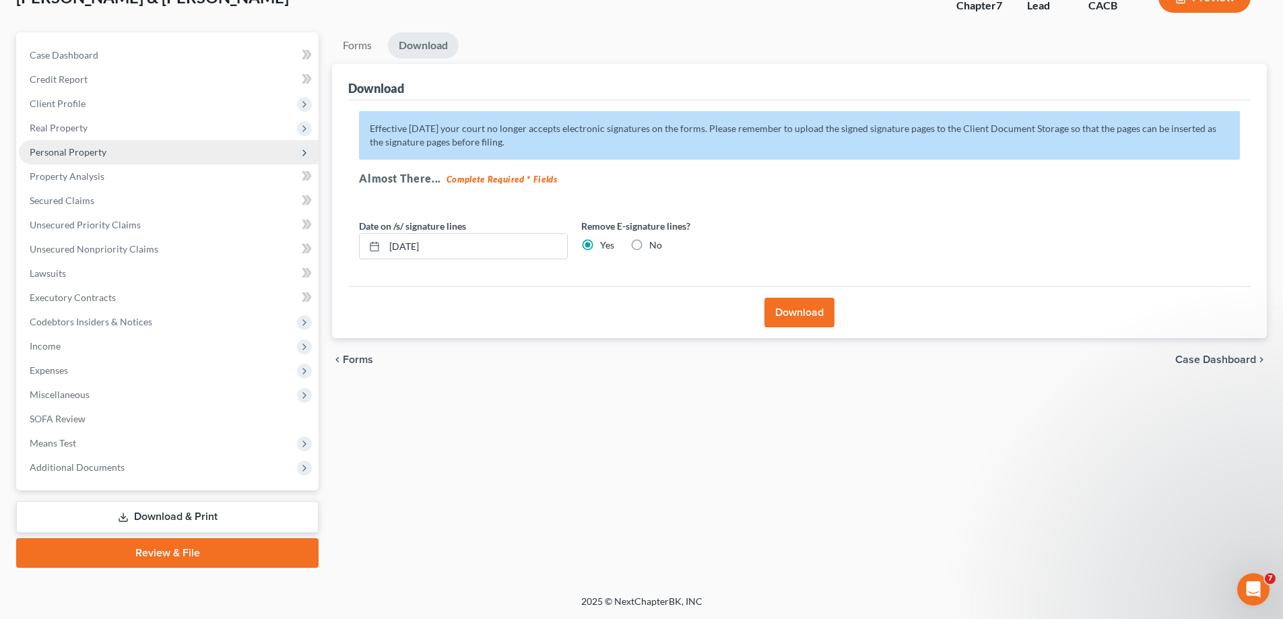
scroll to position [97, 0]
click at [804, 317] on button "Download" at bounding box center [800, 313] width 70 height 30
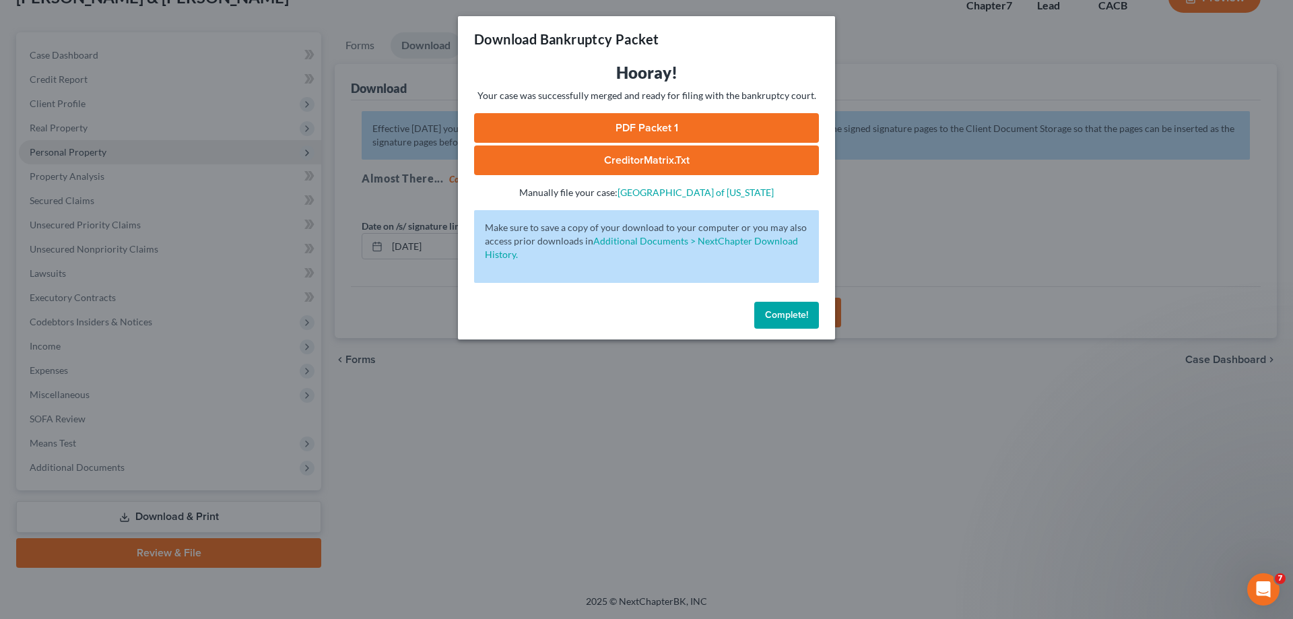
click at [652, 128] on link "PDF Packet 1" at bounding box center [646, 128] width 345 height 30
click at [670, 159] on link "CreditorMatrix.txt" at bounding box center [646, 161] width 345 height 30
click at [702, 429] on div "Download Bankruptcy Packet Hooray! Your case was successfully merged and ready …" at bounding box center [646, 309] width 1293 height 619
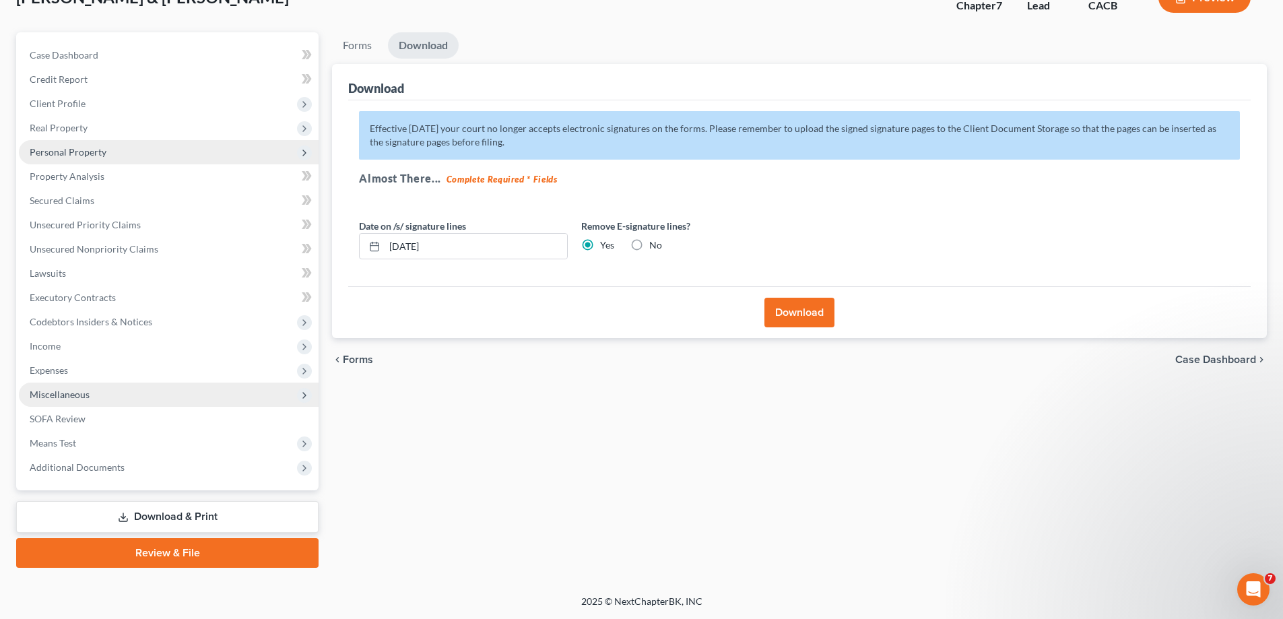
click at [154, 393] on span "Miscellaneous" at bounding box center [169, 395] width 300 height 24
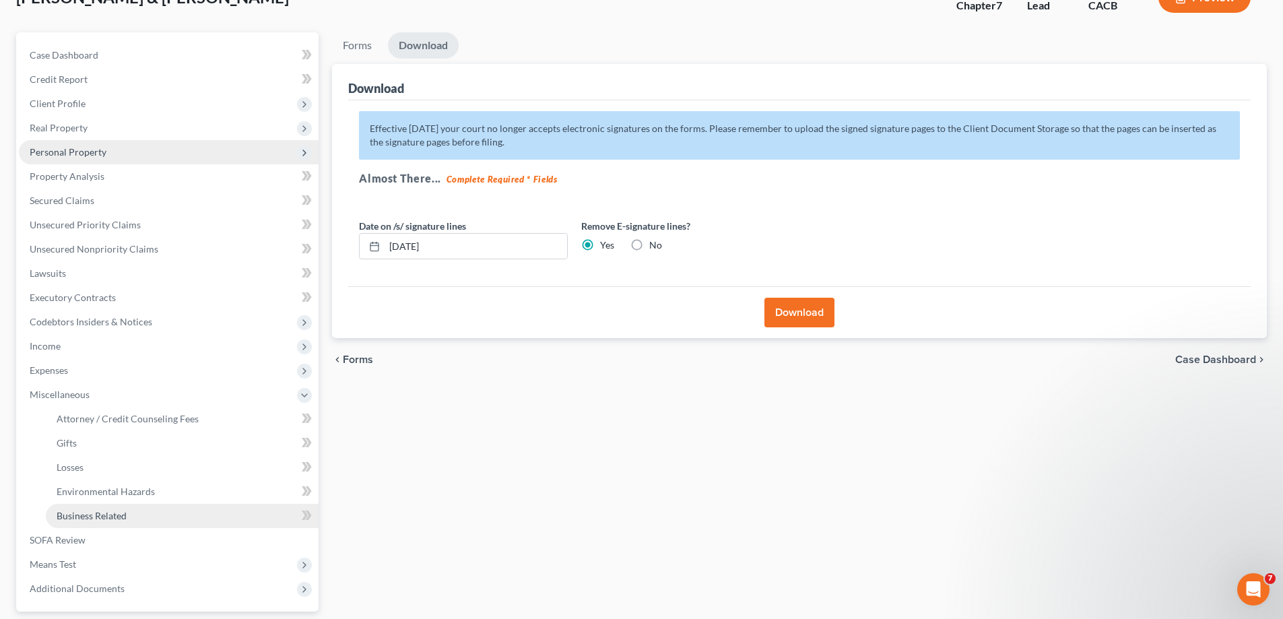
click at [150, 517] on link "Business Related" at bounding box center [182, 516] width 273 height 24
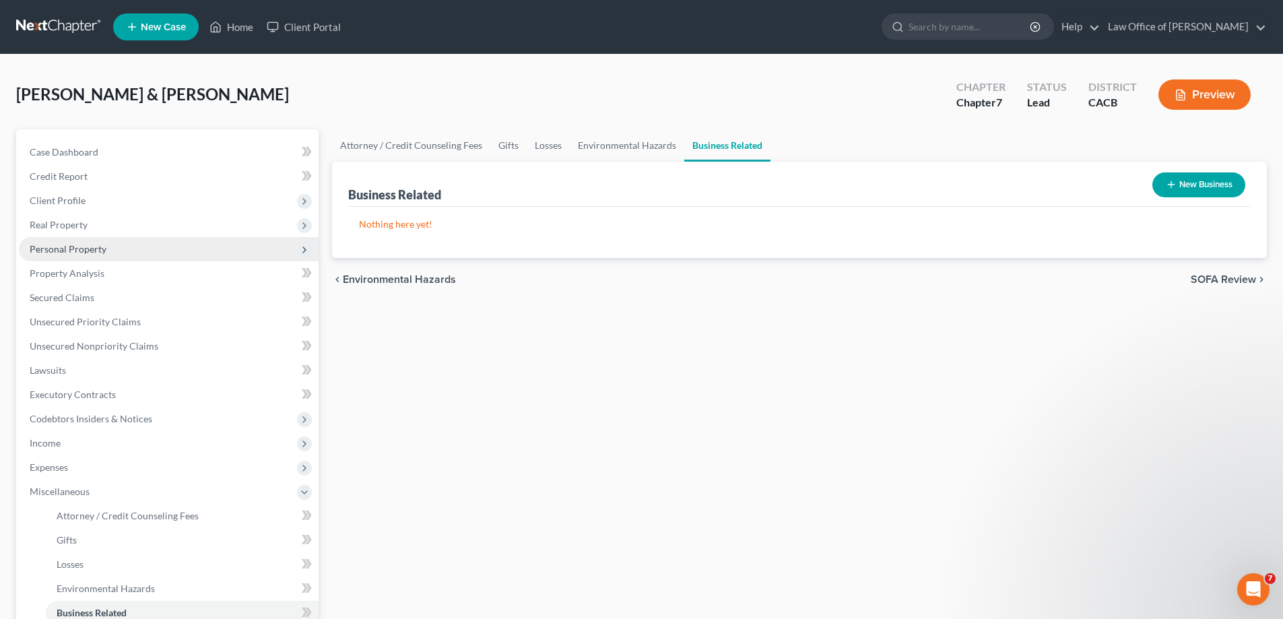
click at [1215, 183] on button "New Business" at bounding box center [1199, 184] width 93 height 25
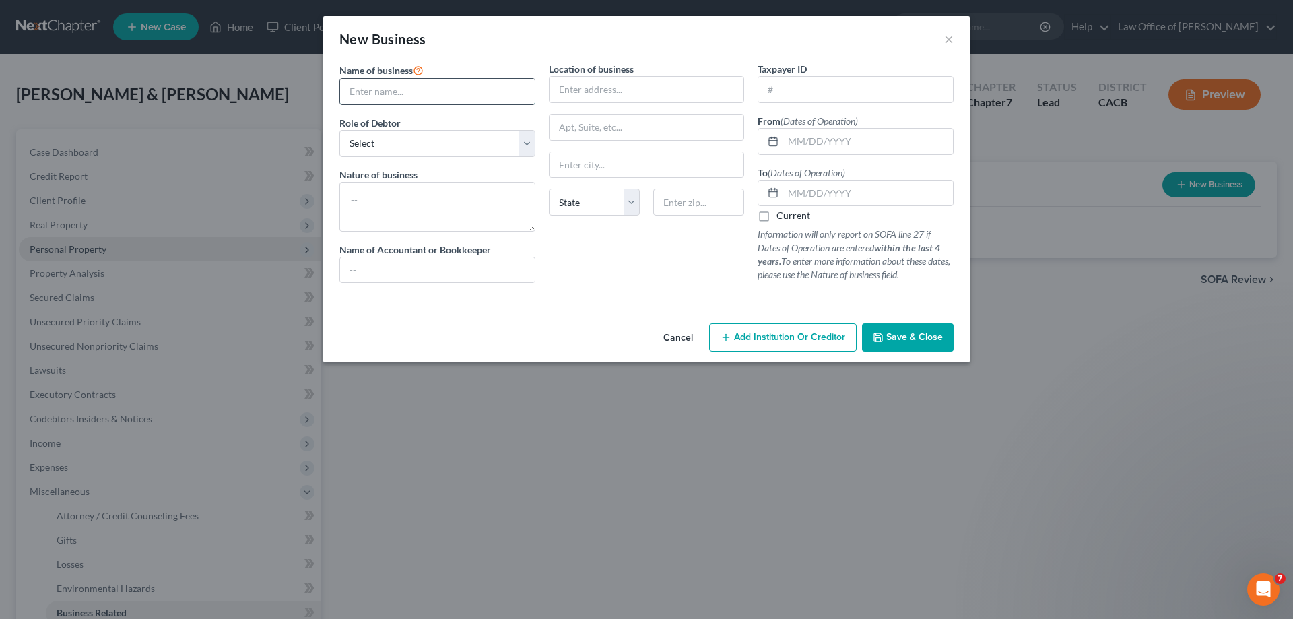
click at [428, 87] on input "text" at bounding box center [437, 92] width 195 height 26
drag, startPoint x: 530, startPoint y: 146, endPoint x: 515, endPoint y: 156, distance: 17.6
click at [530, 147] on select "Select A member of a limited liability company (LLC) or limited liability partn…" at bounding box center [438, 143] width 196 height 27
click at [340, 130] on select "Select A member of a limited liability company (LLC) or limited liability partn…" at bounding box center [438, 143] width 196 height 27
click at [614, 90] on input "text" at bounding box center [647, 90] width 195 height 26
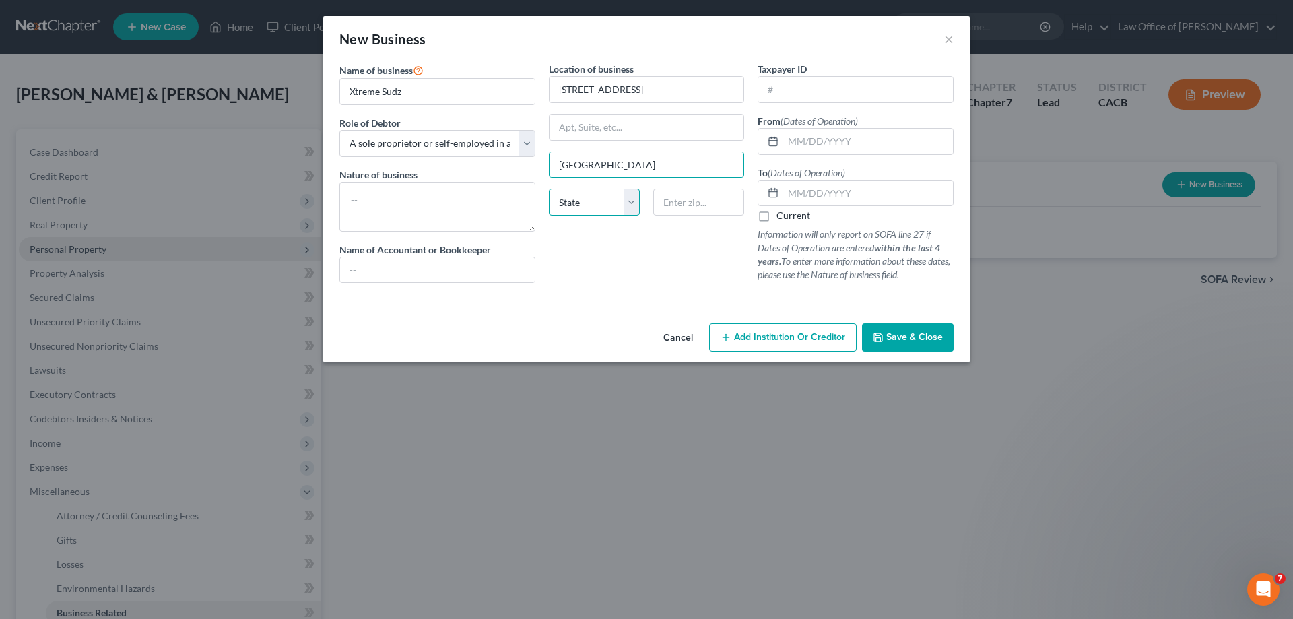
click at [631, 205] on select "State [US_STATE] AK AR AZ CA CO CT DE DC [GEOGRAPHIC_DATA] [GEOGRAPHIC_DATA] GU…" at bounding box center [594, 202] width 91 height 27
click at [549, 189] on select "State [US_STATE] AK AR AZ CA CO CT DE DC [GEOGRAPHIC_DATA] [GEOGRAPHIC_DATA] GU…" at bounding box center [594, 202] width 91 height 27
click at [706, 202] on input "text" at bounding box center [698, 202] width 91 height 27
drag, startPoint x: 872, startPoint y: 139, endPoint x: 926, endPoint y: 112, distance: 59.7
click at [871, 138] on input "text" at bounding box center [868, 142] width 170 height 26
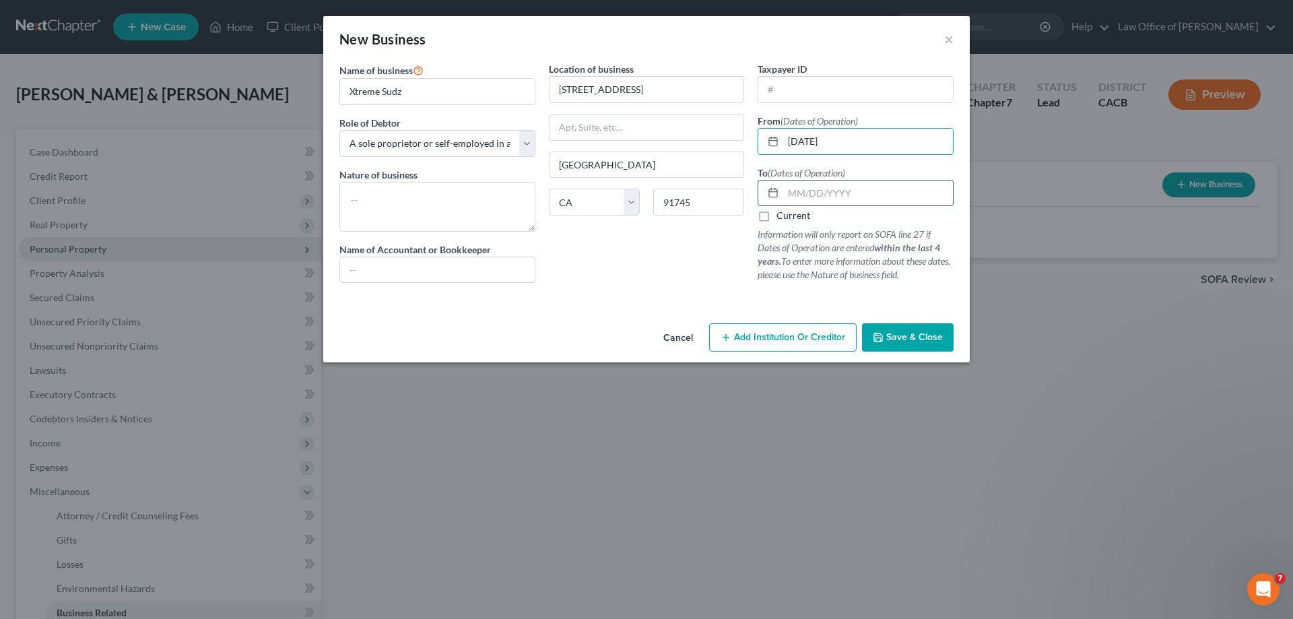
drag, startPoint x: 878, startPoint y: 199, endPoint x: 875, endPoint y: 191, distance: 8.1
click at [878, 197] on input "text" at bounding box center [868, 194] width 170 height 26
click at [925, 335] on span "Save & Close" at bounding box center [915, 336] width 57 height 11
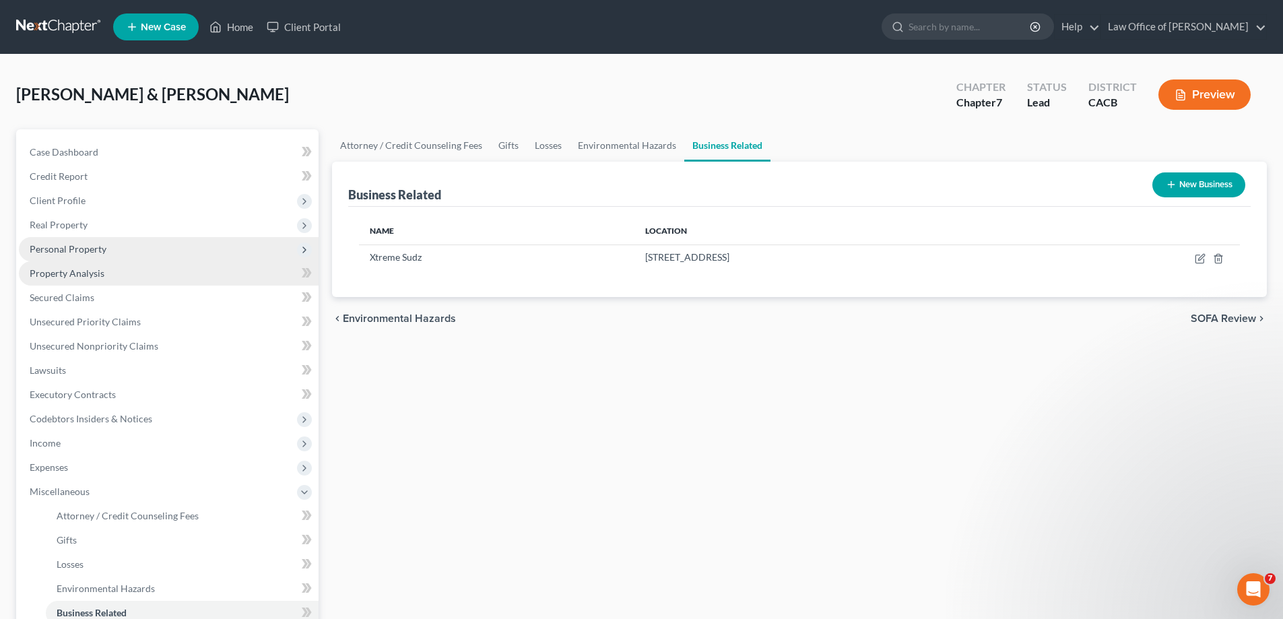
scroll to position [218, 0]
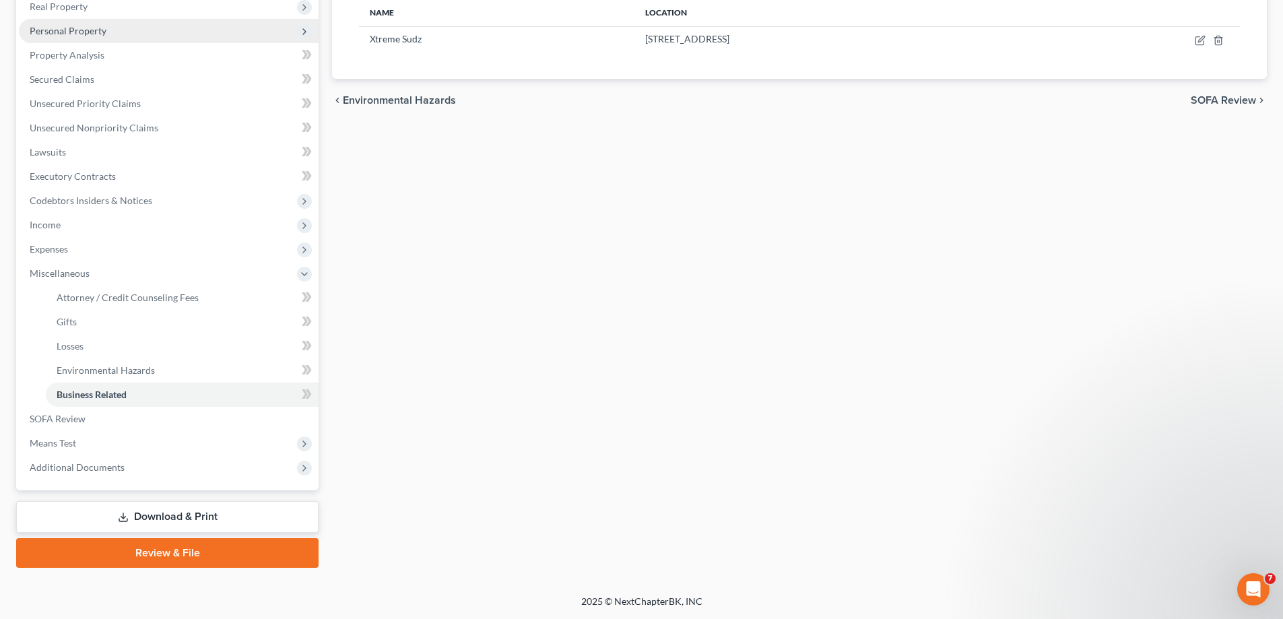
click at [189, 518] on link "Download & Print" at bounding box center [167, 517] width 302 height 32
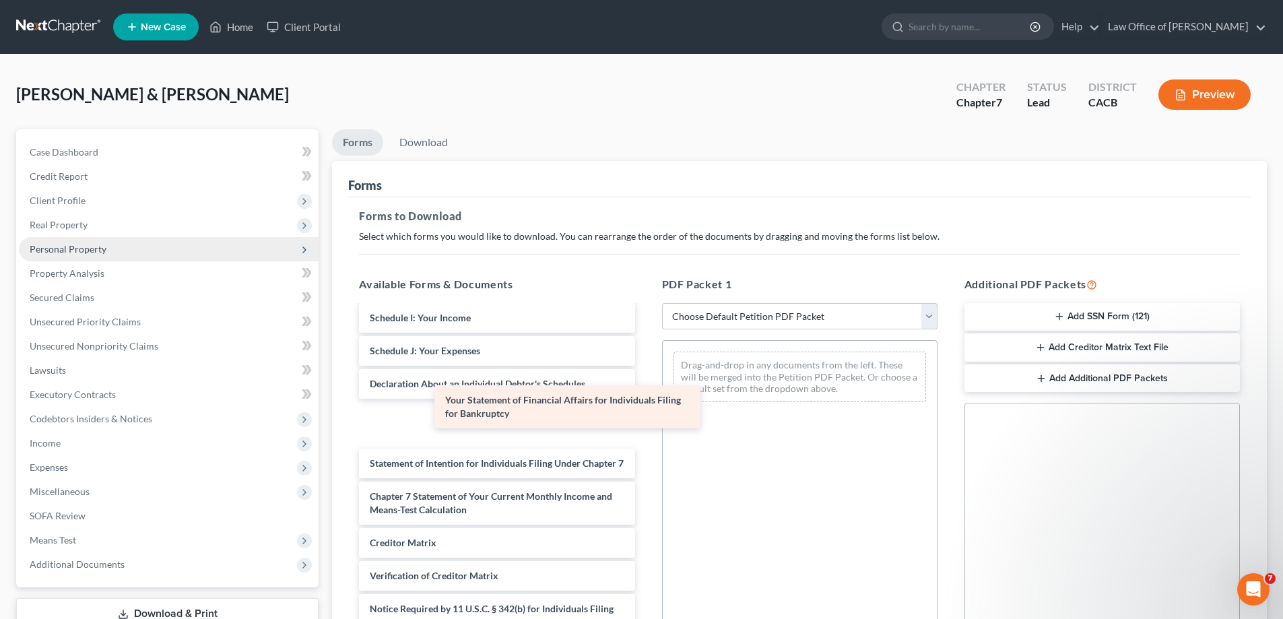
scroll to position [281, 0]
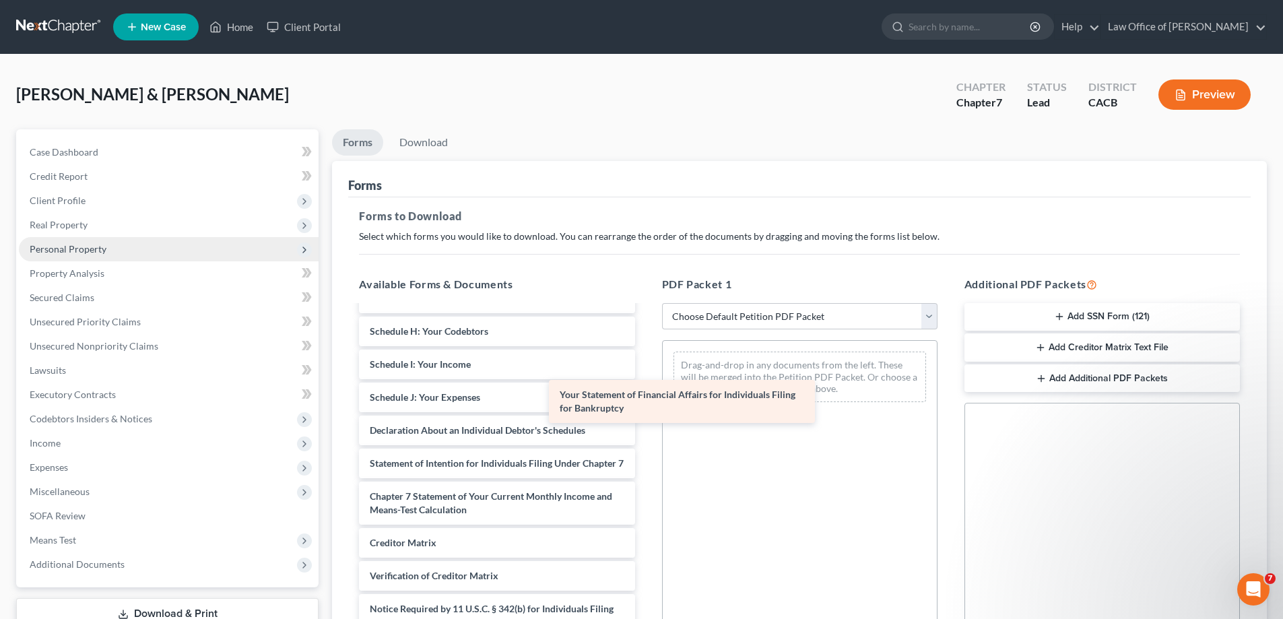
drag, startPoint x: 479, startPoint y: 413, endPoint x: 669, endPoint y: 404, distance: 190.2
click at [645, 404] on div "Your Statement of Financial Affairs for Individuals Filing for Bankruptcy Decla…" at bounding box center [496, 354] width 297 height 631
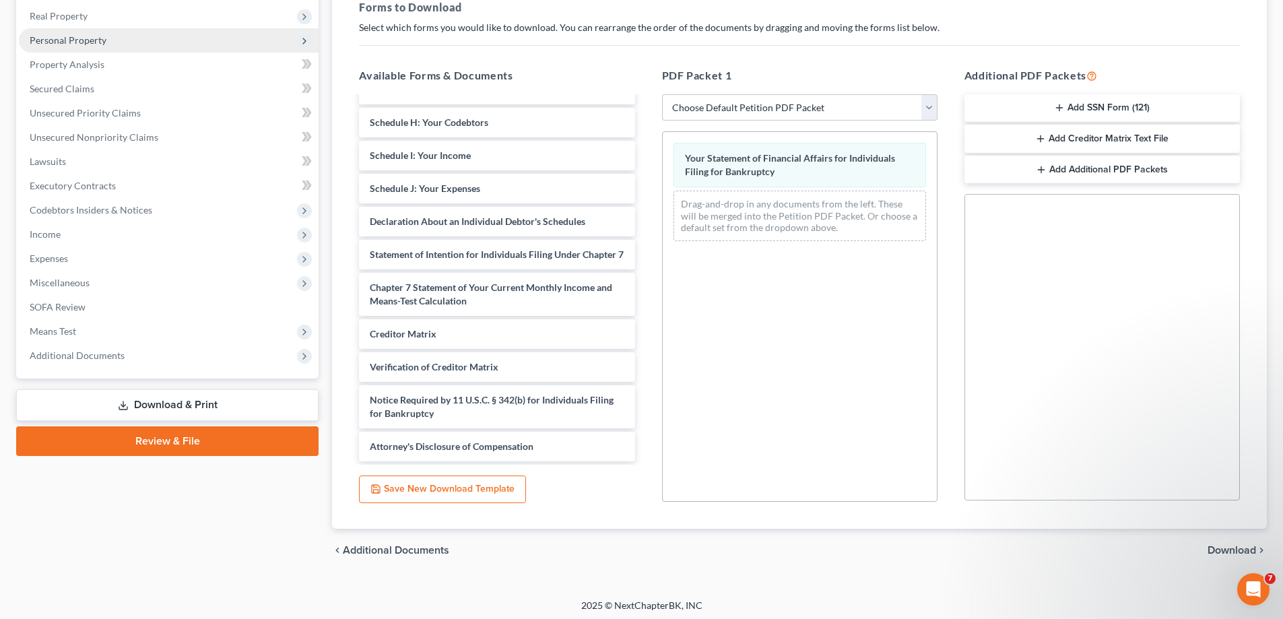
scroll to position [213, 0]
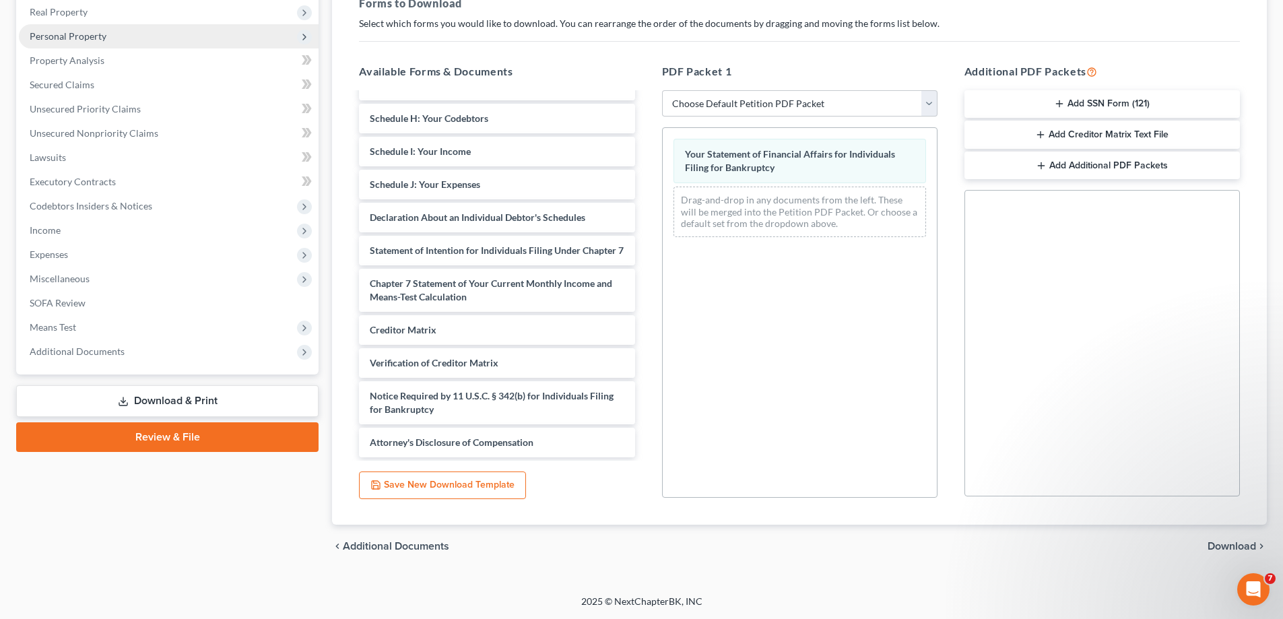
drag, startPoint x: 1223, startPoint y: 547, endPoint x: 1221, endPoint y: 540, distance: 7.7
click at [1221, 541] on span "Download" at bounding box center [1232, 546] width 49 height 11
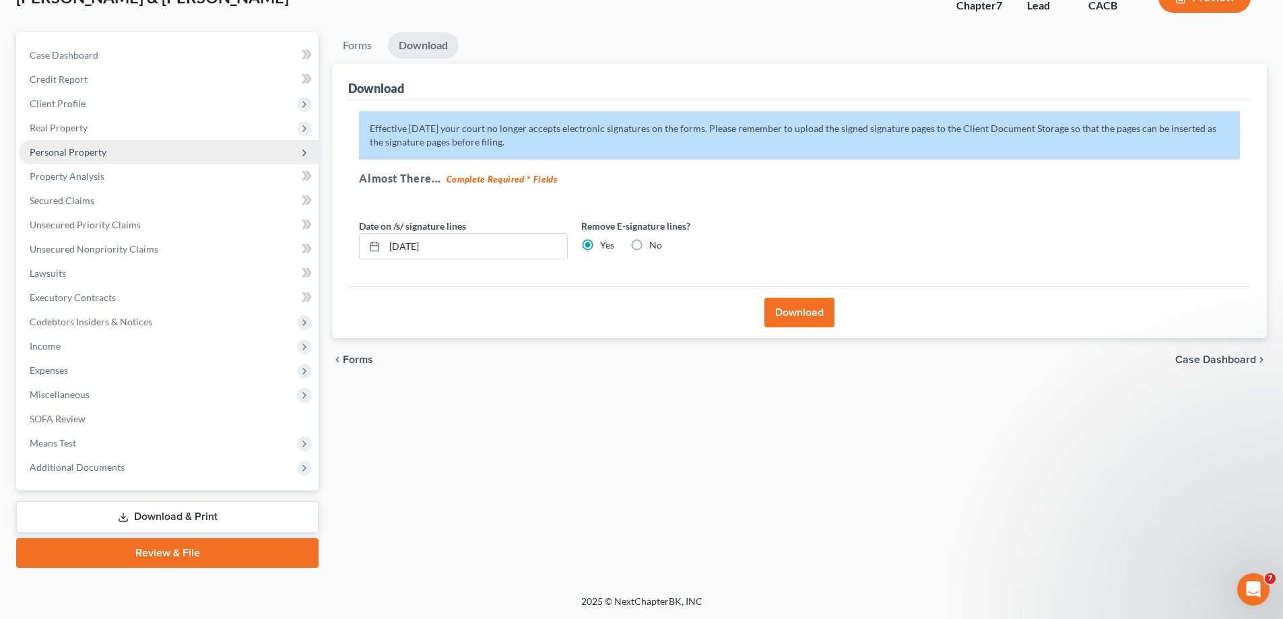
scroll to position [97, 0]
click at [814, 318] on button "Download" at bounding box center [800, 313] width 70 height 30
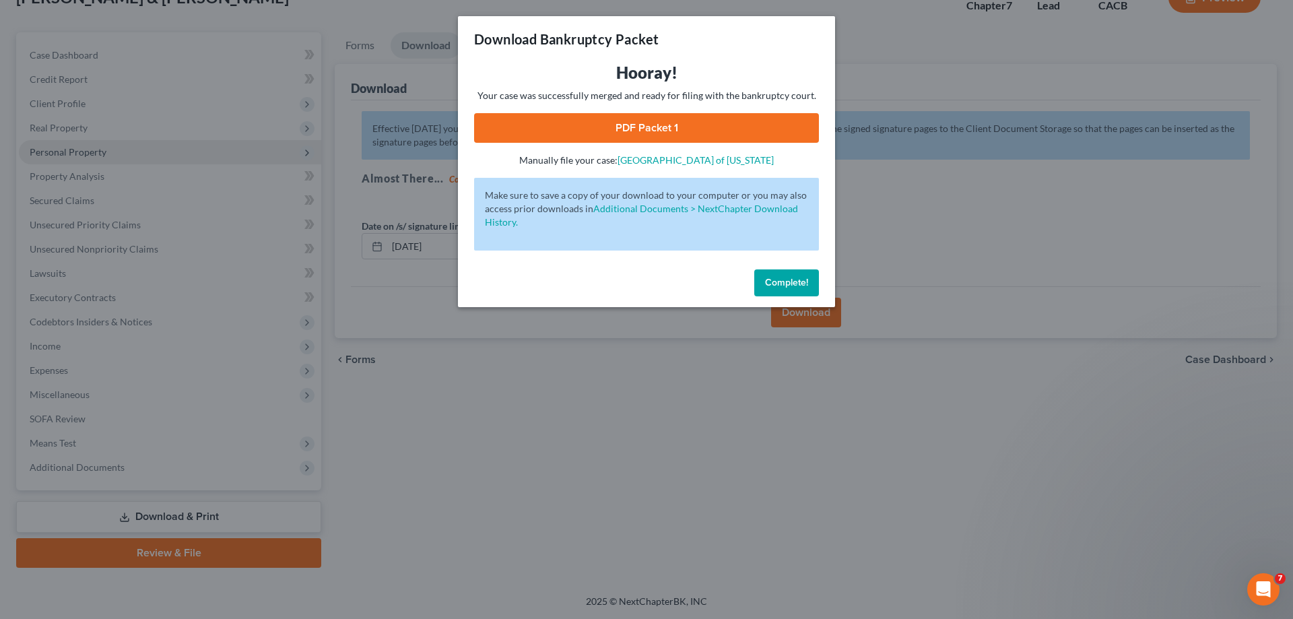
click at [686, 125] on link "PDF Packet 1" at bounding box center [646, 128] width 345 height 30
click at [808, 280] on button "Complete!" at bounding box center [787, 282] width 65 height 27
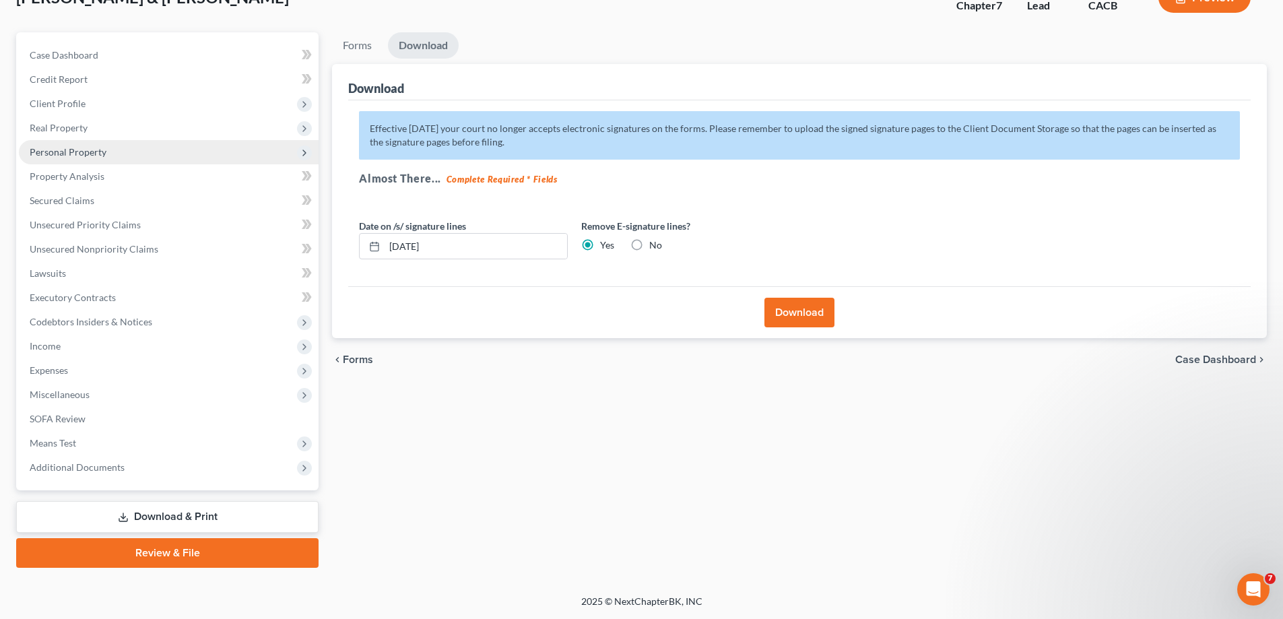
click at [211, 515] on link "Download & Print" at bounding box center [167, 517] width 302 height 32
click at [191, 516] on link "Download & Print" at bounding box center [167, 517] width 302 height 32
click at [364, 363] on span "Forms" at bounding box center [358, 359] width 30 height 11
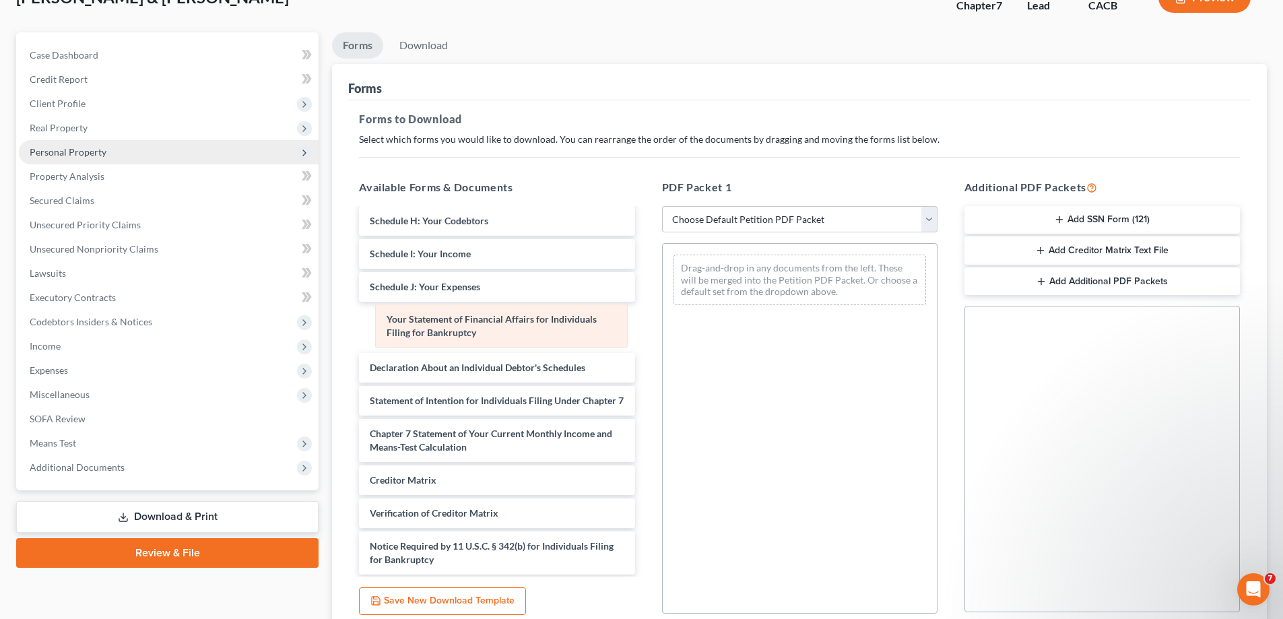
drag, startPoint x: 788, startPoint y: 278, endPoint x: 489, endPoint y: 327, distance: 302.5
click at [663, 316] on div "Your Statement of Financial Affairs for Individuals Filing for Bankruptcy Your …" at bounding box center [800, 280] width 274 height 72
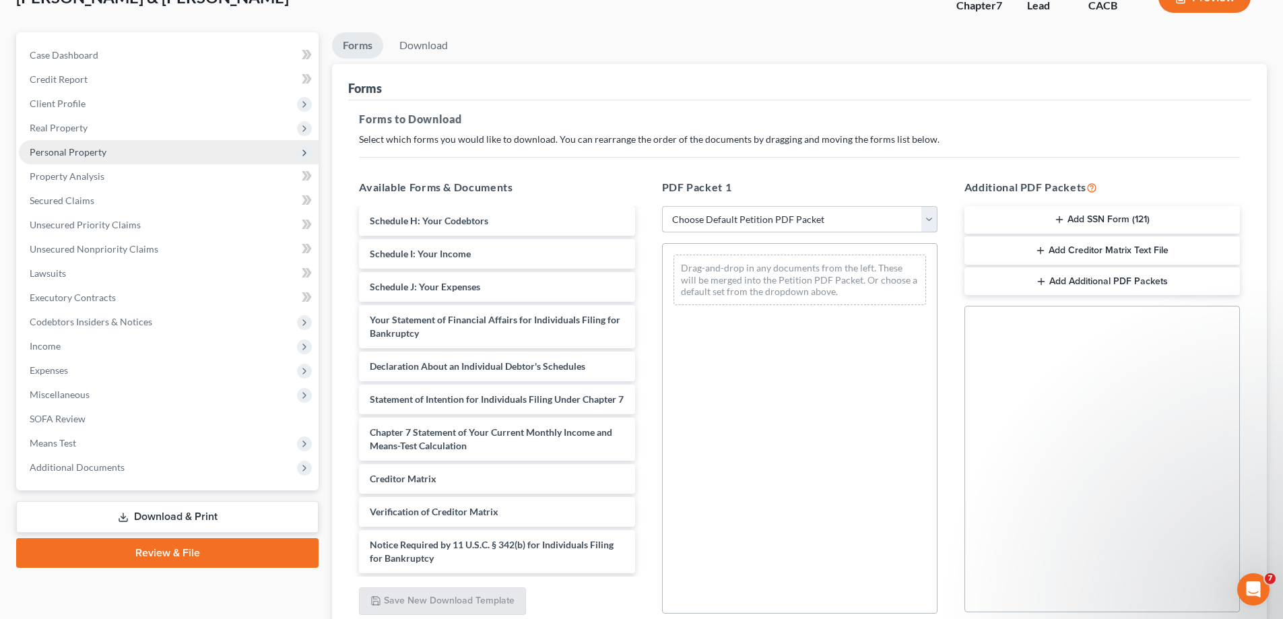
click at [926, 219] on select "Choose Default Petition PDF Packet Complete Bankruptcy Petition (all forms and …" at bounding box center [800, 219] width 276 height 27
click at [662, 206] on select "Choose Default Petition PDF Packet Complete Bankruptcy Petition (all forms and …" at bounding box center [800, 219] width 276 height 27
click at [930, 218] on select "Choose Default Petition PDF Packet Complete Bankruptcy Petition (all forms and …" at bounding box center [800, 219] width 276 height 27
click at [662, 206] on select "Choose Default Petition PDF Packet Complete Bankruptcy Petition (all forms and …" at bounding box center [800, 219] width 276 height 27
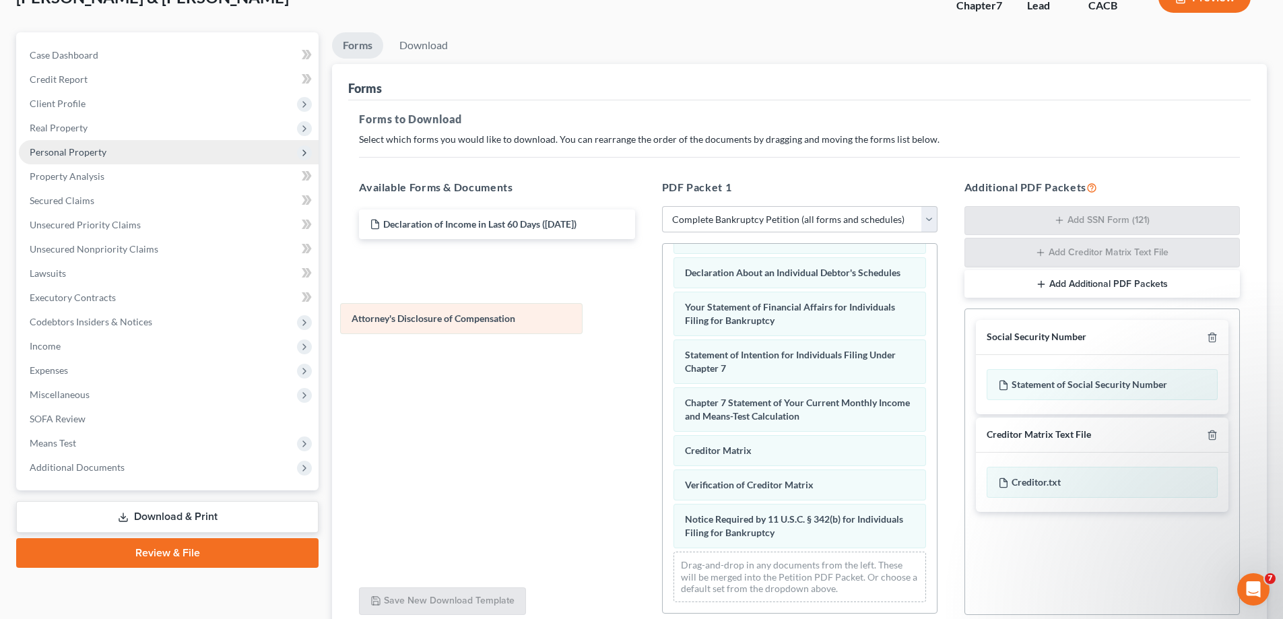
scroll to position [395, 0]
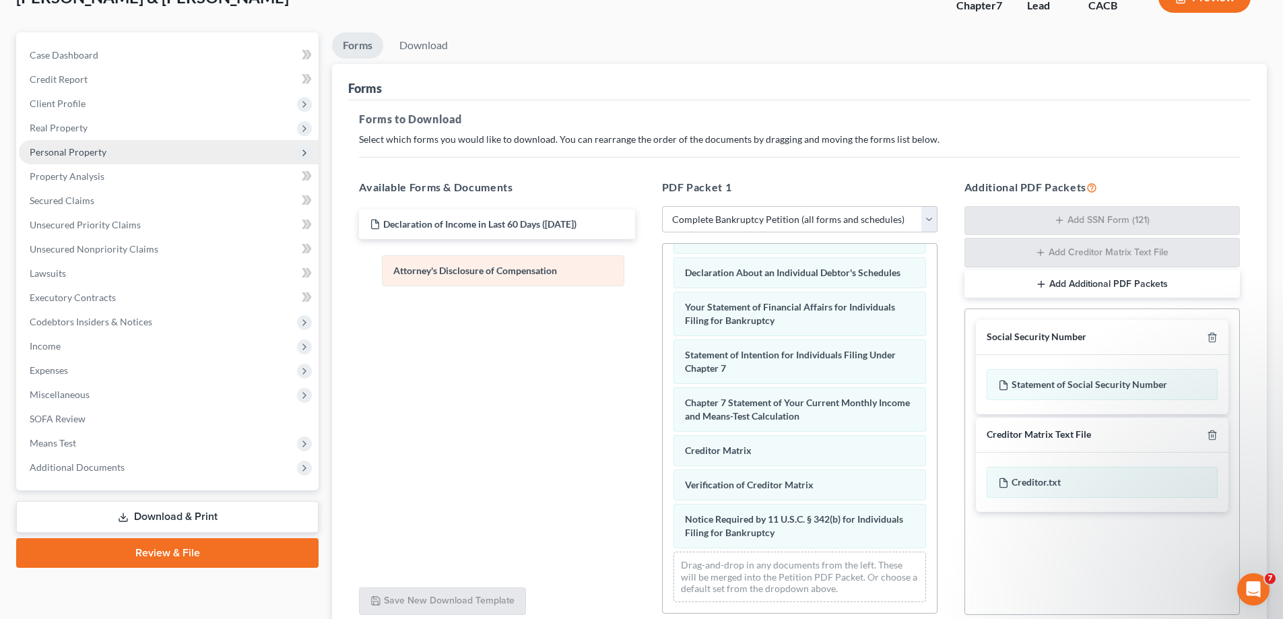
drag, startPoint x: 745, startPoint y: 537, endPoint x: 453, endPoint y: 275, distance: 392.1
click at [663, 275] on div "Attorney's Disclosure of Compensation Voluntary Petition for Individuals Filing…" at bounding box center [800, 238] width 274 height 750
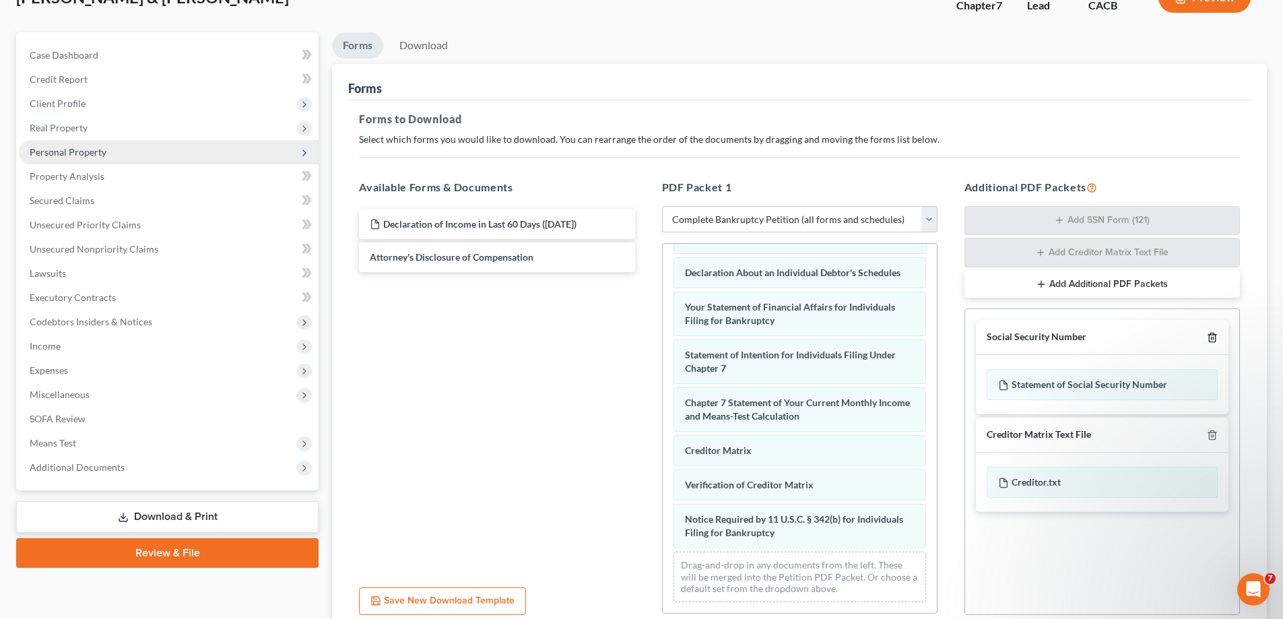
click at [1214, 337] on icon "button" at bounding box center [1212, 337] width 11 height 11
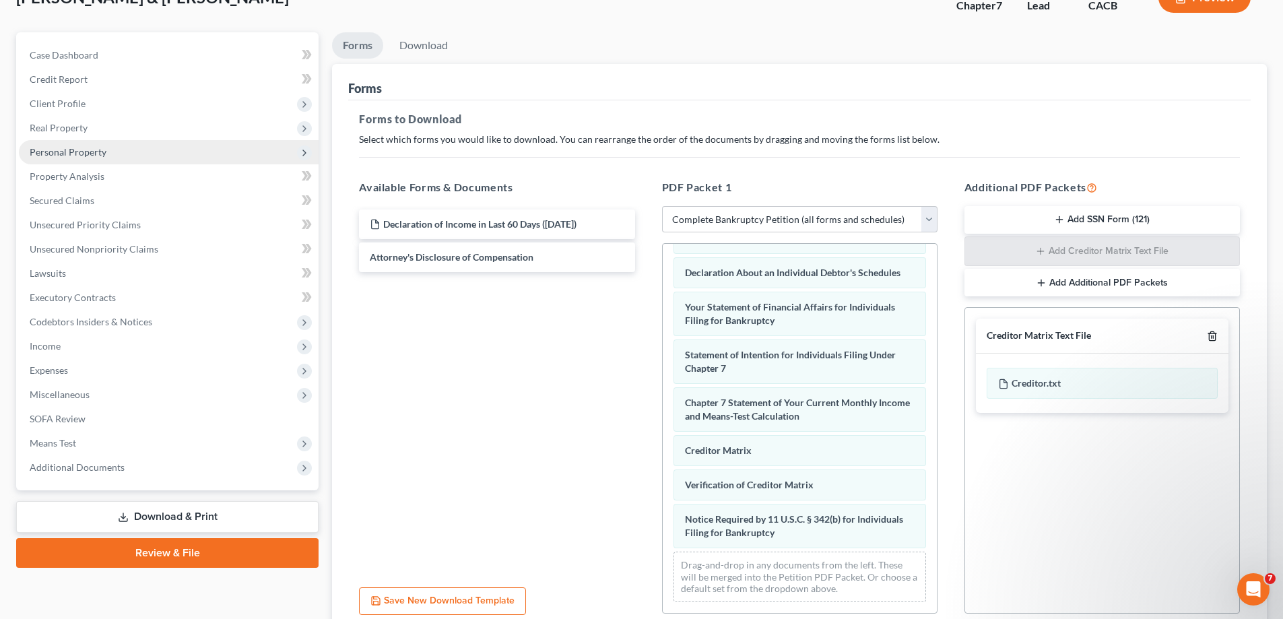
click at [1213, 338] on line "button" at bounding box center [1213, 337] width 0 height 3
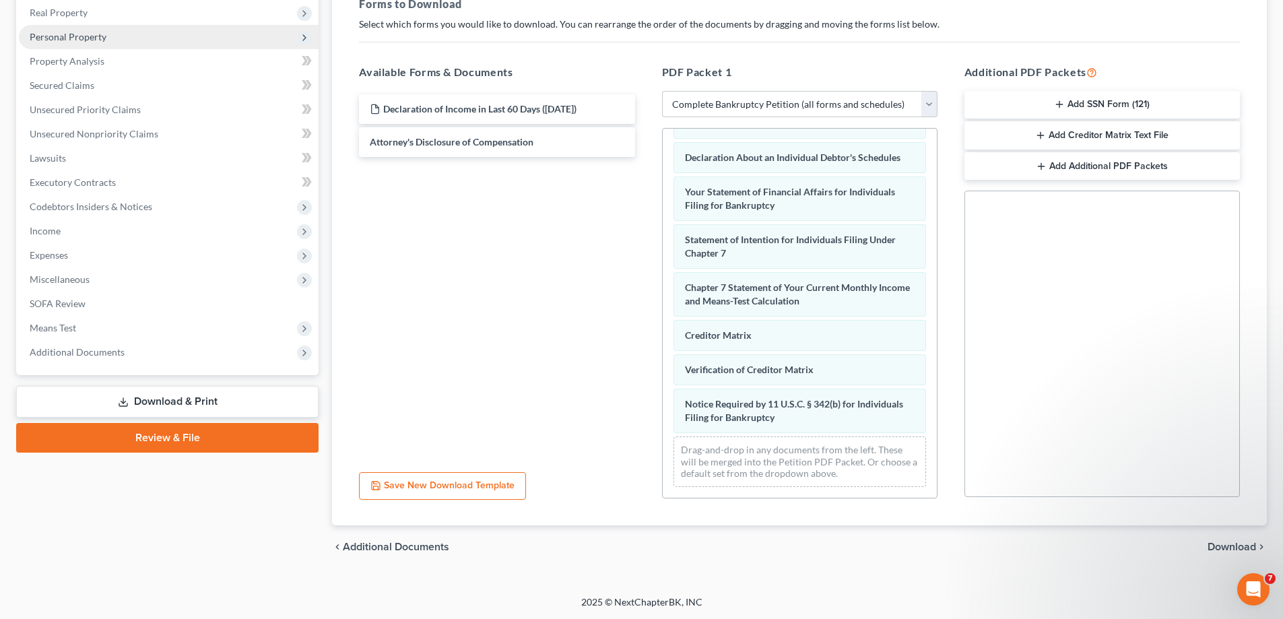
scroll to position [213, 0]
click at [1224, 546] on span "Download" at bounding box center [1232, 546] width 49 height 11
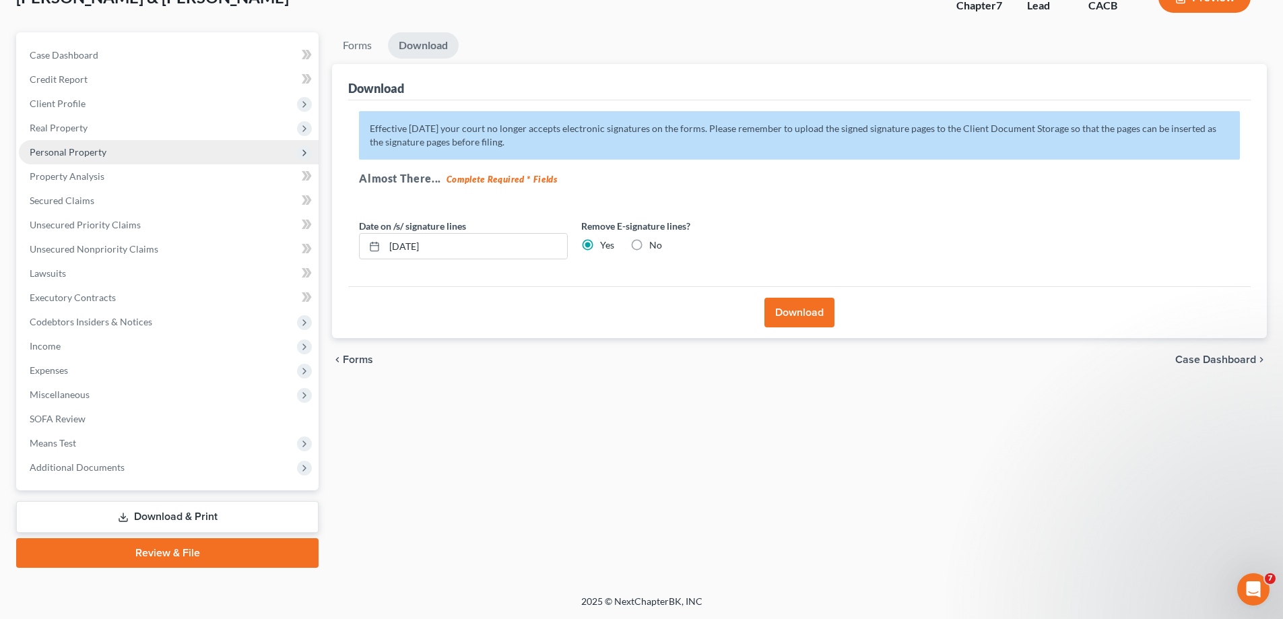
scroll to position [97, 0]
click at [802, 312] on button "Download" at bounding box center [800, 313] width 70 height 30
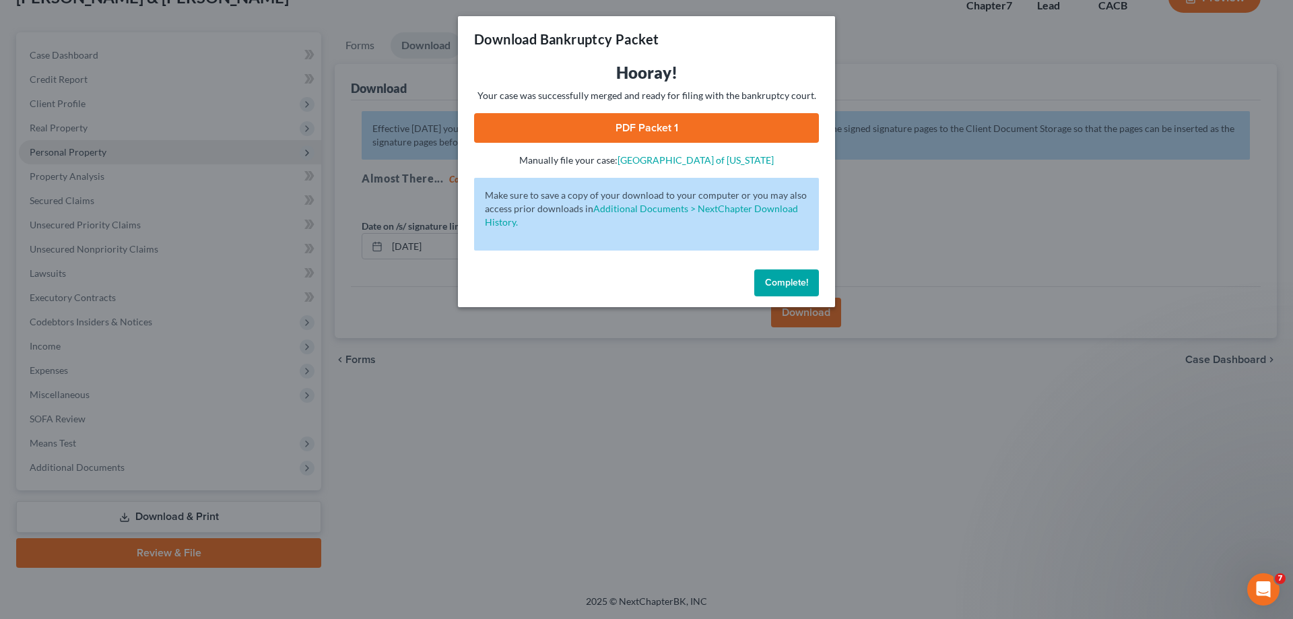
click at [651, 127] on link "PDF Packet 1" at bounding box center [646, 128] width 345 height 30
click at [787, 279] on button "Complete!" at bounding box center [787, 282] width 65 height 27
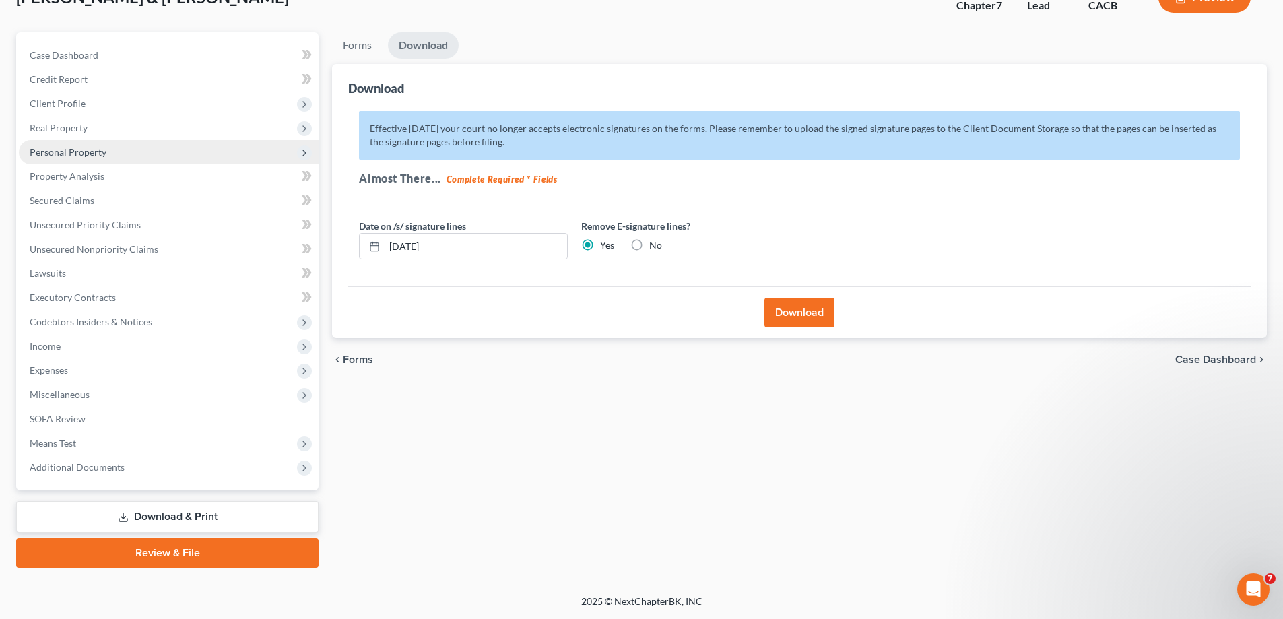
click at [353, 361] on span "Forms" at bounding box center [358, 359] width 30 height 11
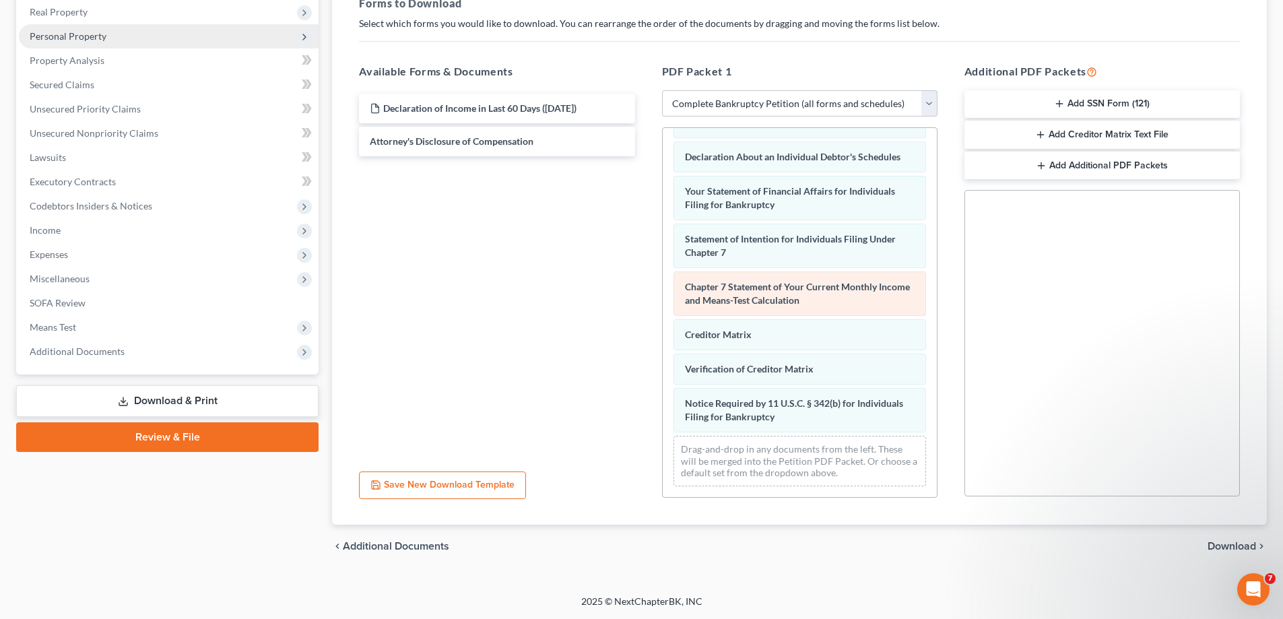
scroll to position [0, 0]
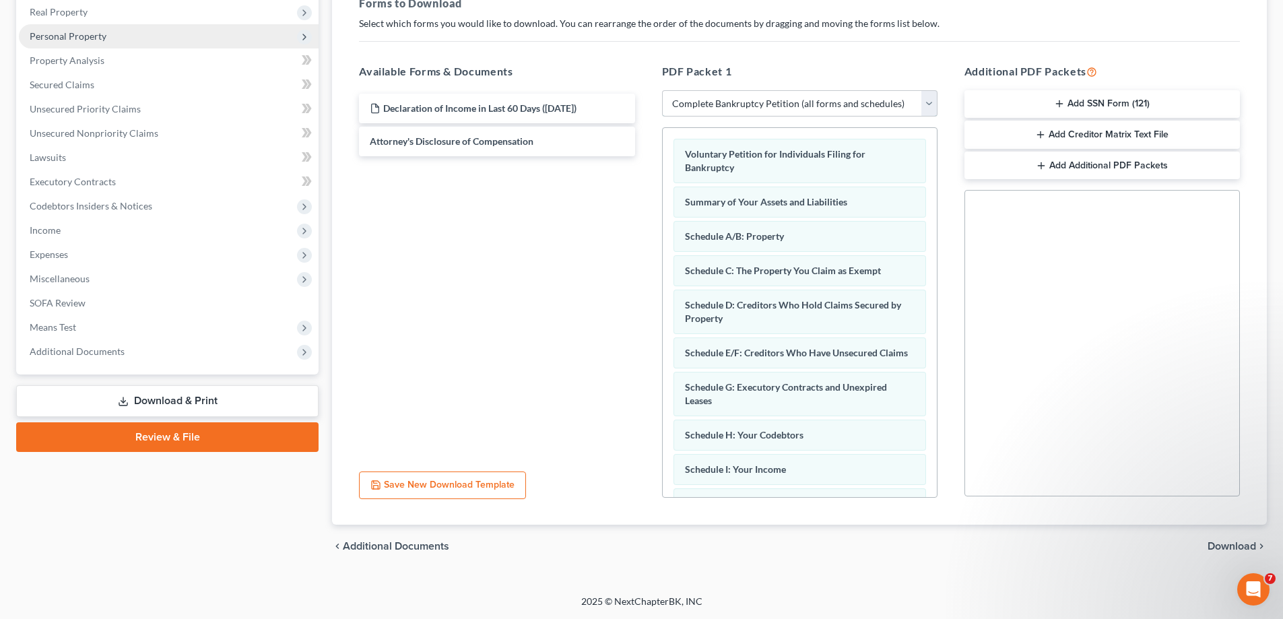
click at [930, 107] on select "Choose Default Petition PDF Packet Complete Bankruptcy Petition (all forms and …" at bounding box center [800, 103] width 276 height 27
click at [662, 90] on select "Choose Default Petition PDF Packet Complete Bankruptcy Petition (all forms and …" at bounding box center [800, 103] width 276 height 27
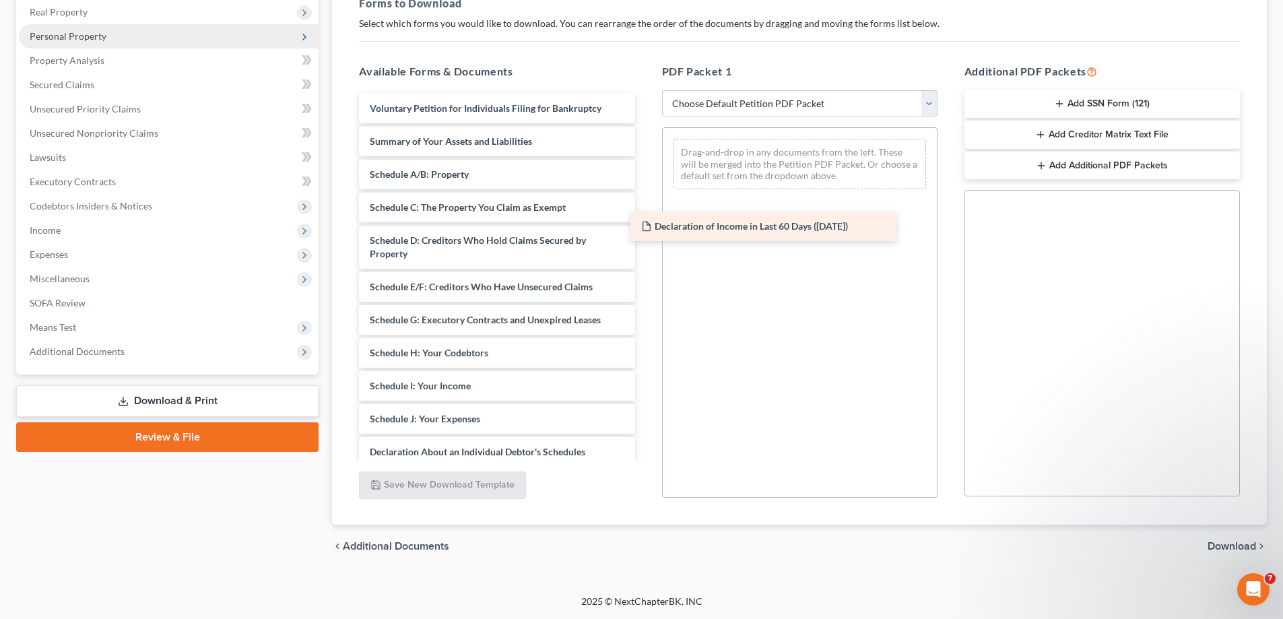
drag, startPoint x: 581, startPoint y: 108, endPoint x: 853, endPoint y: 226, distance: 296.0
click at [645, 226] on div "Declaration of Income in Last 60 Days ([DATE]) Declaration of Income in Last 60…" at bounding box center [496, 416] width 297 height 645
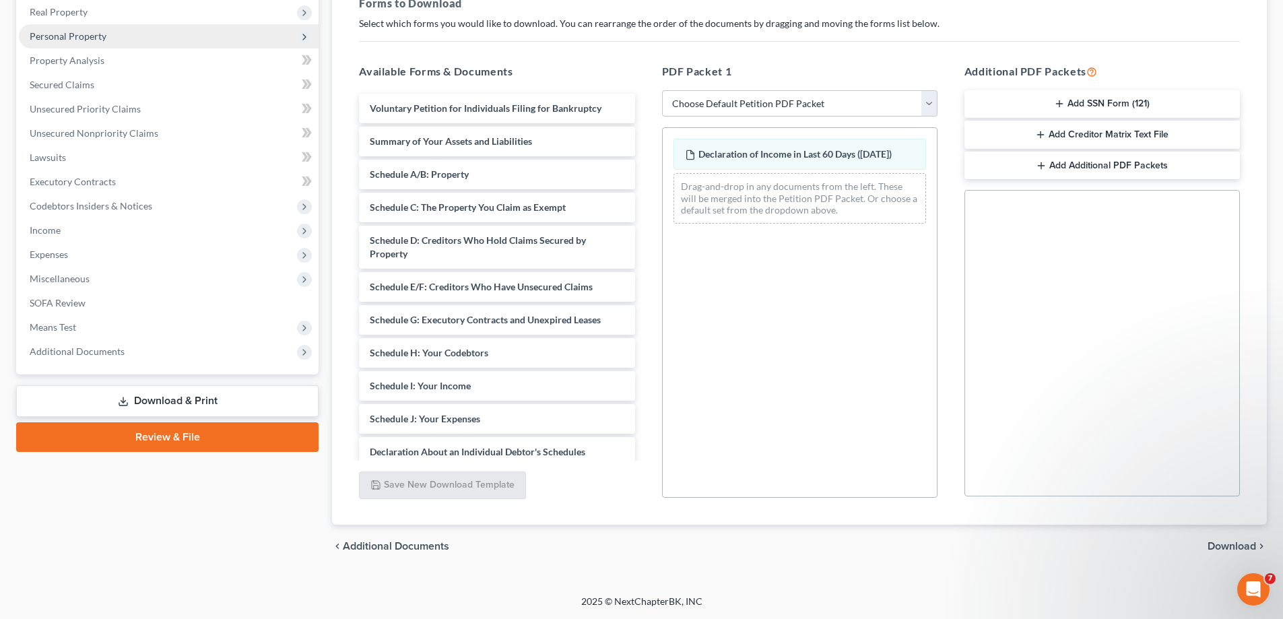
click at [1236, 544] on span "Download" at bounding box center [1232, 546] width 49 height 11
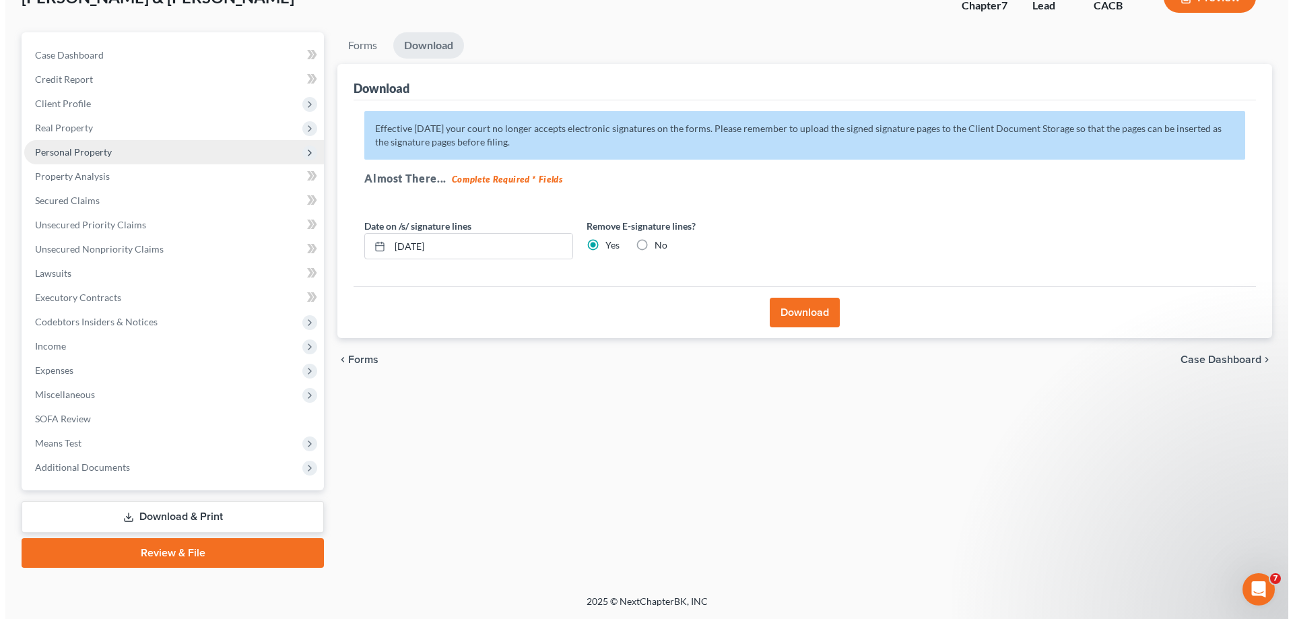
scroll to position [97, 0]
click at [798, 315] on button "Download" at bounding box center [800, 313] width 70 height 30
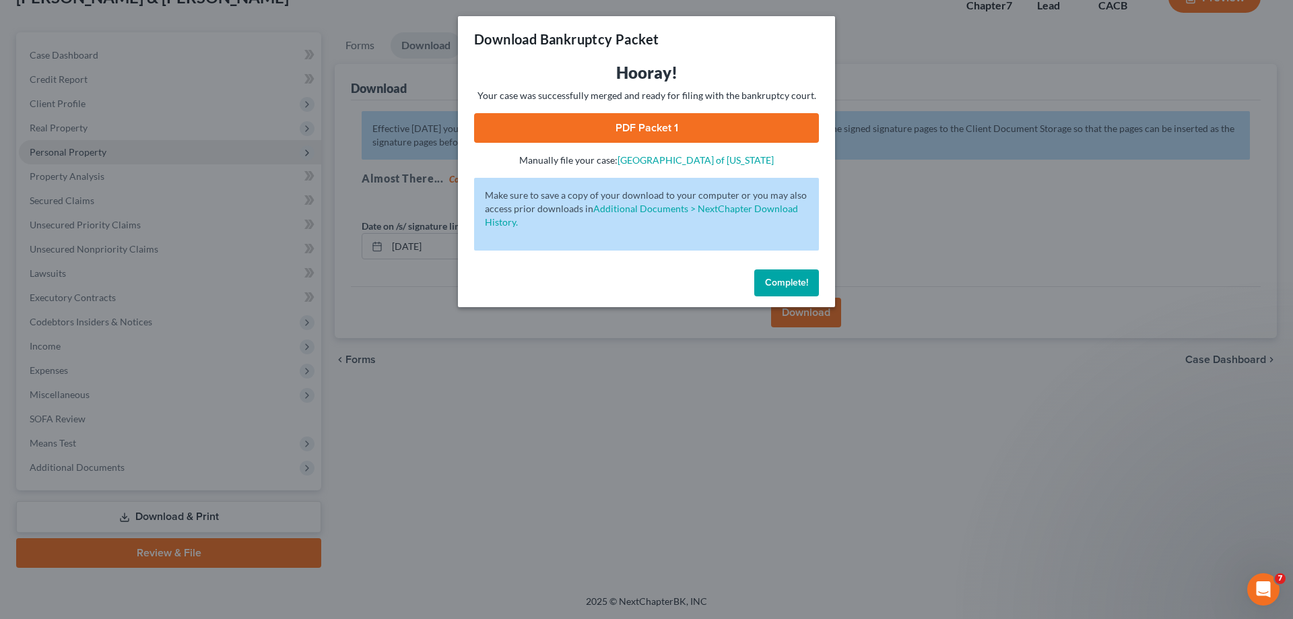
click at [1260, 429] on div "Download Bankruptcy Packet Hooray! Your case was successfully merged and ready …" at bounding box center [646, 309] width 1293 height 619
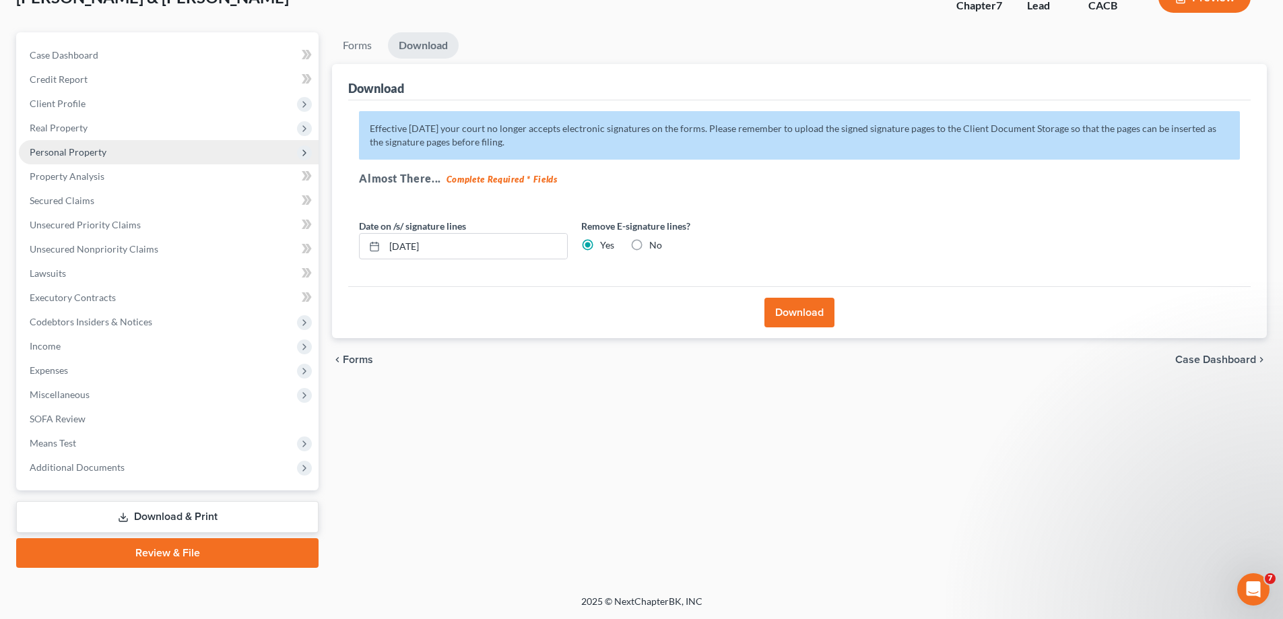
click at [818, 313] on button "Download" at bounding box center [800, 313] width 70 height 30
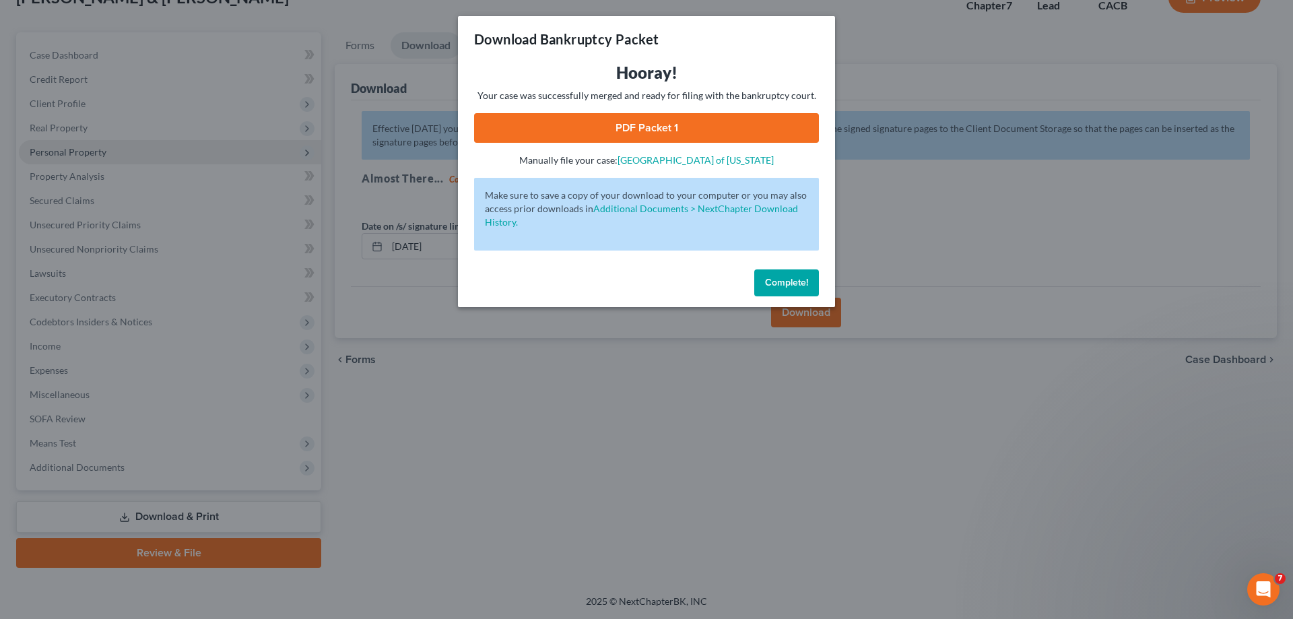
click at [719, 124] on link "PDF Packet 1" at bounding box center [646, 128] width 345 height 30
